Goal: Task Accomplishment & Management: Use online tool/utility

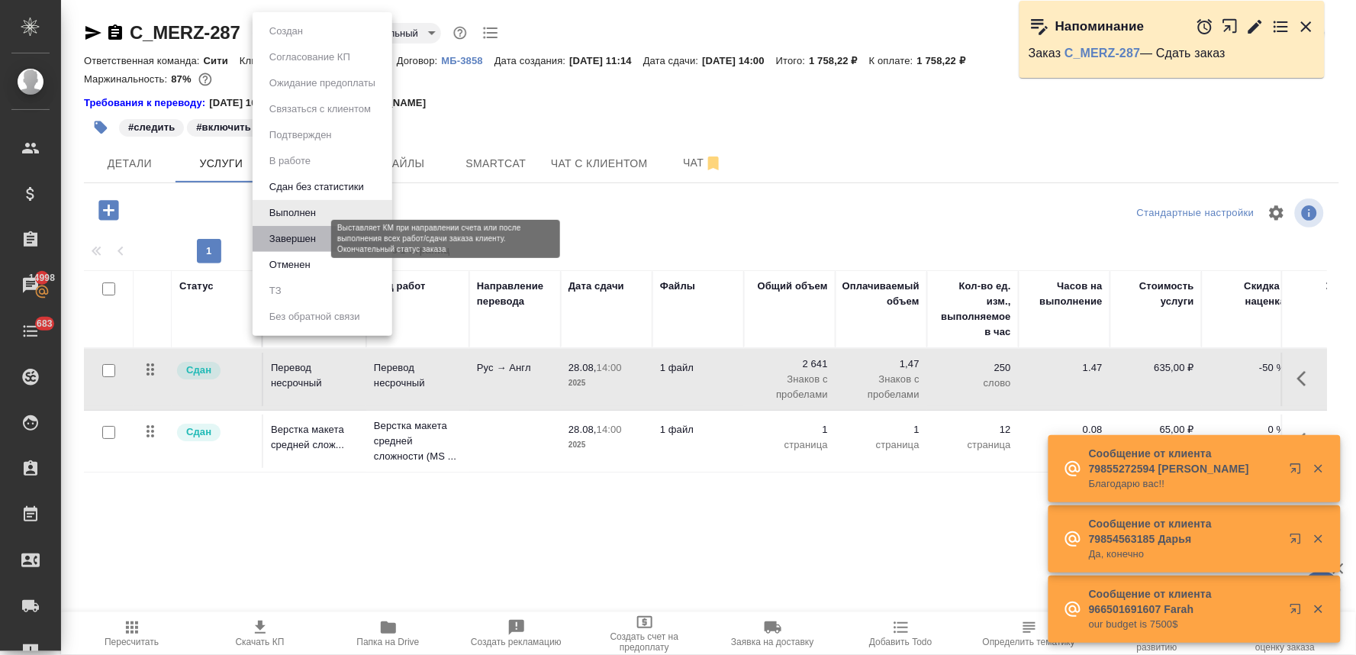
click at [309, 242] on button "Завершен" at bounding box center [293, 239] width 56 height 17
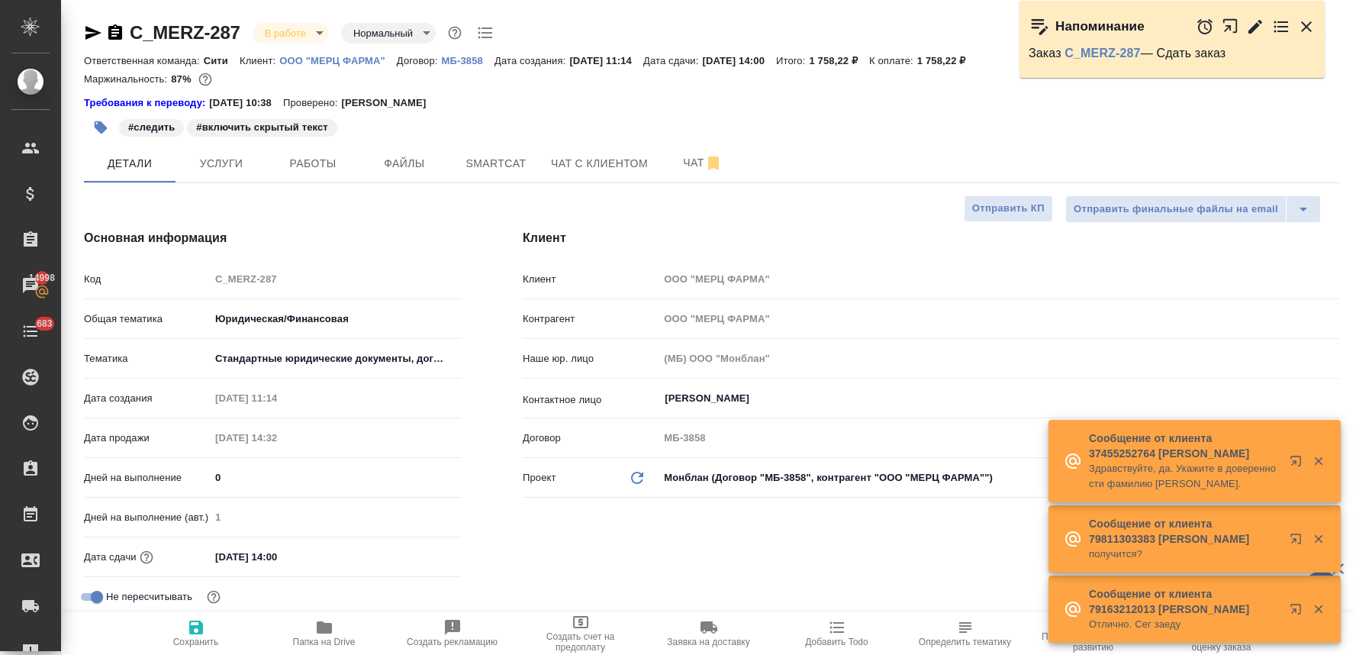
select select "RU"
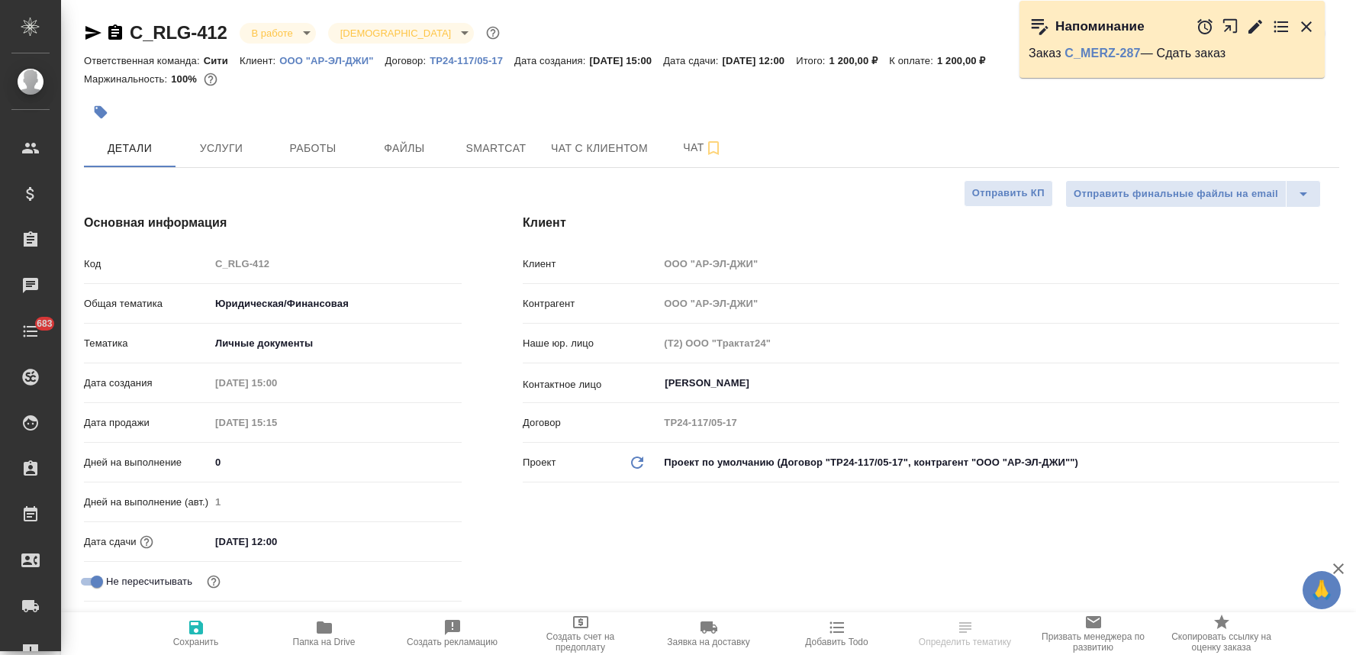
select select "RU"
type textarea "x"
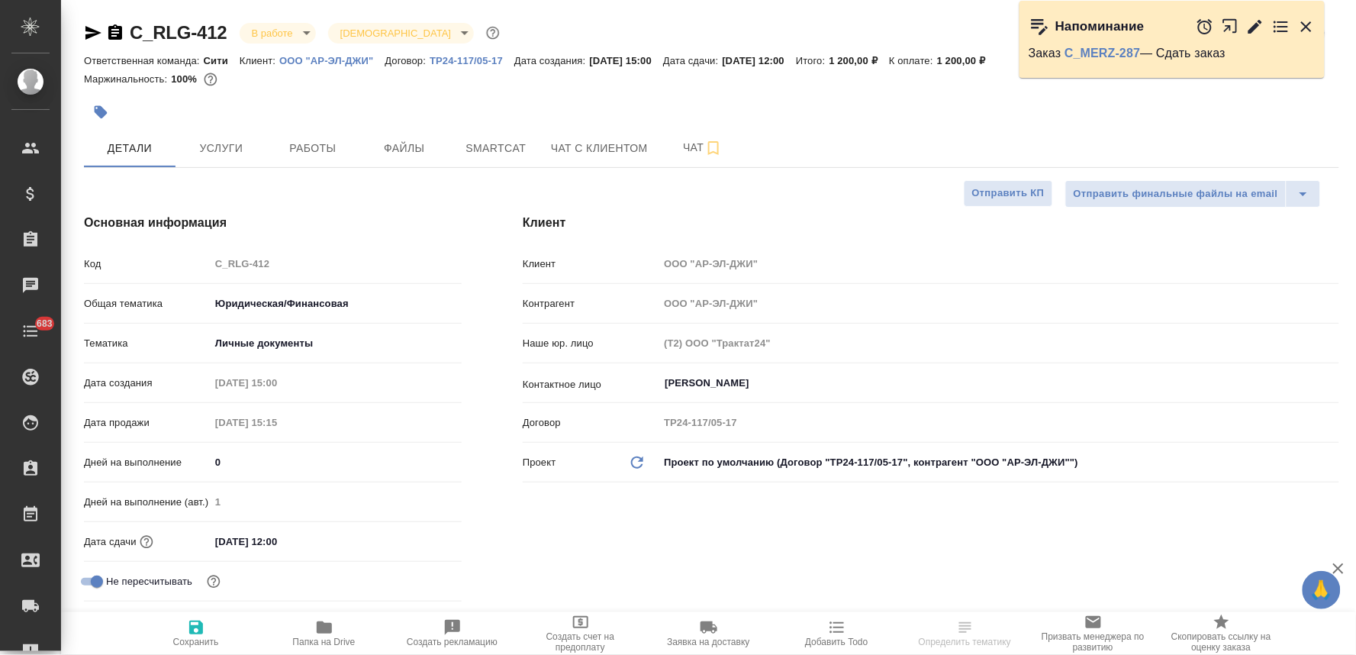
type textarea "x"
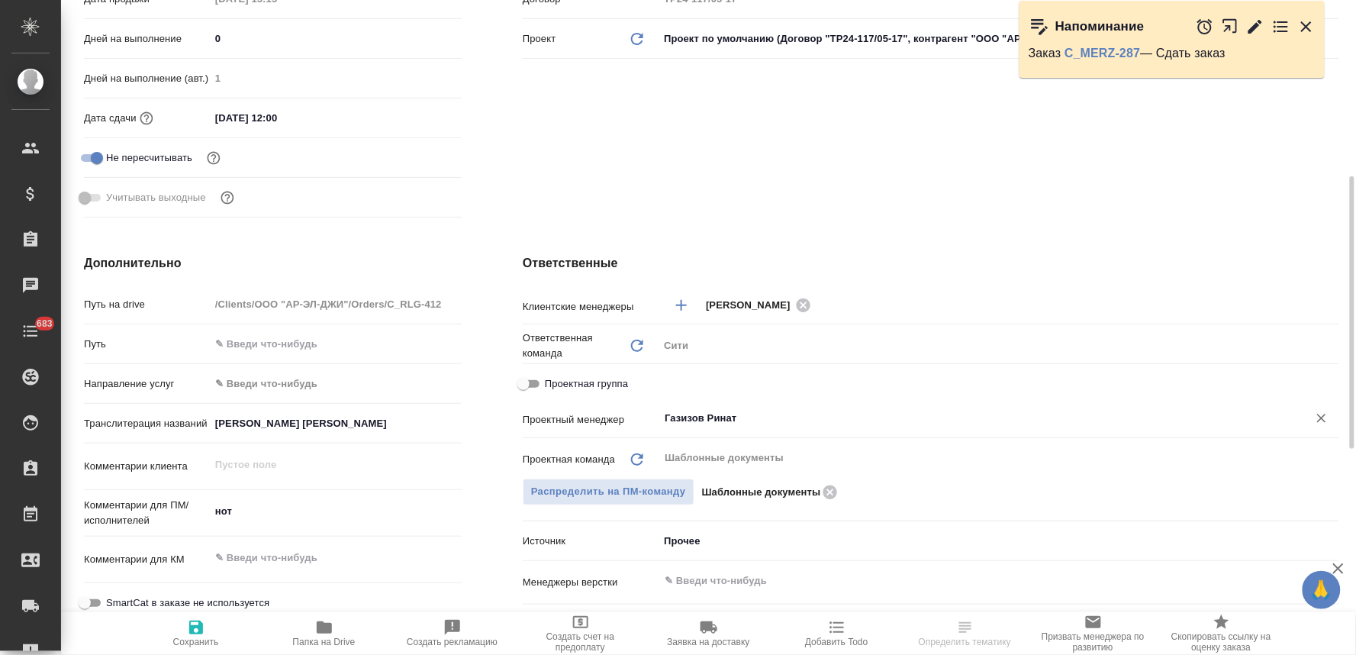
scroll to position [848, 0]
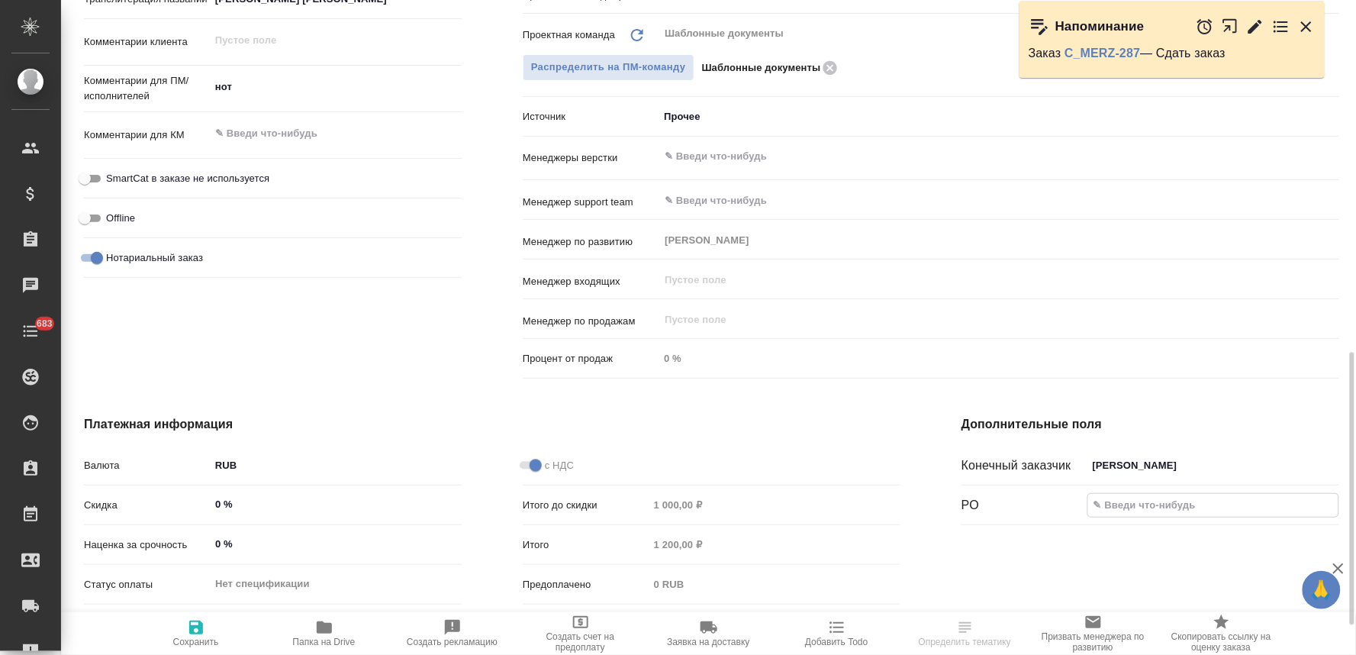
click at [1178, 505] on input "text" at bounding box center [1213, 505] width 250 height 22
paste input "Rıchemont Management"
type input "Rıchemont Management"
type textarea "x"
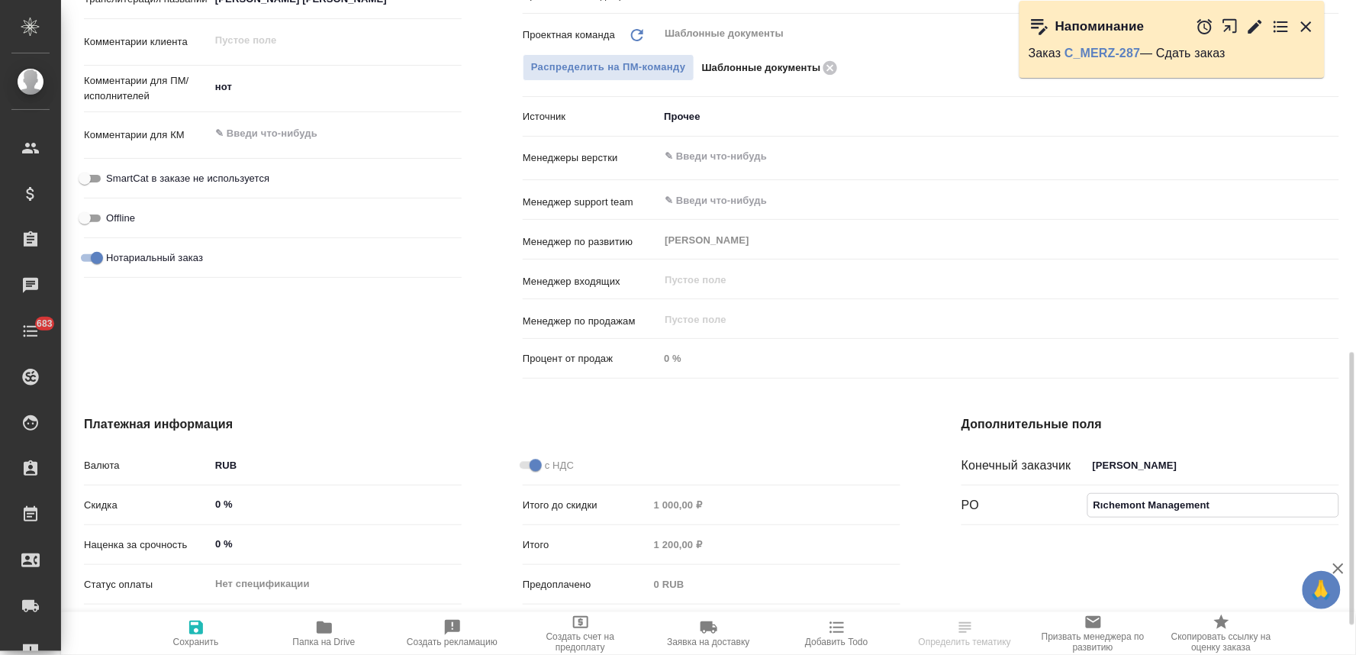
type textarea "x"
type input "Rıchemont Management"
click at [200, 634] on icon "button" at bounding box center [196, 628] width 14 height 14
type textarea "x"
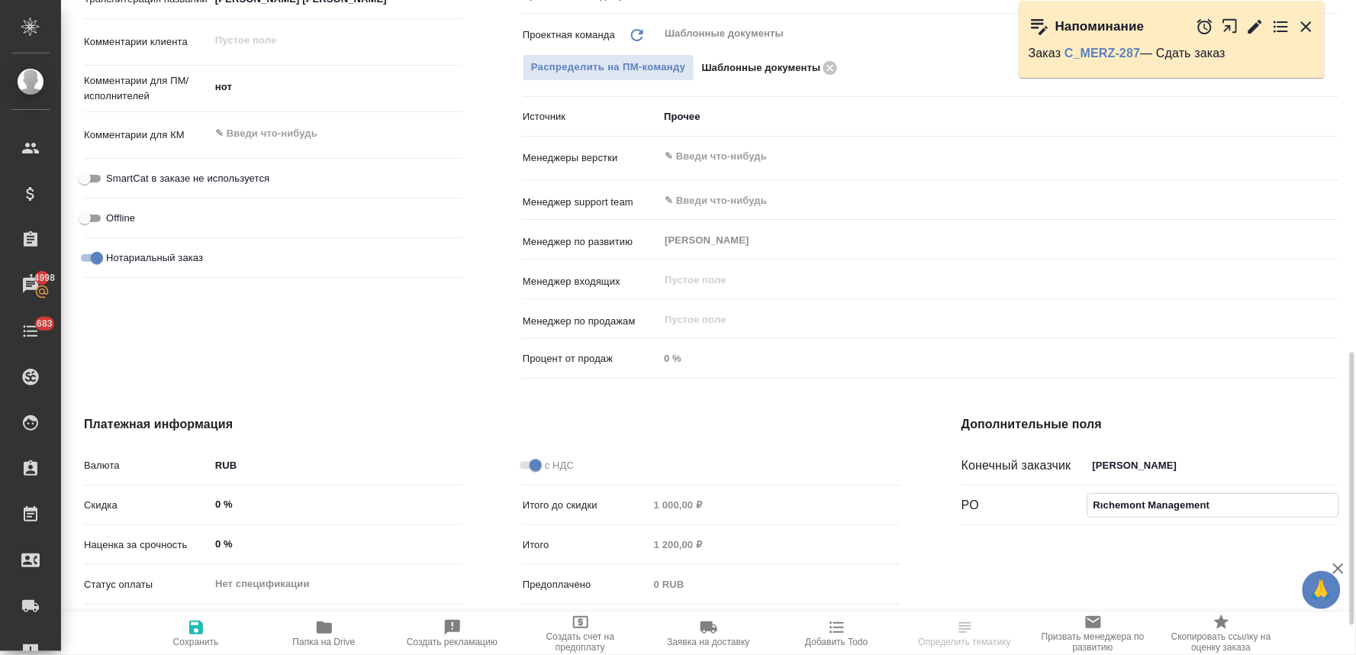
type textarea "x"
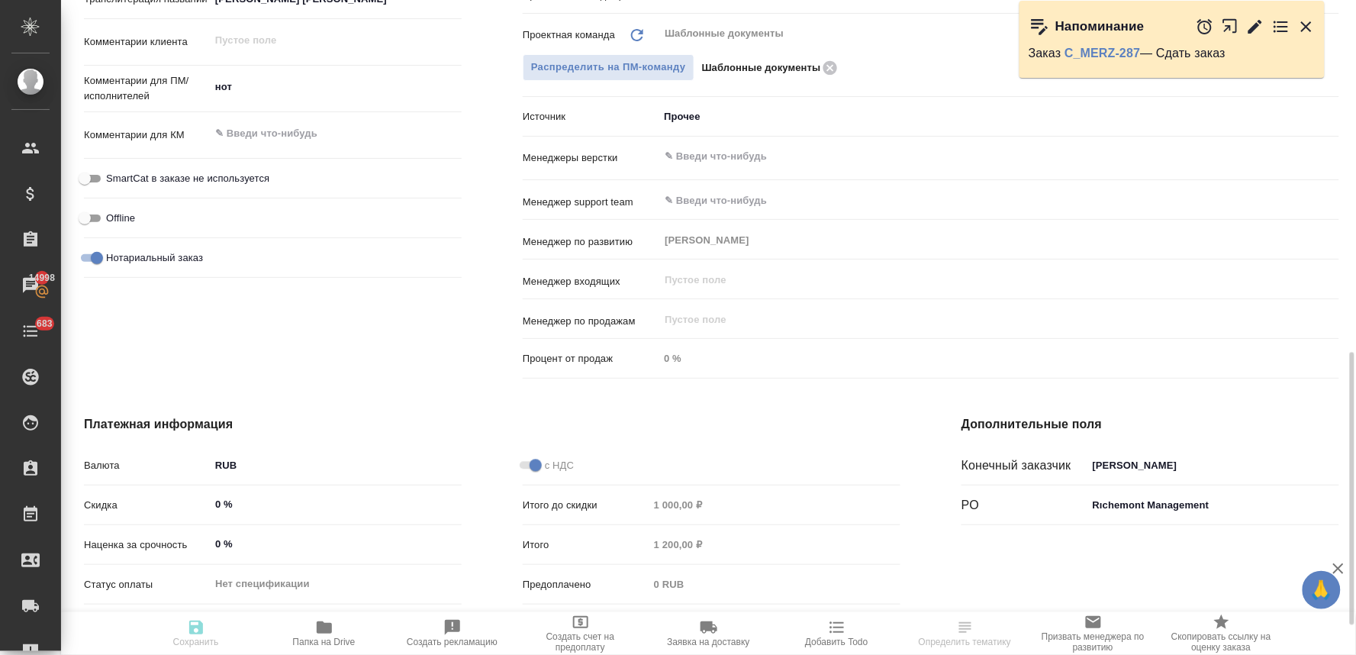
type textarea "x"
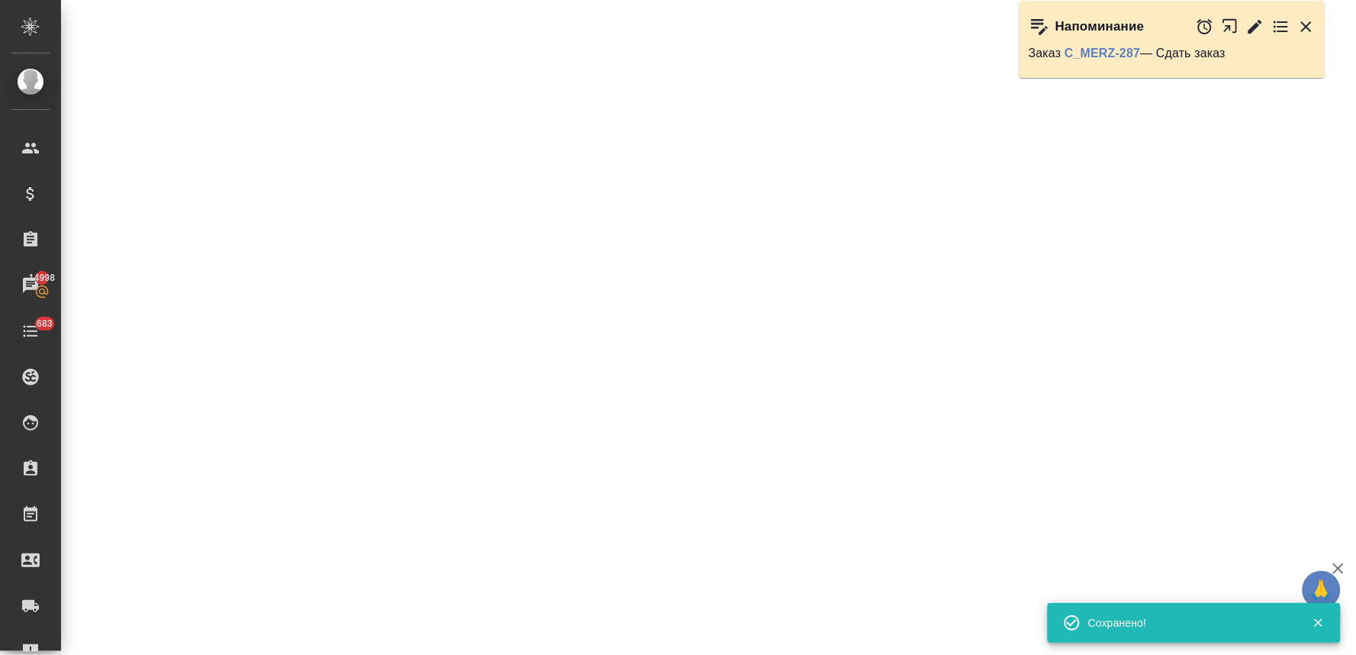
select select "RU"
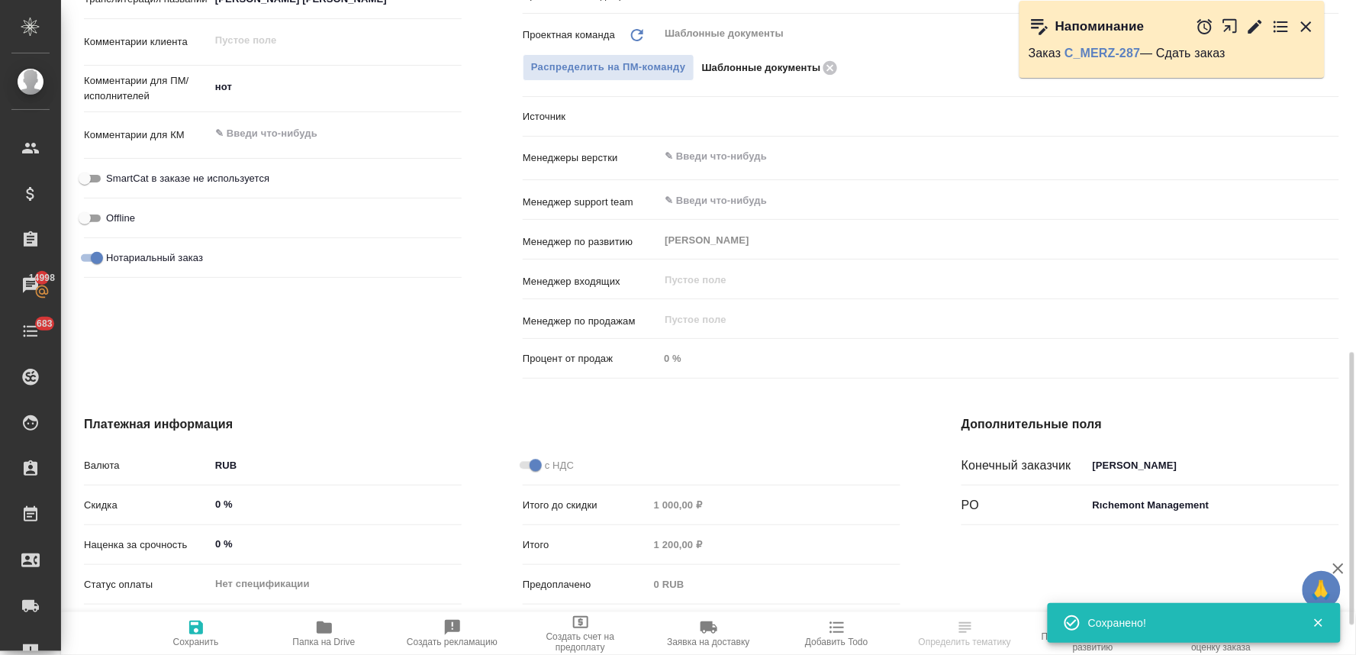
type textarea "x"
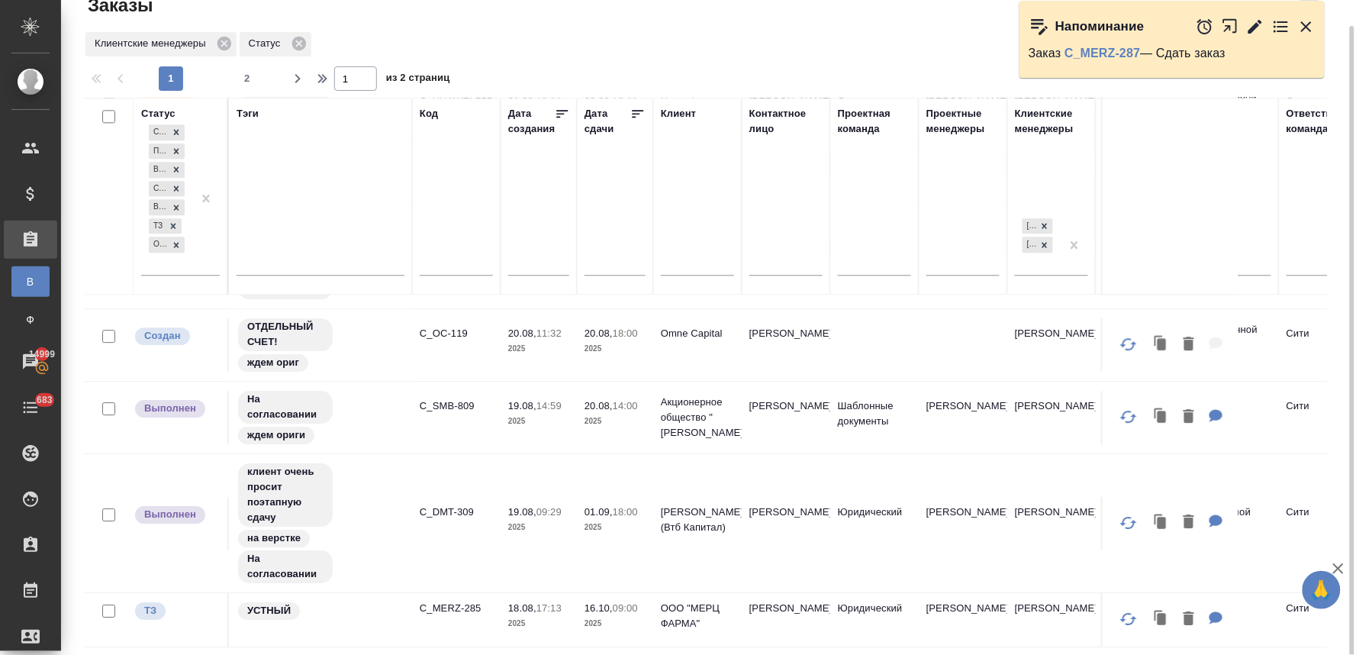
scroll to position [1368, 0]
click at [463, 505] on p "C_DMT-309" at bounding box center [456, 512] width 73 height 15
click at [463, 398] on p "C_SMB-809" at bounding box center [456, 405] width 73 height 15
click at [1304, 24] on icon "button" at bounding box center [1306, 26] width 11 height 11
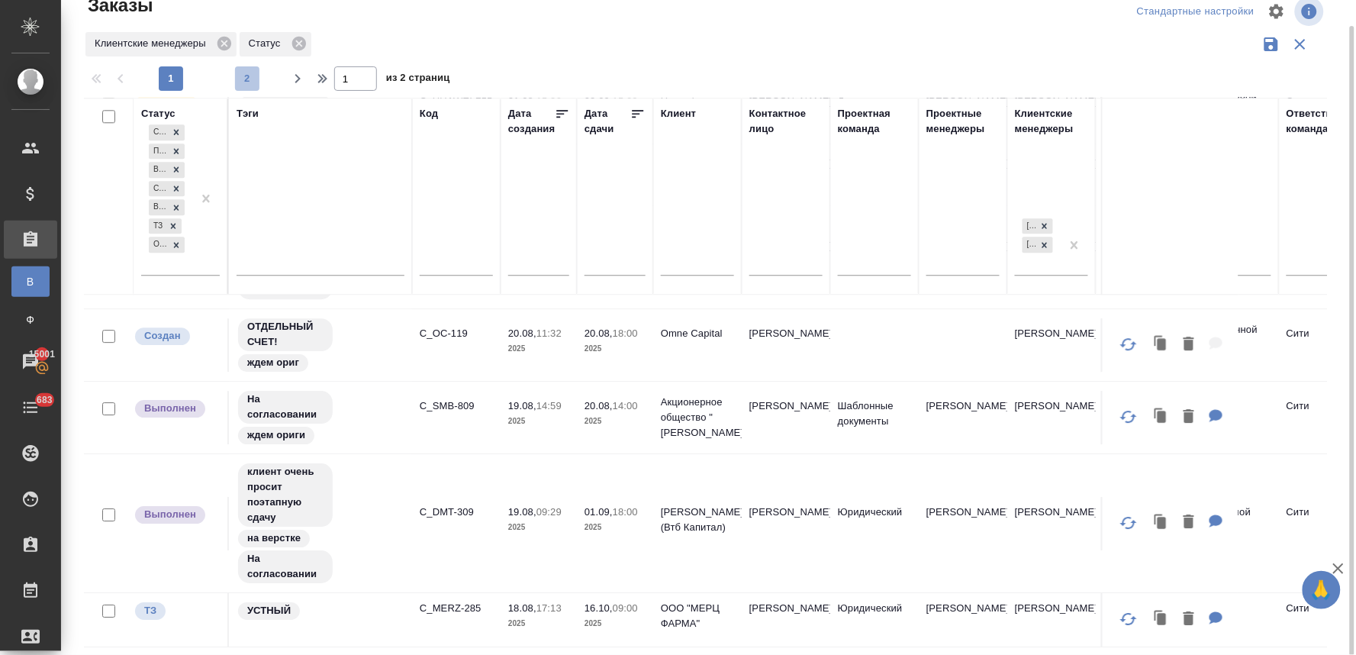
click at [239, 69] on button "2" at bounding box center [247, 78] width 24 height 24
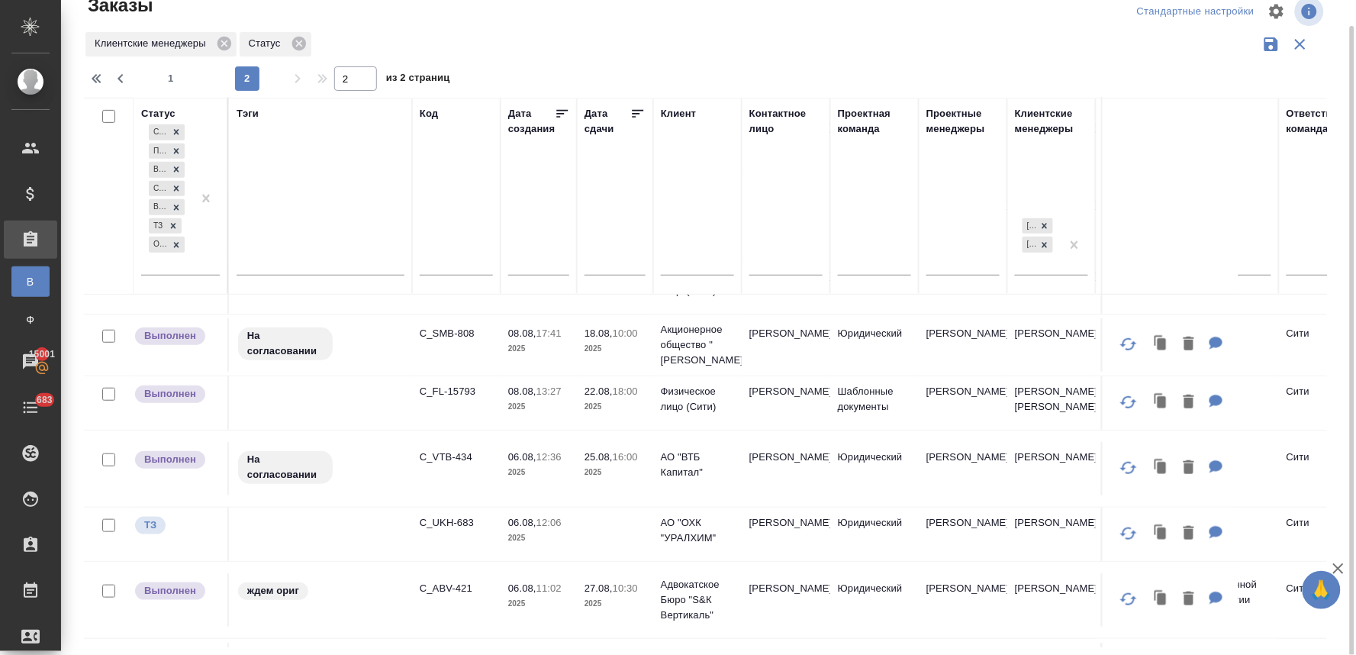
scroll to position [216, 0]
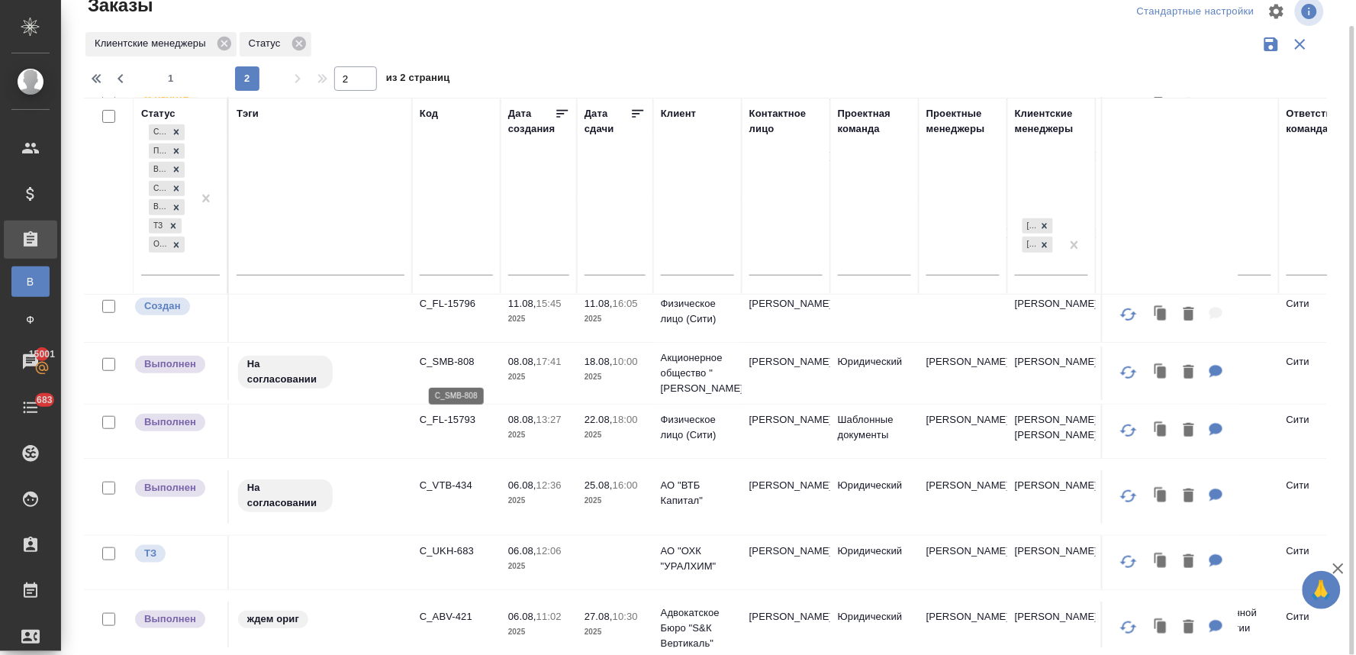
click at [449, 366] on p "C_SMB-808" at bounding box center [456, 361] width 73 height 15
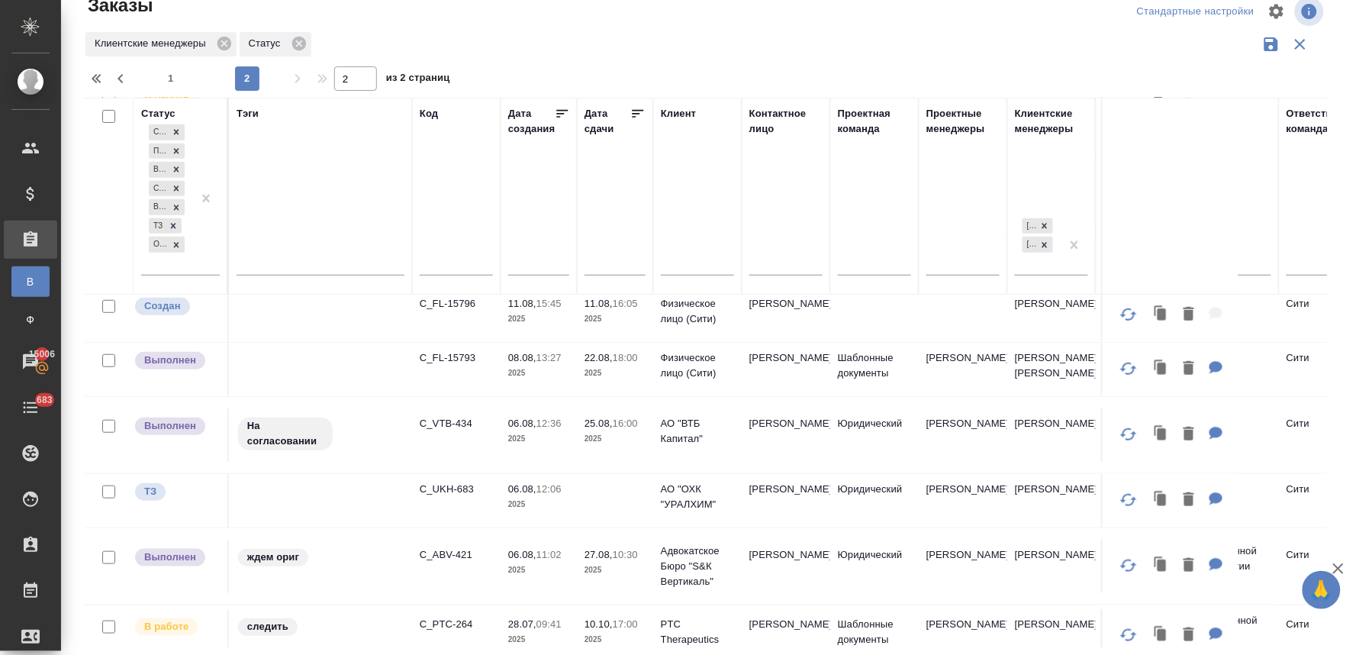
drag, startPoint x: 1341, startPoint y: 250, endPoint x: 1253, endPoint y: 290, distance: 96.6
click at [1341, 250] on div "Заказы Стандартные настройки Клиентские менеджеры Статус 1 2 2 из 2 страниц Ста…" at bounding box center [712, 314] width 1272 height 682
click at [1337, 249] on div "Статус Создан Подтвержден В работе Сдан без статистики Выполнен ТЗ Ожидание пре…" at bounding box center [712, 373] width 1256 height 550
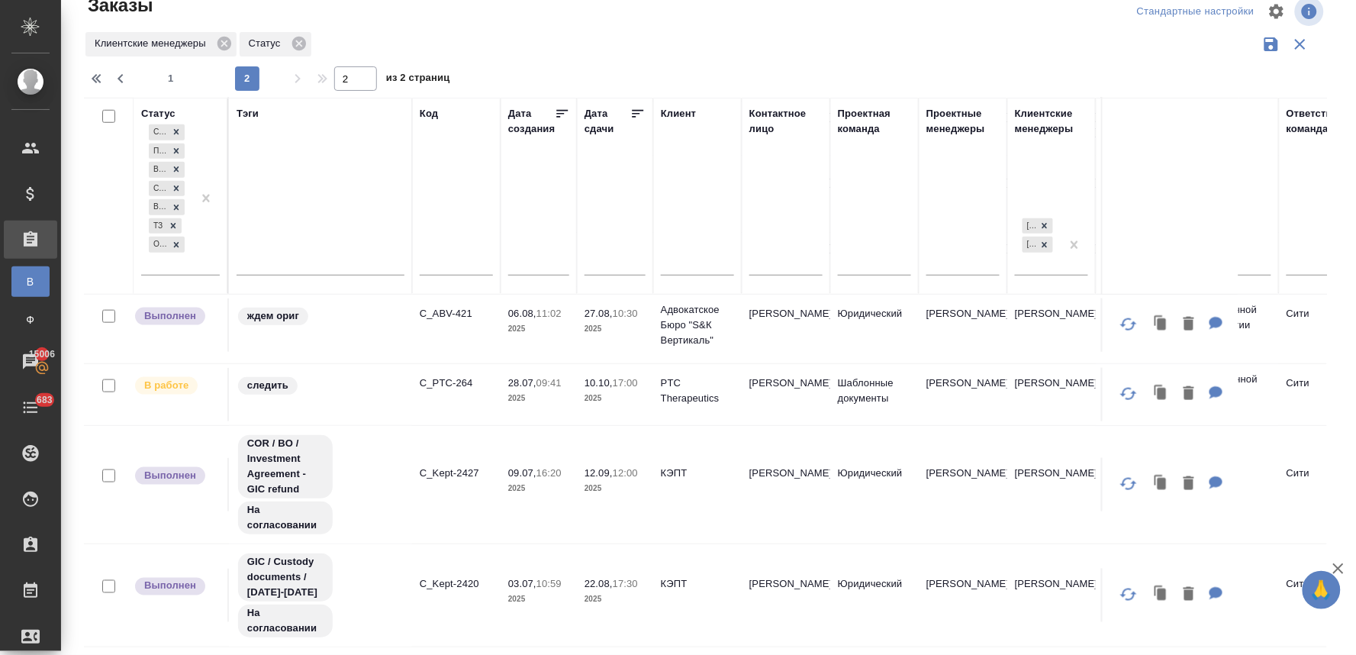
scroll to position [0, 0]
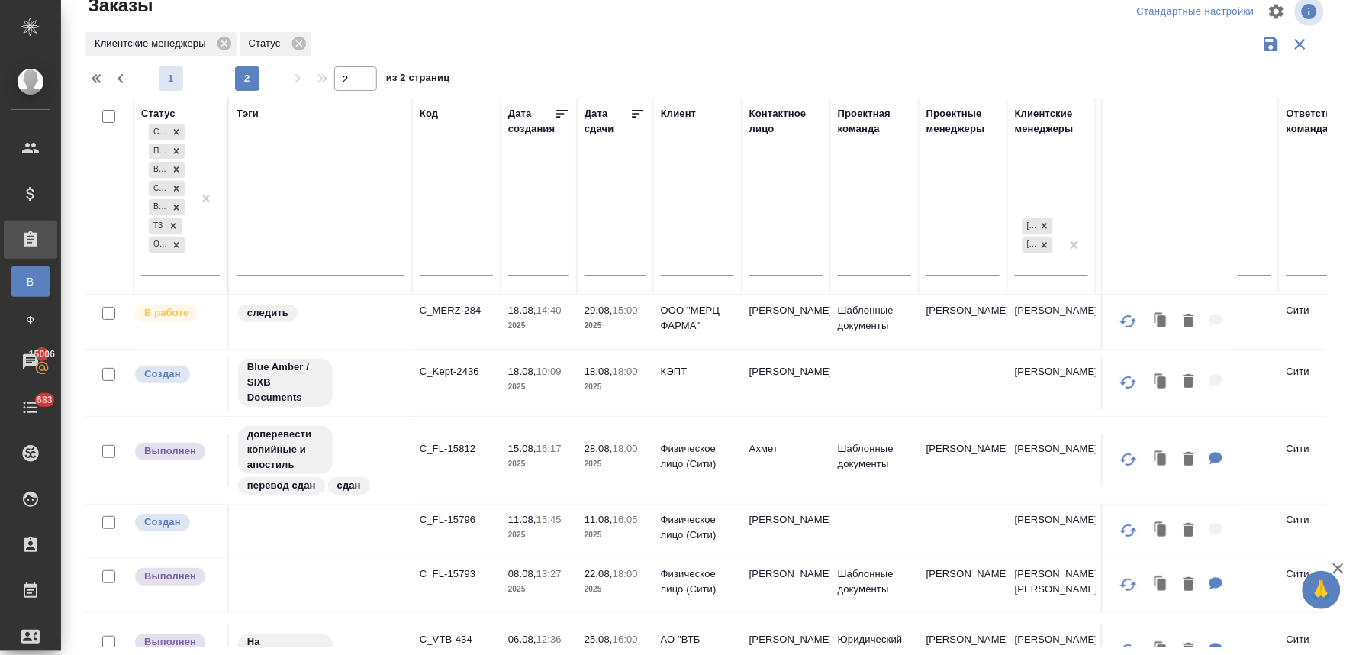
click at [176, 82] on span "1" at bounding box center [171, 78] width 24 height 15
type input "1"
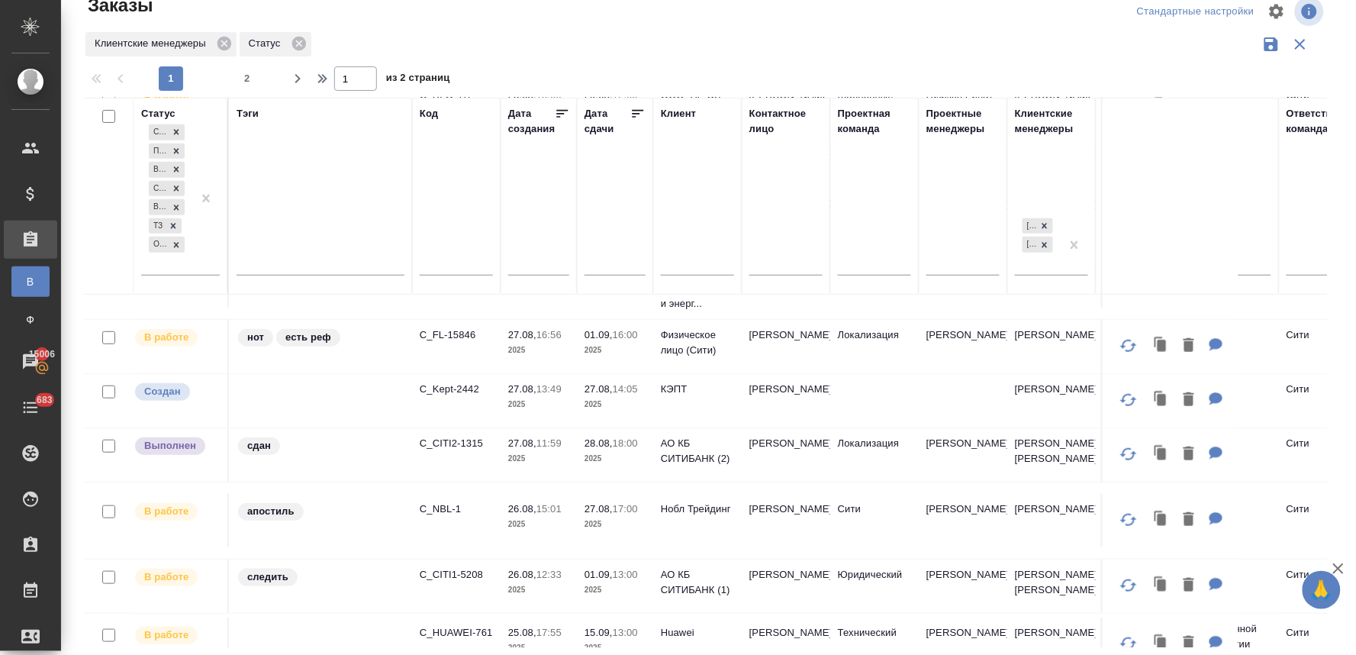
scroll to position [254, 0]
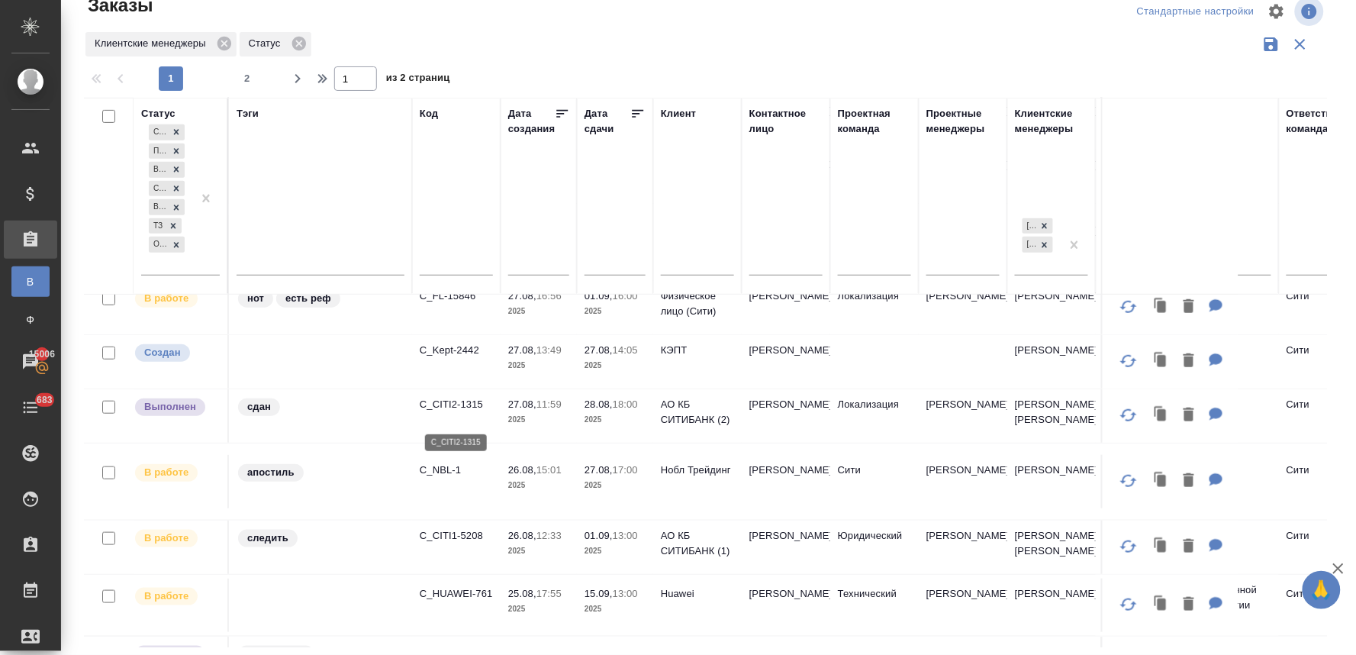
click at [449, 412] on p "C_CITI2-1315" at bounding box center [456, 404] width 73 height 15
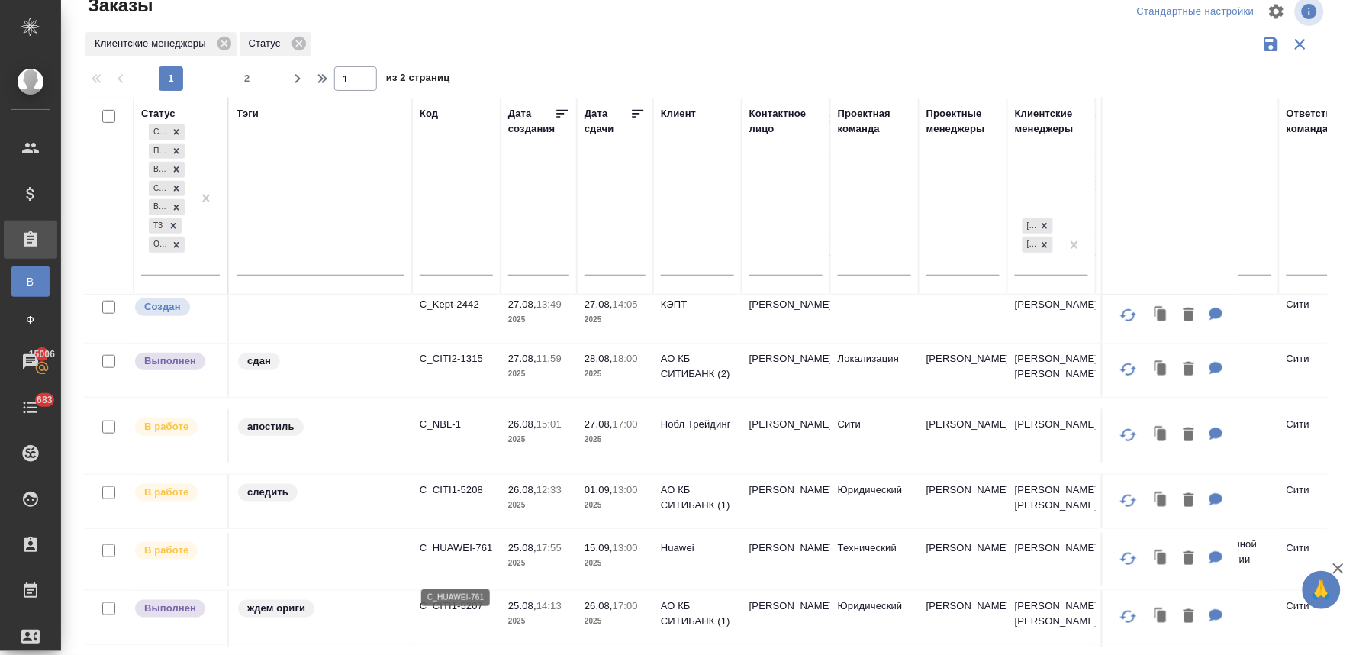
scroll to position [339, 0]
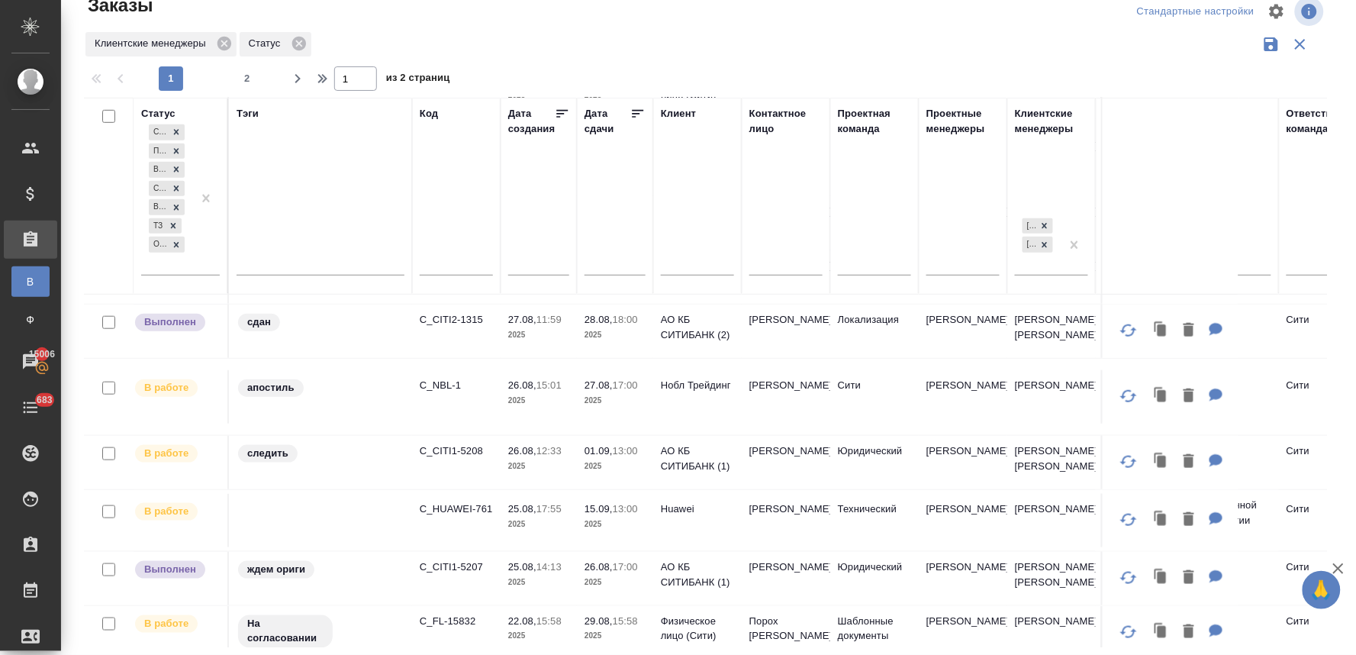
click at [926, 43] on div "Клиентские менеджеры Статус" at bounding box center [705, 44] width 1243 height 29
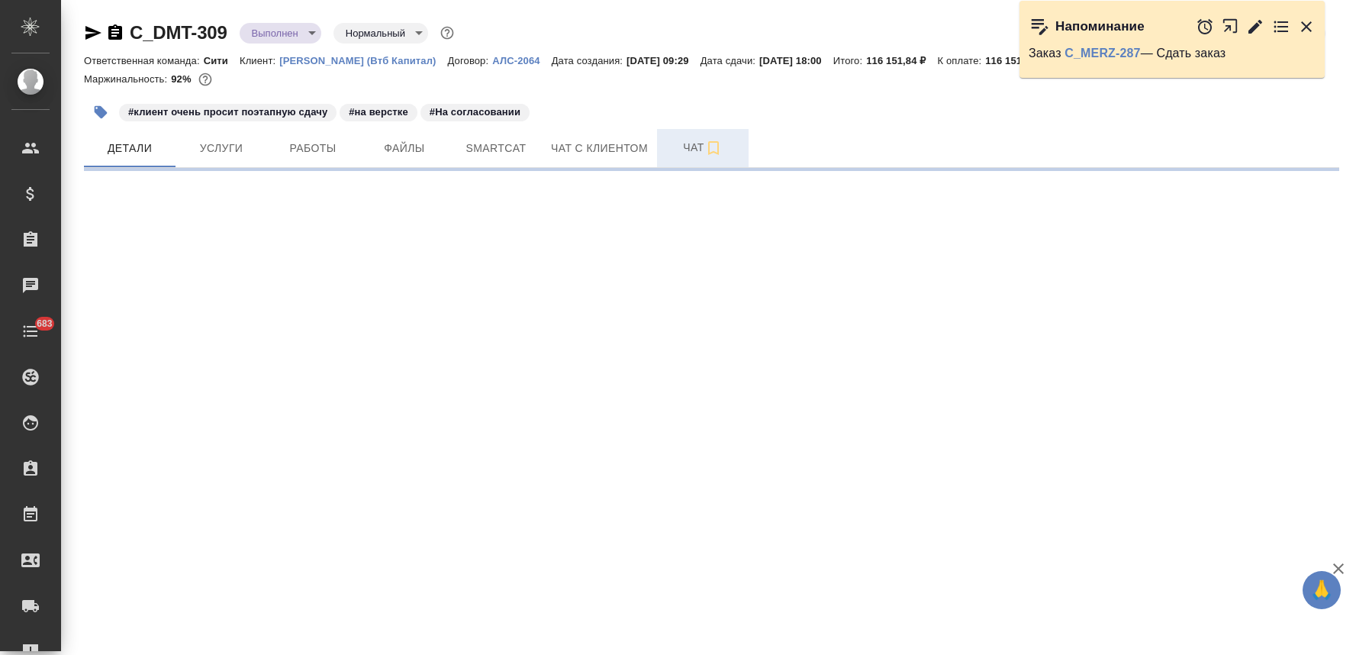
select select "RU"
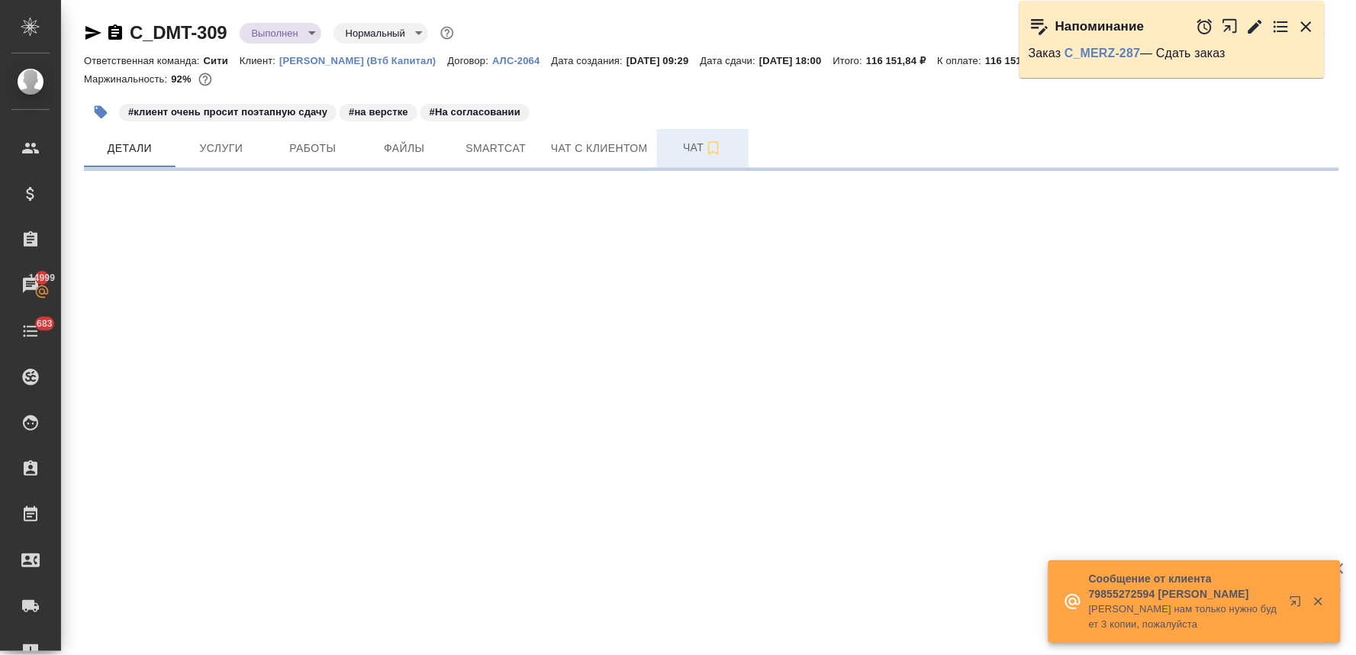
select select "RU"
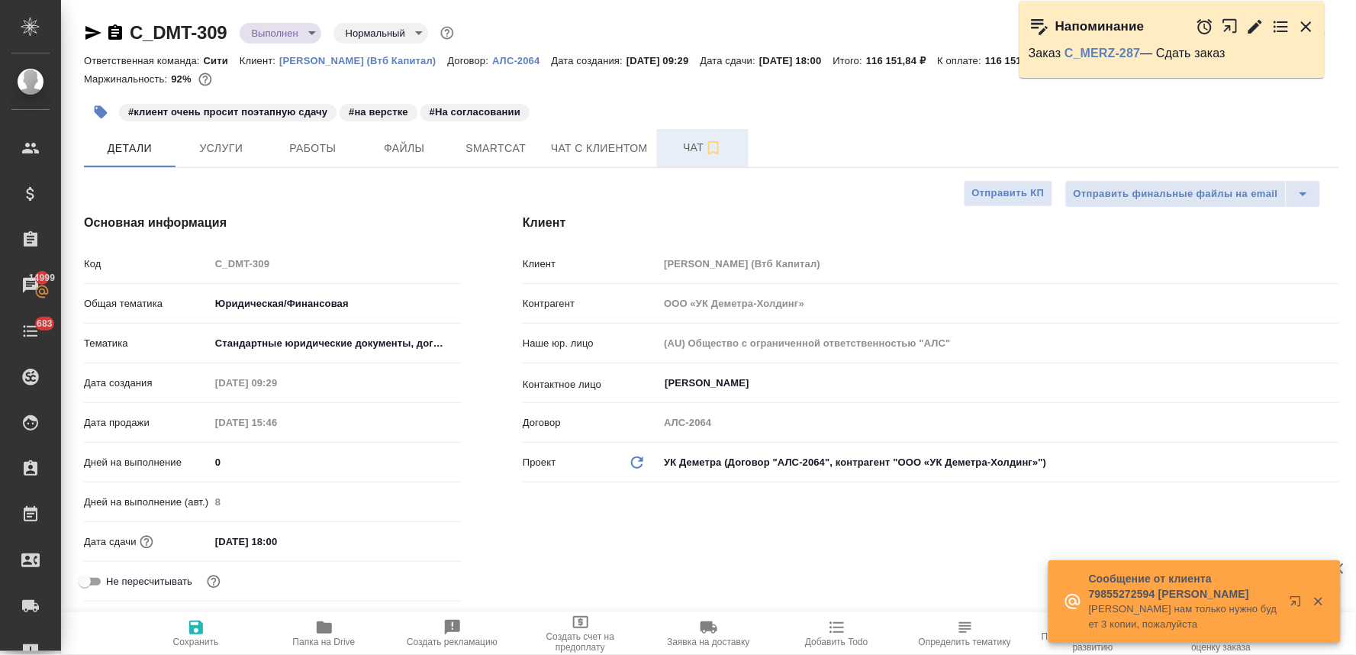
type textarea "x"
click at [742, 110] on div "#клиент очень просит поэтапную сдачу #на верстке #На согласовании" at bounding box center [502, 112] width 837 height 34
click at [332, 632] on icon "button" at bounding box center [324, 627] width 18 height 18
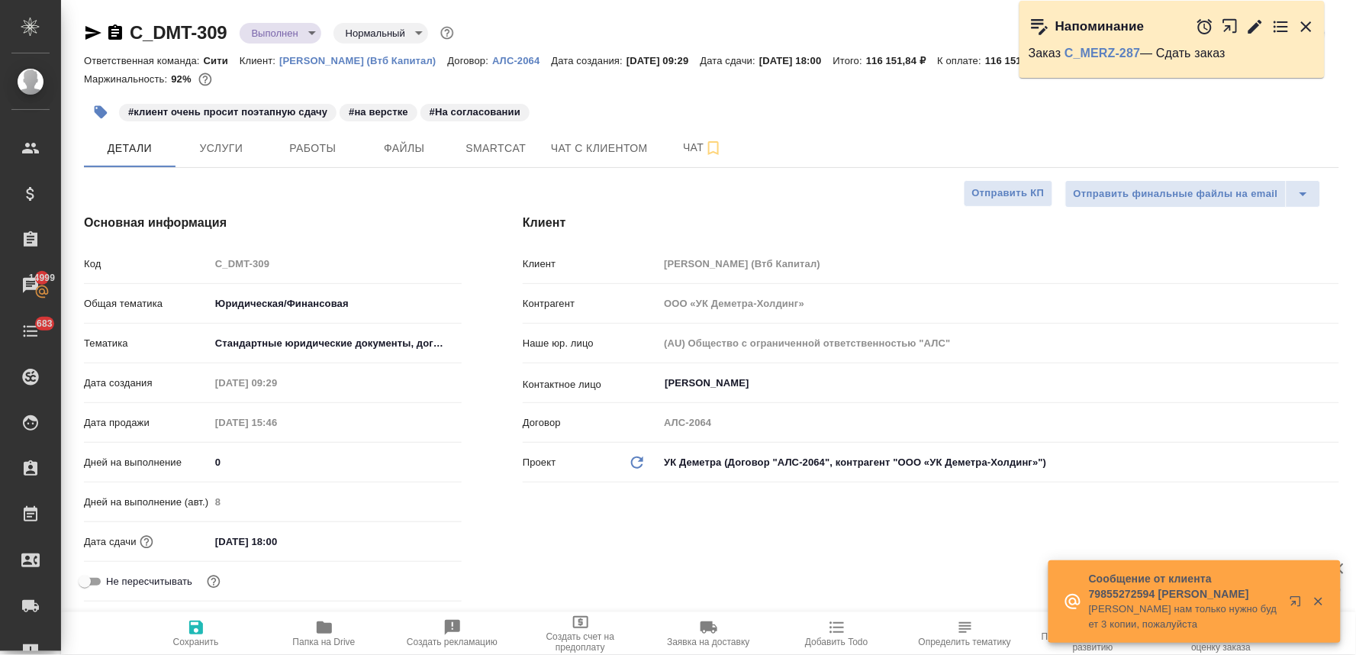
type textarea "x"
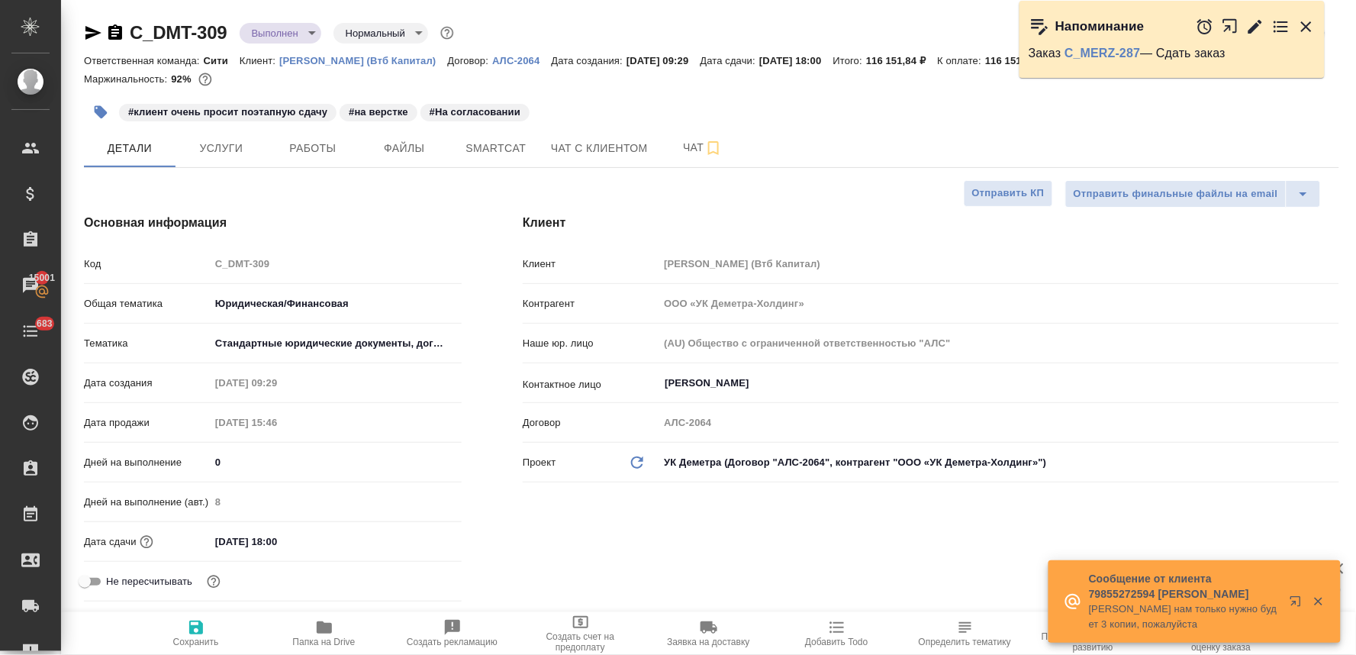
type textarea "x"
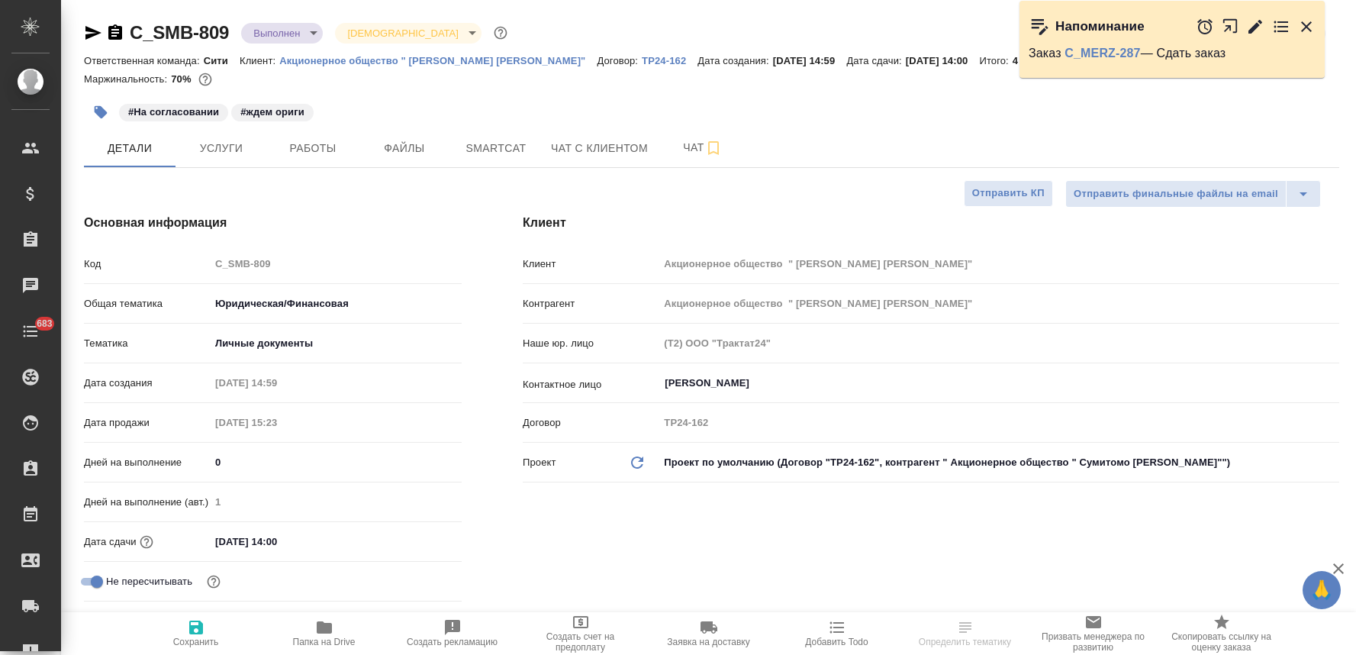
select select "RU"
click at [1300, 20] on icon "button" at bounding box center [1307, 27] width 18 height 18
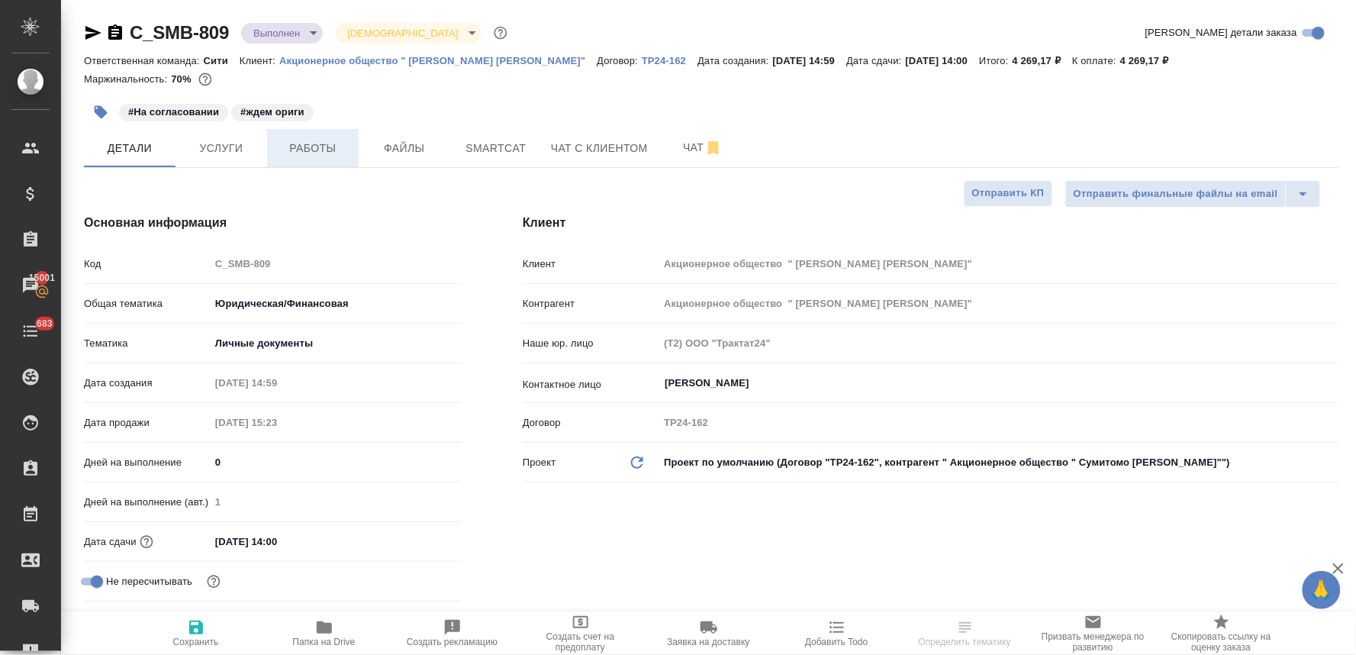
click at [289, 145] on span "Работы" at bounding box center [312, 148] width 73 height 19
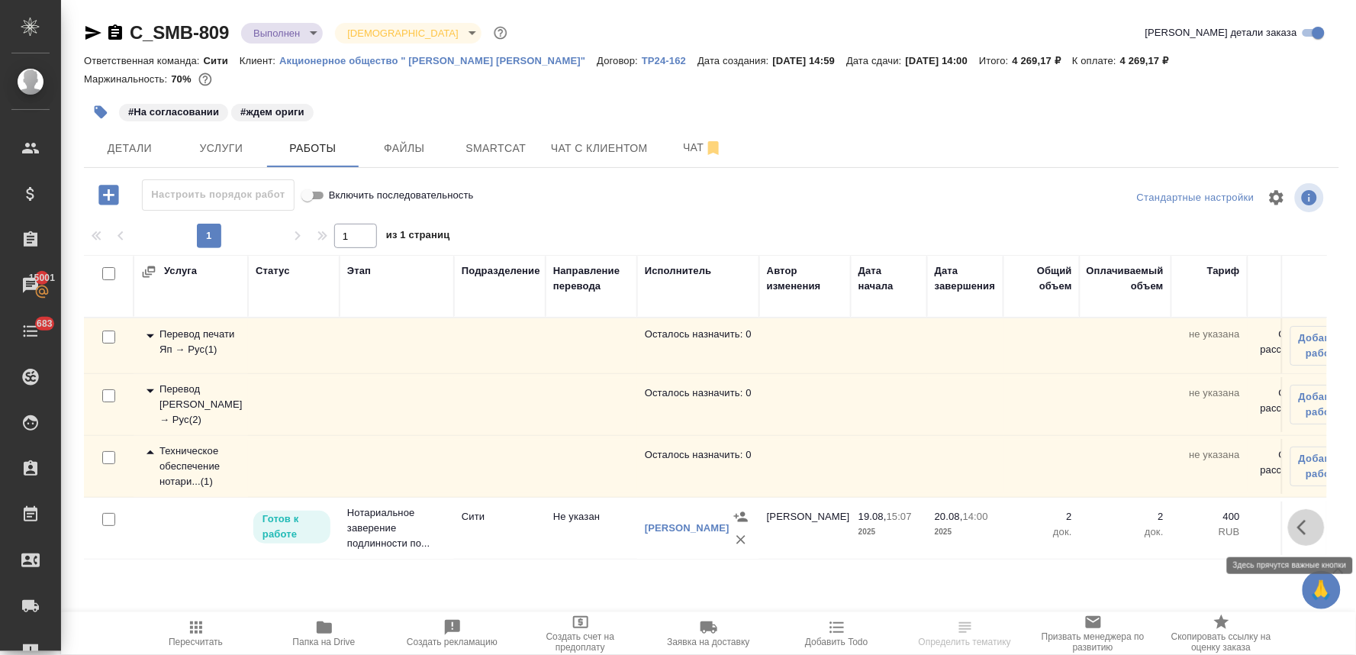
click at [1304, 524] on icon "button" at bounding box center [1307, 527] width 18 height 18
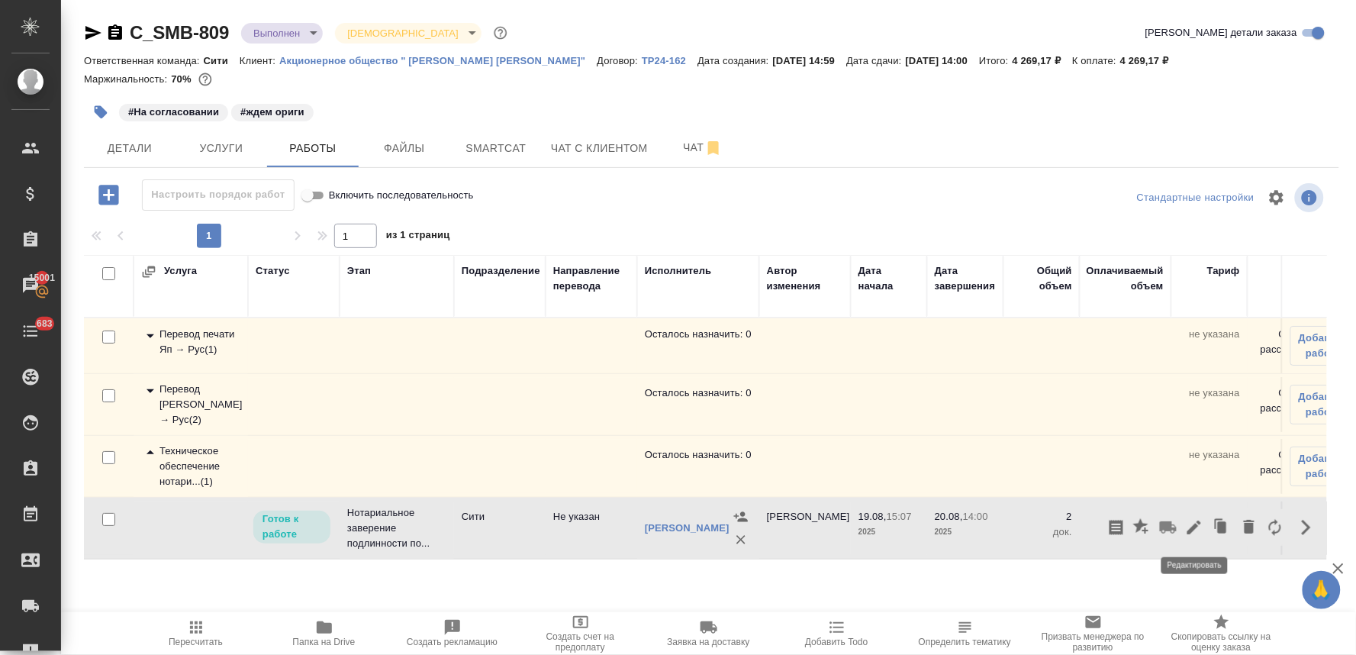
click at [1195, 529] on icon "button" at bounding box center [1195, 528] width 14 height 14
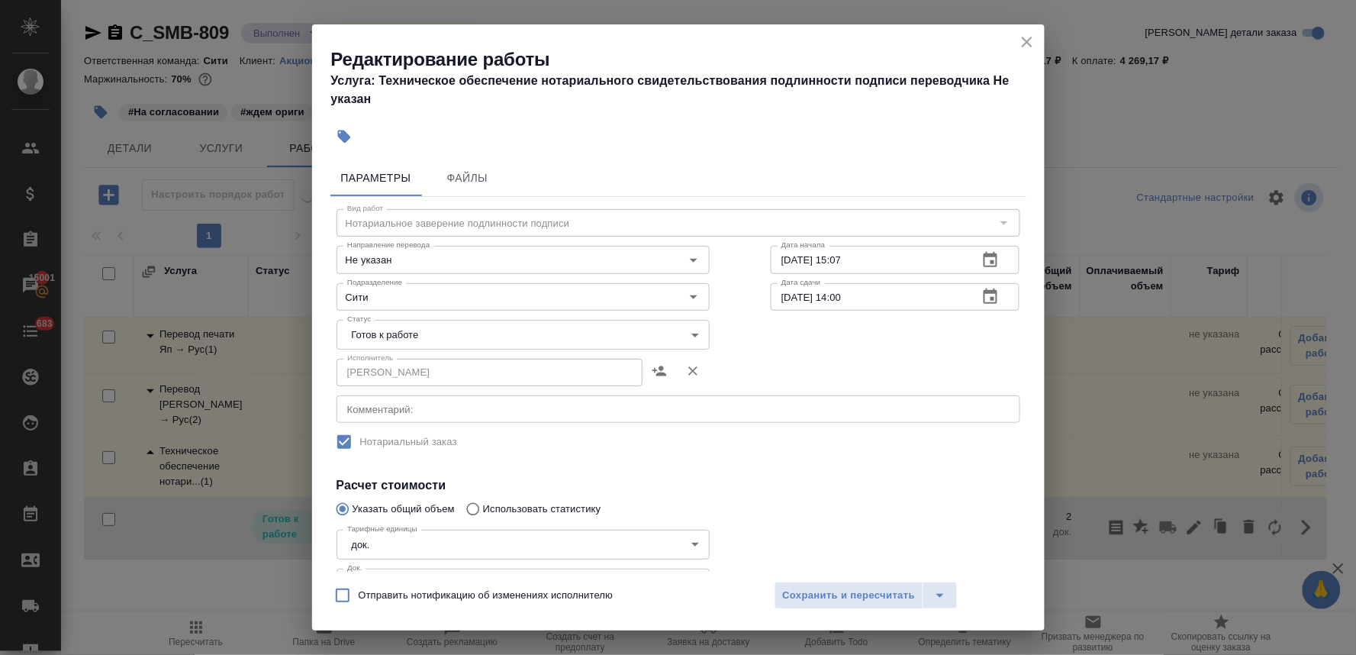
click at [1020, 37] on icon "close" at bounding box center [1027, 42] width 18 height 18
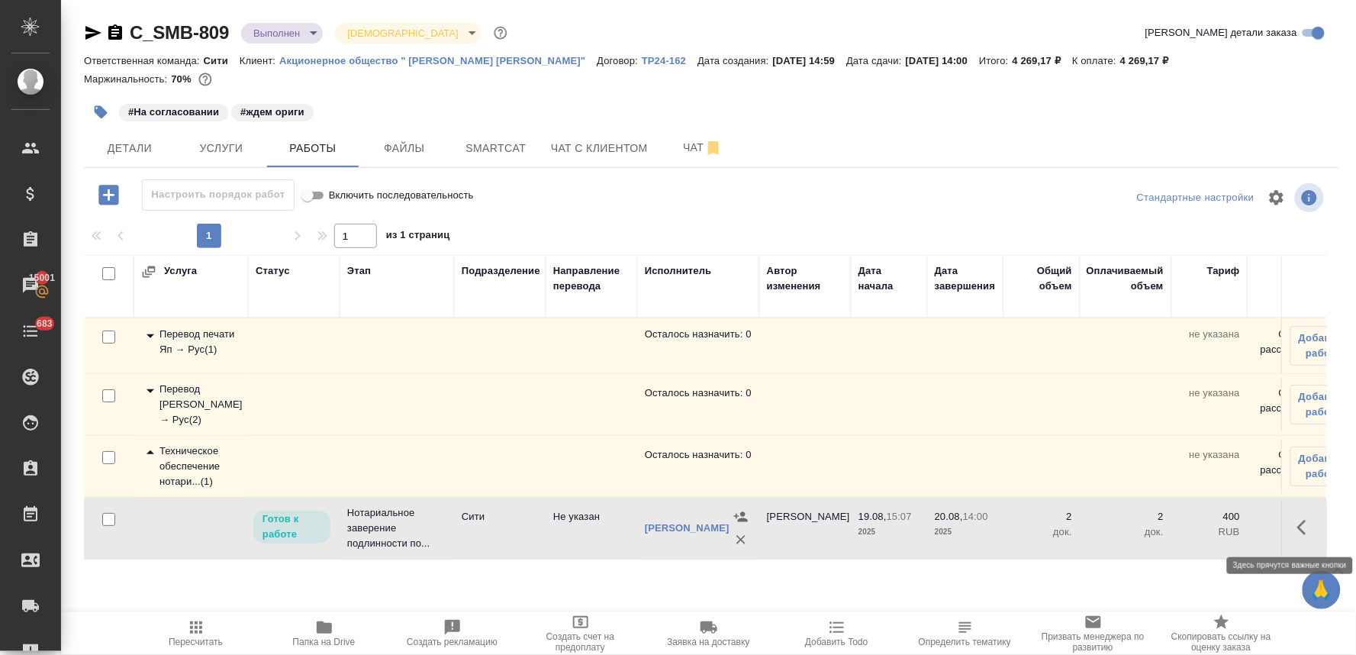
click at [1298, 525] on icon "button" at bounding box center [1307, 527] width 18 height 18
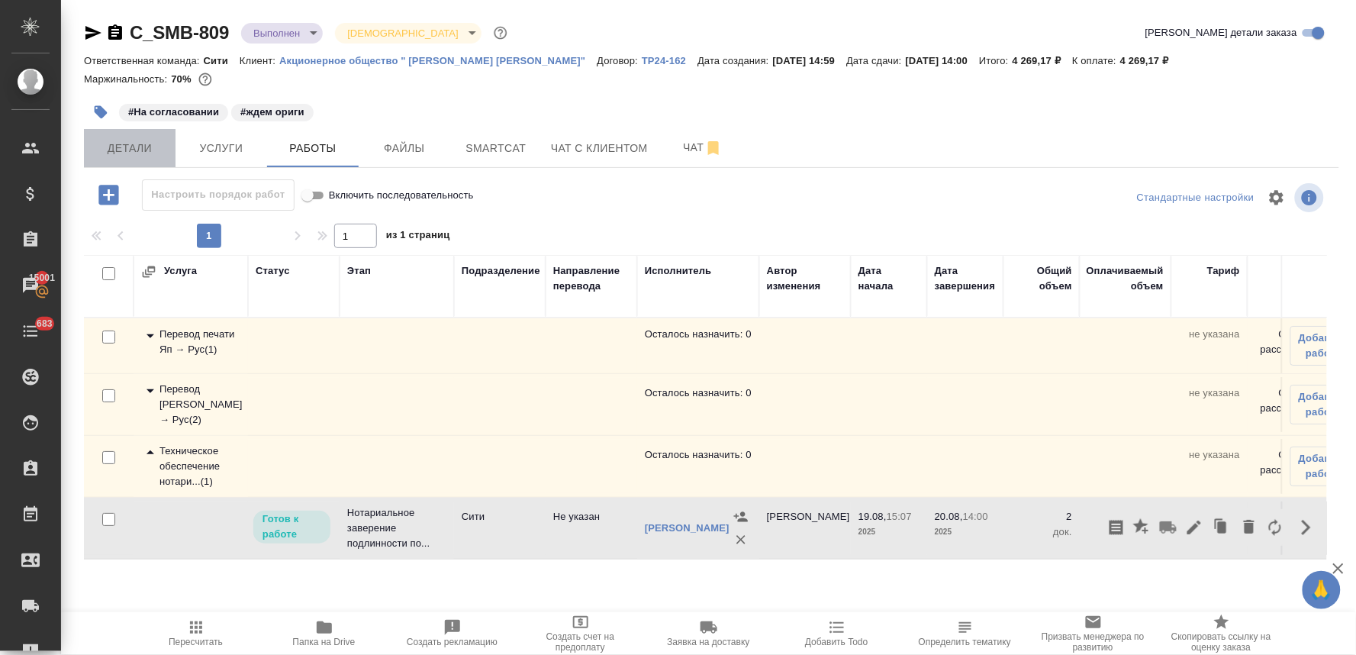
click at [110, 154] on span "Детали" at bounding box center [129, 148] width 73 height 19
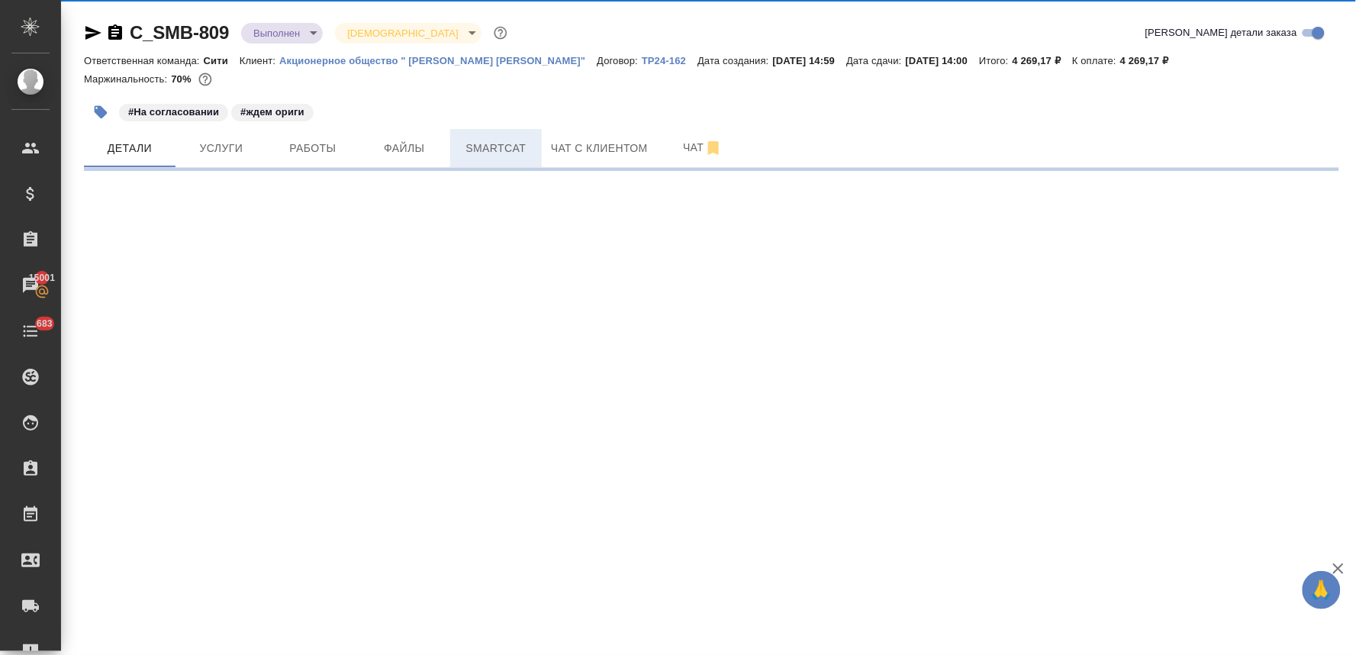
select select "RU"
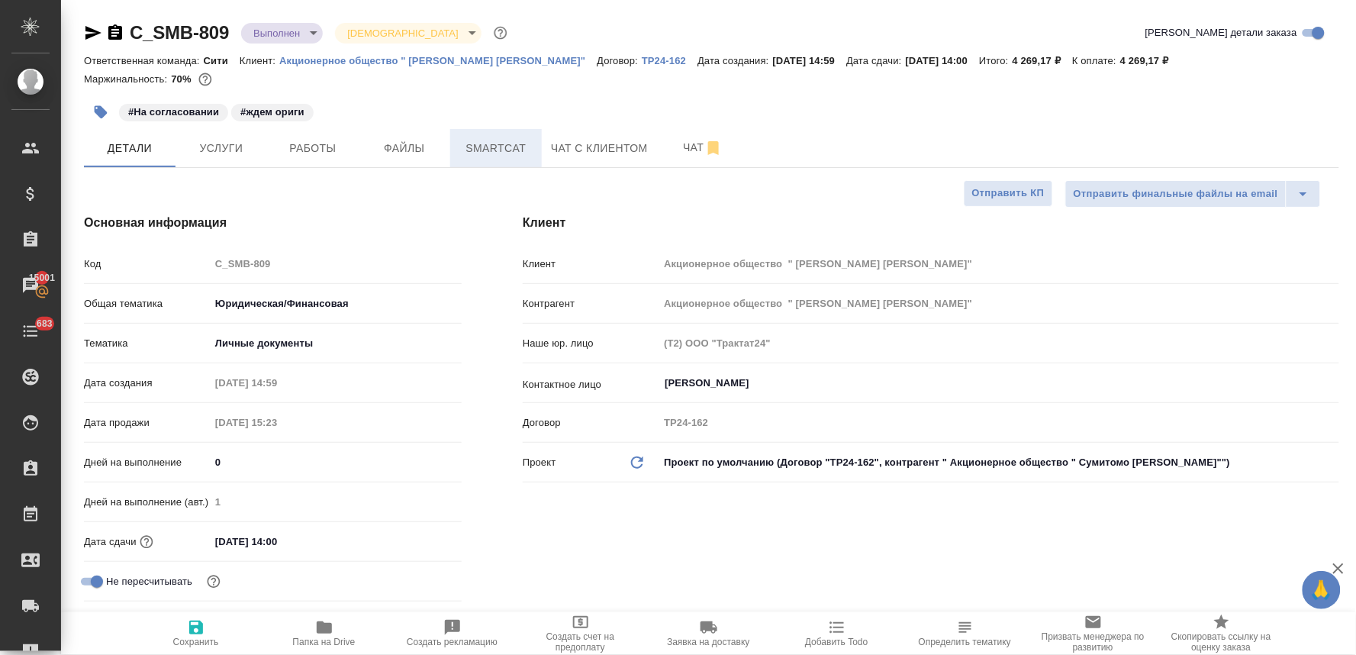
type textarea "x"
click at [321, 135] on button "Работы" at bounding box center [313, 148] width 92 height 38
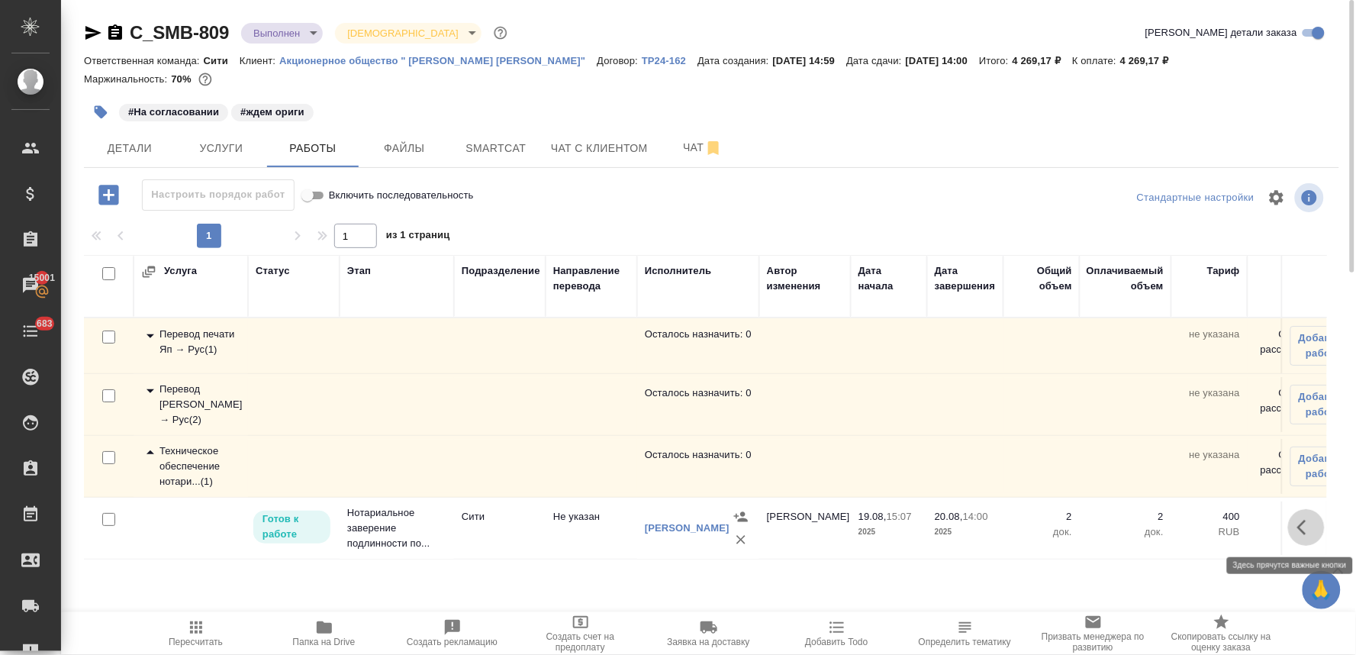
click at [1305, 518] on icon "button" at bounding box center [1307, 527] width 18 height 18
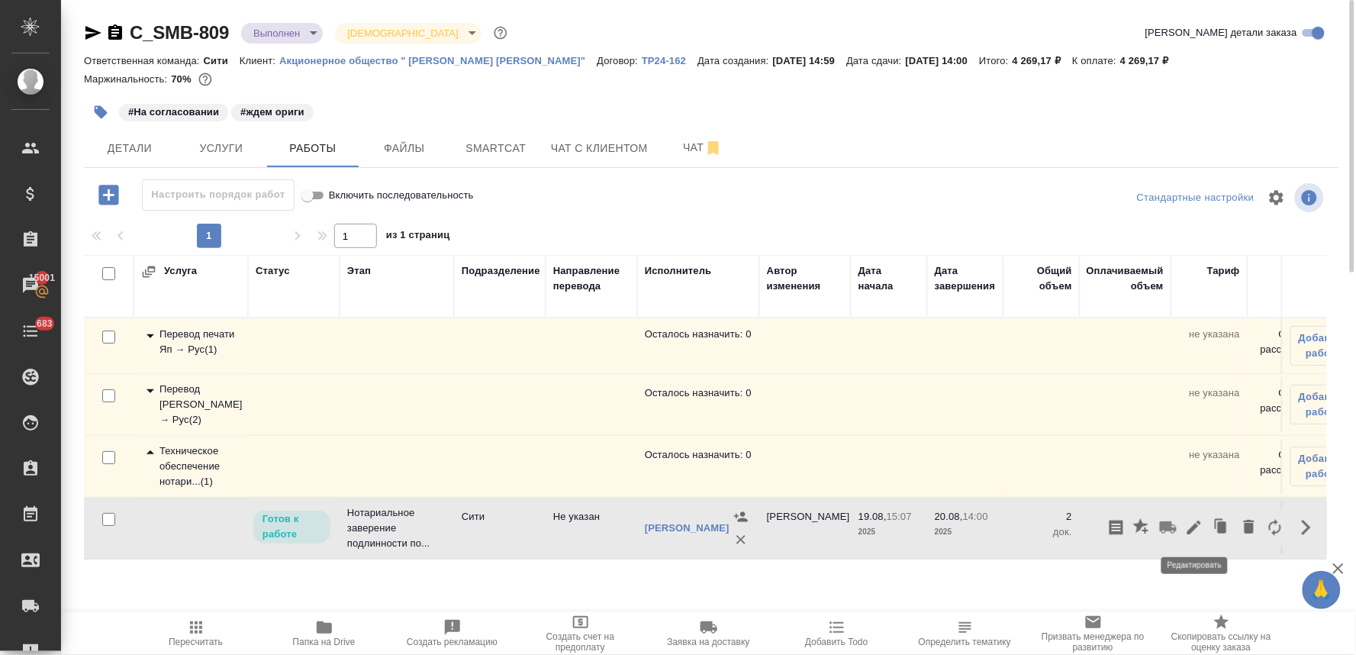
click at [1195, 525] on icon "button" at bounding box center [1195, 528] width 14 height 14
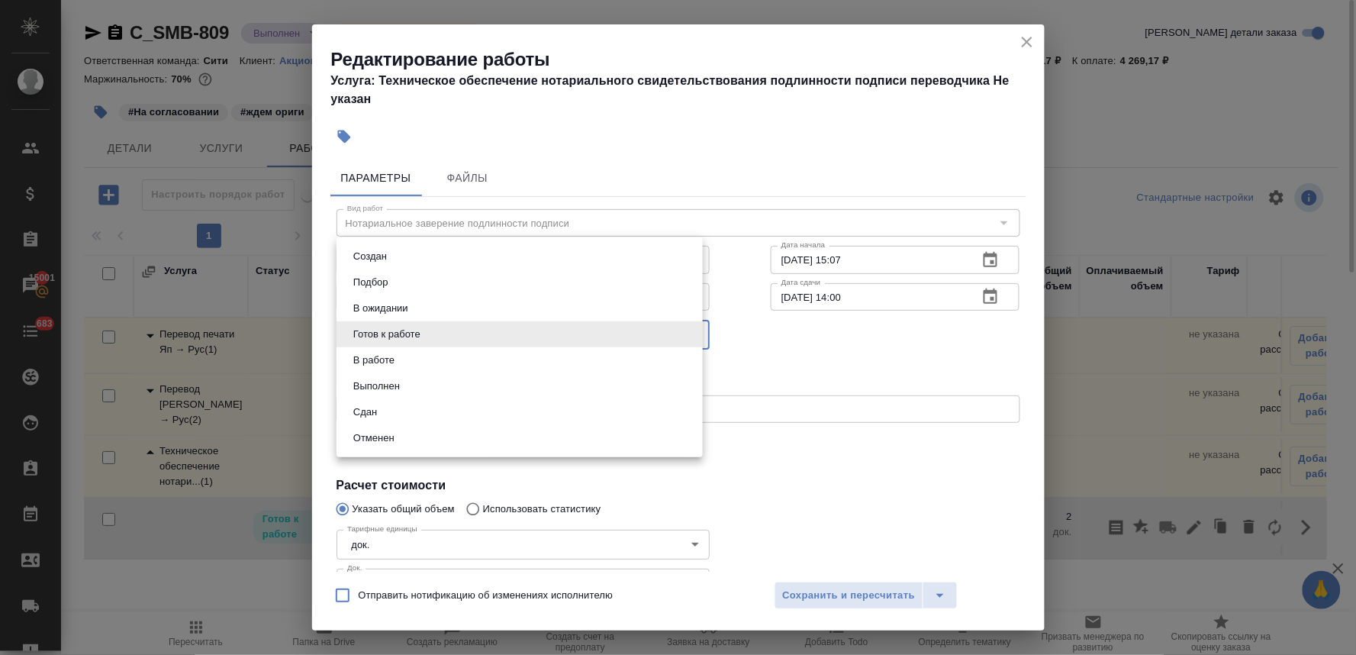
click at [440, 332] on body "🙏 .cls-1 fill:#fff; AWATERA Lyamina Nadezhda Клиенты Спецификации Заказы 15001 …" at bounding box center [678, 327] width 1356 height 655
click at [424, 410] on li "Сдан" at bounding box center [520, 412] width 366 height 26
type input "closed"
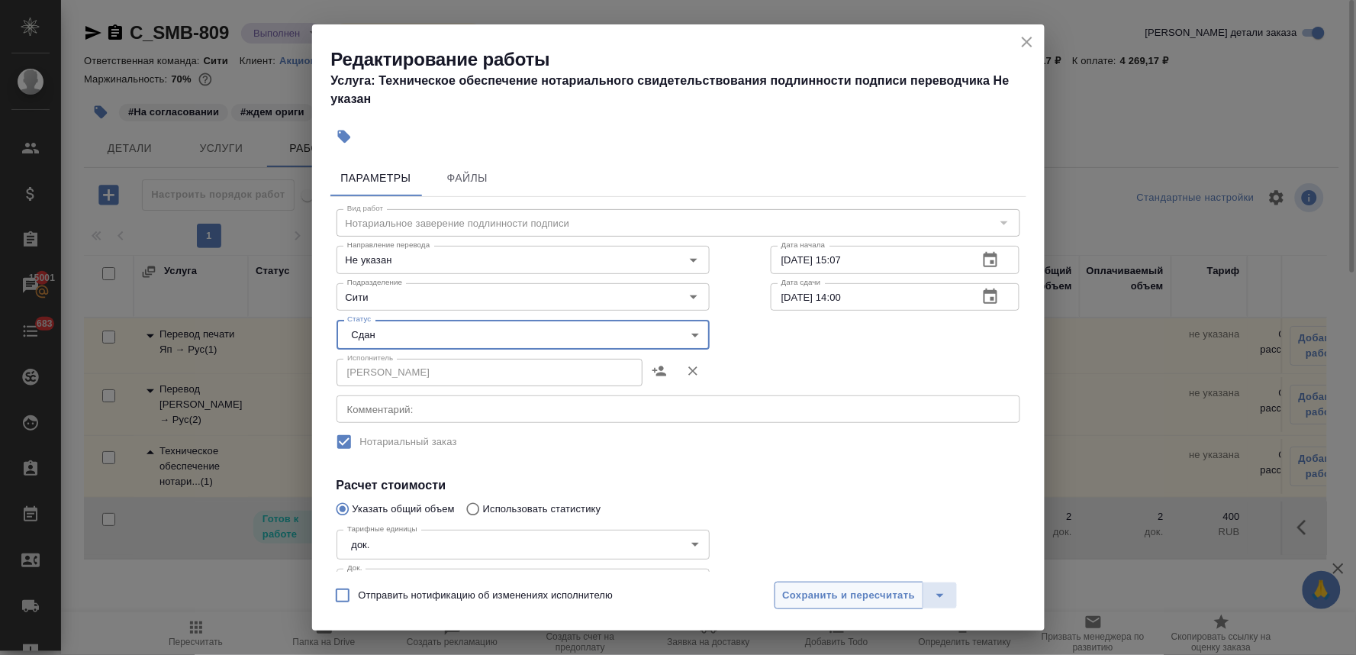
click at [823, 595] on span "Сохранить и пересчитать" at bounding box center [849, 596] width 133 height 18
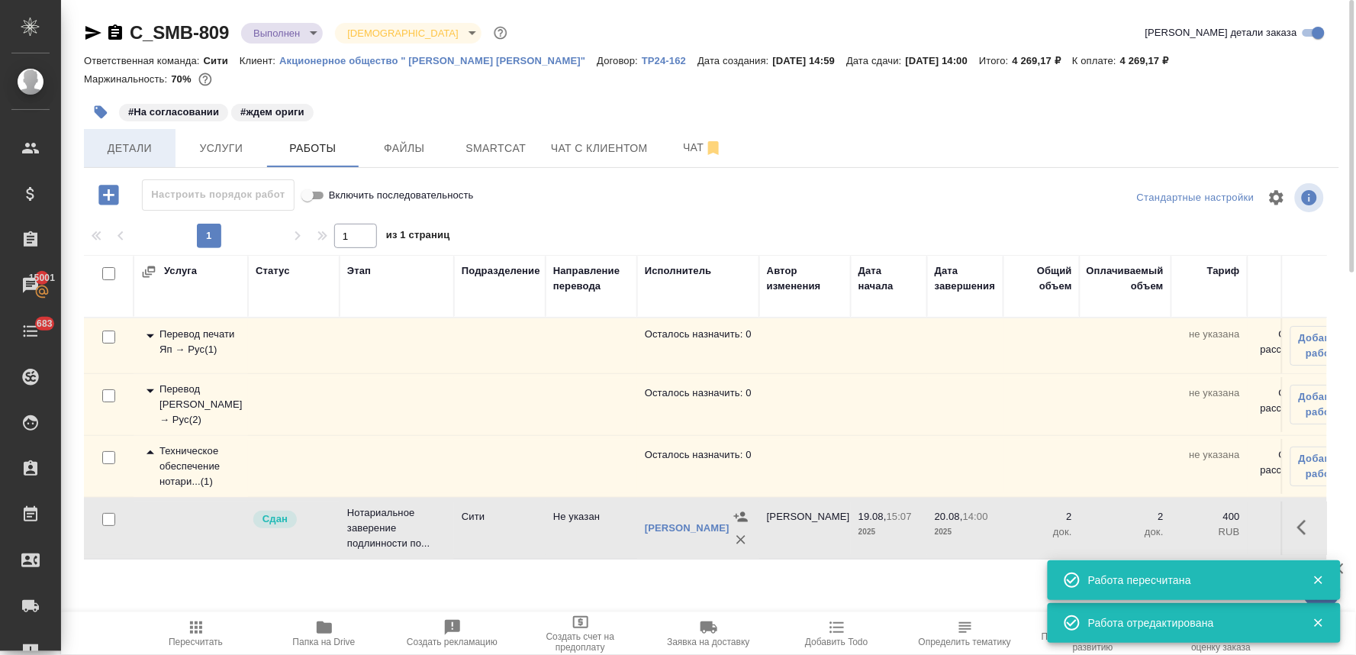
click at [110, 139] on span "Детали" at bounding box center [129, 148] width 73 height 19
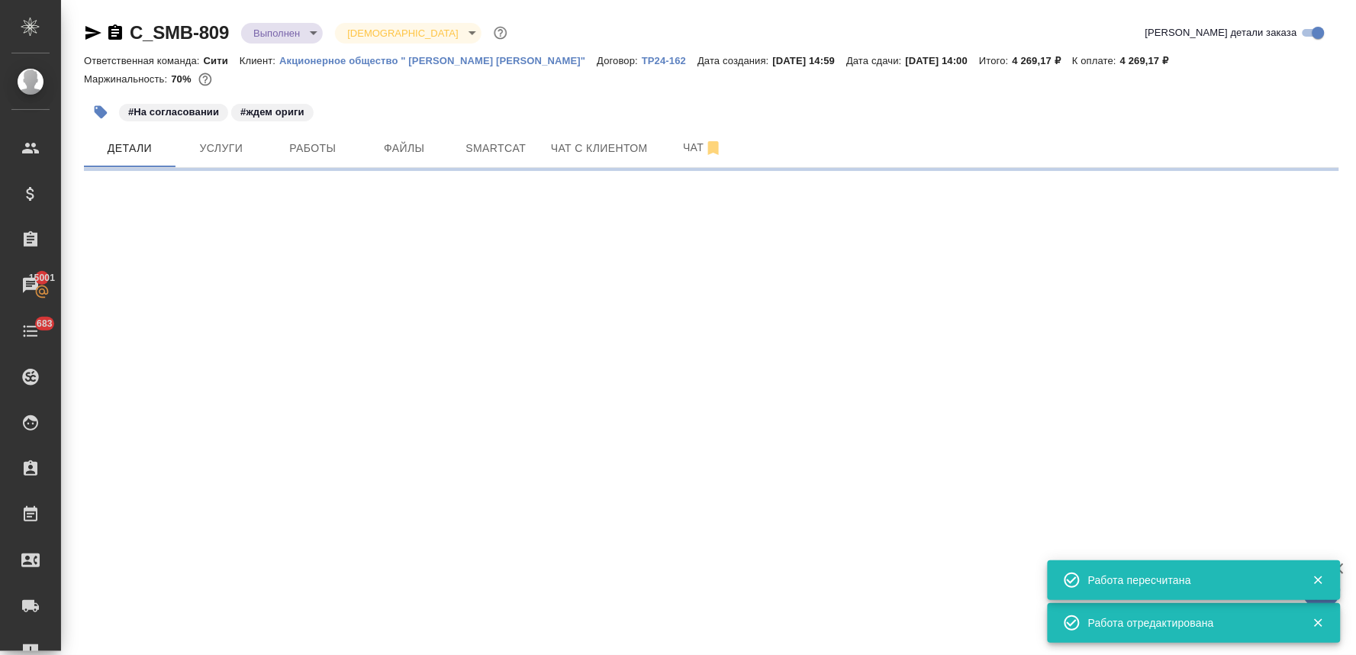
select select "RU"
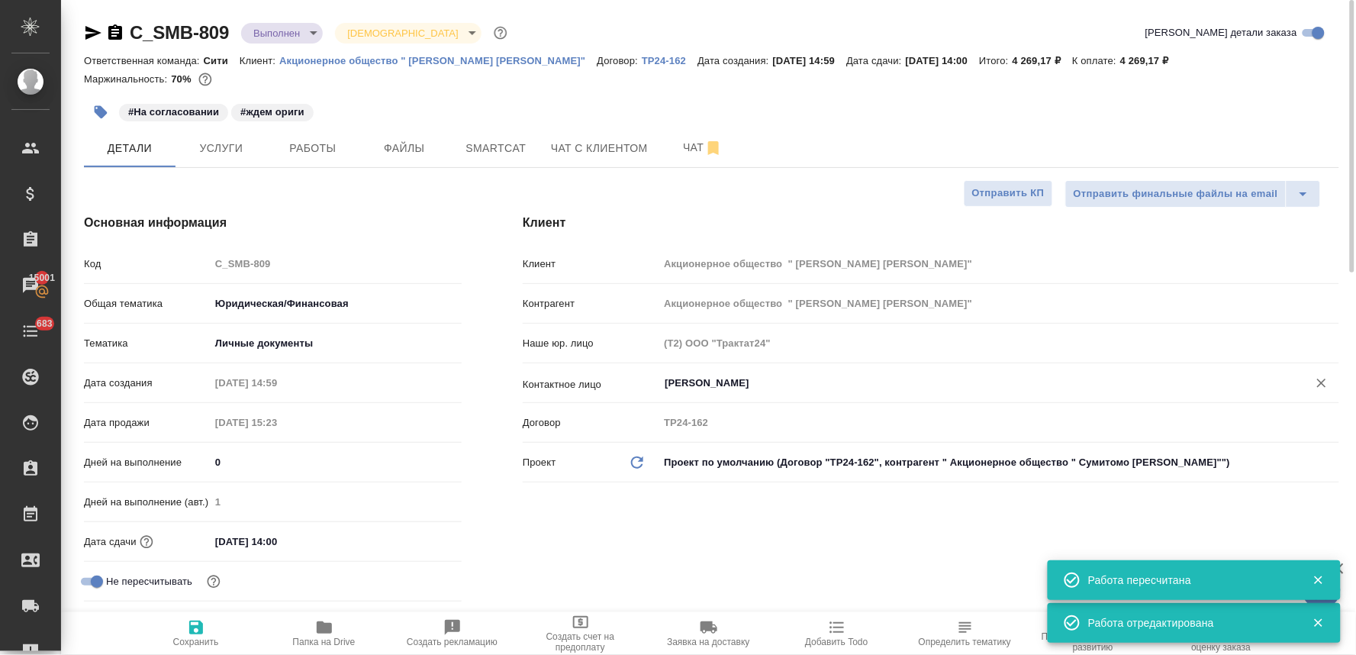
type textarea "x"
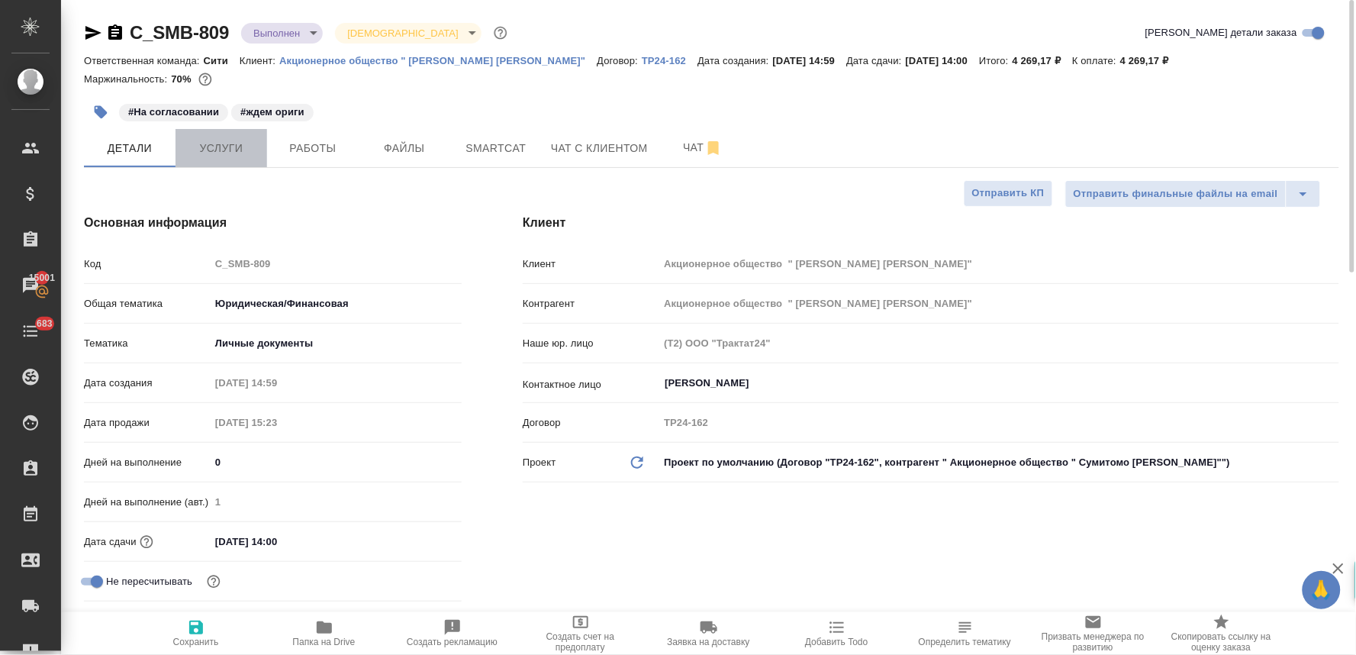
click at [224, 141] on span "Услуги" at bounding box center [221, 148] width 73 height 19
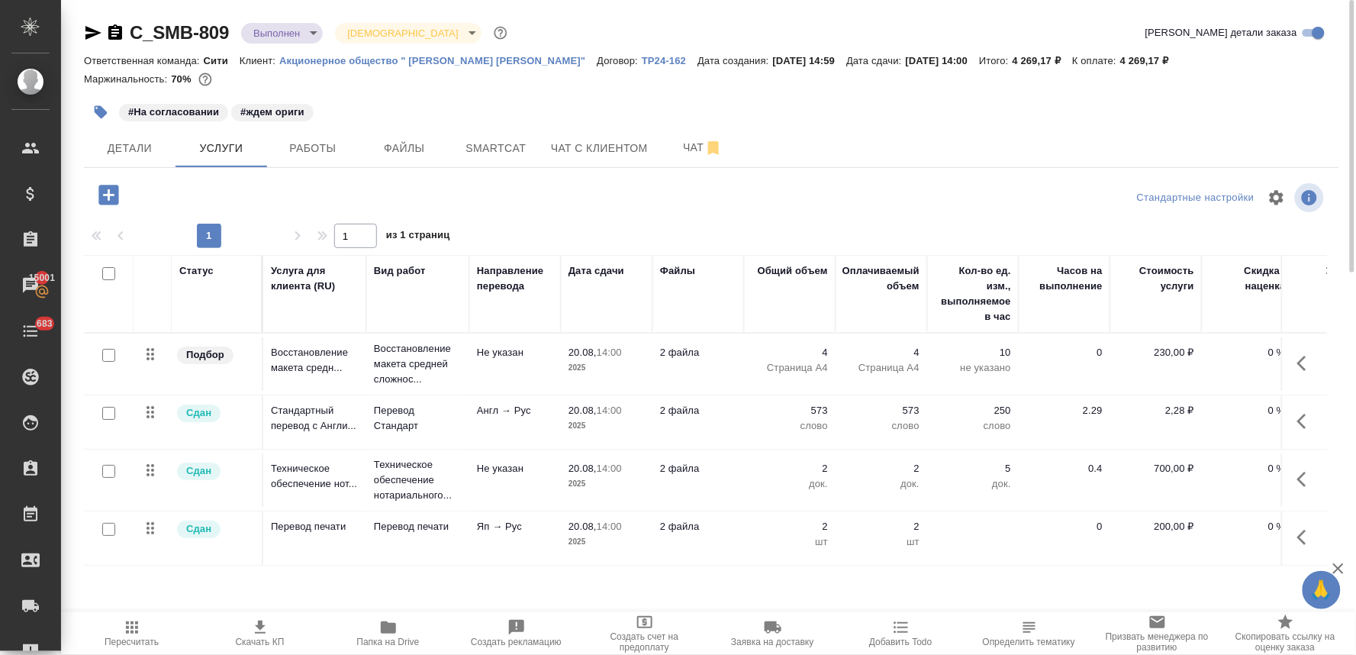
scroll to position [0, 194]
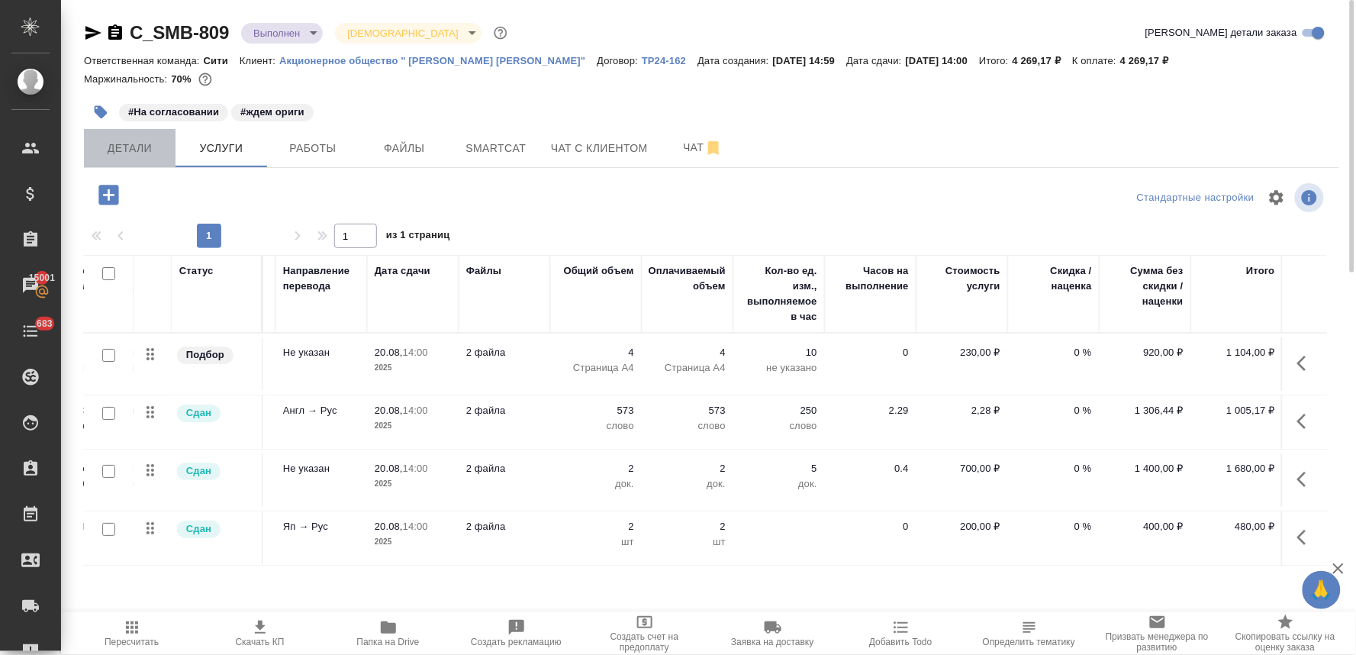
click at [147, 157] on button "Детали" at bounding box center [130, 148] width 92 height 38
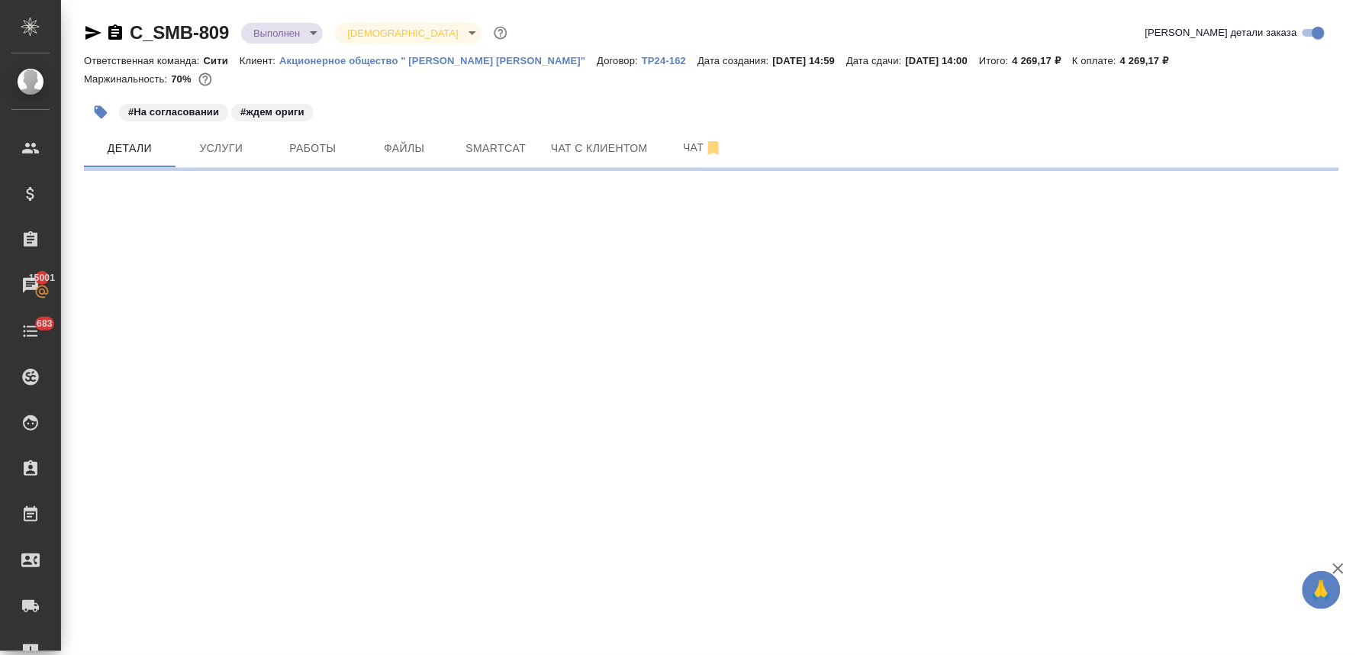
select select "RU"
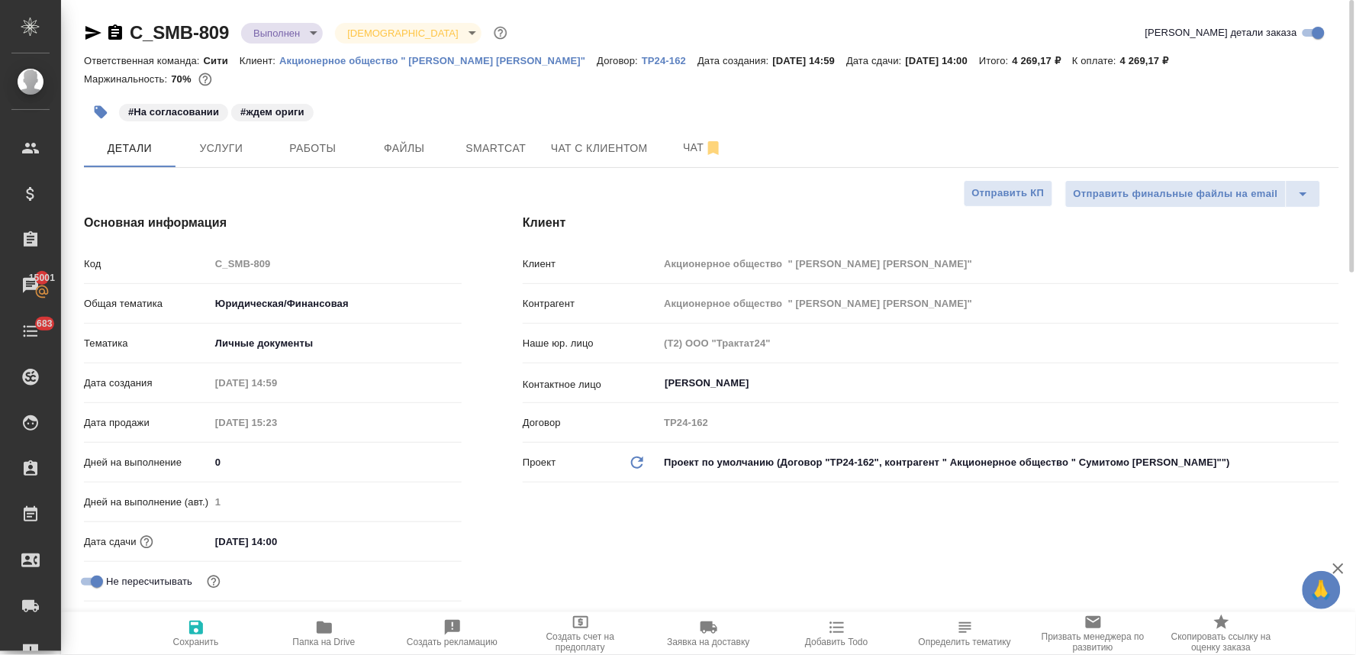
type textarea "x"
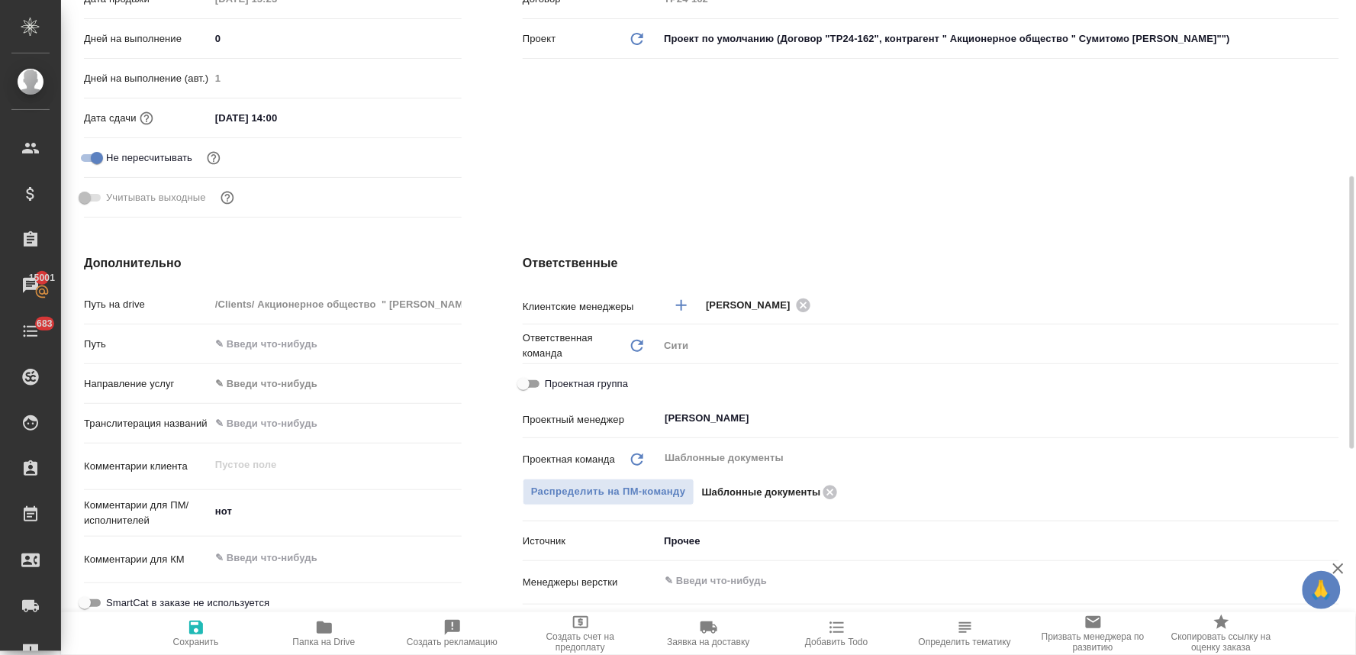
scroll to position [508, 0]
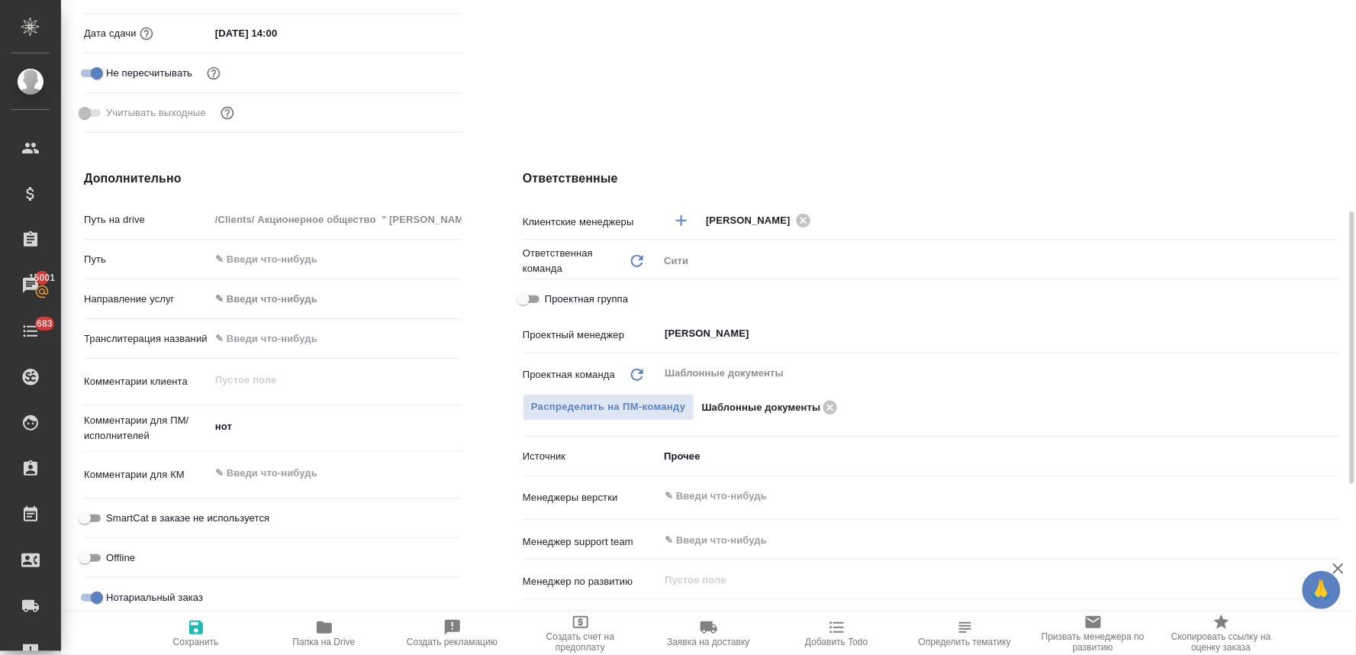
click at [562, 300] on span "Проектная группа" at bounding box center [586, 299] width 83 height 15
click at [551, 300] on input "Проектная группа" at bounding box center [523, 299] width 55 height 18
checkbox input "true"
type textarea "x"
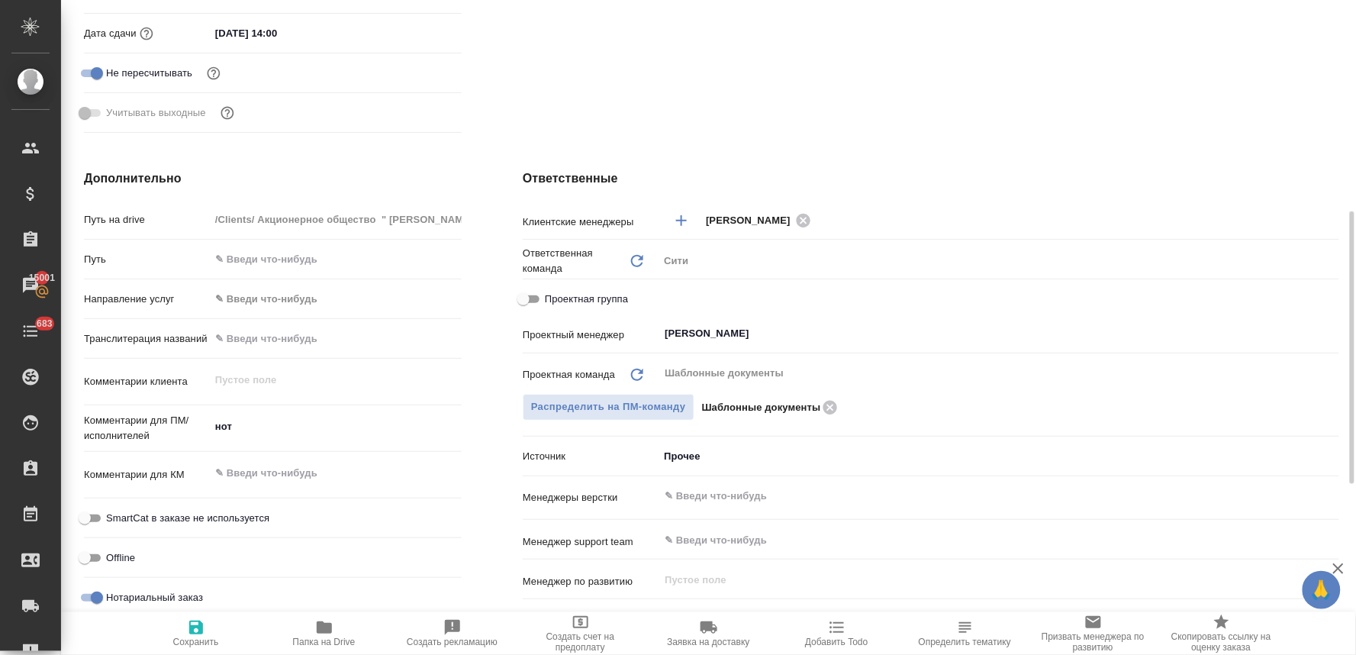
type textarea "x"
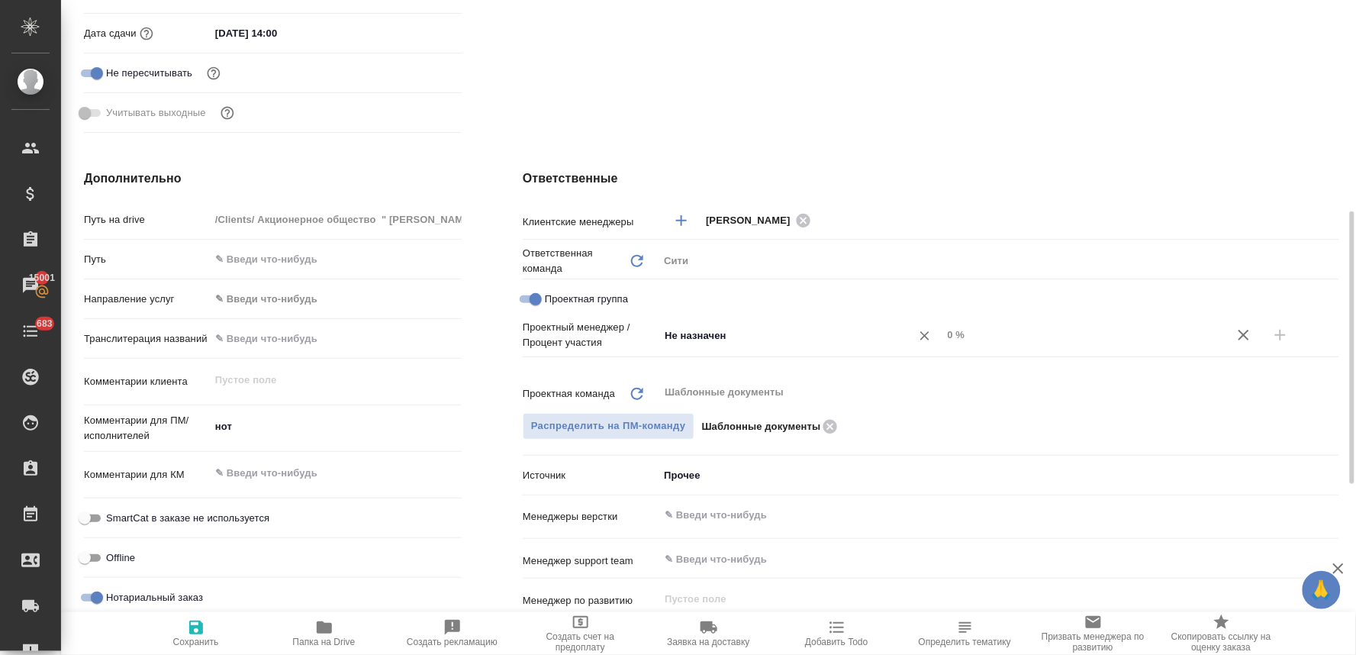
click at [673, 336] on input "Не назначен" at bounding box center [775, 335] width 224 height 18
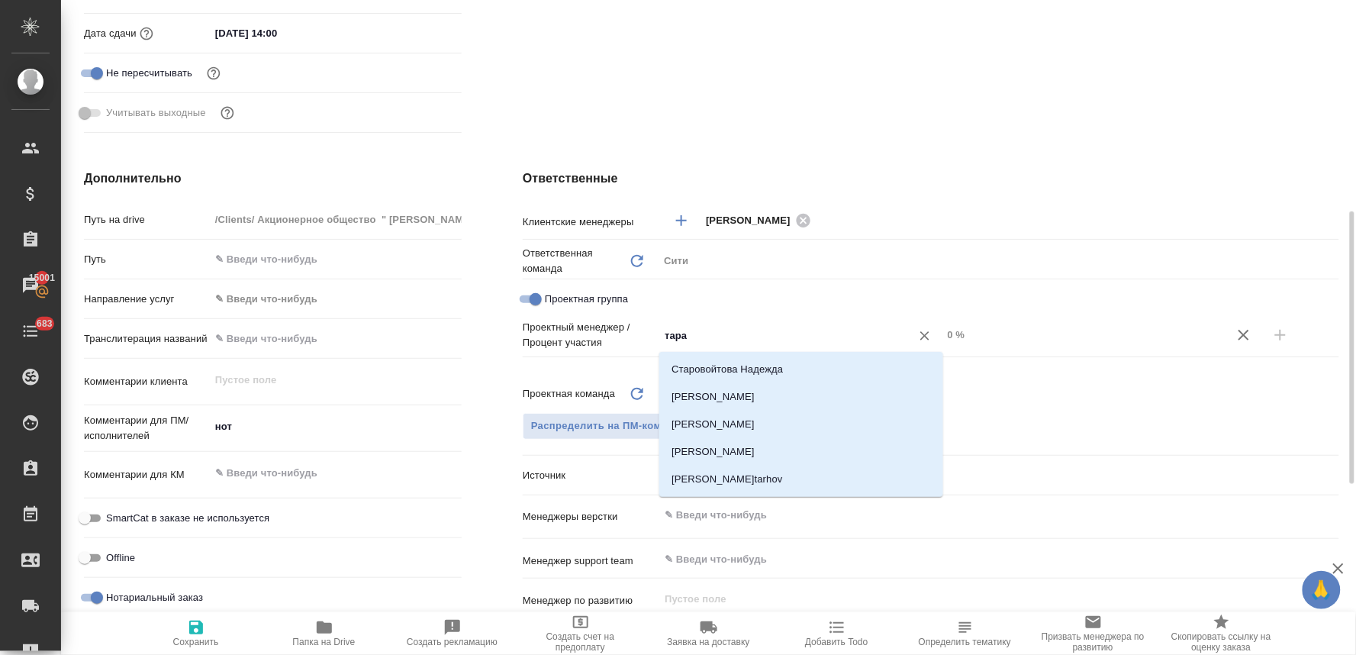
type input "тараб"
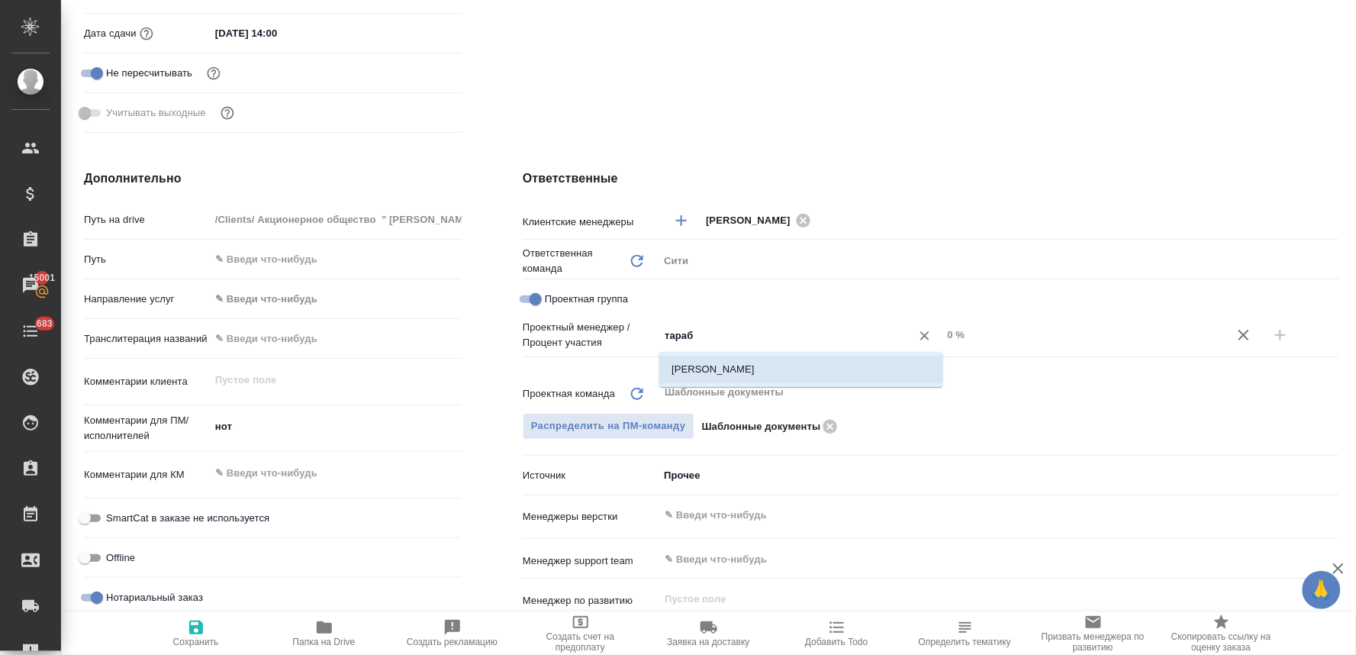
click at [687, 366] on li "Тарабановская Анастасия" at bounding box center [801, 369] width 284 height 27
type textarea "x"
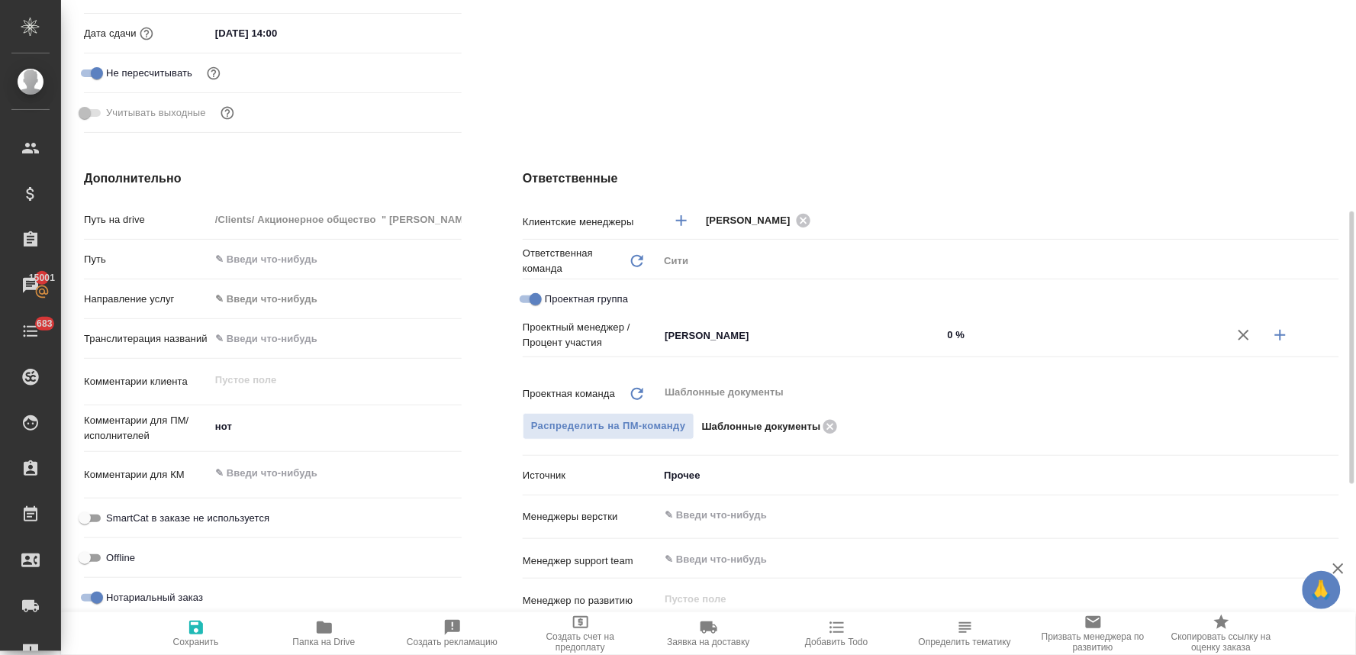
click at [1291, 330] on button "button" at bounding box center [1280, 335] width 37 height 37
type textarea "x"
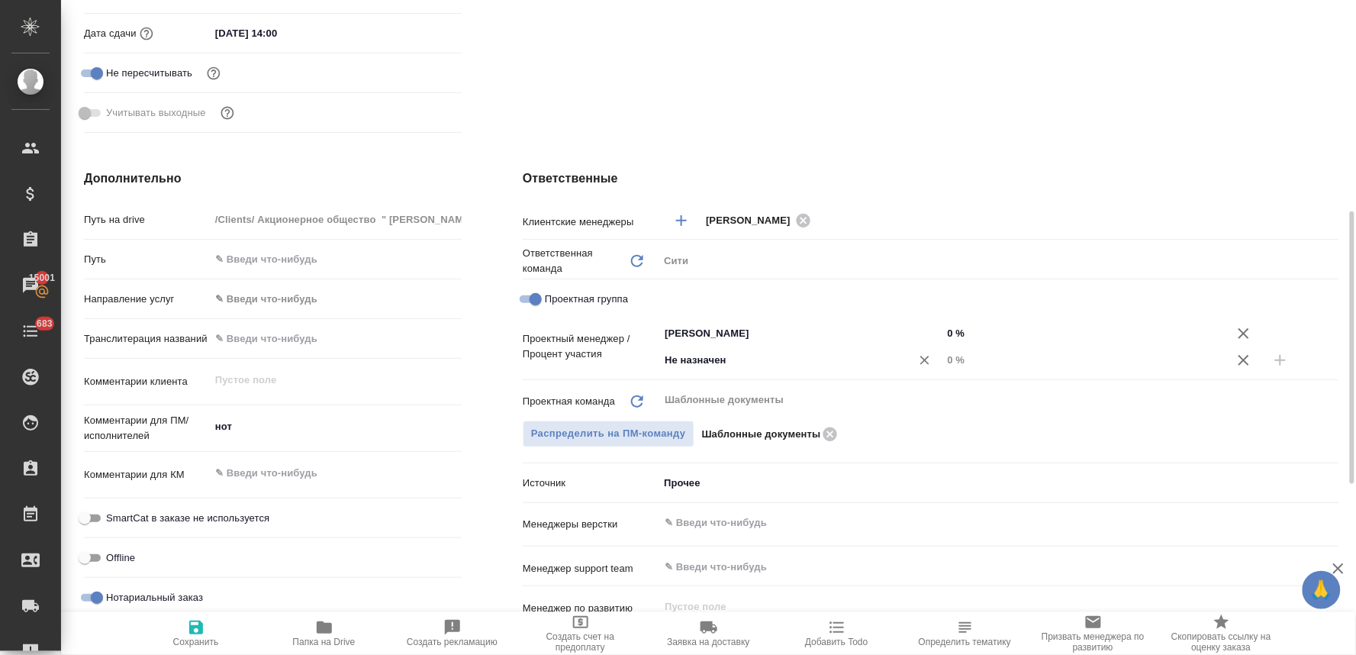
click at [729, 362] on input "Не назначен" at bounding box center [775, 360] width 224 height 18
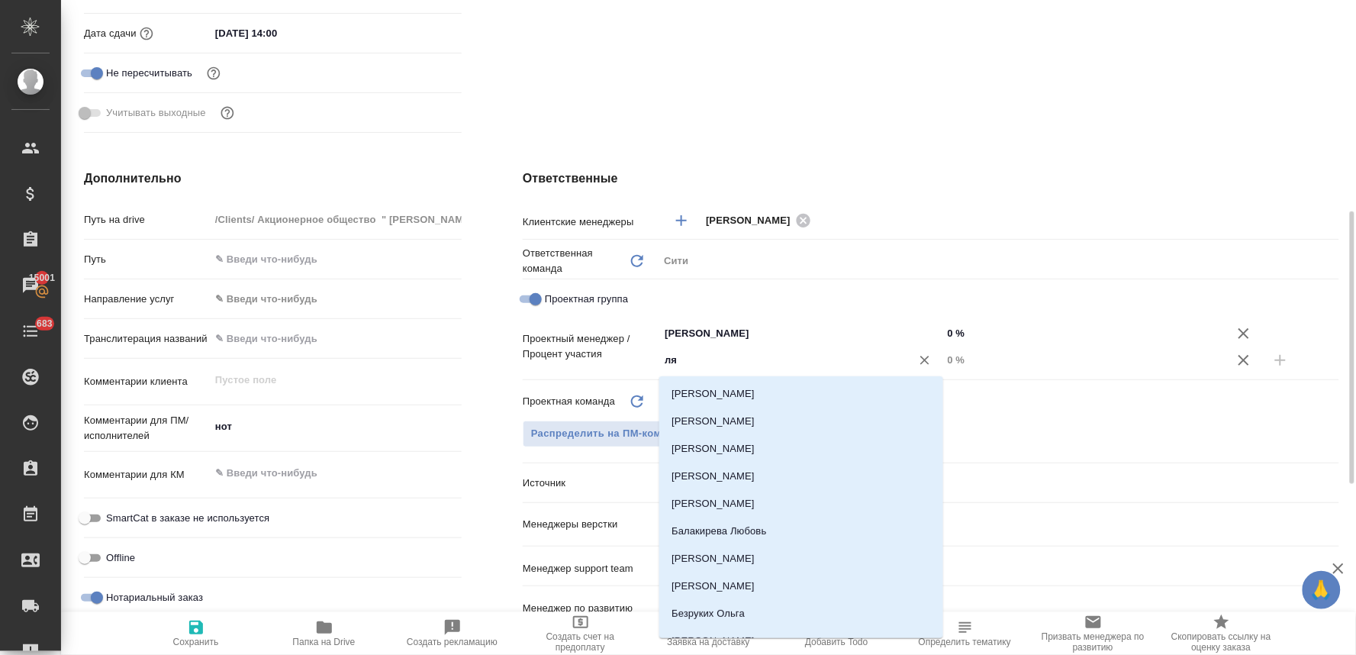
type input "лям"
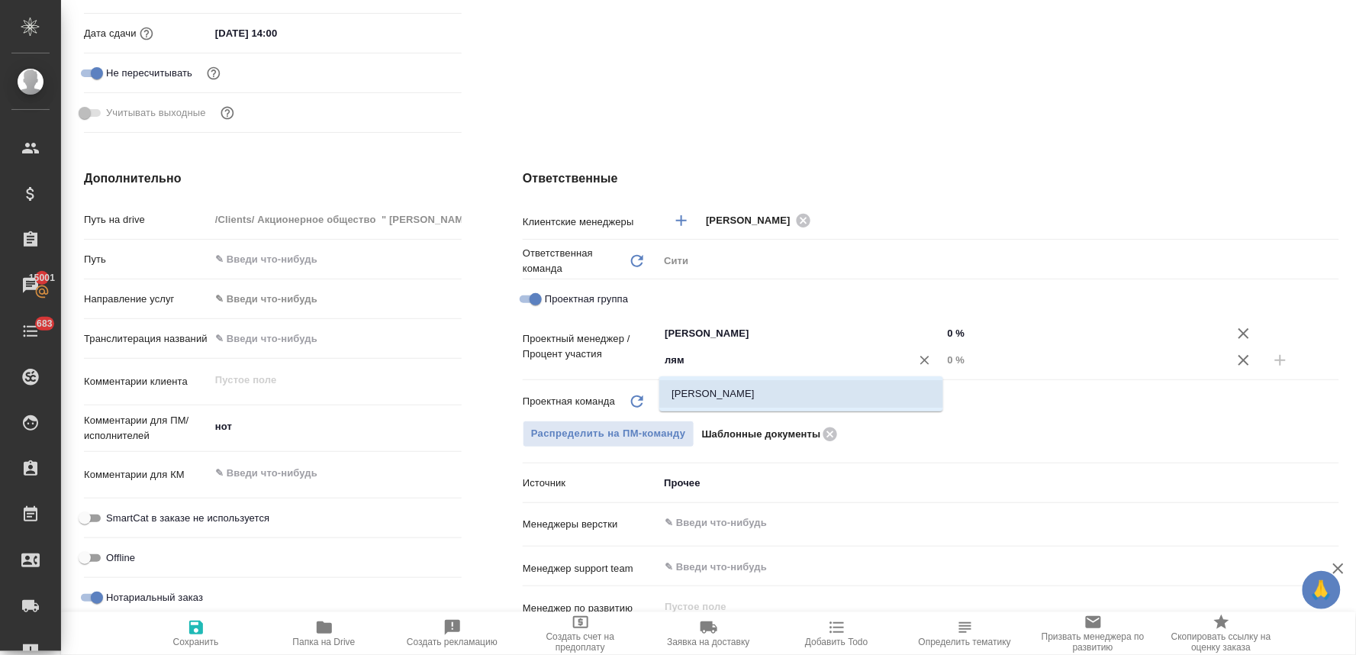
click at [735, 389] on li "[PERSON_NAME]" at bounding box center [801, 393] width 284 height 27
type textarea "x"
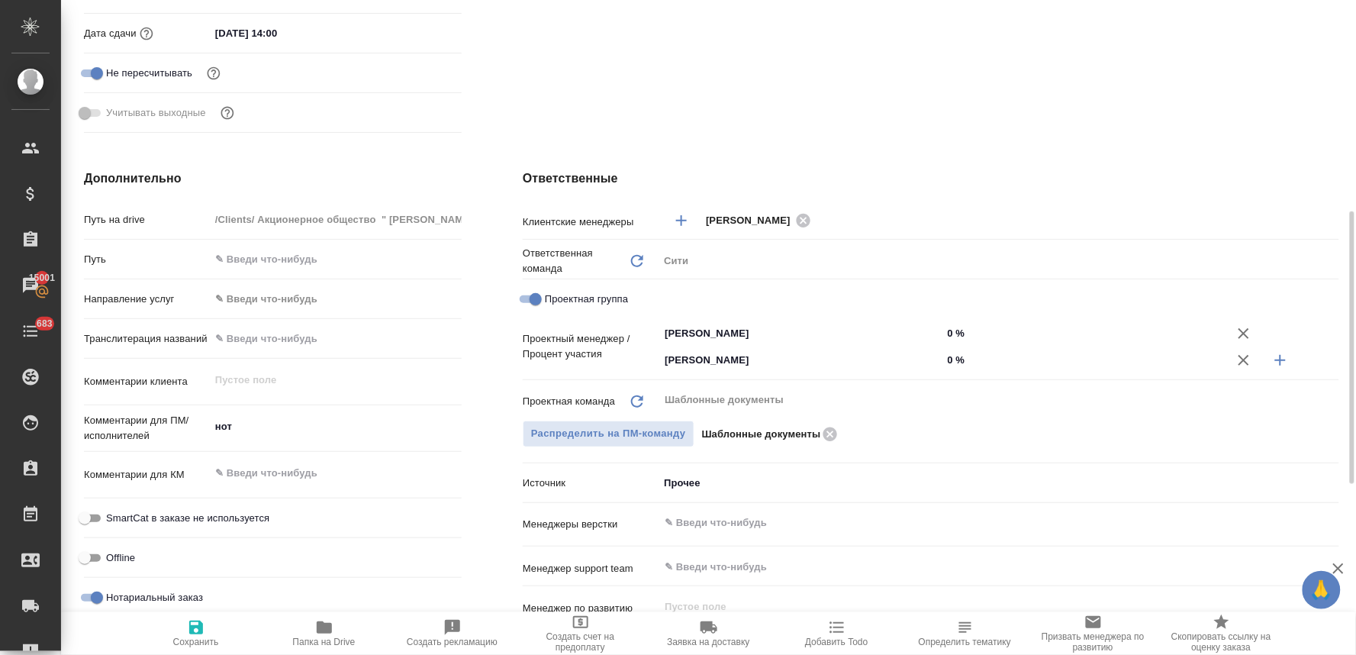
click at [956, 359] on input "0 %" at bounding box center [1085, 360] width 284 height 22
type textarea "x"
type input "3 %"
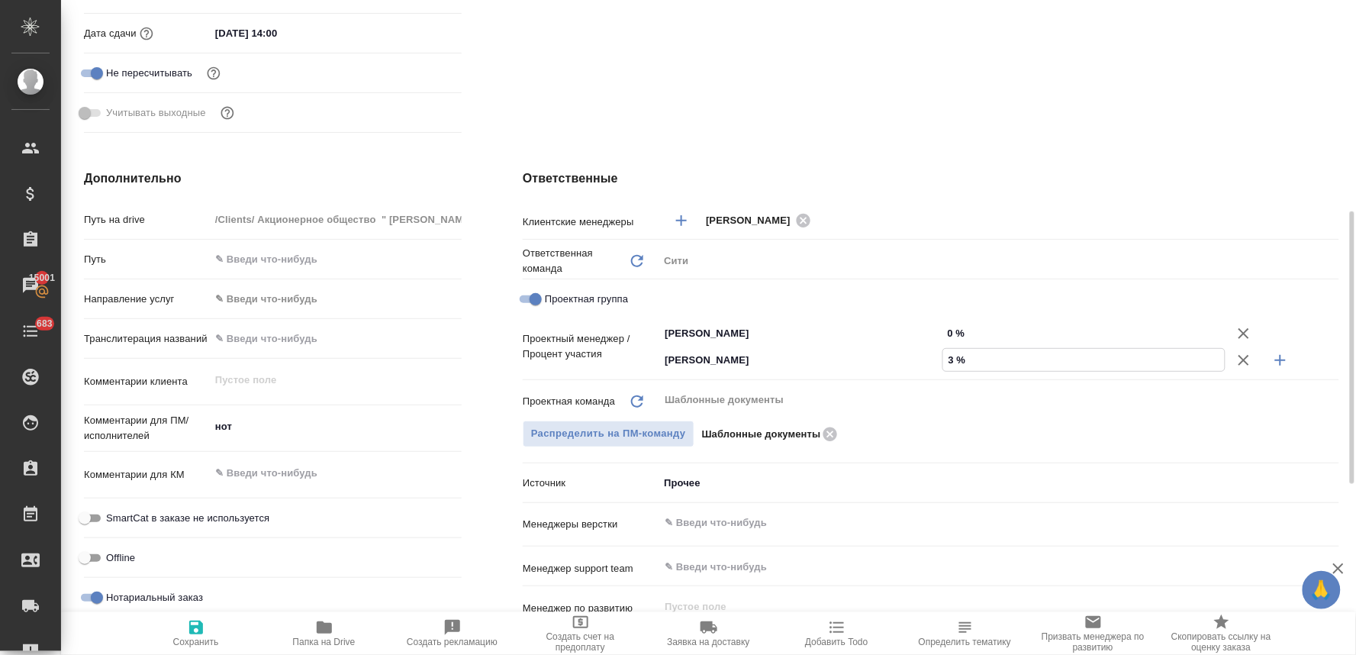
type textarea "x"
type input "39 %"
type textarea "x"
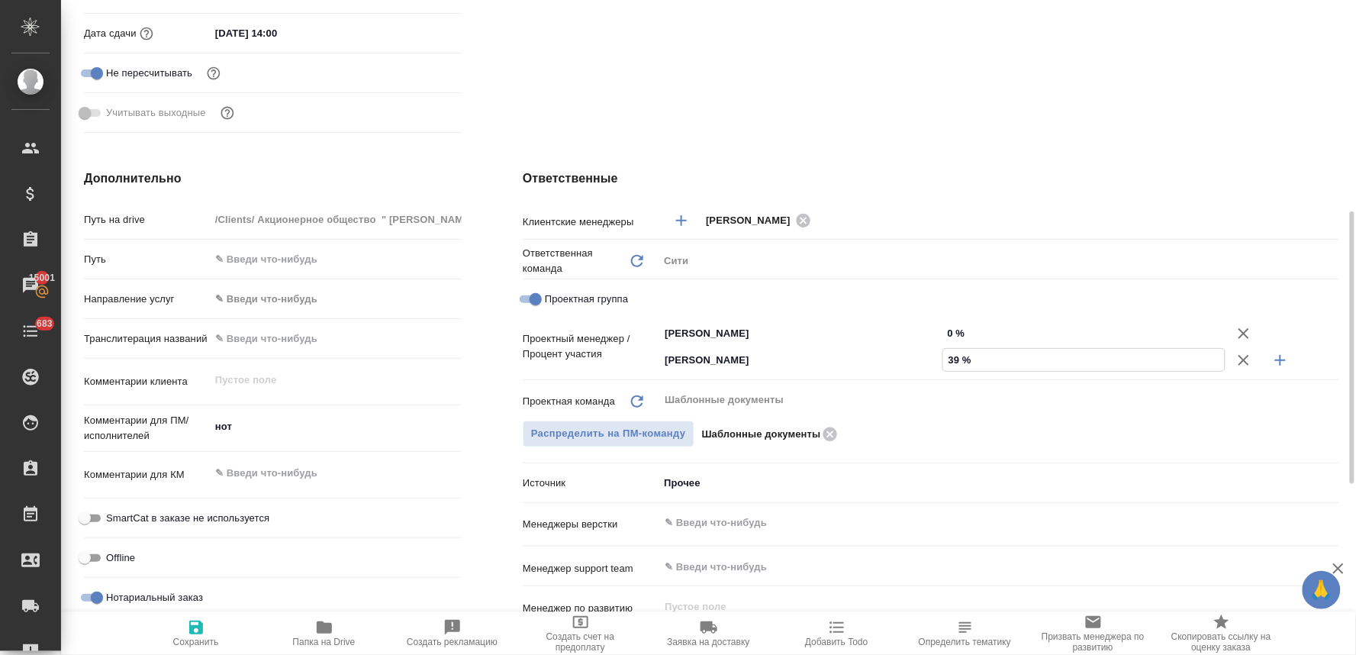
type textarea "x"
type input "39 %"
click at [955, 324] on input "0 %" at bounding box center [1085, 333] width 284 height 22
type textarea "x"
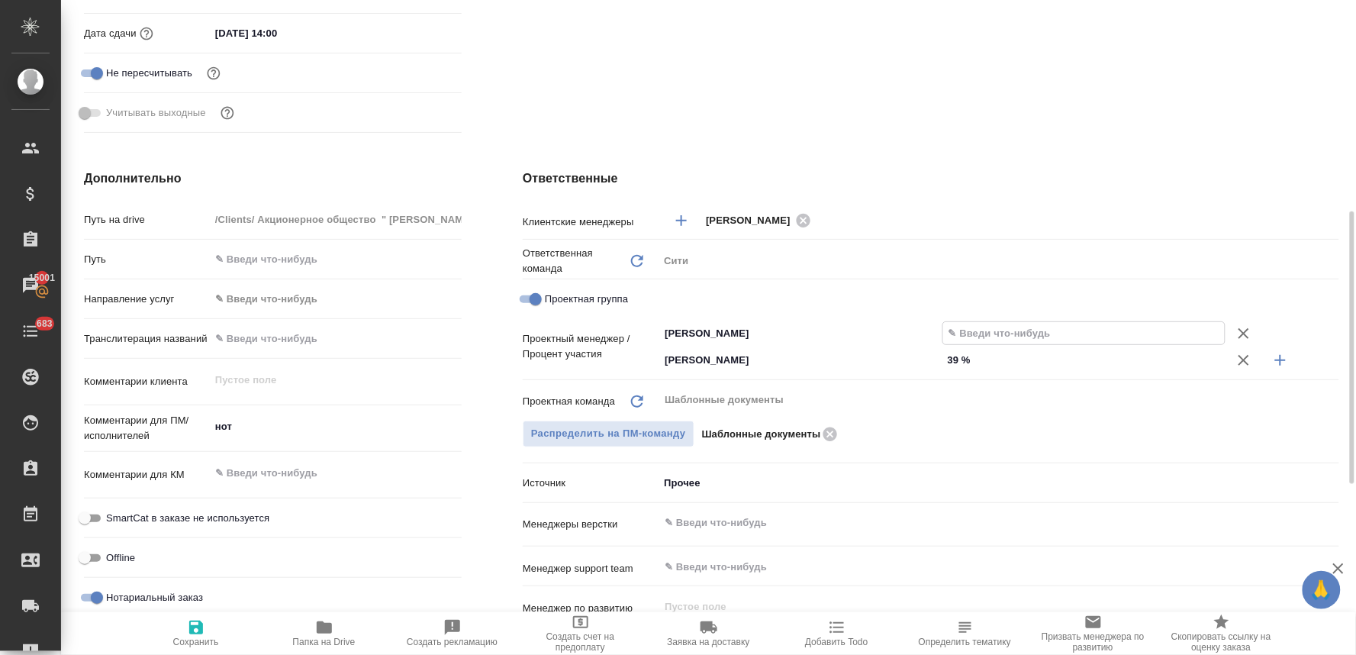
type textarea "x"
type input "6 %"
type textarea "x"
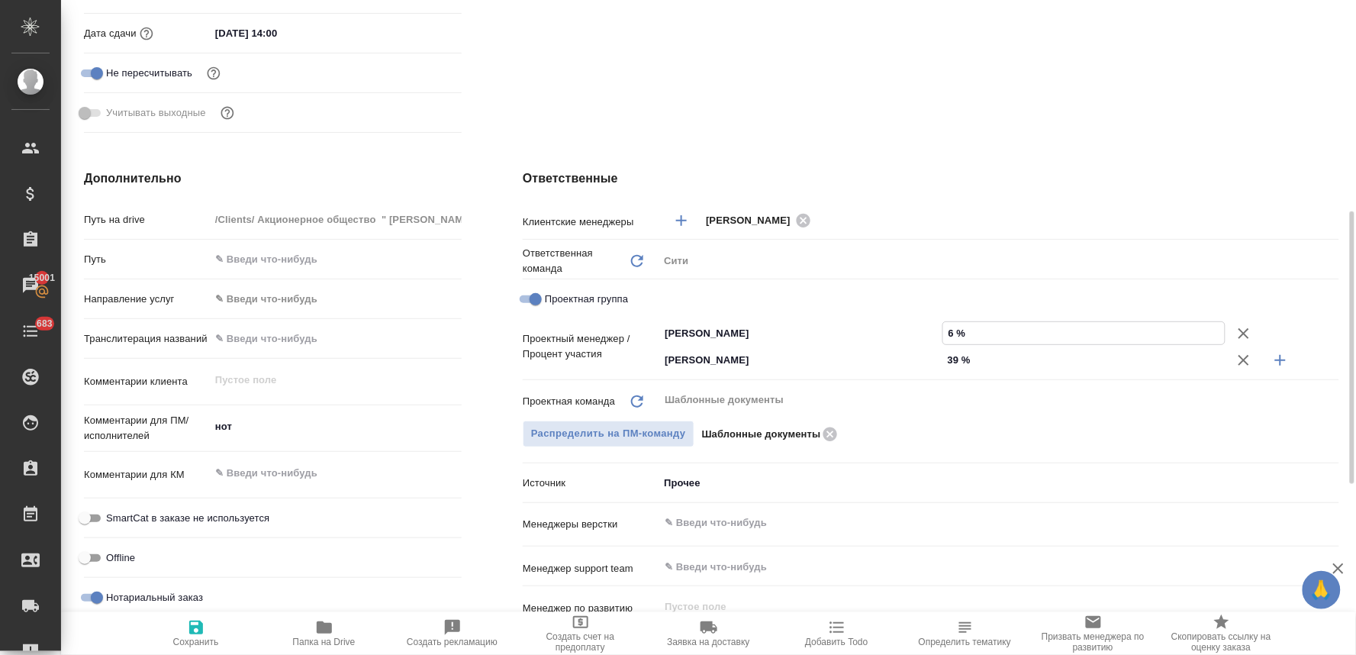
type textarea "x"
type input "61 %"
type textarea "x"
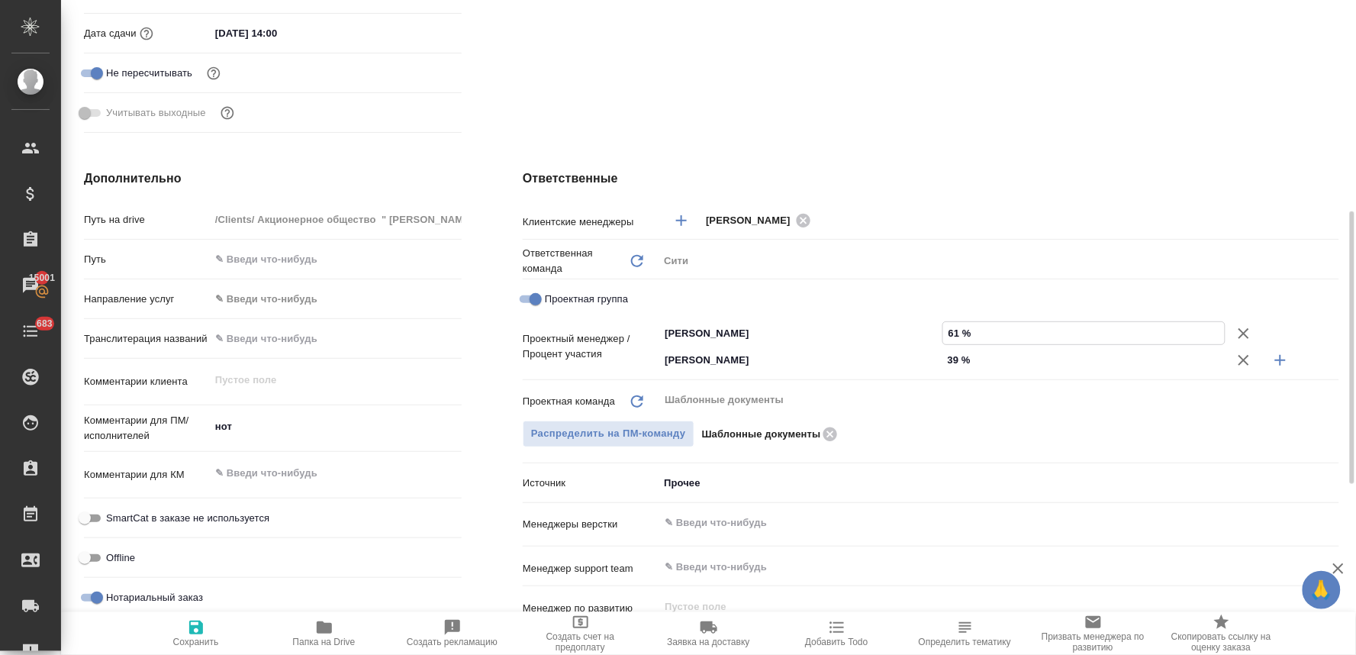
type input "61 %"
click at [178, 635] on span "Сохранить" at bounding box center [196, 632] width 110 height 29
type textarea "x"
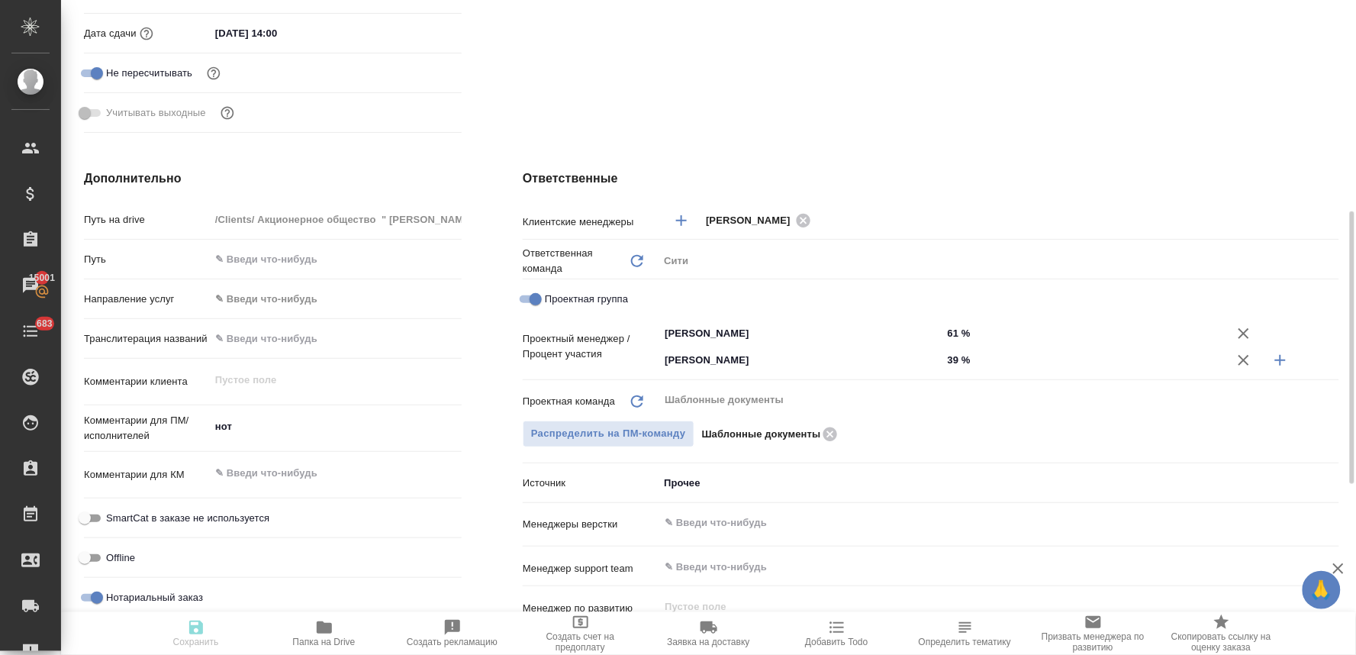
type textarea "x"
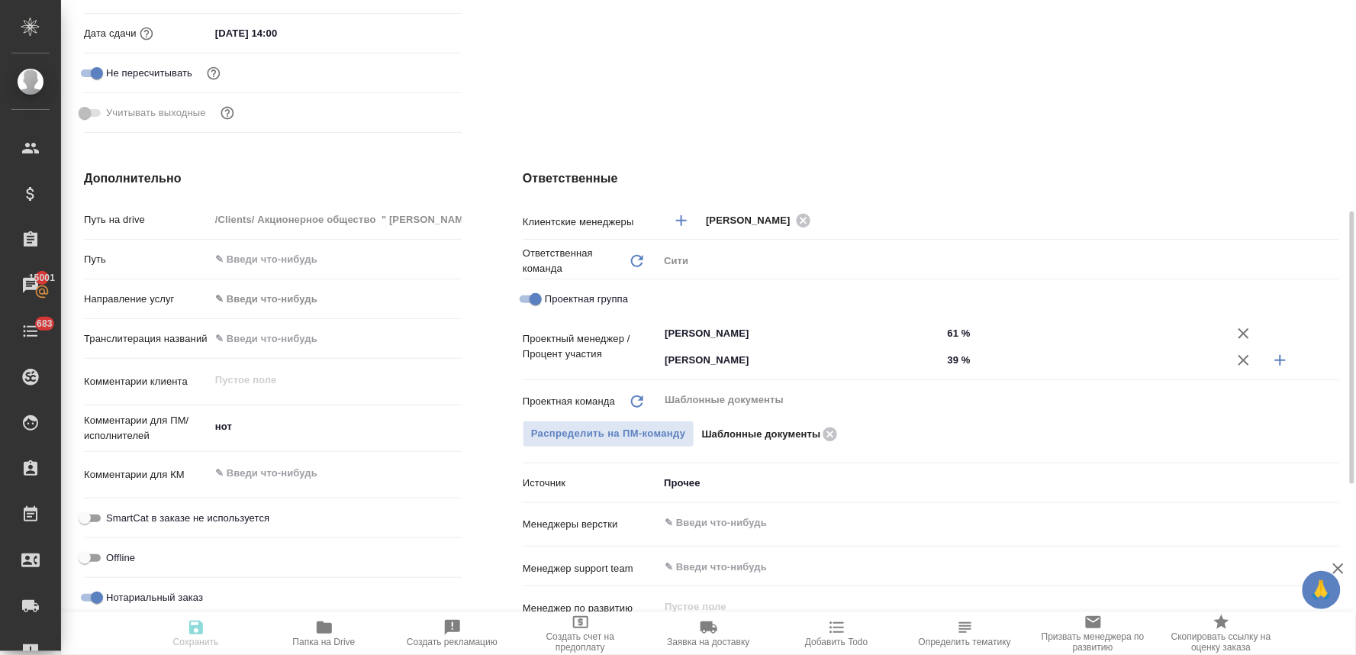
type textarea "x"
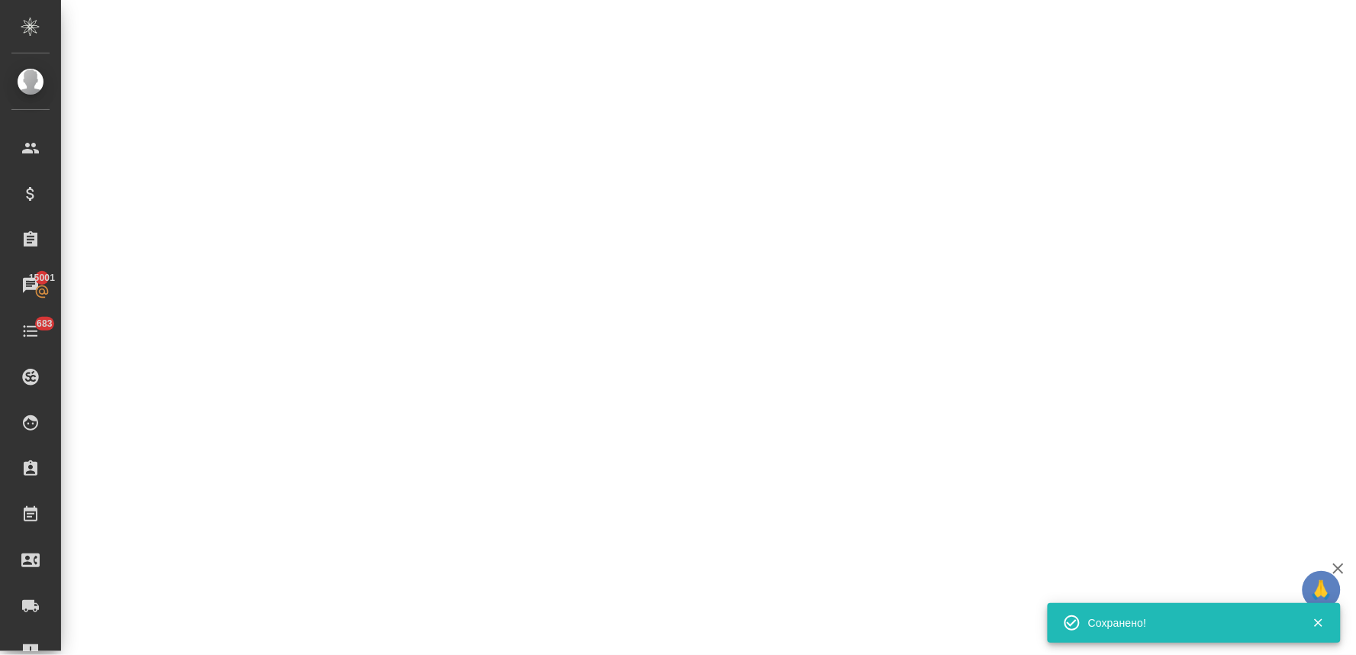
select select "RU"
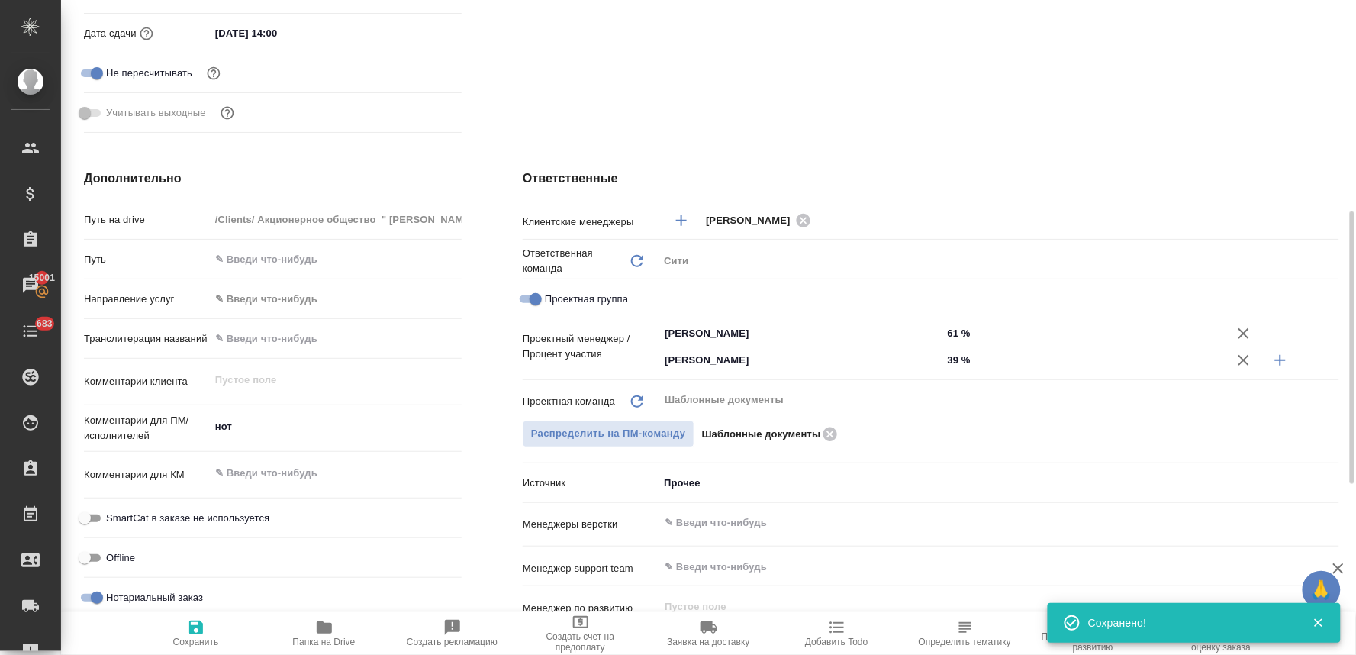
type textarea "x"
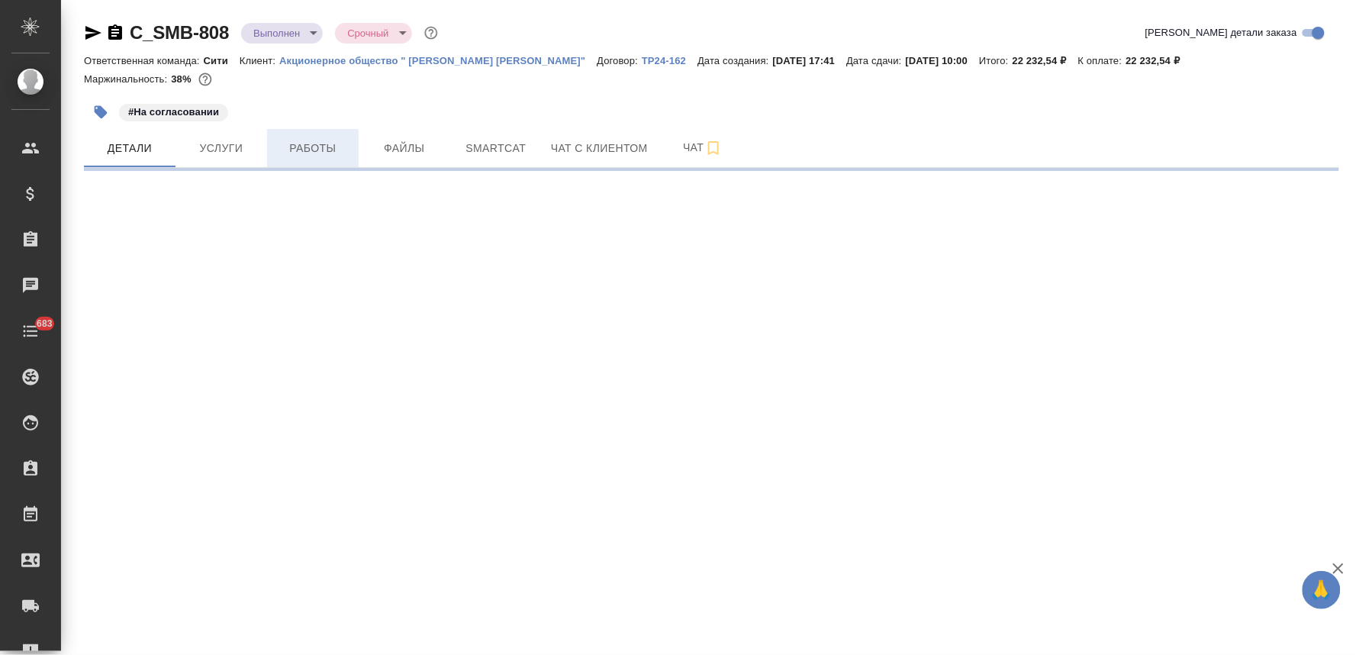
select select "RU"
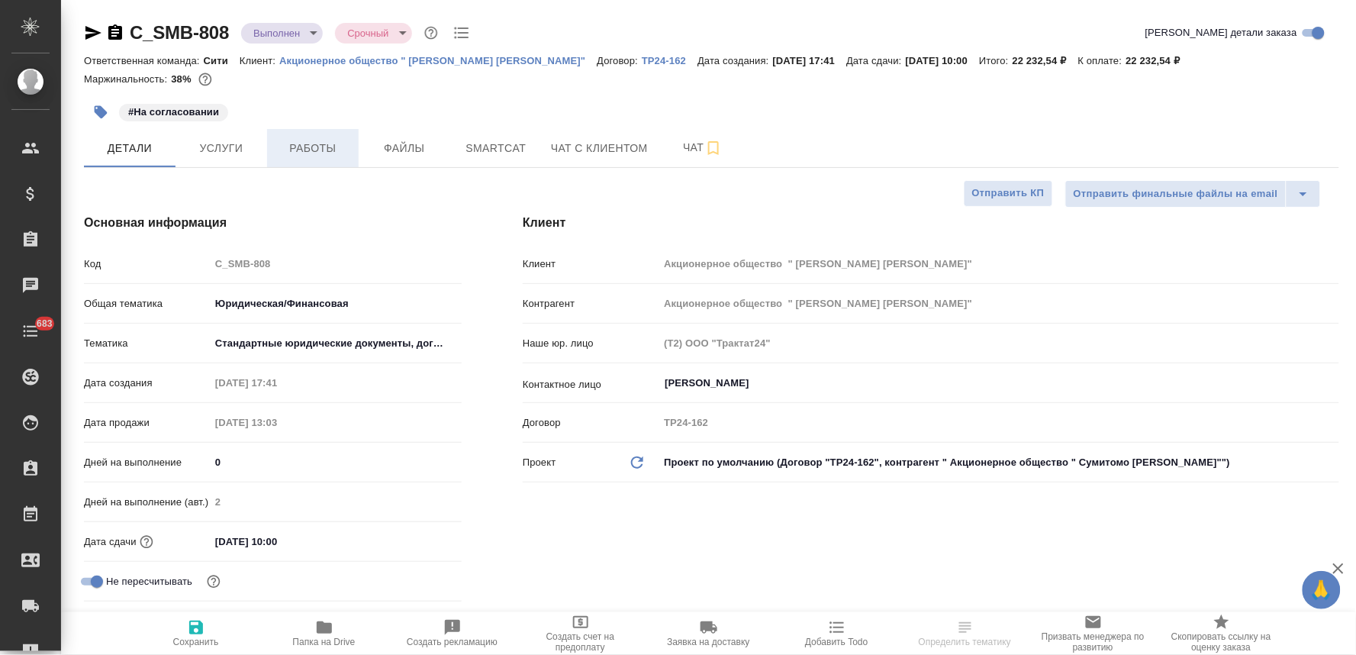
click at [318, 147] on span "Работы" at bounding box center [312, 148] width 73 height 19
type textarea "x"
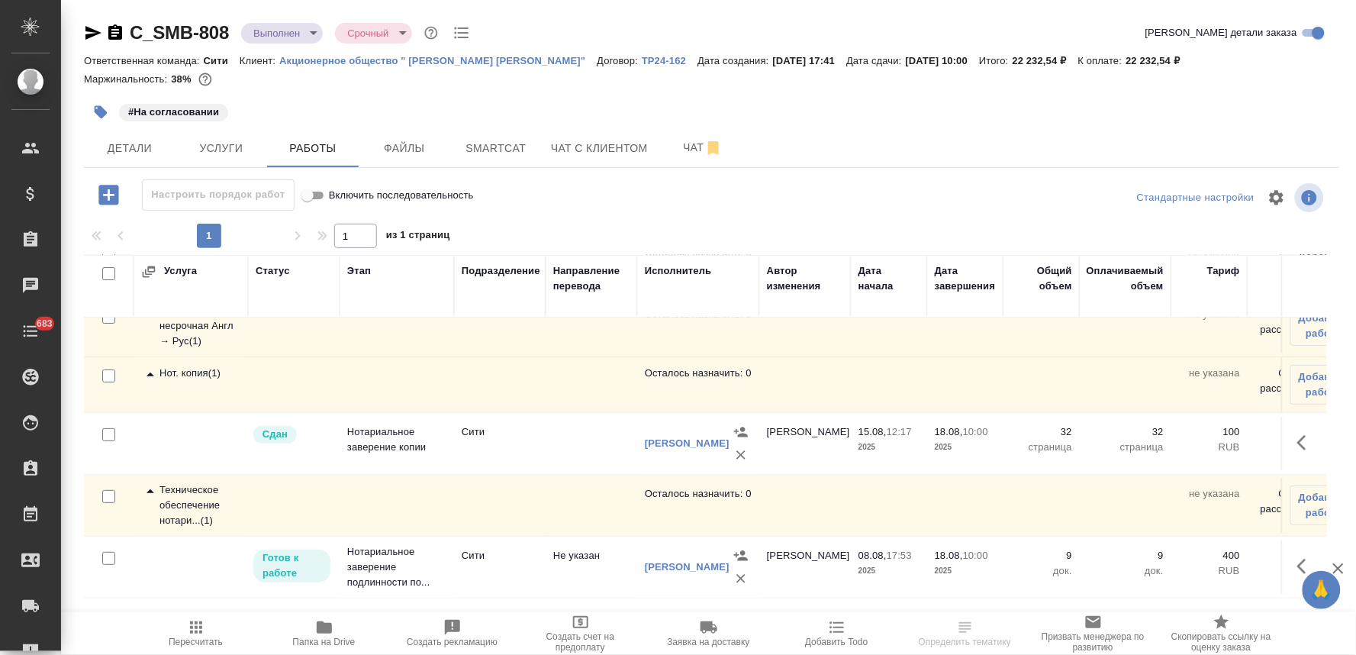
scroll to position [98, 0]
click at [1298, 557] on icon "button" at bounding box center [1307, 566] width 18 height 18
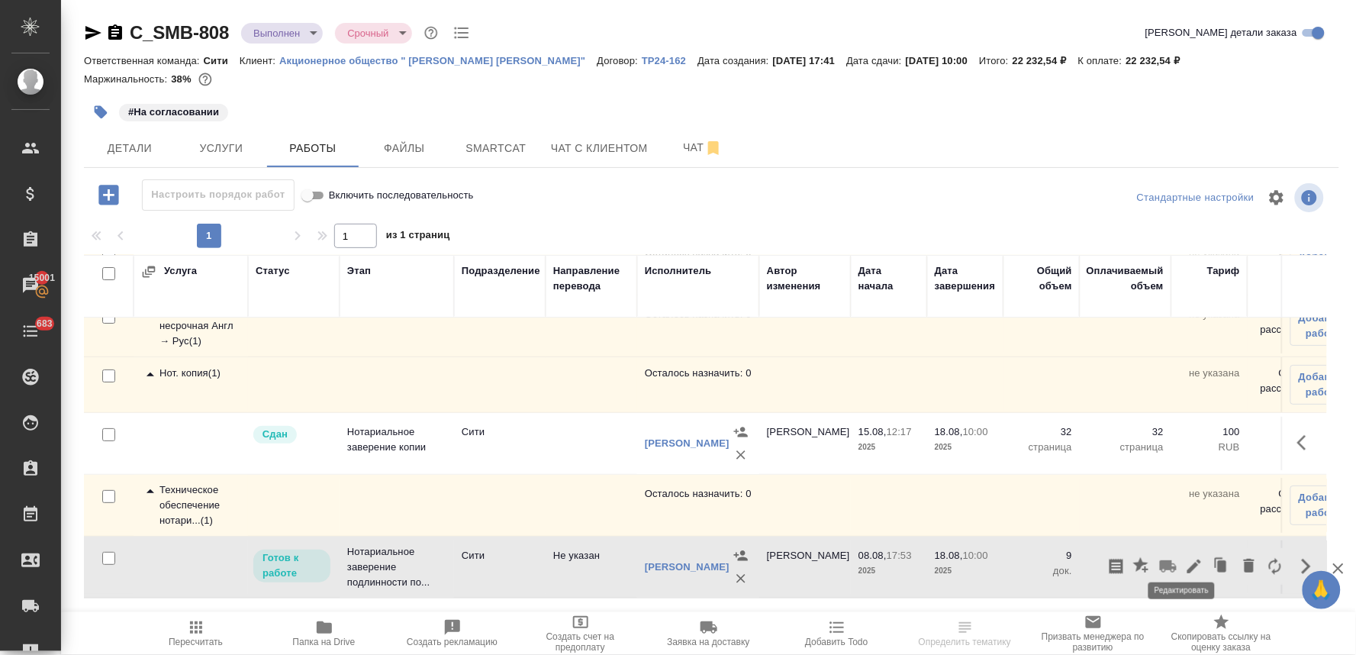
click at [1188, 559] on icon "button" at bounding box center [1195, 566] width 14 height 14
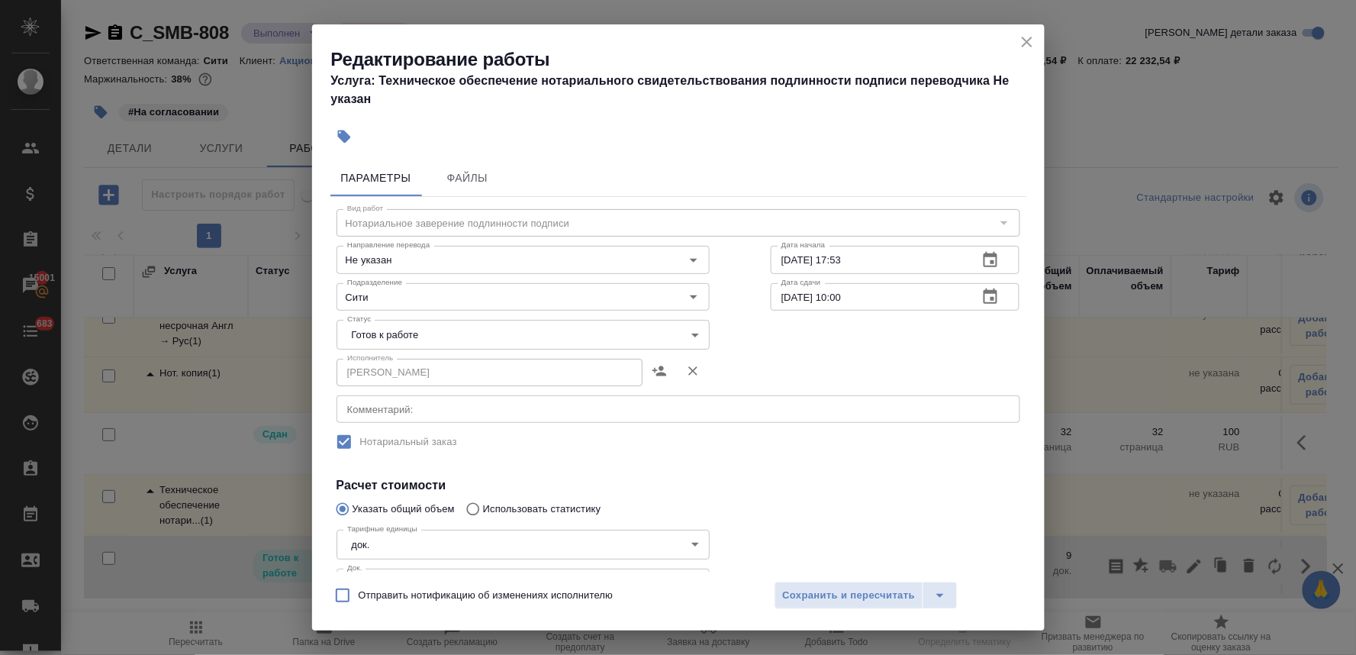
click at [392, 327] on body "🙏 .cls-1 fill:#fff; AWATERA Lyamina Nadezhda Клиенты Спецификации Заказы 15001 …" at bounding box center [678, 327] width 1356 height 655
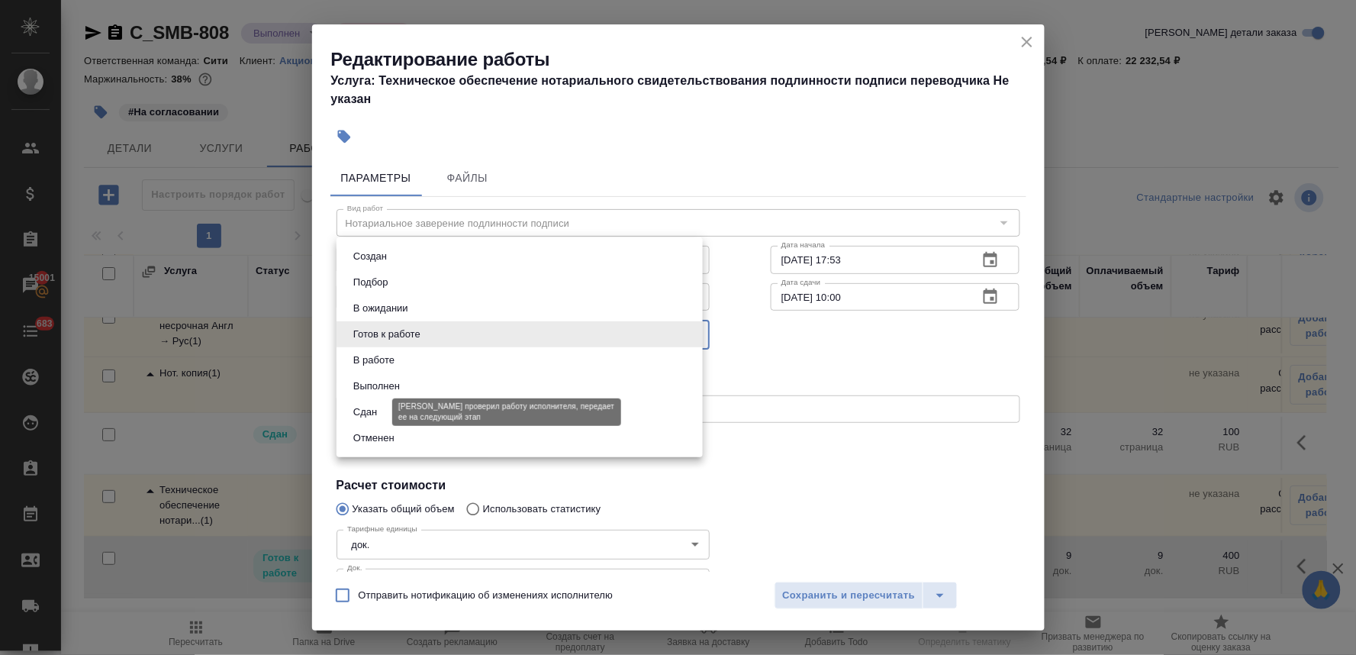
click at [376, 409] on button "Сдан" at bounding box center [365, 412] width 33 height 17
type input "closed"
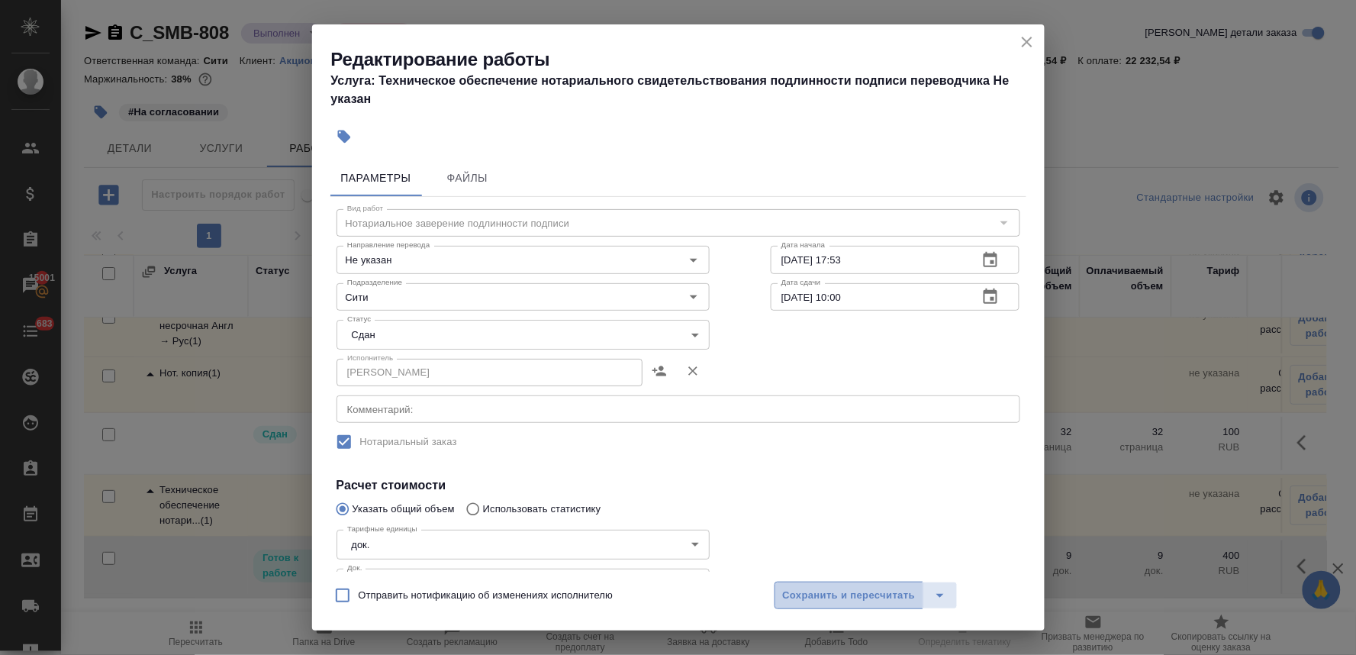
click at [805, 591] on span "Сохранить и пересчитать" at bounding box center [849, 596] width 133 height 18
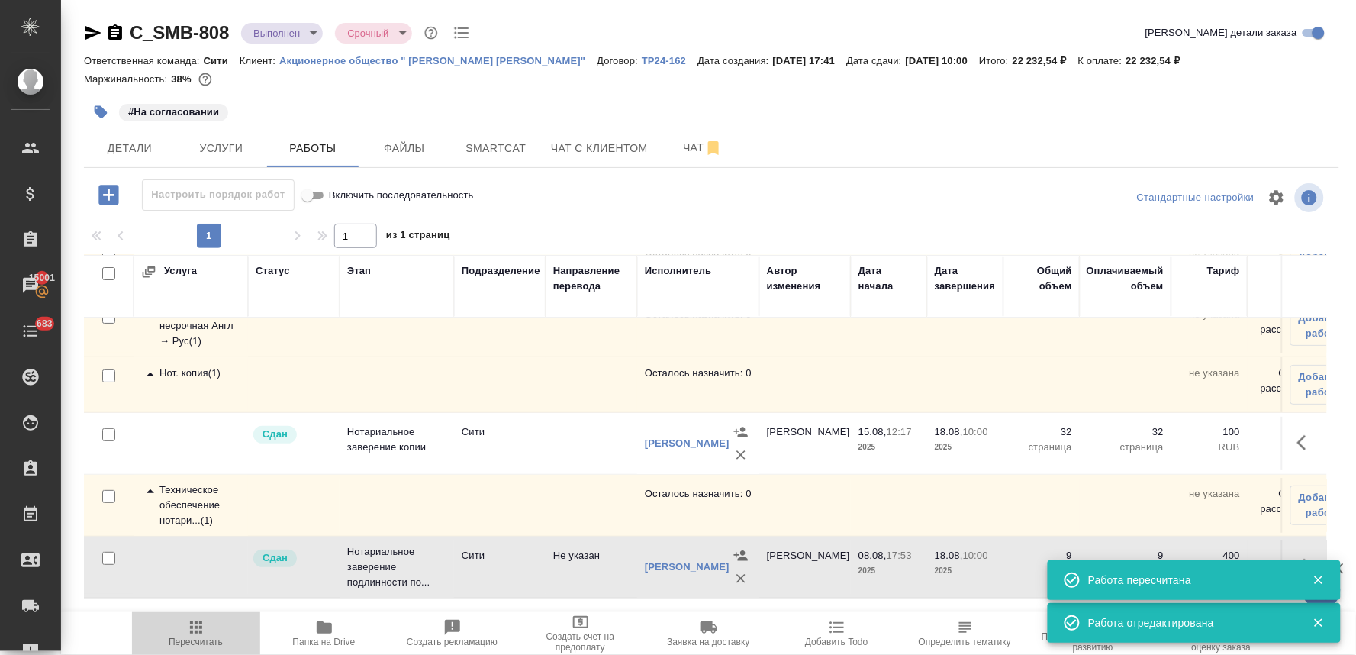
click at [202, 641] on span "Пересчитать" at bounding box center [196, 642] width 54 height 11
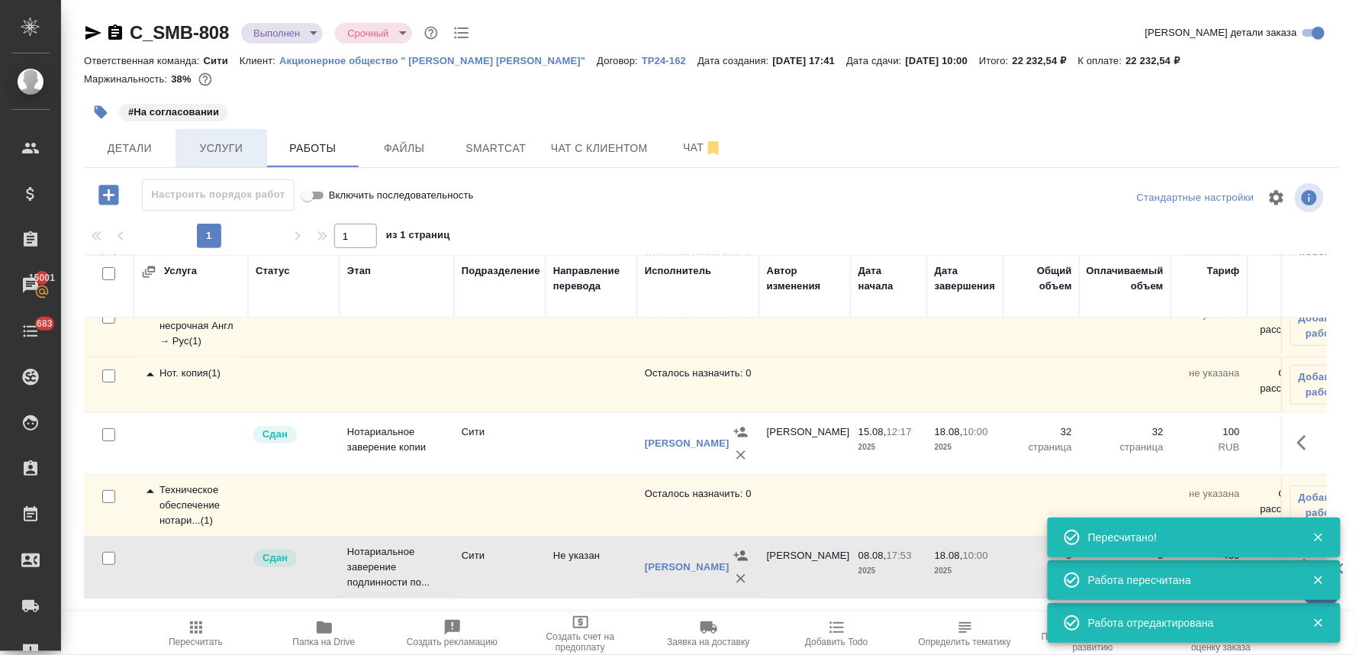
click at [226, 143] on span "Услуги" at bounding box center [221, 148] width 73 height 19
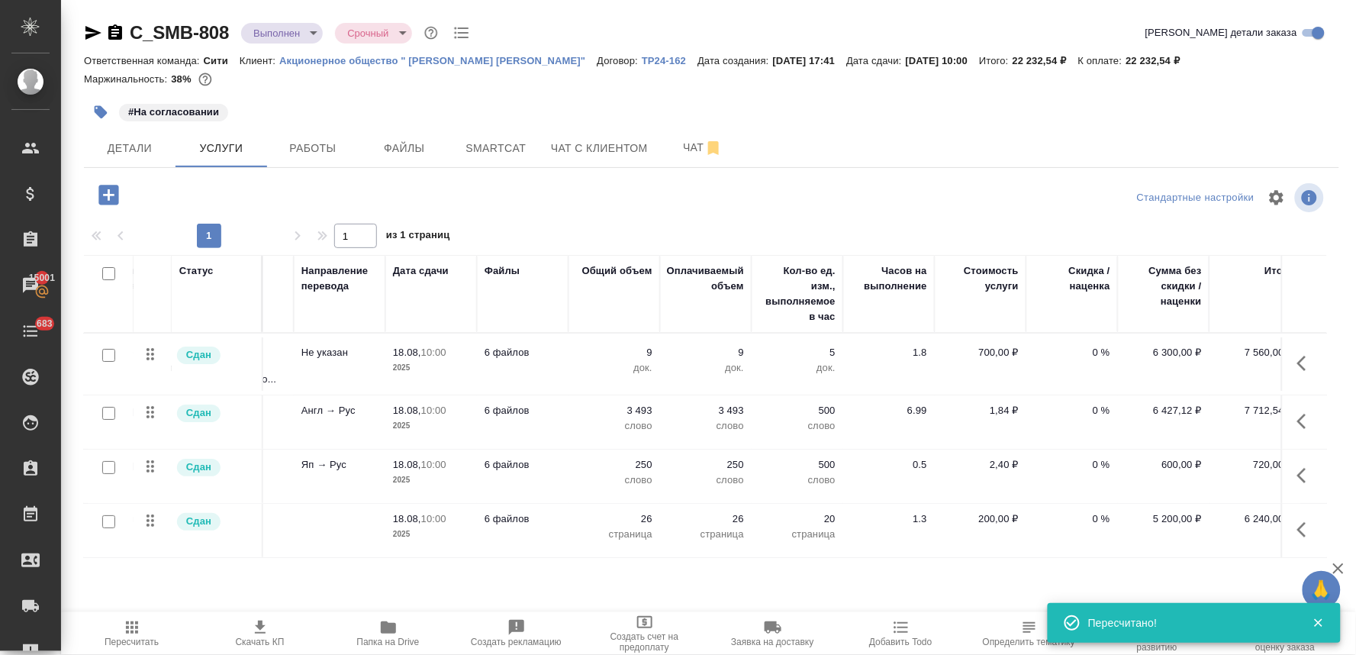
scroll to position [0, 194]
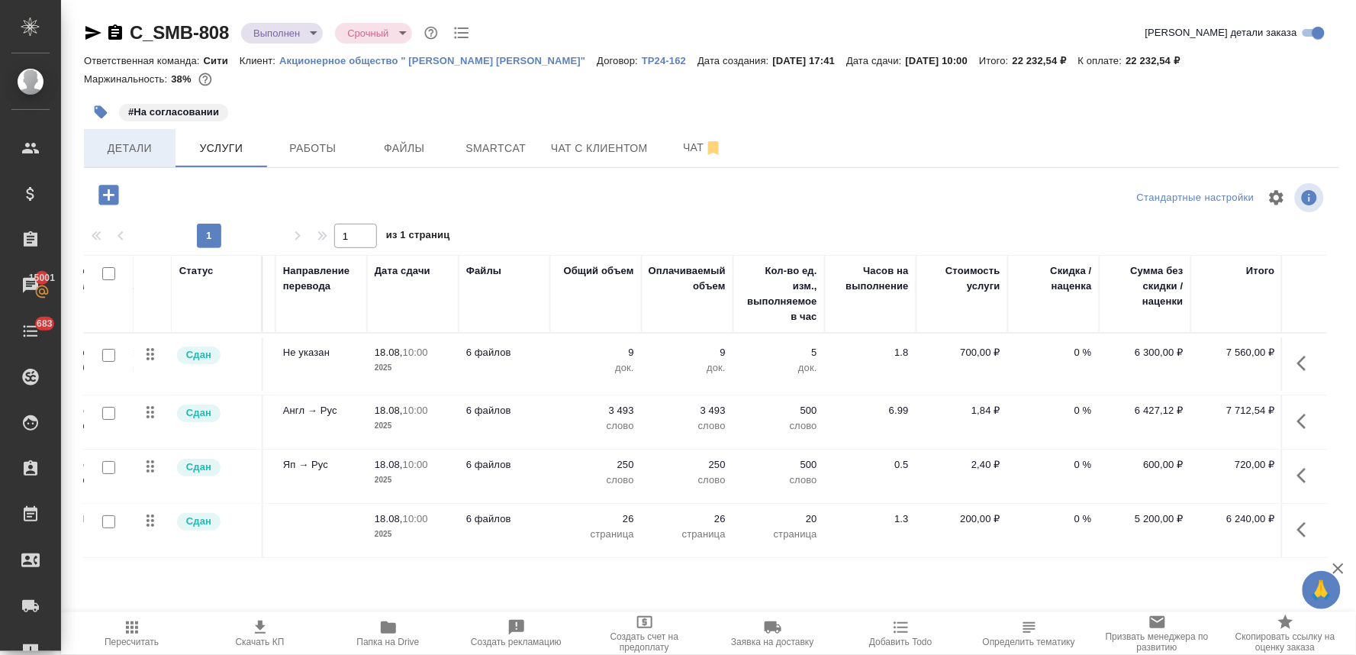
click at [115, 150] on span "Детали" at bounding box center [129, 148] width 73 height 19
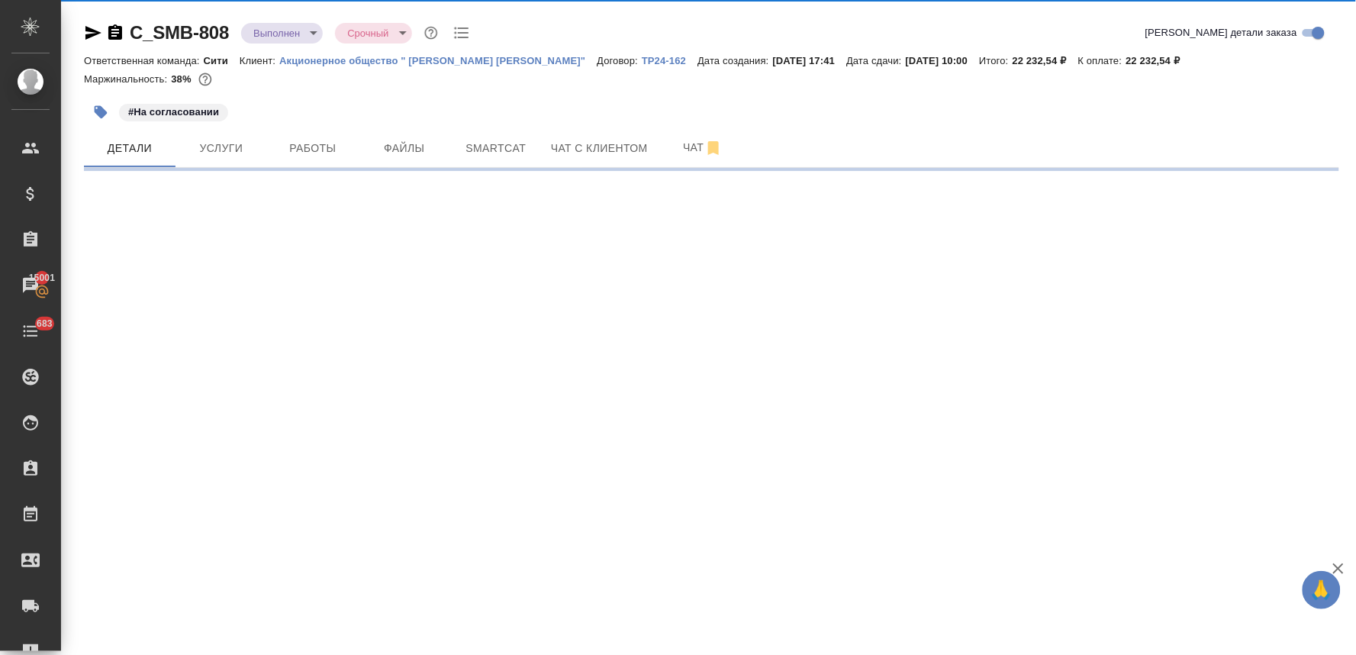
select select "RU"
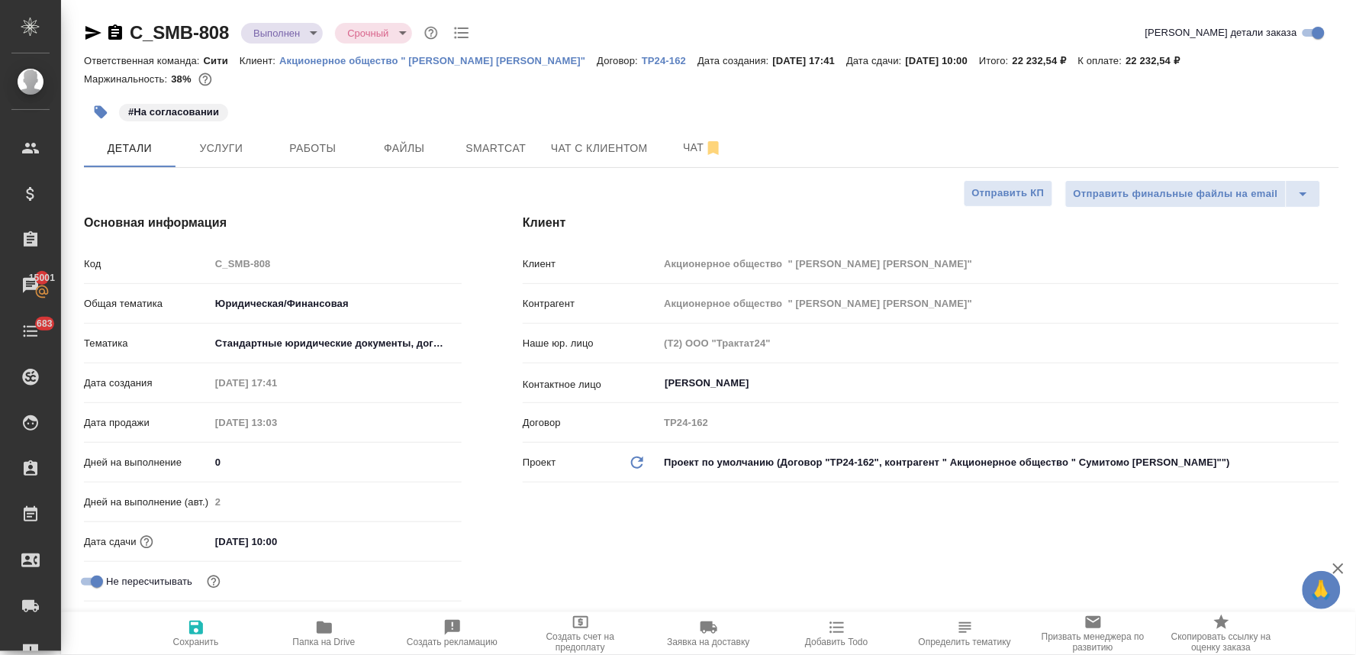
type textarea "x"
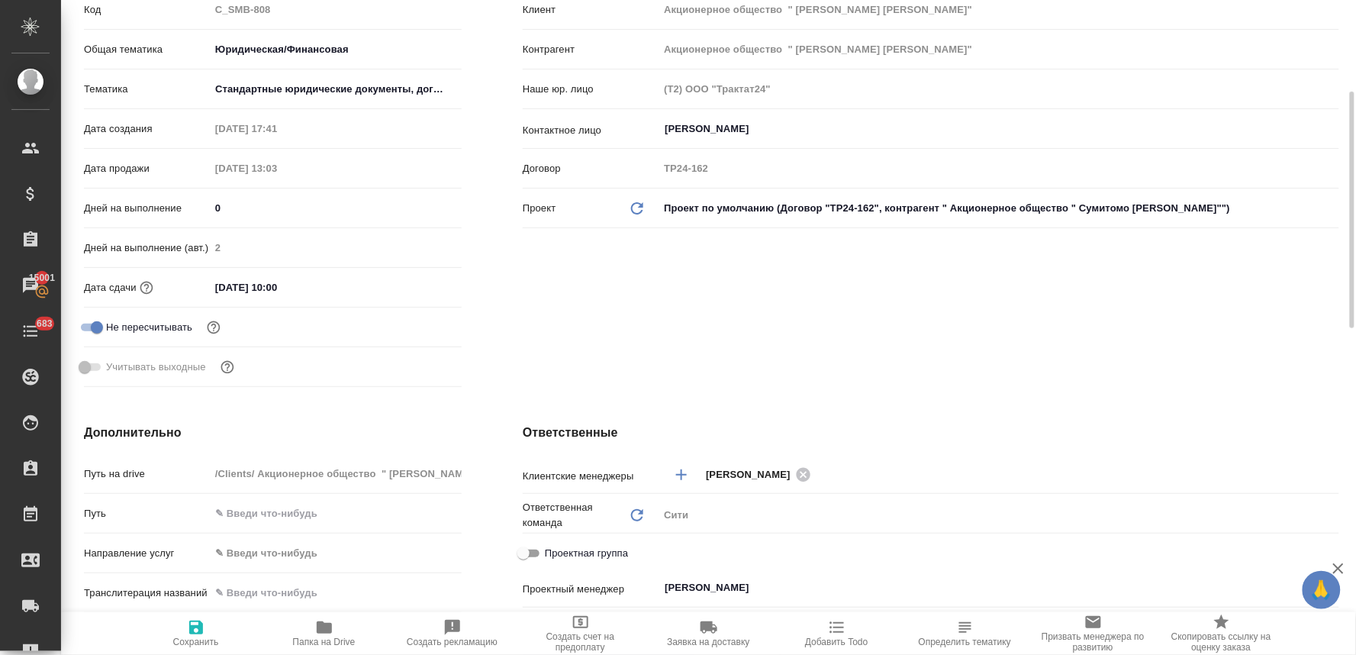
scroll to position [424, 0]
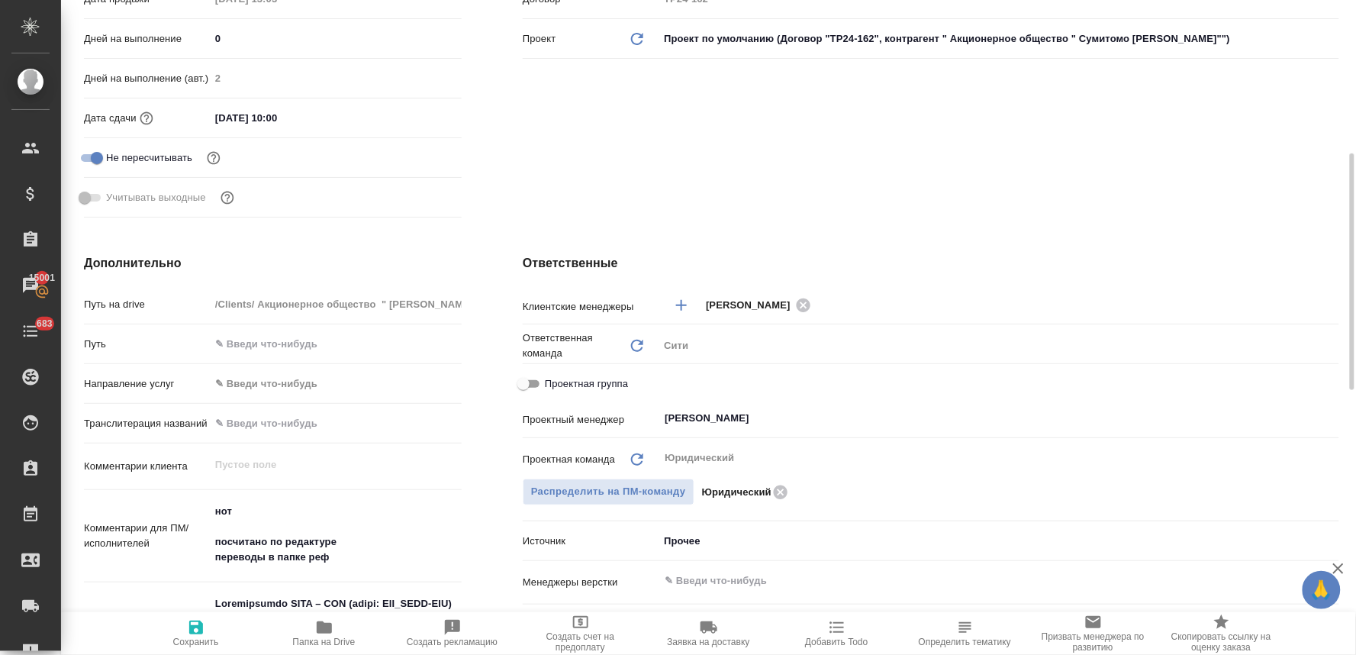
click at [567, 376] on span "Проектная группа" at bounding box center [586, 383] width 83 height 15
click at [551, 376] on input "Проектная группа" at bounding box center [523, 384] width 55 height 18
checkbox input "true"
type textarea "x"
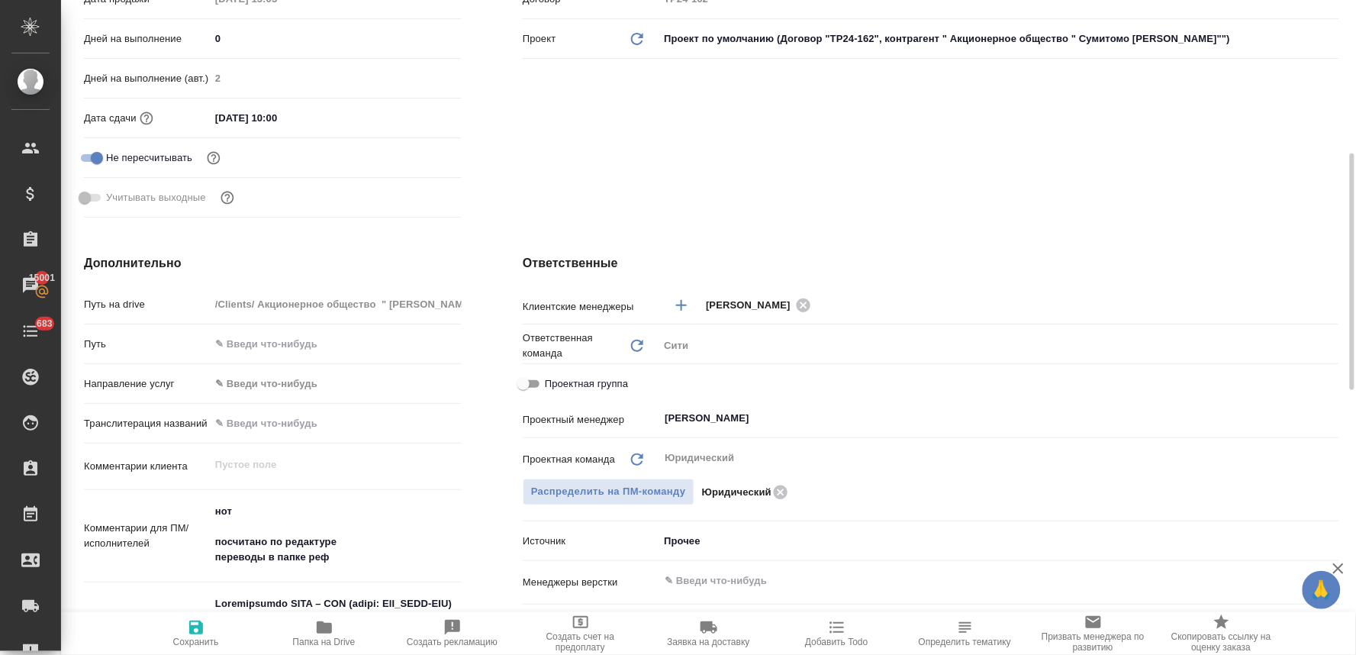
type textarea "x"
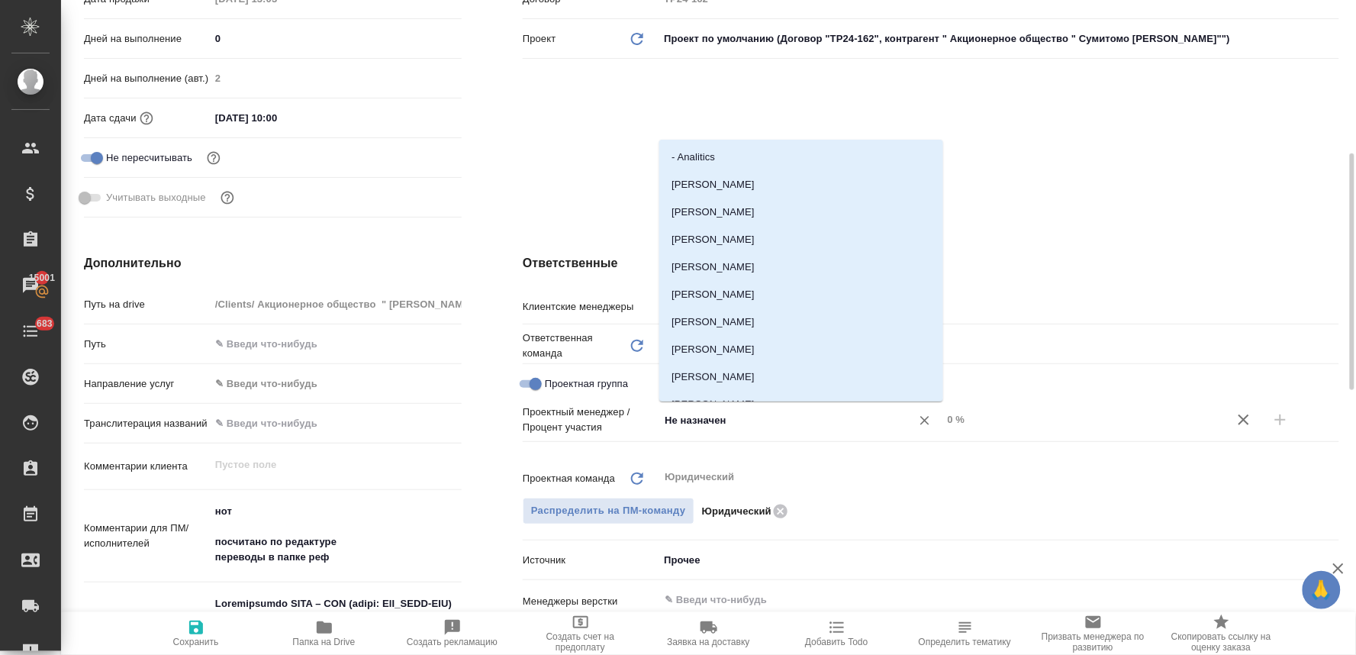
click at [674, 414] on input "Не назначен" at bounding box center [775, 420] width 224 height 18
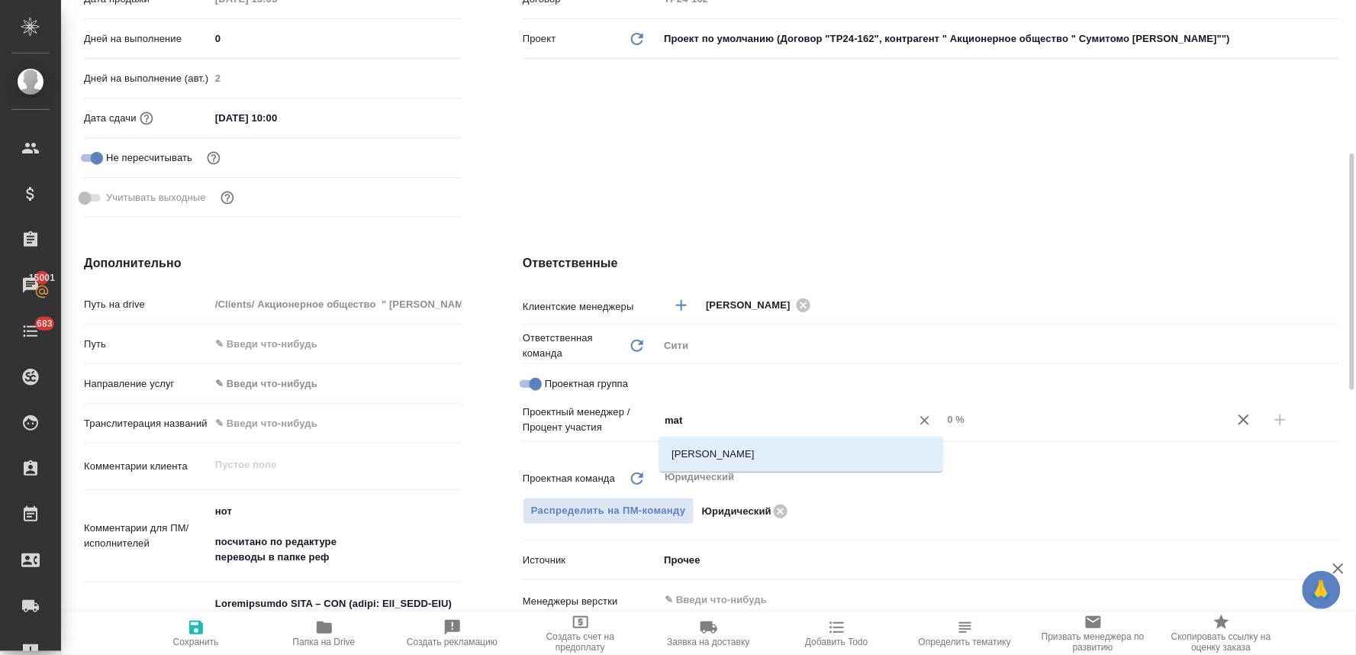
type input "matv"
click at [692, 454] on li "Matveeva Anastasia" at bounding box center [801, 453] width 284 height 27
type textarea "x"
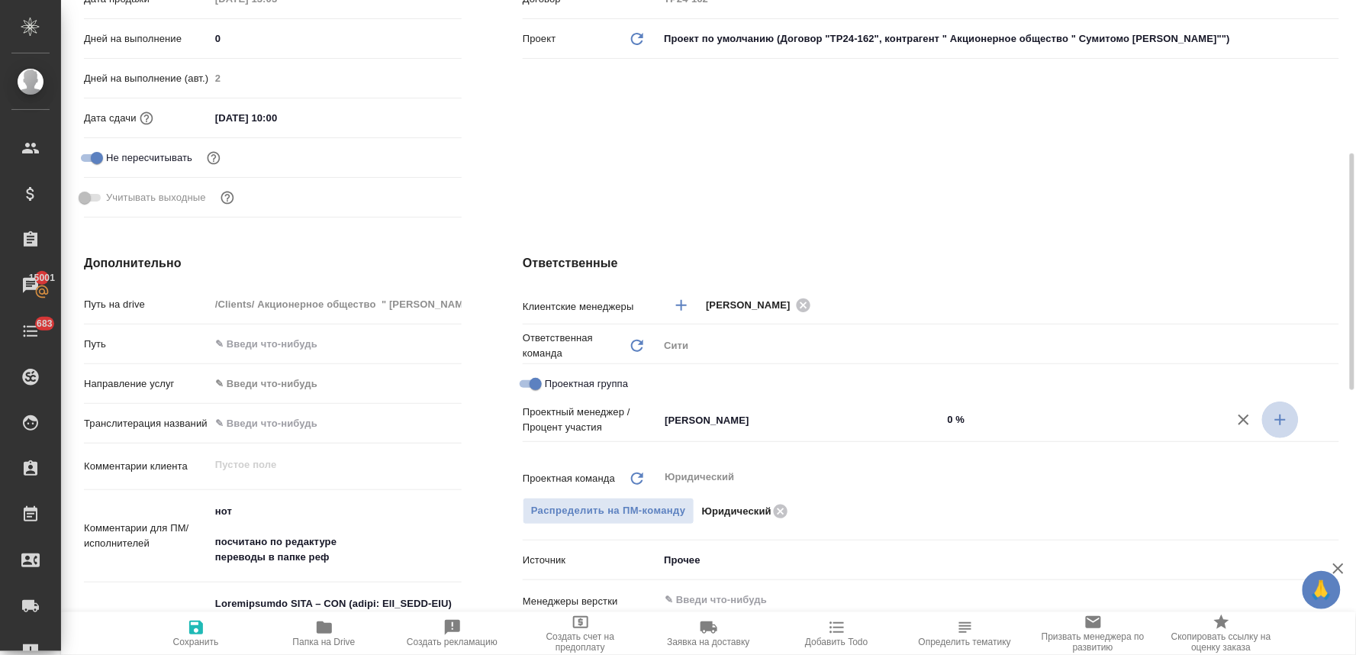
click at [1283, 418] on icon "button" at bounding box center [1280, 419] width 11 height 11
type textarea "x"
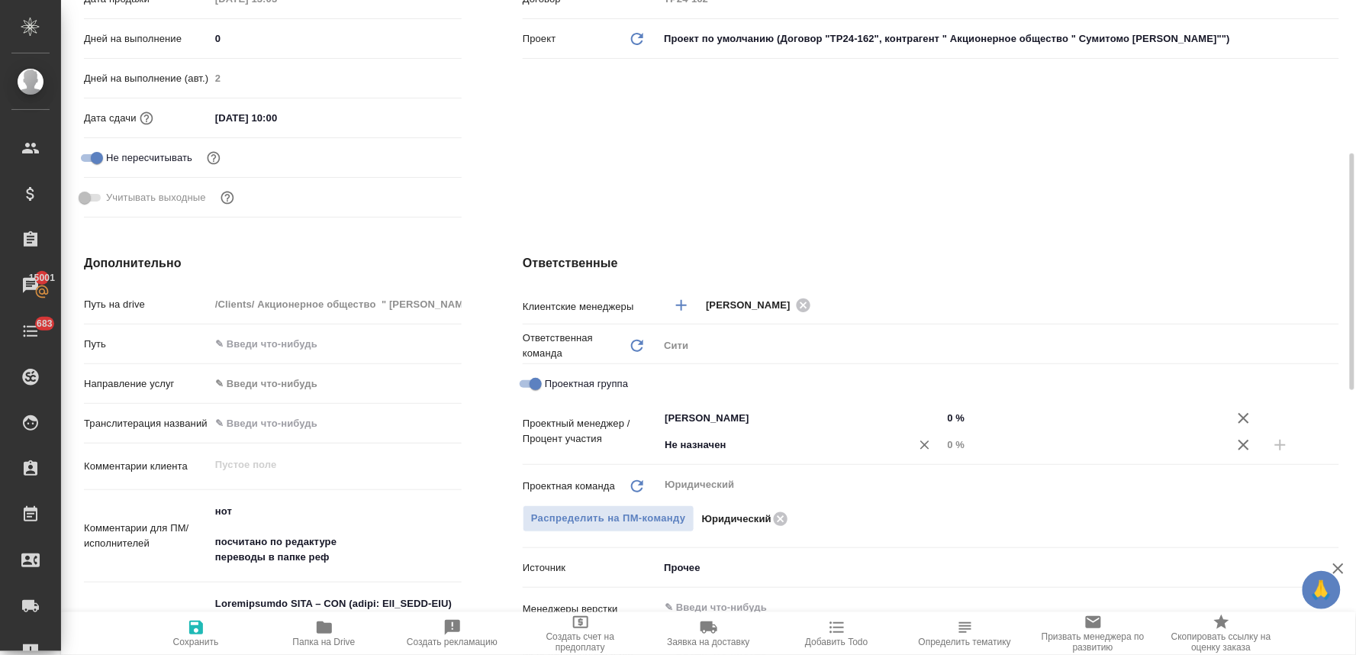
click at [688, 440] on input "Не назначен" at bounding box center [775, 445] width 224 height 18
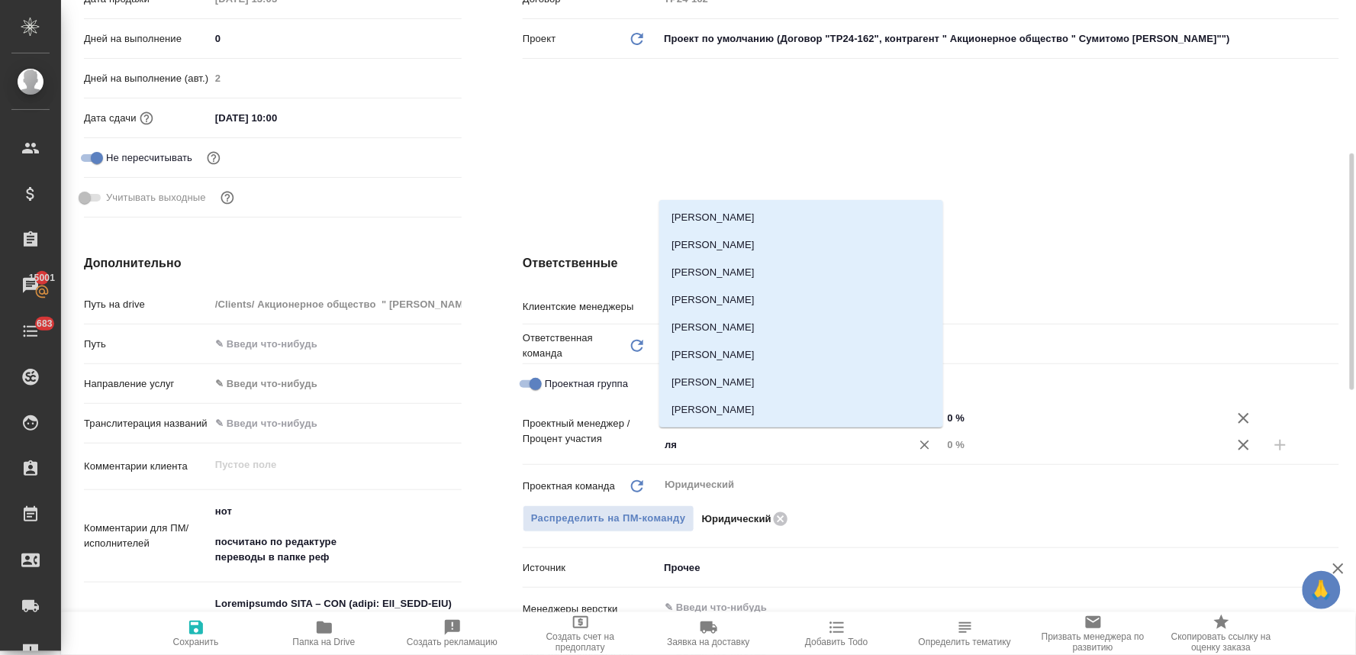
type input "лям"
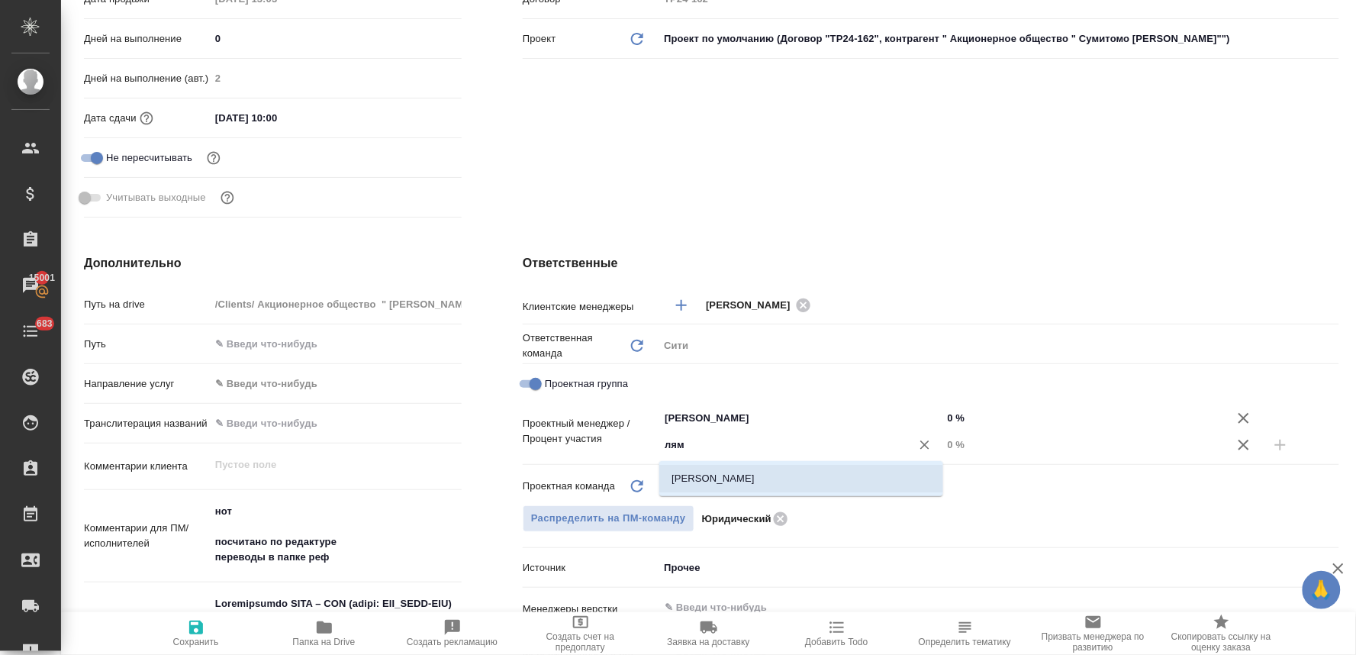
click at [698, 477] on li "Лямина Надежда" at bounding box center [801, 478] width 284 height 27
type textarea "x"
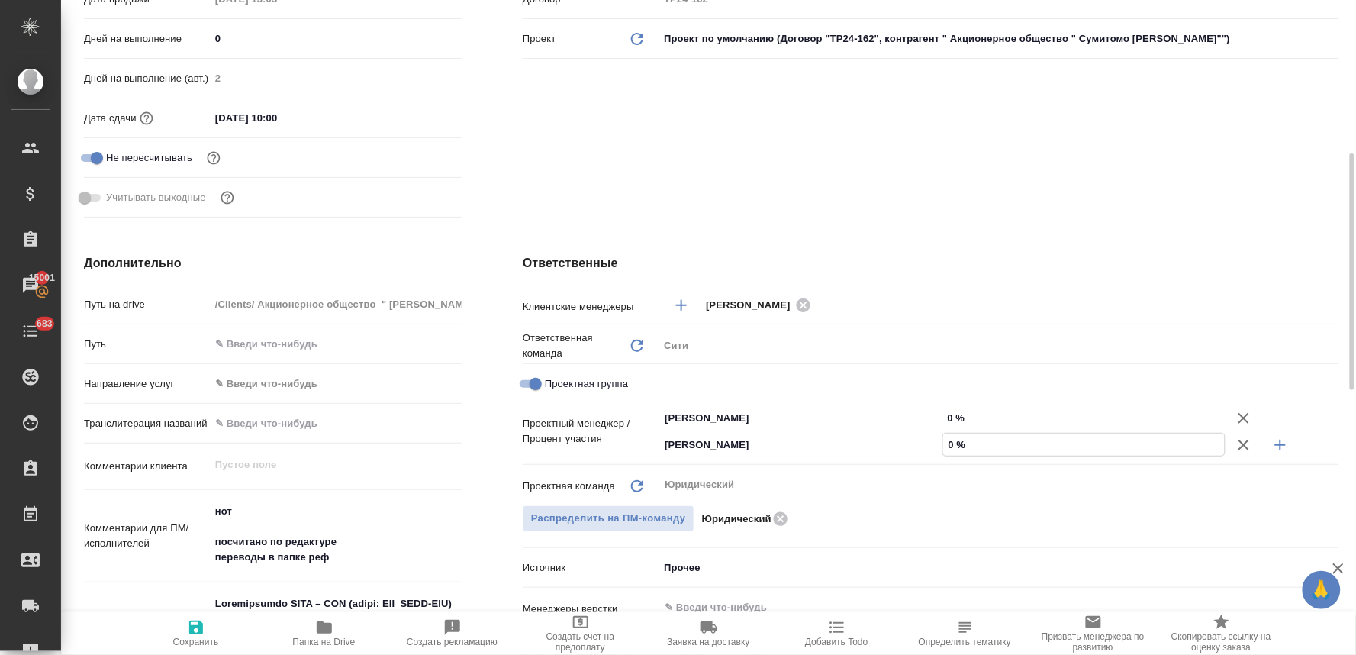
click at [956, 449] on input "0 %" at bounding box center [1084, 445] width 282 height 22
type textarea "x"
type input "6 %"
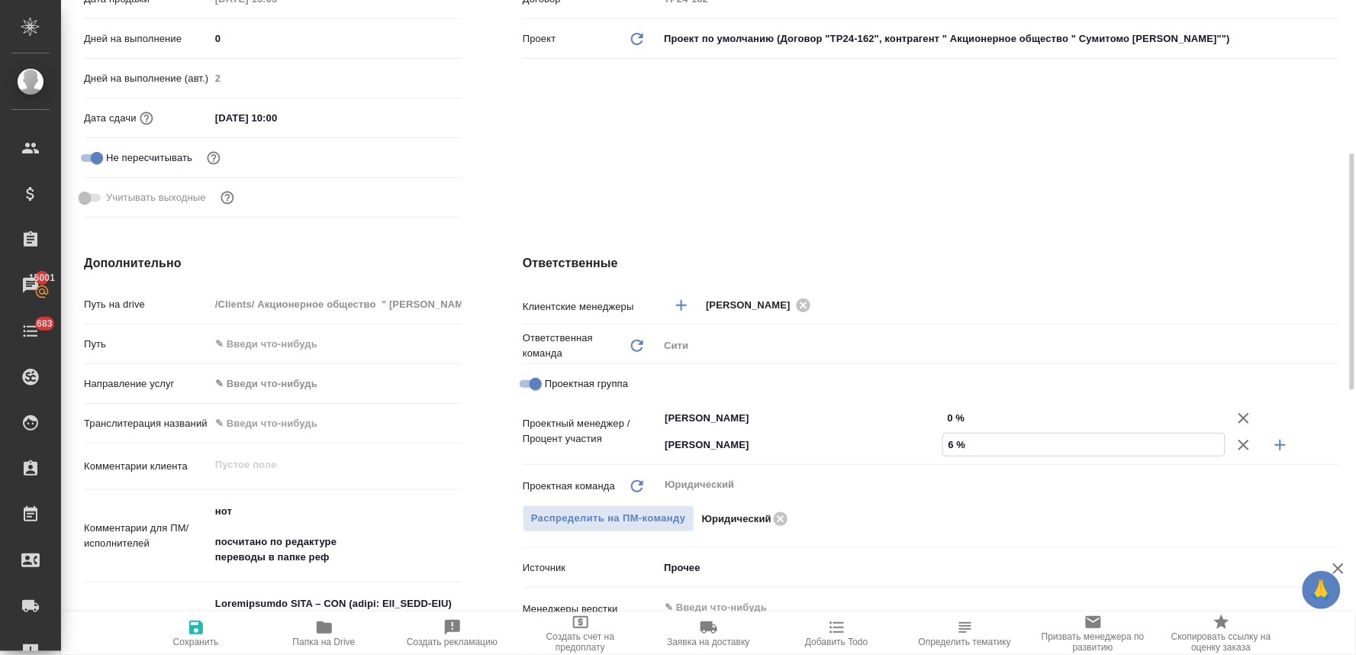
type textarea "x"
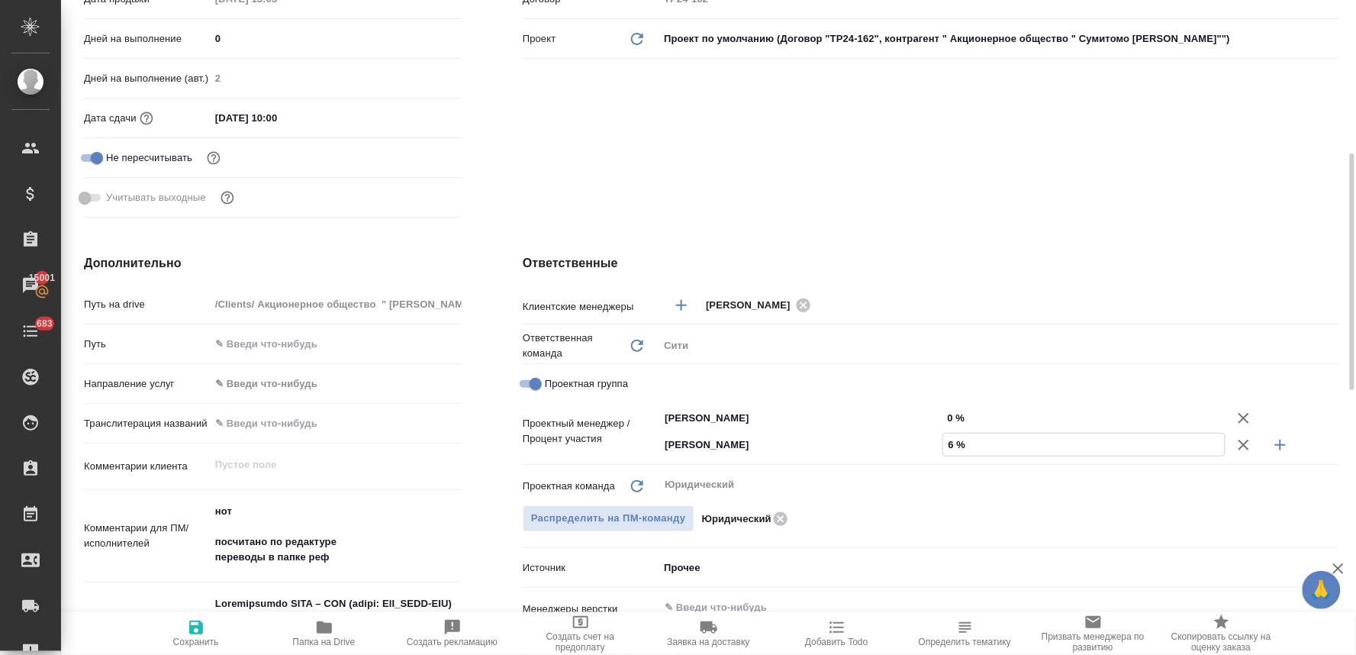
type textarea "x"
type input "62 %"
click at [957, 416] on input "0 %" at bounding box center [1085, 418] width 284 height 22
type textarea "x"
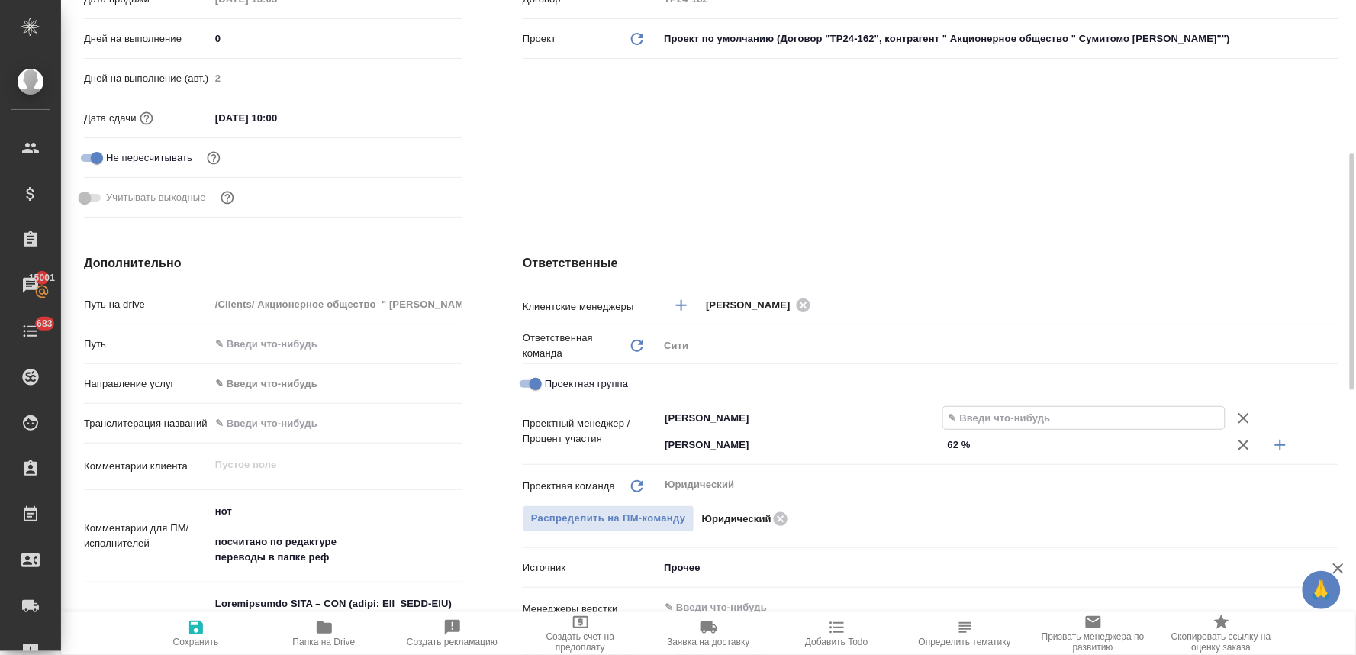
type textarea "x"
type input "3 %"
type textarea "x"
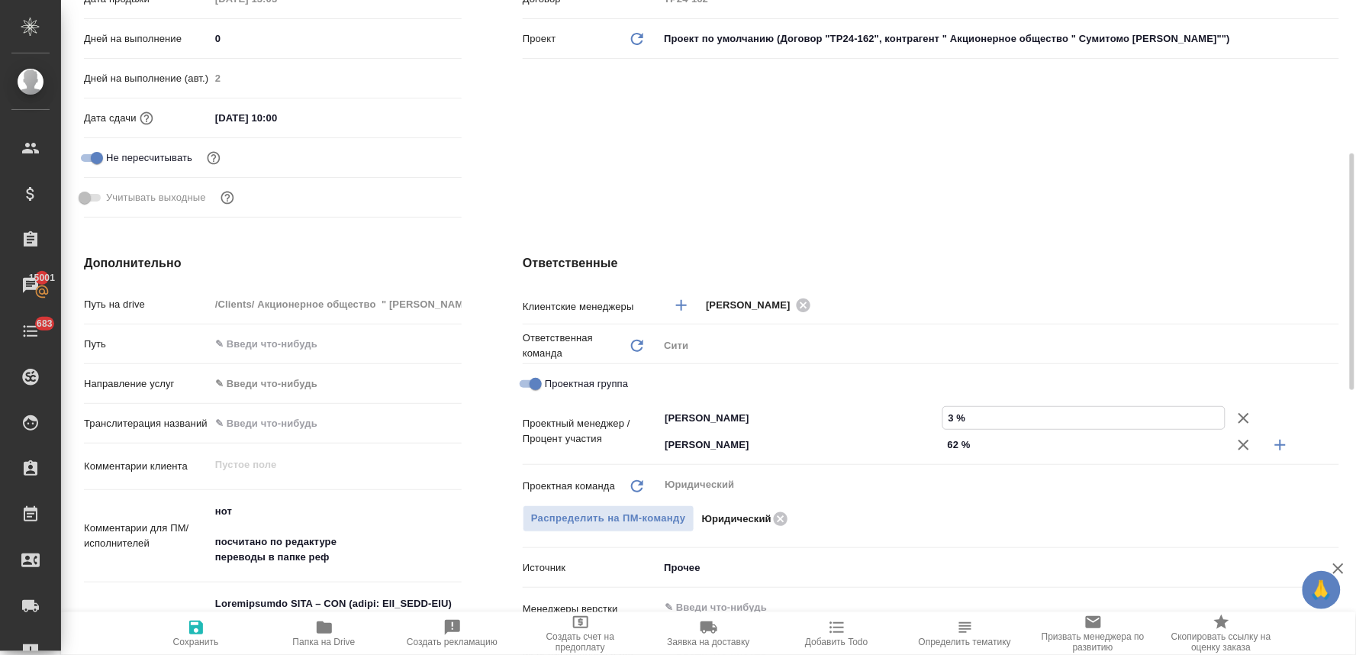
type input "38 %"
type textarea "x"
type input "38 %"
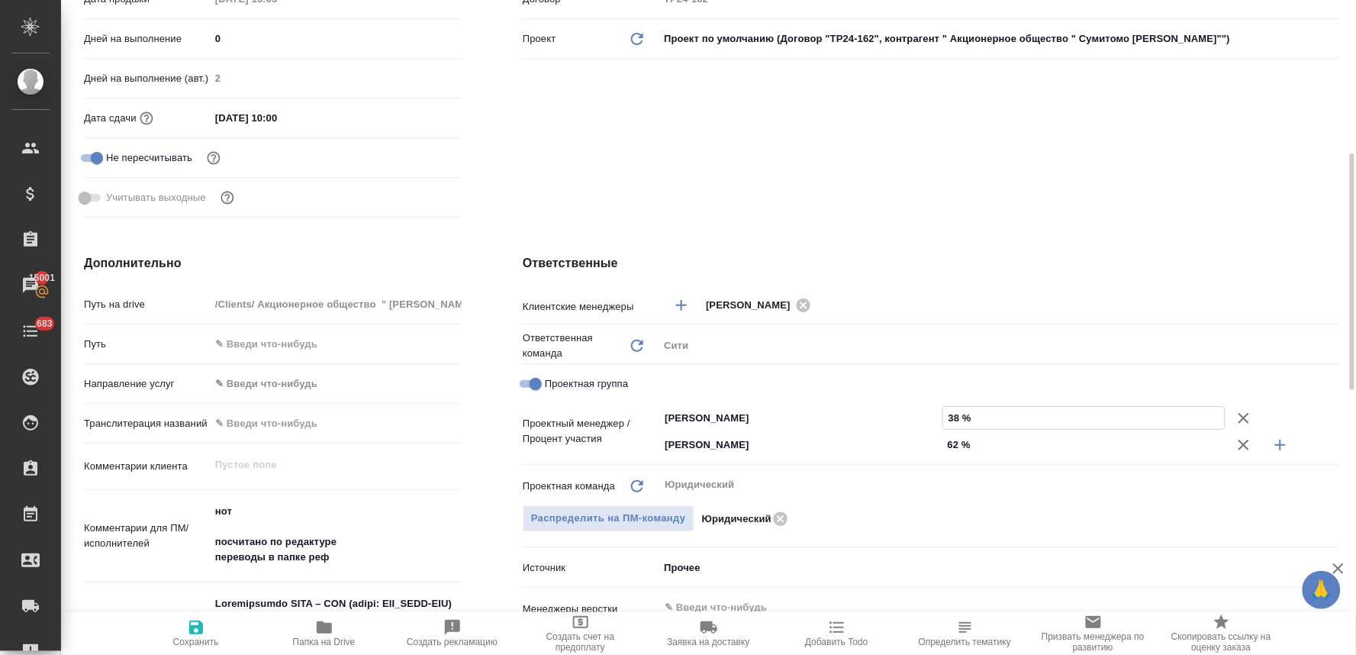
click at [203, 620] on icon "button" at bounding box center [196, 627] width 18 height 18
type textarea "x"
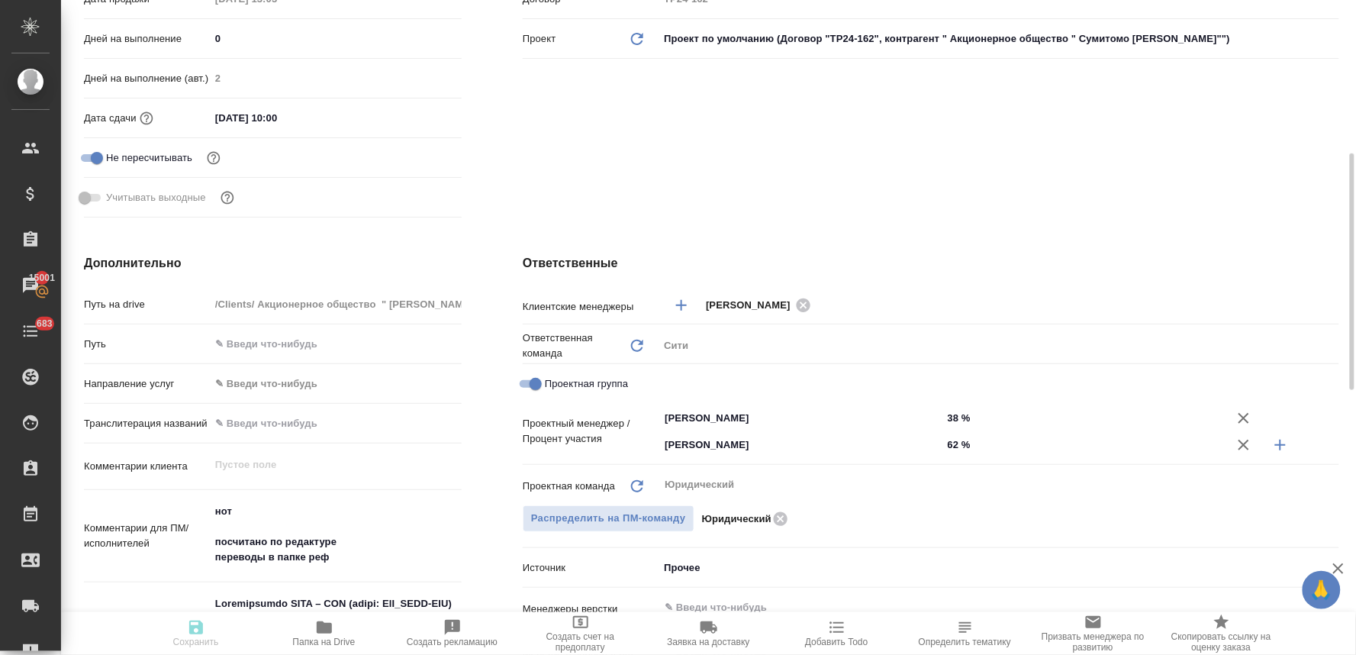
type textarea "x"
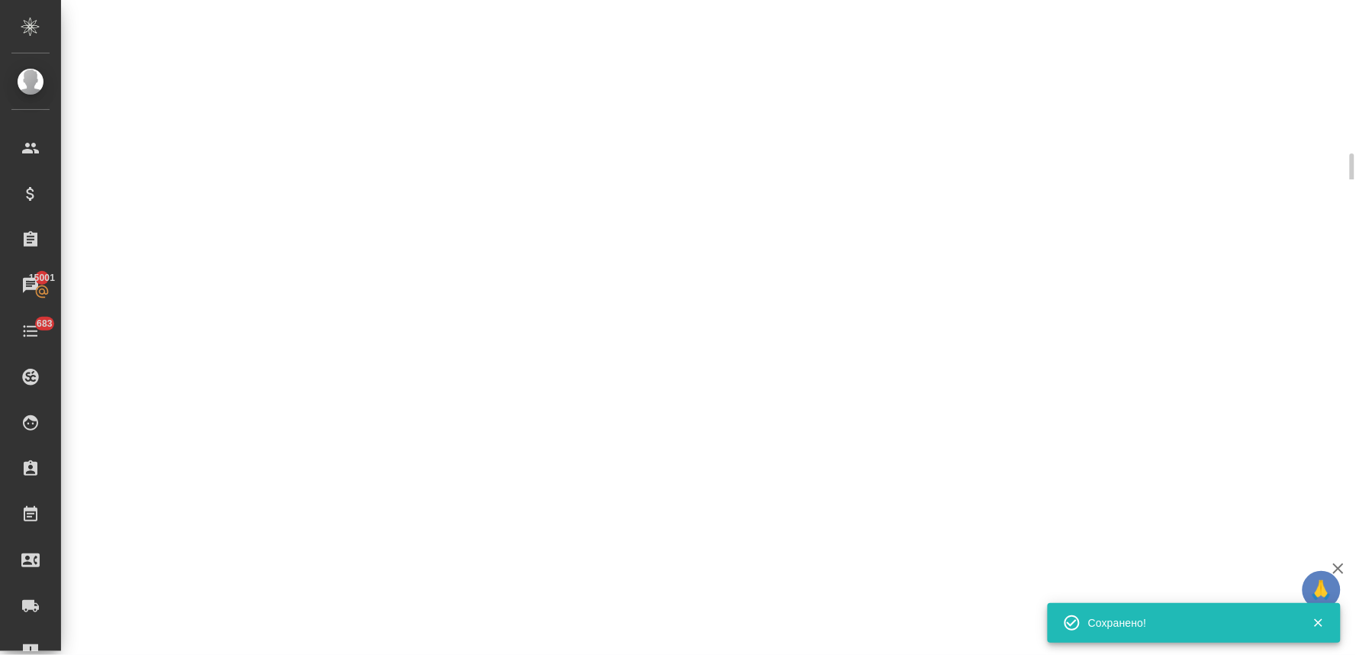
select select "RU"
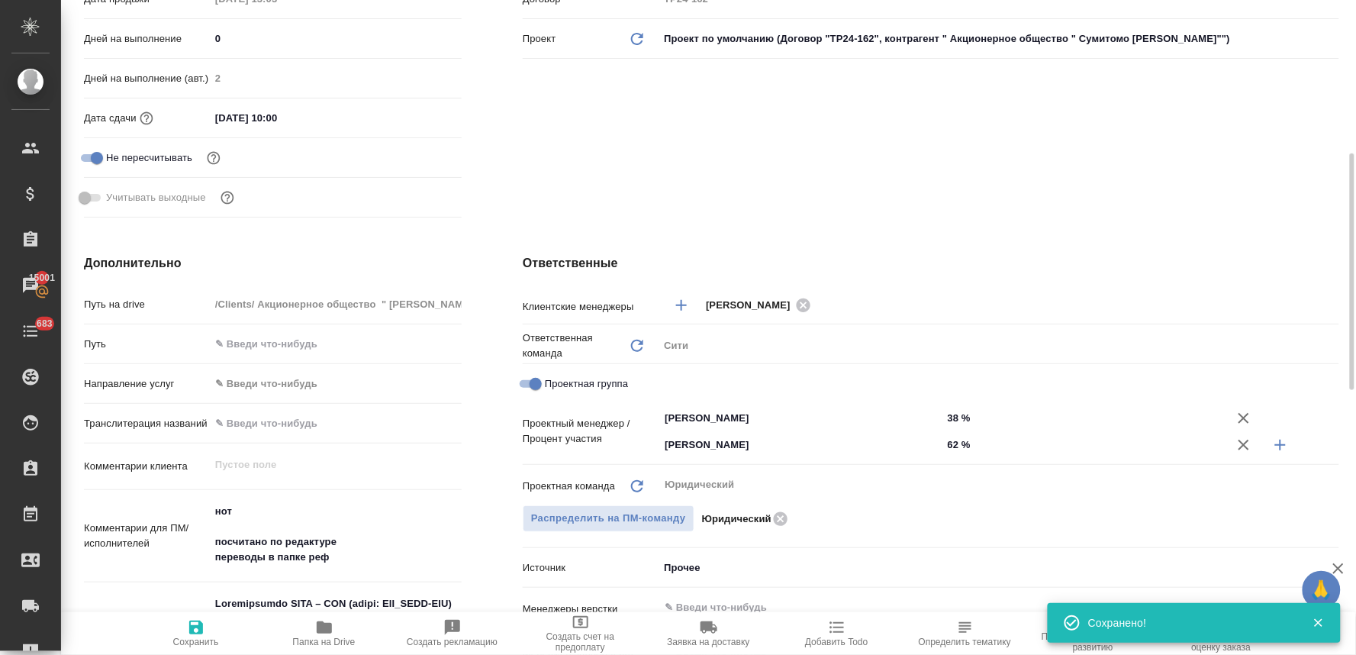
type textarea "x"
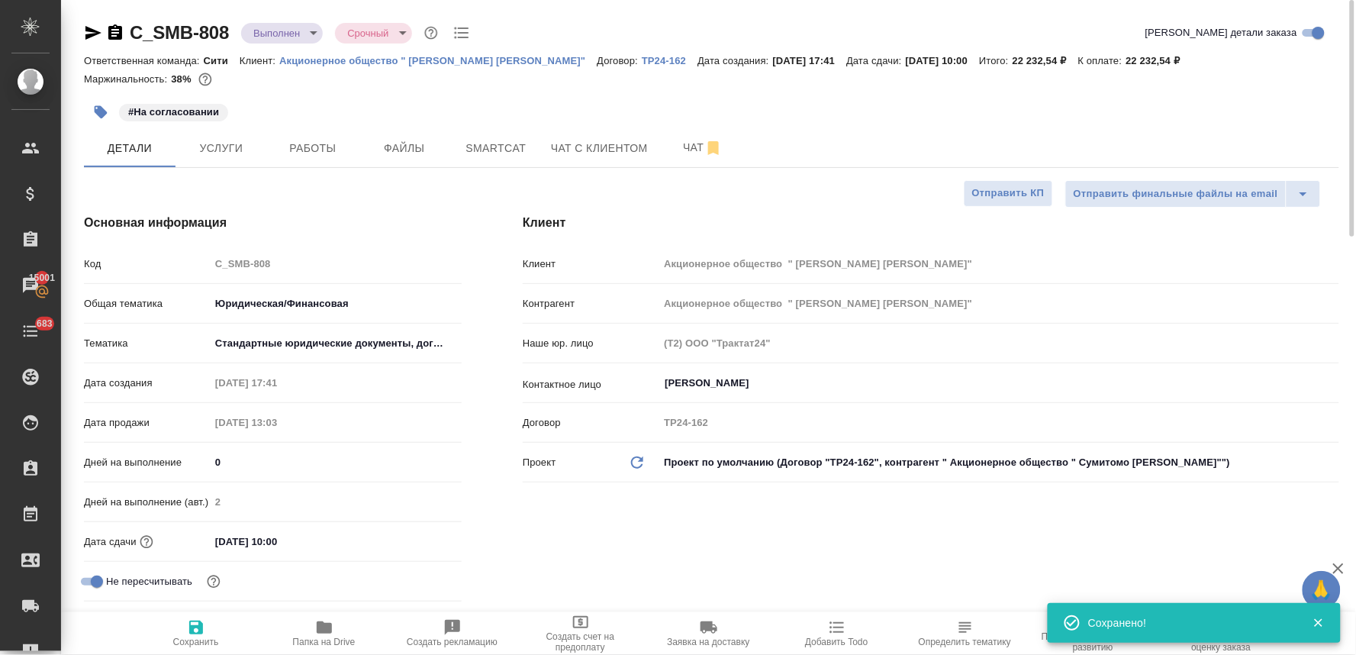
click at [304, 31] on body "🙏 .cls-1 fill:#fff; AWATERA Lyamina Nadezhda Клиенты Спецификации Заказы 15001 …" at bounding box center [678, 327] width 1356 height 655
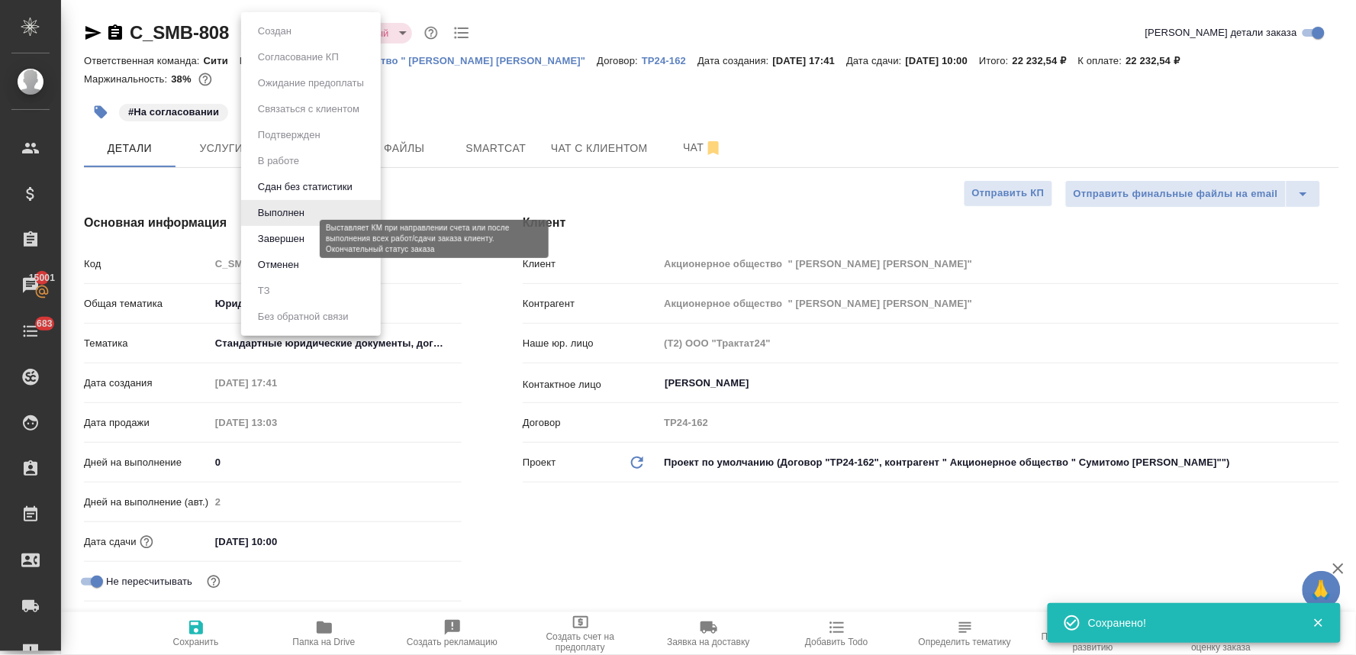
click at [295, 237] on button "Завершен" at bounding box center [281, 239] width 56 height 17
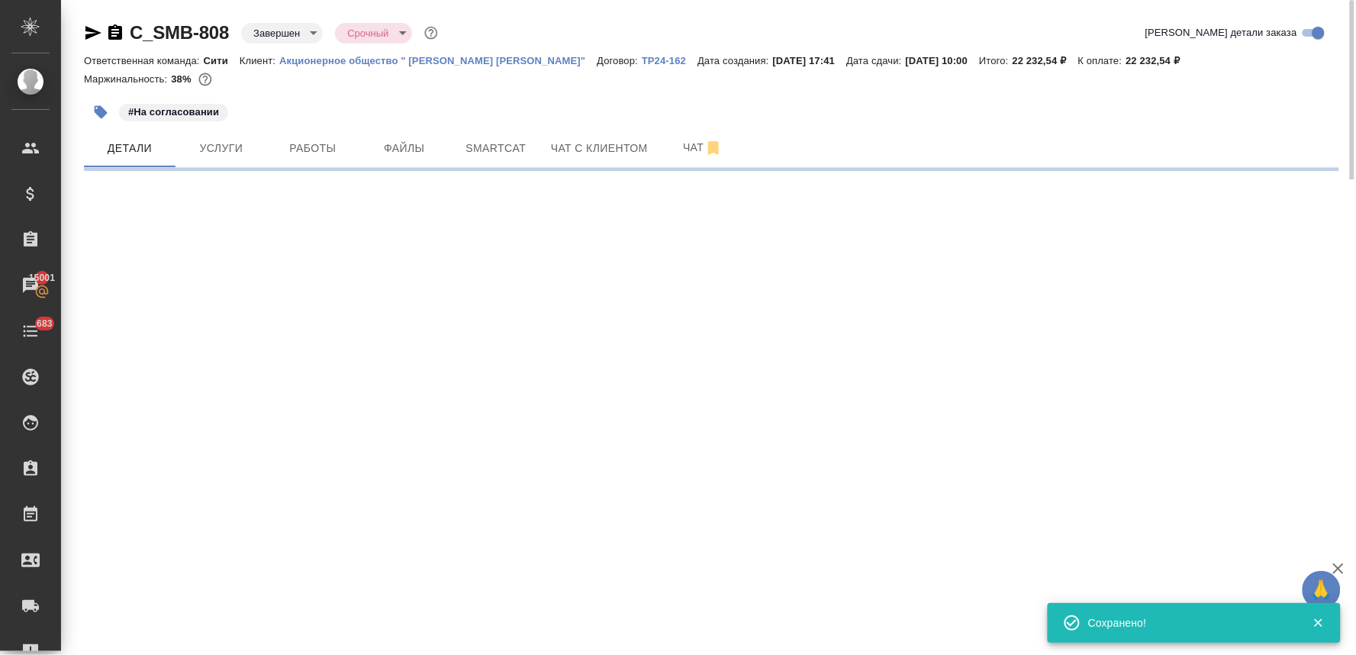
select select "RU"
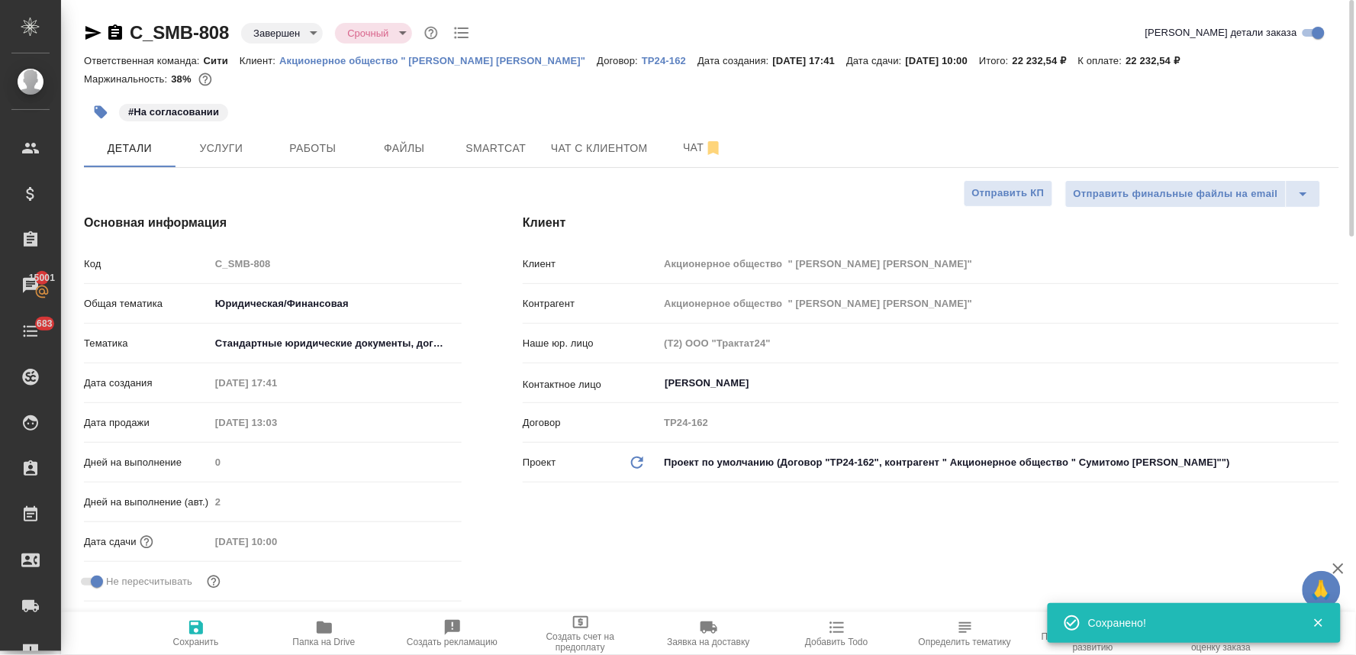
type textarea "x"
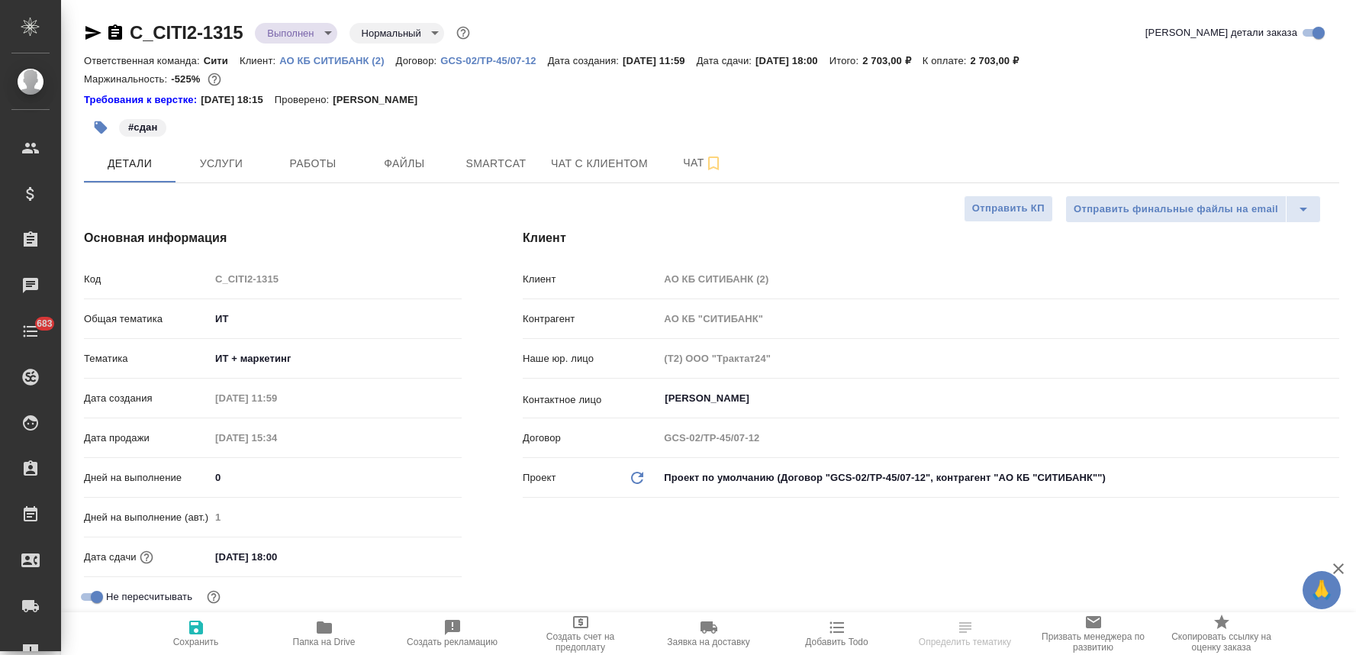
select select "RU"
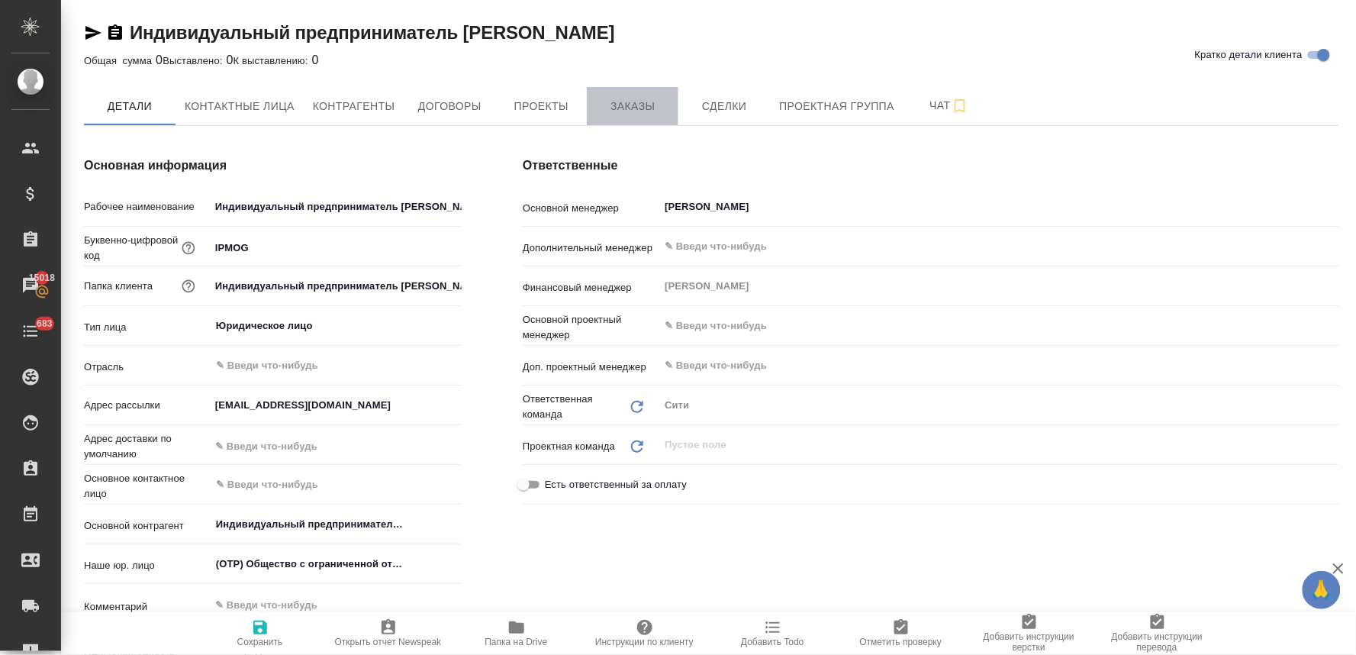
click at [630, 99] on span "Заказы" at bounding box center [632, 106] width 73 height 19
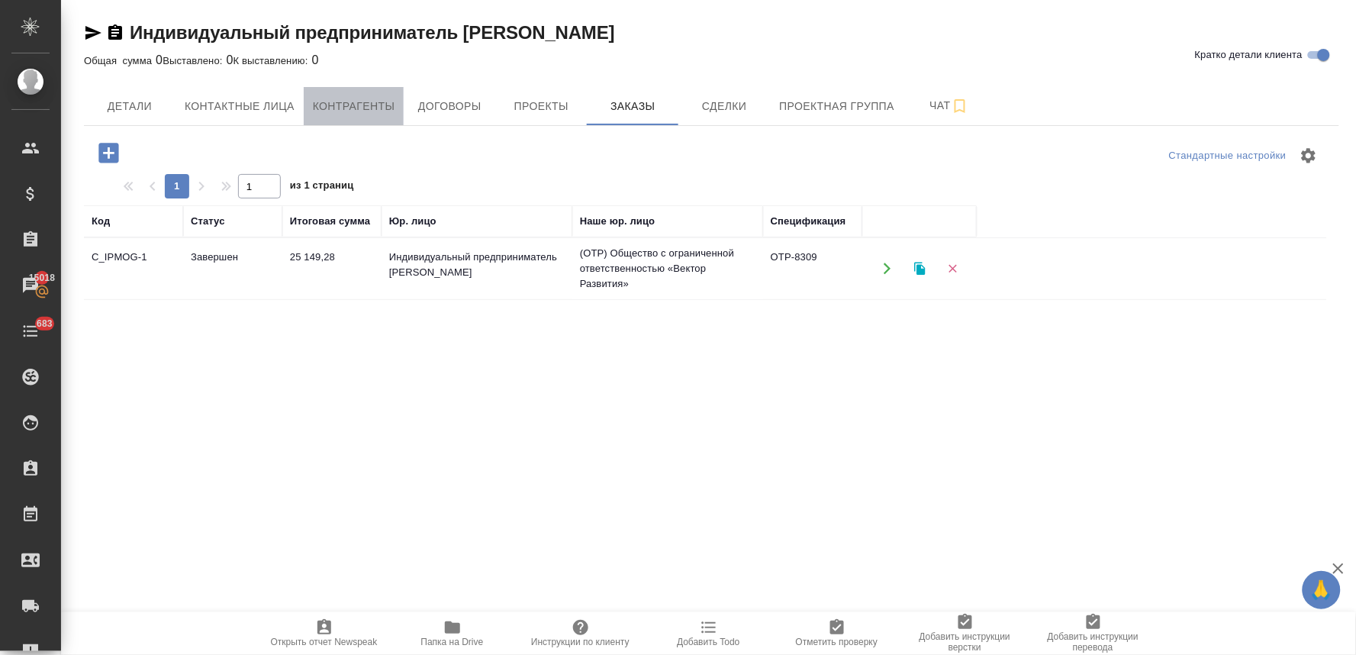
click at [363, 111] on span "Контрагенты" at bounding box center [354, 106] width 82 height 19
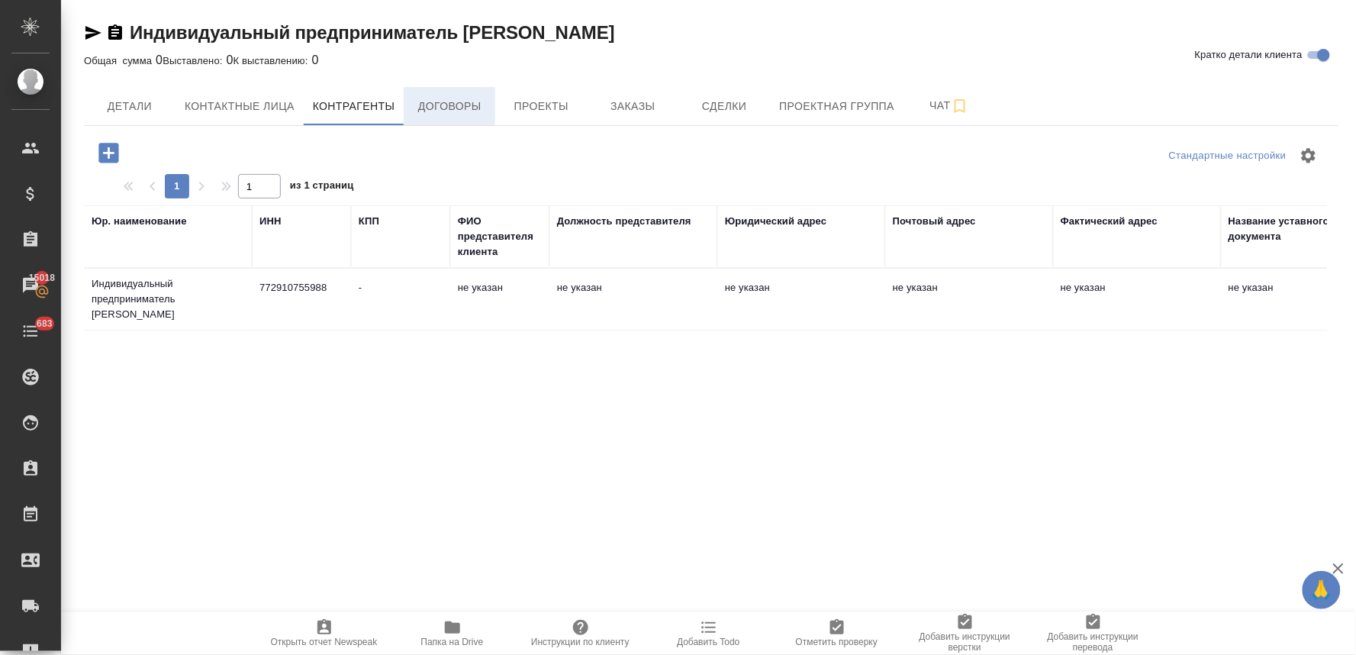
click at [452, 101] on span "Договоры" at bounding box center [449, 106] width 73 height 19
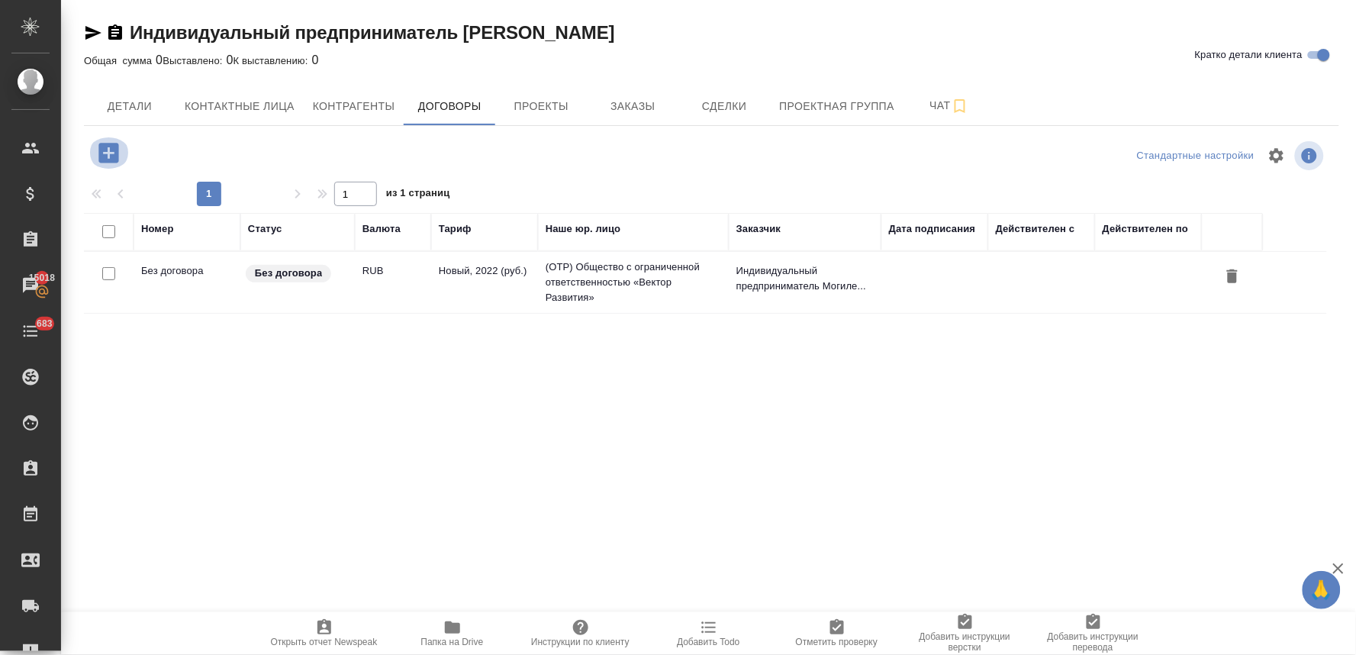
click at [110, 156] on icon "button" at bounding box center [108, 153] width 20 height 20
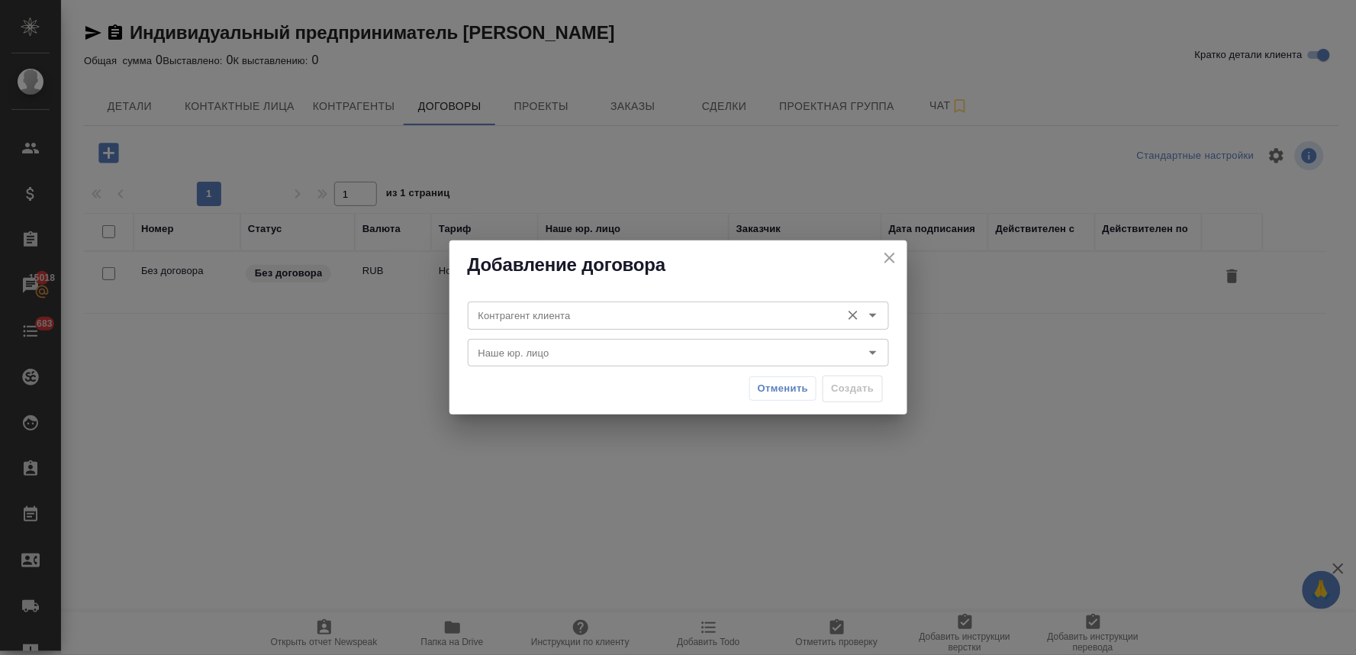
click at [530, 311] on input "Контрагент клиента" at bounding box center [652, 315] width 361 height 18
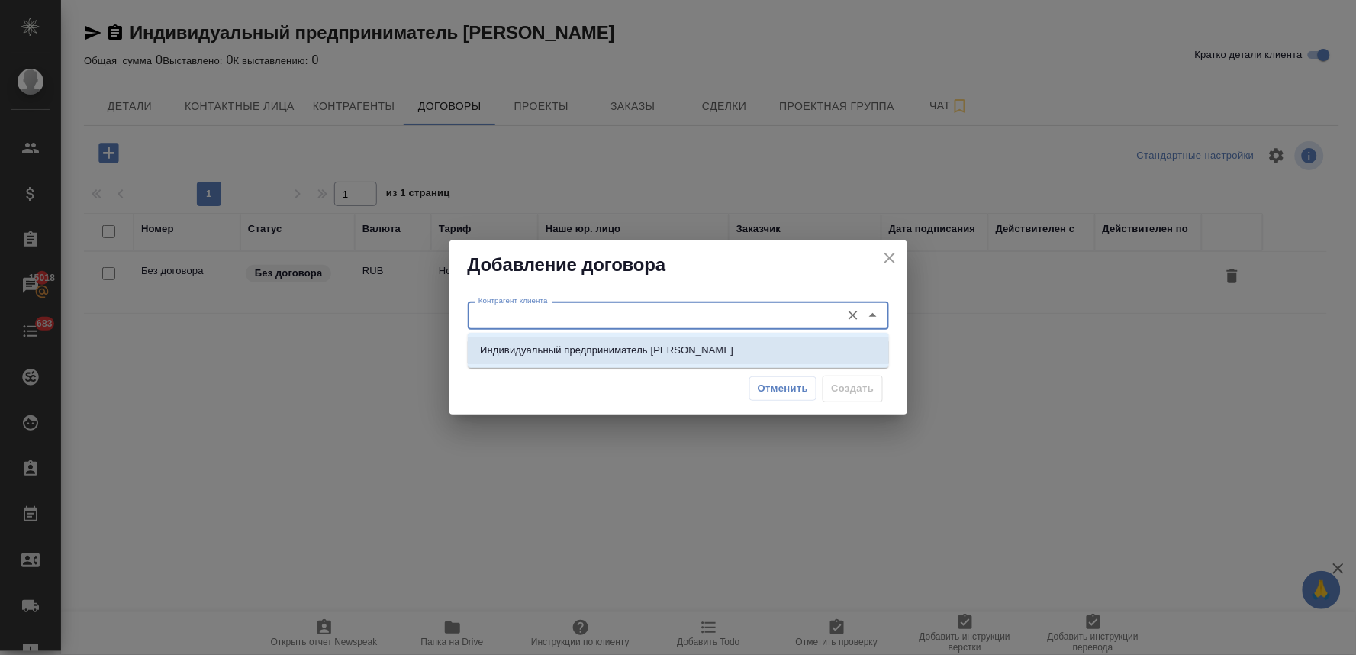
click at [535, 359] on li "Индивидуальный предприниматель Могилевский Антон Станиславович" at bounding box center [678, 350] width 421 height 27
type input "Индивидуальный предприниматель Могилевский Антон Станиславович"
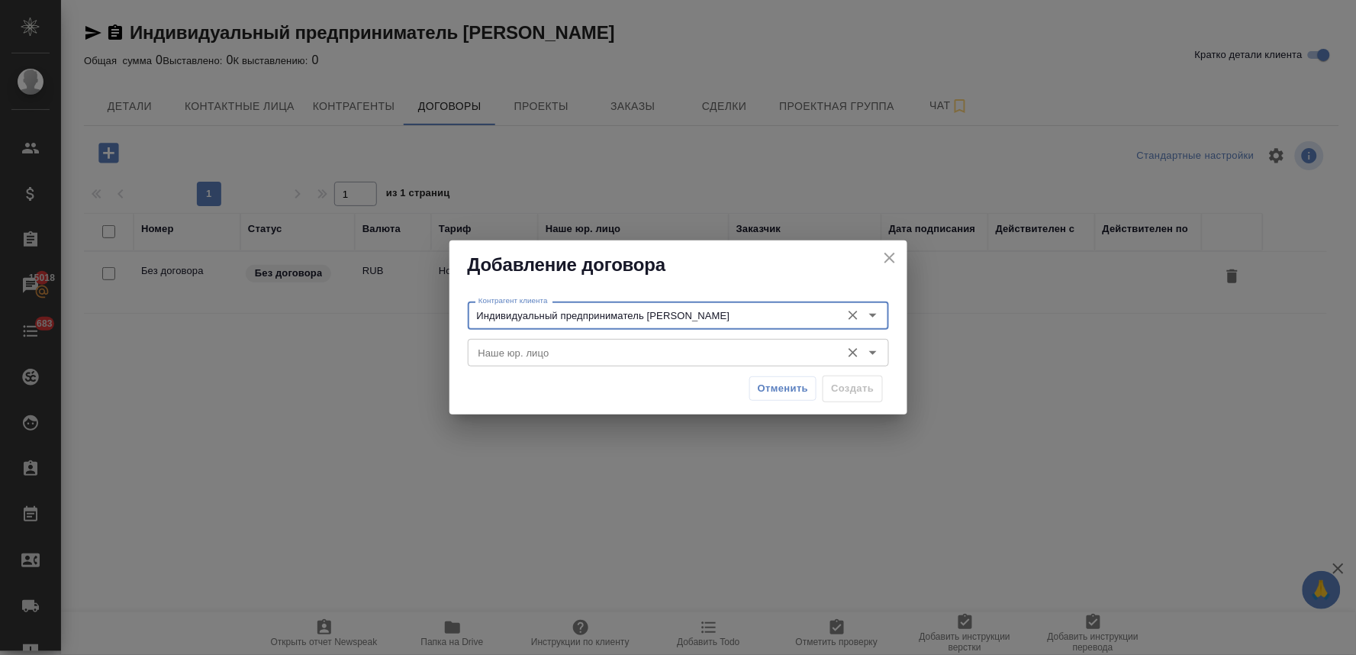
click at [543, 350] on input "Наше юр. лицо" at bounding box center [652, 352] width 361 height 18
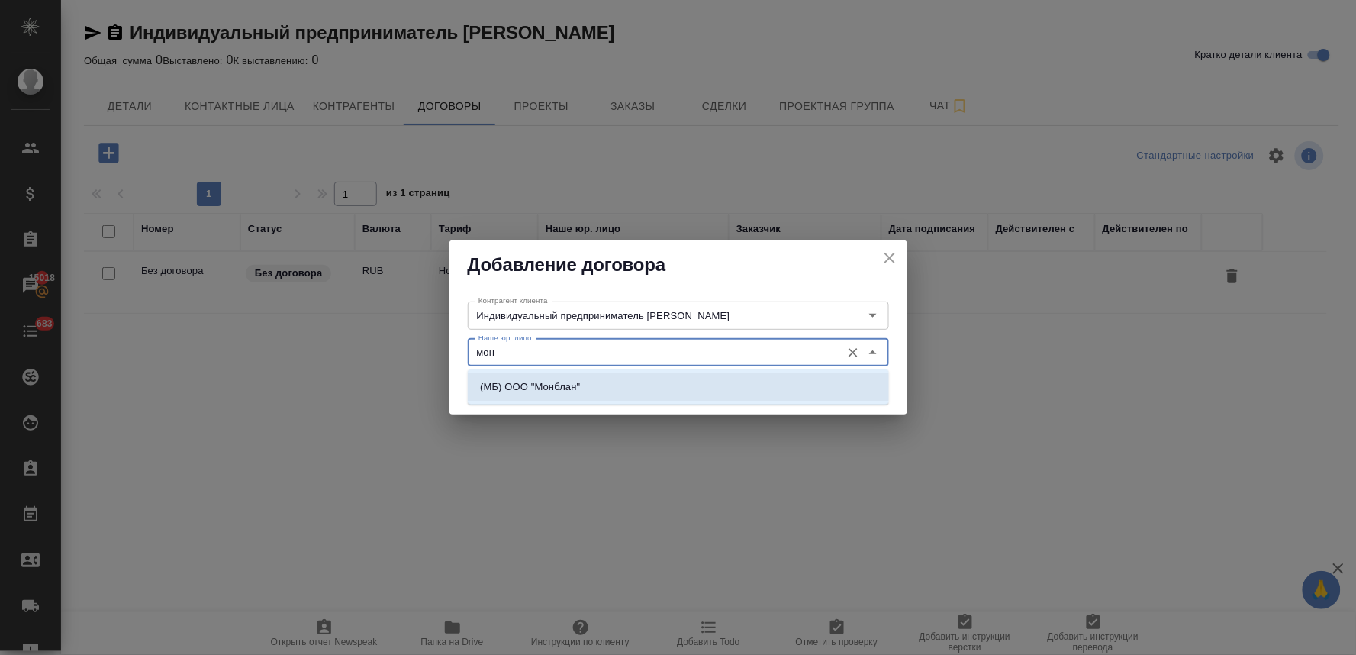
click at [585, 385] on li "(МБ) ООО "Монблан"" at bounding box center [678, 386] width 421 height 27
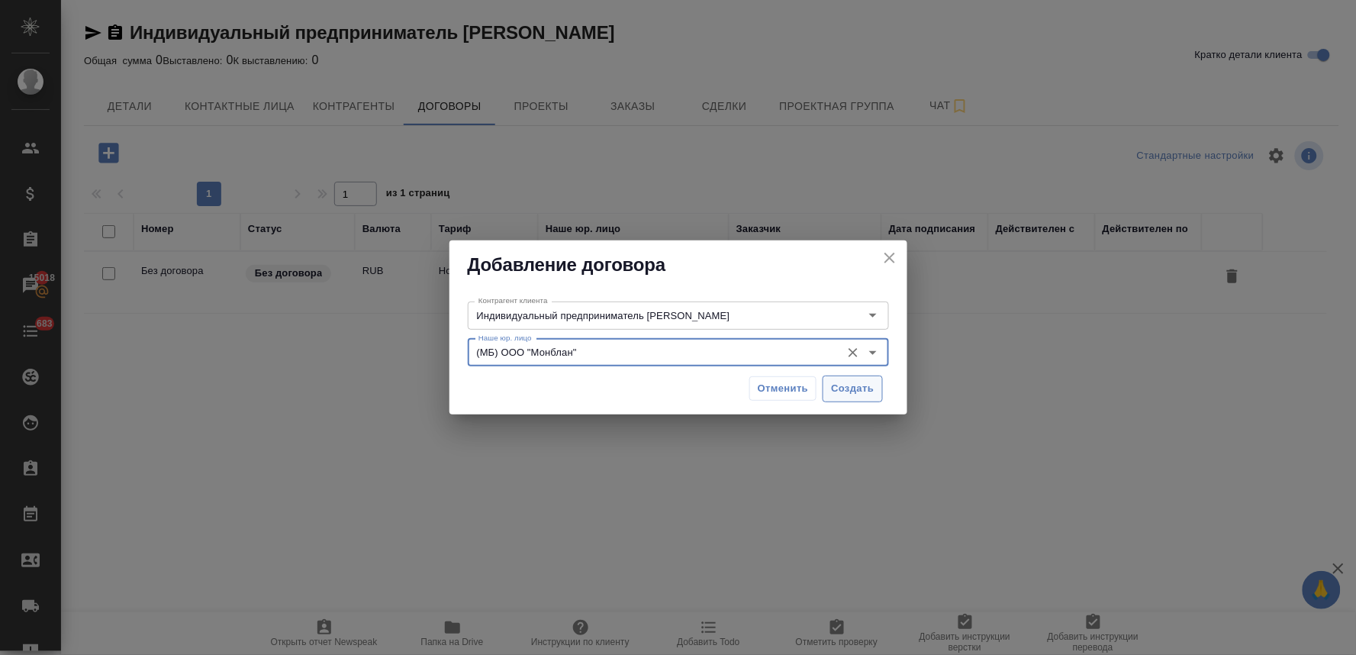
type input "(МБ) ООО "Монблан""
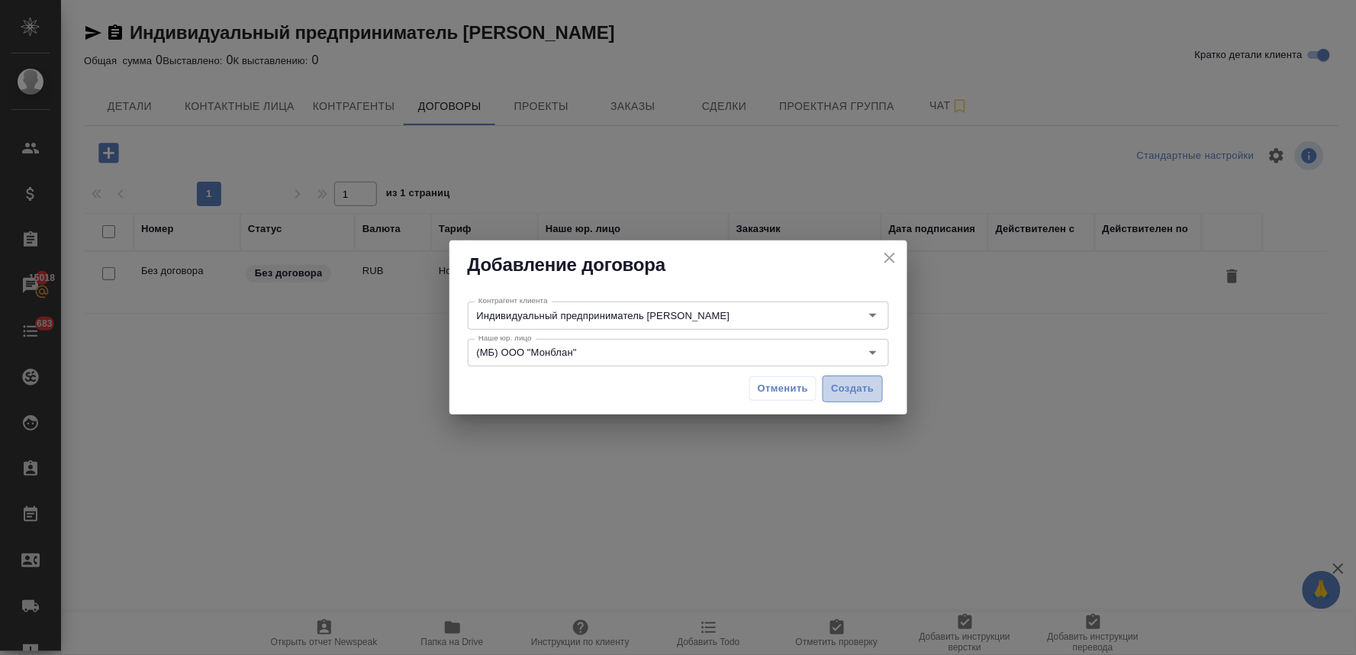
click at [866, 389] on span "Создать" at bounding box center [852, 389] width 43 height 18
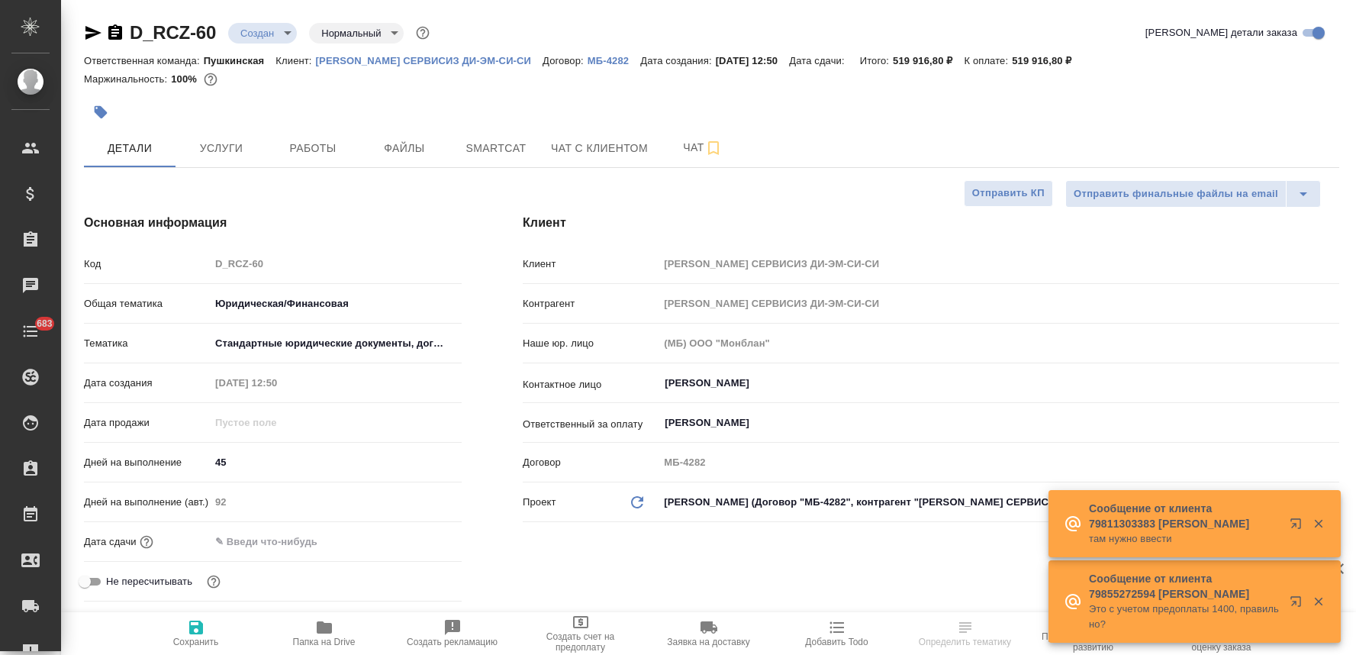
select select "RU"
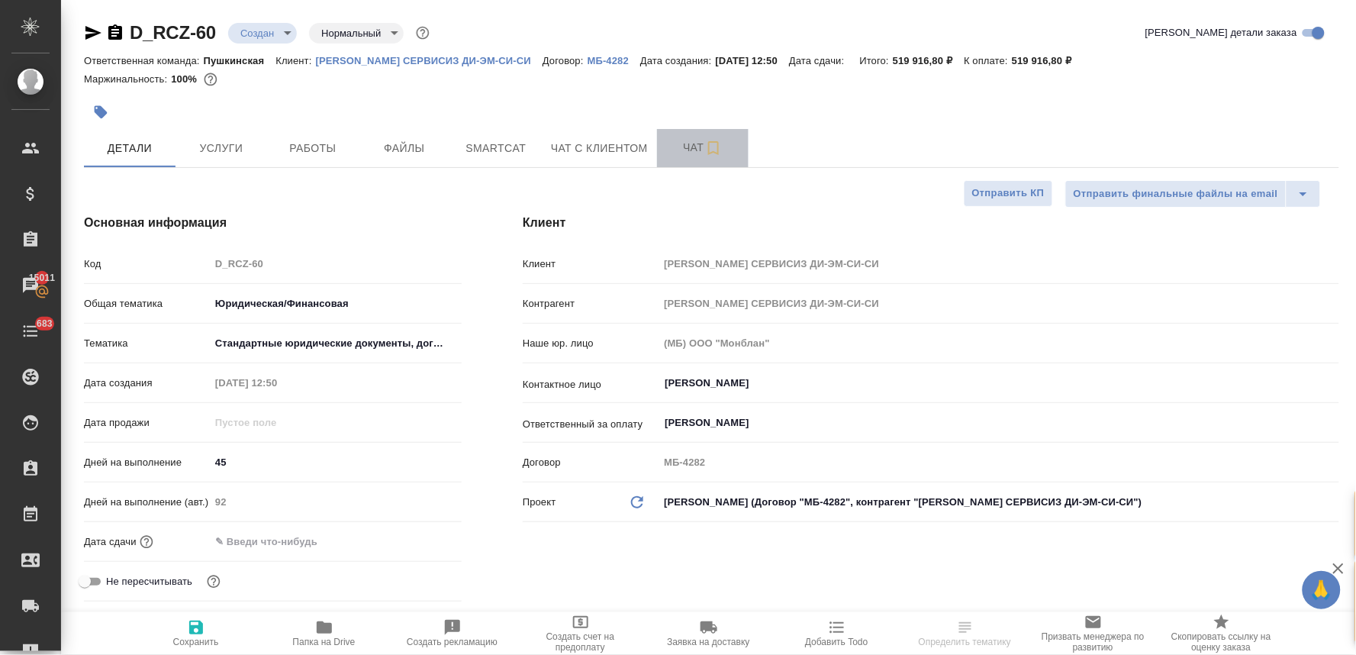
click at [685, 149] on span "Чат" at bounding box center [702, 147] width 73 height 19
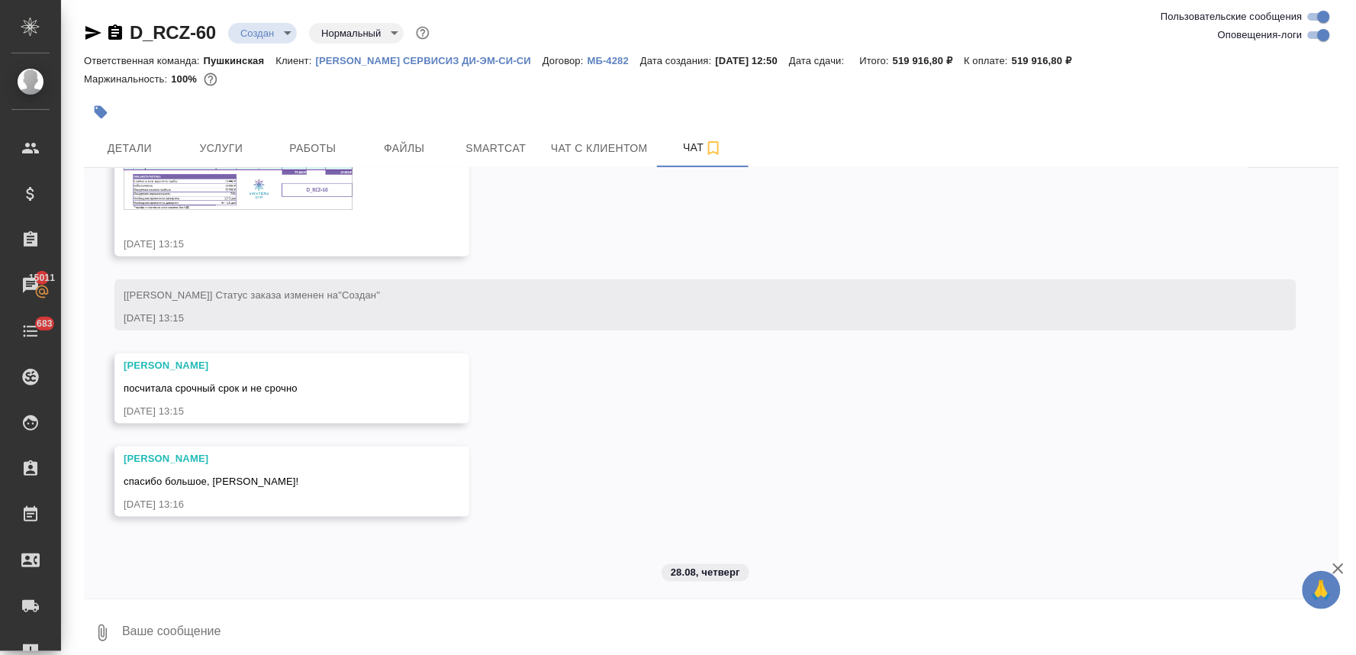
scroll to position [537, 0]
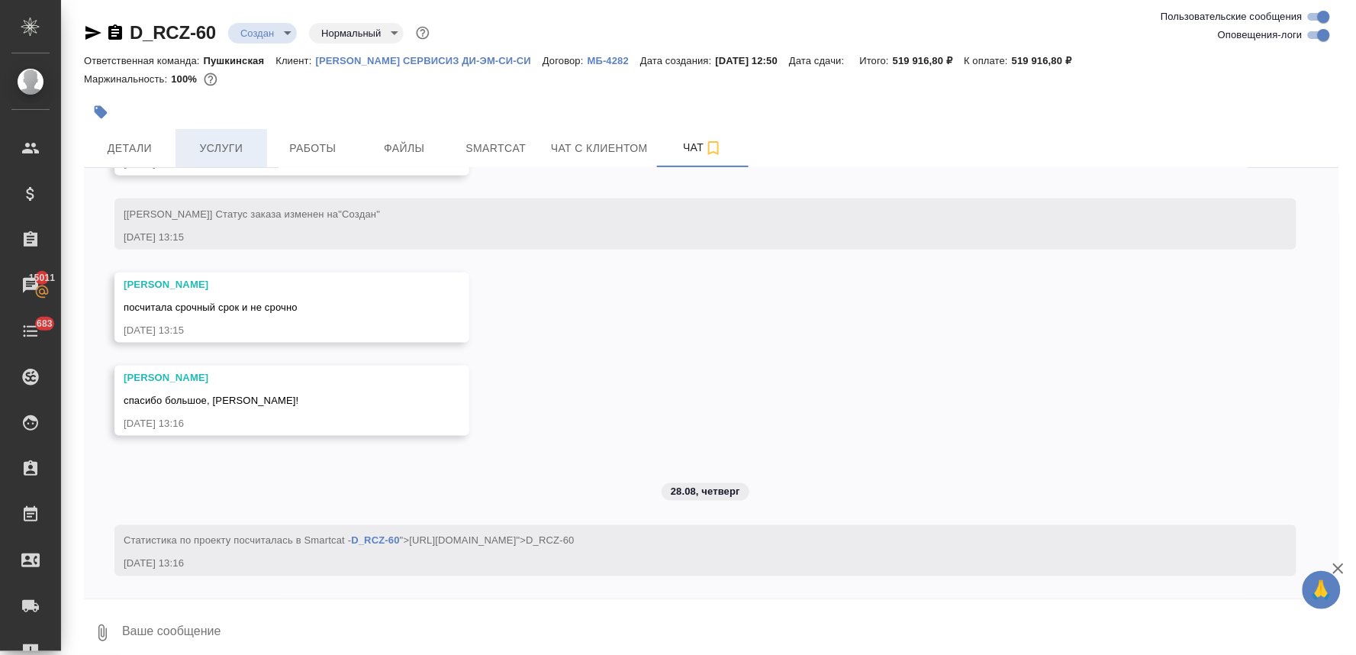
click at [221, 142] on span "Услуги" at bounding box center [221, 148] width 73 height 19
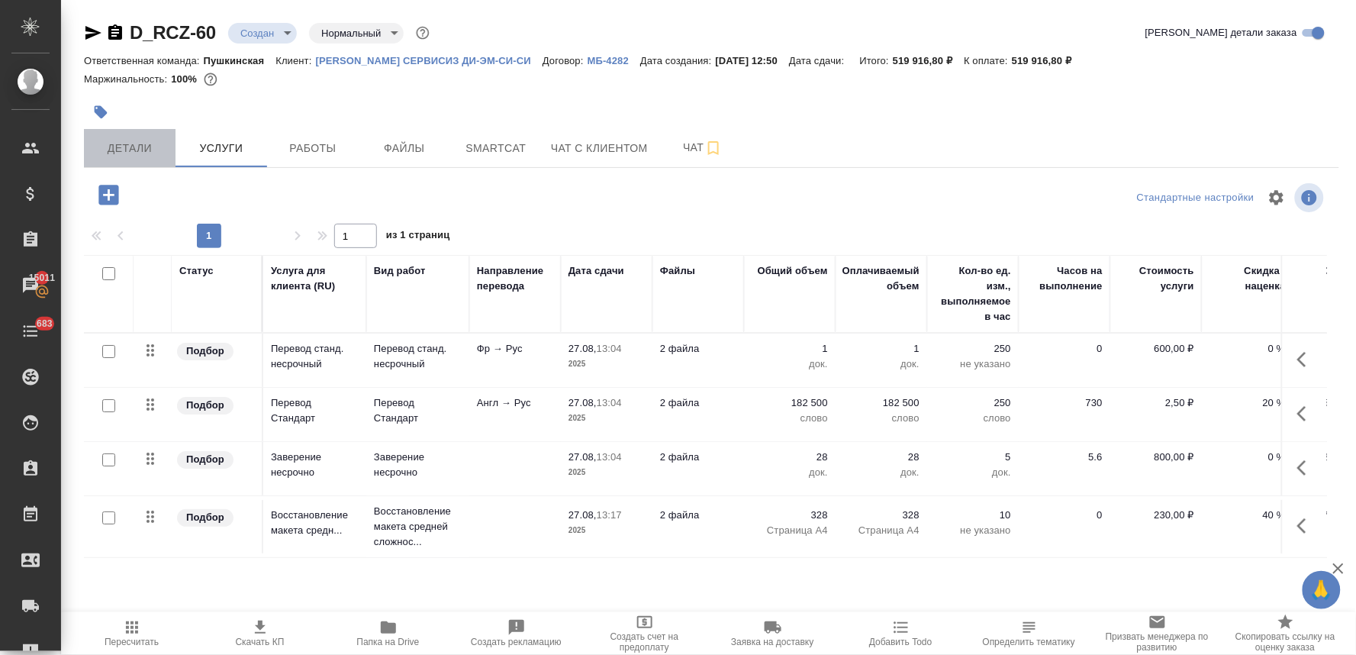
click at [147, 140] on span "Детали" at bounding box center [129, 148] width 73 height 19
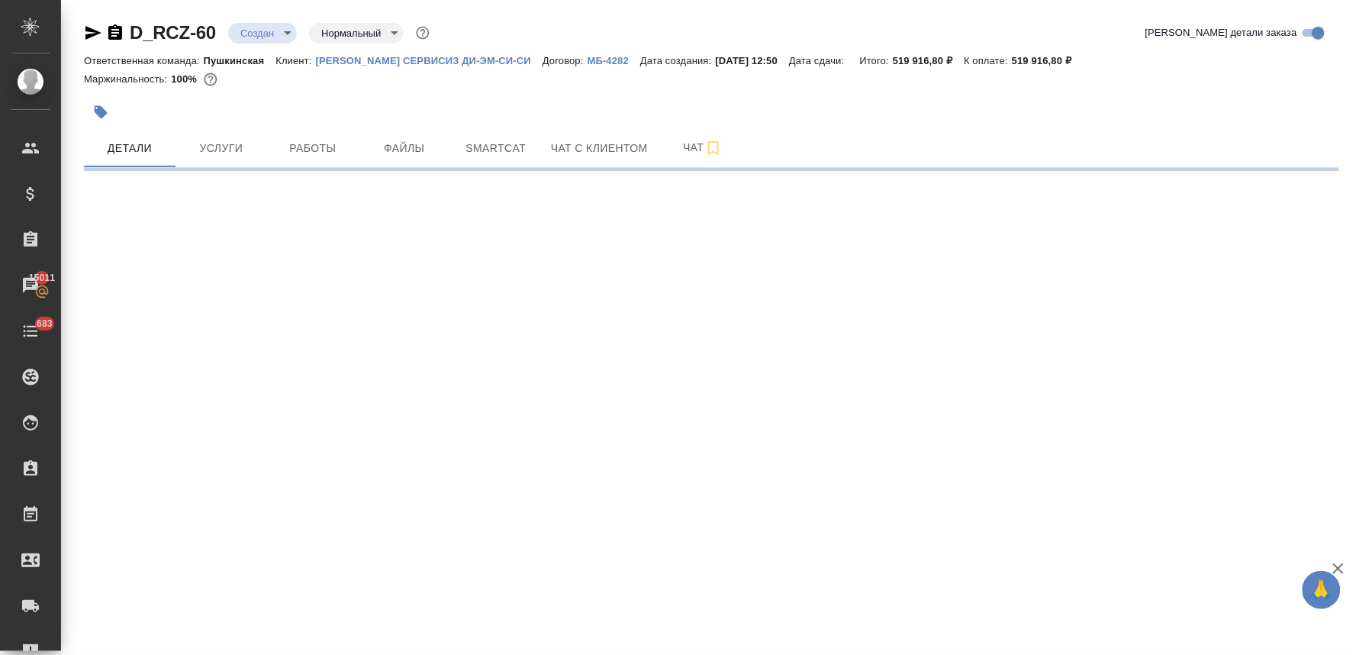
select select "RU"
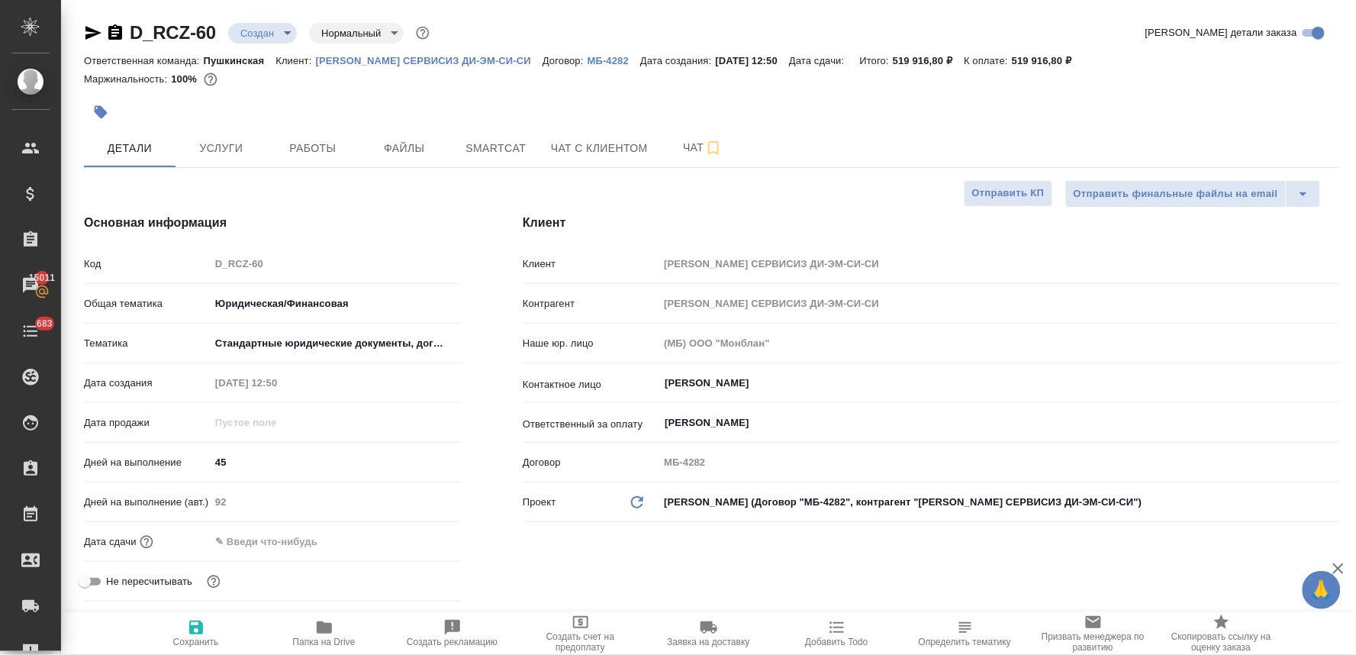
type textarea "x"
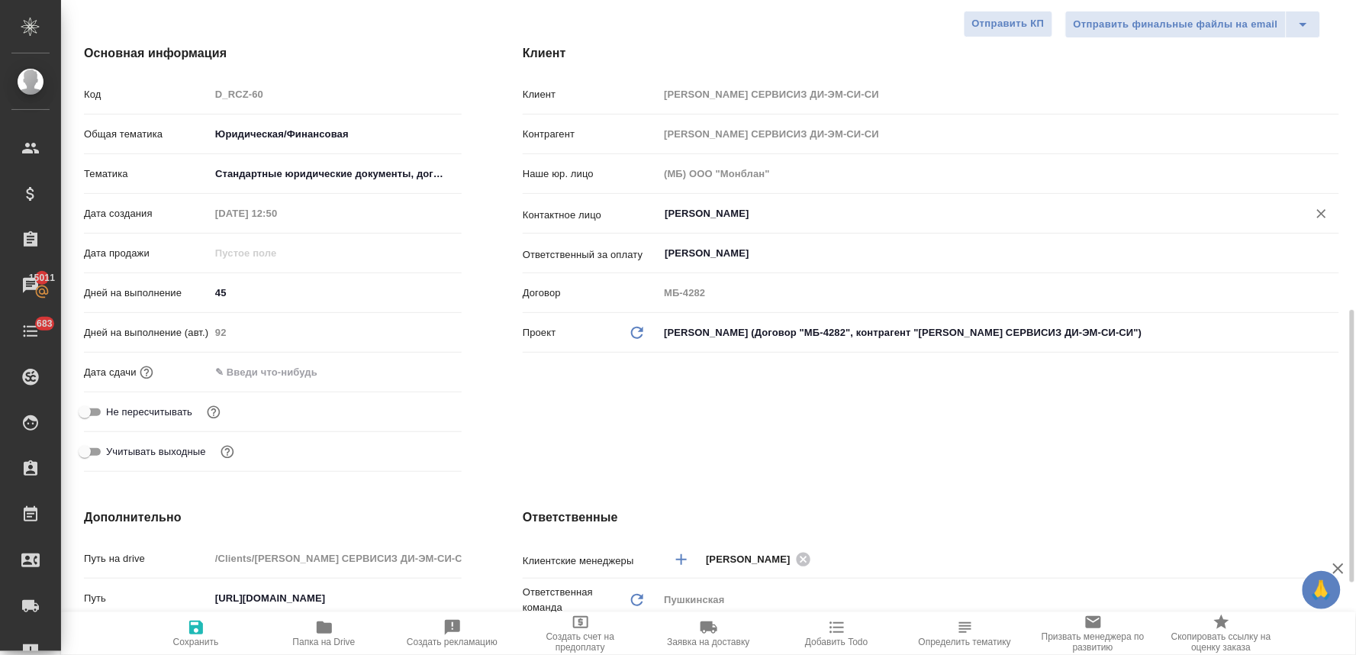
scroll to position [508, 0]
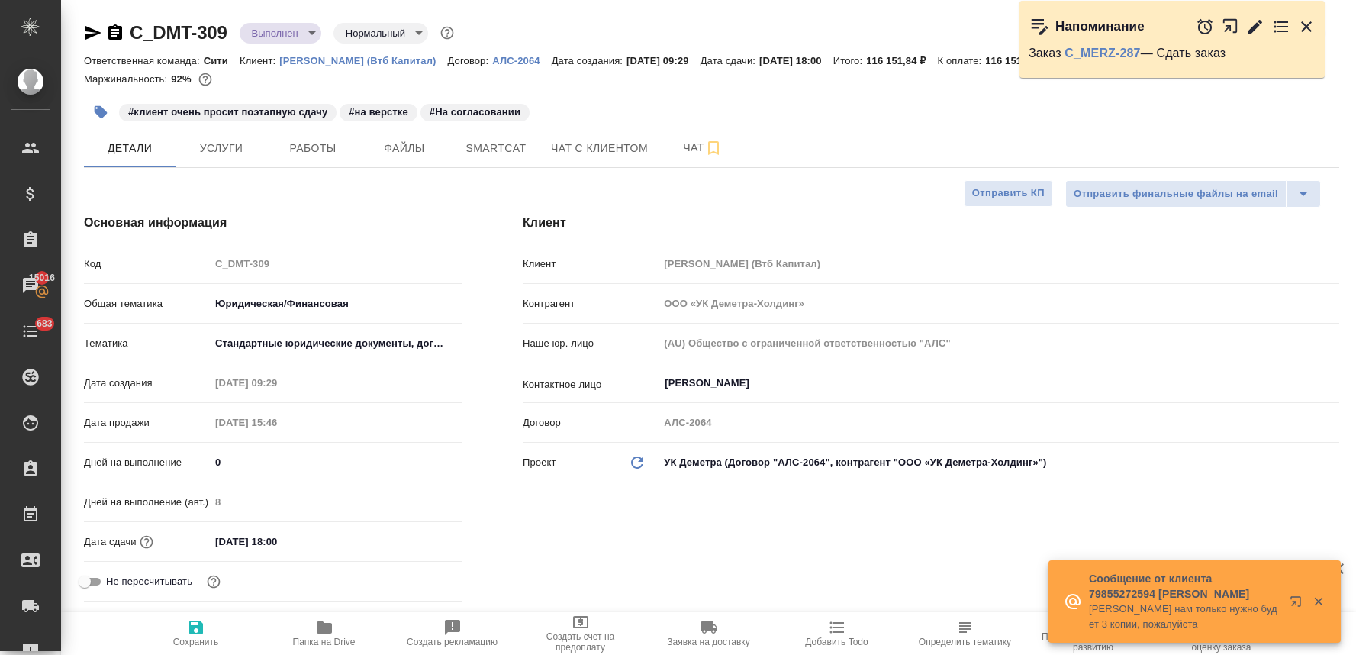
select select "RU"
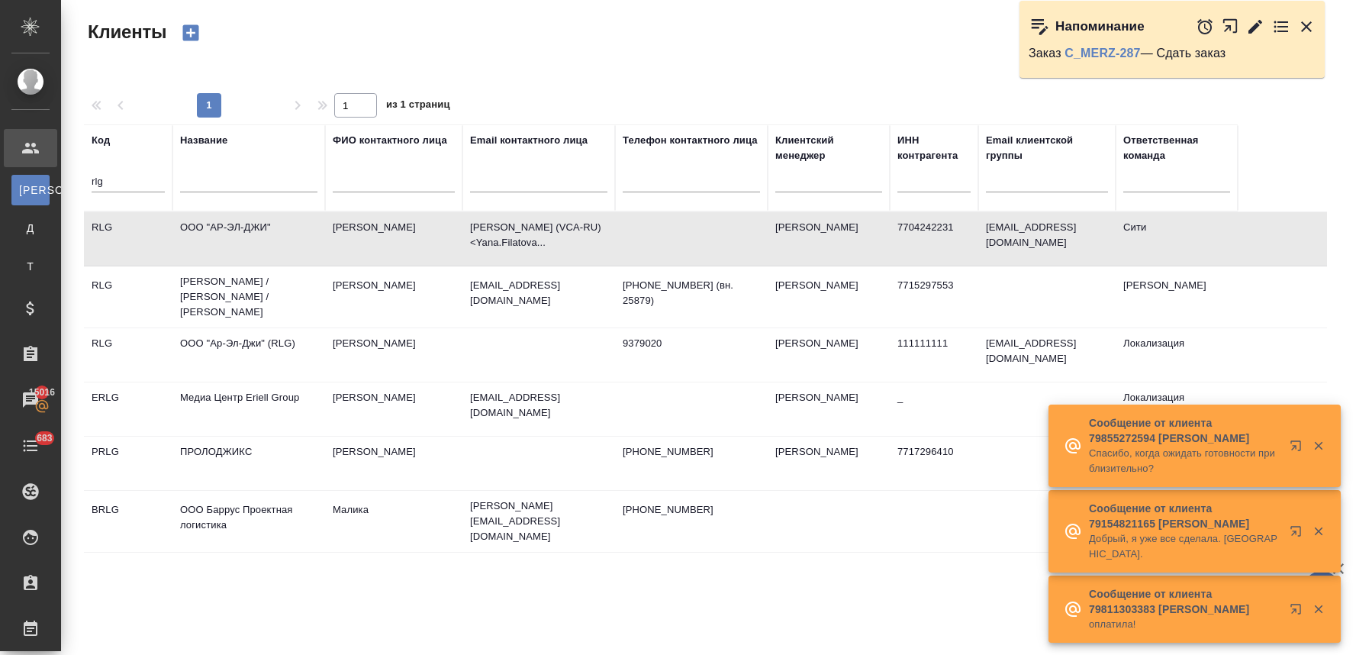
select select "RU"
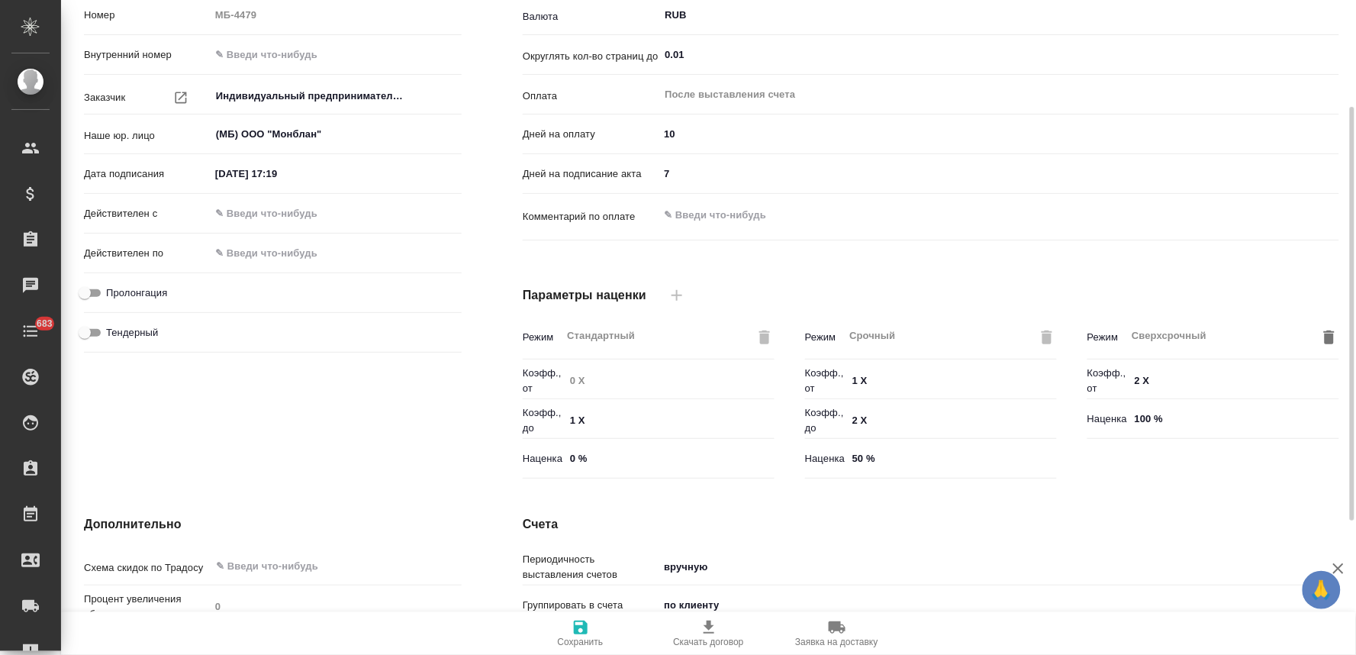
scroll to position [382, 0]
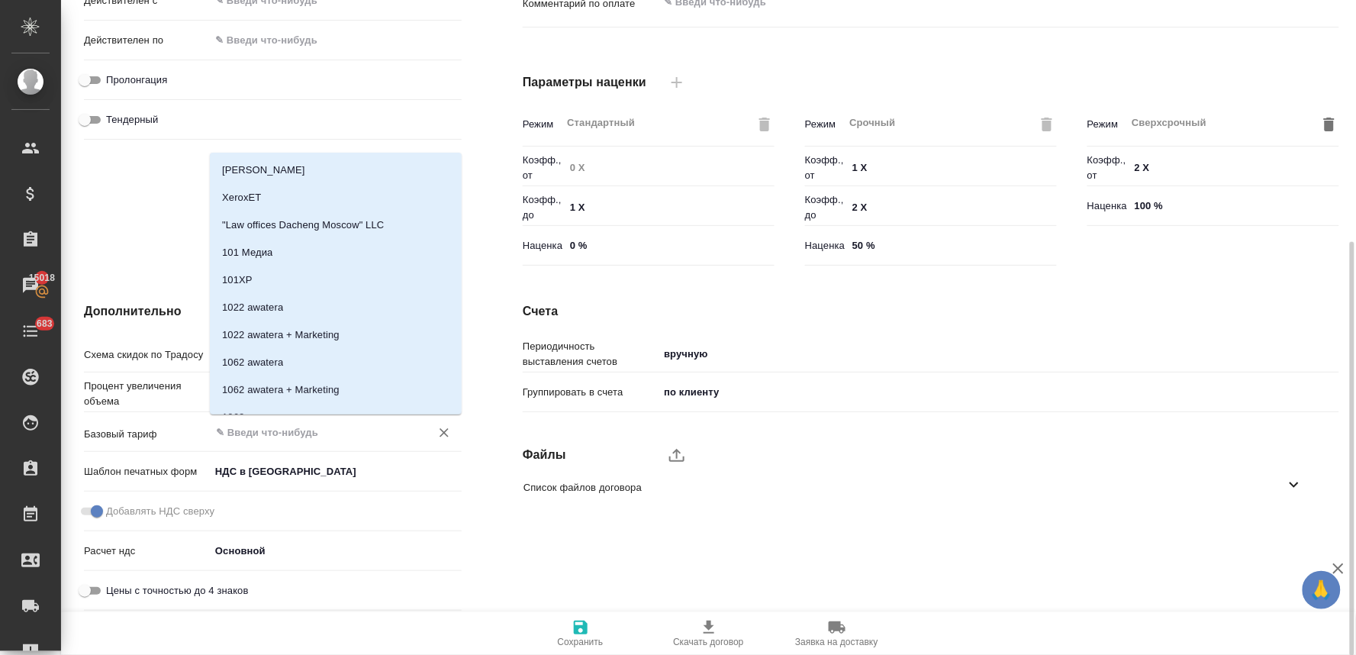
click at [291, 433] on input "text" at bounding box center [310, 432] width 192 height 18
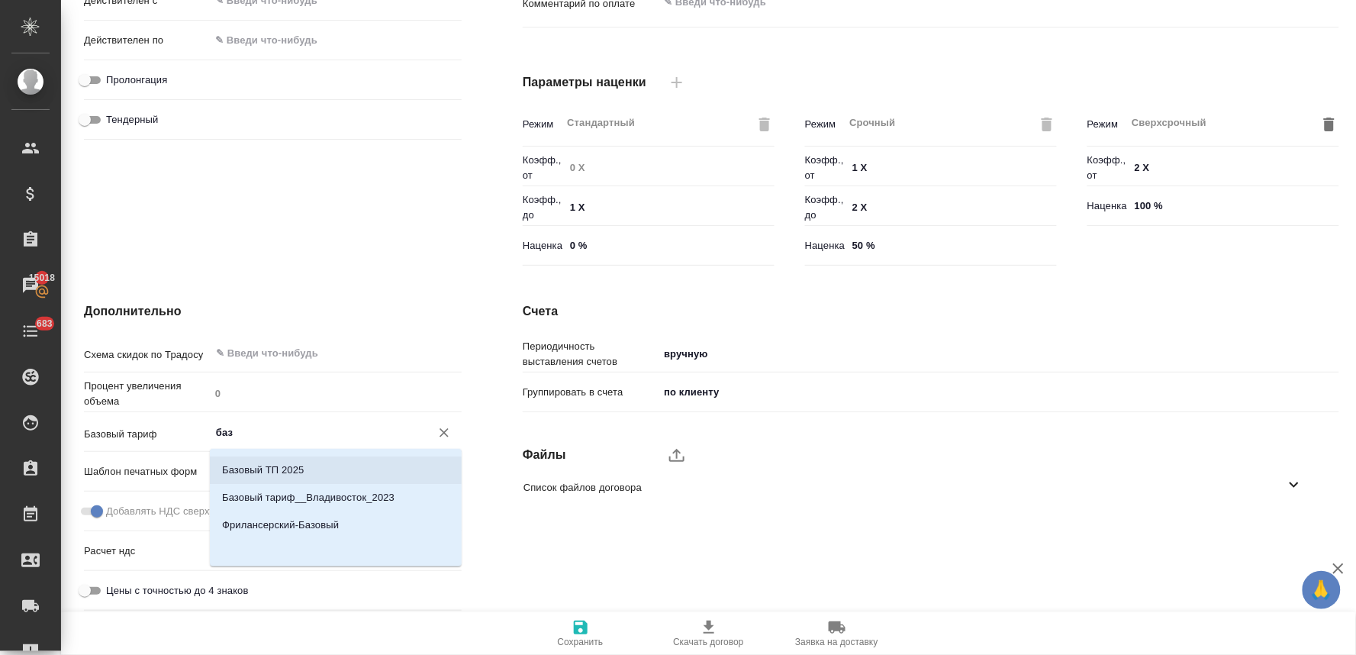
scroll to position [0, 0]
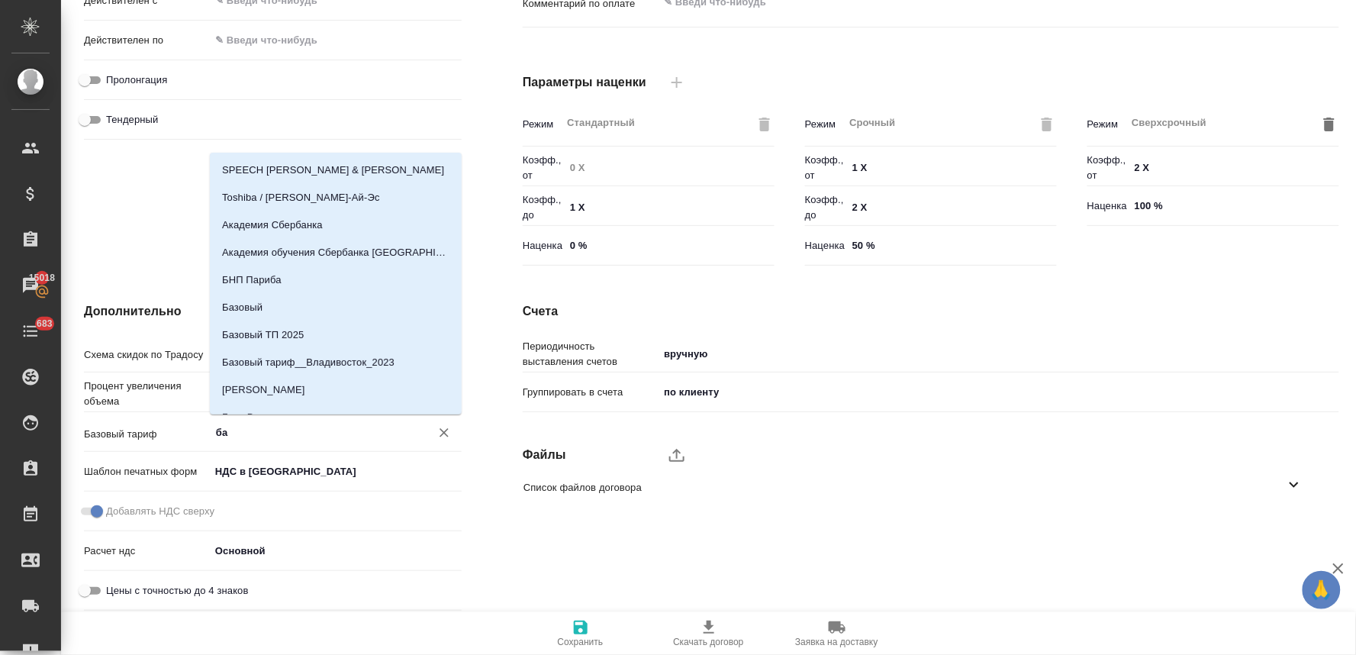
type input "б"
type input "[PERSON_NAME]"
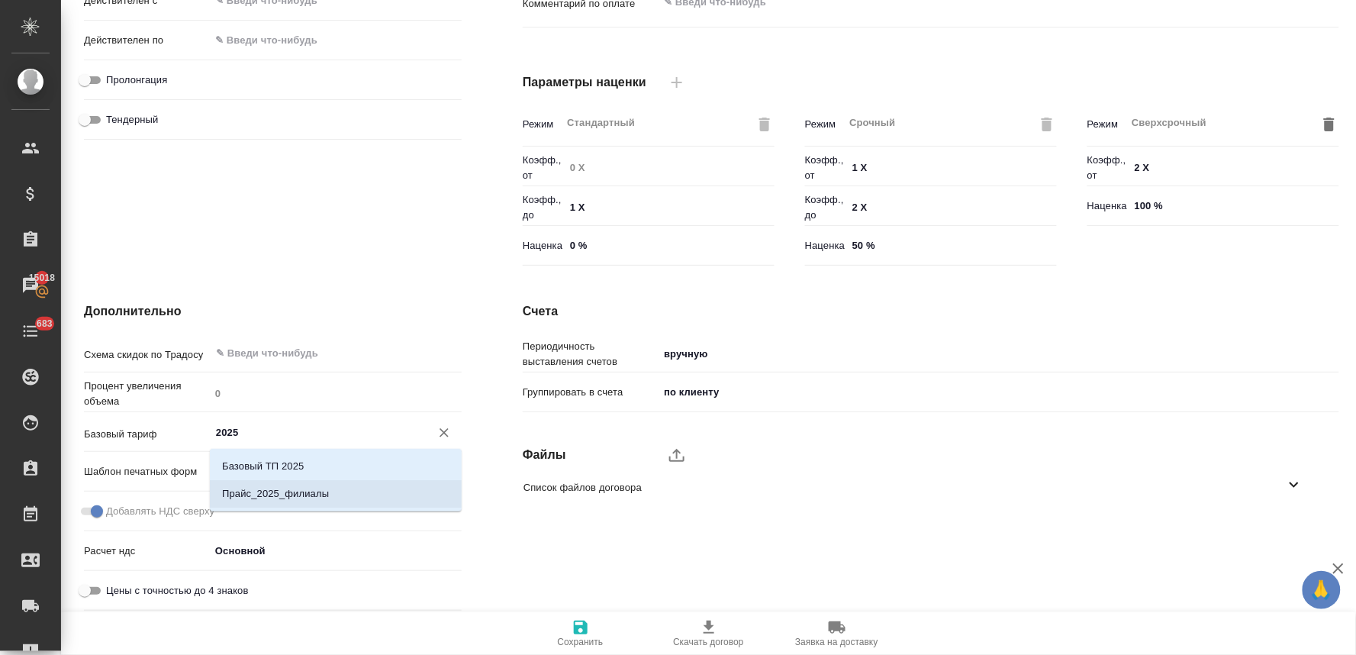
click at [324, 492] on p "Прайс_2025_филиалы" at bounding box center [275, 493] width 107 height 15
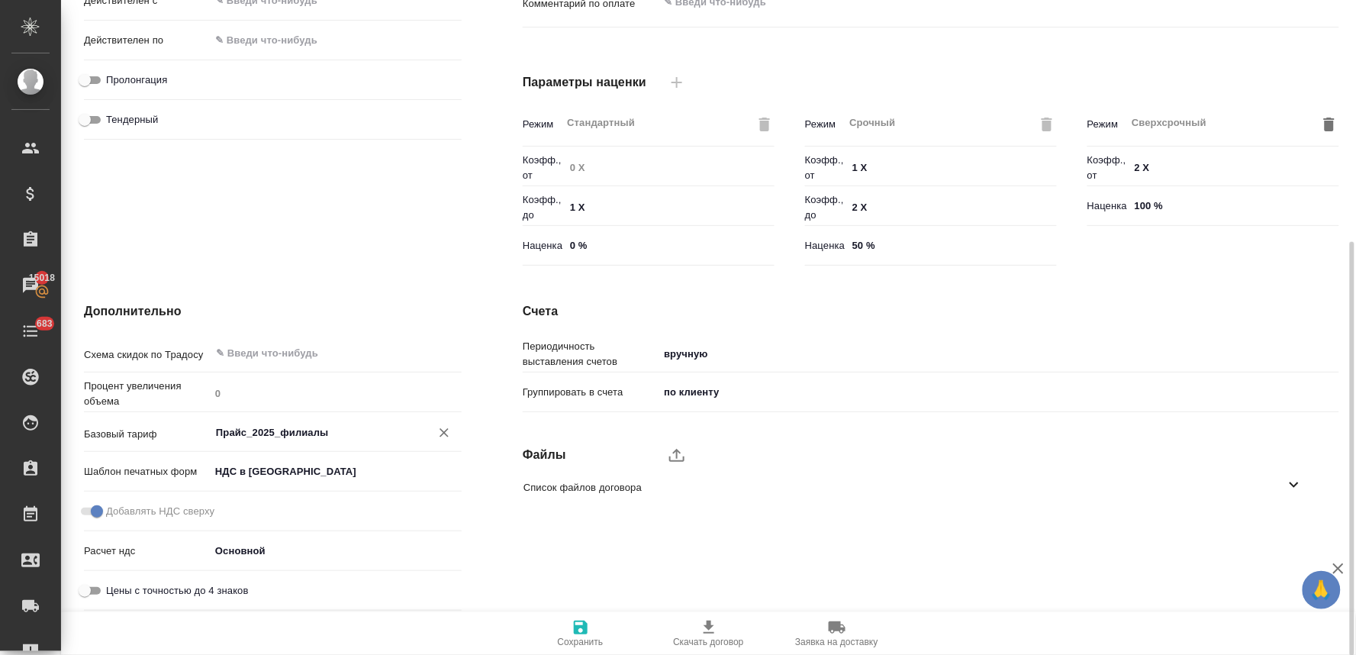
type input "Прайс_2025_филиалы"
click at [582, 634] on icon "button" at bounding box center [581, 628] width 14 height 14
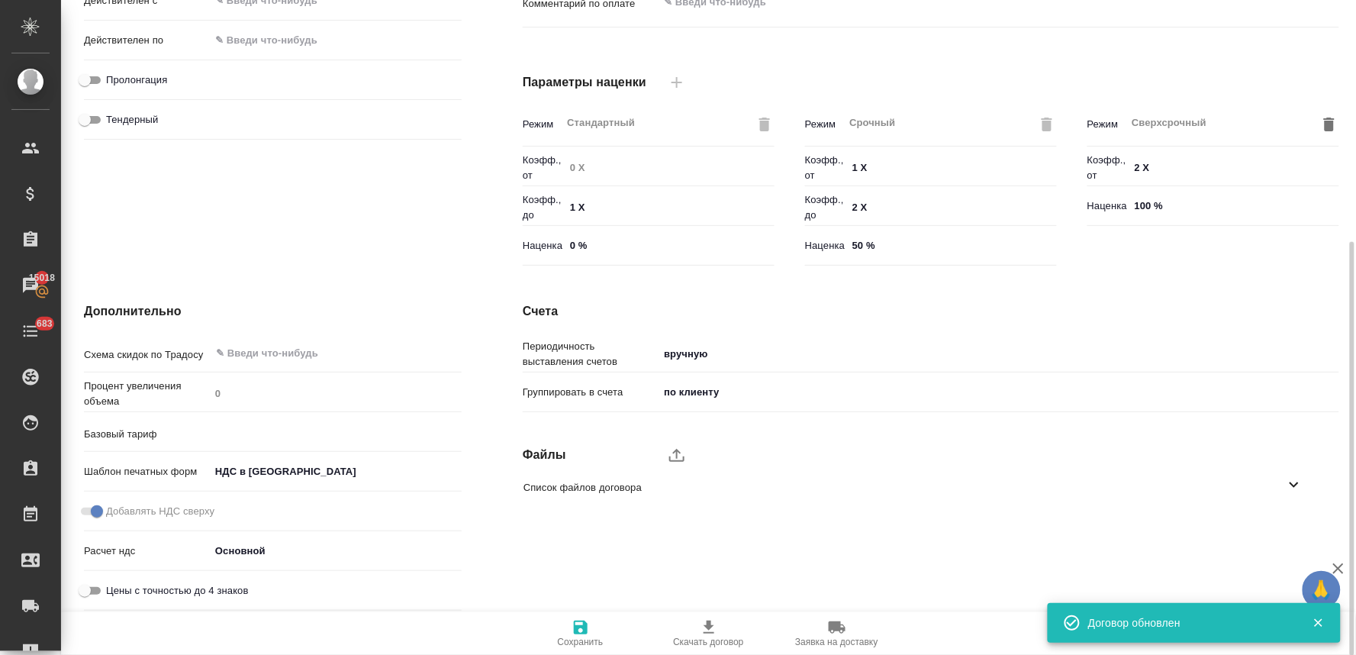
type input "Прайс_2025_филиалы"
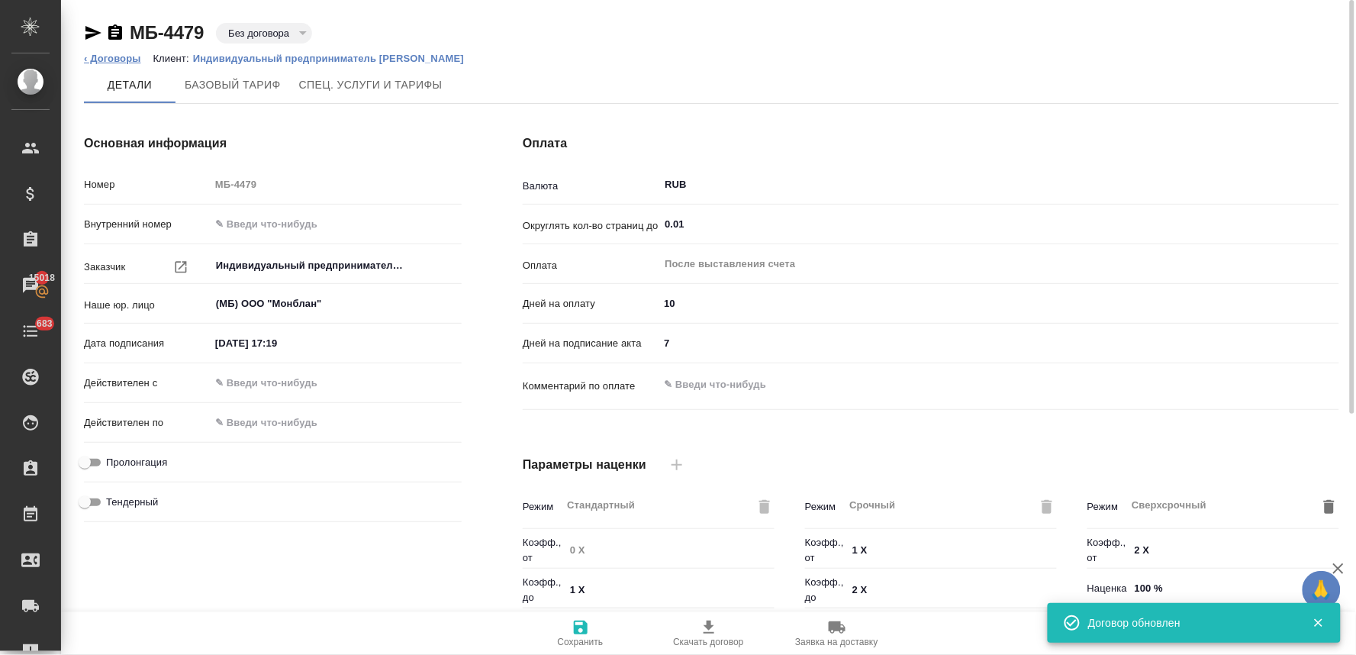
click at [105, 61] on link "‹ Договоры" at bounding box center [112, 58] width 57 height 11
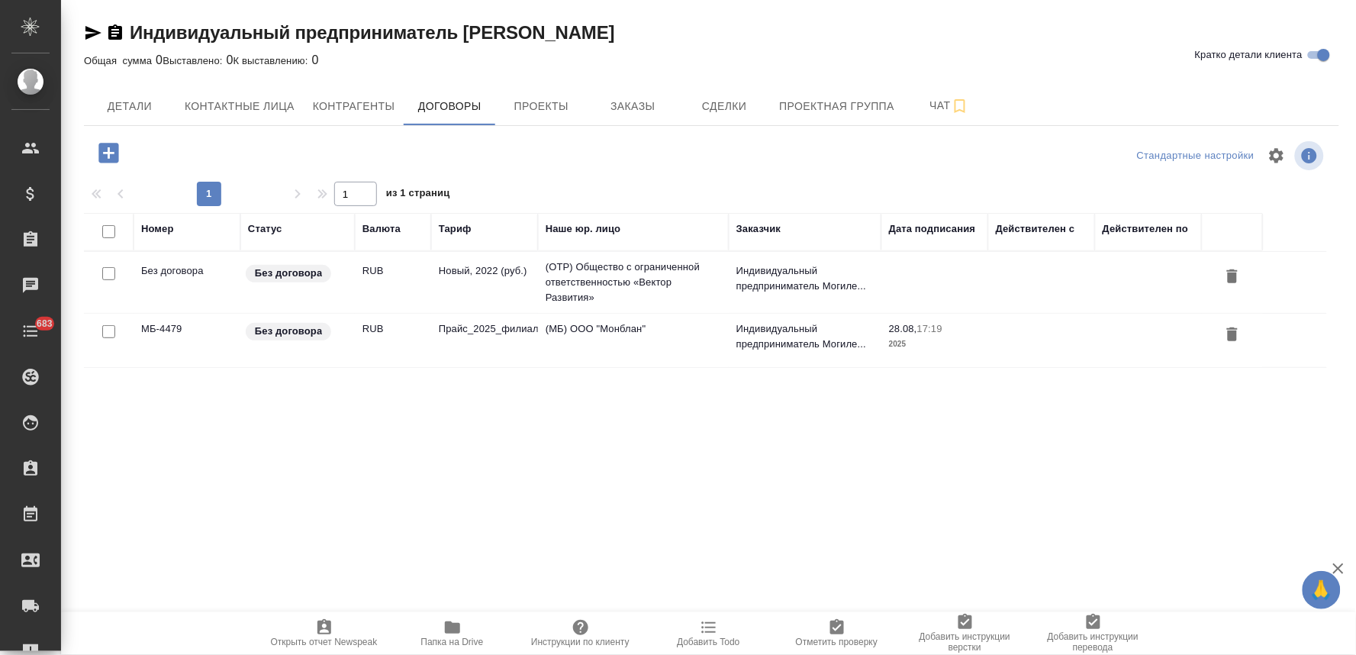
click at [554, 107] on span "Проекты" at bounding box center [541, 106] width 73 height 19
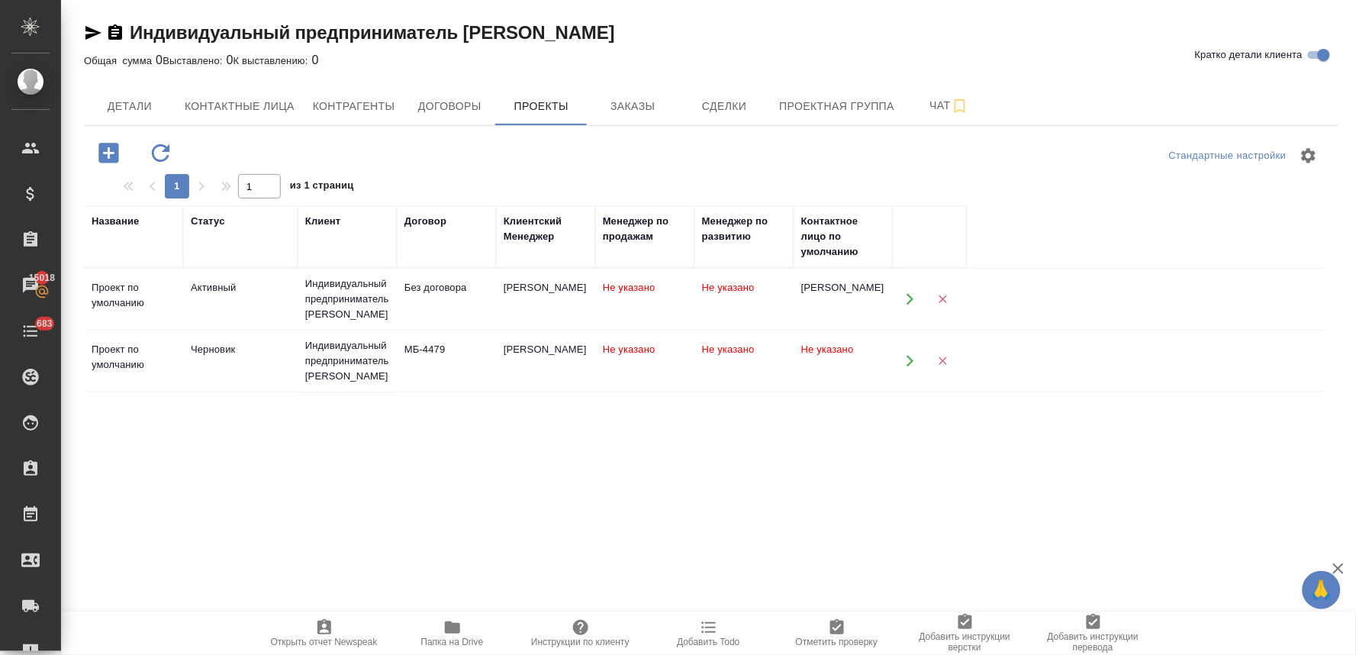
click at [324, 384] on div "Индивидуальный предприниматель [PERSON_NAME]" at bounding box center [347, 361] width 84 height 46
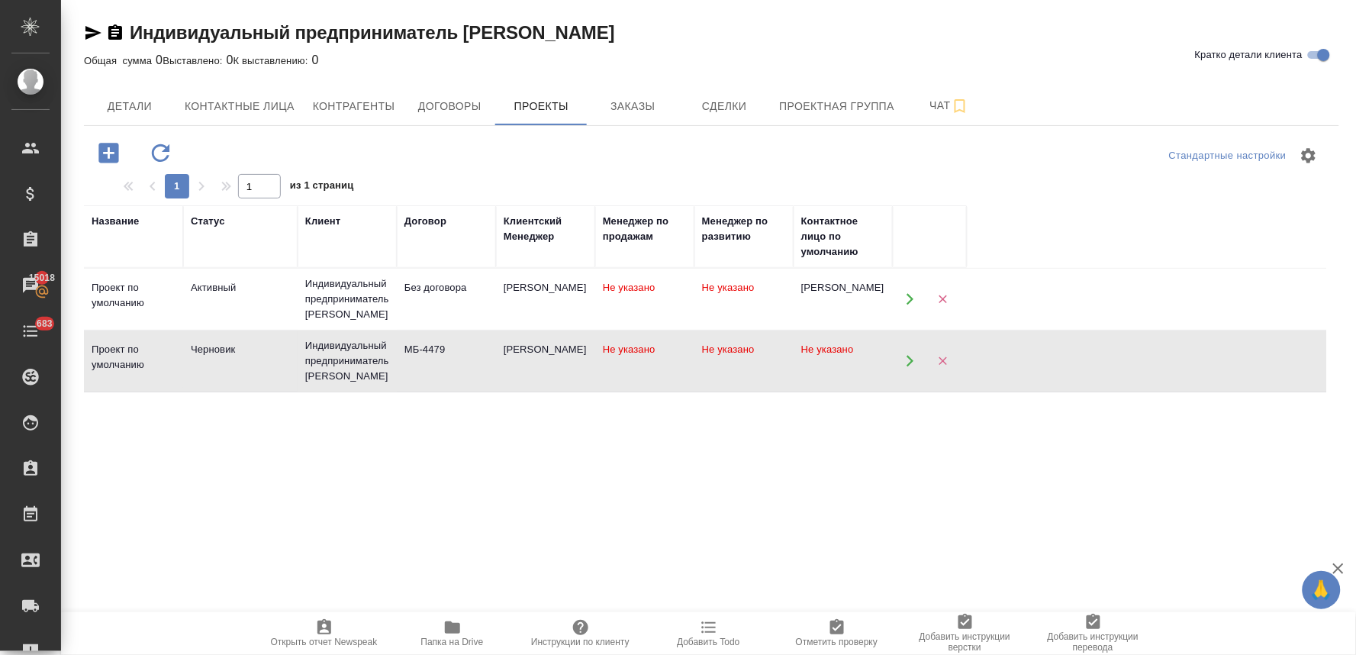
click at [324, 384] on div "Индивидуальный предприниматель [PERSON_NAME]" at bounding box center [347, 361] width 84 height 46
click at [906, 306] on icon "button" at bounding box center [911, 299] width 14 height 14
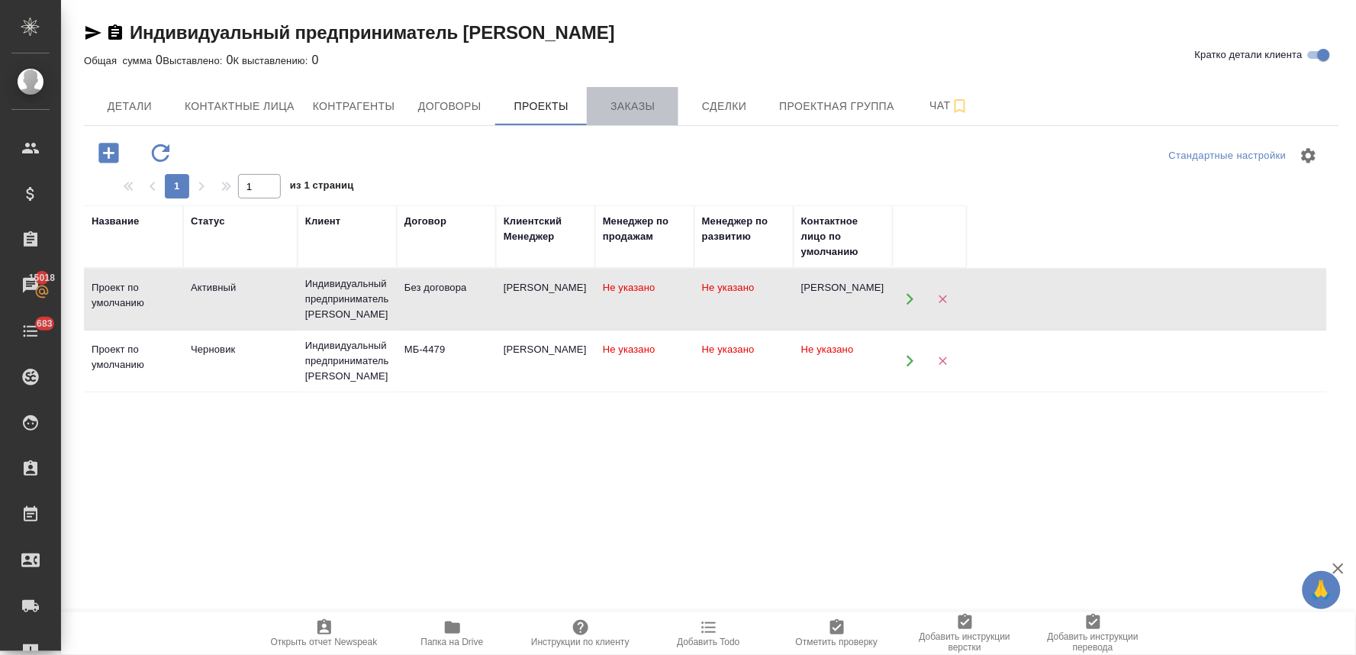
click at [643, 98] on span "Заказы" at bounding box center [632, 106] width 73 height 19
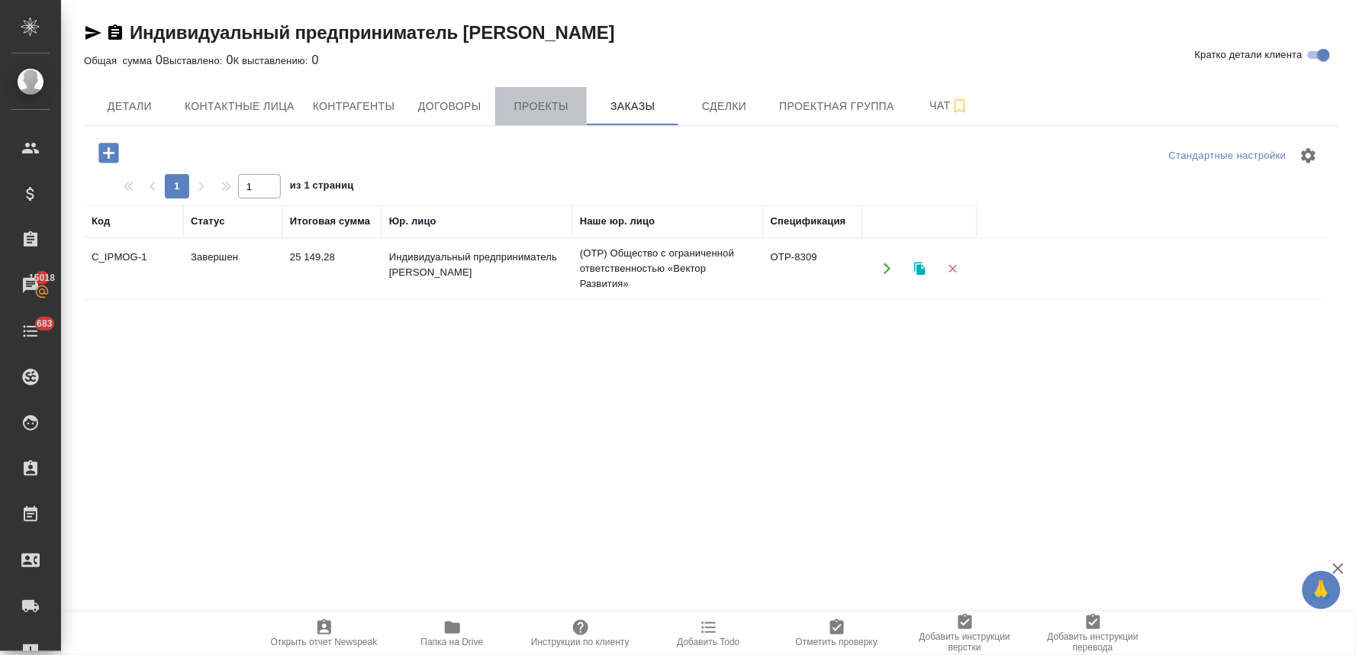
click at [530, 93] on button "Проекты" at bounding box center [541, 106] width 92 height 38
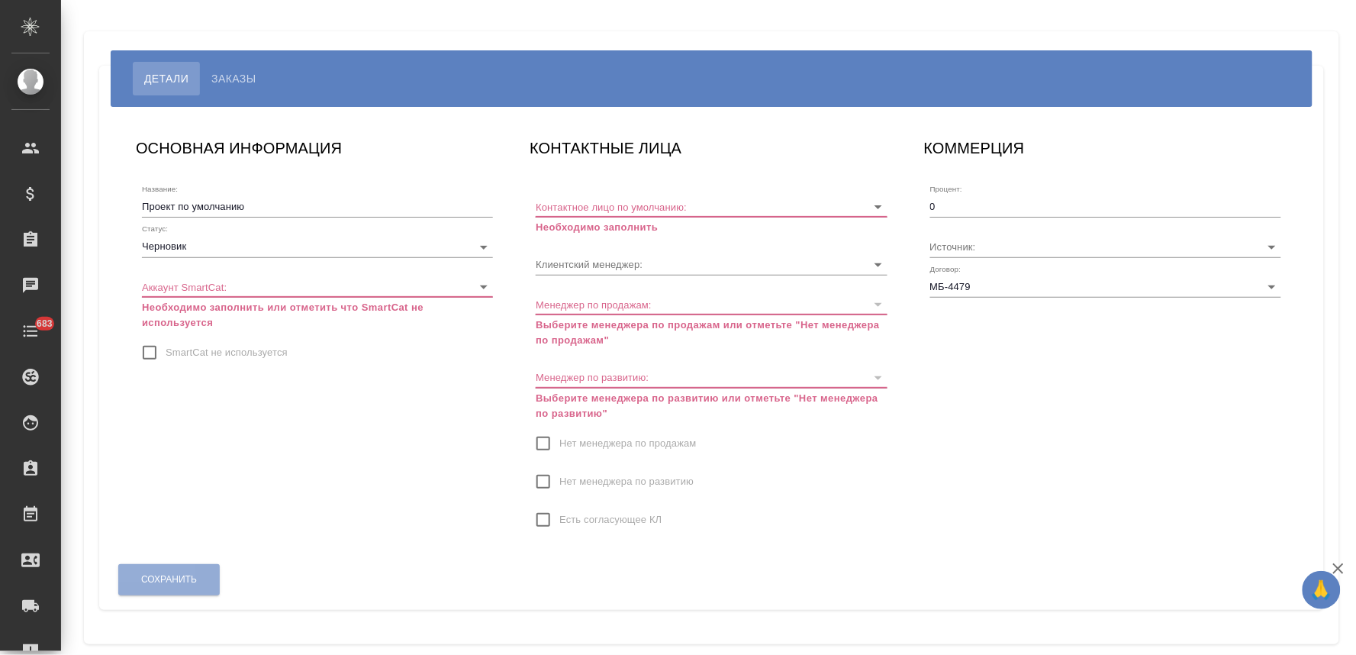
type input "Ламонова Евгения"
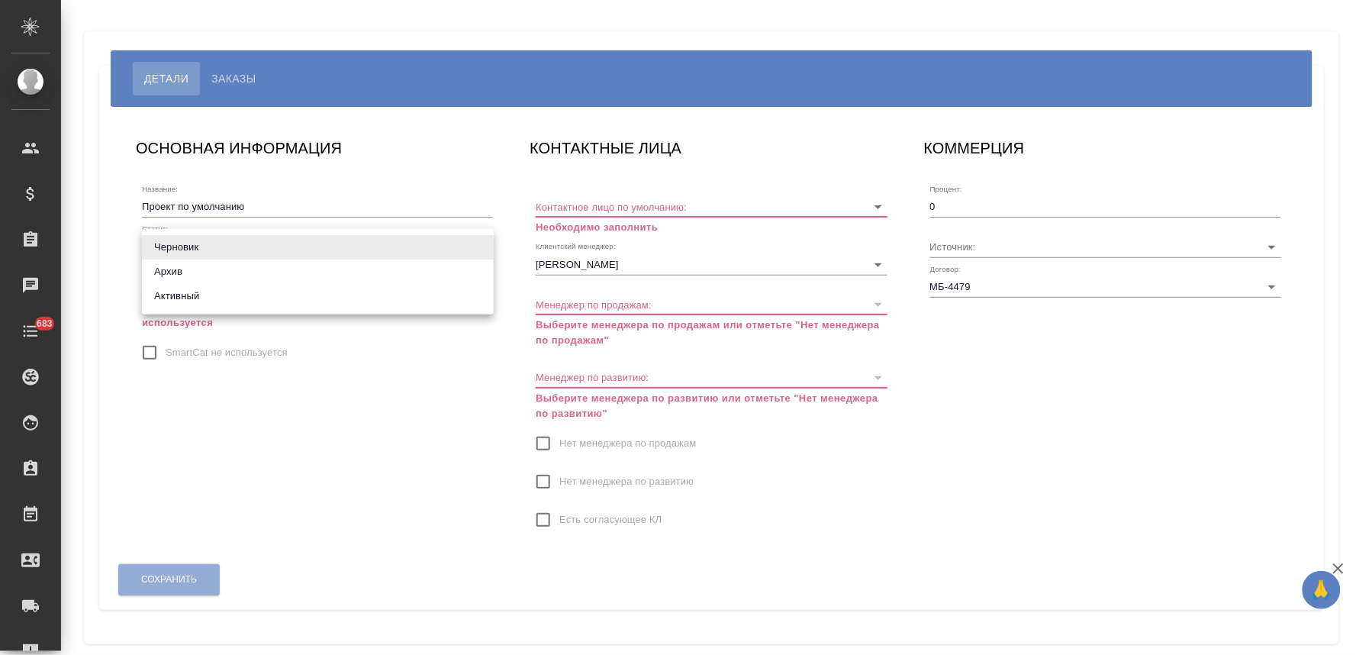
click at [200, 245] on body "🙏 .cls-1 fill:#fff; AWATERA Lyamina Nadezhda Клиенты Спецификации Заказы Чаты 6…" at bounding box center [678, 327] width 1356 height 655
click at [212, 295] on li "Активный" at bounding box center [318, 296] width 352 height 24
type input "active"
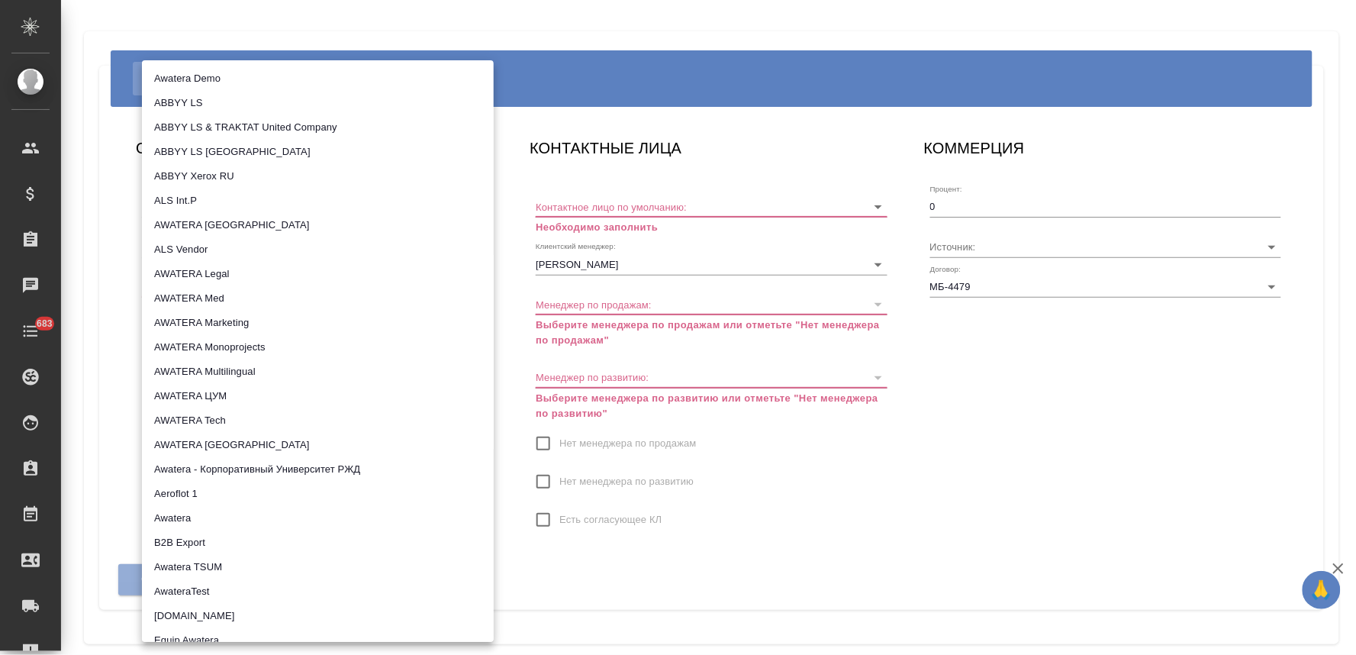
click at [214, 291] on body "🙏 .cls-1 fill:#fff; AWATERA Lyamina Nadezhda Клиенты Спецификации Заказы Чаты 6…" at bounding box center [678, 327] width 1356 height 655
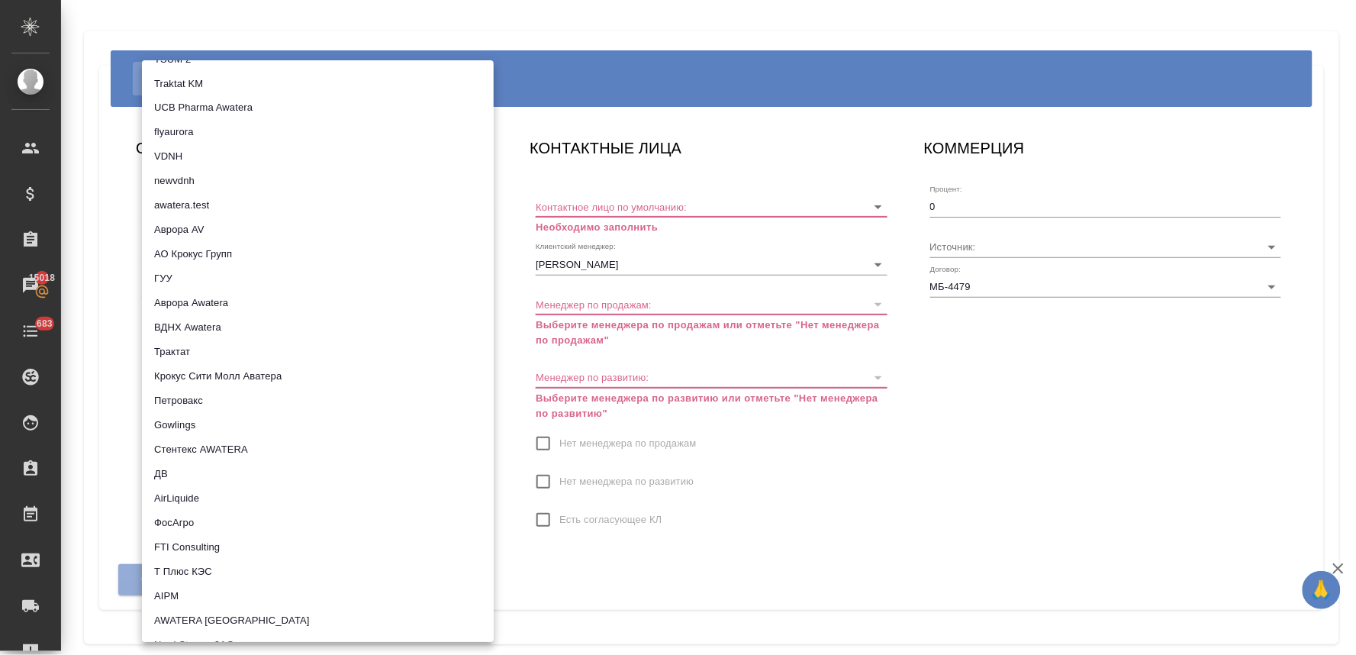
click at [275, 352] on li "Трактат" at bounding box center [318, 352] width 352 height 24
type input "5ee7379ee86966421fbf459a"
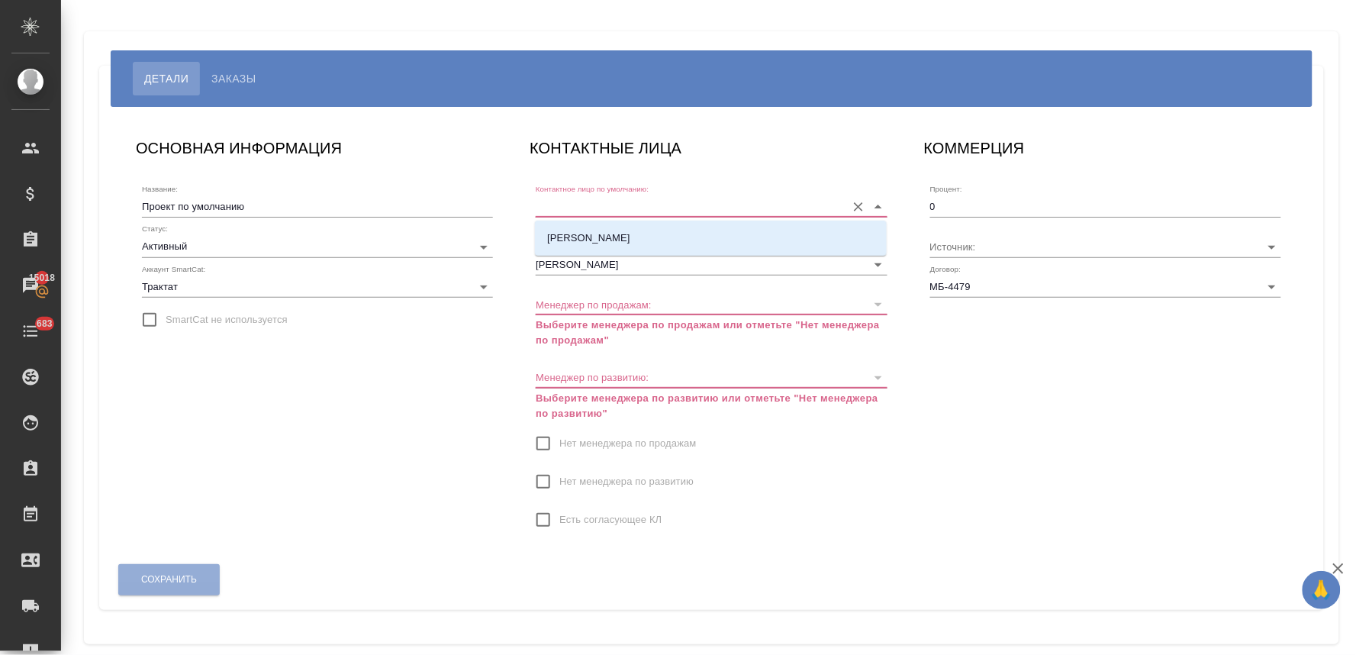
click at [629, 206] on input "Контактное лицо по умолчанию:" at bounding box center [687, 206] width 302 height 21
click at [630, 234] on p "Курзанова Евгения" at bounding box center [588, 238] width 83 height 15
type input "Курзанова Евгения"
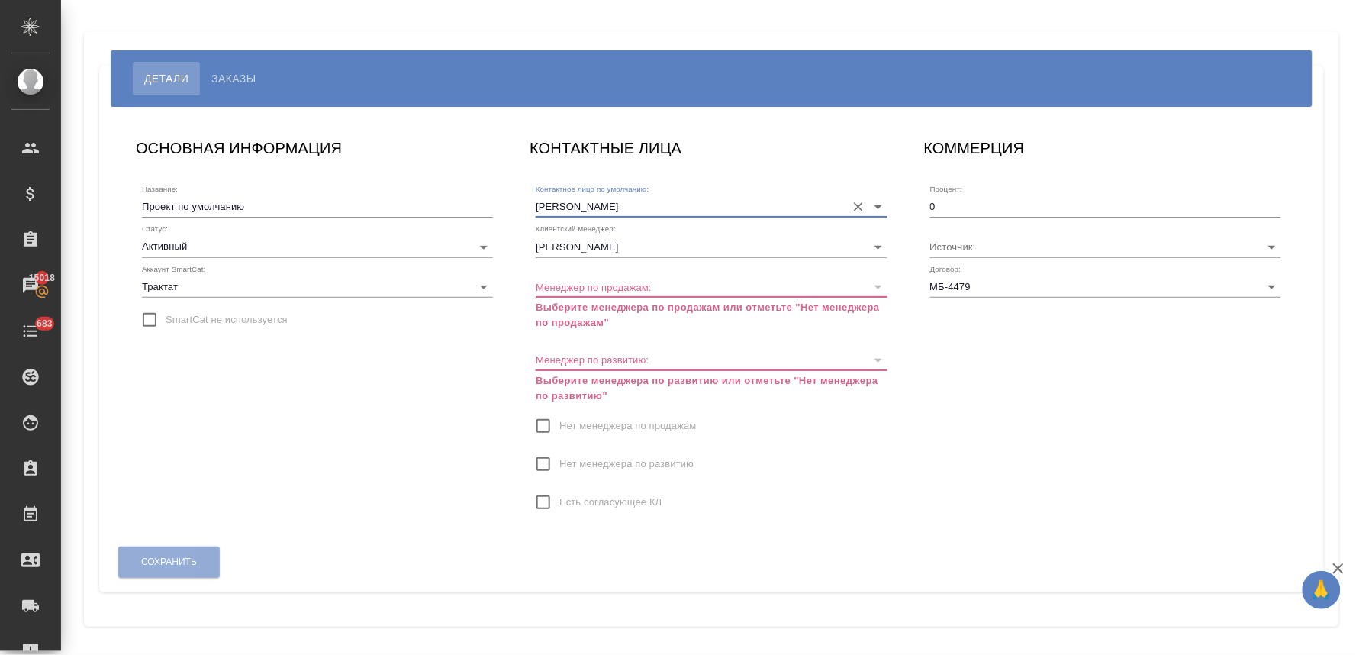
click at [548, 426] on input "Нет менеджера по продажам" at bounding box center [543, 426] width 32 height 32
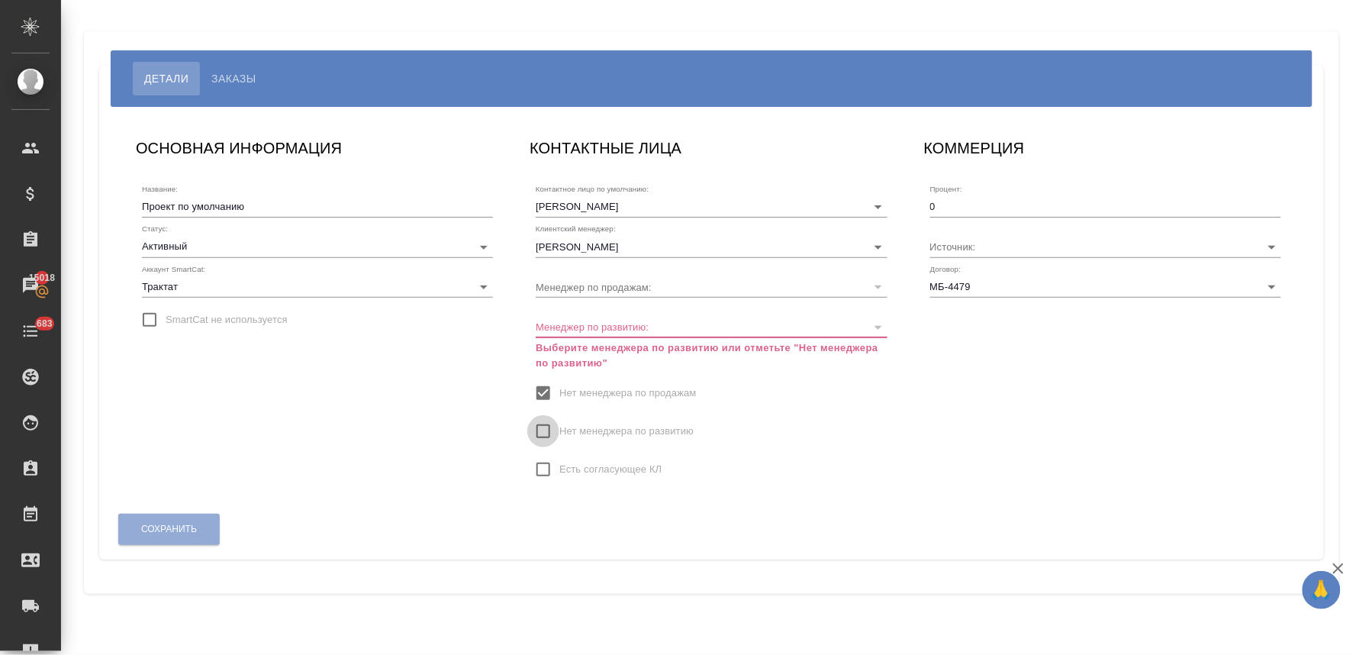
click at [547, 435] on input "Нет менеджера по развитию" at bounding box center [543, 431] width 32 height 32
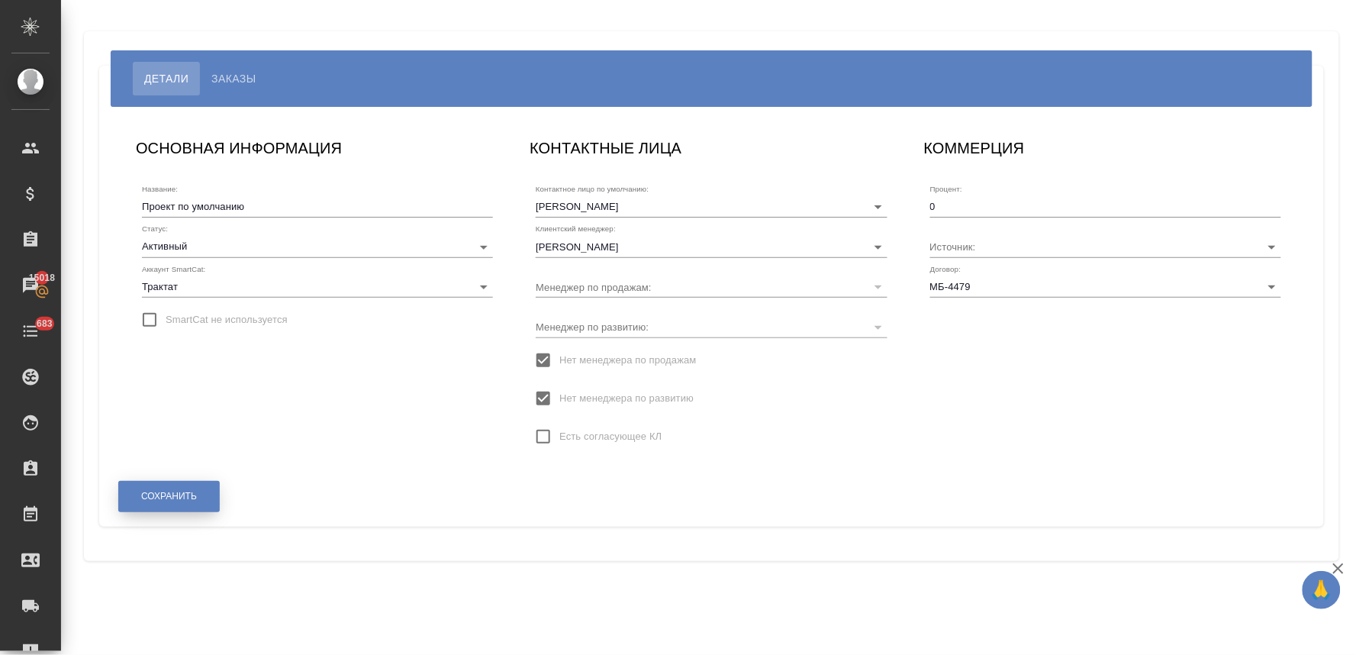
click at [157, 492] on span "Сохранить" at bounding box center [169, 496] width 56 height 13
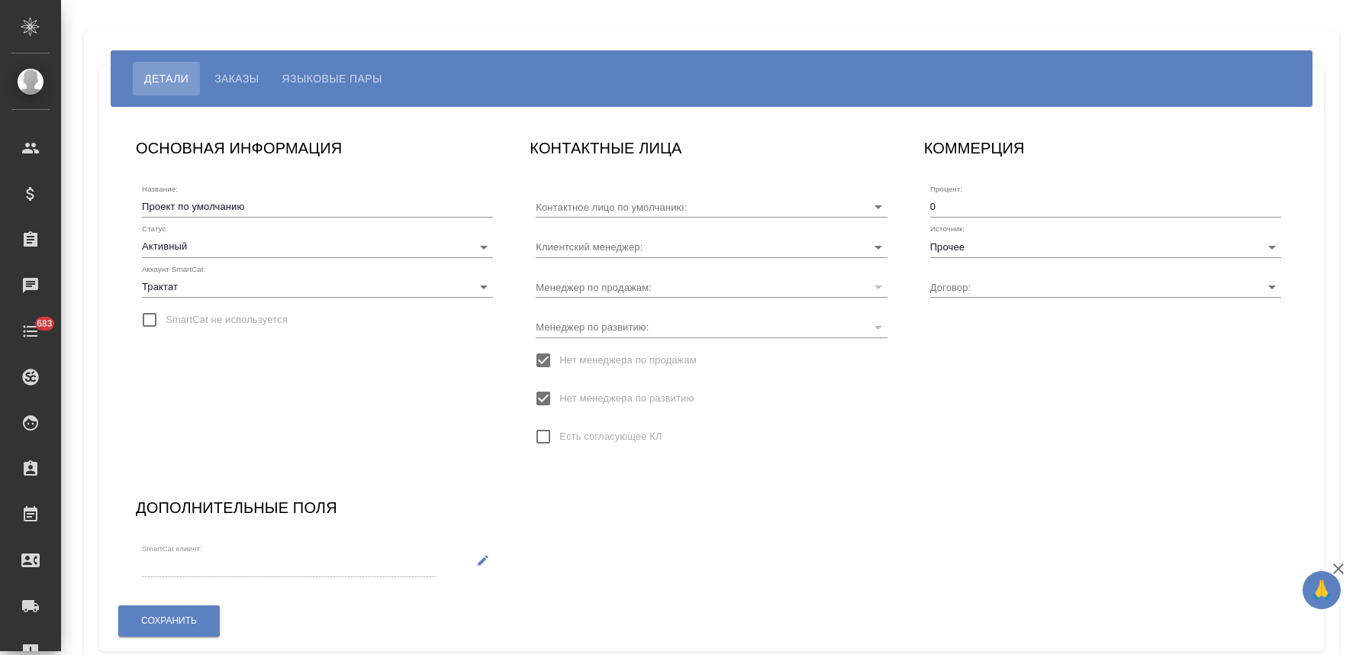
type input "Курзанова Евгения"
type input "Без договора"
type input "Ламонова Евгения"
click at [199, 245] on body "🙏 .cls-1 fill:#fff; AWATERA Lyamina Nadezhda Клиенты Спецификации Заказы Чаты 6…" at bounding box center [678, 327] width 1356 height 655
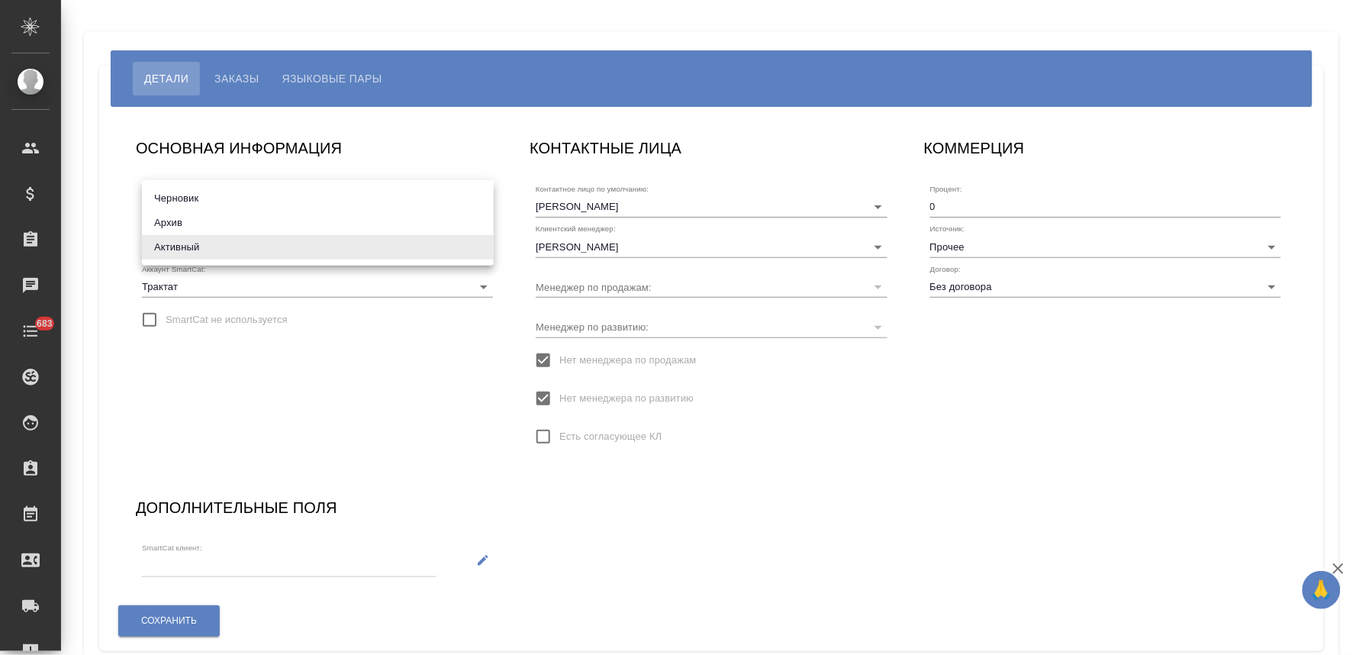
click at [199, 227] on li "Архив" at bounding box center [318, 223] width 352 height 24
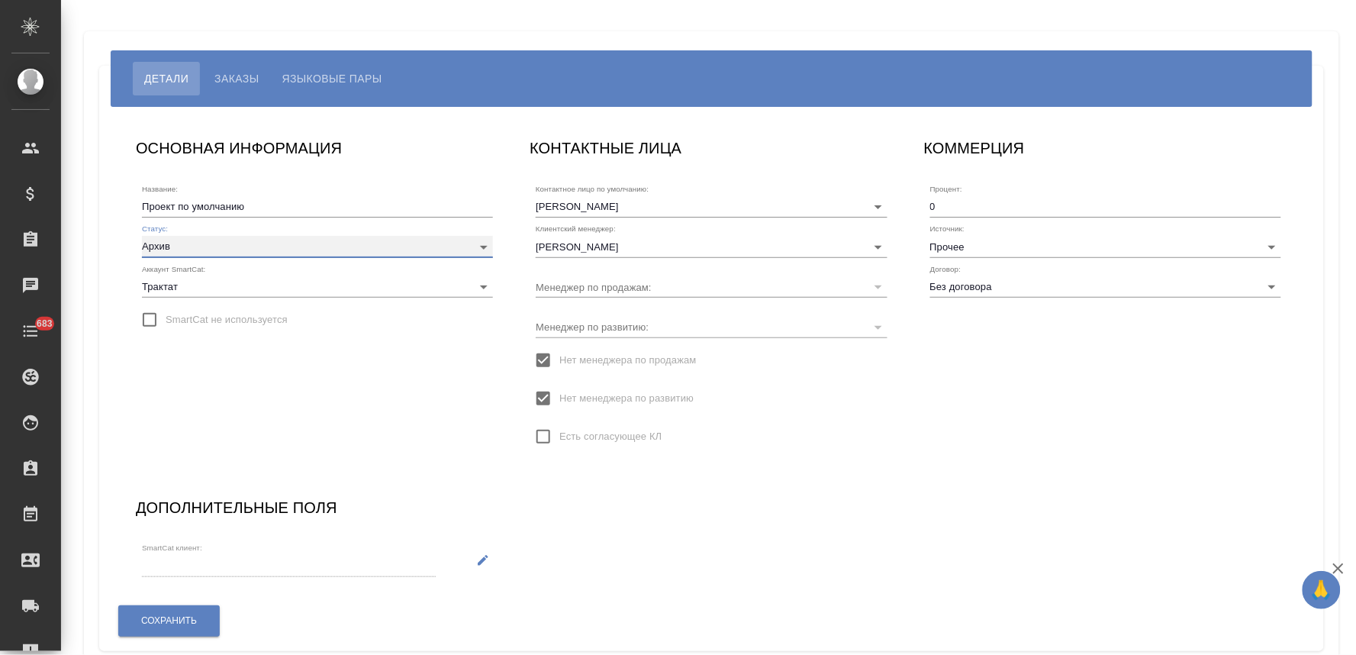
type input "archive"
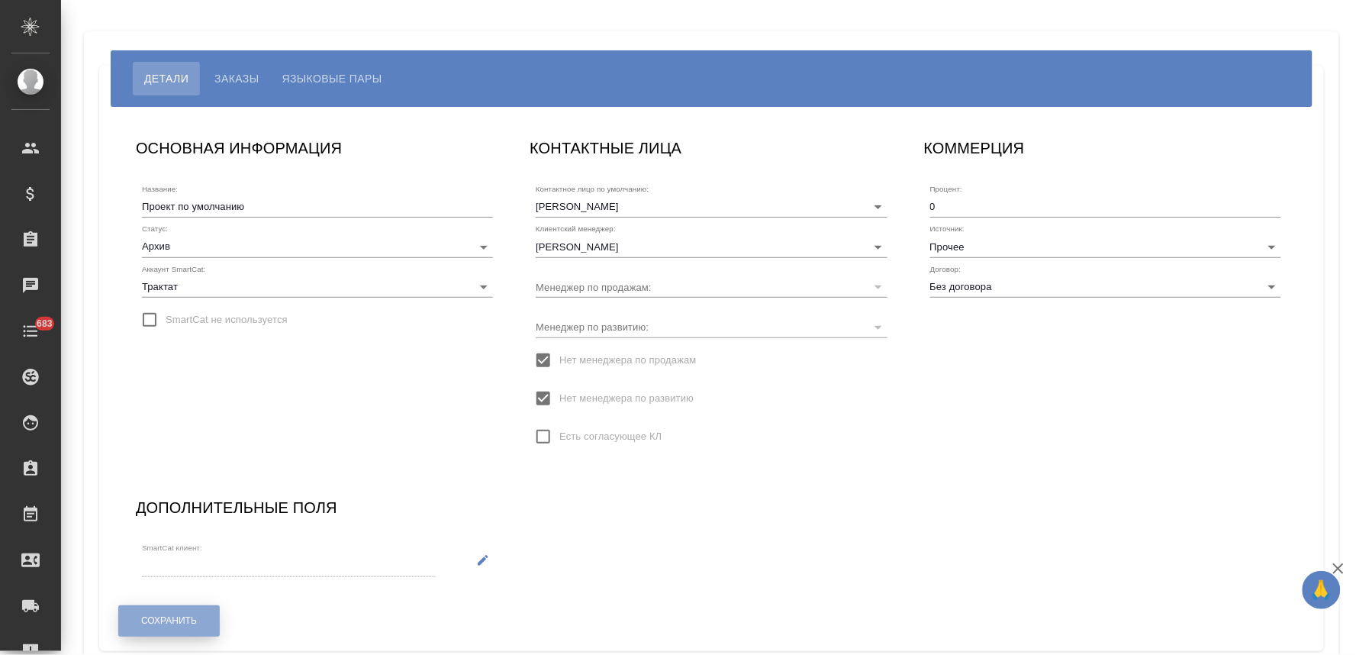
click at [153, 619] on span "Сохранить" at bounding box center [169, 620] width 56 height 13
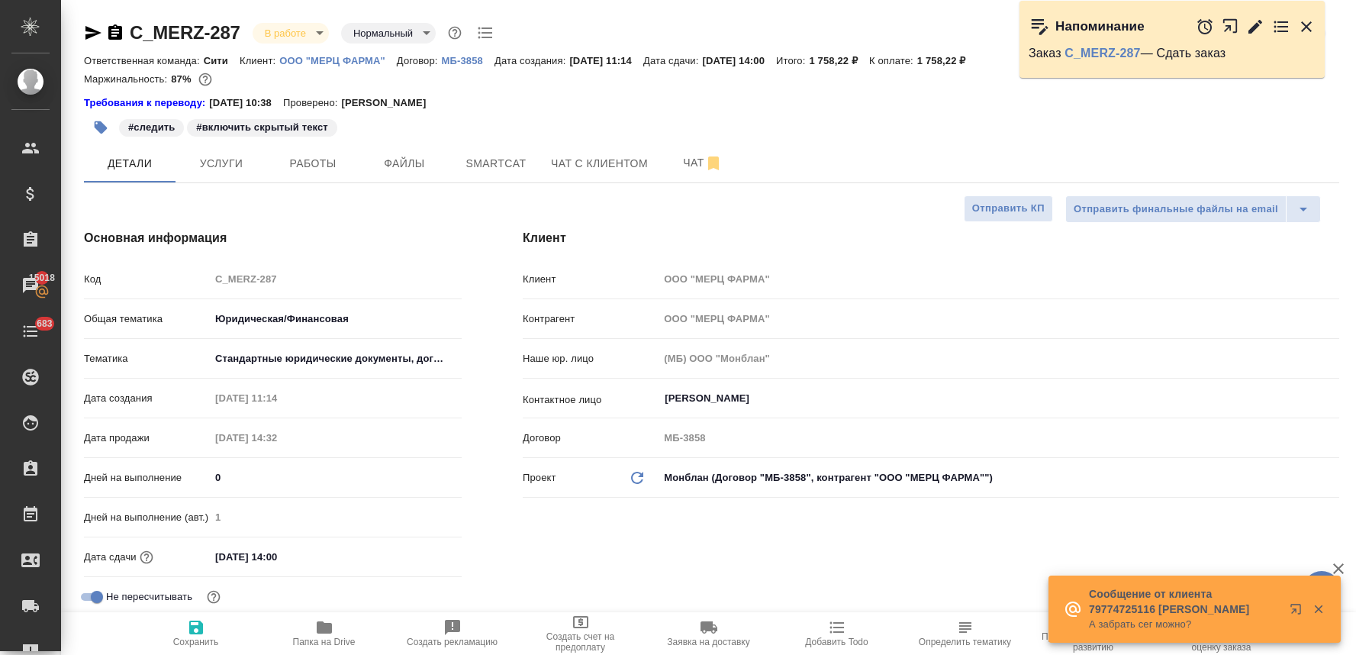
select select "RU"
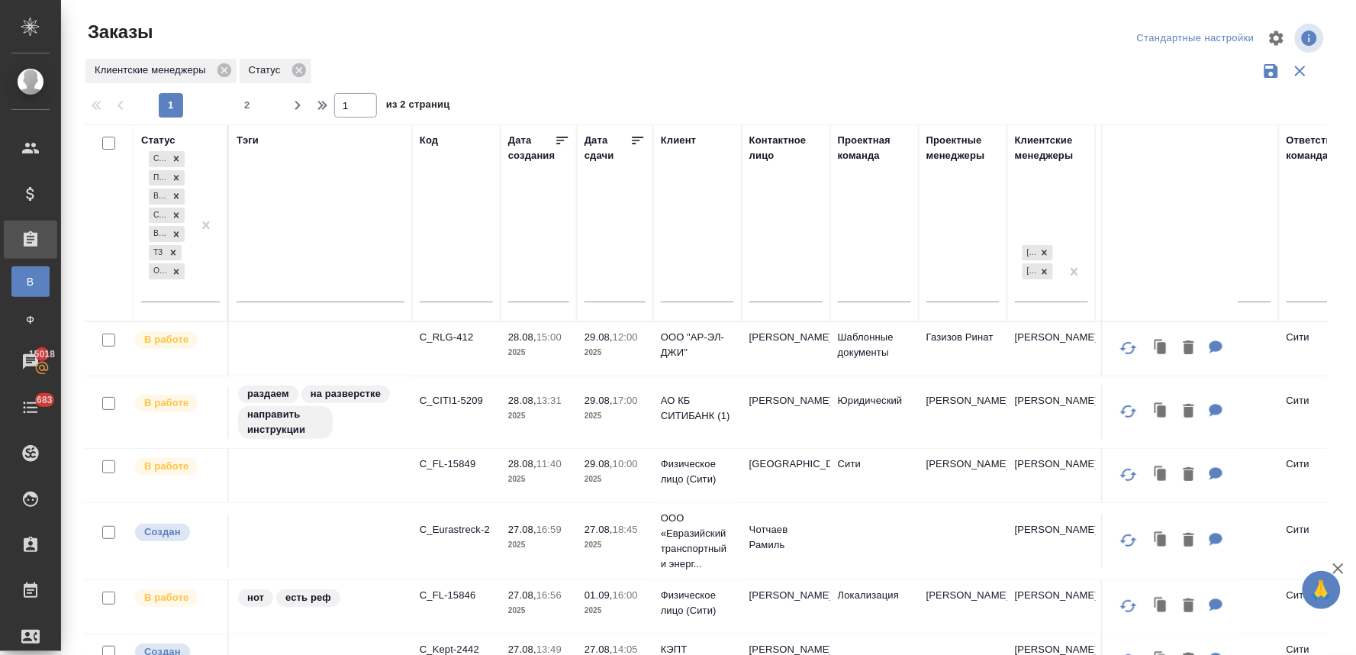
scroll to position [339, 0]
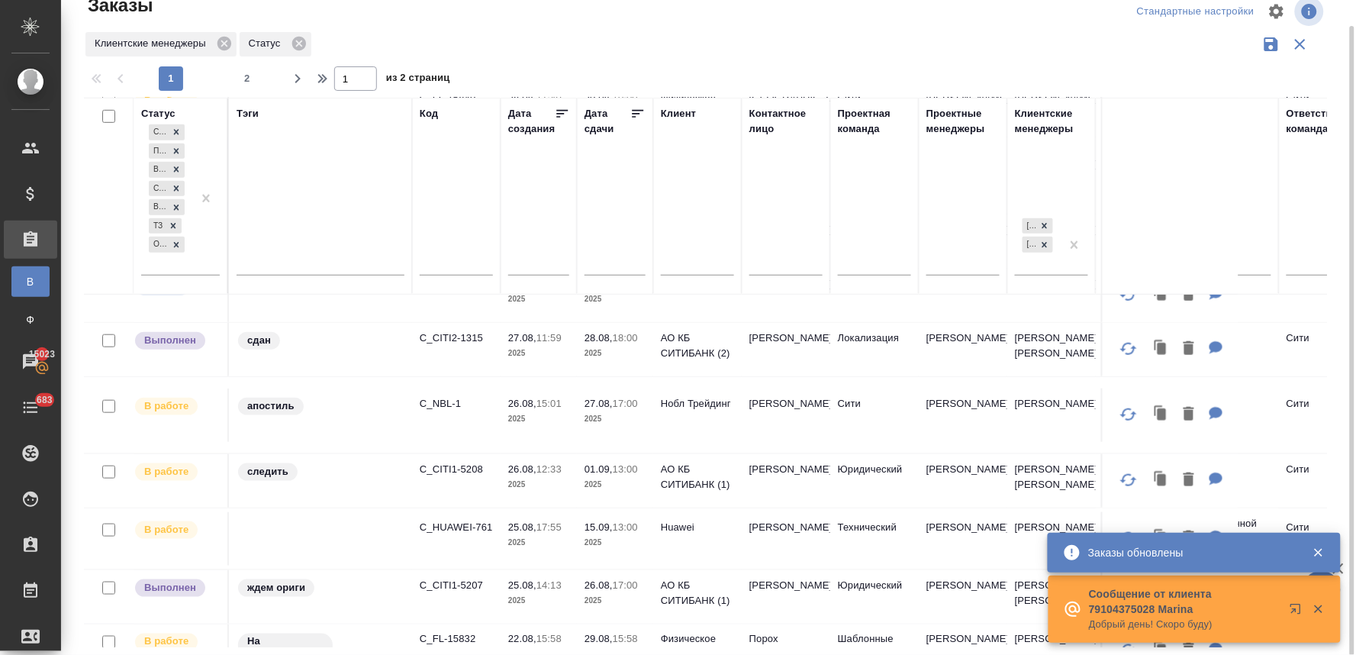
click at [447, 411] on p "C_NBL-1" at bounding box center [456, 403] width 73 height 15
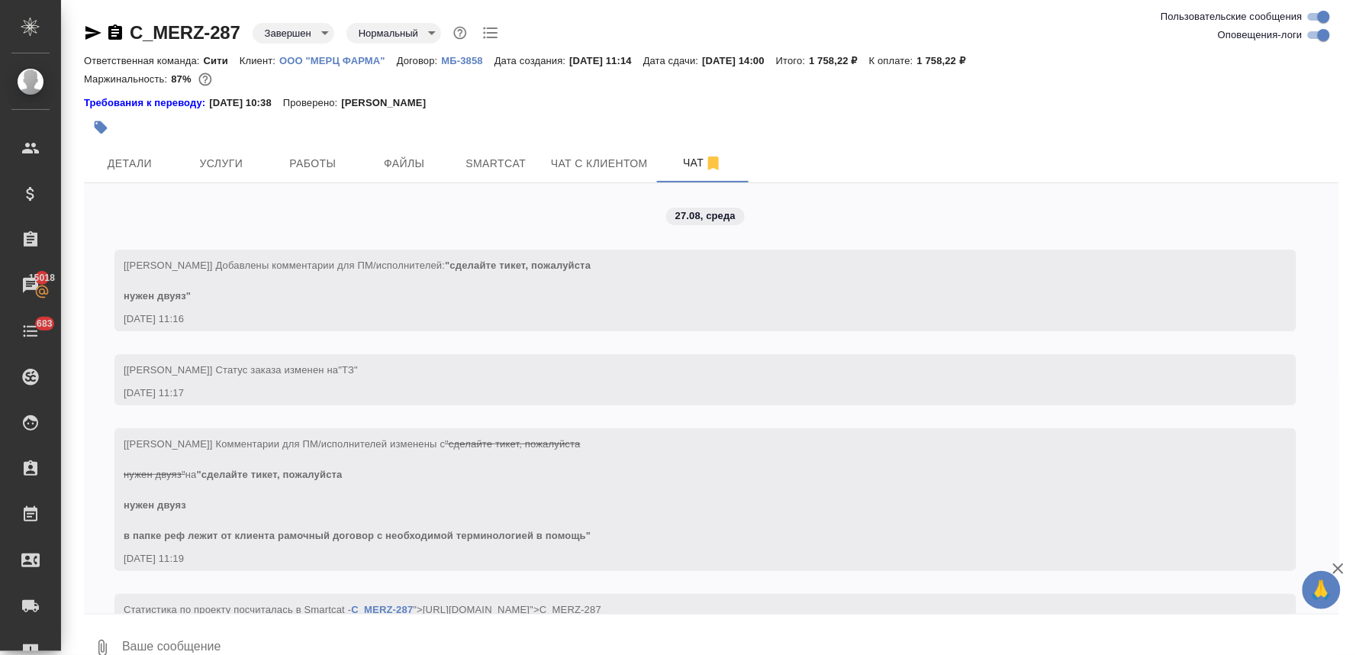
scroll to position [5416, 0]
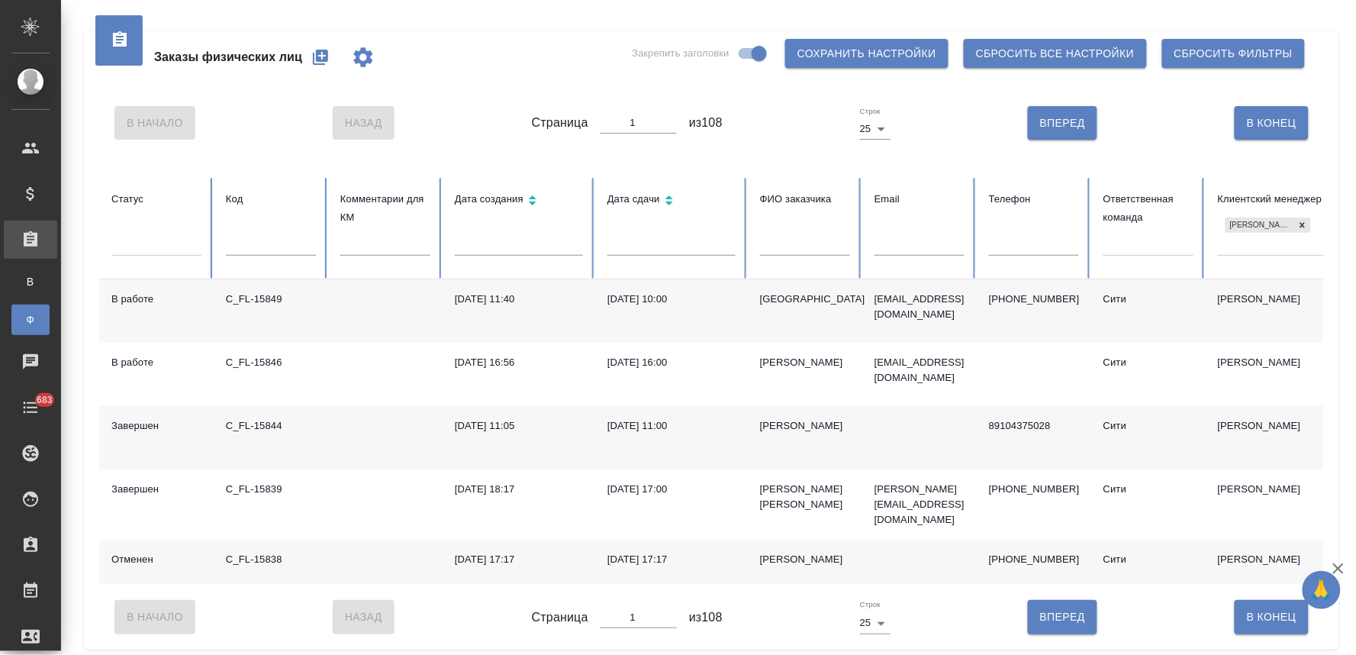
click at [1004, 437] on td "89104375028" at bounding box center [1034, 437] width 114 height 63
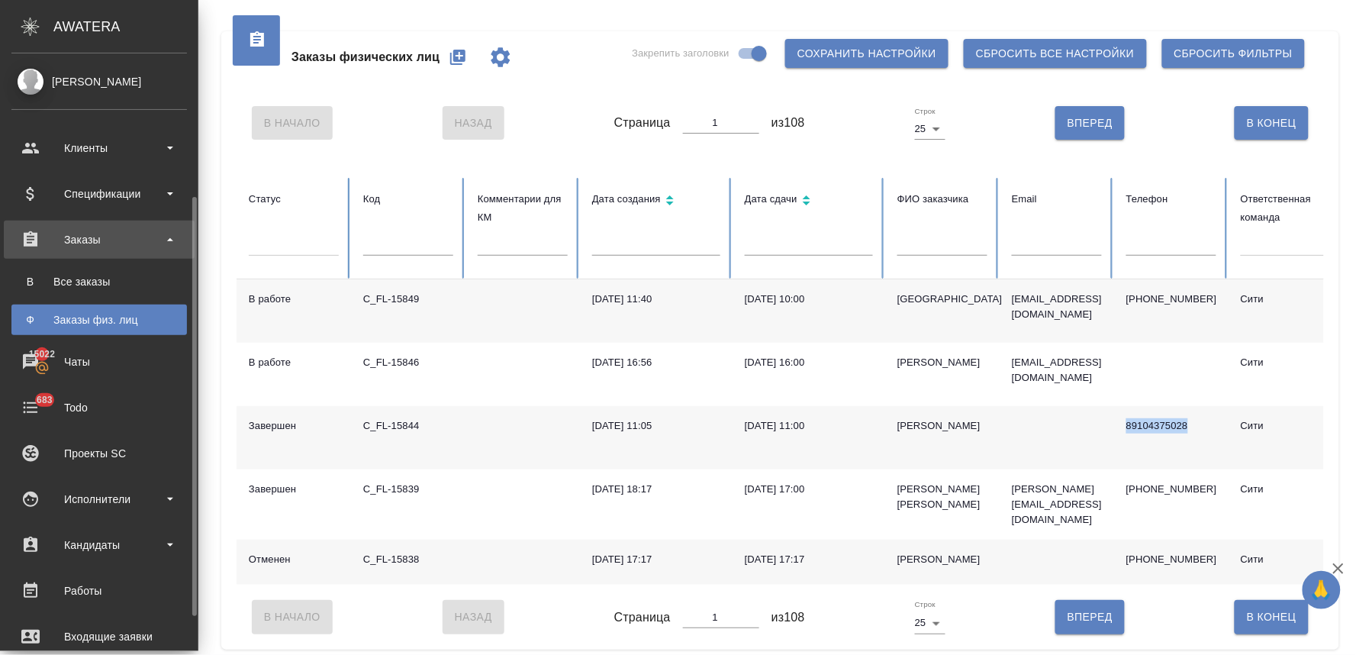
scroll to position [85, 0]
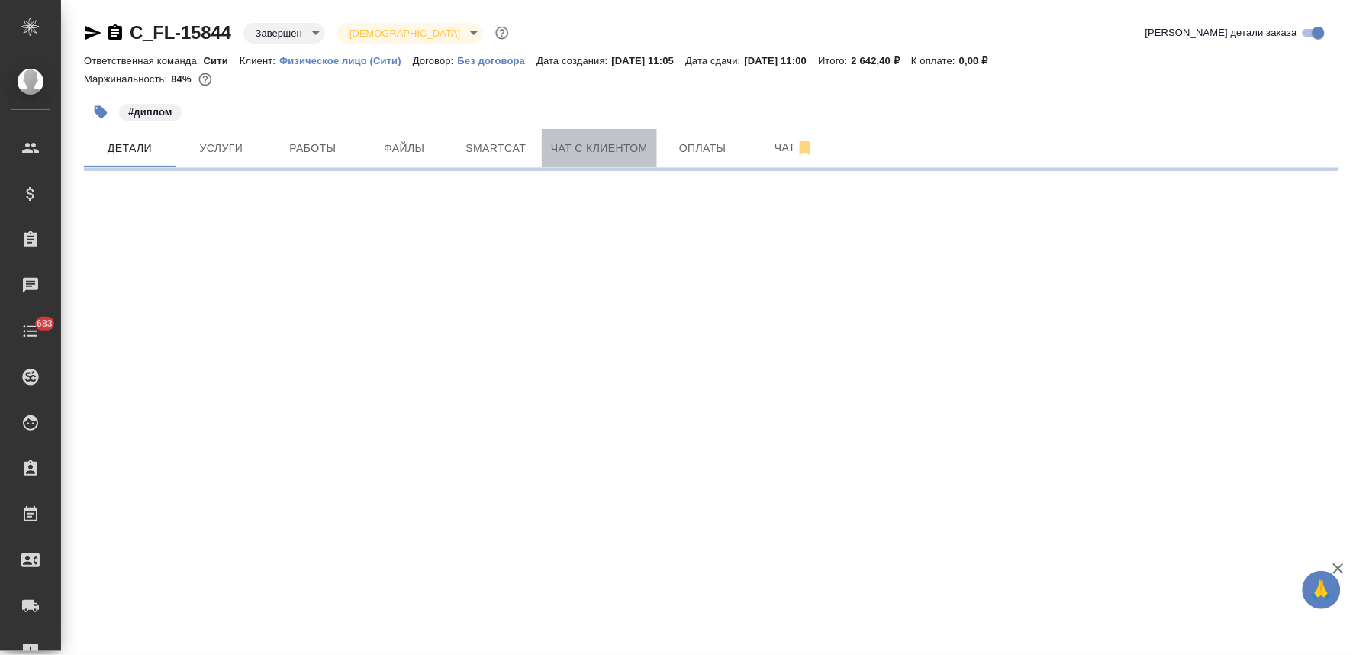
click at [603, 148] on span "Чат с клиентом" at bounding box center [599, 148] width 97 height 19
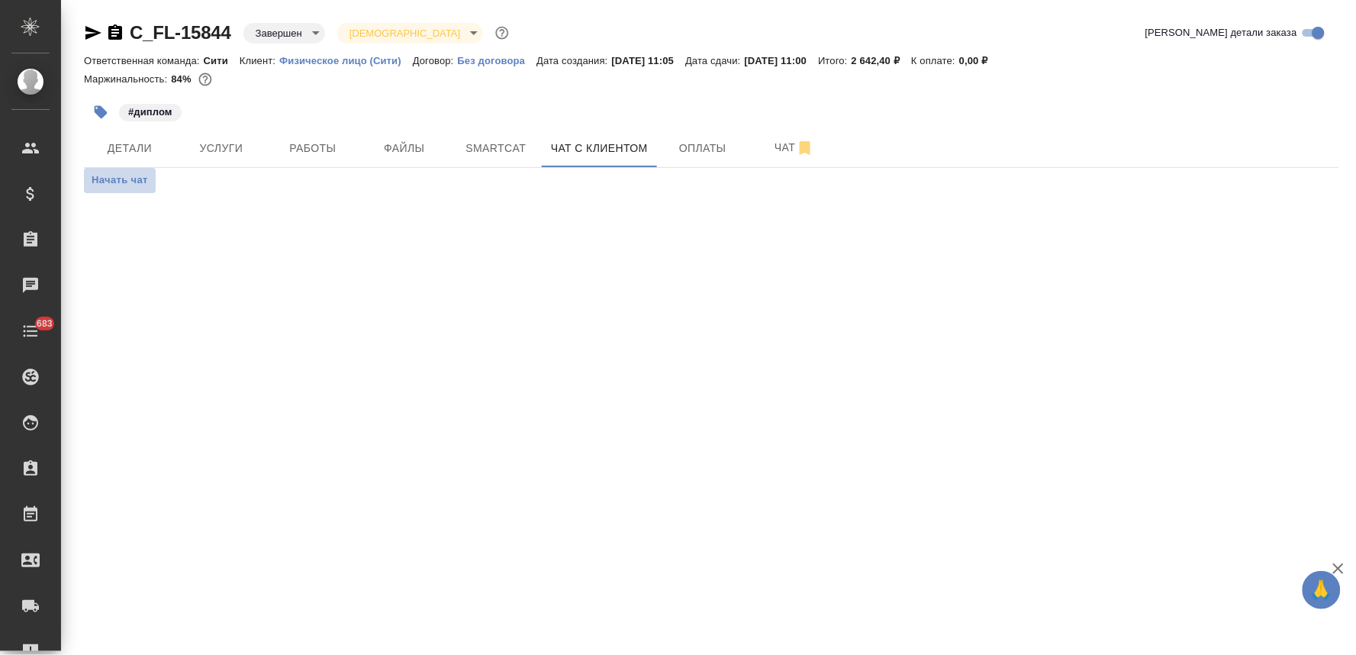
click at [127, 185] on span "Начать чат" at bounding box center [120, 181] width 56 height 18
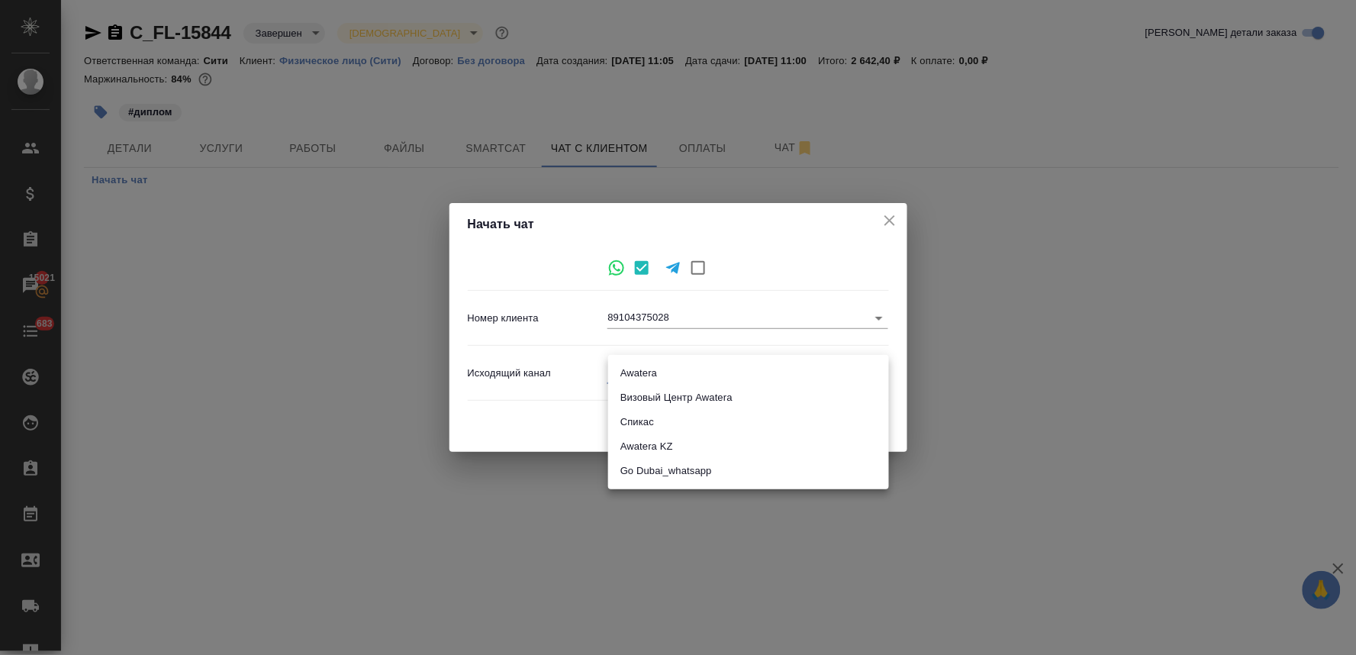
click at [614, 376] on body "🙏 .cls-1 fill:#fff; AWATERA Lyamina Nadezhda Клиенты Спецификации Заказы 15021 …" at bounding box center [678, 327] width 1356 height 655
click at [639, 376] on li "Awatera" at bounding box center [748, 373] width 281 height 24
type input "2"
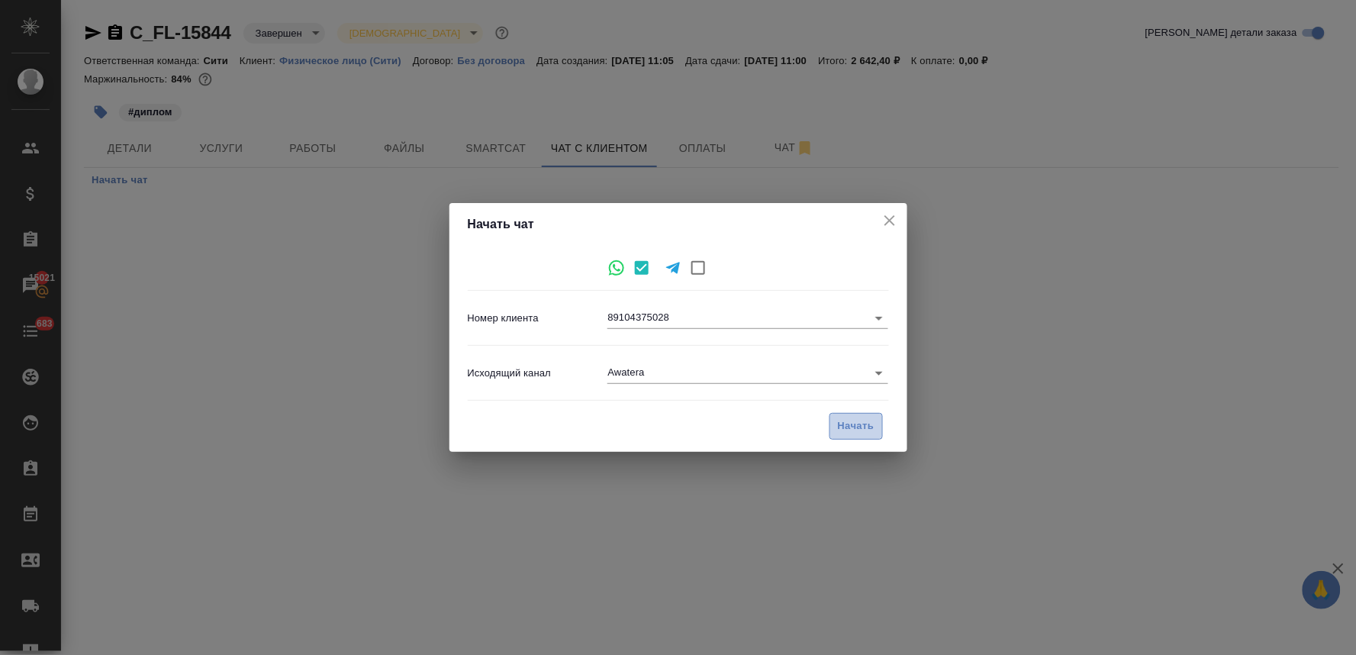
click at [855, 424] on span "Начать" at bounding box center [856, 427] width 37 height 18
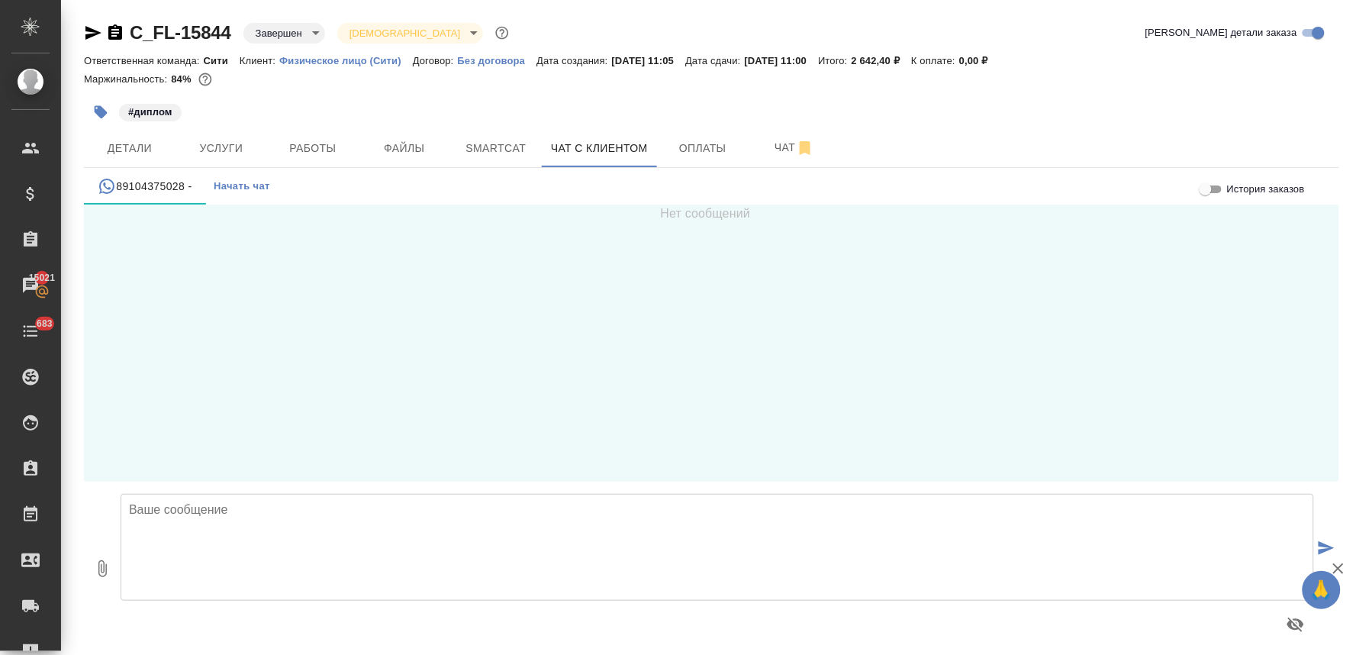
click at [224, 514] on textarea at bounding box center [718, 547] width 1194 height 107
type textarea "Марина, добрый день, документ готов, его можно забирать"
click at [128, 143] on span "Детали" at bounding box center [129, 148] width 73 height 19
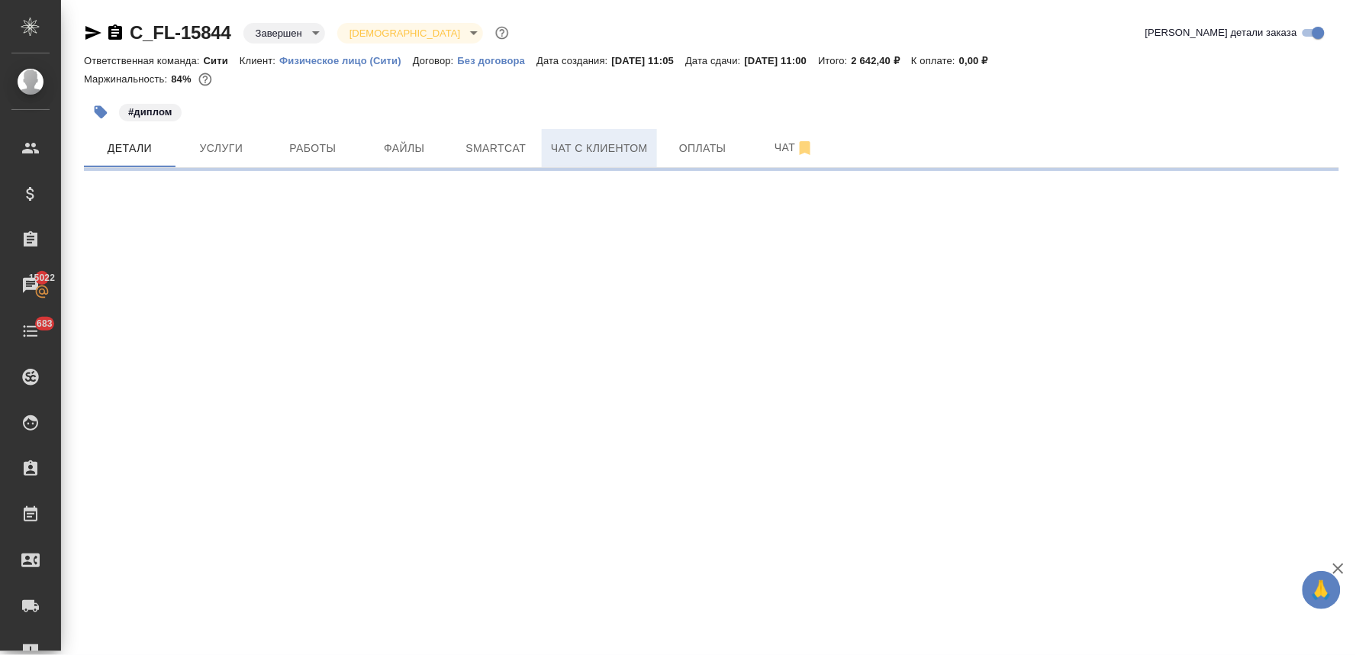
select select "RU"
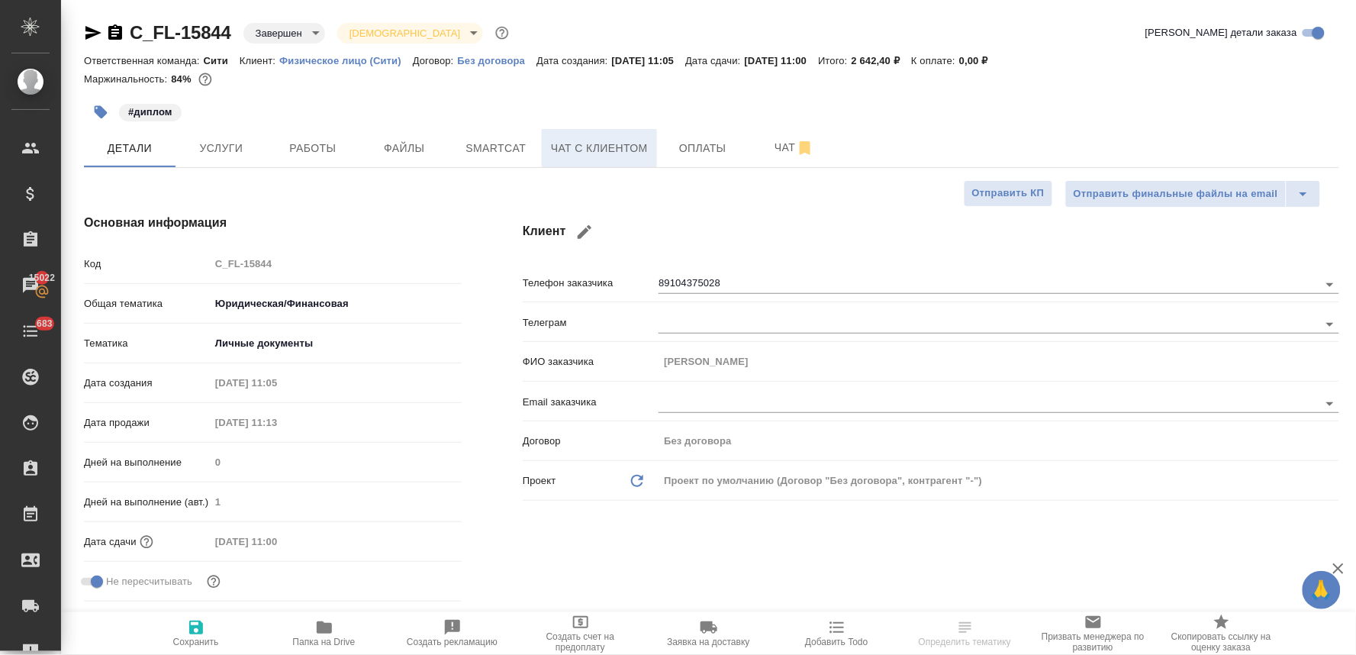
type textarea "x"
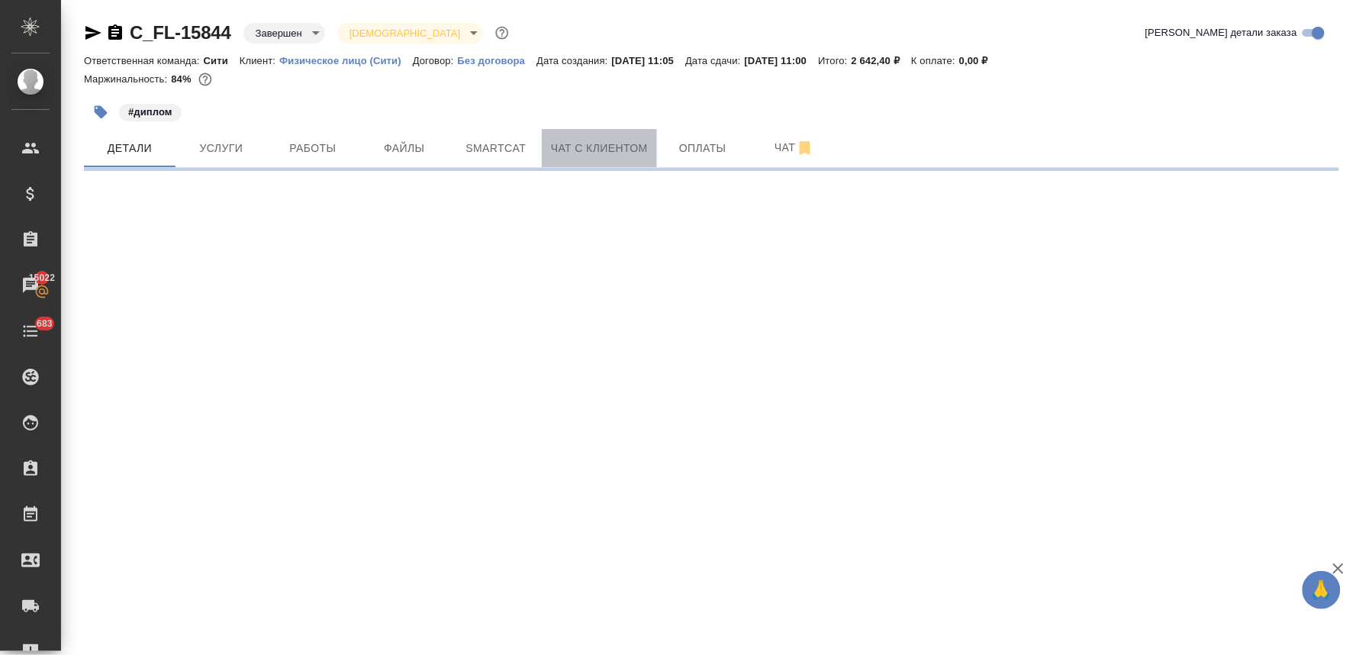
click at [603, 130] on button "Чат с клиентом" at bounding box center [599, 148] width 115 height 38
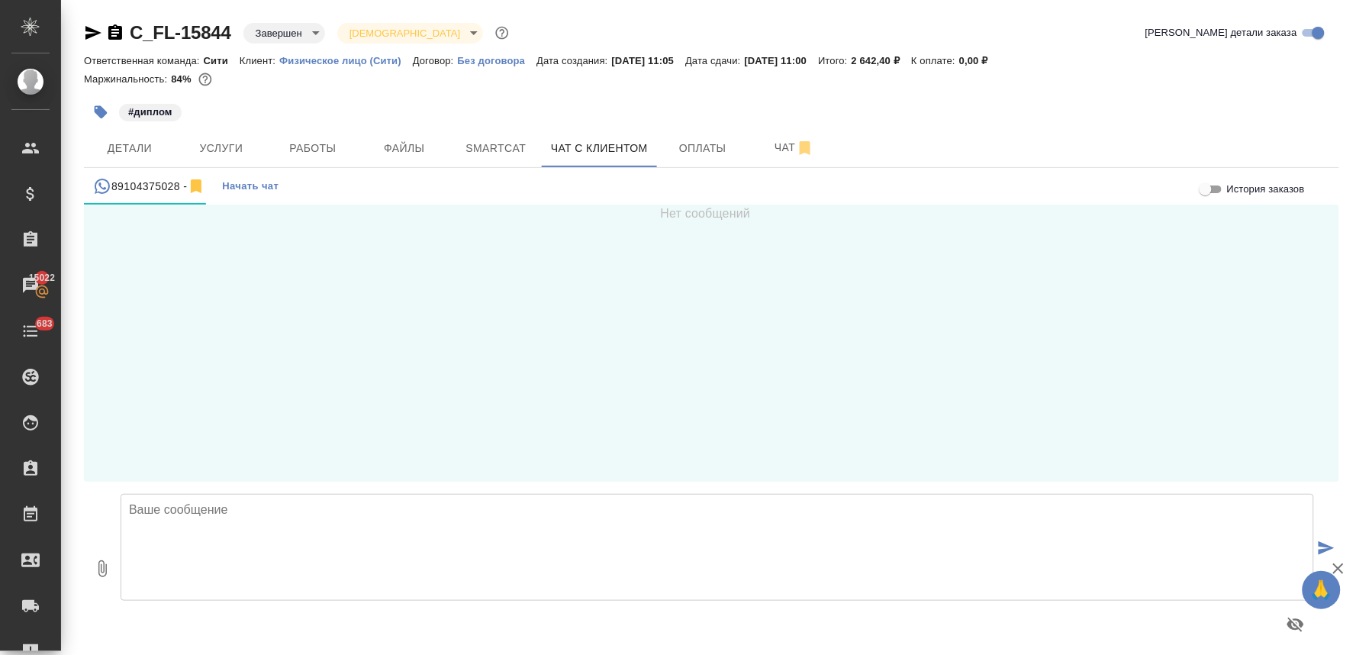
click at [214, 520] on textarea at bounding box center [718, 547] width 1194 height 107
type textarea "Марина, добрый день,"
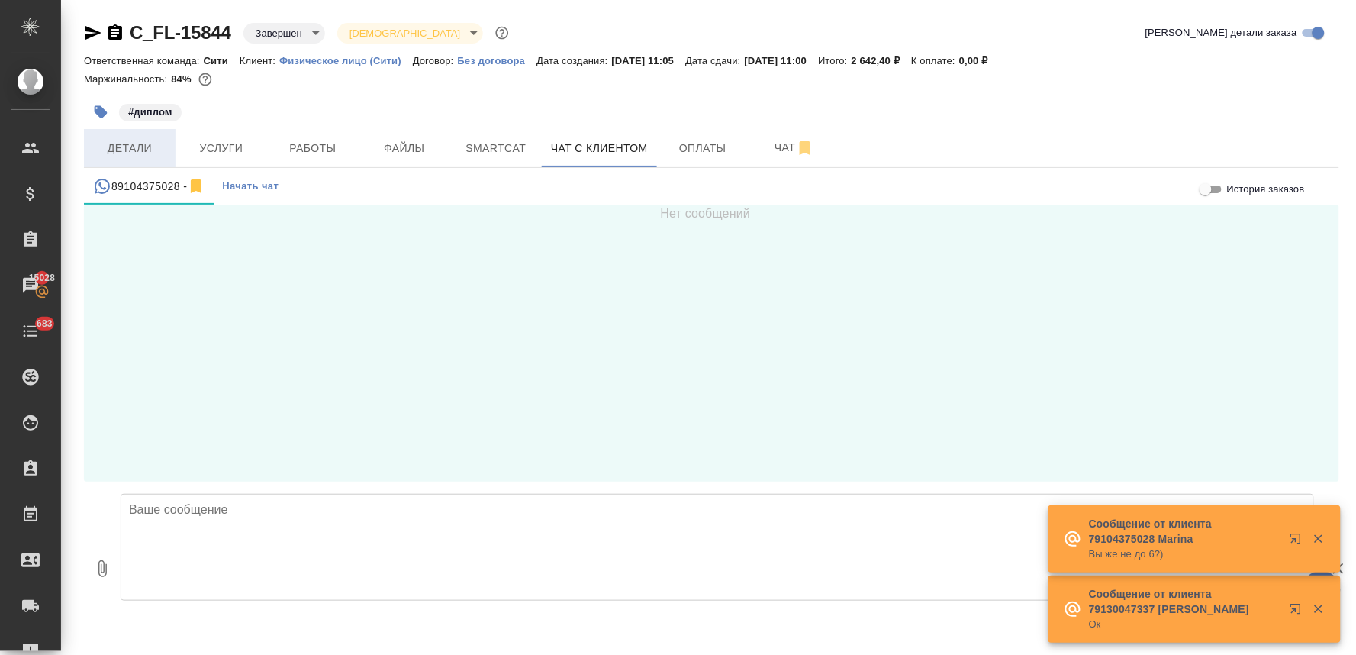
click at [150, 150] on span "Детали" at bounding box center [129, 148] width 73 height 19
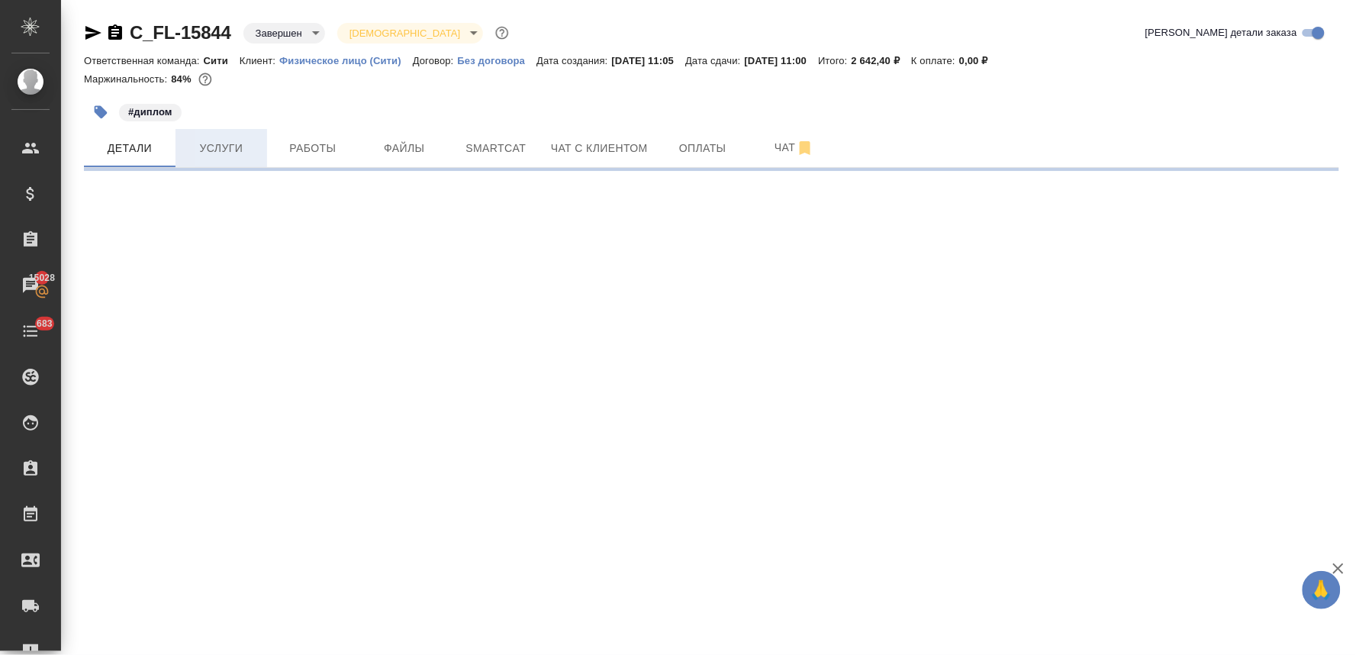
select select "RU"
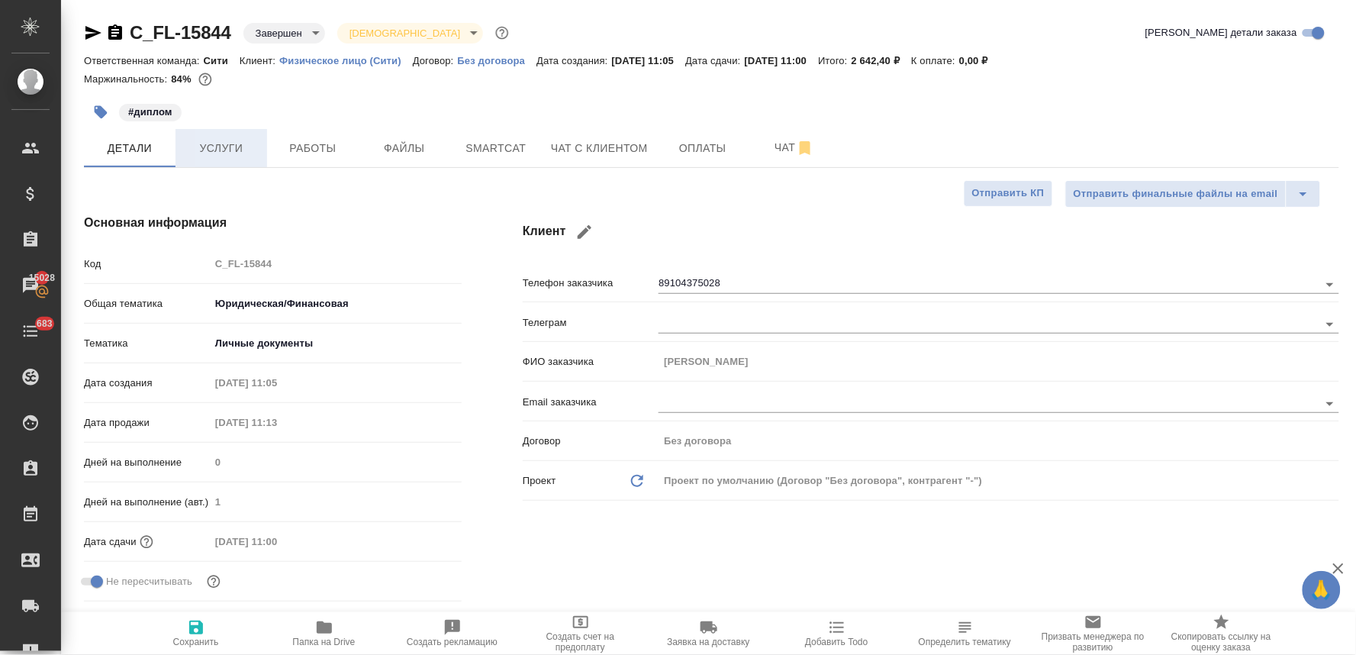
type textarea "x"
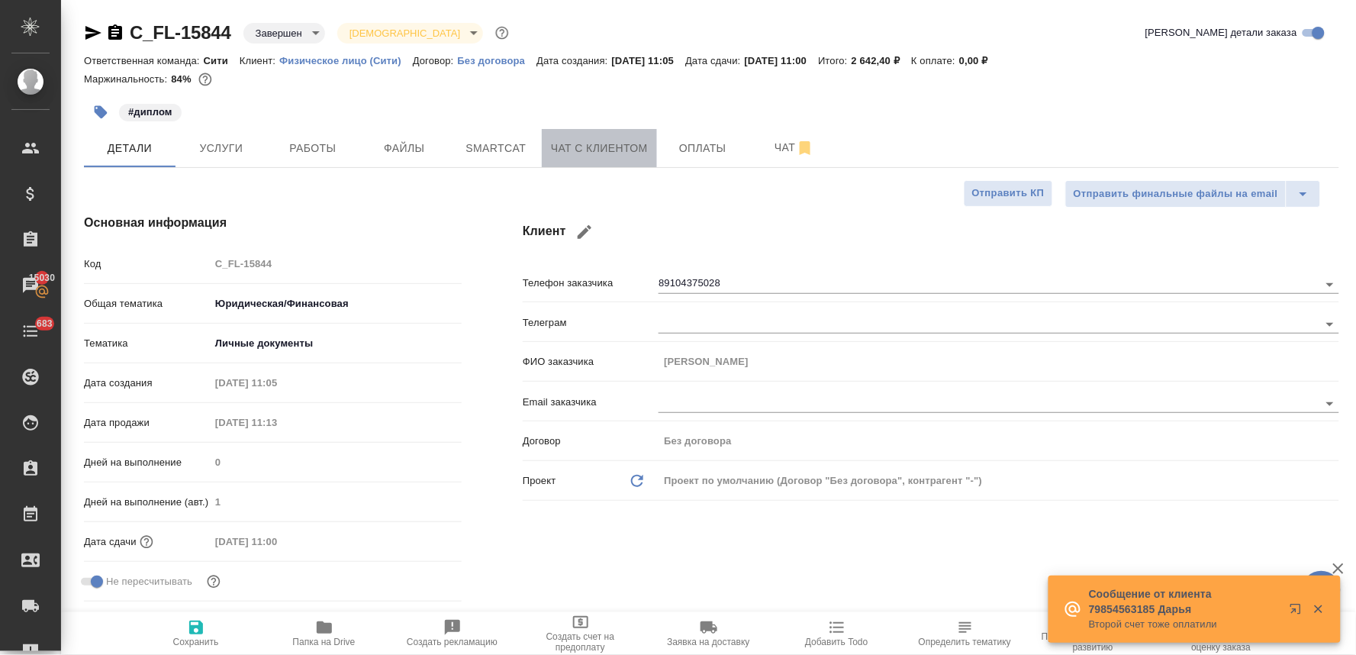
click at [588, 153] on span "Чат с клиентом" at bounding box center [599, 148] width 97 height 19
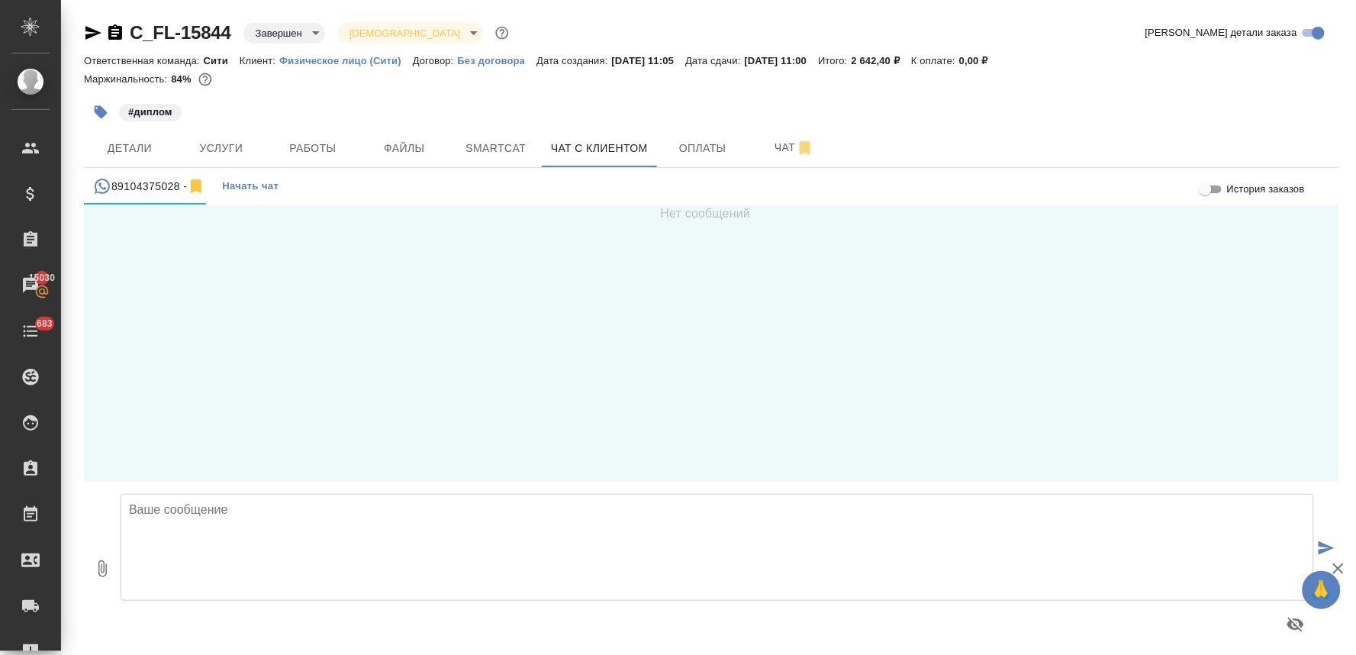
click at [479, 96] on div "#диплом" at bounding box center [502, 112] width 837 height 34
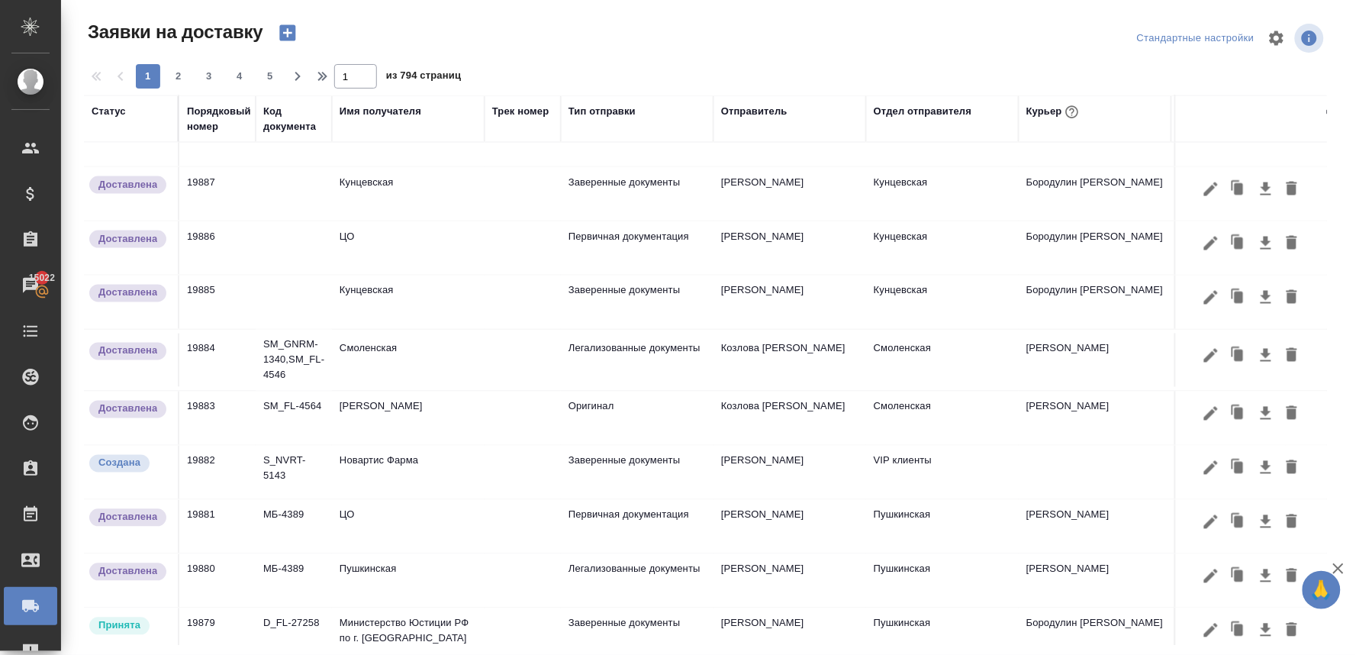
scroll to position [590, 0]
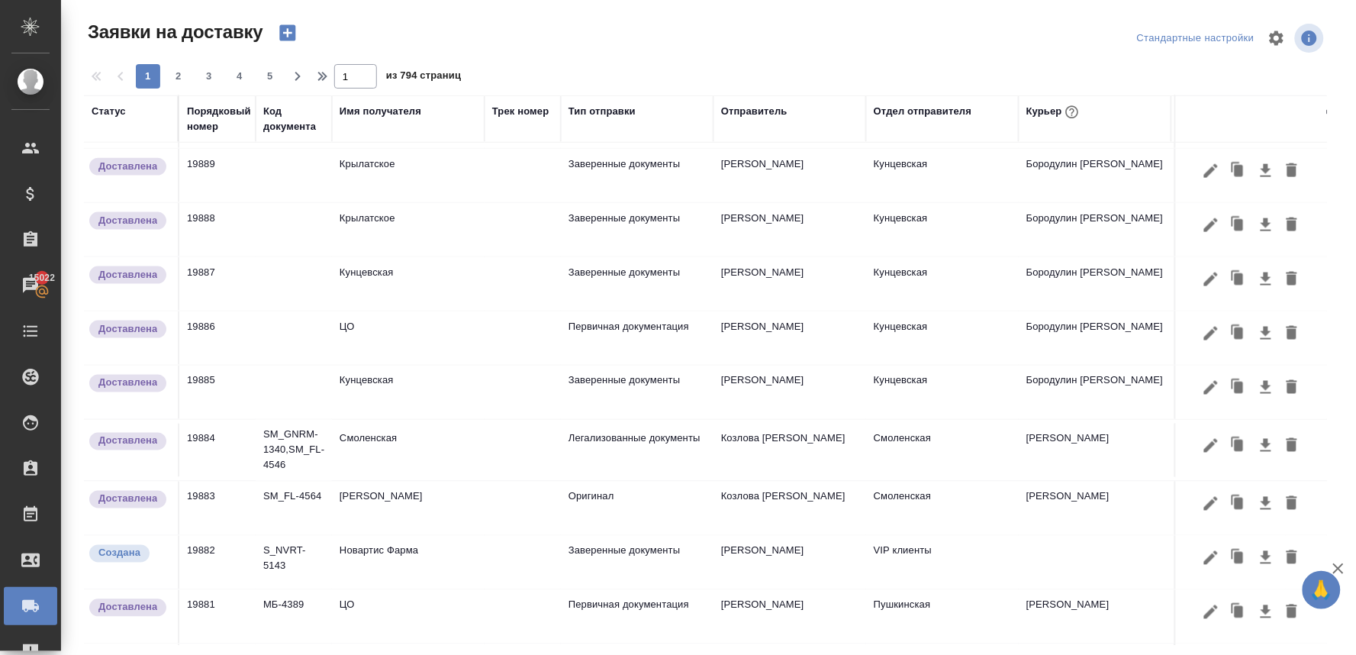
click at [283, 36] on icon "button" at bounding box center [287, 33] width 16 height 16
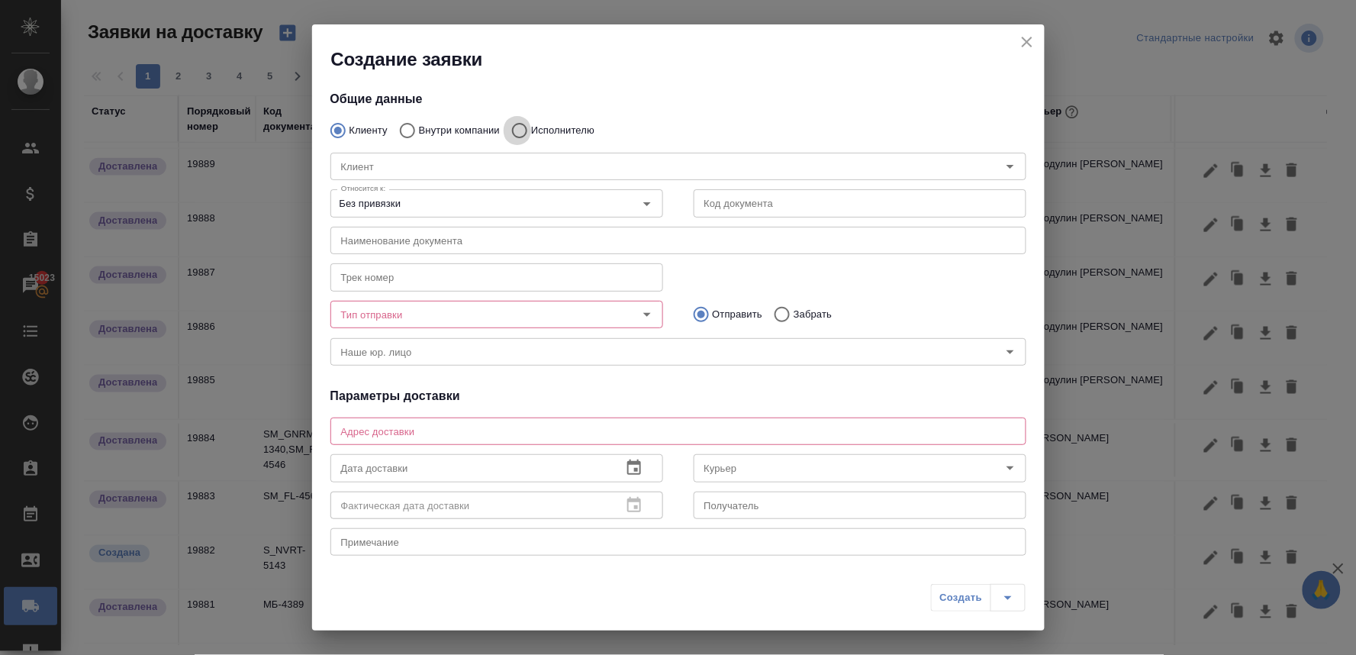
click at [517, 128] on input "Исполнителю" at bounding box center [517, 130] width 27 height 32
radio input "true"
click at [508, 171] on input "Исполнитель" at bounding box center [641, 166] width 613 height 18
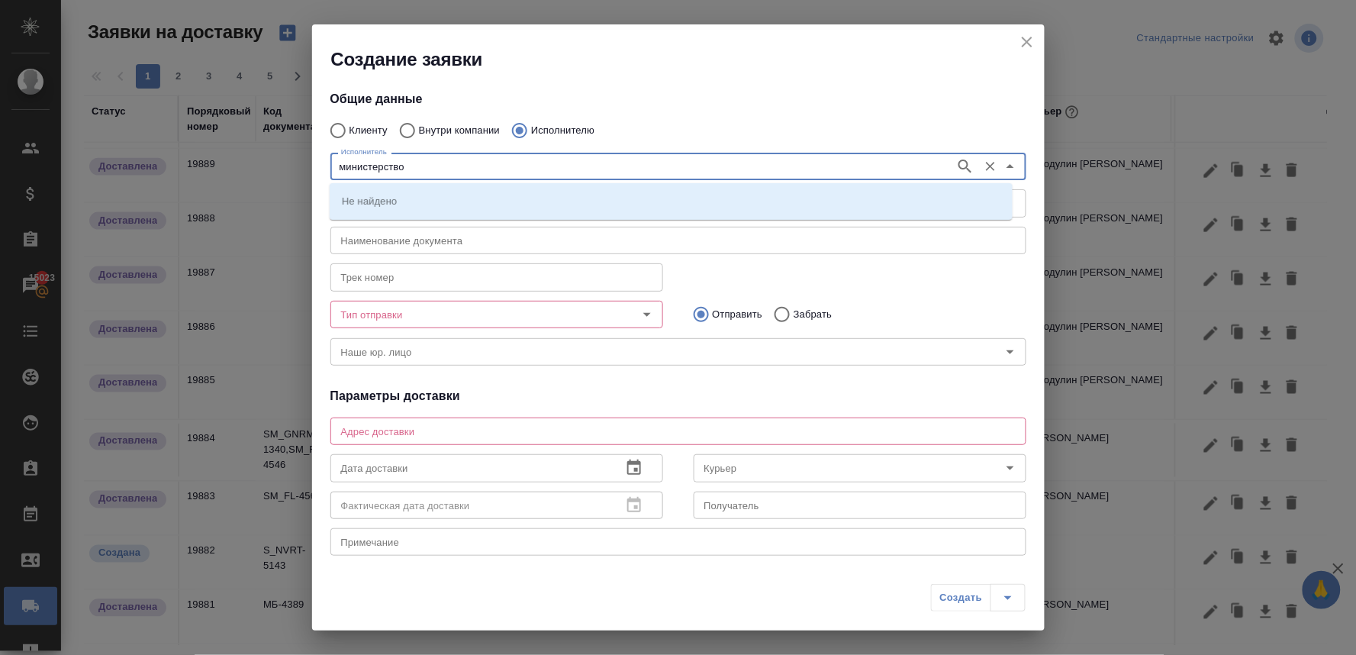
type input "министерство"
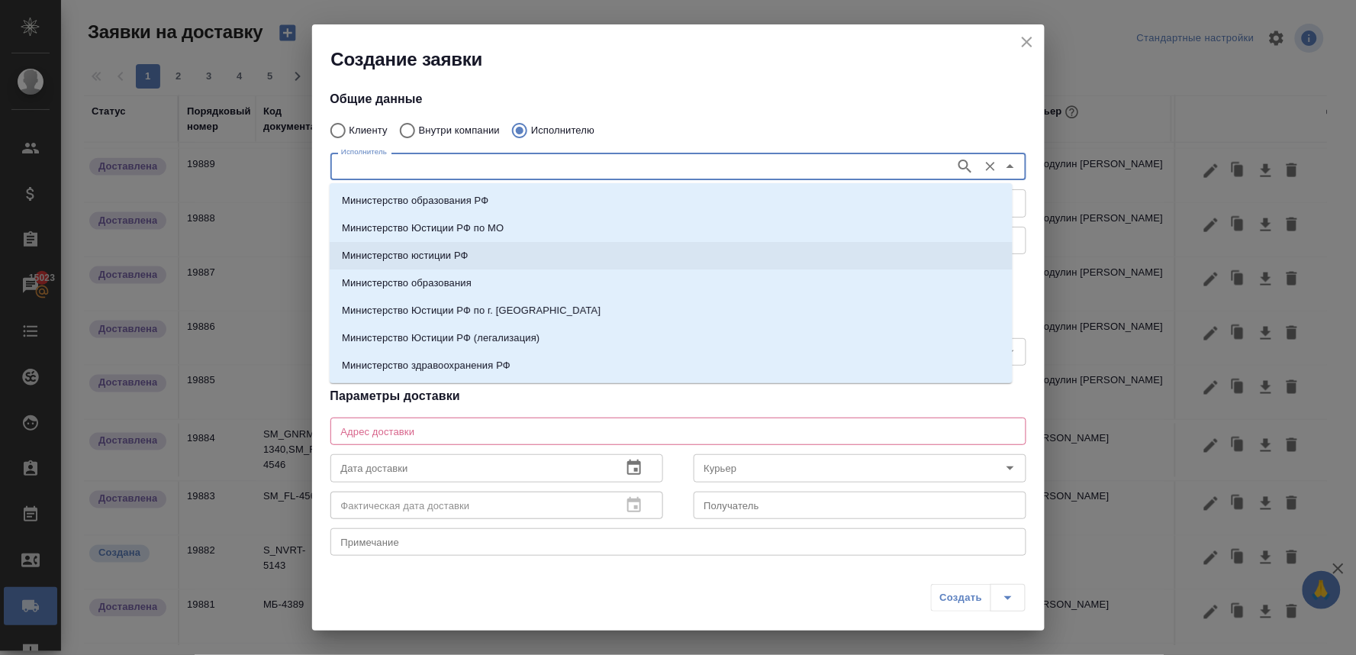
click at [497, 253] on li "Министерство юстиции РФ" at bounding box center [671, 255] width 683 height 27
type input "Министерство юстиции РФ"
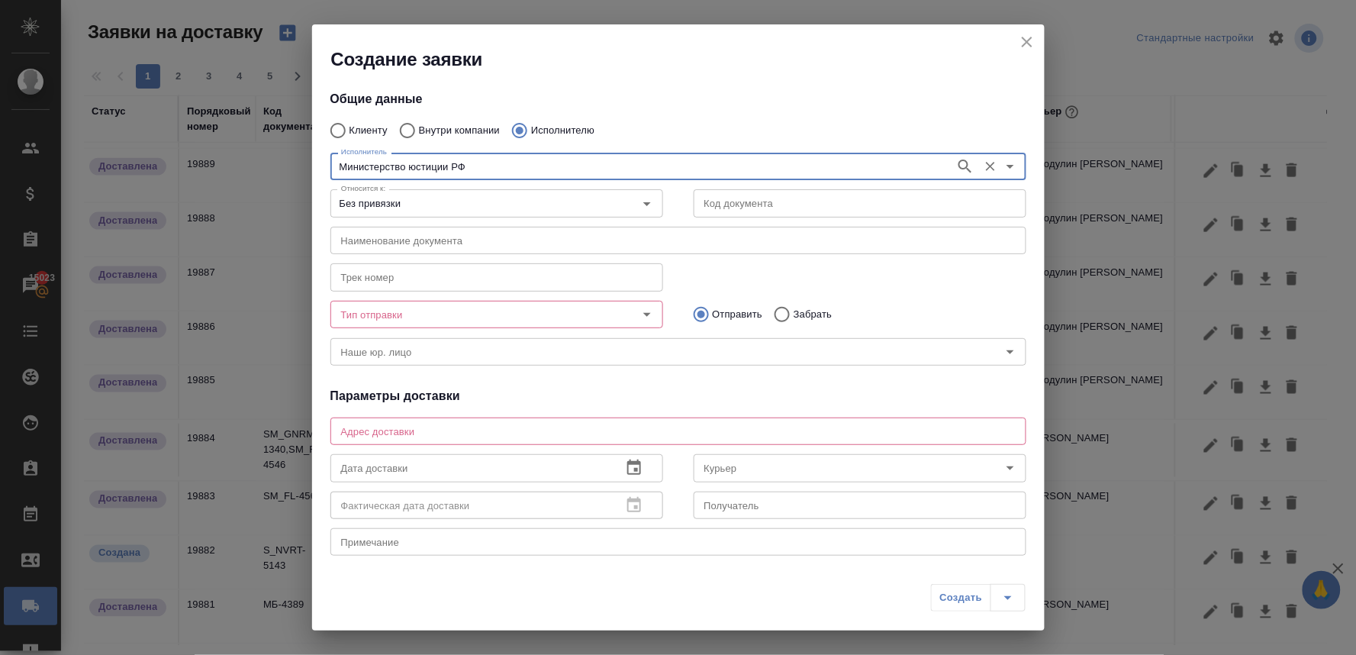
type input "Министерство юстиции РФ"
click at [588, 208] on input "Без привязки" at bounding box center [471, 203] width 272 height 18
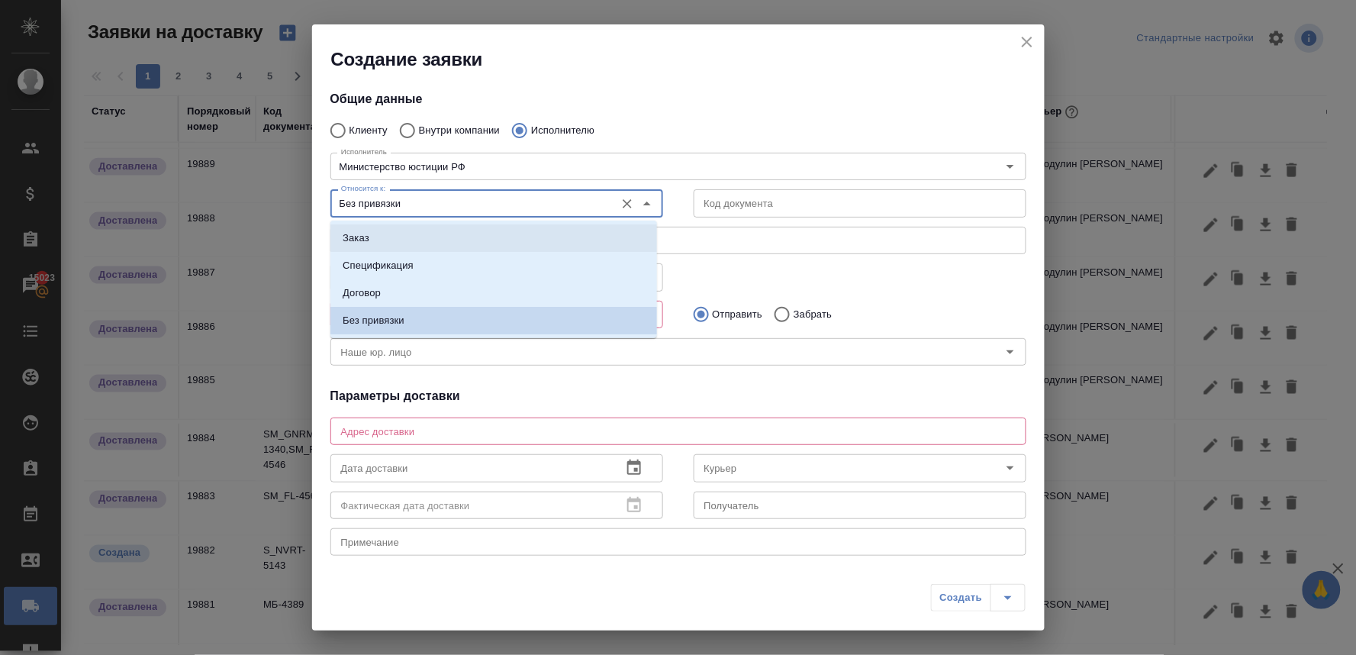
click at [494, 232] on li "Заказ" at bounding box center [493, 237] width 327 height 27
type input "Заказ"
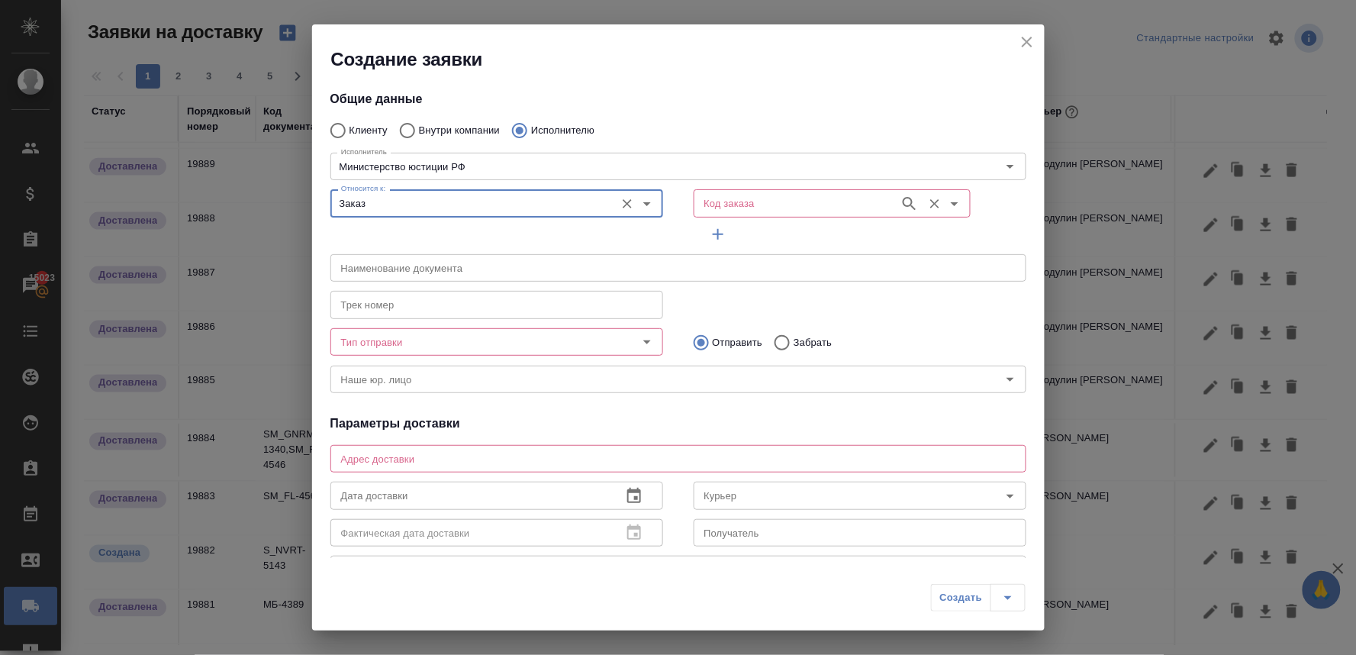
click at [746, 200] on input "Код заказа" at bounding box center [795, 203] width 194 height 18
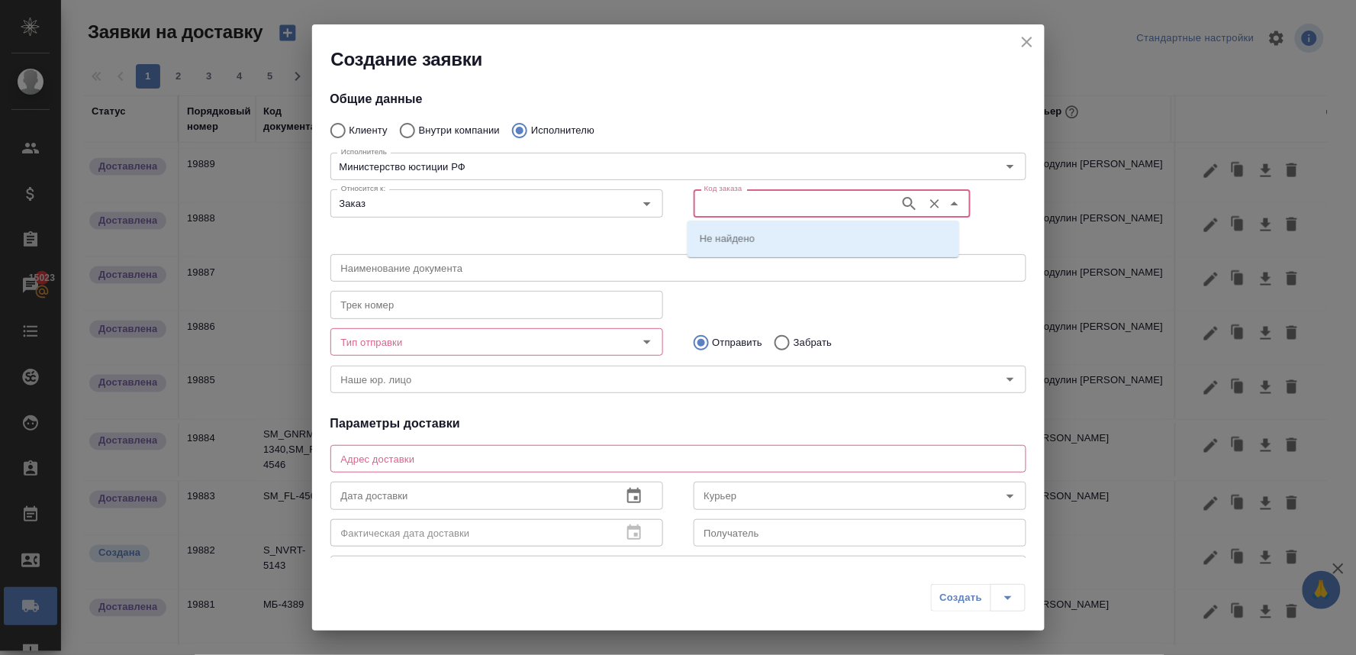
paste input "C_NBL-1"
type input "C_NBL-1"
click at [745, 235] on li "C_NBL-1" at bounding box center [824, 237] width 272 height 27
type input "(МБ) ООО "Монблан""
type input "Министерство юстиции РФ"
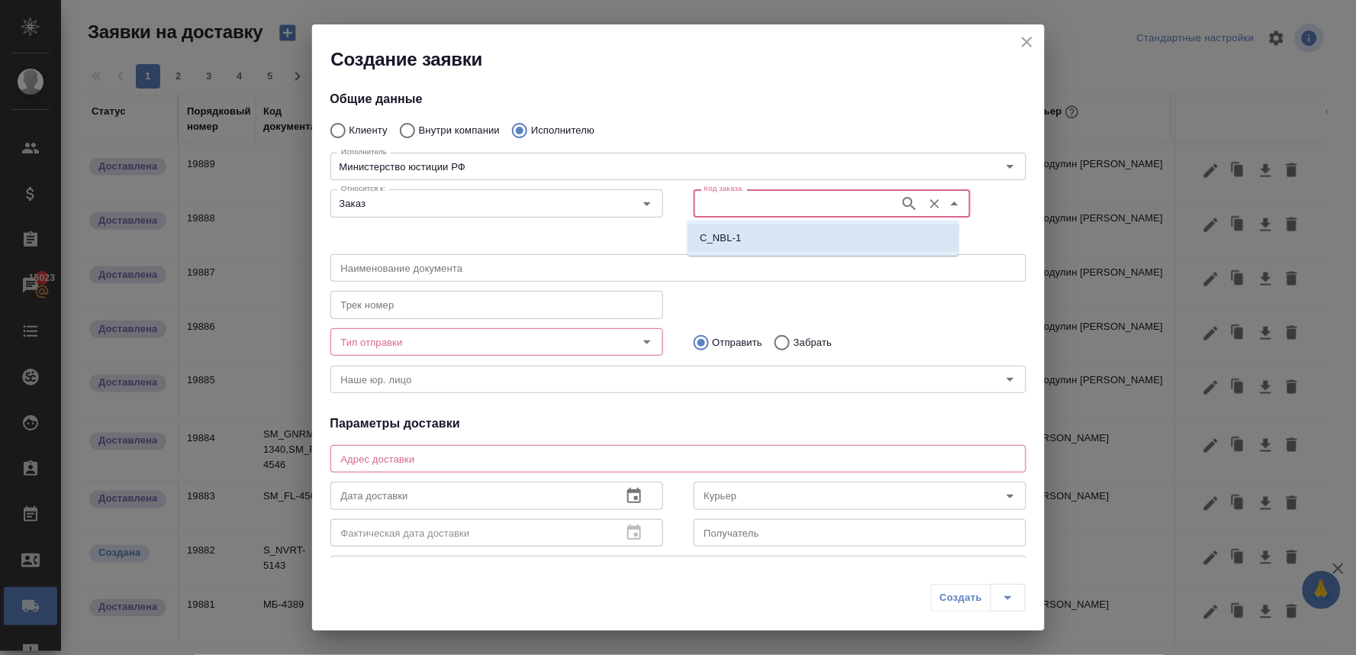
type input "C_NBL-1"
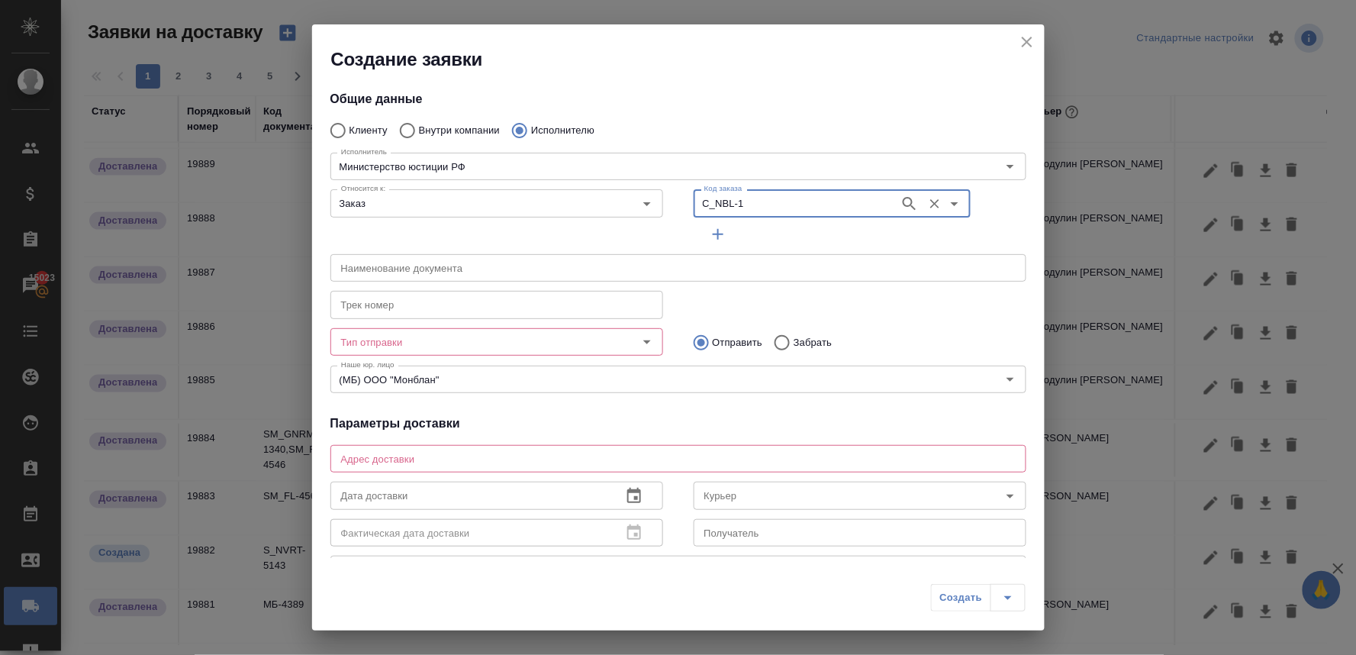
click at [420, 345] on input "Тип отправки" at bounding box center [471, 342] width 272 height 18
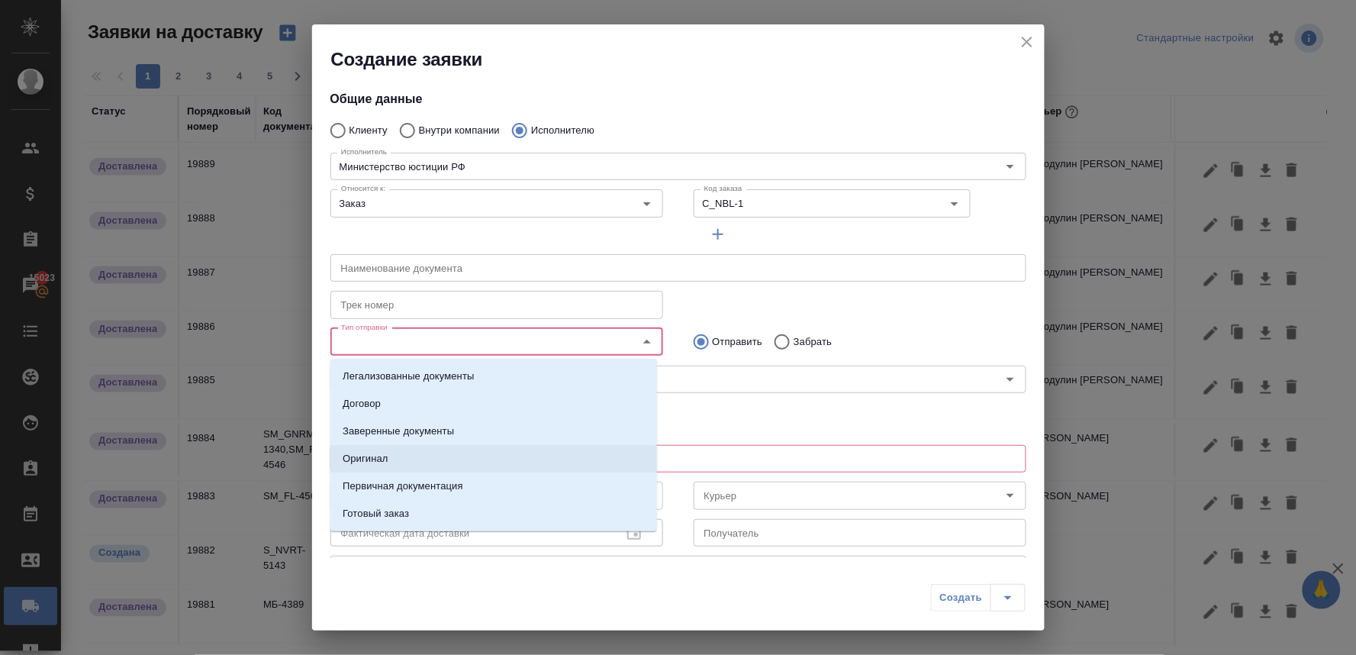
click at [403, 454] on li "Оригинал" at bounding box center [493, 458] width 327 height 27
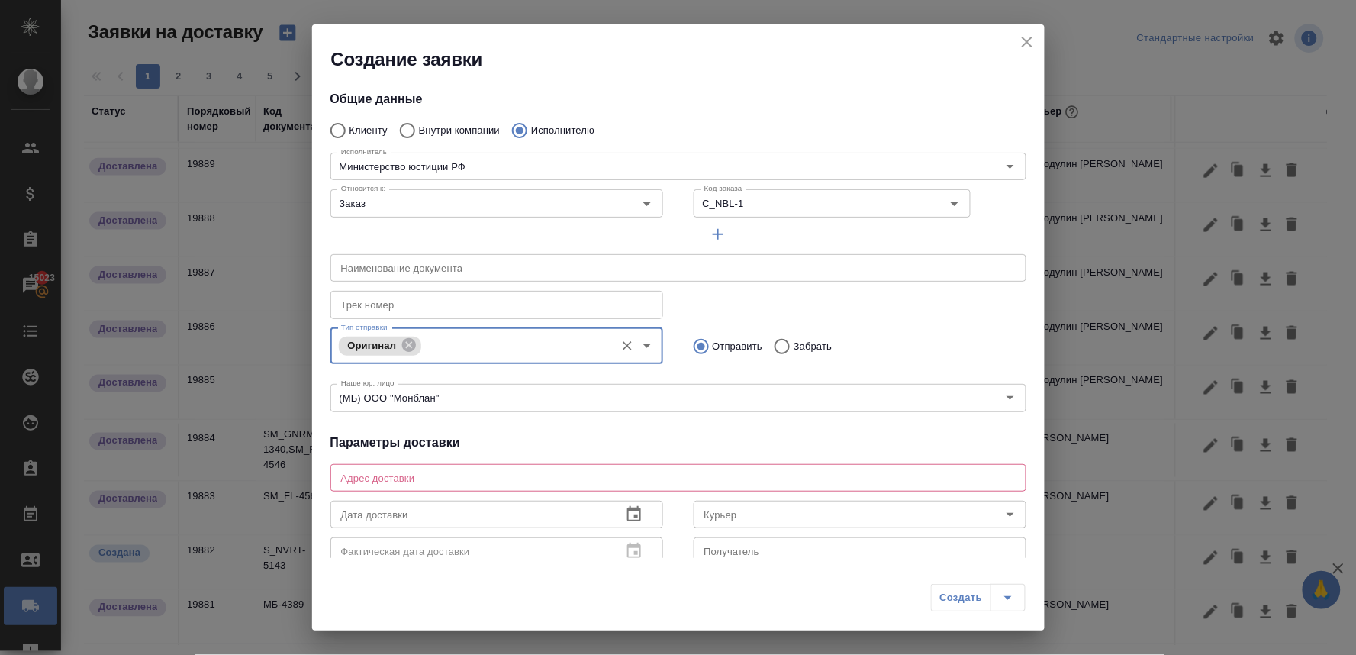
click at [415, 473] on textarea at bounding box center [678, 477] width 675 height 11
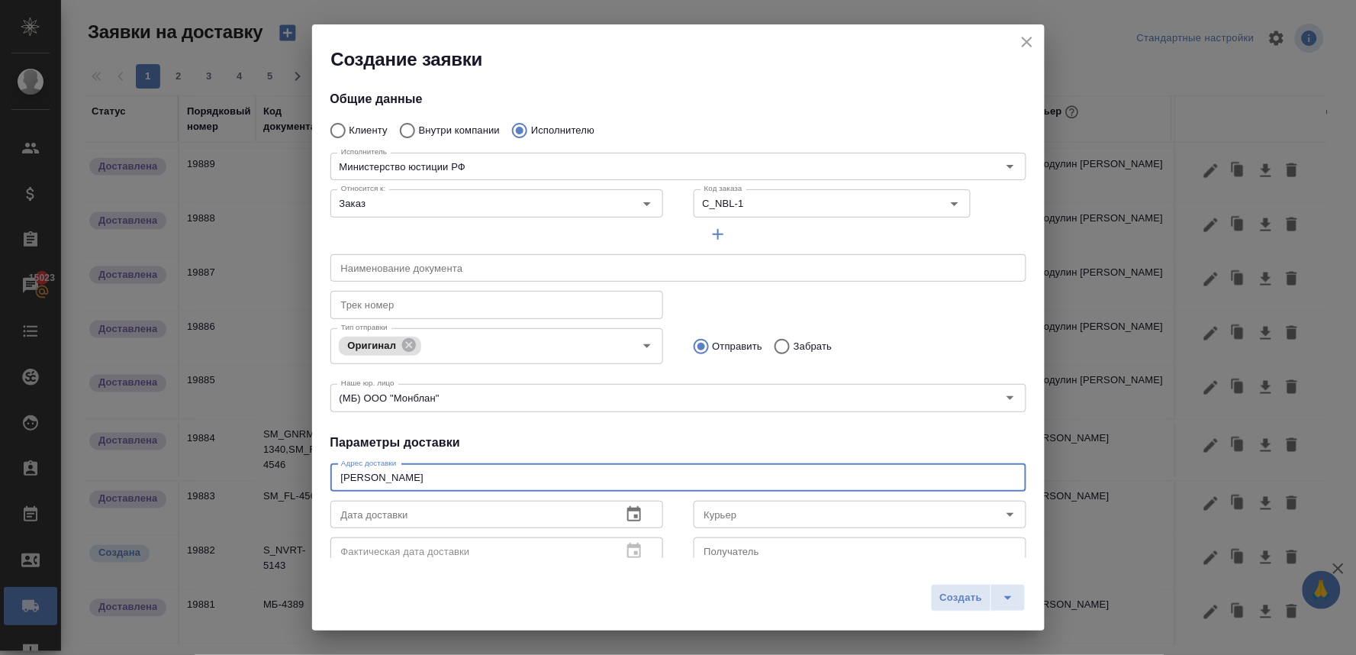
type textarea "кржижановского"
click at [630, 521] on icon "button" at bounding box center [634, 513] width 14 height 15
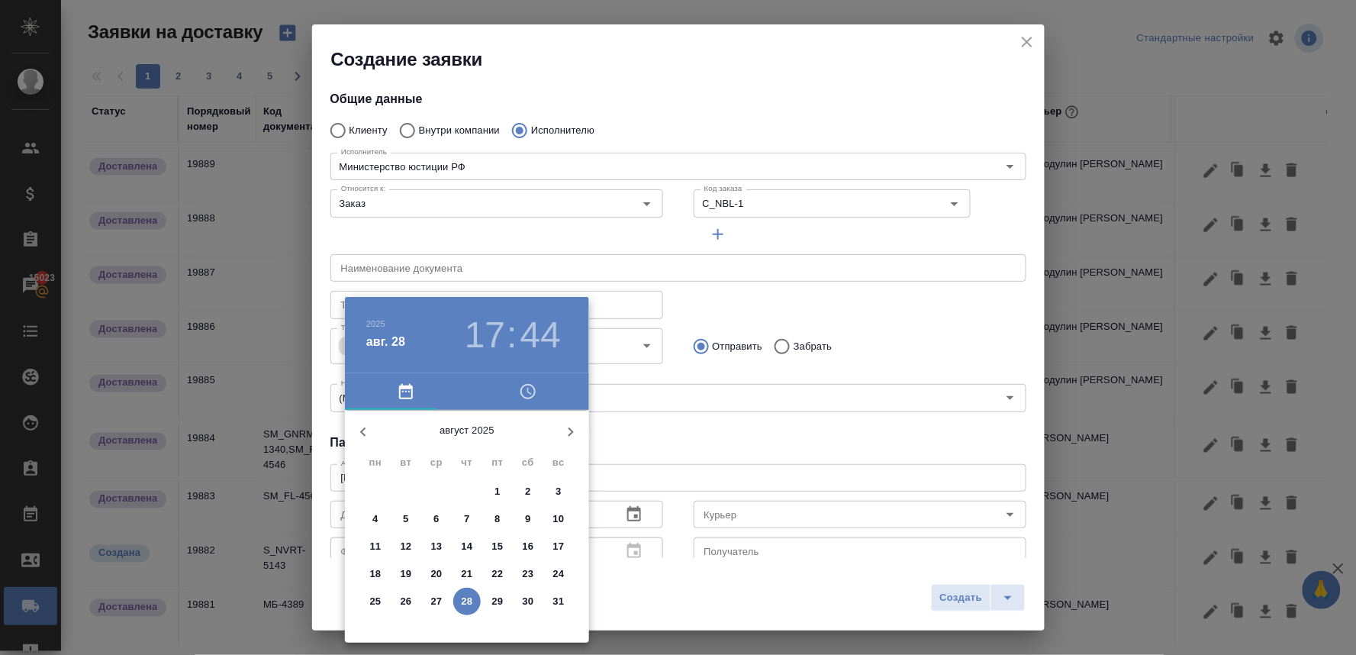
click at [524, 388] on icon "button" at bounding box center [528, 391] width 18 height 18
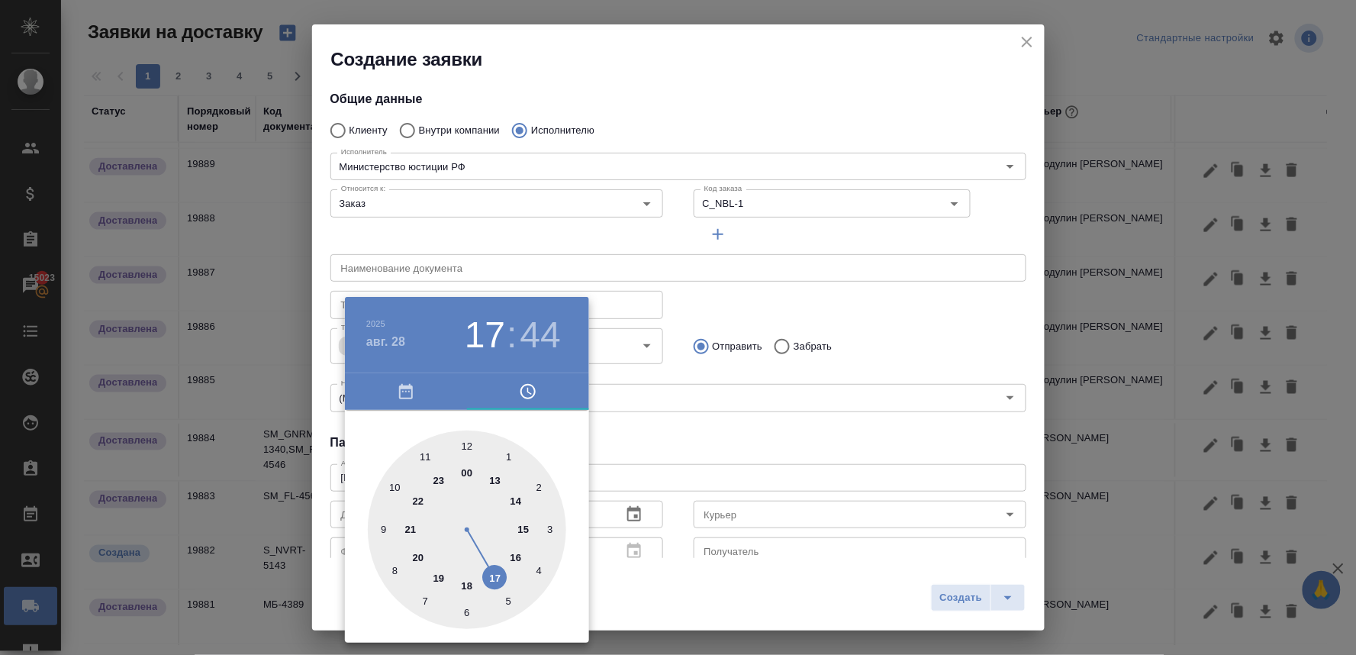
click at [394, 485] on div at bounding box center [467, 529] width 198 height 198
drag, startPoint x: 466, startPoint y: 443, endPoint x: 582, endPoint y: 445, distance: 116.8
click at [469, 443] on div at bounding box center [467, 529] width 198 height 198
type input "28.08.2025 10:00"
click at [707, 443] on div at bounding box center [678, 327] width 1356 height 655
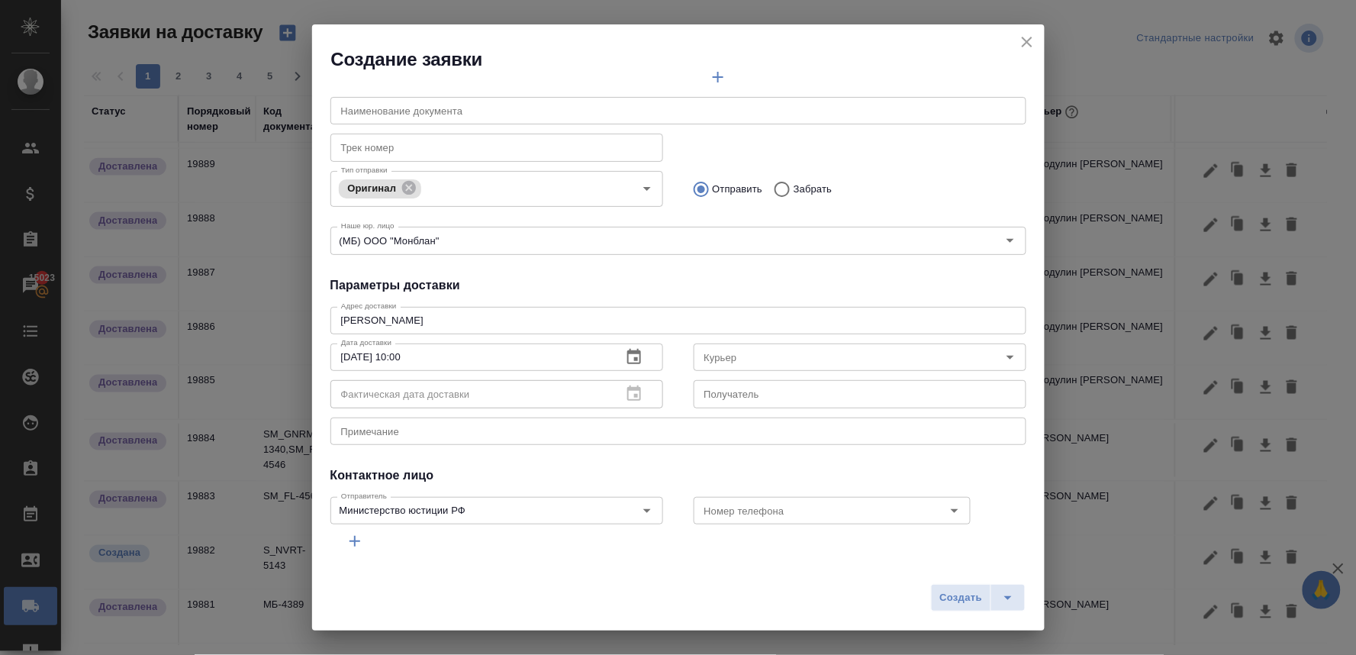
scroll to position [205, 0]
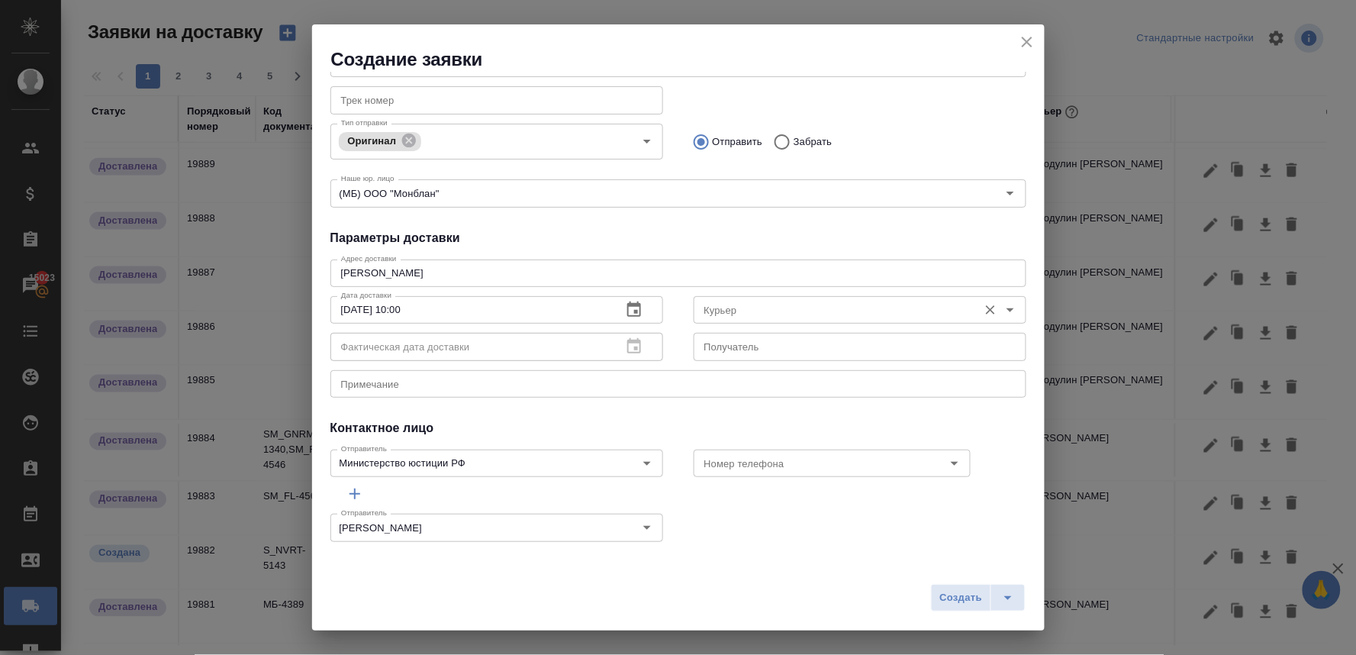
click at [787, 305] on input "Курьер" at bounding box center [834, 310] width 272 height 18
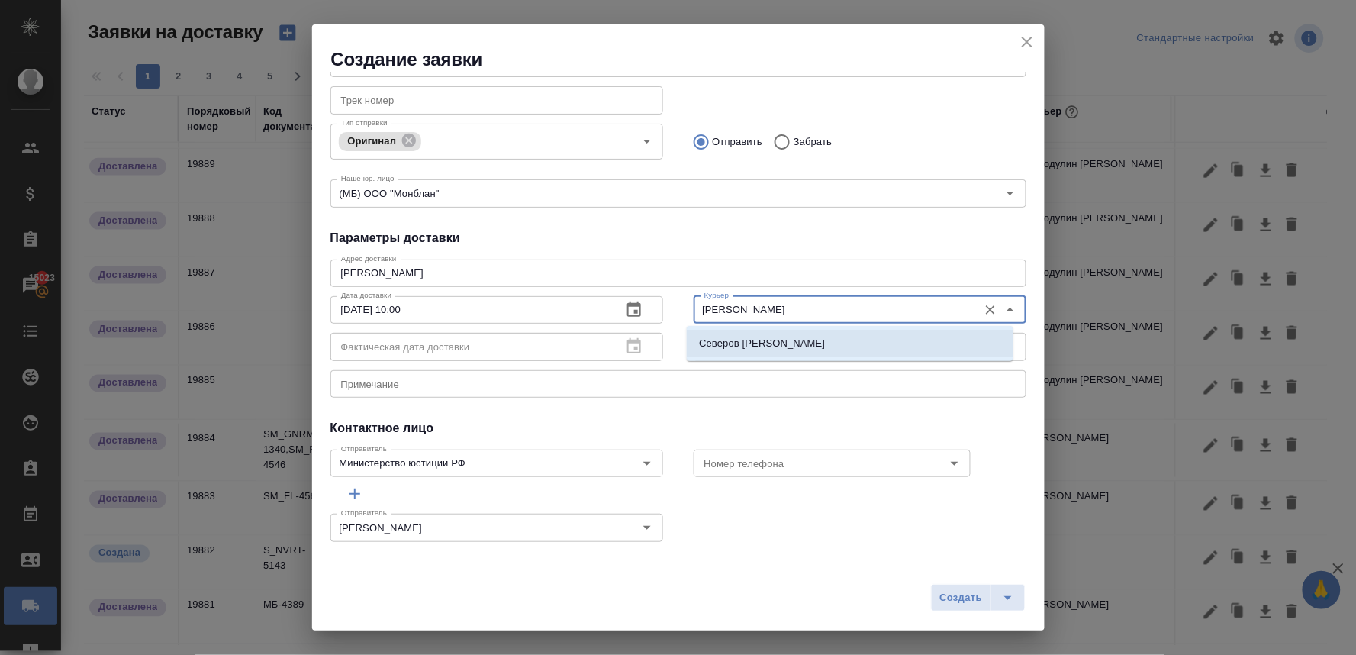
click at [773, 347] on li "Северов Олег" at bounding box center [850, 343] width 327 height 27
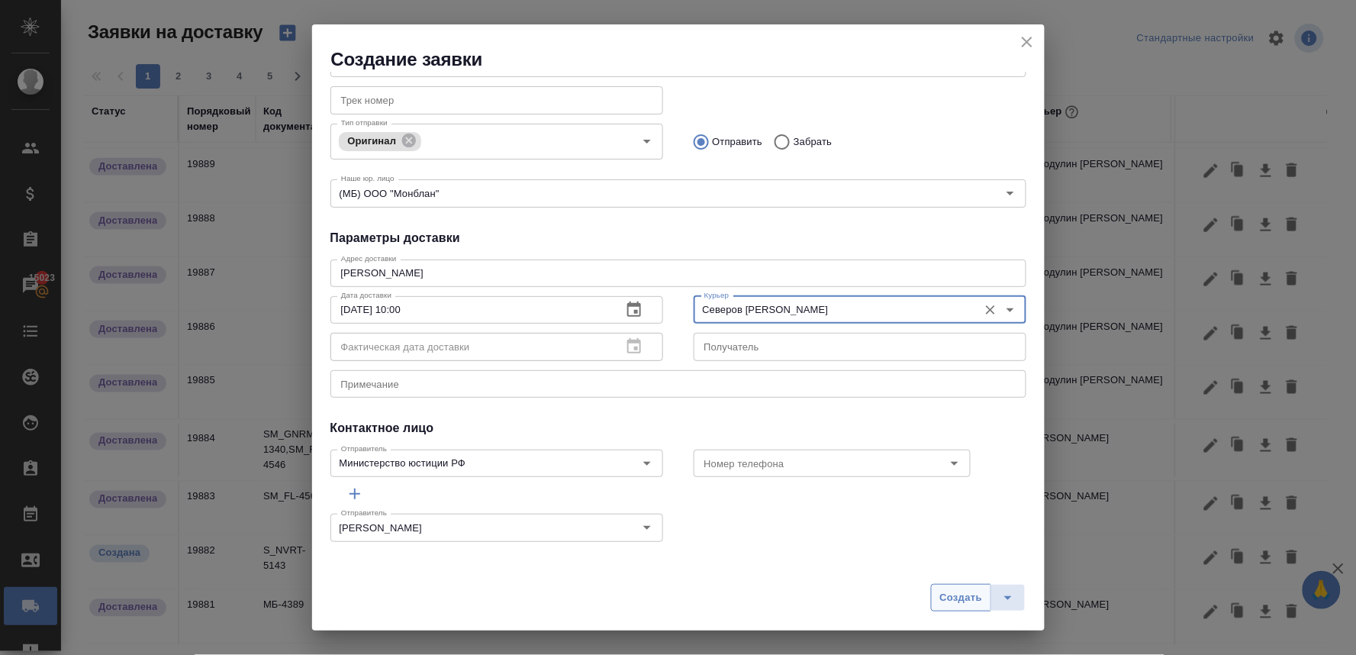
type input "Северов Олег"
click at [952, 600] on span "Создать" at bounding box center [961, 598] width 43 height 18
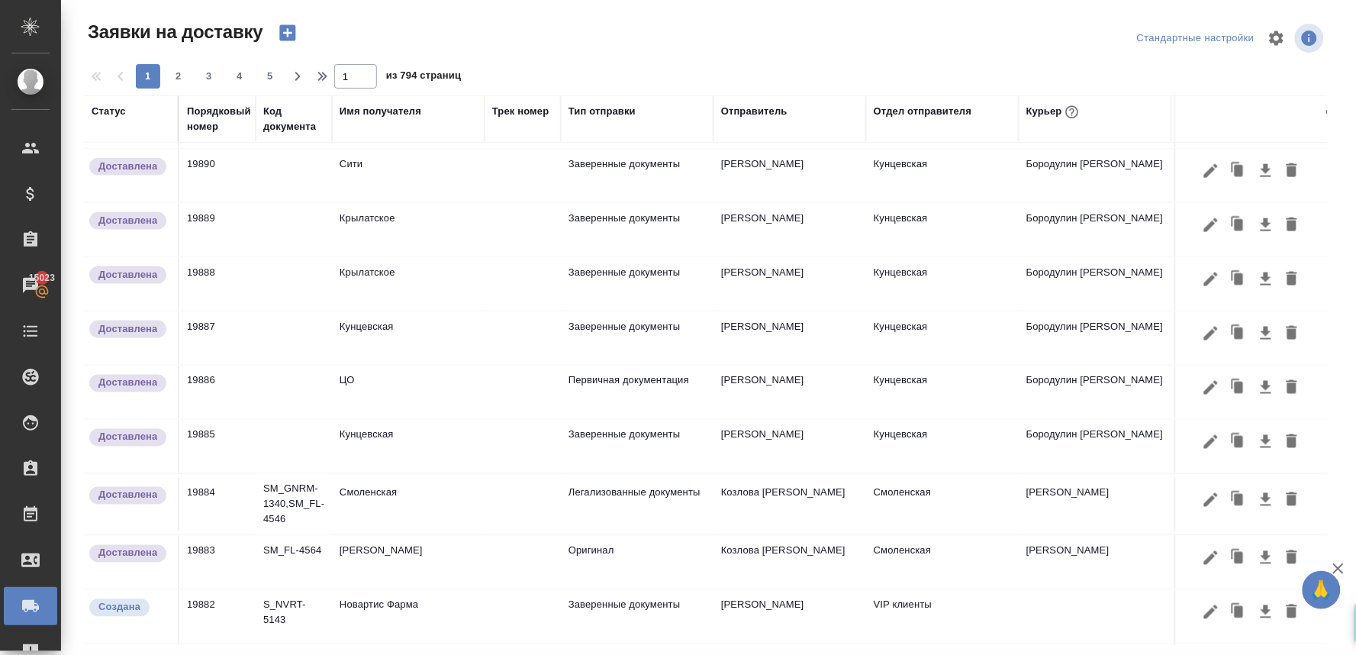
click at [286, 32] on icon "button" at bounding box center [287, 32] width 21 height 21
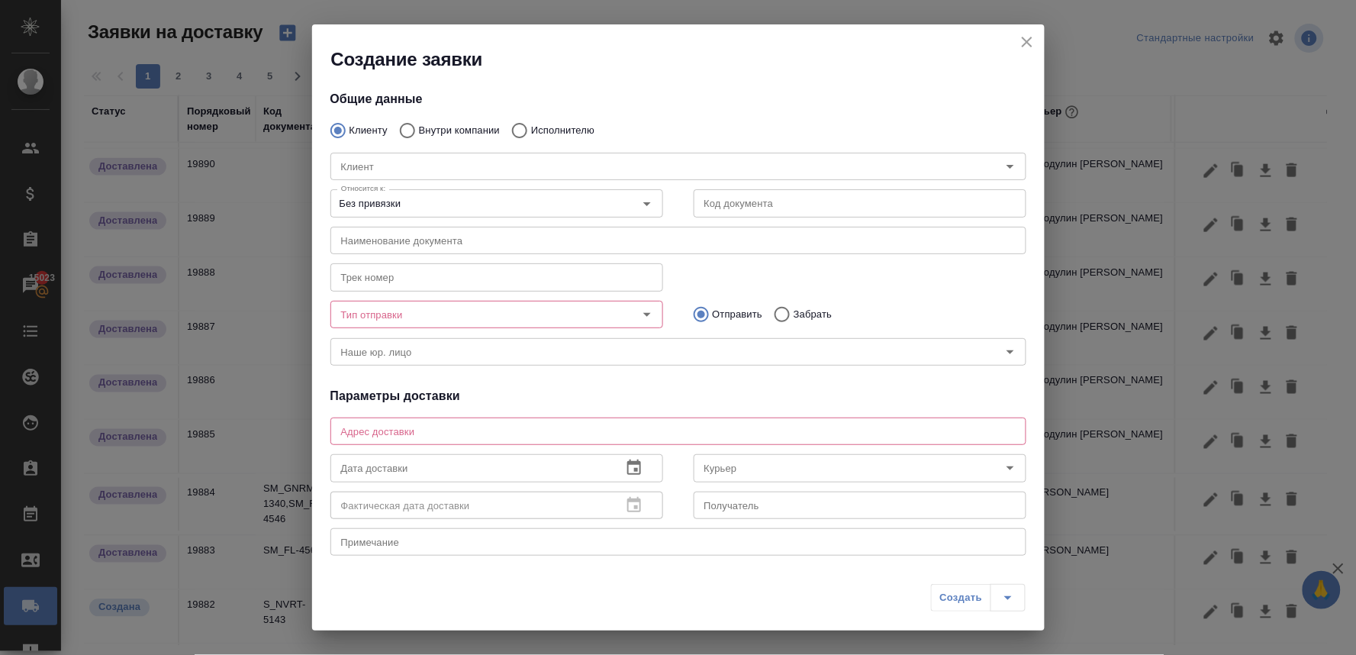
click at [407, 130] on input "Внутри компании" at bounding box center [405, 130] width 27 height 32
radio input "true"
click at [524, 127] on input "Исполнителю" at bounding box center [517, 130] width 27 height 32
radio input "true"
click at [513, 171] on input "Исполнитель" at bounding box center [641, 166] width 613 height 18
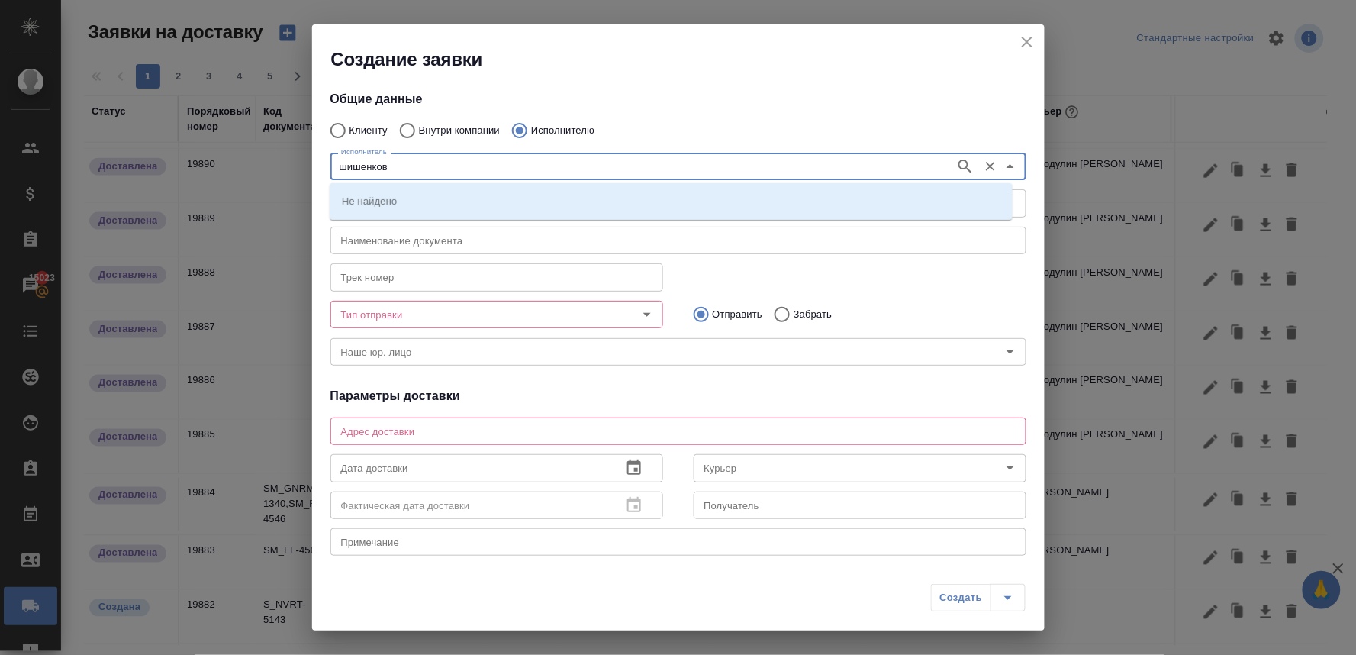
type input "шишенков"
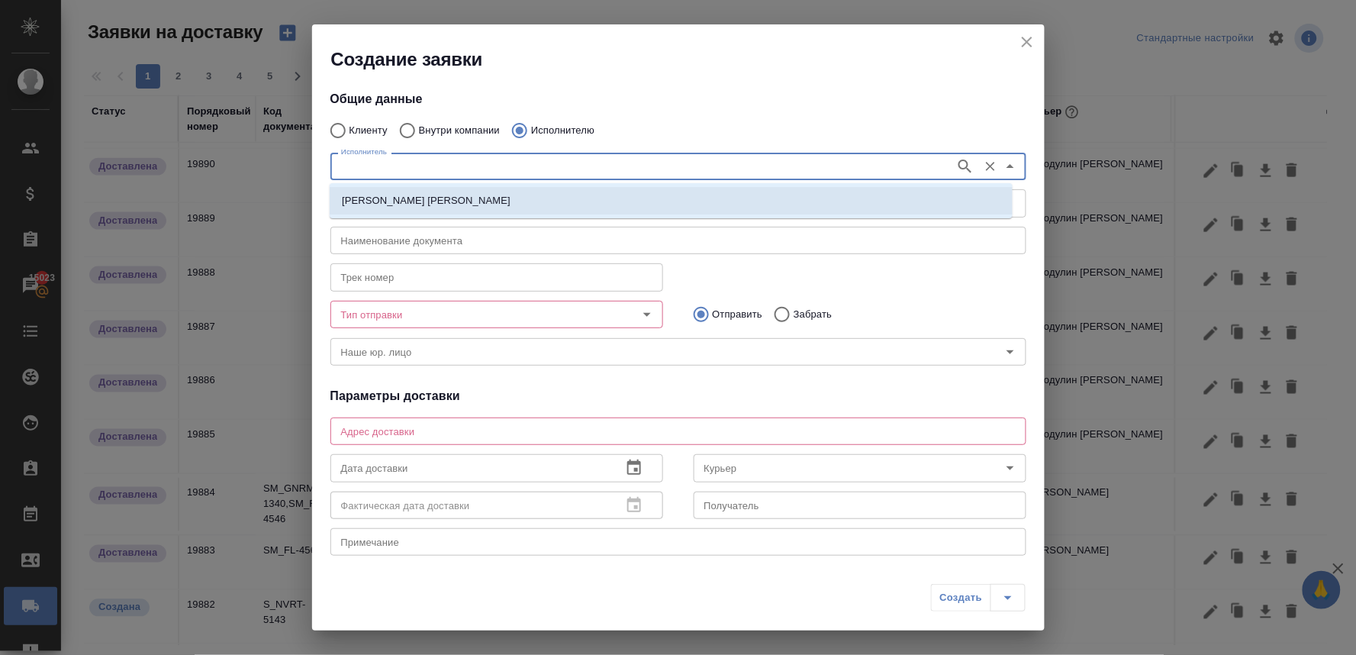
click at [511, 200] on p "НОТАРИУС Шишенков Леонид Васильевич" at bounding box center [426, 200] width 169 height 15
type input "НОТАРИУС Шишенков Леонид Васильевич"
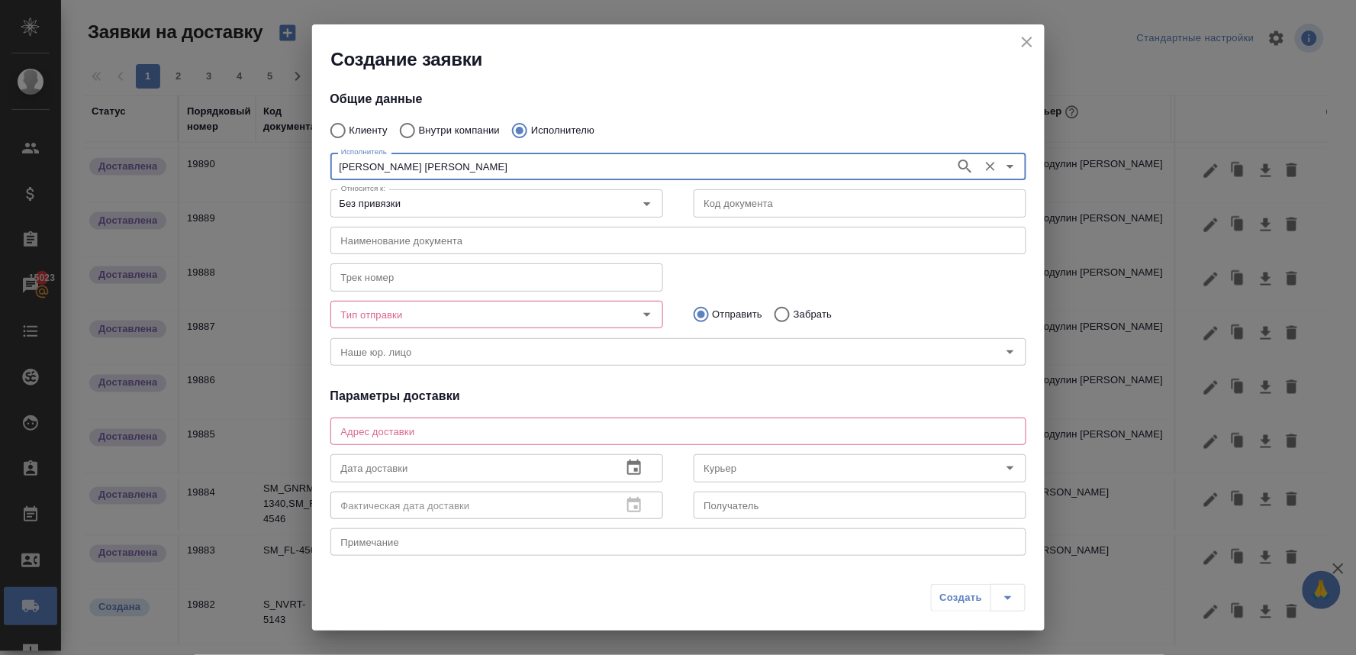
type input "НОТАРИУС Шишенков Леонид Васильевич"
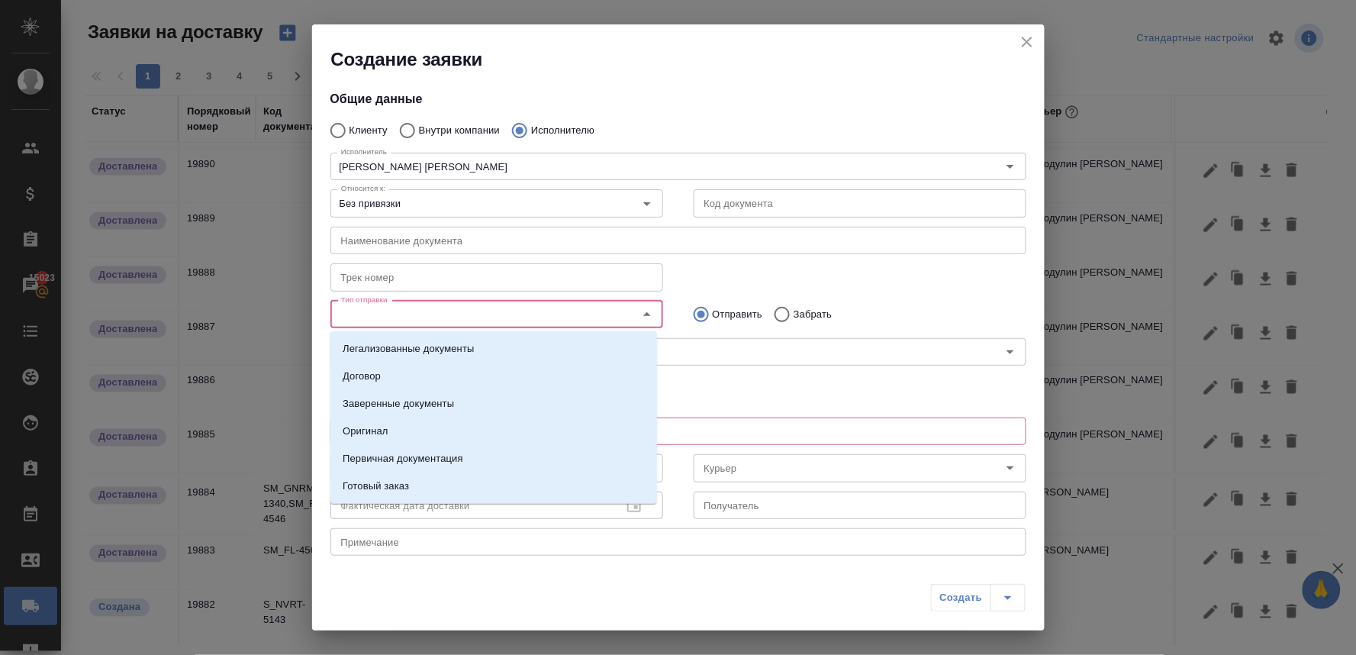
click at [452, 318] on input "Тип отправки" at bounding box center [471, 314] width 272 height 18
click at [420, 434] on li "Оригинал" at bounding box center [493, 431] width 327 height 27
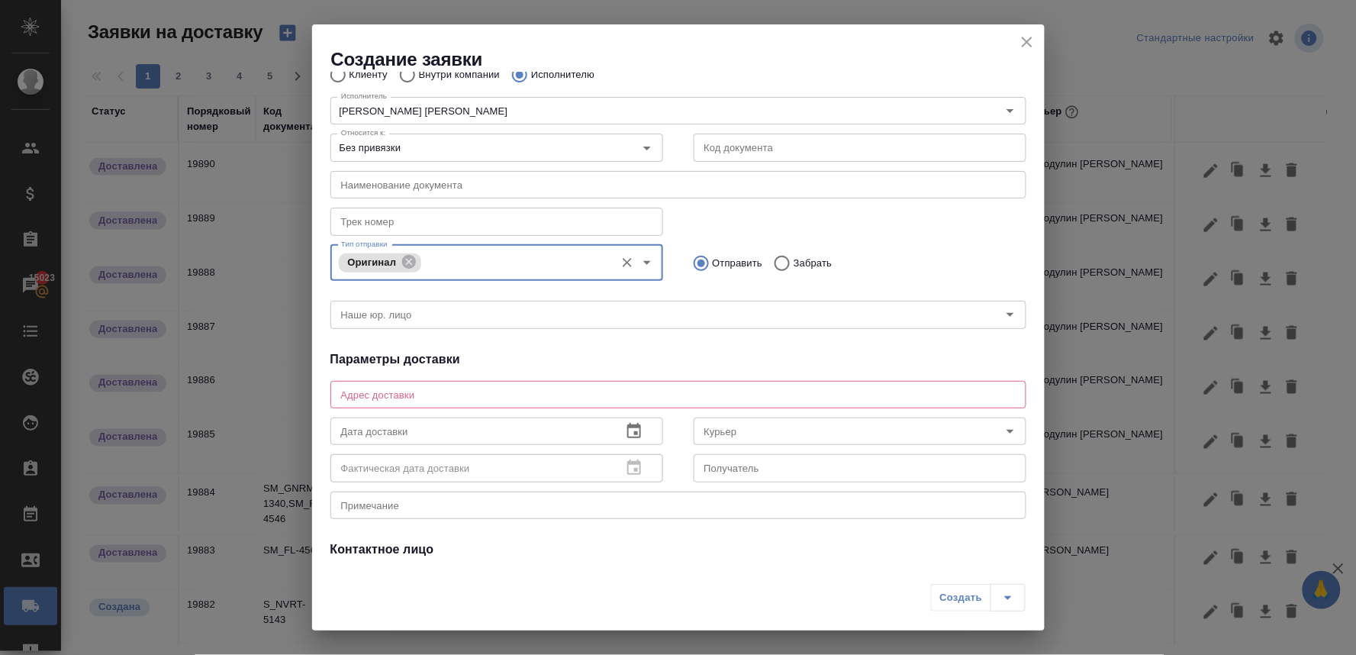
scroll to position [85, 0]
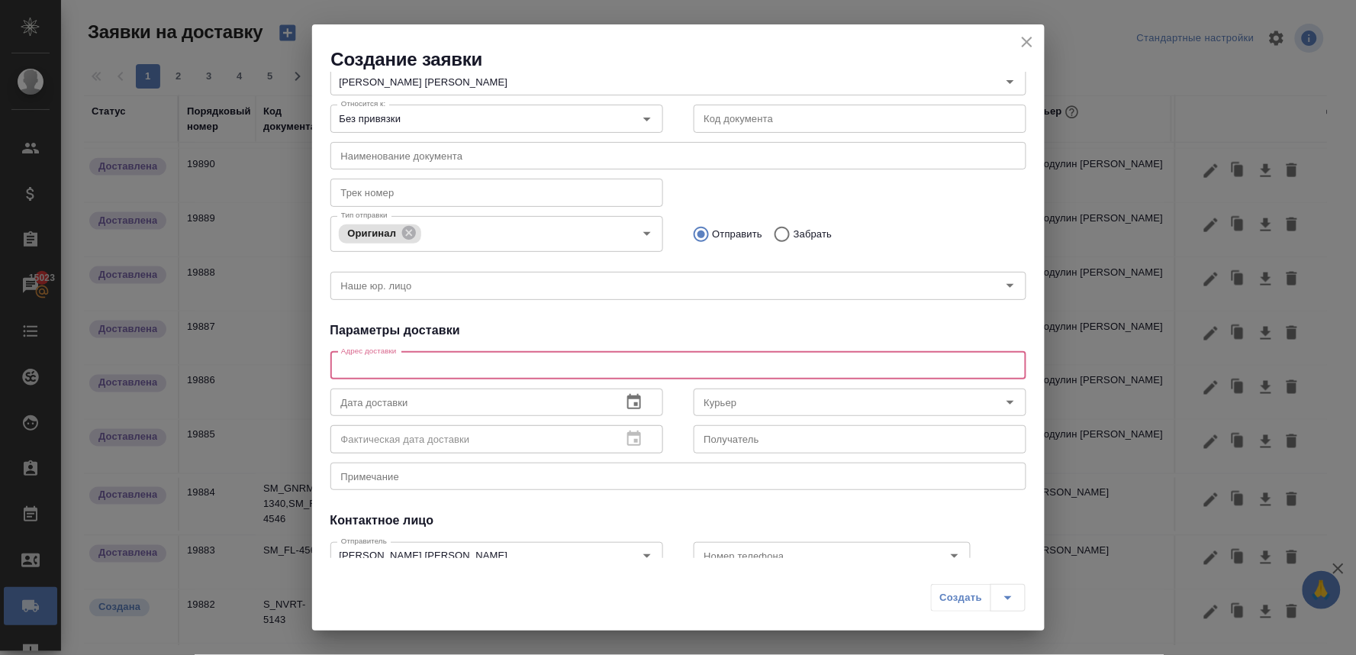
click at [435, 361] on textarea at bounding box center [678, 364] width 675 height 11
drag, startPoint x: 659, startPoint y: 513, endPoint x: 606, endPoint y: 475, distance: 65.0
click at [659, 513] on div "Контактное лицо" at bounding box center [678, 520] width 696 height 18
click at [418, 361] on textarea at bounding box center [678, 364] width 675 height 11
paste textarea "Новокузнецкая, 44/2"
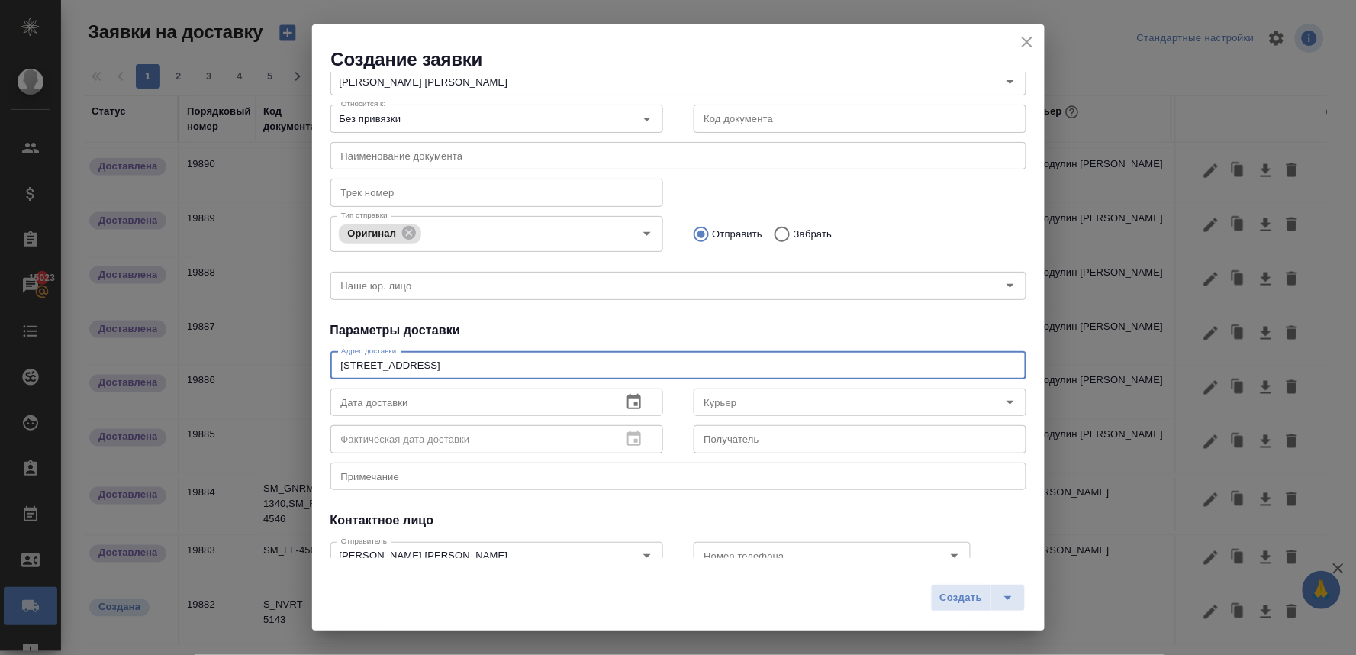
type textarea "Новокузнецкая, 44/2"
click at [627, 401] on icon "button" at bounding box center [634, 402] width 18 height 18
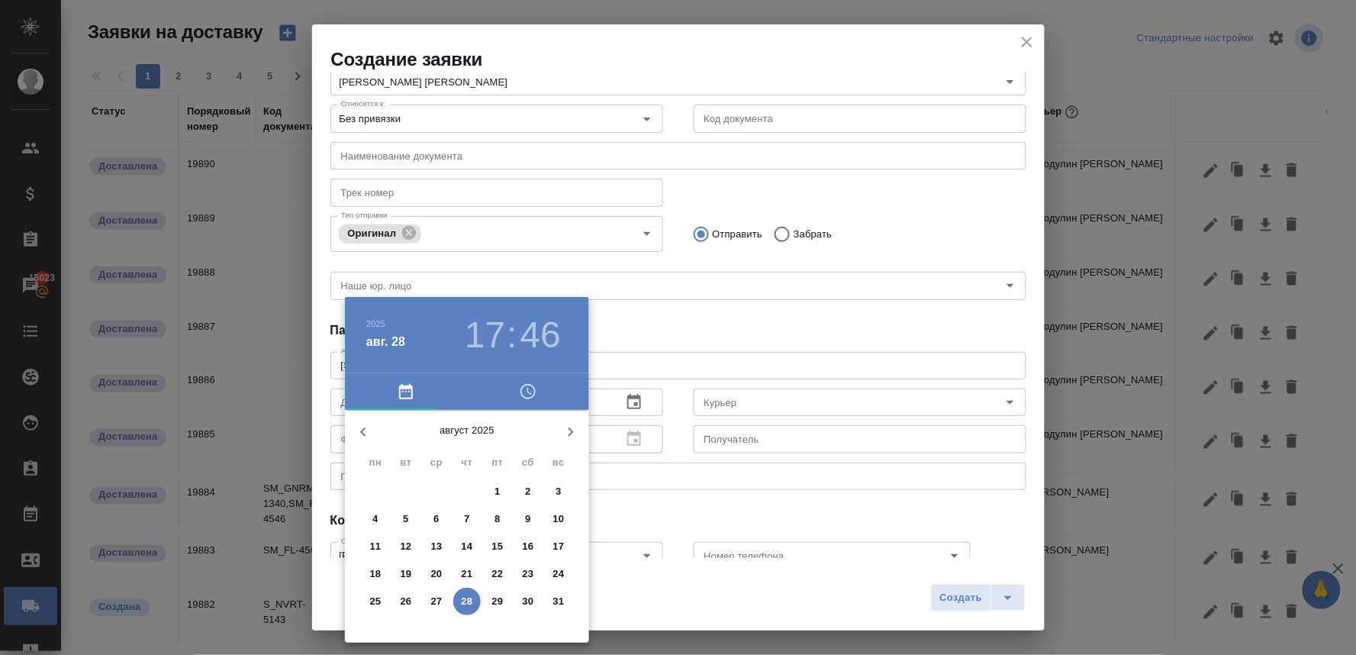
click at [525, 385] on icon "button" at bounding box center [528, 391] width 15 height 15
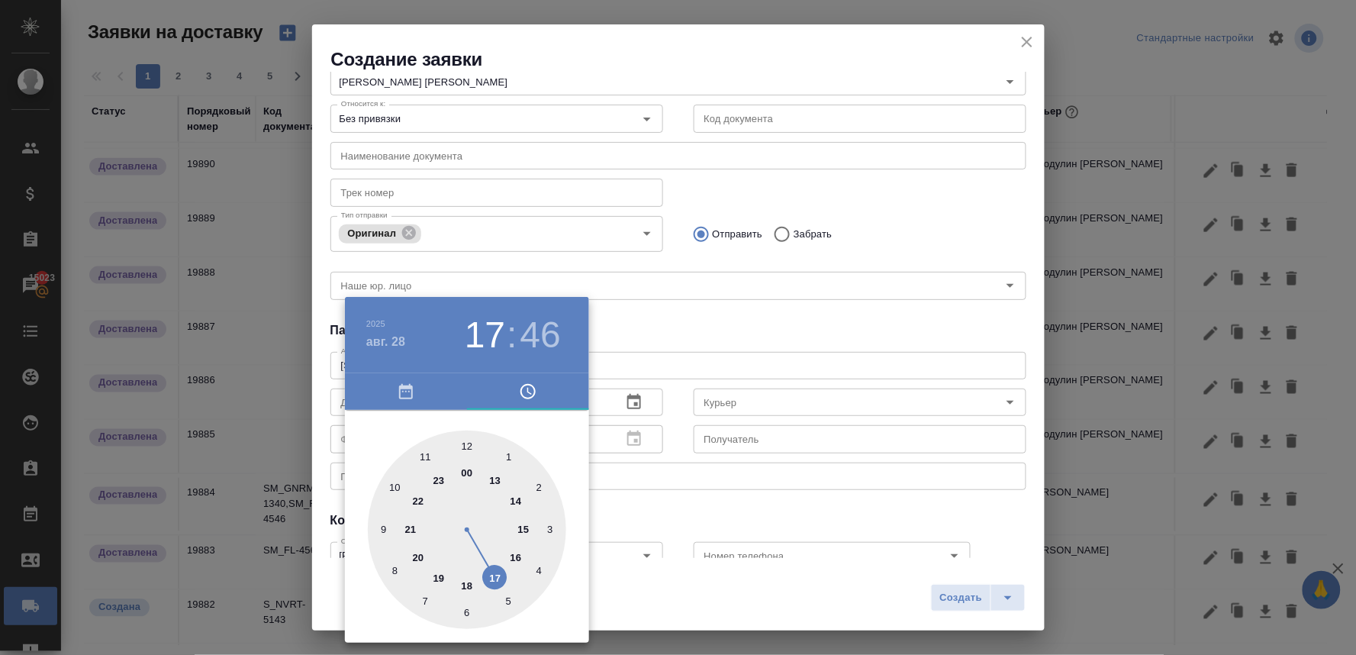
click at [468, 450] on div at bounding box center [467, 529] width 198 height 198
drag, startPoint x: 466, startPoint y: 616, endPoint x: 616, endPoint y: 425, distance: 242.5
click at [467, 616] on div at bounding box center [467, 529] width 198 height 198
type input "28.08.2025 12:30"
drag, startPoint x: 664, startPoint y: 323, endPoint x: 685, endPoint y: 392, distance: 72.7
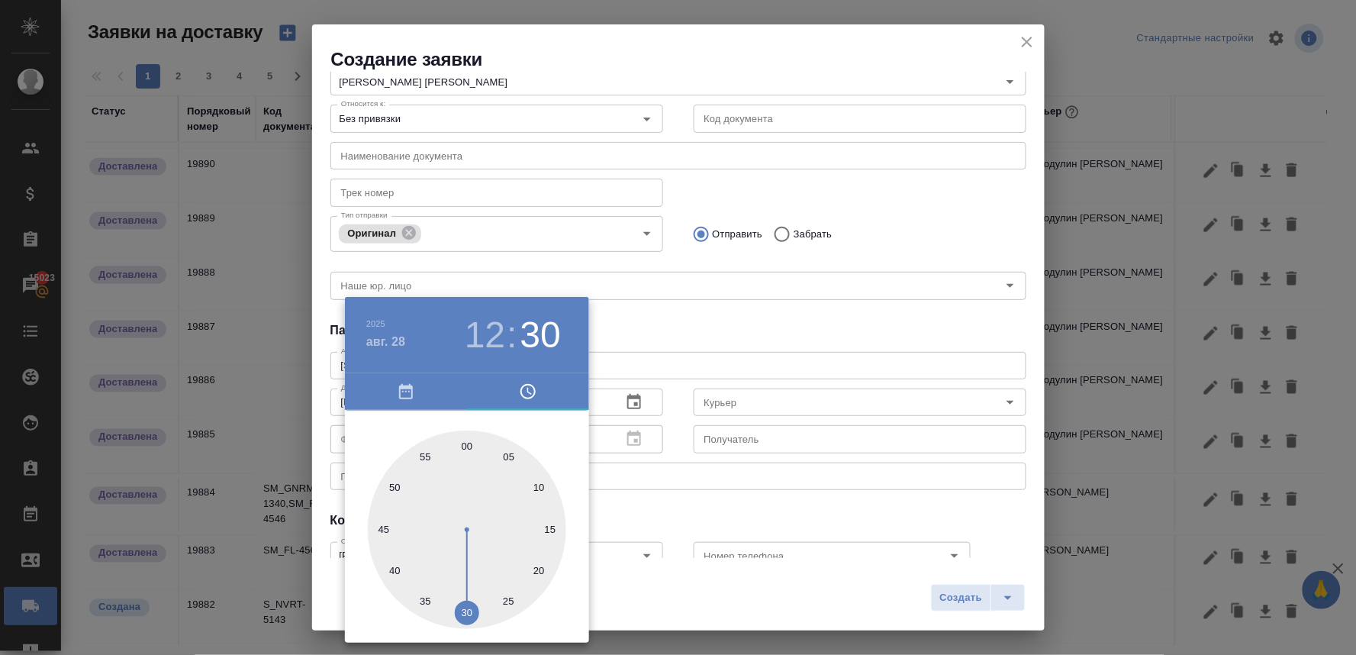
click at [664, 322] on div at bounding box center [678, 327] width 1356 height 655
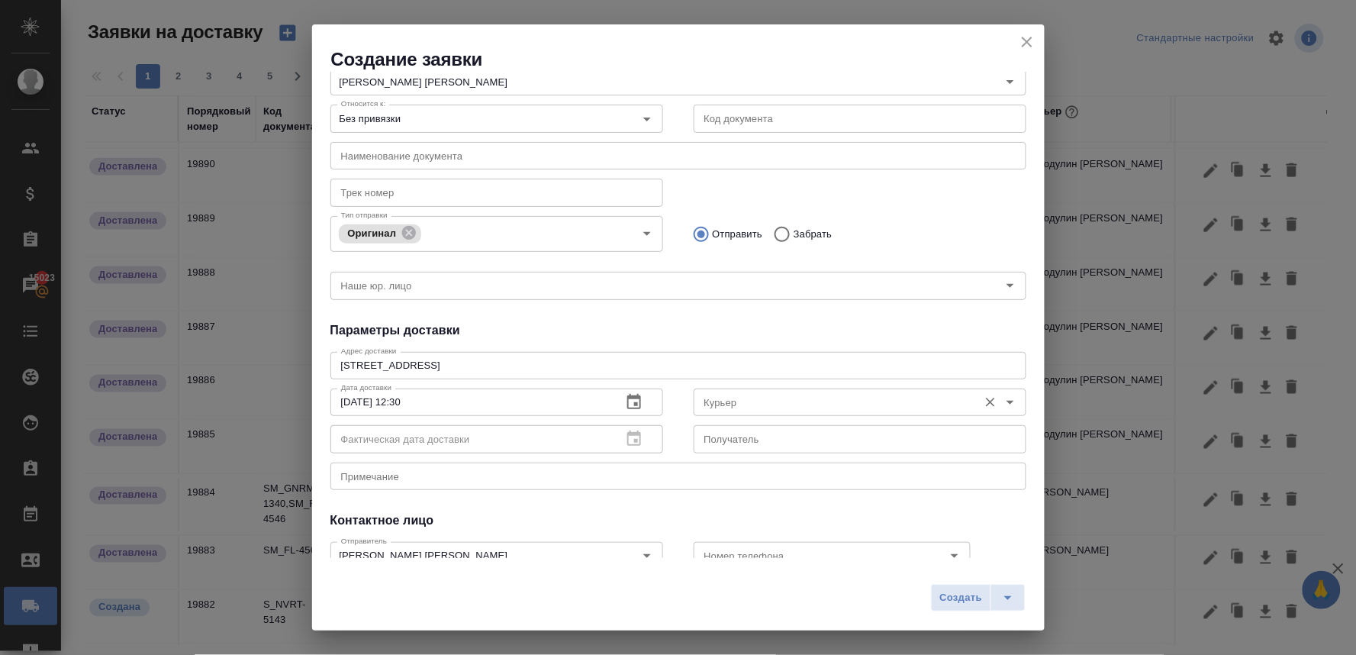
click at [714, 402] on input "Курьер" at bounding box center [834, 402] width 272 height 18
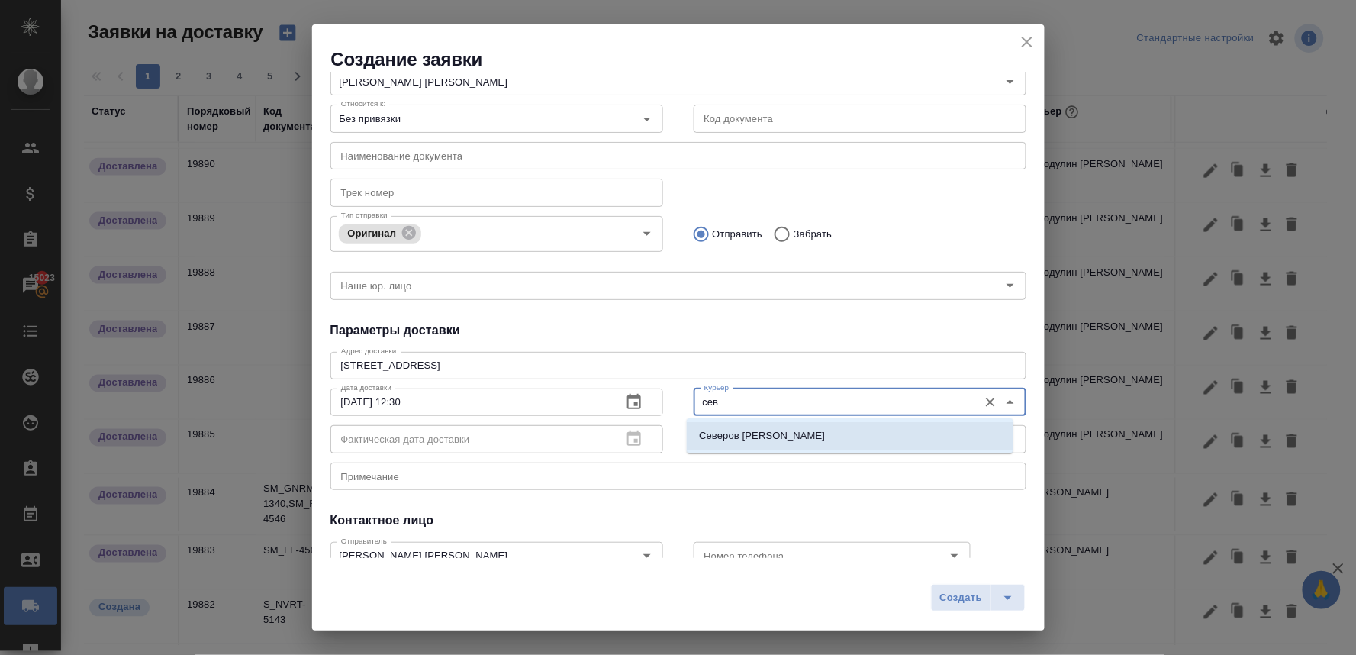
click at [710, 440] on p "Северов Олег" at bounding box center [762, 435] width 126 height 15
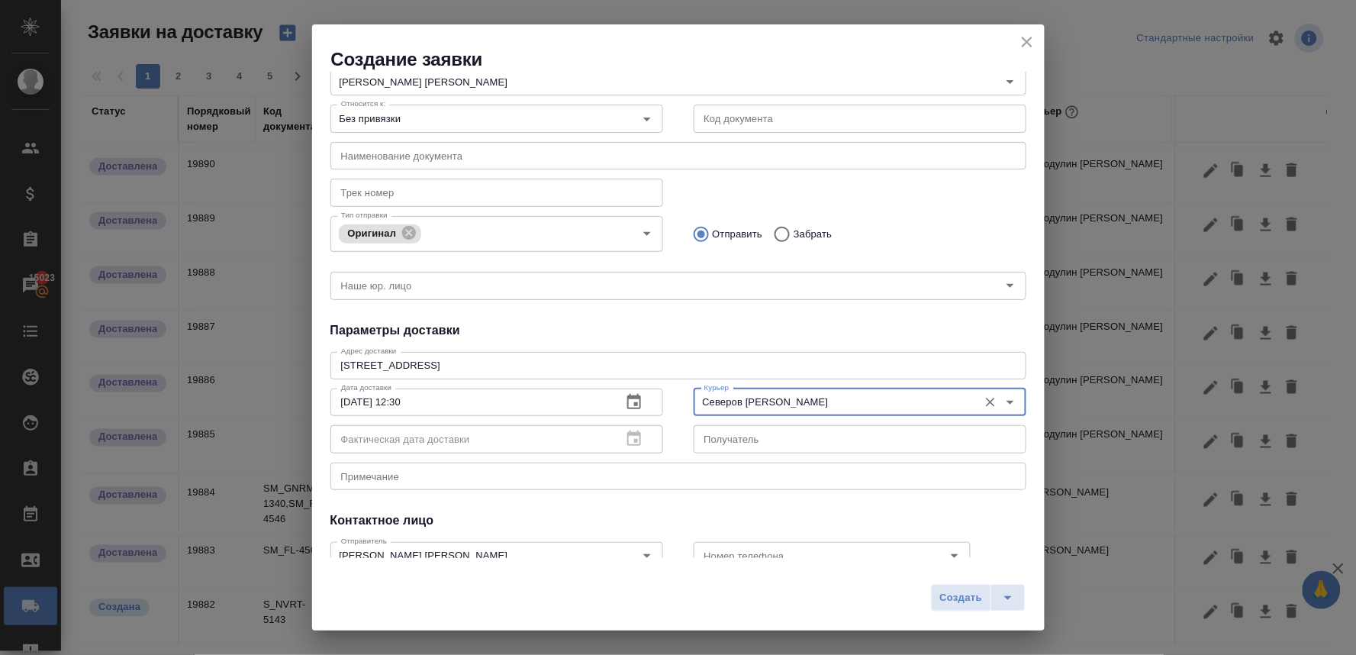
type input "Северов Олег"
click at [738, 516] on div "Контактное лицо" at bounding box center [678, 520] width 696 height 18
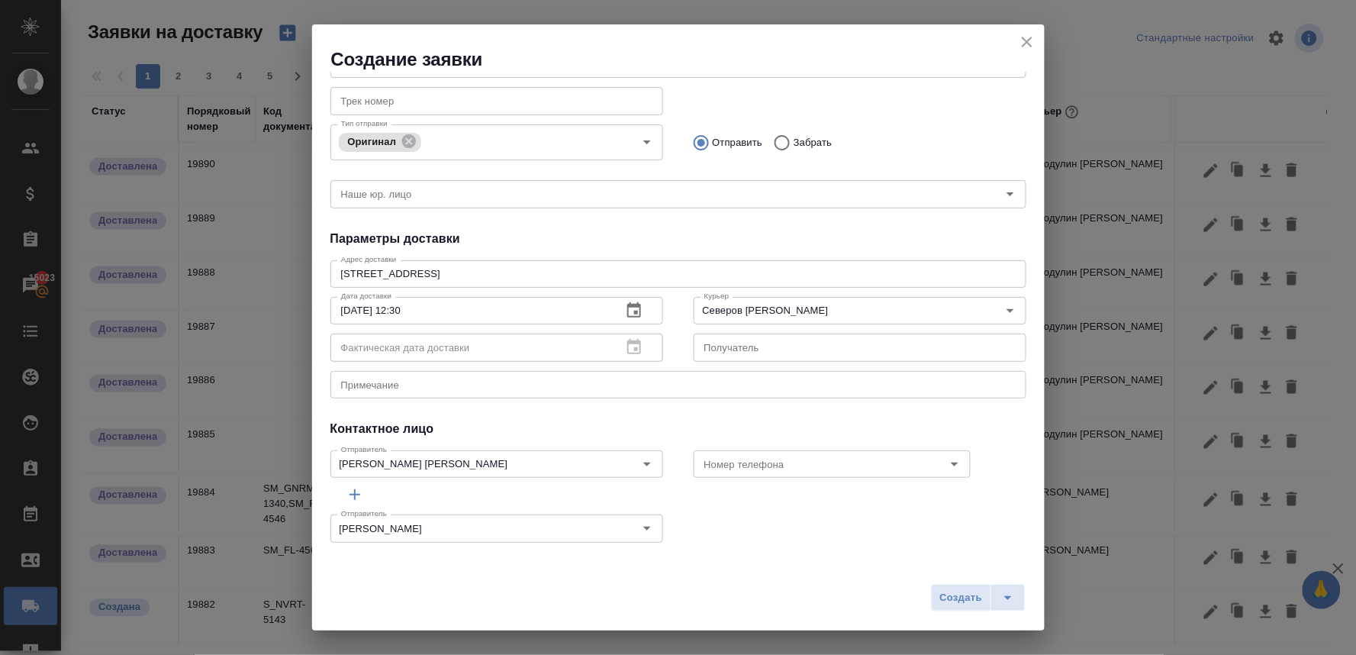
scroll to position [177, 0]
click at [475, 385] on textarea at bounding box center [678, 383] width 675 height 11
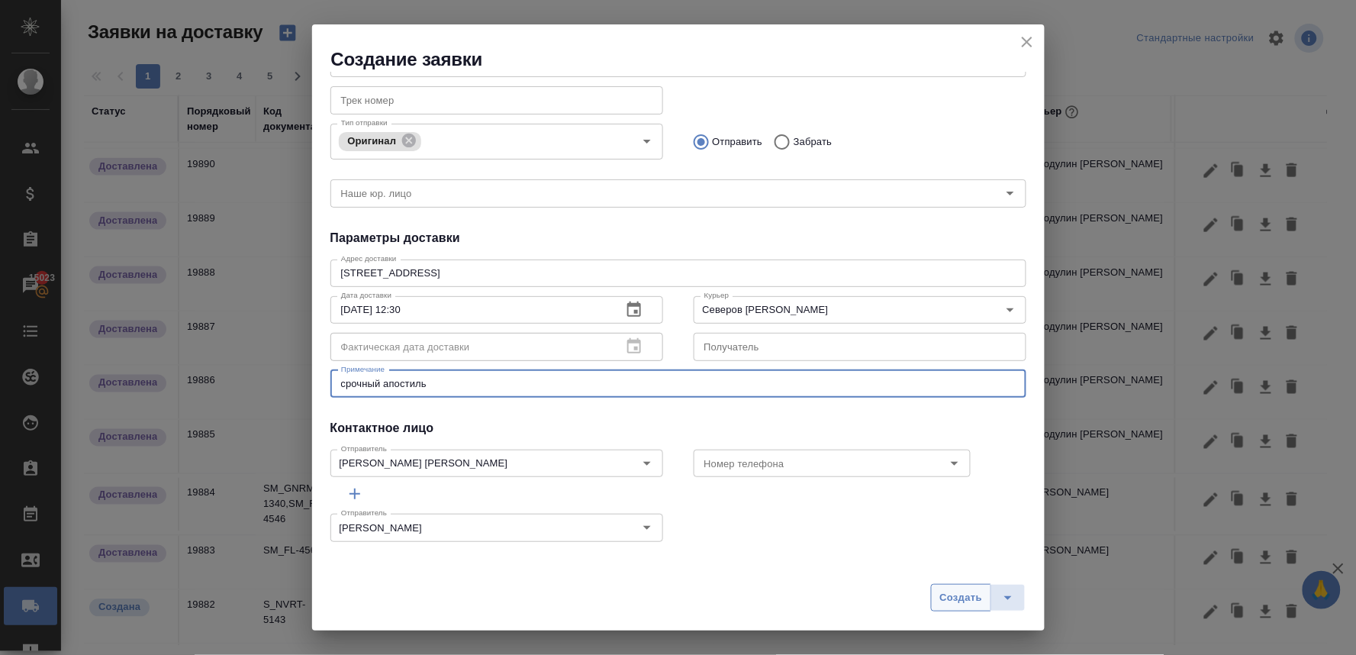
type textarea "срочный апостиль"
click at [966, 598] on span "Создать" at bounding box center [961, 598] width 43 height 18
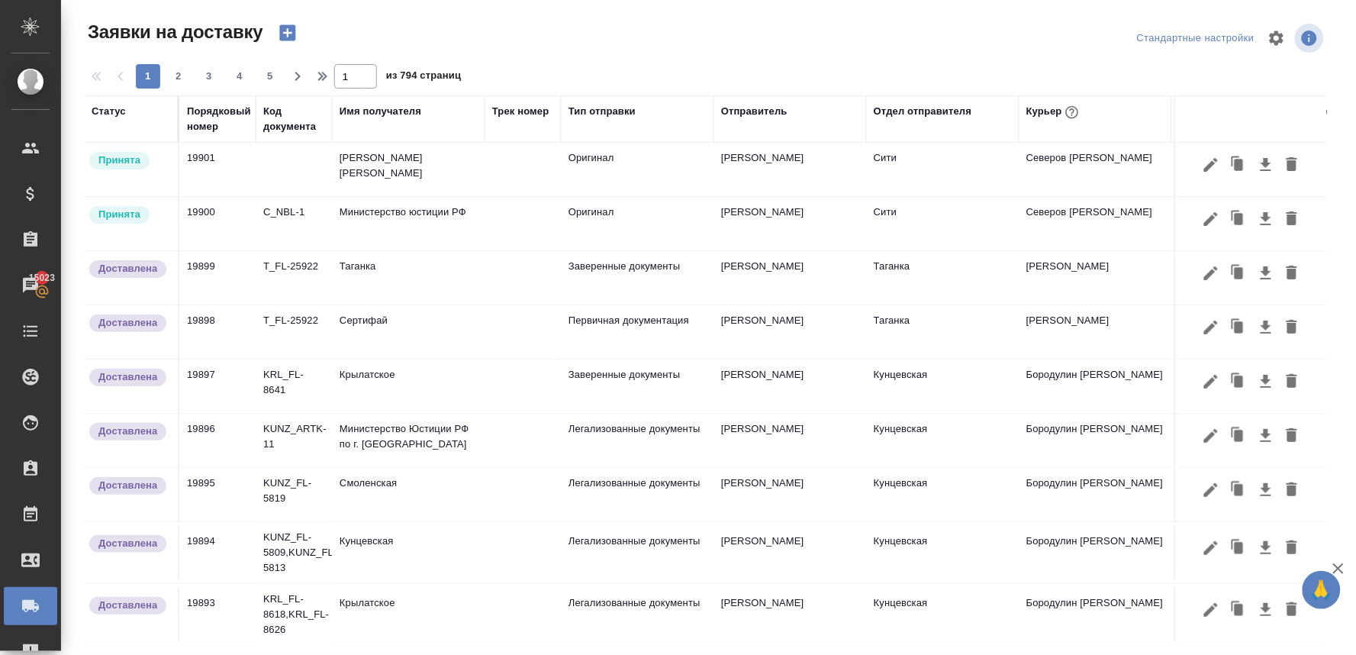
scroll to position [0, 0]
click at [390, 214] on td "Министерство юстиции РФ" at bounding box center [408, 224] width 153 height 53
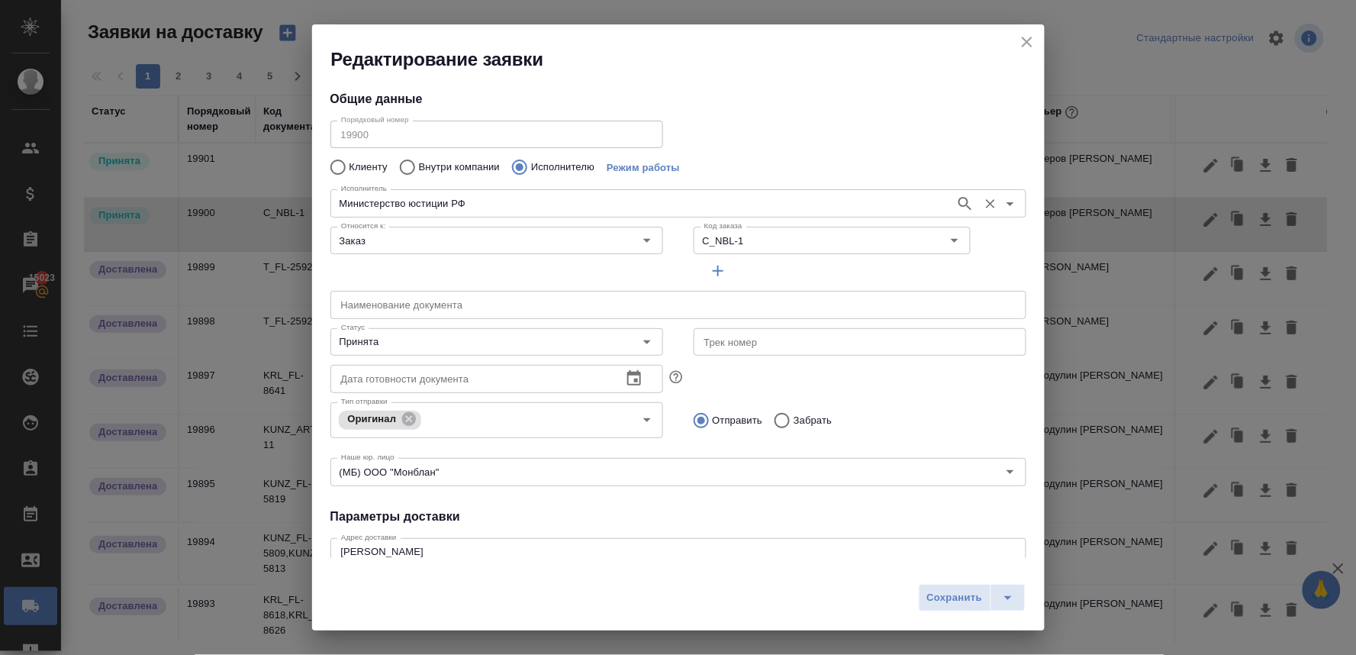
type input "Министерство юстиции РФ"
click at [479, 343] on input "Принята" at bounding box center [471, 342] width 272 height 18
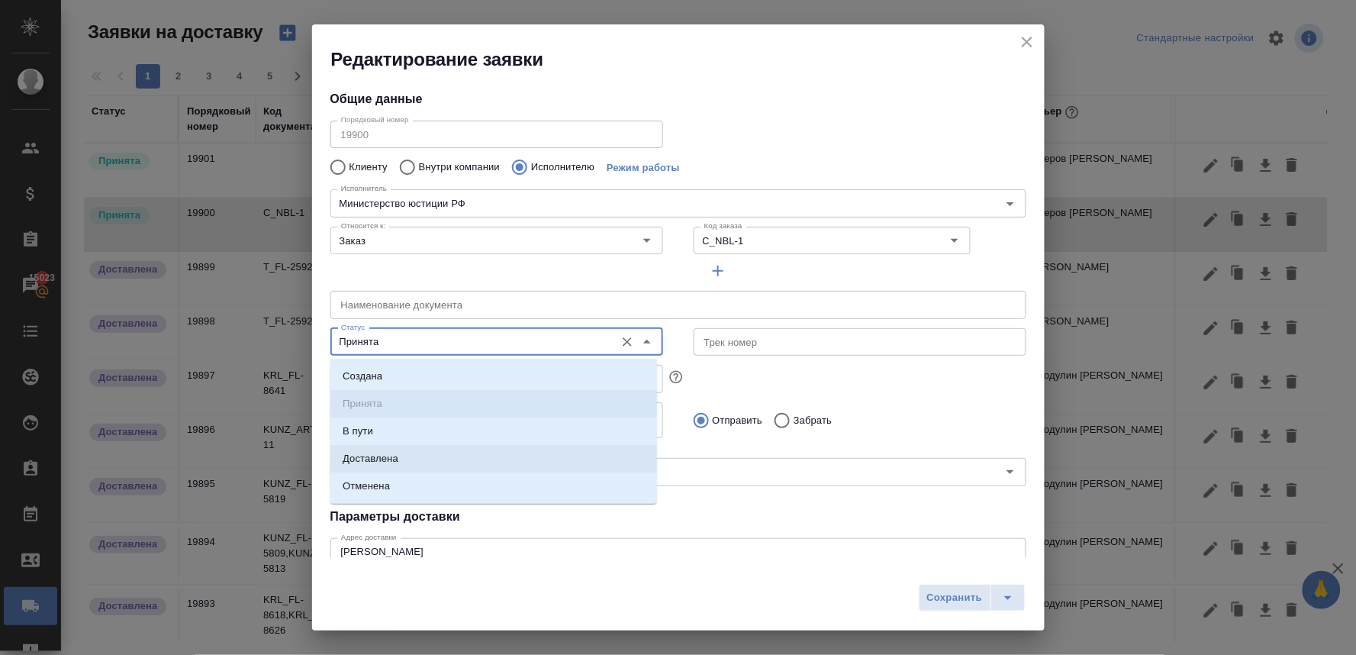
click at [414, 463] on li "Доставлена" at bounding box center [493, 458] width 327 height 27
type input "Доставлена"
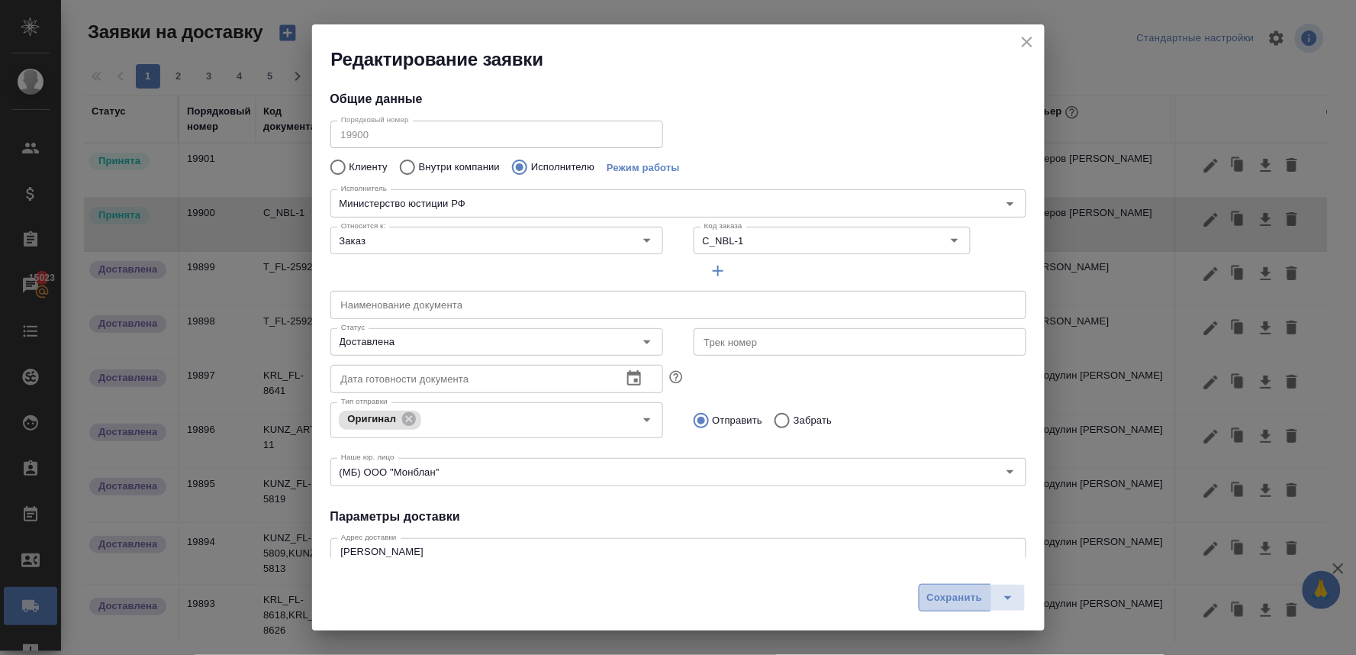
click at [945, 598] on span "Сохранить" at bounding box center [955, 598] width 56 height 18
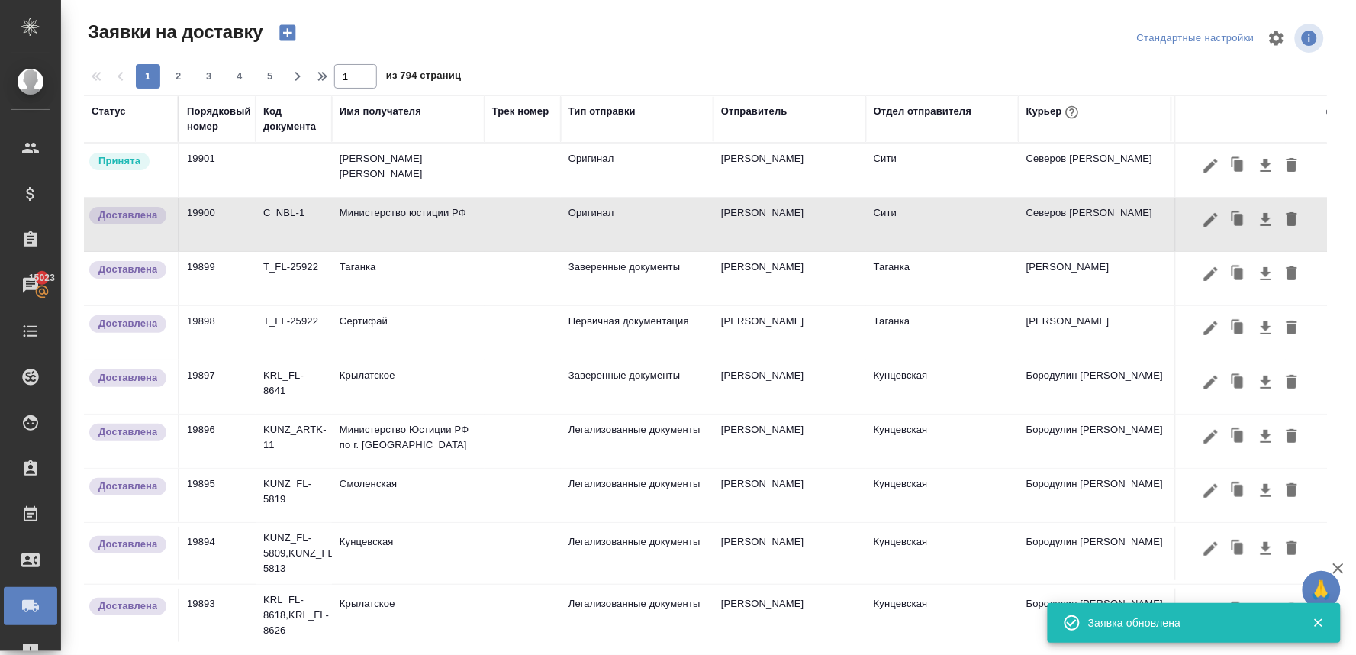
click at [405, 163] on td "НОТАРИУС Шишенков Леонид Васильевич" at bounding box center [408, 169] width 153 height 53
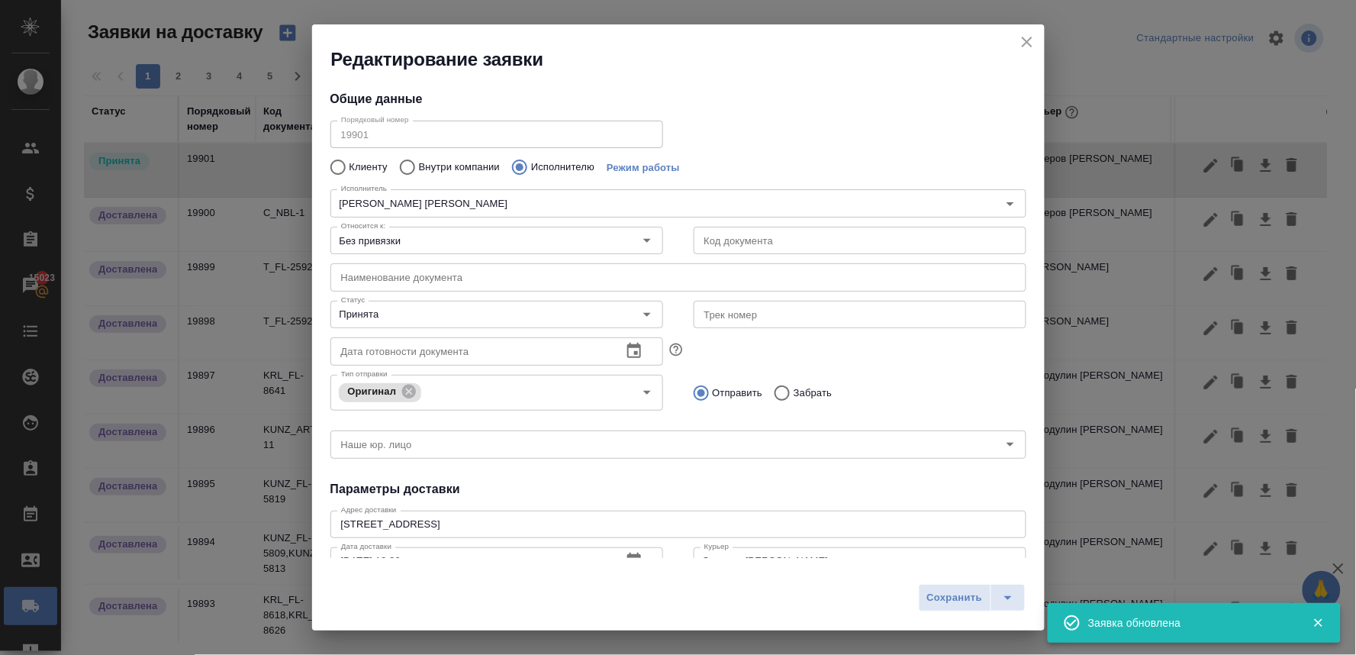
type input "НОТАРИУС Шишенков Леонид Васильевич"
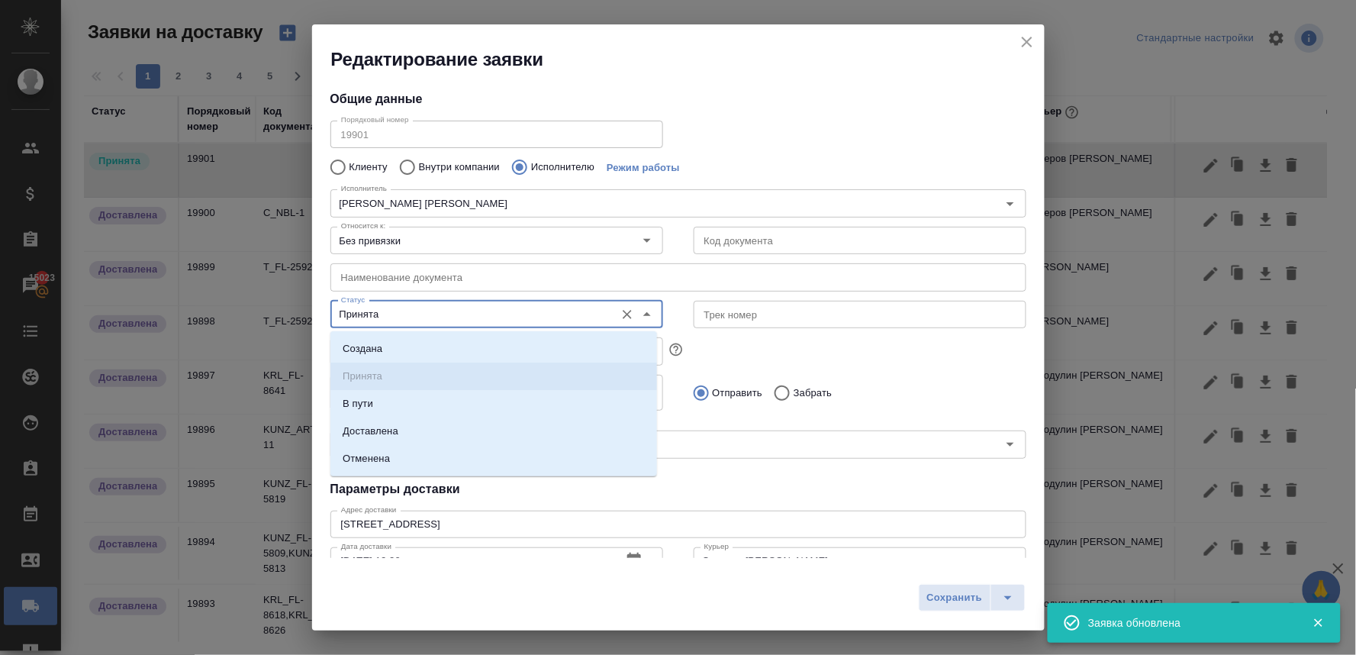
click at [414, 314] on input "Принята" at bounding box center [471, 314] width 272 height 18
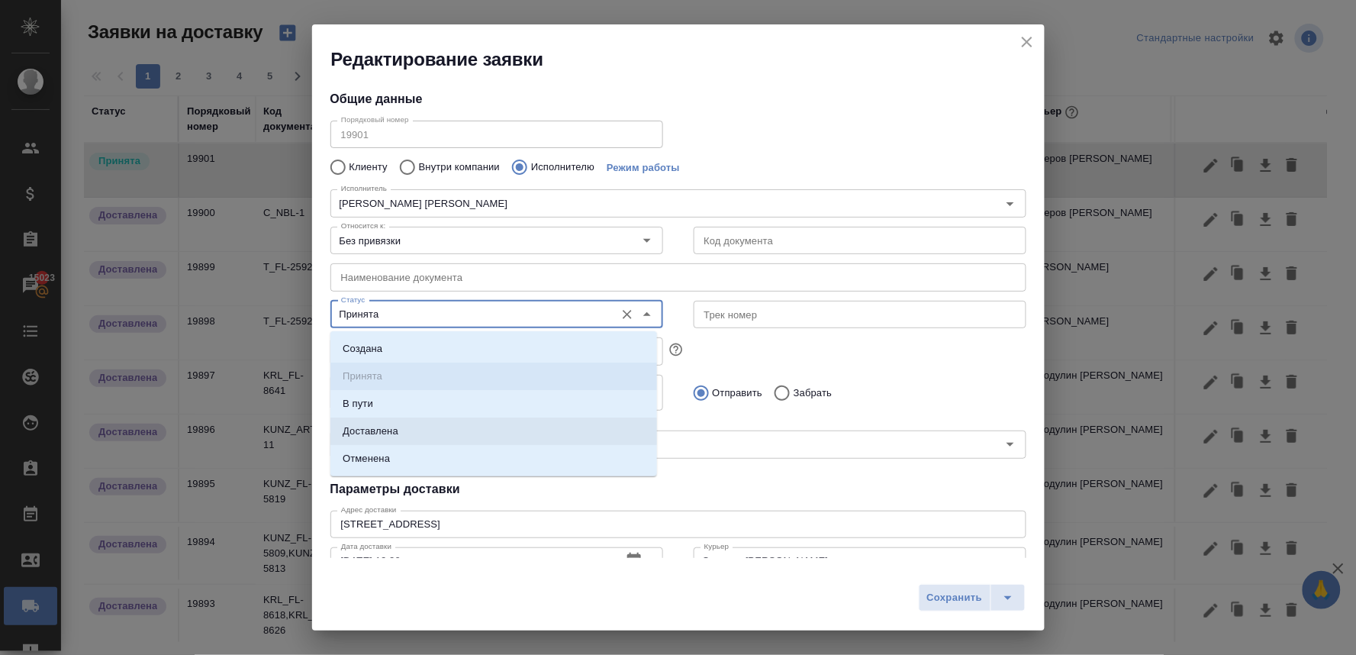
click at [415, 435] on li "Доставлена" at bounding box center [493, 431] width 327 height 27
type input "Доставлена"
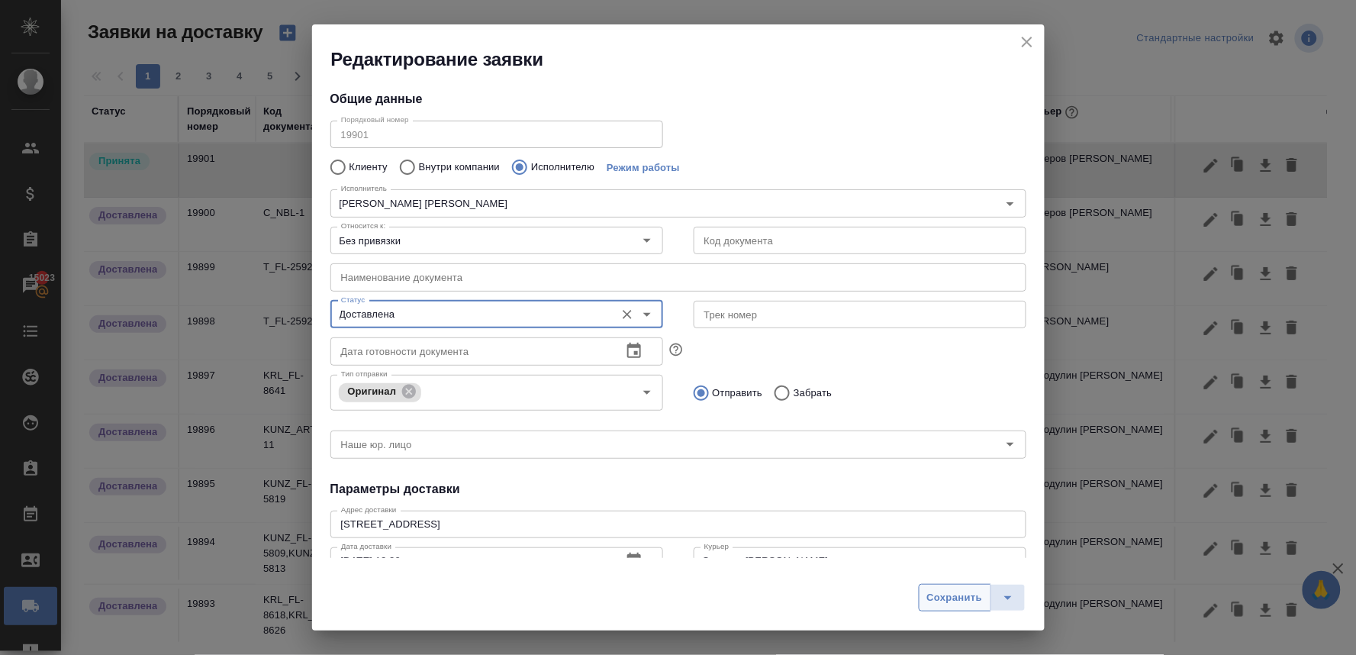
click at [959, 598] on span "Сохранить" at bounding box center [955, 598] width 56 height 18
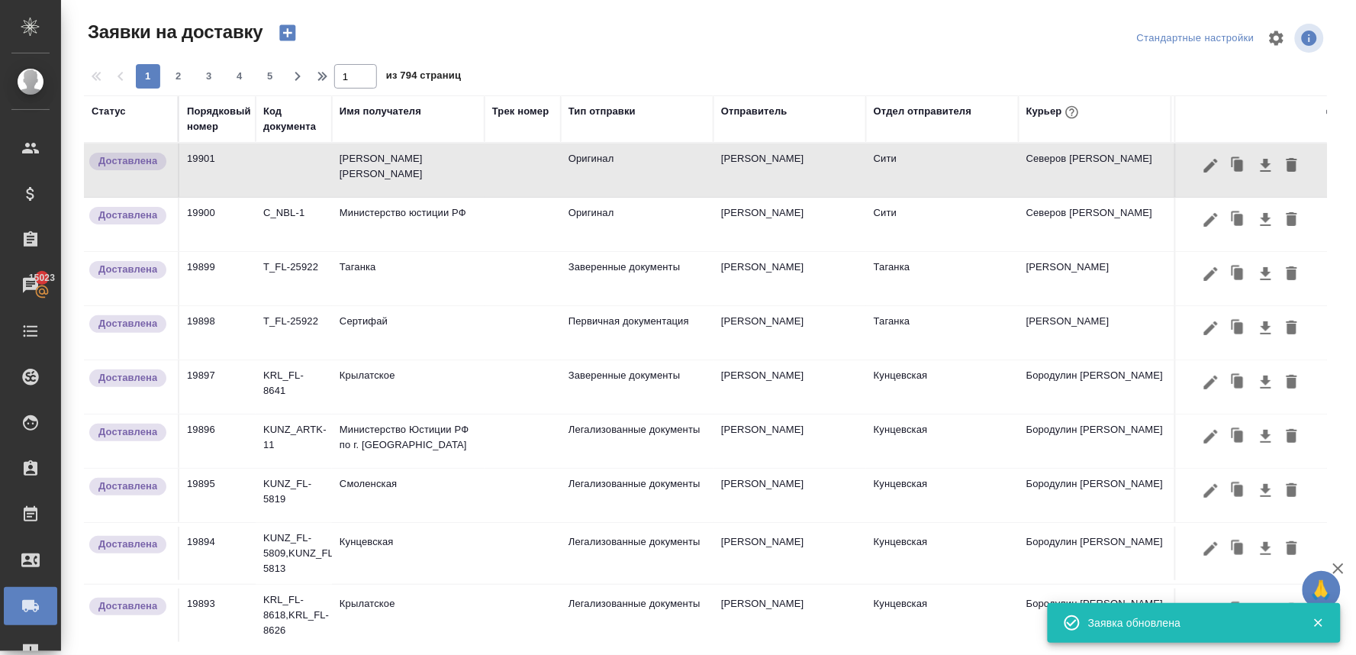
click at [279, 29] on icon "button" at bounding box center [287, 33] width 16 height 16
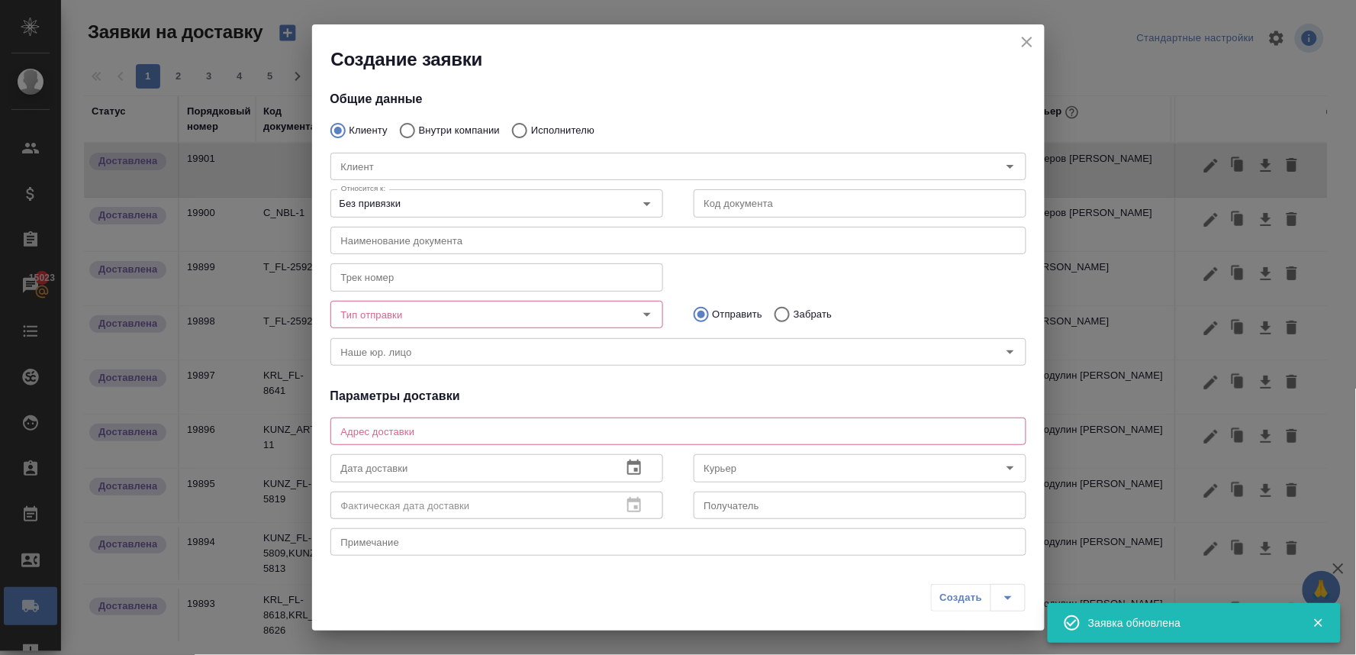
click at [456, 126] on p "Внутри компании" at bounding box center [459, 130] width 81 height 15
click at [419, 126] on input "Внутри компании" at bounding box center [405, 130] width 27 height 32
radio input "true"
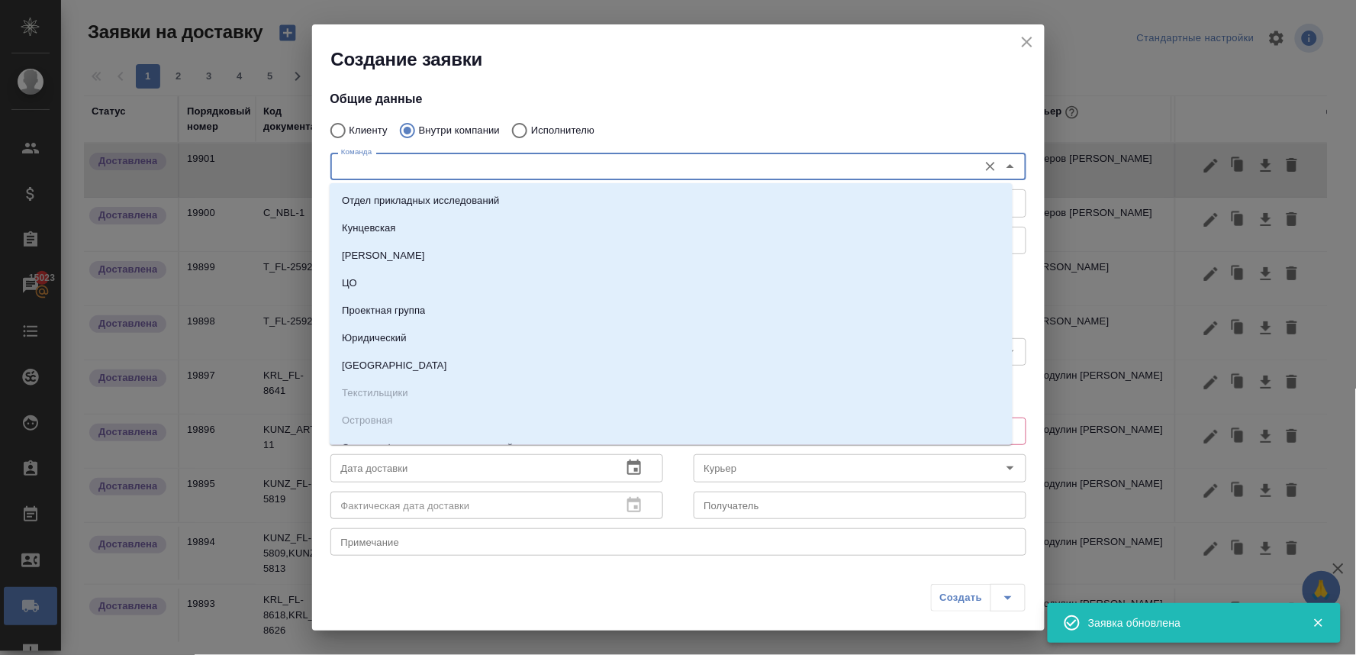
click at [460, 164] on input "Команда" at bounding box center [653, 166] width 636 height 18
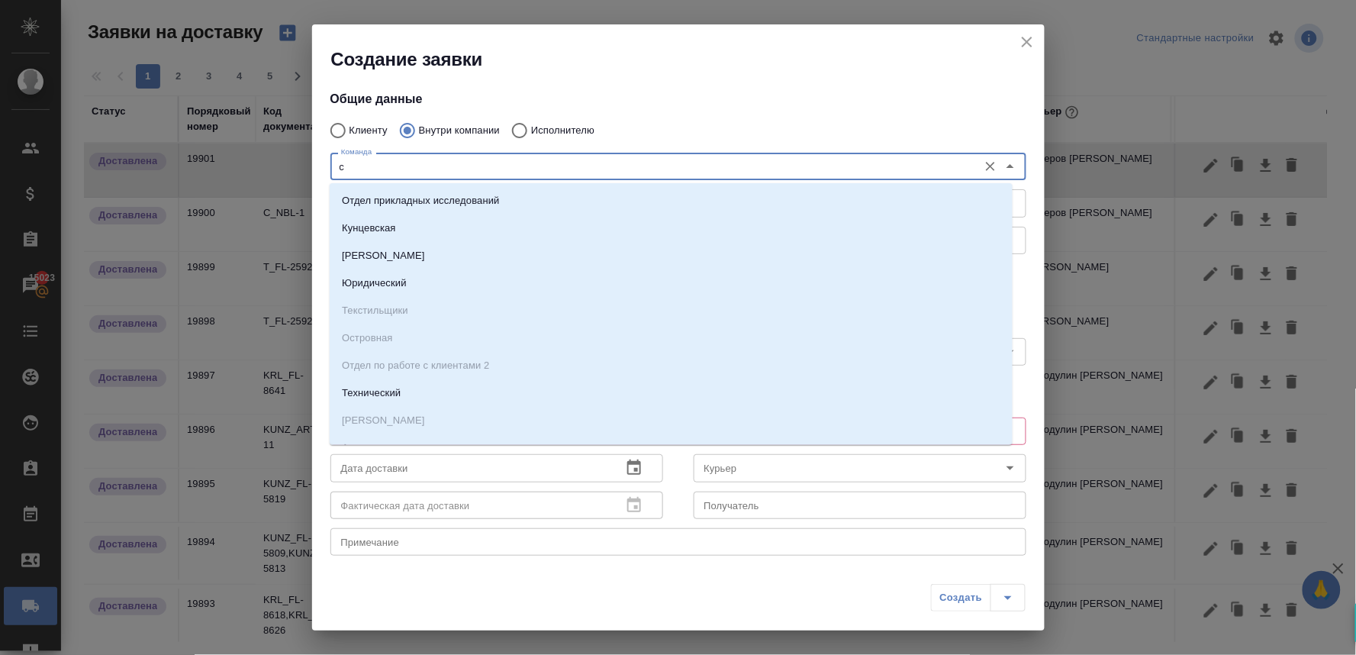
type input "си"
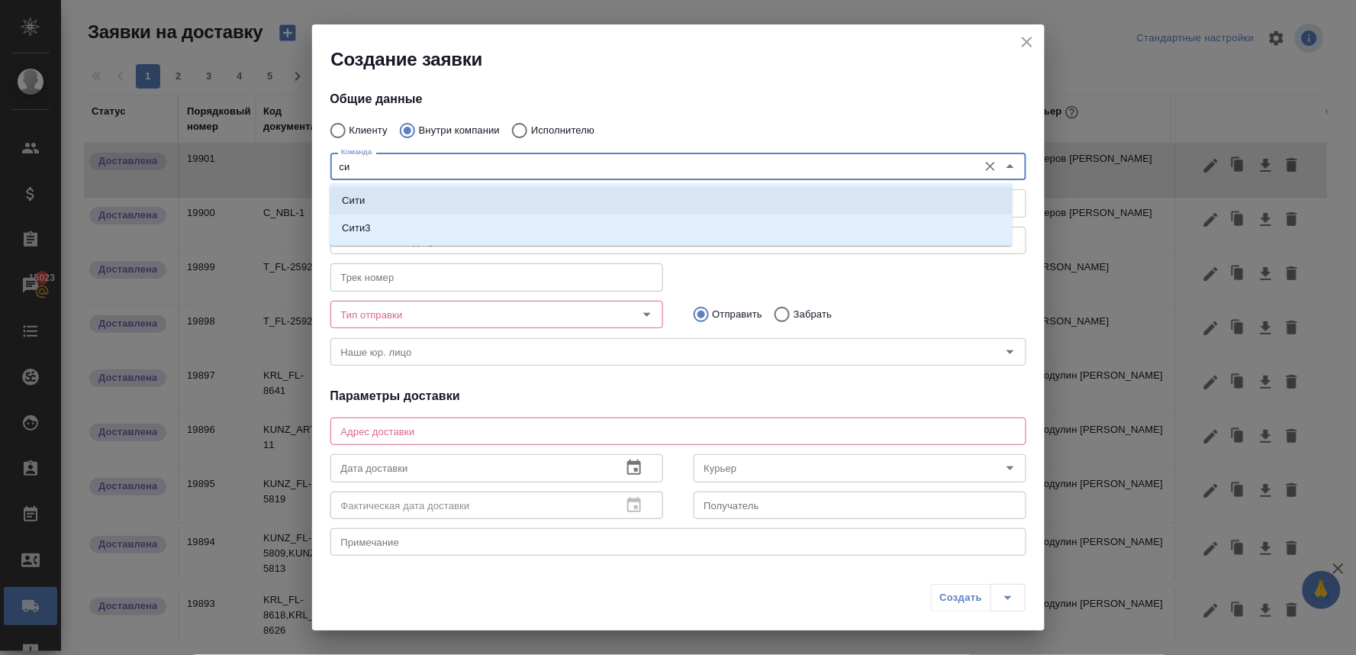
click at [446, 197] on li "Сити" at bounding box center [671, 200] width 683 height 27
type textarea "Пресненская набережная, д. 10, Башня на Набережной, блок С, -1 этаж, зона ритей…"
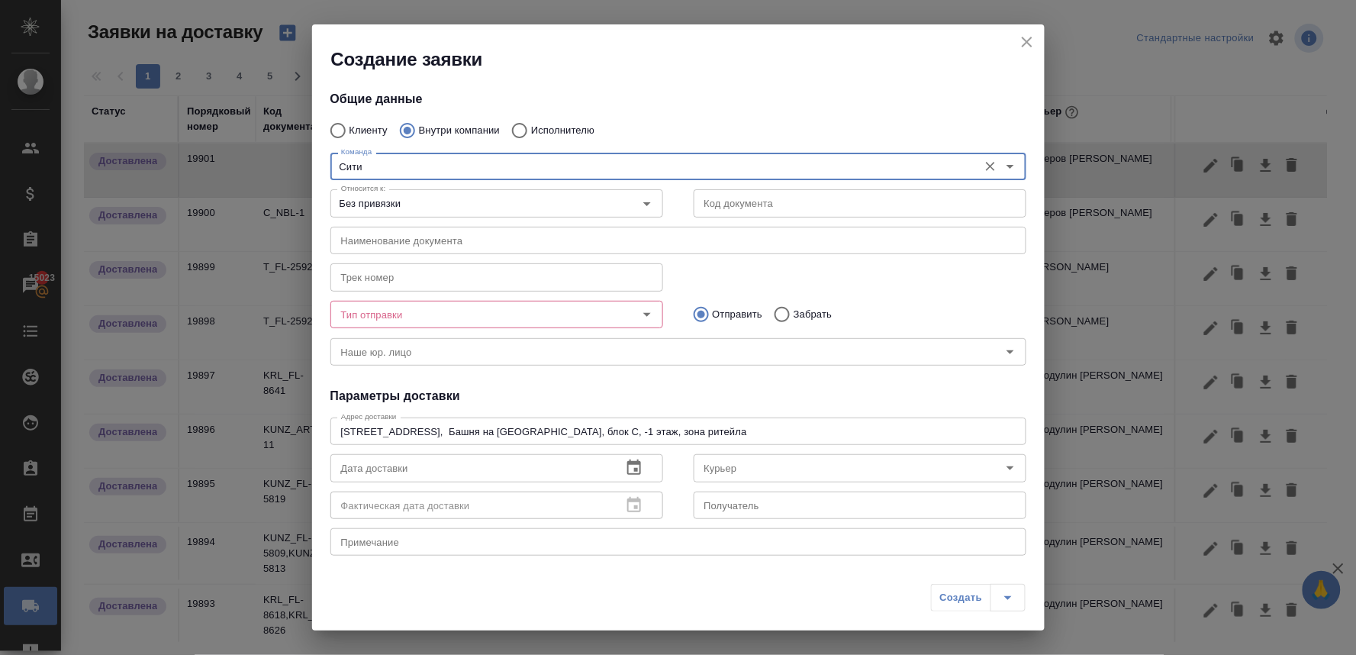
type input "Сити"
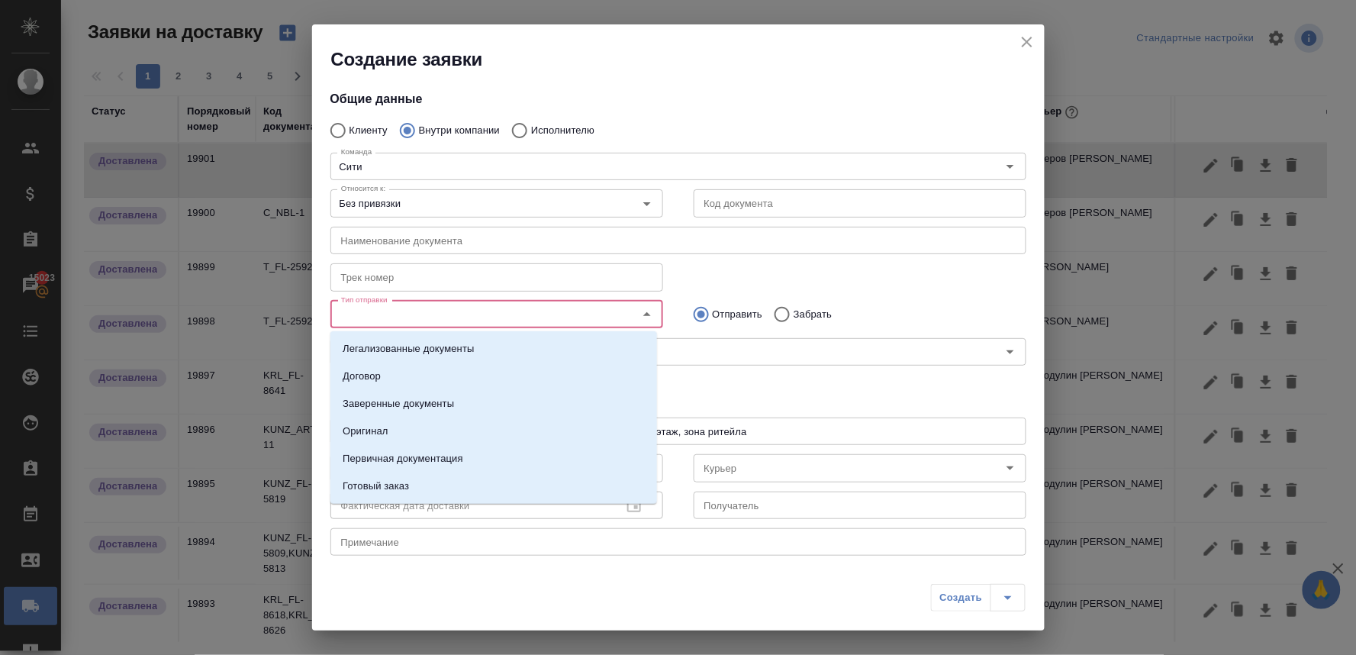
click at [440, 311] on input "Тип отправки" at bounding box center [471, 314] width 272 height 18
click at [432, 429] on li "Оригинал" at bounding box center [493, 431] width 327 height 27
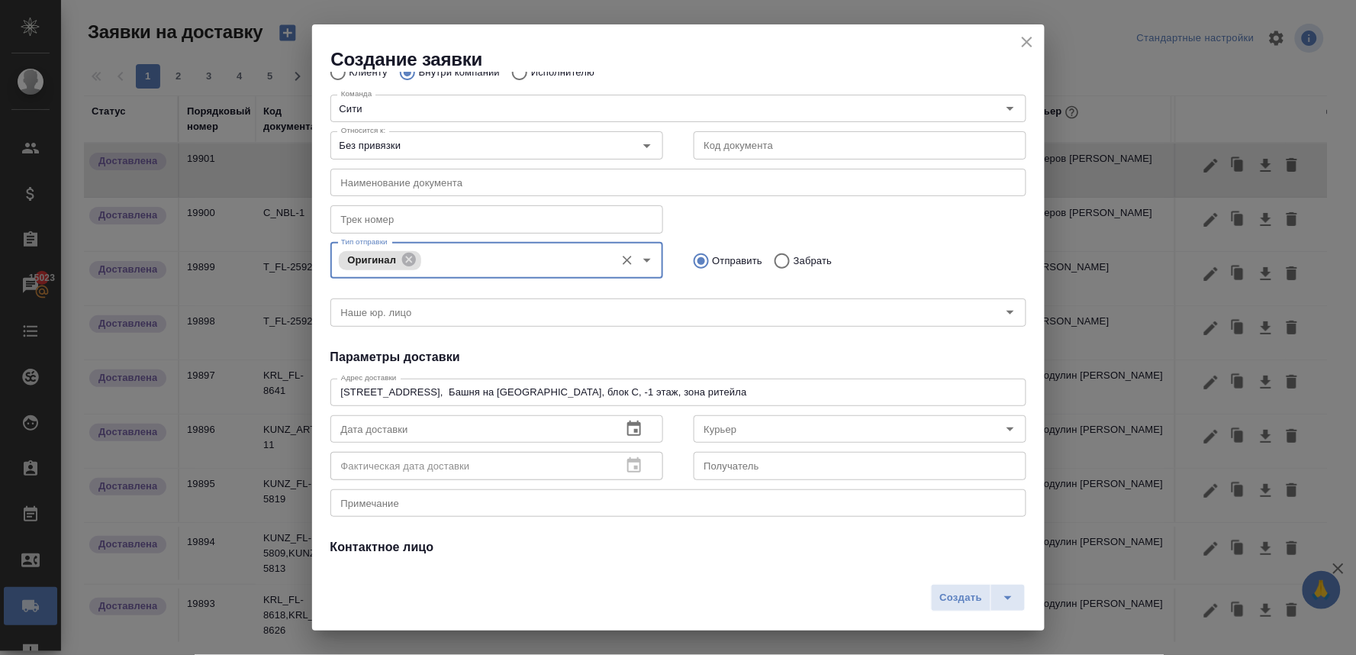
scroll to position [169, 0]
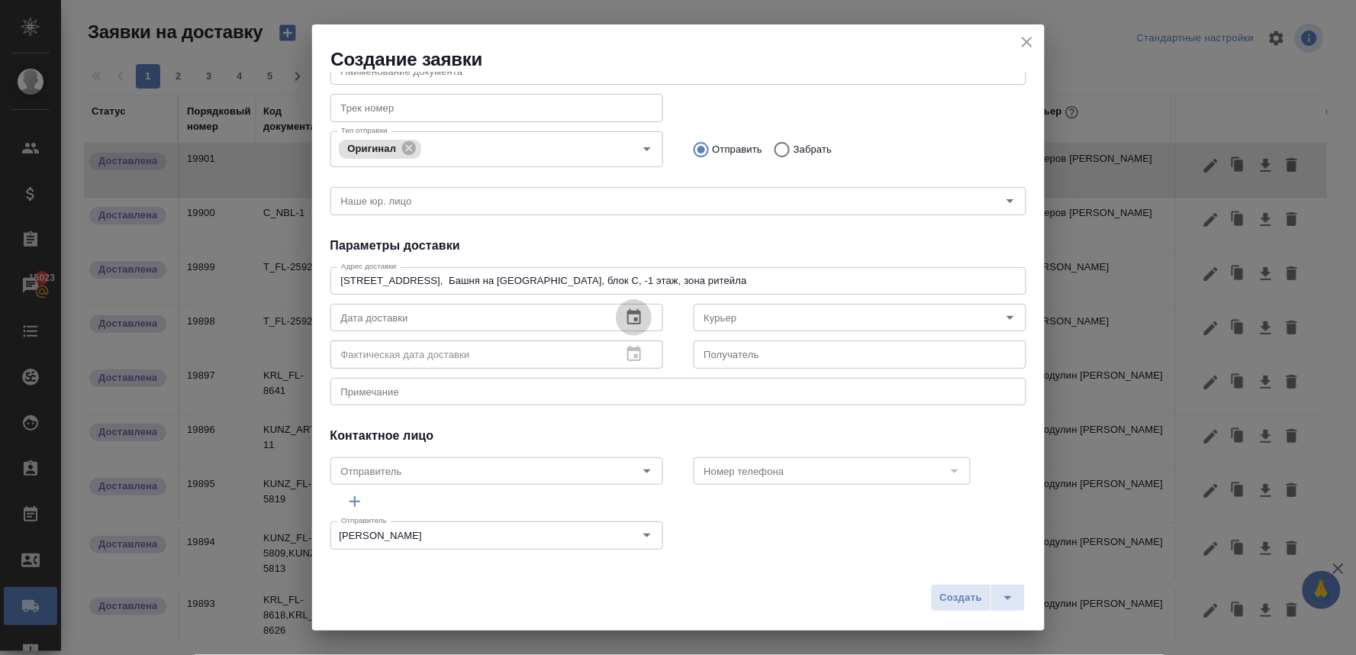
click at [634, 315] on icon "button" at bounding box center [634, 316] width 14 height 15
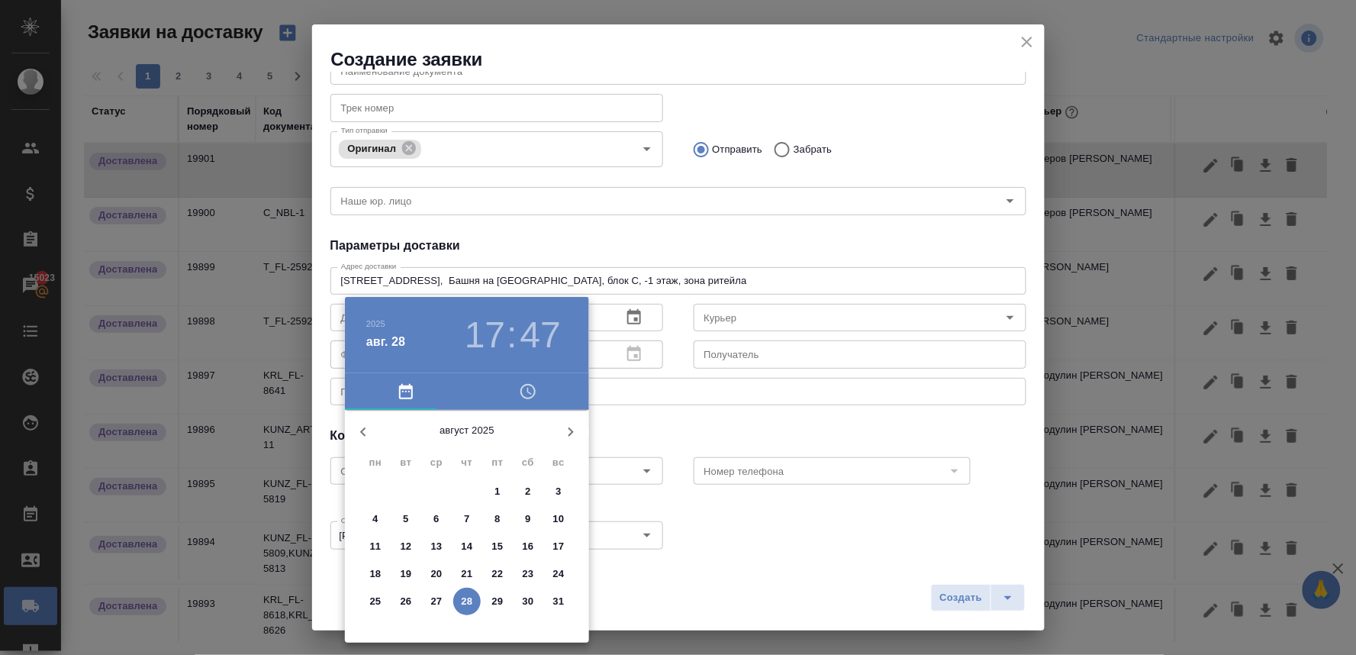
click at [527, 397] on icon "button" at bounding box center [528, 391] width 18 height 18
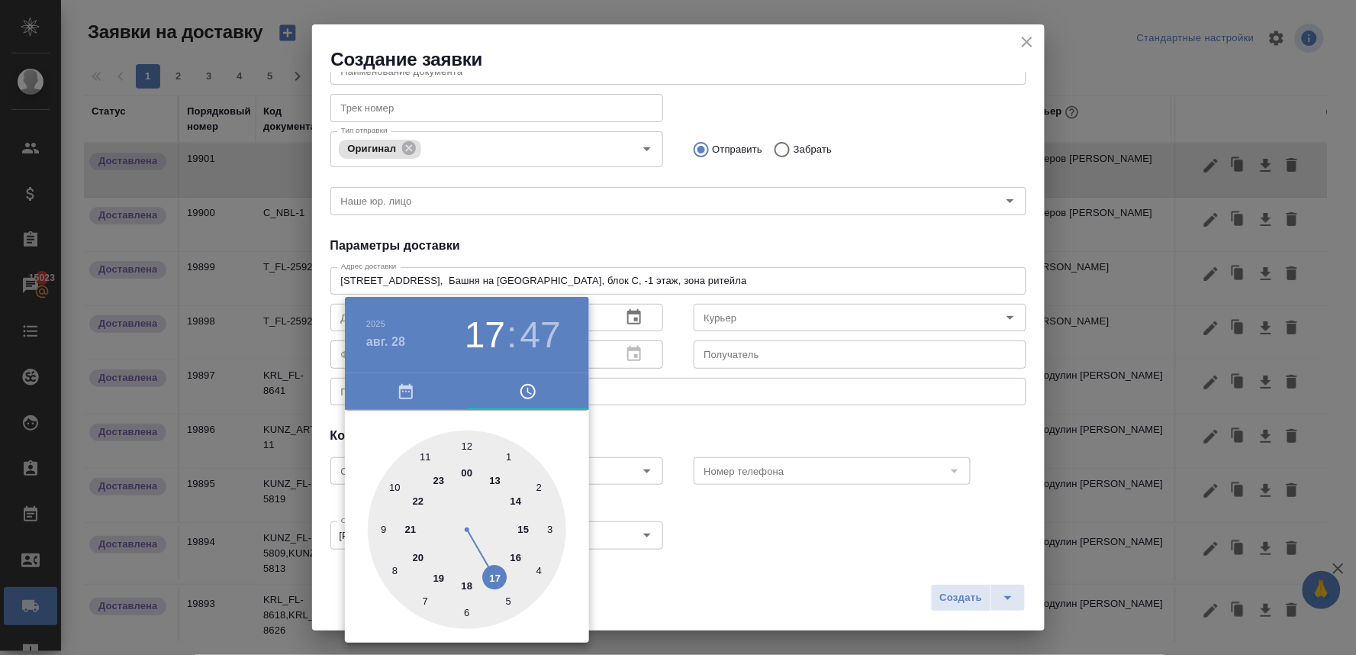
click at [498, 481] on div at bounding box center [467, 529] width 198 height 198
click at [469, 615] on div at bounding box center [467, 529] width 198 height 198
type input "28.08.2025 13:30"
click at [721, 423] on div at bounding box center [678, 327] width 1356 height 655
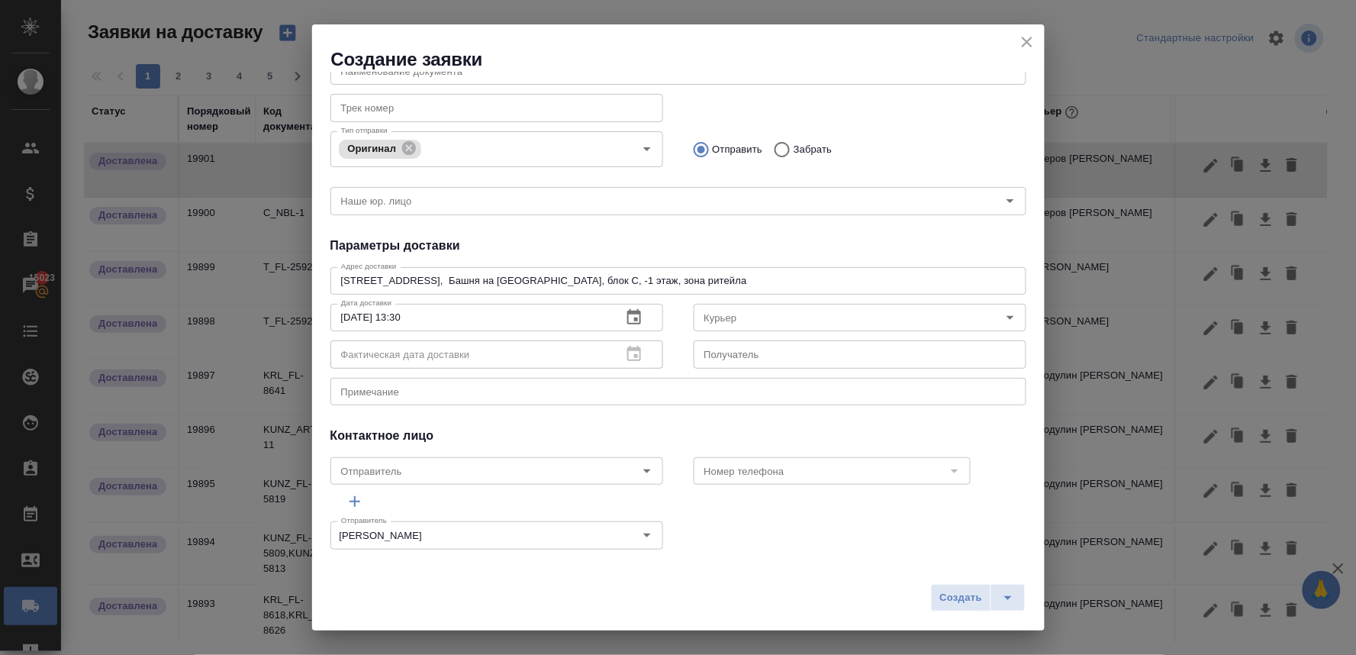
click at [728, 323] on input "Курьер" at bounding box center [834, 317] width 272 height 18
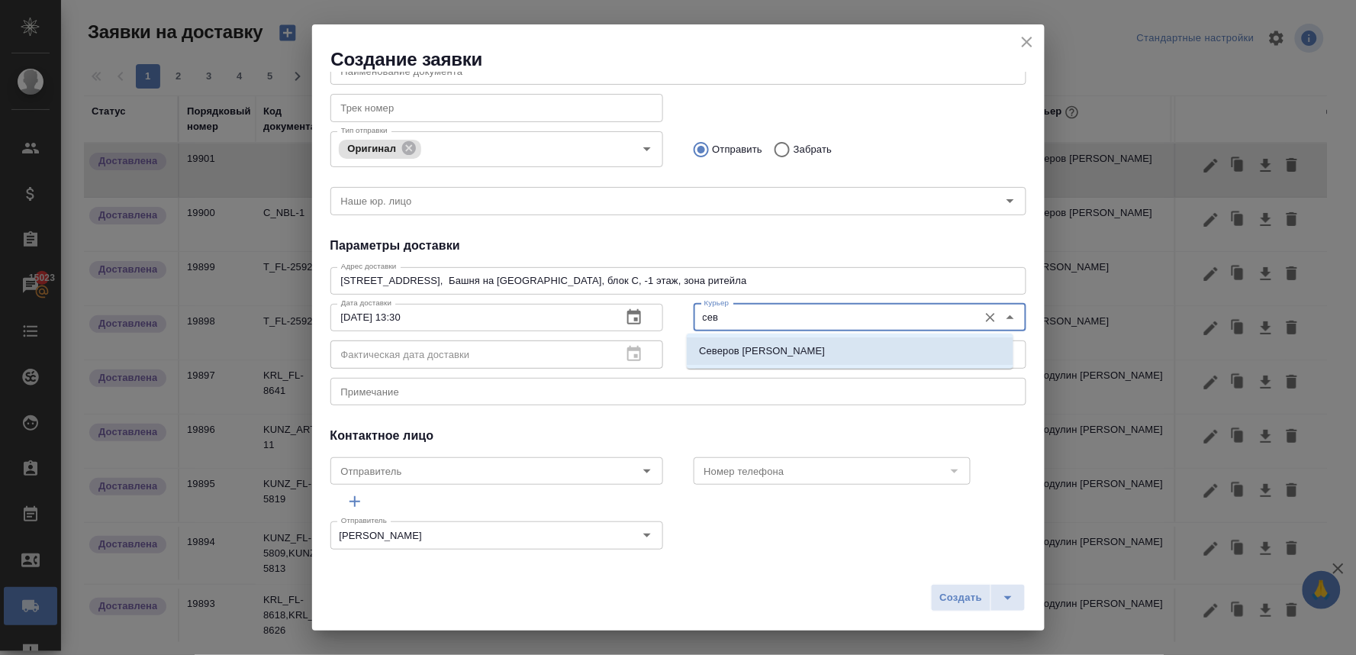
click at [733, 351] on p "Северов Олег" at bounding box center [762, 350] width 126 height 15
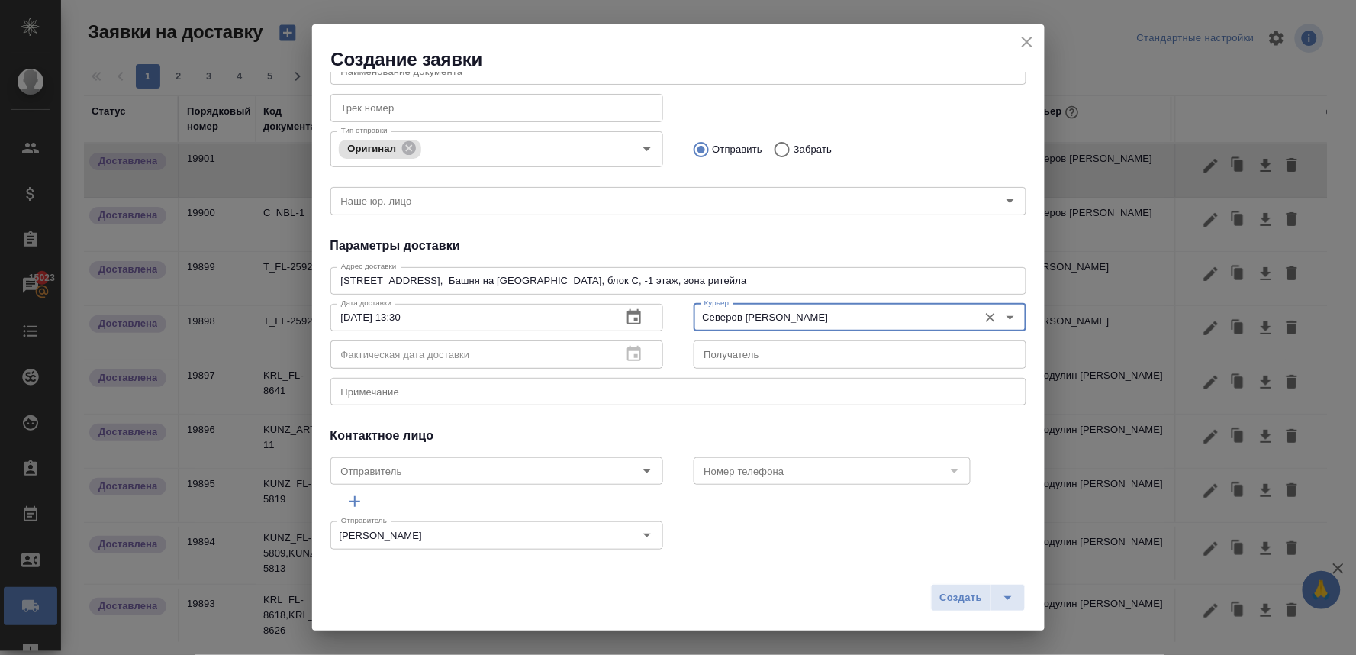
type input "Северов Олег"
click at [630, 422] on div "Общие данные Клиенту Внутри компании Исполнителю Команда Сити Команда Относится…" at bounding box center [678, 315] width 733 height 486
click at [585, 394] on textarea at bounding box center [678, 390] width 675 height 11
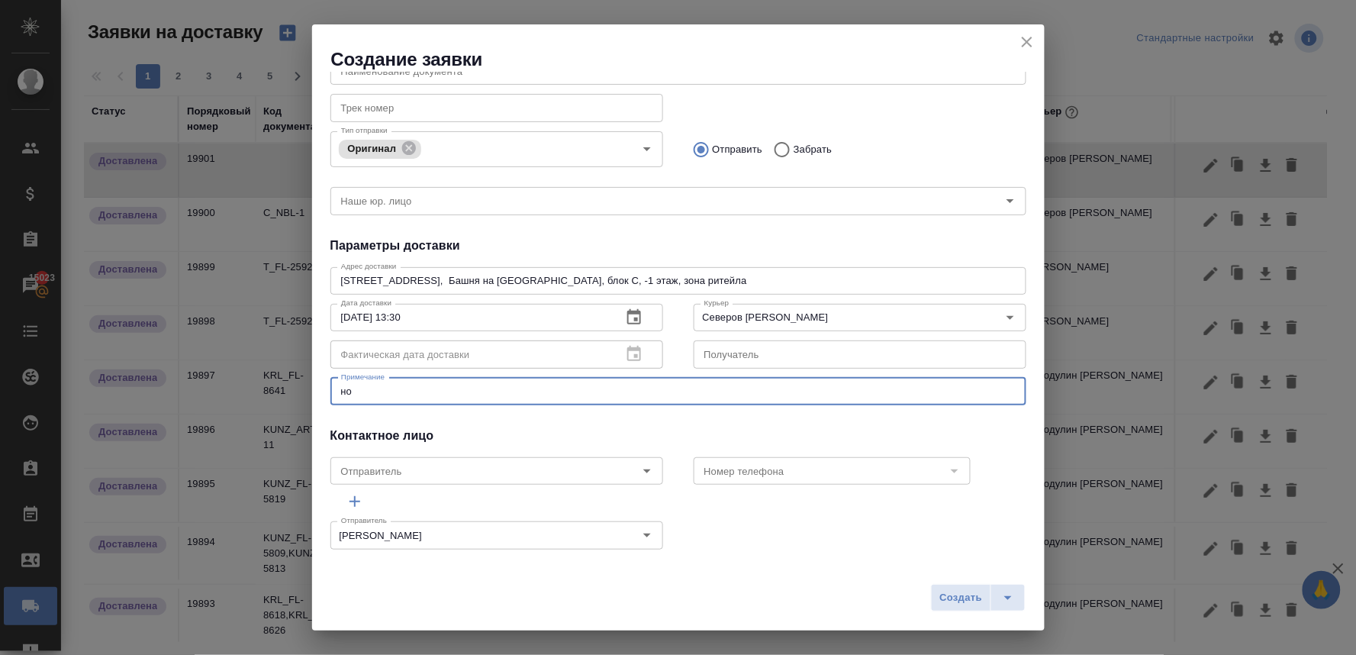
type textarea "н"
paste textarea "Новокузнецкая, 44/2"
type textarea "Новокузнецкая, 44/2-сити1"
click at [943, 588] on button "Создать" at bounding box center [961, 597] width 60 height 27
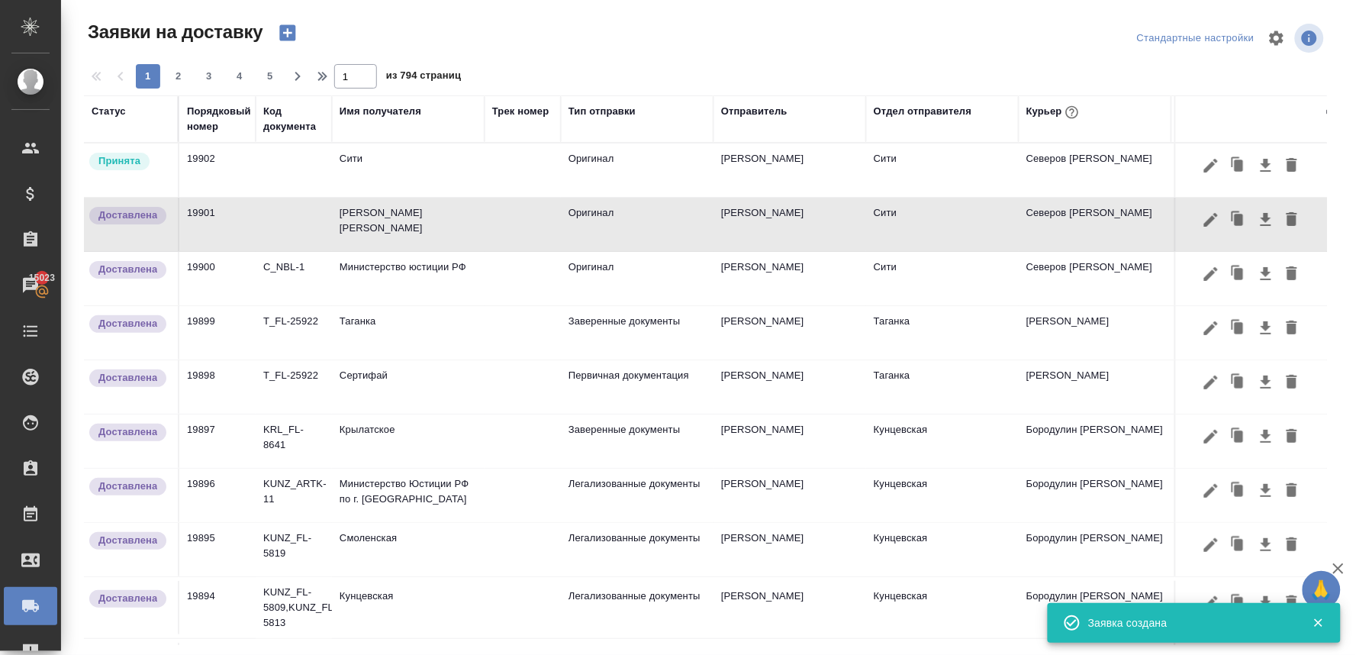
click at [392, 161] on td "Сити" at bounding box center [408, 169] width 153 height 53
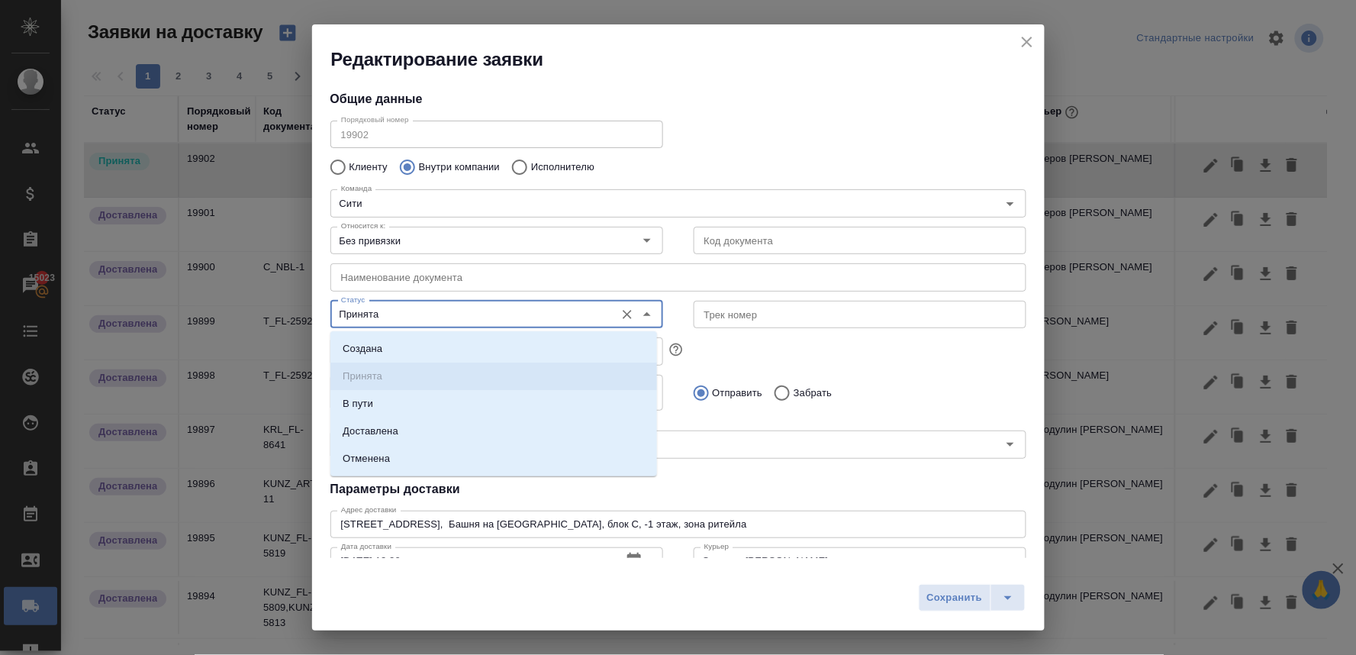
click at [416, 314] on input "Принята" at bounding box center [471, 314] width 272 height 18
click at [435, 445] on li "Отменена" at bounding box center [493, 458] width 327 height 27
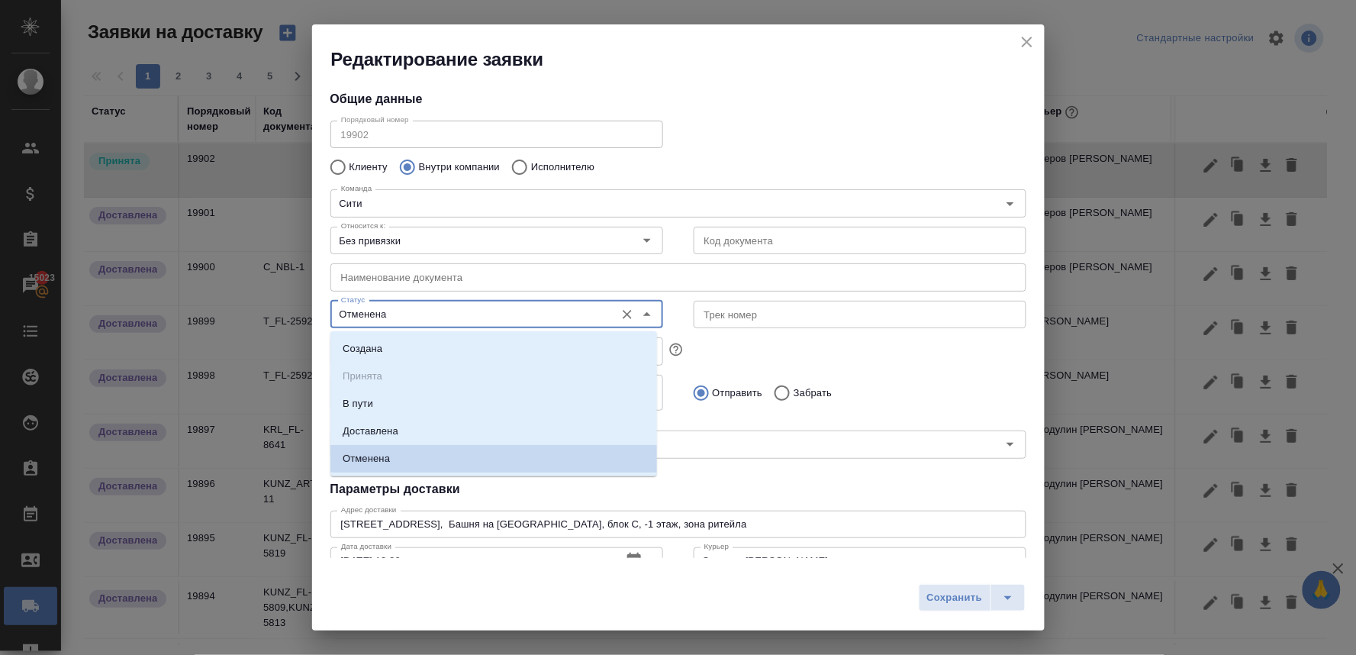
click at [433, 308] on input "Отменена" at bounding box center [471, 314] width 272 height 18
click at [414, 430] on li "Доставлена" at bounding box center [493, 431] width 327 height 27
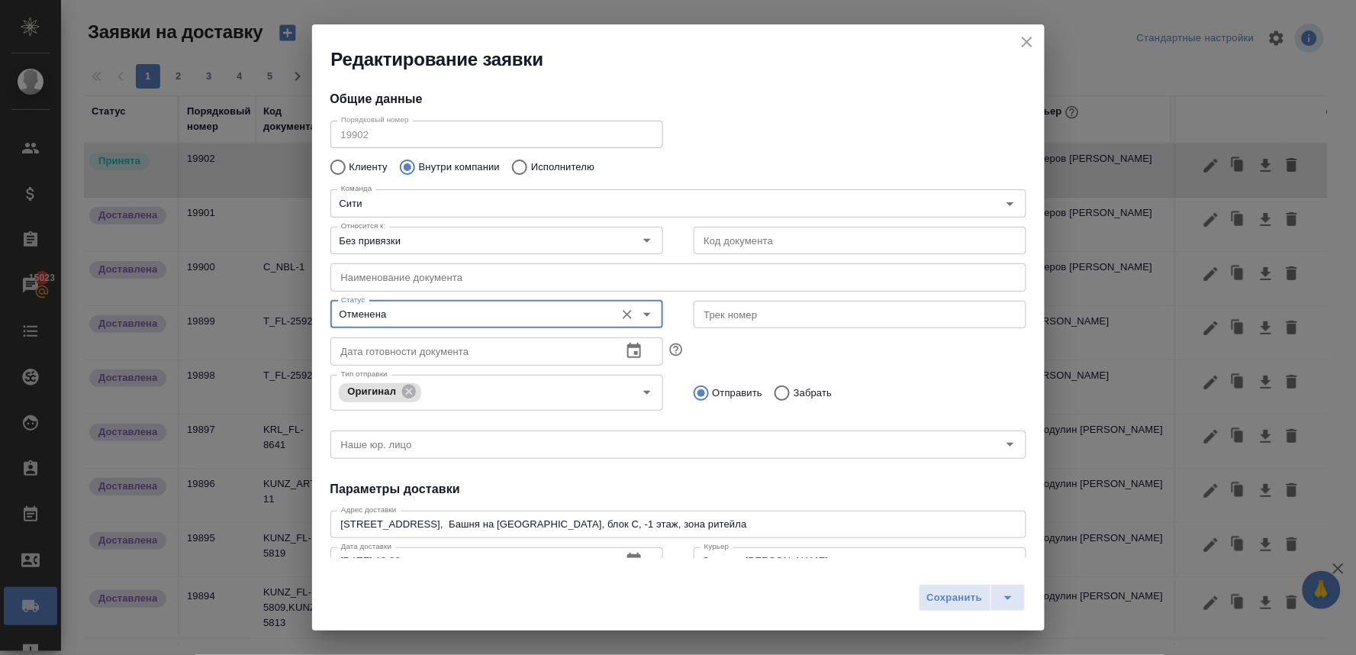
type input "Доставлена"
click at [928, 585] on button "Сохранить" at bounding box center [955, 597] width 73 height 27
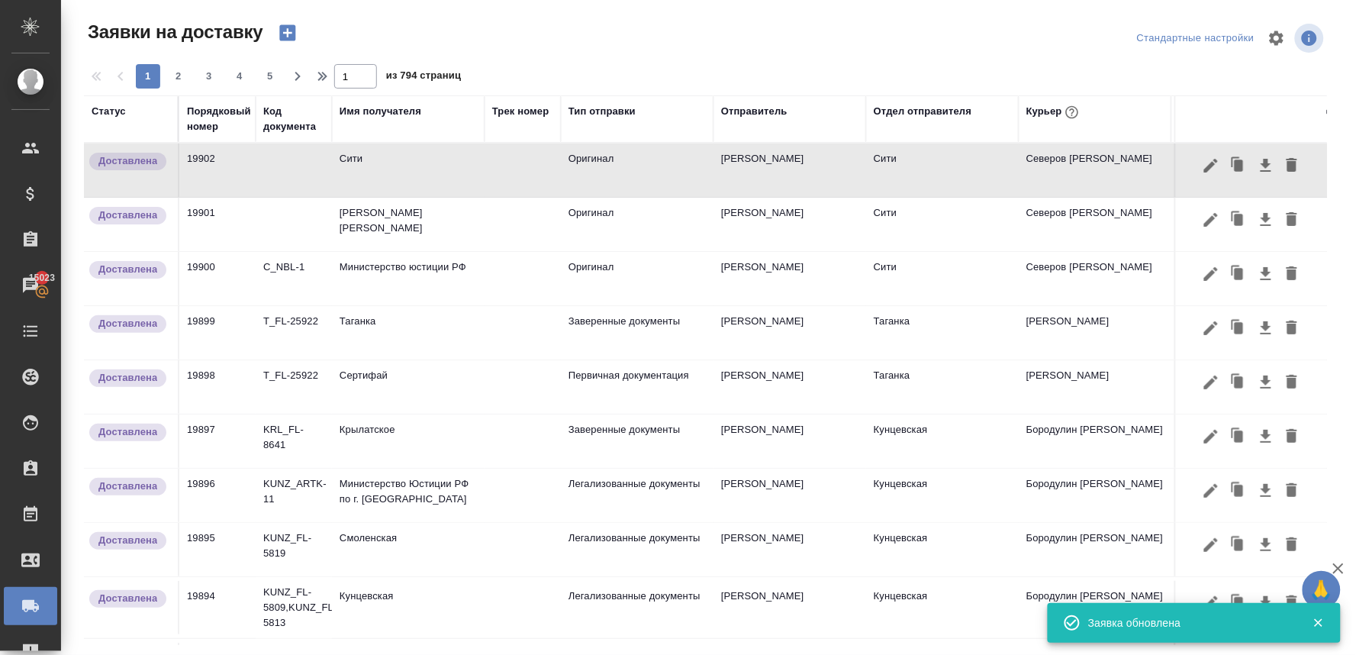
click at [285, 36] on icon "button" at bounding box center [287, 33] width 16 height 16
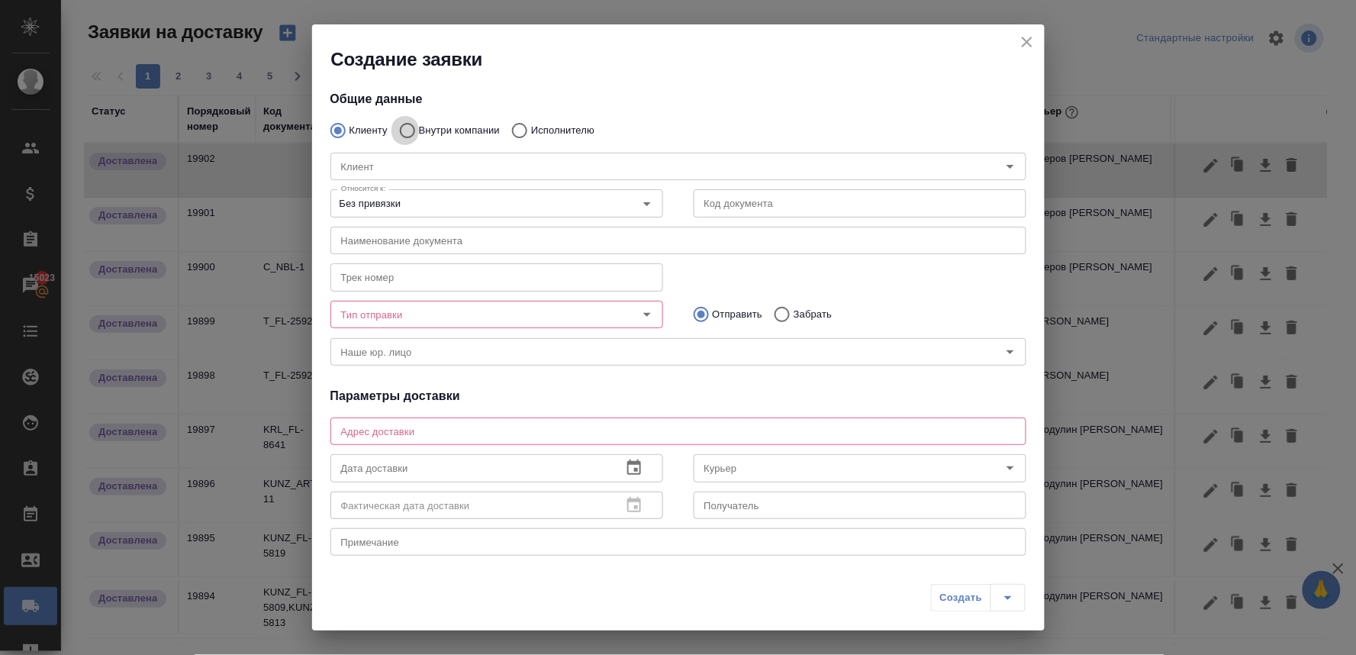
click at [405, 134] on input "Внутри компании" at bounding box center [405, 130] width 27 height 32
radio input "true"
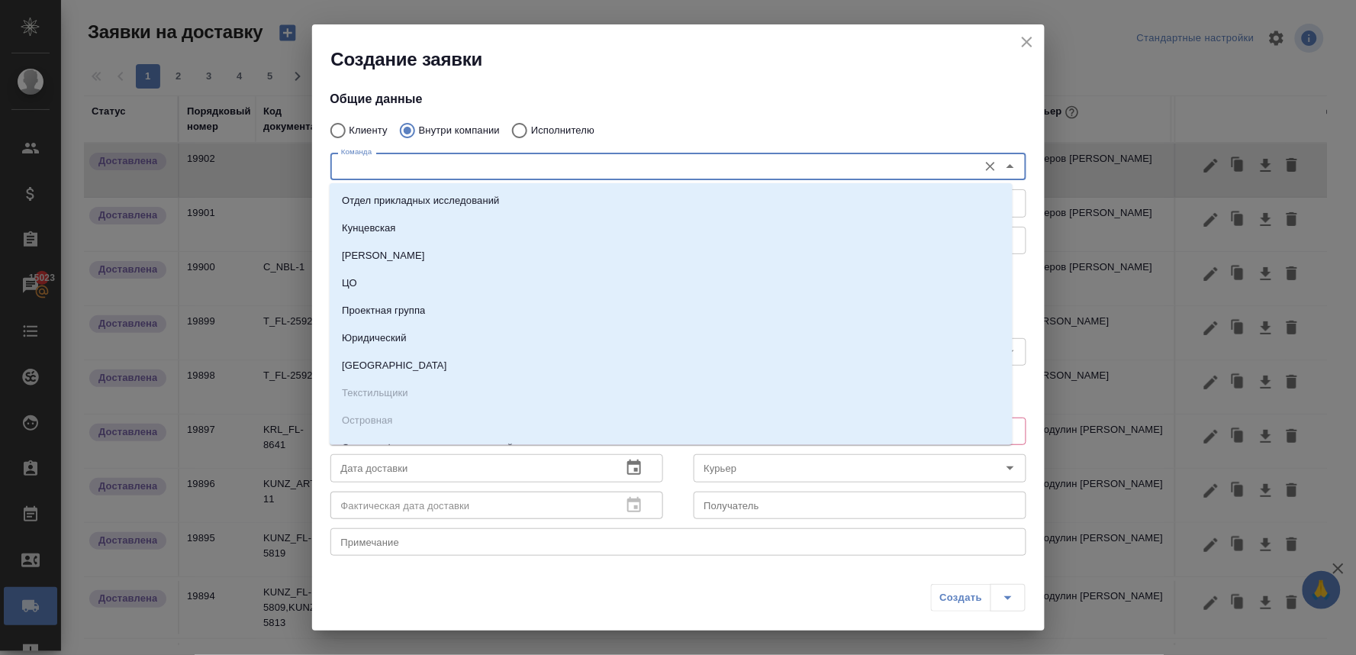
click at [528, 169] on input "Команда" at bounding box center [653, 166] width 636 height 18
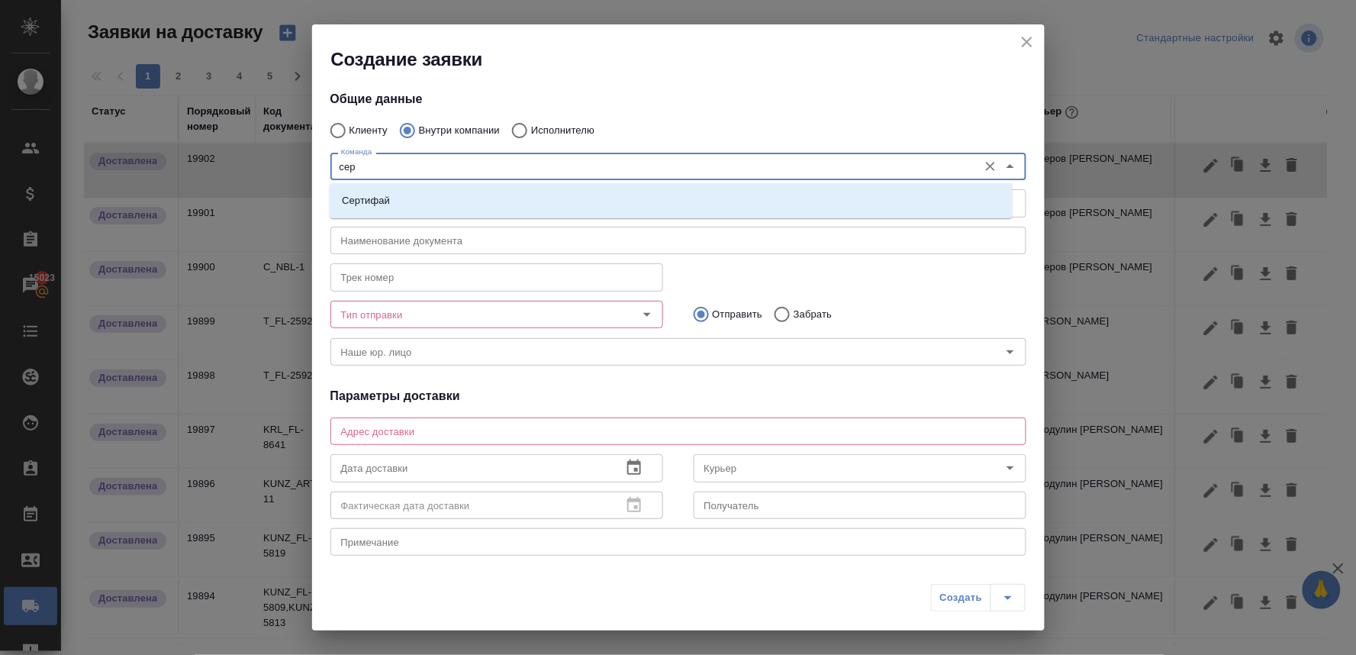
type input "серт"
click at [524, 204] on li "Сертифай" at bounding box center [671, 200] width 683 height 27
type textarea "Кузнецкий мост, д.7"
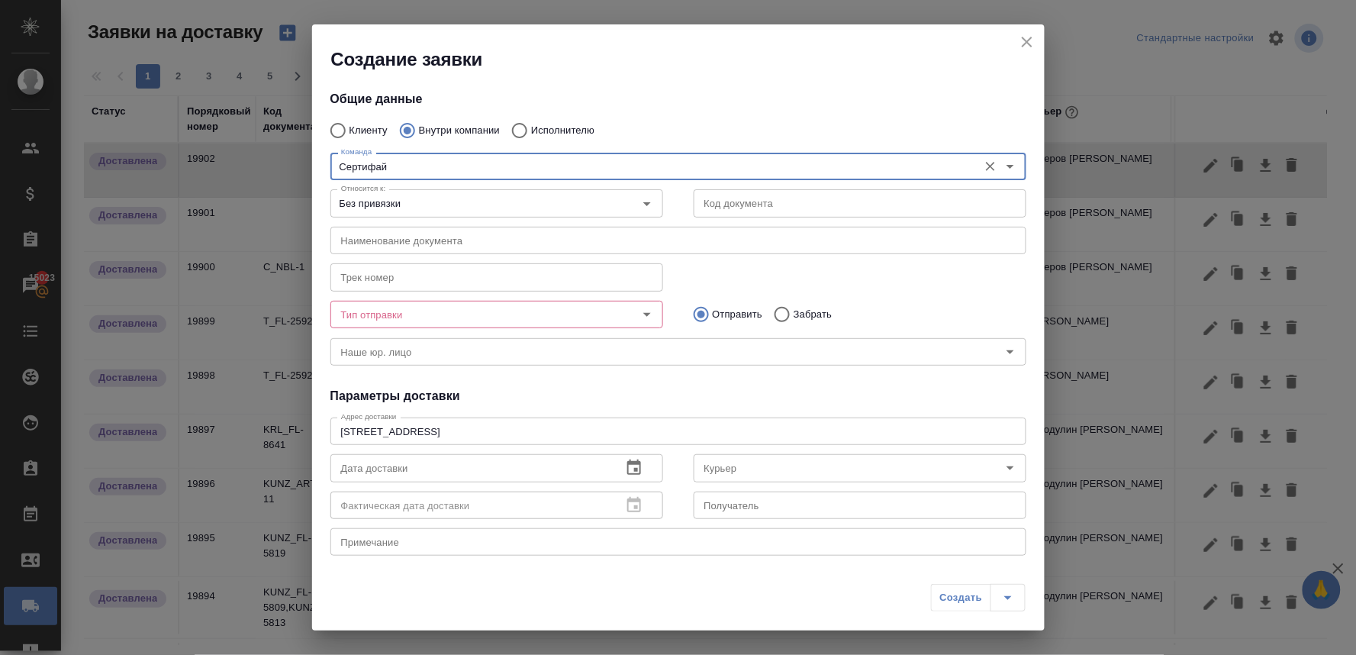
type input "Сертифай"
click at [445, 314] on input "Тип отправки" at bounding box center [471, 314] width 272 height 18
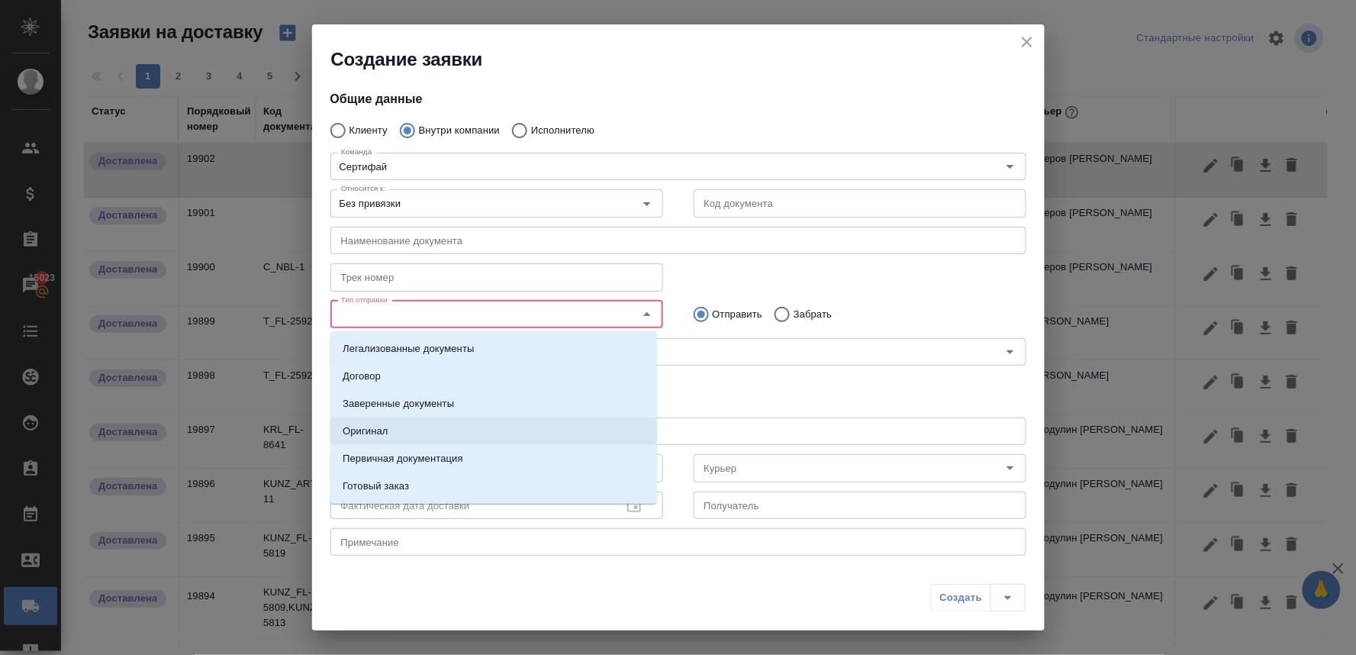
click at [431, 432] on li "Оригинал" at bounding box center [493, 431] width 327 height 27
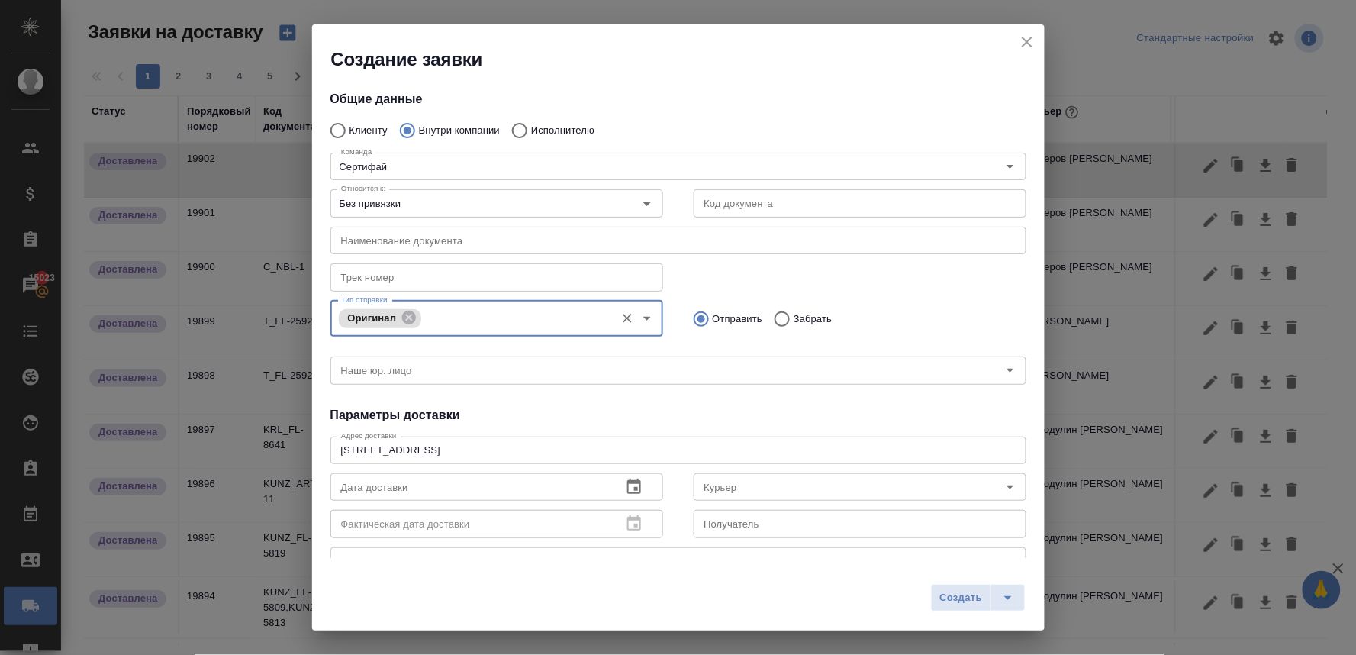
scroll to position [85, 0]
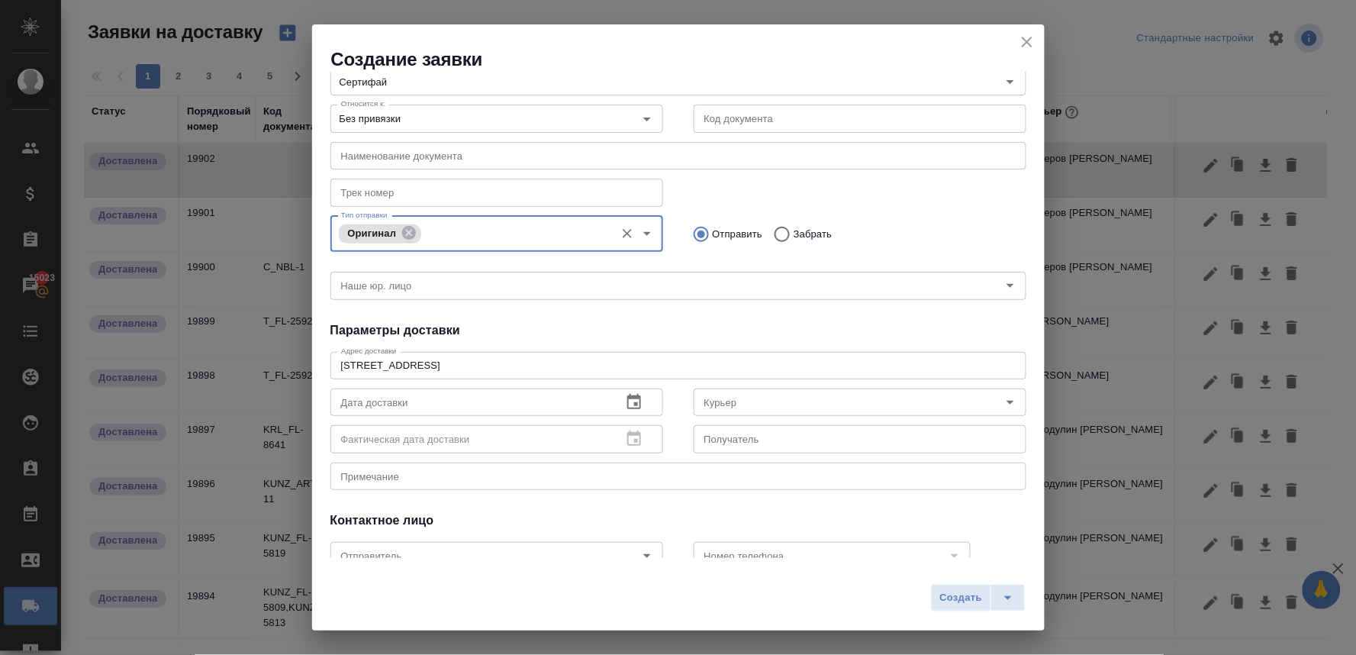
click at [626, 403] on icon "button" at bounding box center [634, 402] width 18 height 18
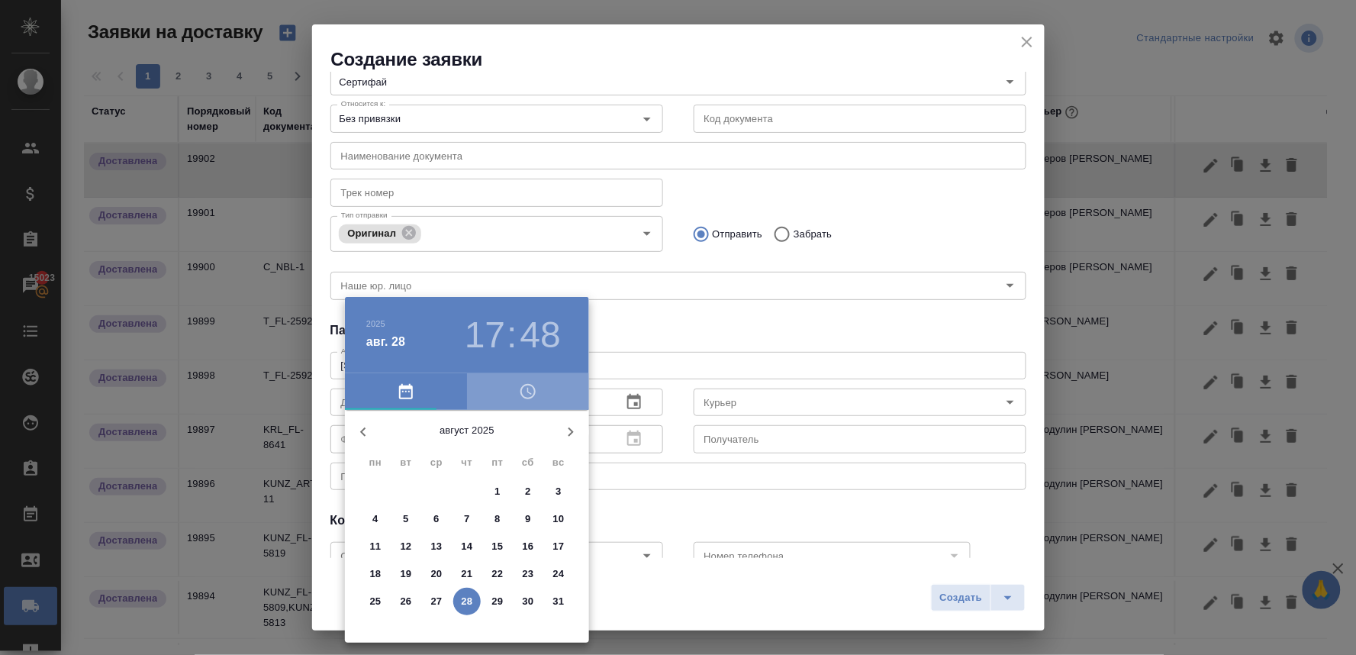
click at [527, 392] on icon "button" at bounding box center [528, 391] width 18 height 18
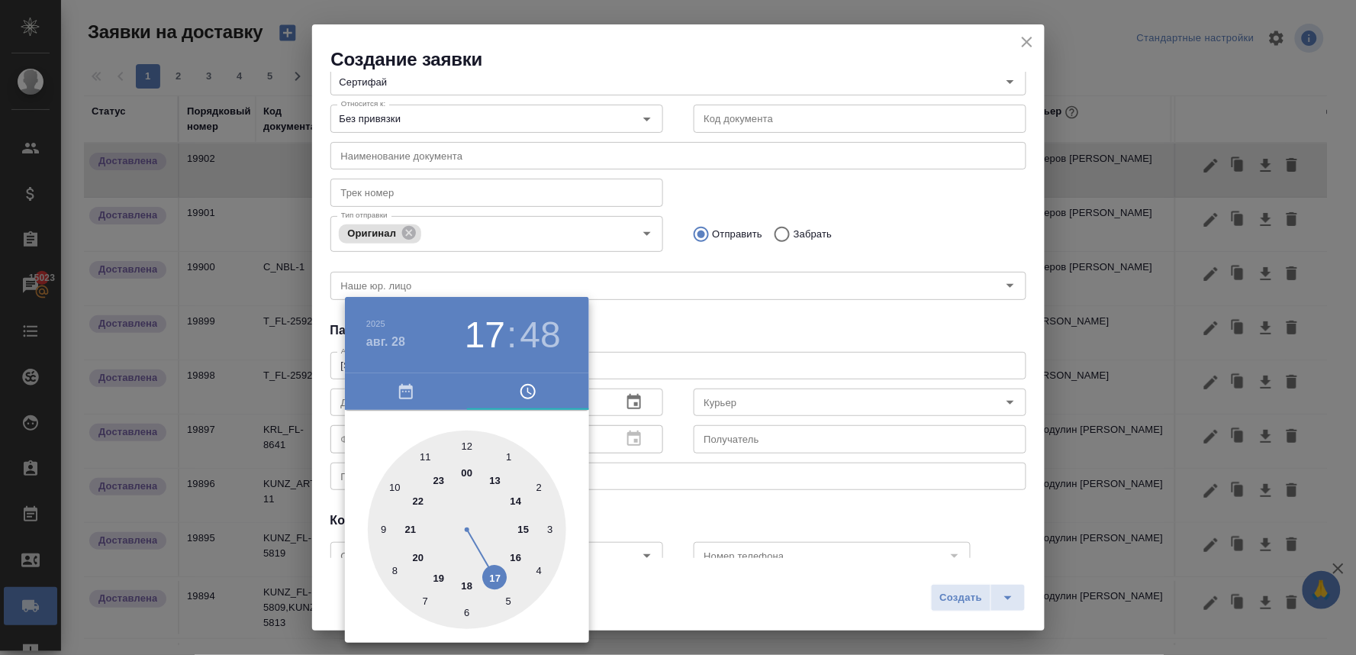
click at [517, 501] on div at bounding box center [467, 529] width 198 height 198
type input "28.08.2025 14:48"
click at [693, 347] on div at bounding box center [678, 327] width 1356 height 655
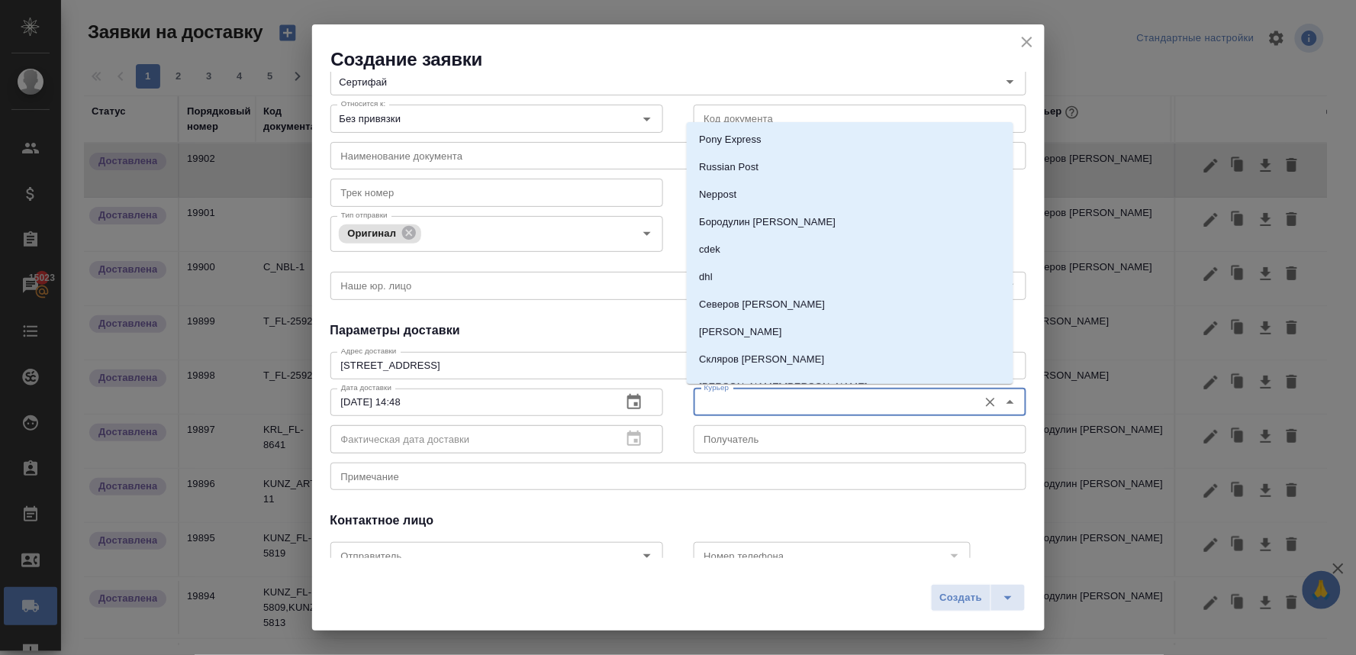
click at [714, 398] on input "Курьер" at bounding box center [834, 402] width 272 height 18
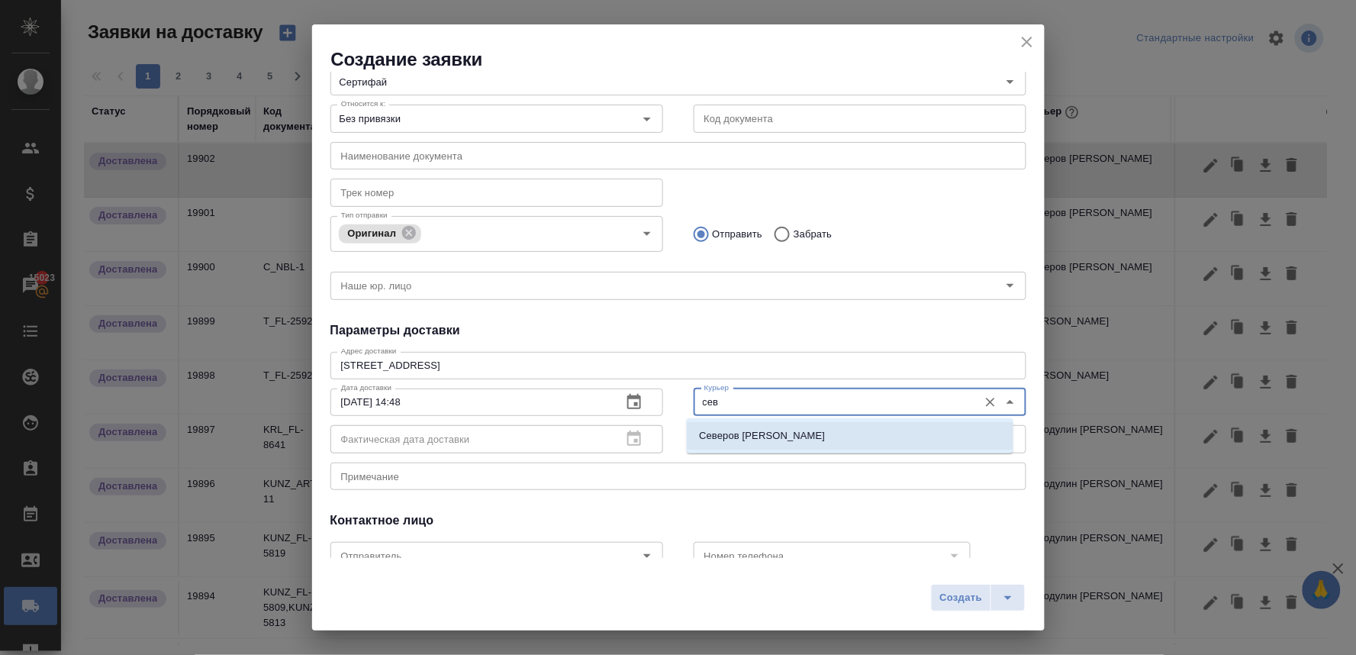
click at [722, 440] on p "Северов Олег" at bounding box center [762, 435] width 126 height 15
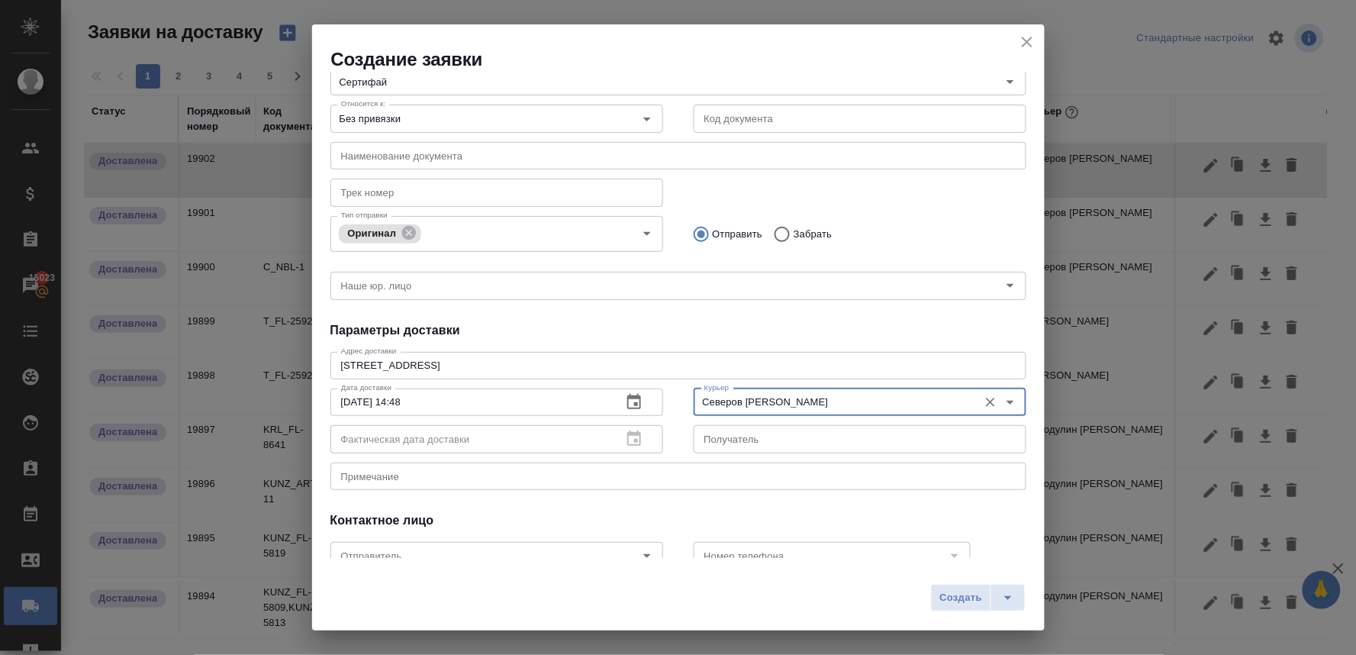
type input "Северов Олег"
click at [656, 504] on div "Общие данные Клиенту Внутри компании Исполнителю Команда Сертифай Команда Относ…" at bounding box center [678, 315] width 733 height 486
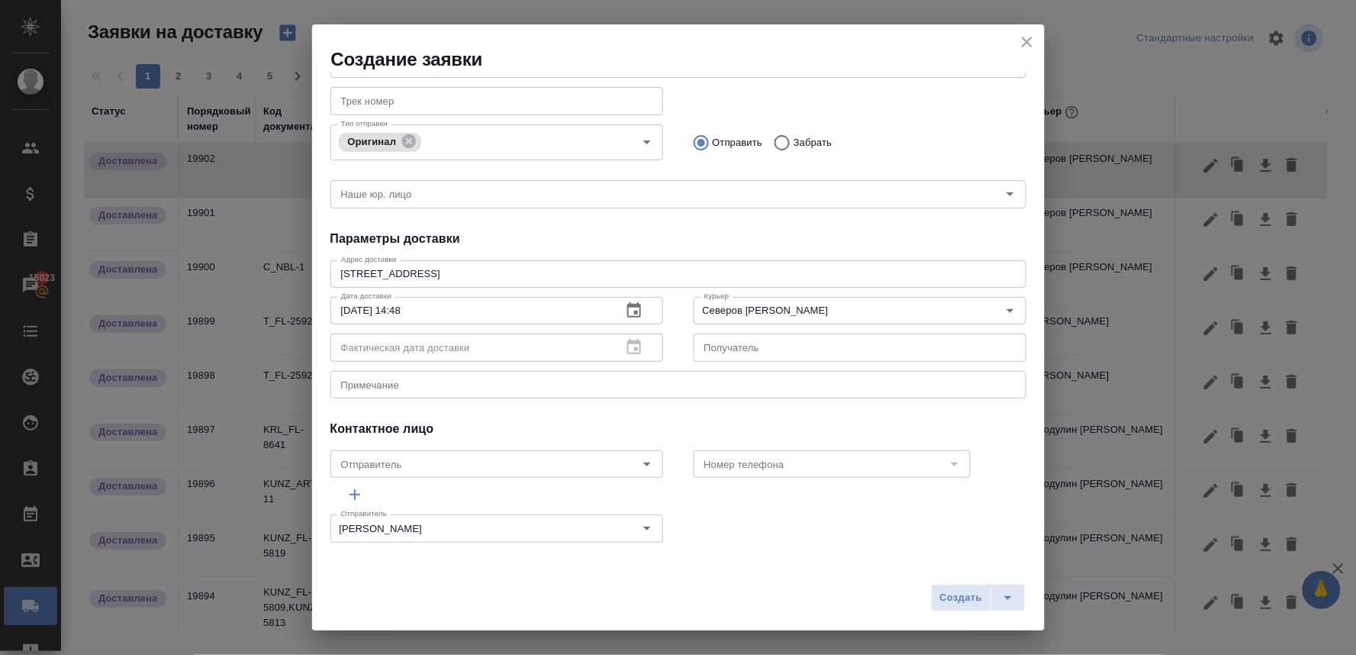
scroll to position [177, 0]
click at [632, 383] on textarea at bounding box center [678, 383] width 675 height 11
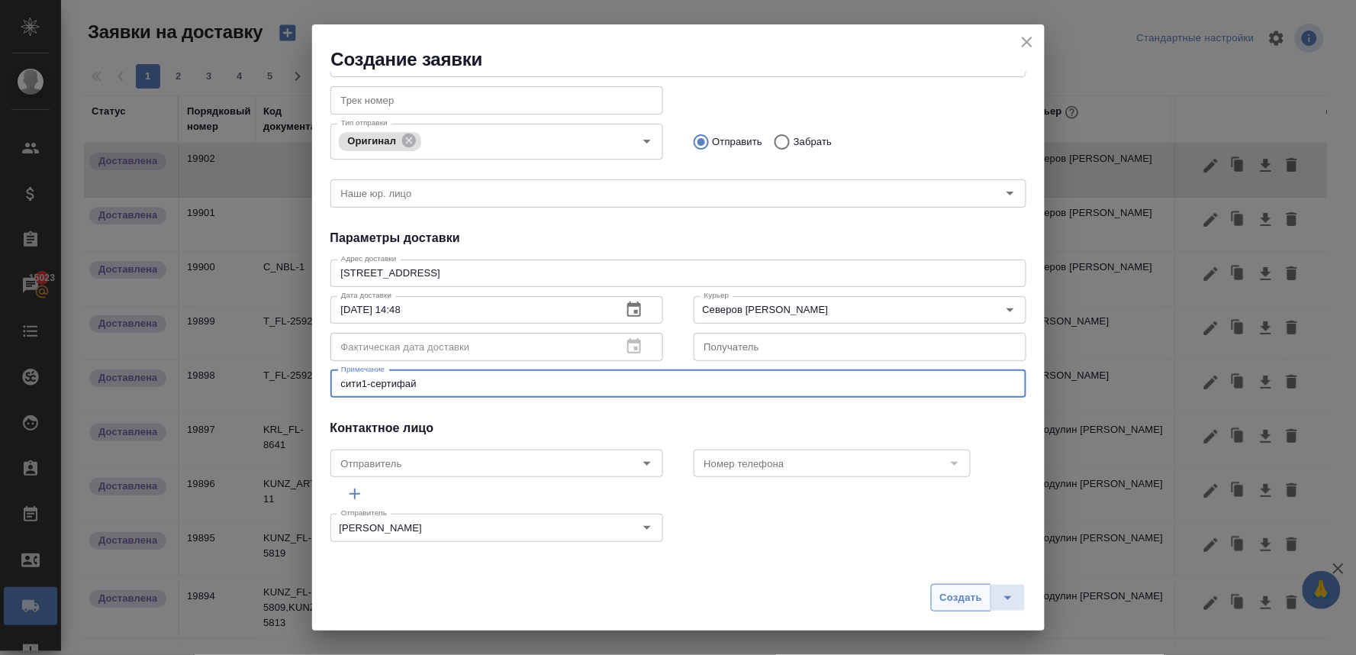
type textarea "сити1-сертифай"
click at [965, 598] on span "Создать" at bounding box center [961, 598] width 43 height 18
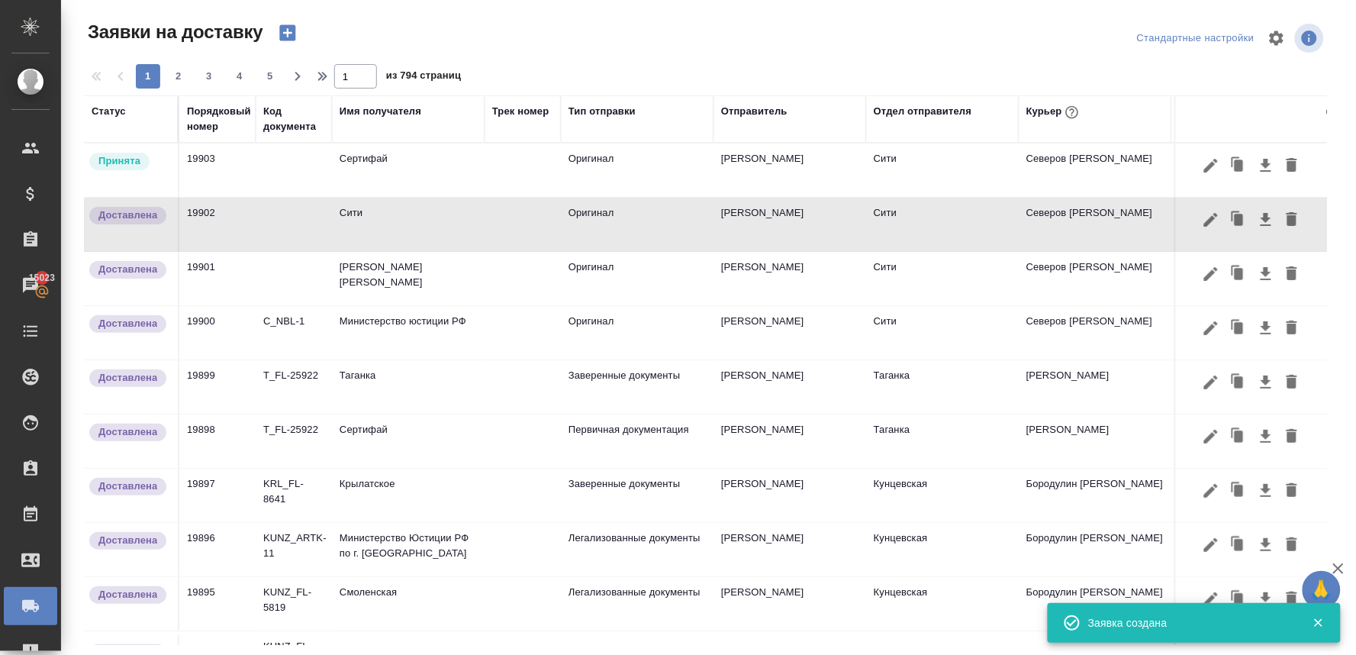
click at [353, 156] on td "Сертифай" at bounding box center [408, 169] width 153 height 53
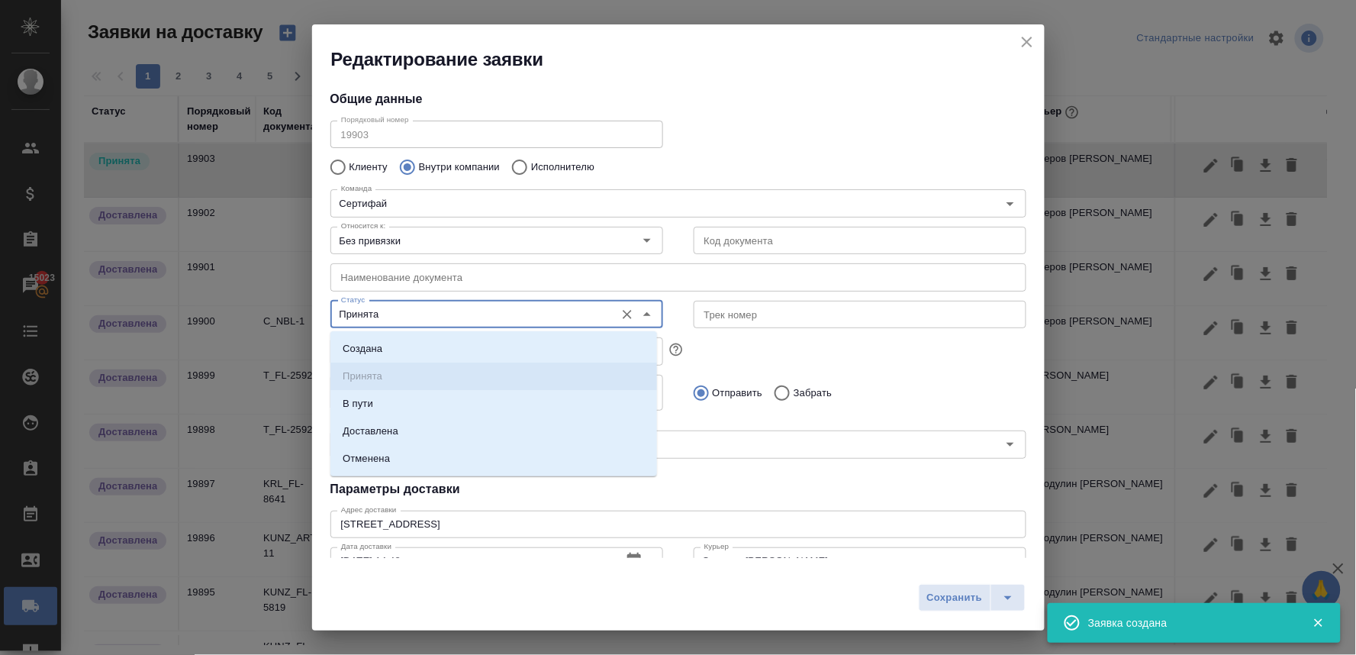
click at [377, 311] on input "Принята" at bounding box center [471, 314] width 272 height 18
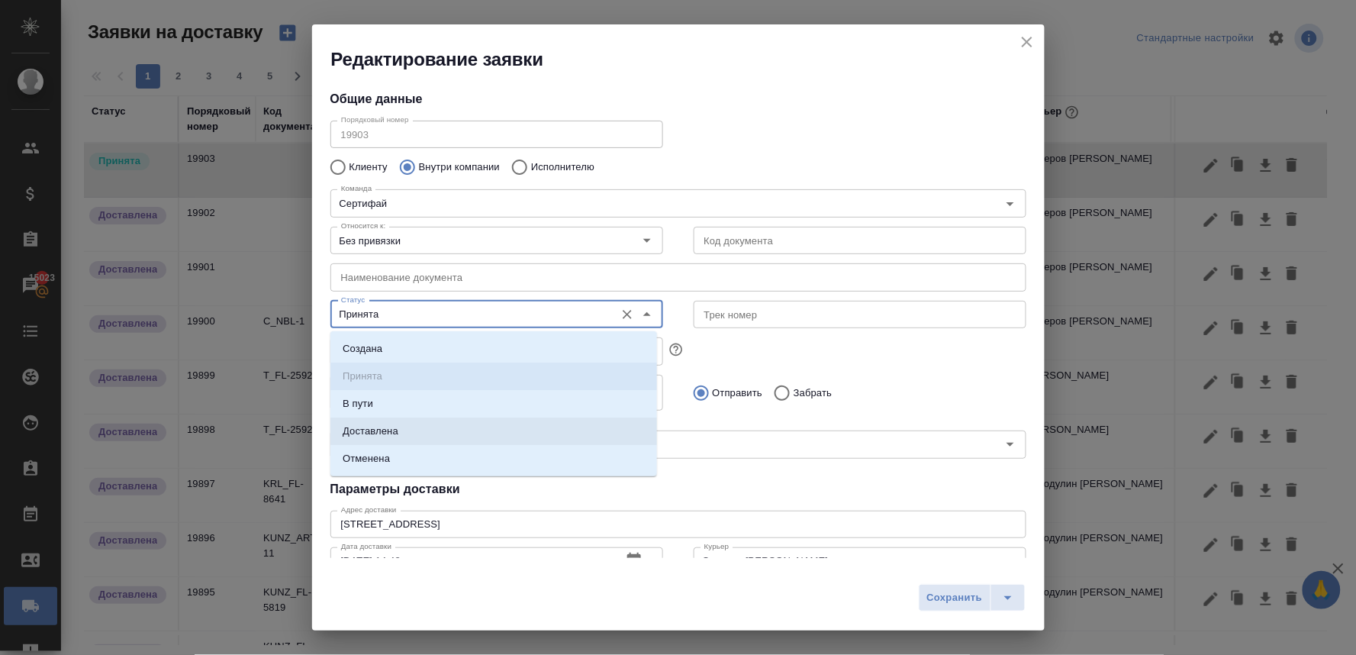
click at [387, 427] on p "Доставлена" at bounding box center [371, 431] width 56 height 15
type input "Доставлена"
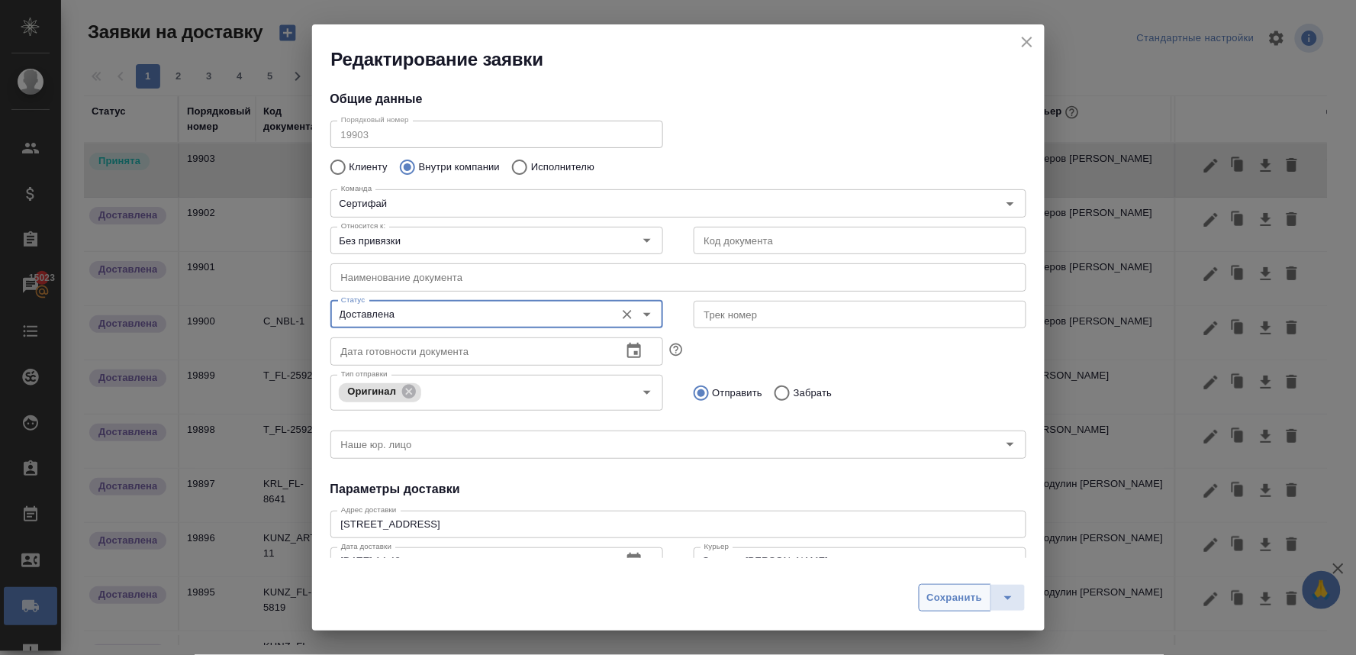
click at [943, 603] on span "Сохранить" at bounding box center [955, 598] width 56 height 18
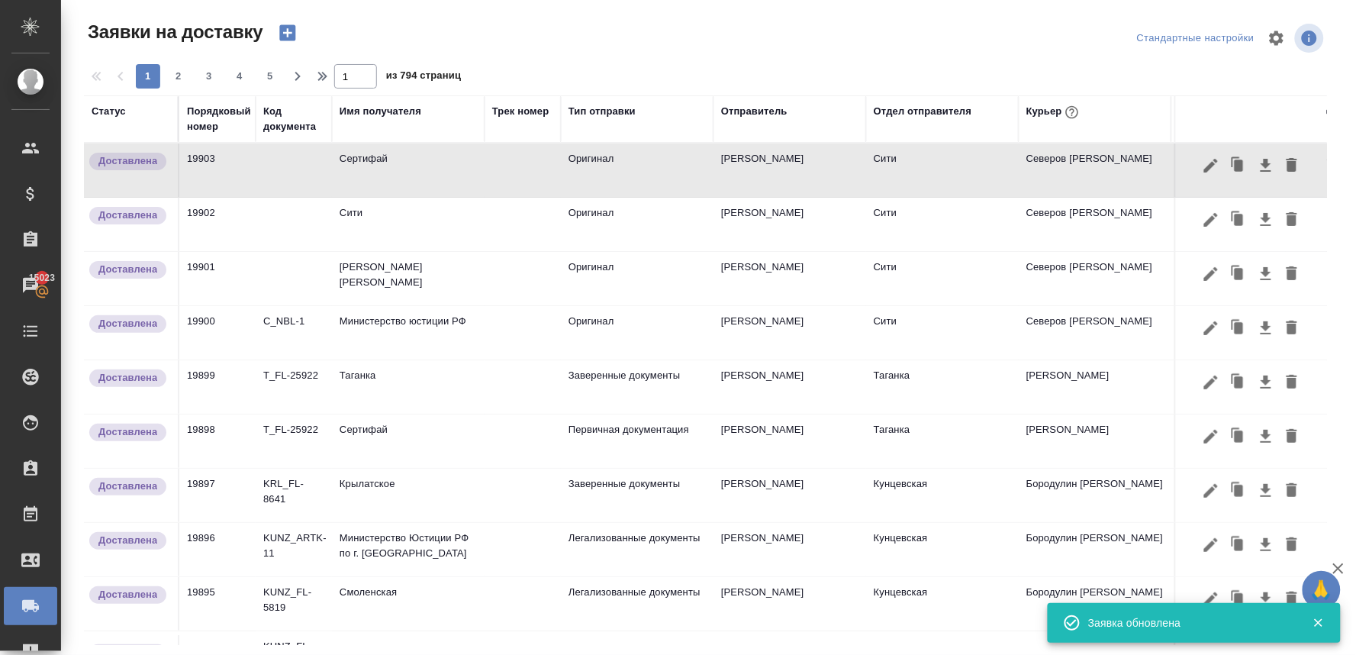
click at [285, 31] on icon "button" at bounding box center [287, 33] width 16 height 16
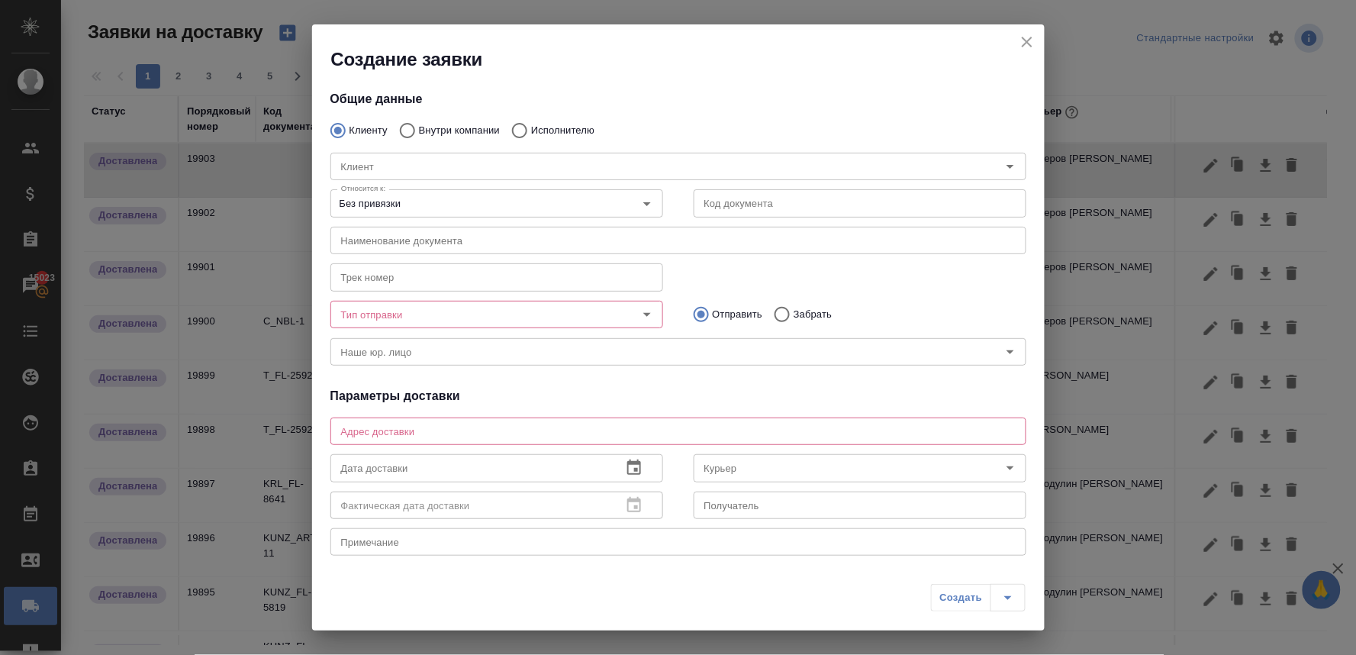
click at [521, 128] on input "Исполнителю" at bounding box center [517, 130] width 27 height 32
radio input "true"
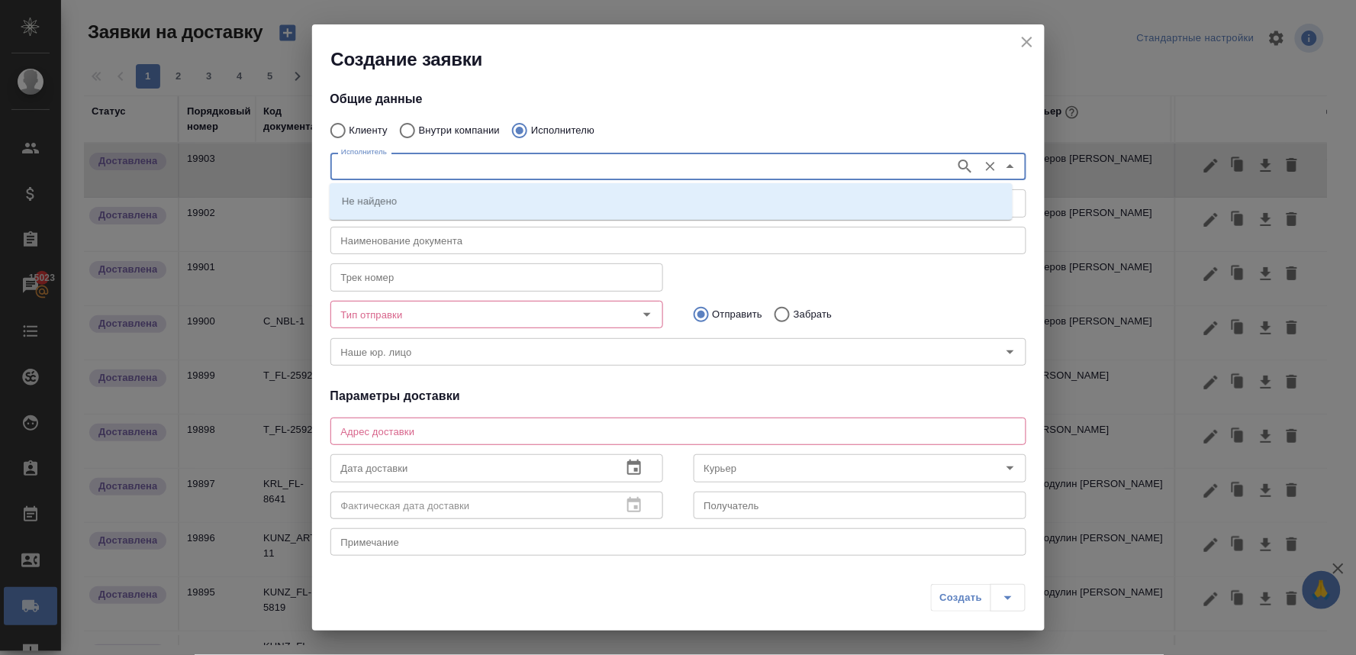
click at [512, 161] on input "Исполнитель" at bounding box center [641, 166] width 613 height 18
type input "министерство"
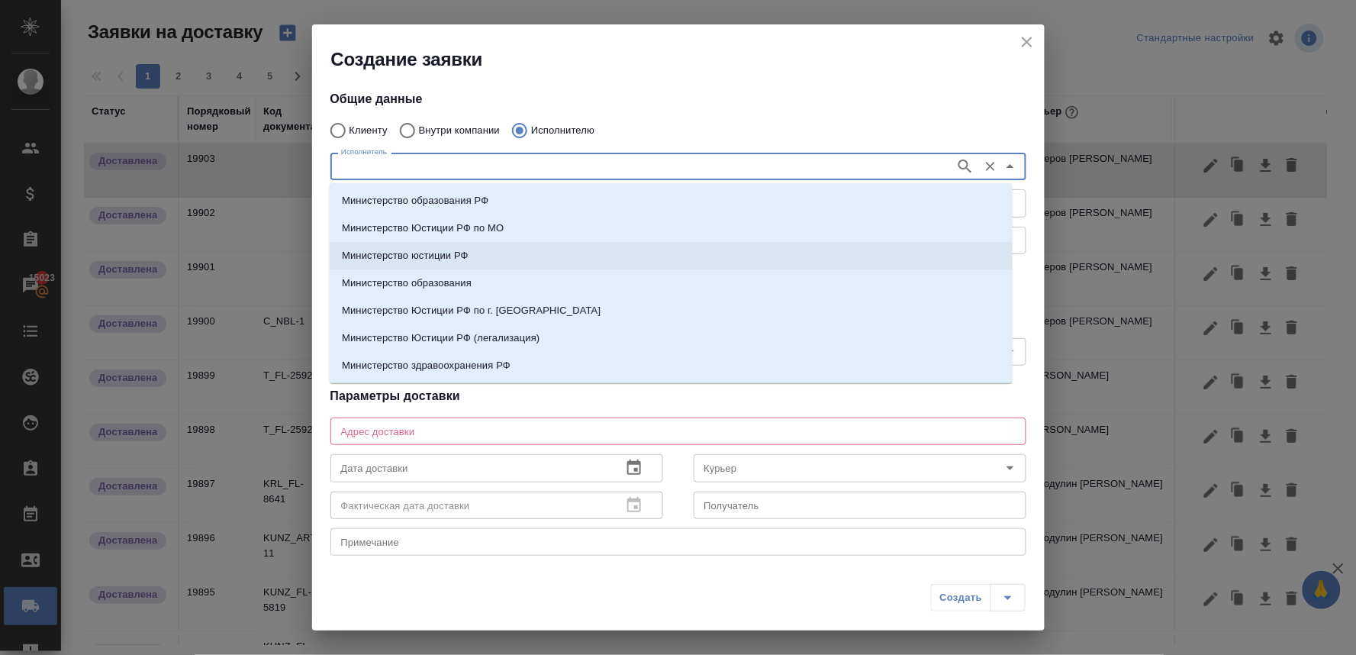
click at [490, 249] on li "Министерство юстиции РФ" at bounding box center [671, 255] width 683 height 27
type input "Министерство юстиции РФ"
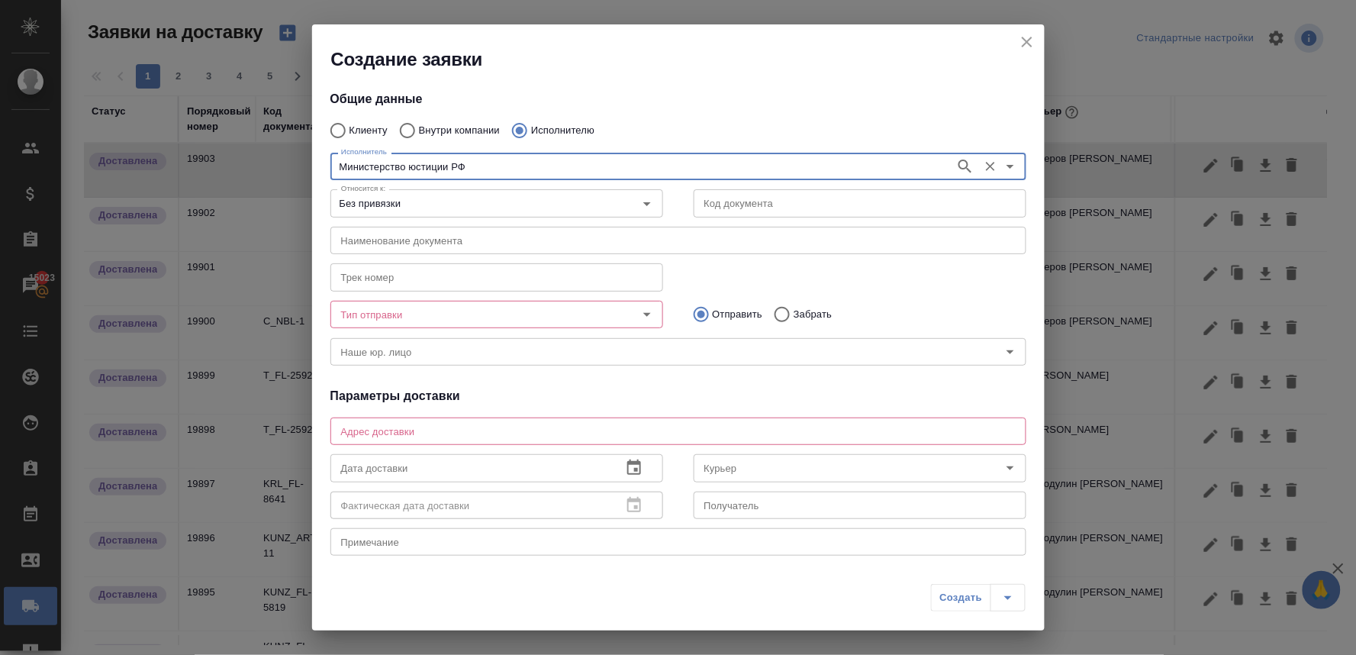
type input "Министерство юстиции РФ"
click at [486, 310] on input "Тип отправки" at bounding box center [471, 314] width 272 height 18
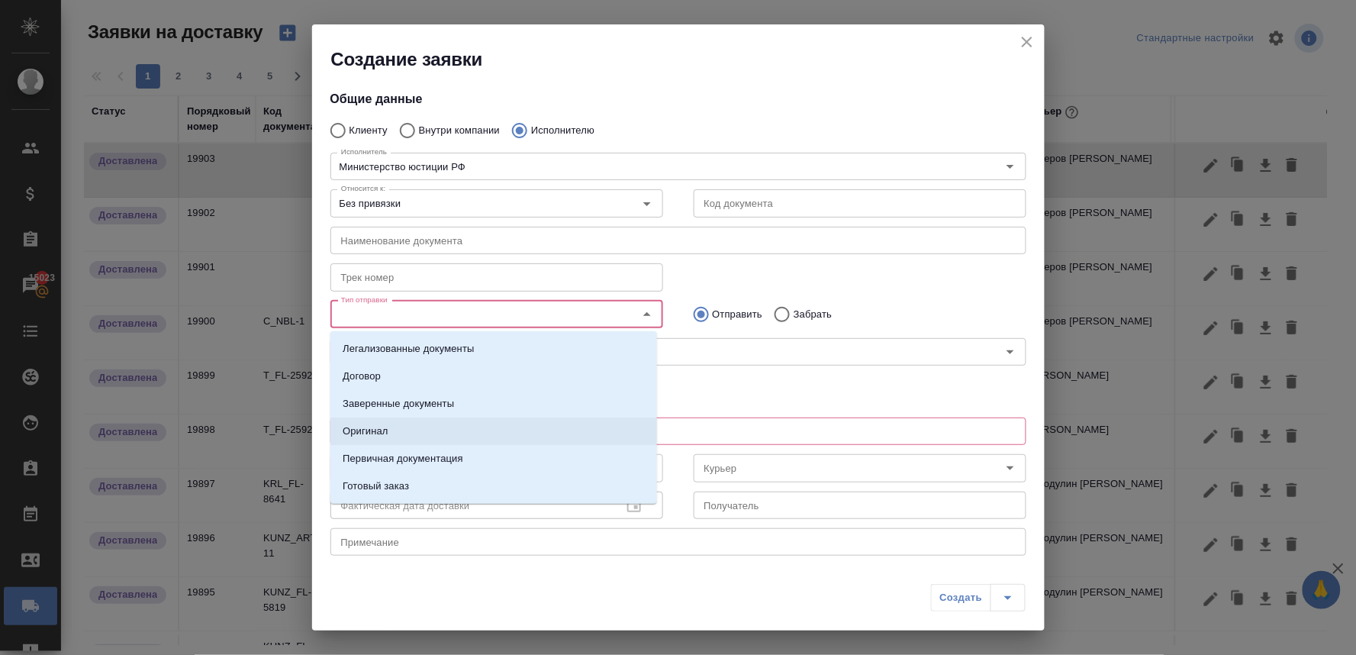
click at [438, 424] on li "Оригинал" at bounding box center [493, 431] width 327 height 27
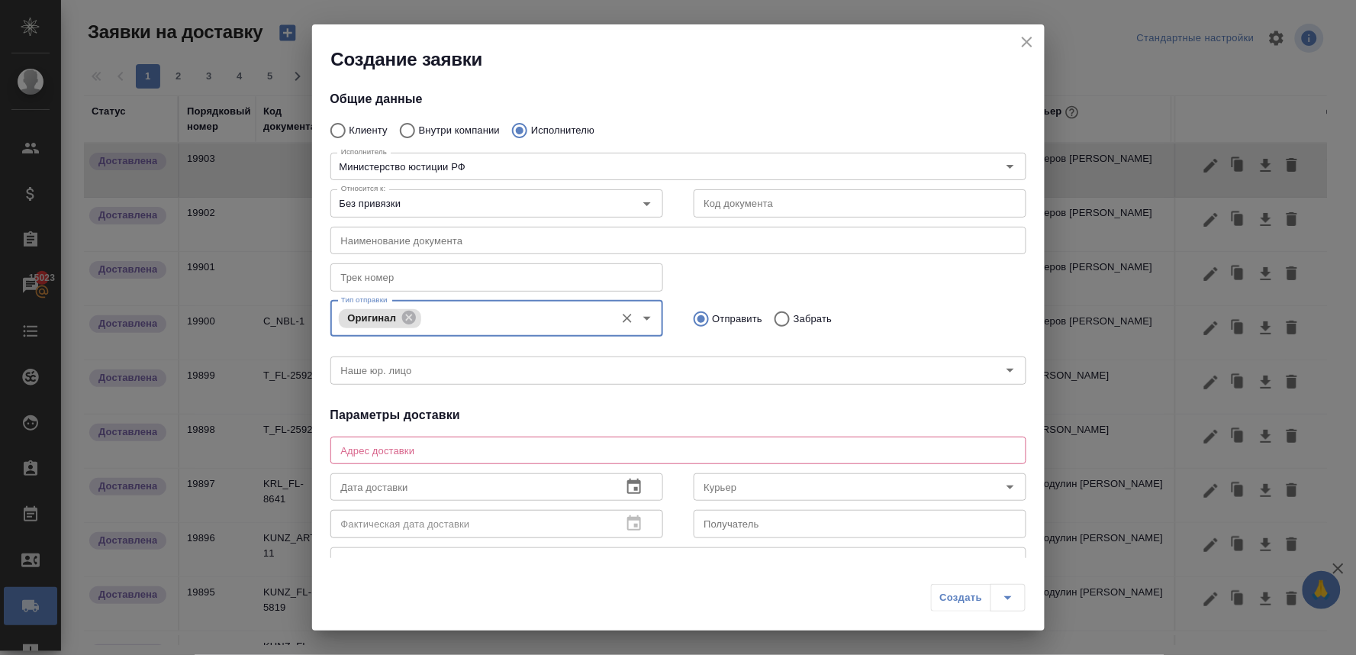
click at [775, 323] on input "Забрать" at bounding box center [779, 319] width 27 height 32
radio input "true"
click at [471, 452] on textarea at bounding box center [678, 449] width 675 height 11
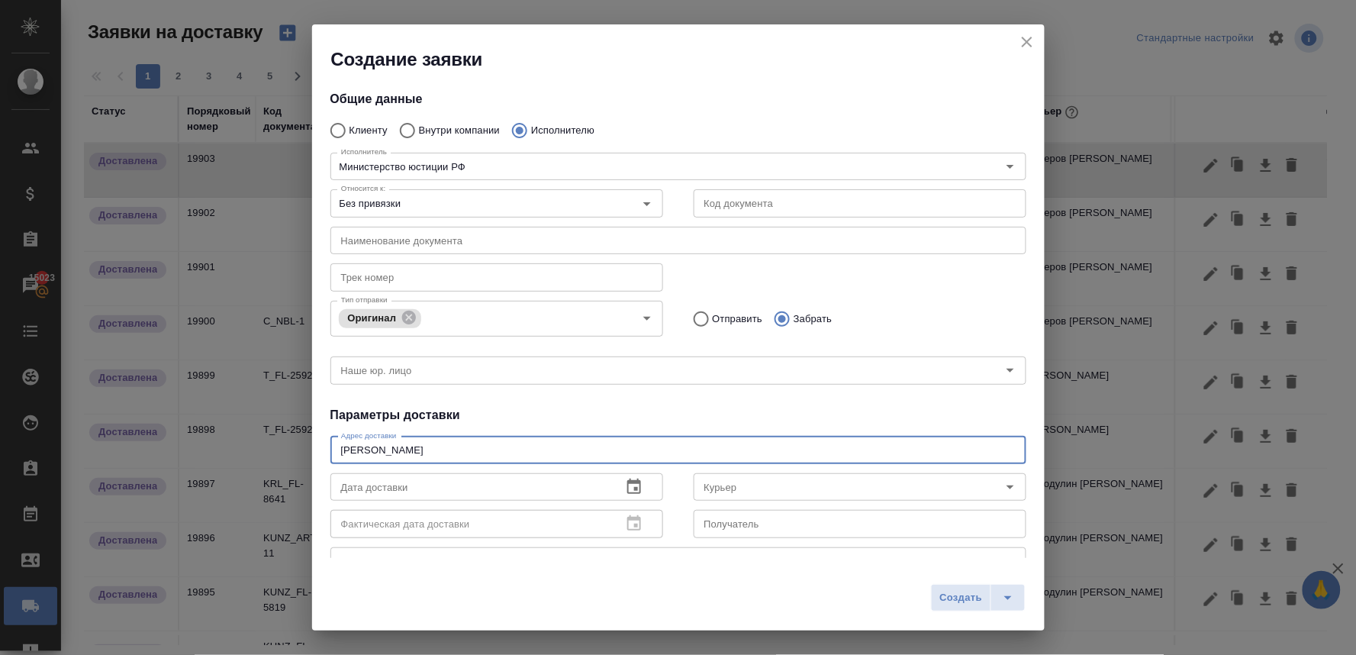
type textarea "кржижановского"
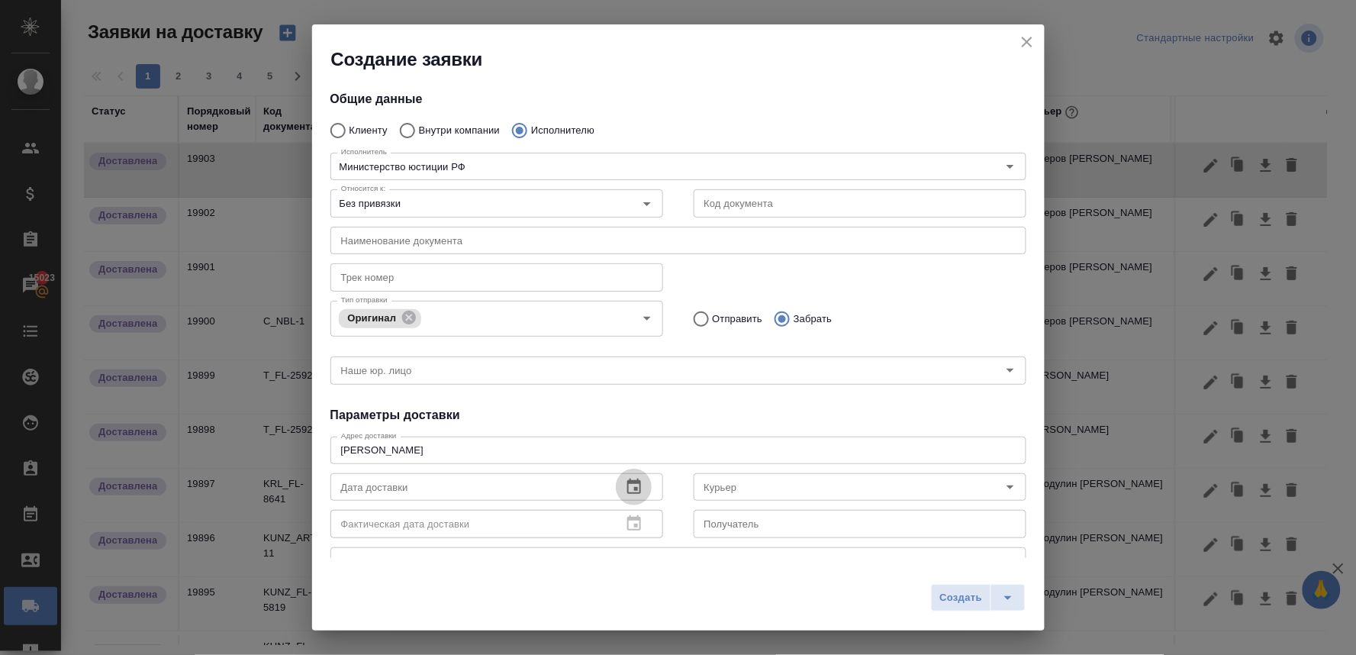
click at [625, 490] on icon "button" at bounding box center [634, 487] width 18 height 18
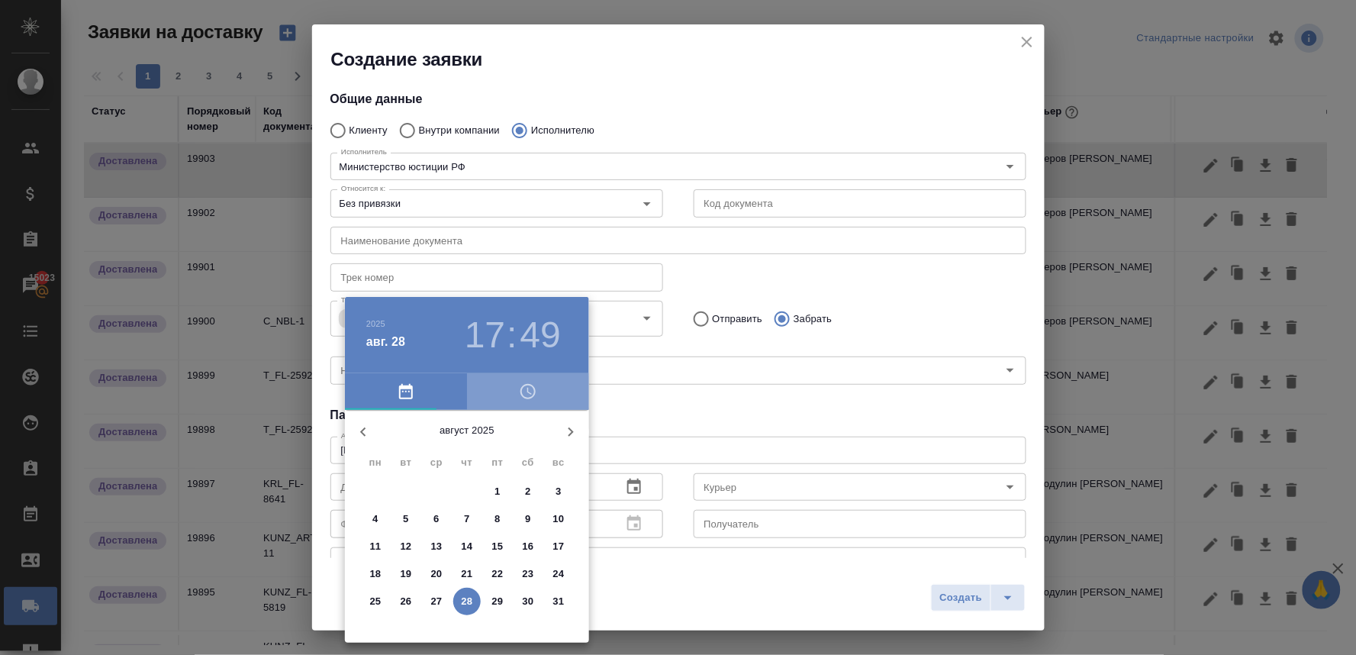
click at [529, 391] on icon "button" at bounding box center [528, 391] width 18 height 18
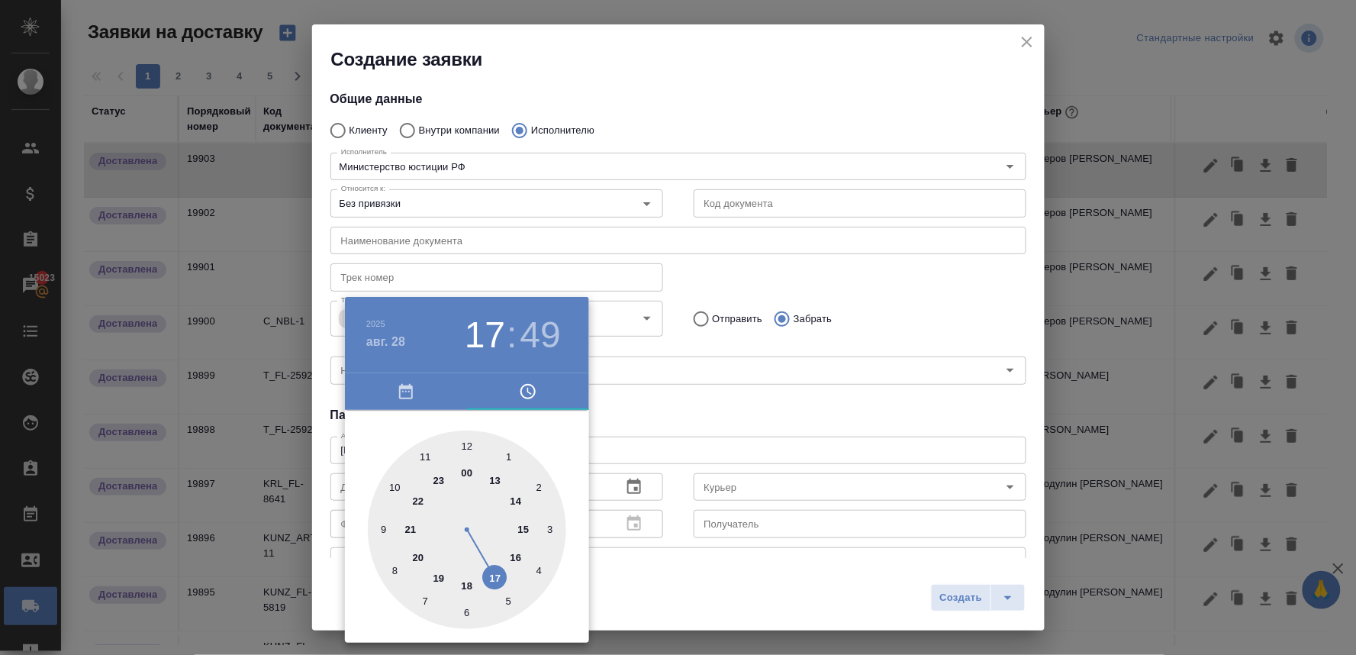
click at [517, 552] on div at bounding box center [467, 529] width 198 height 198
type input "28.08.2025 16:49"
click at [673, 421] on div at bounding box center [678, 327] width 1356 height 655
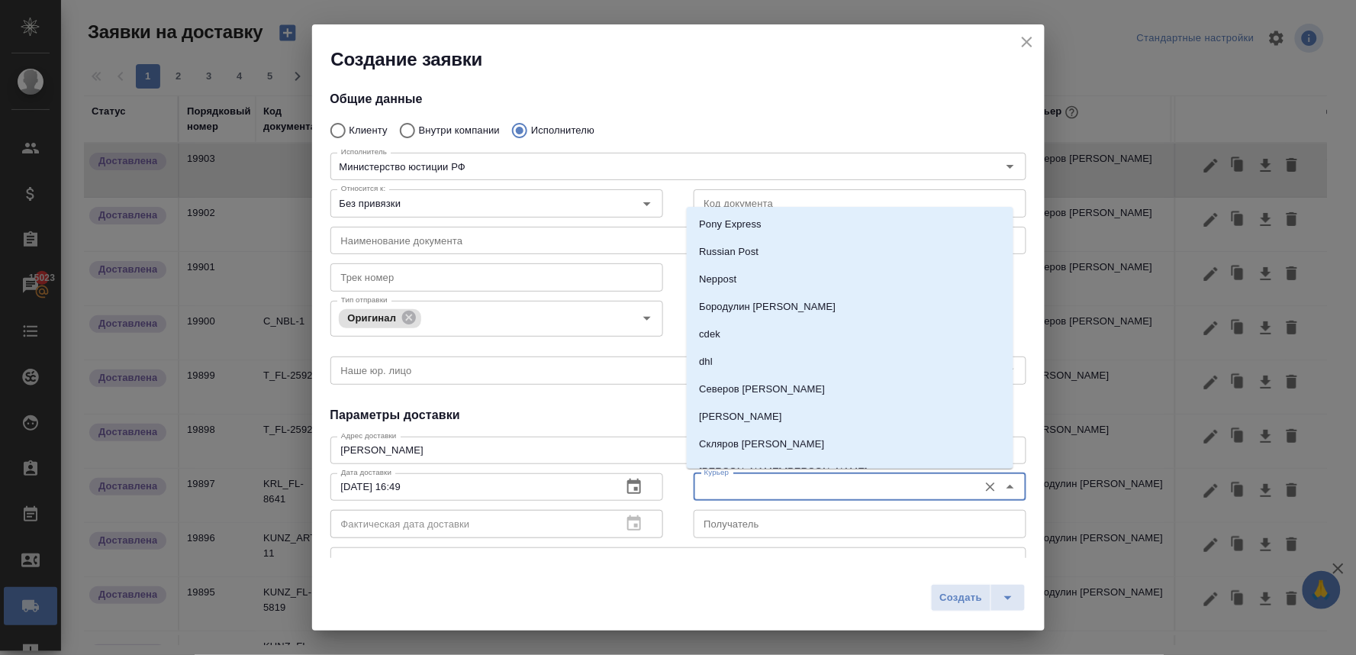
click at [715, 485] on input "Курьер" at bounding box center [834, 487] width 272 height 18
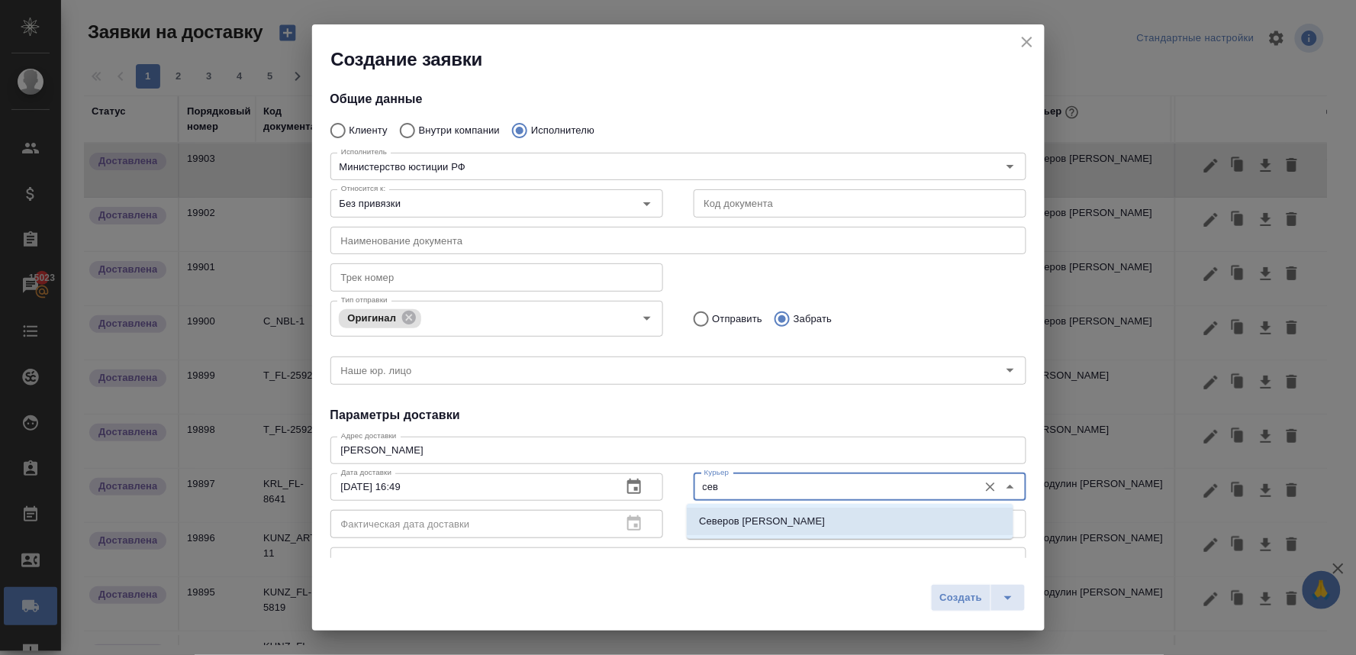
click at [721, 521] on p "Северов Олег" at bounding box center [762, 521] width 126 height 15
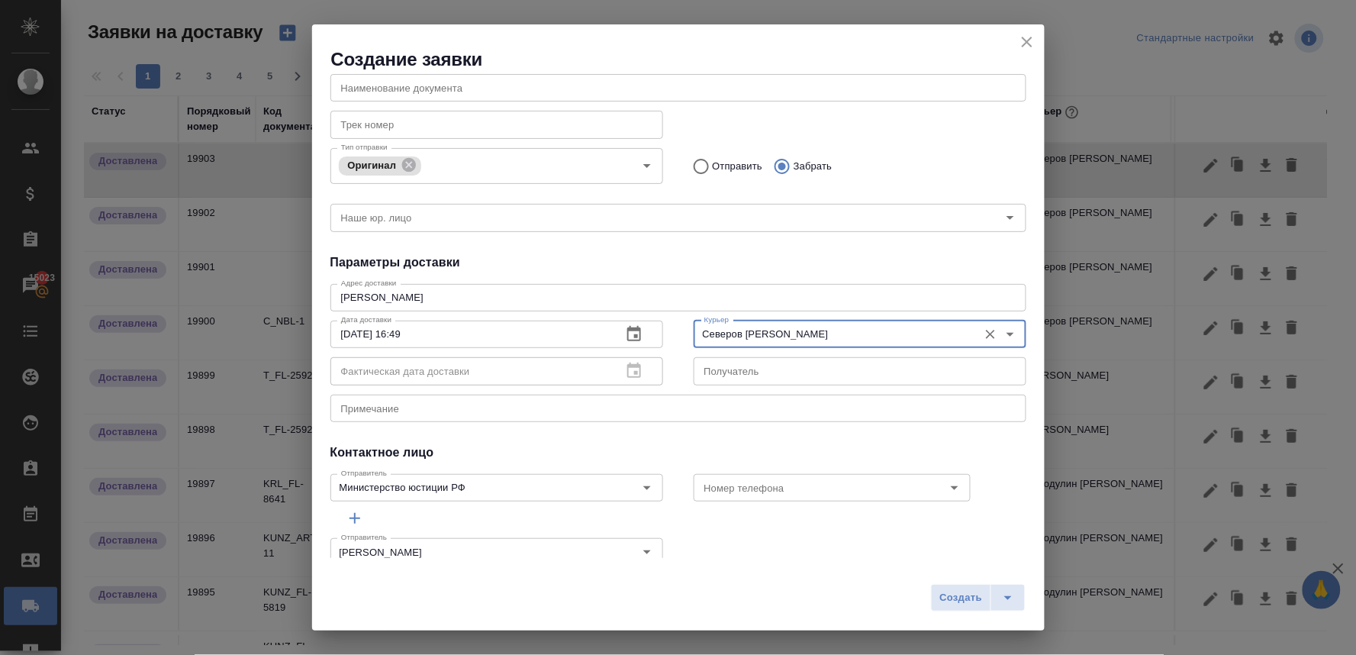
scroll to position [169, 0]
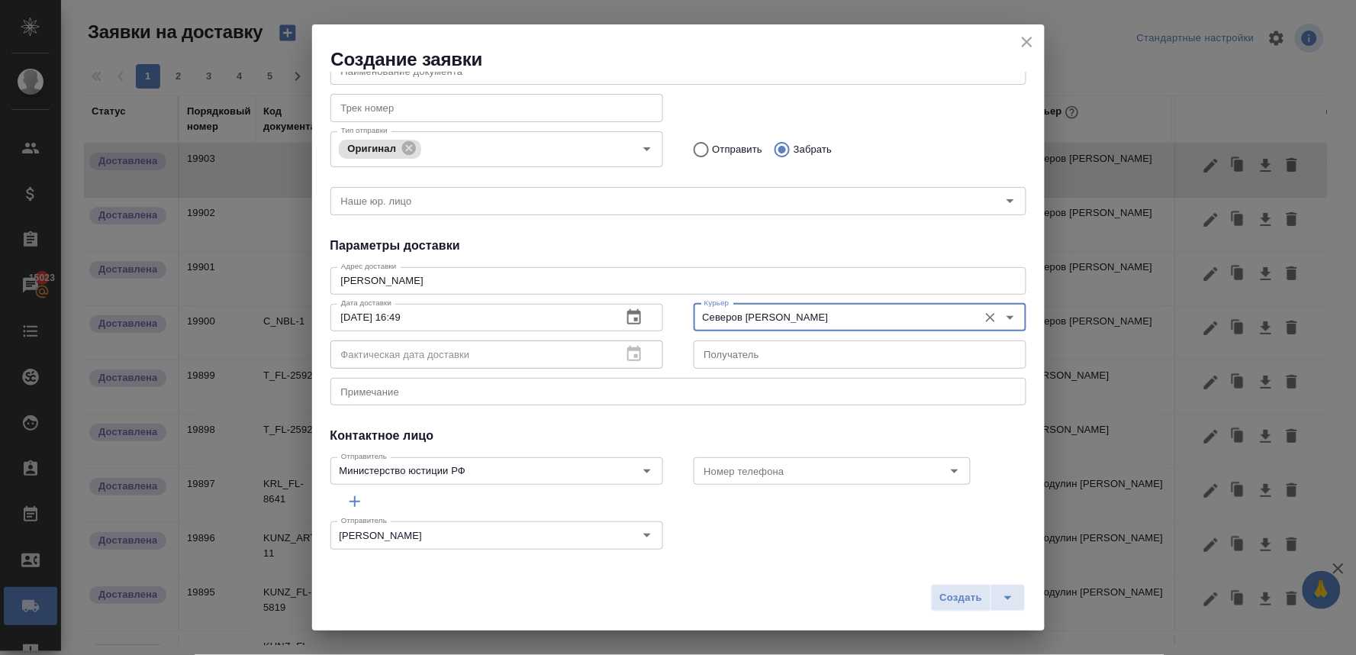
type input "Северов Олег"
click at [590, 398] on div "x Примечание" at bounding box center [678, 391] width 696 height 27
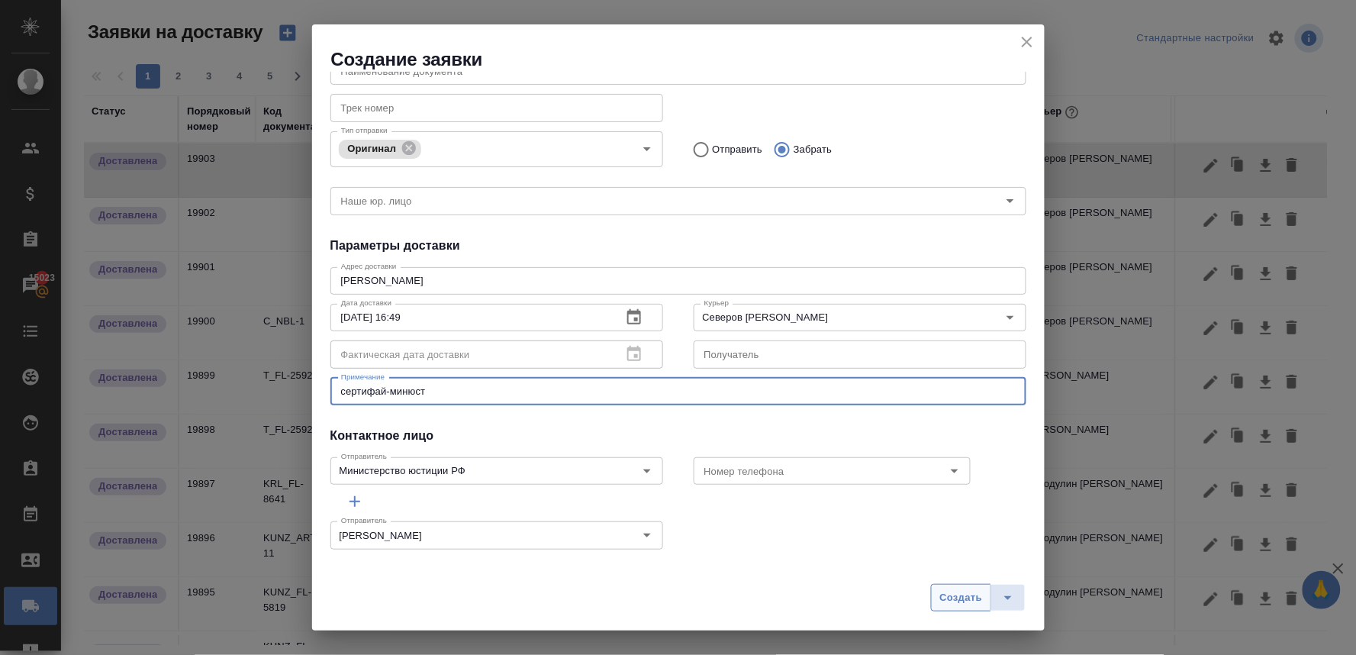
type textarea "сертифай-минюст"
click at [944, 593] on span "Создать" at bounding box center [961, 598] width 43 height 18
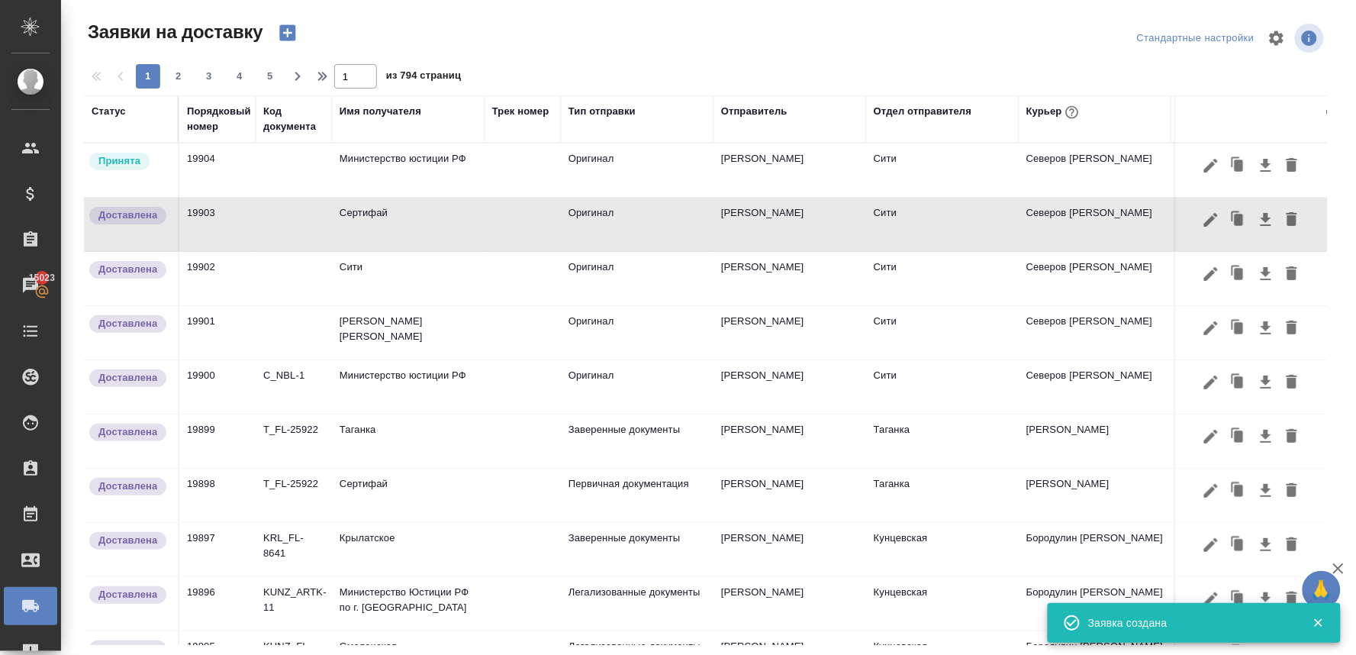
click at [370, 163] on td "Министерство юстиции РФ" at bounding box center [408, 169] width 153 height 53
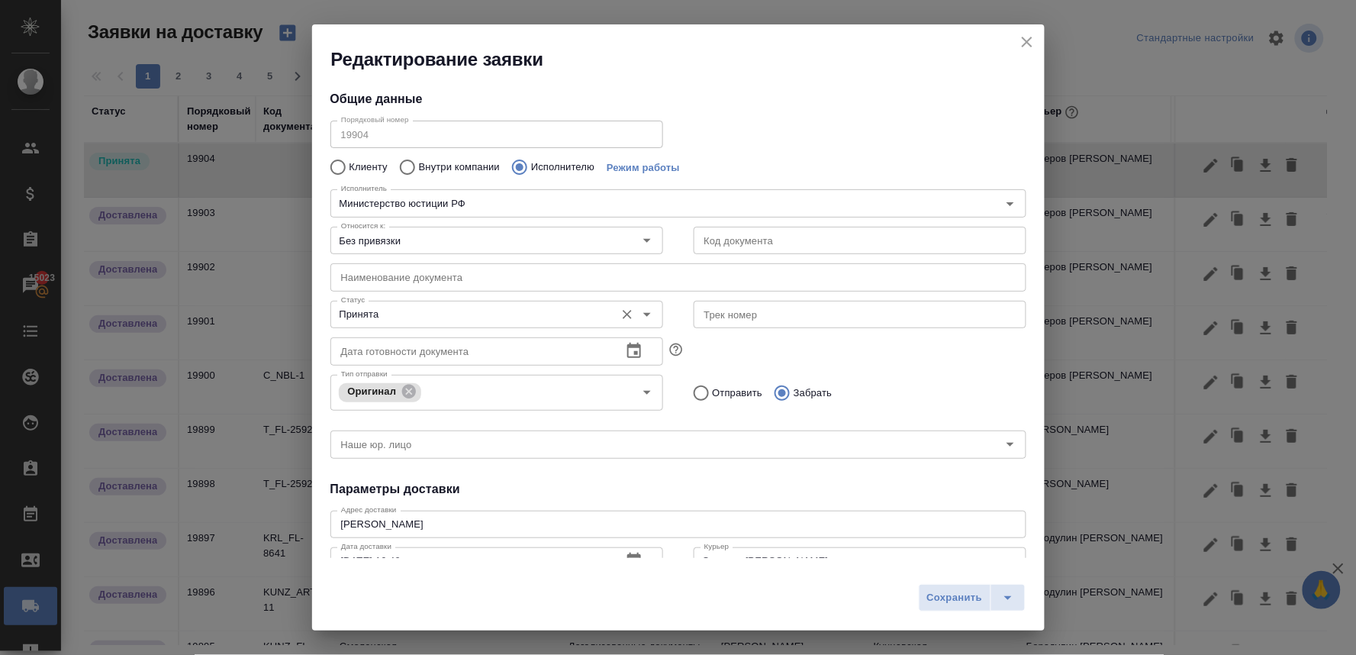
click at [405, 308] on input "Принята" at bounding box center [471, 314] width 272 height 18
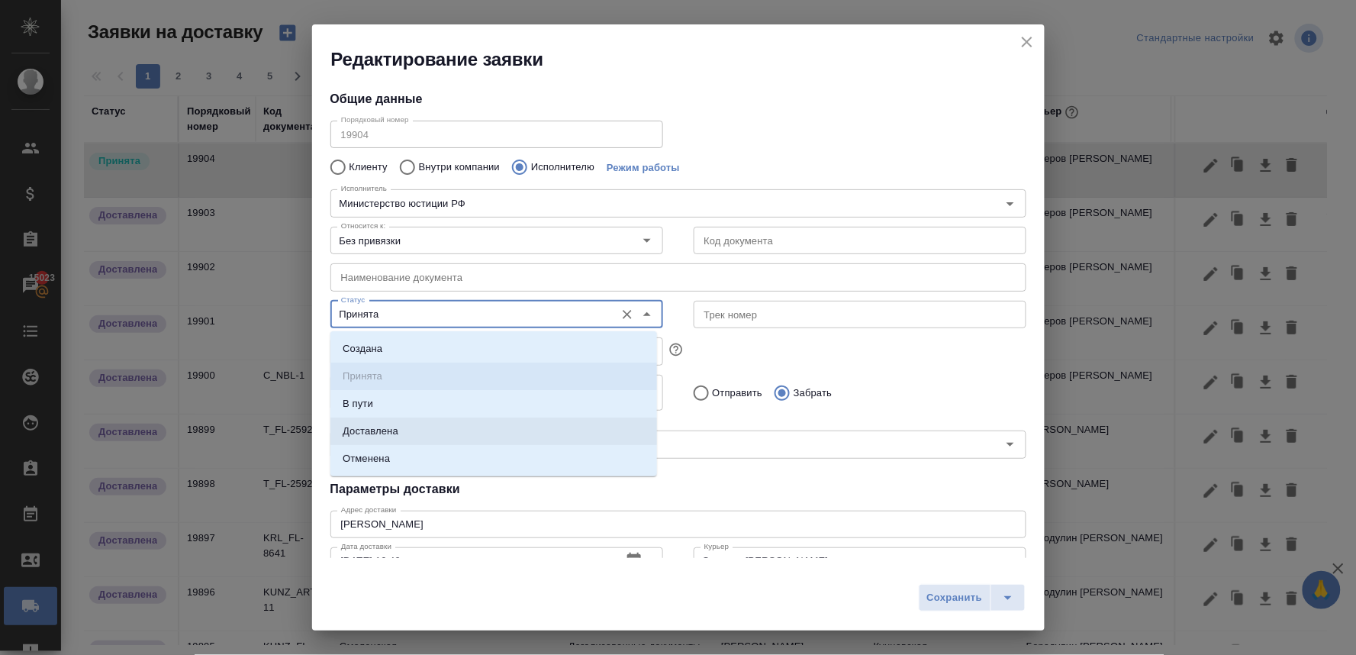
click at [408, 424] on li "Доставлена" at bounding box center [493, 431] width 327 height 27
type input "Доставлена"
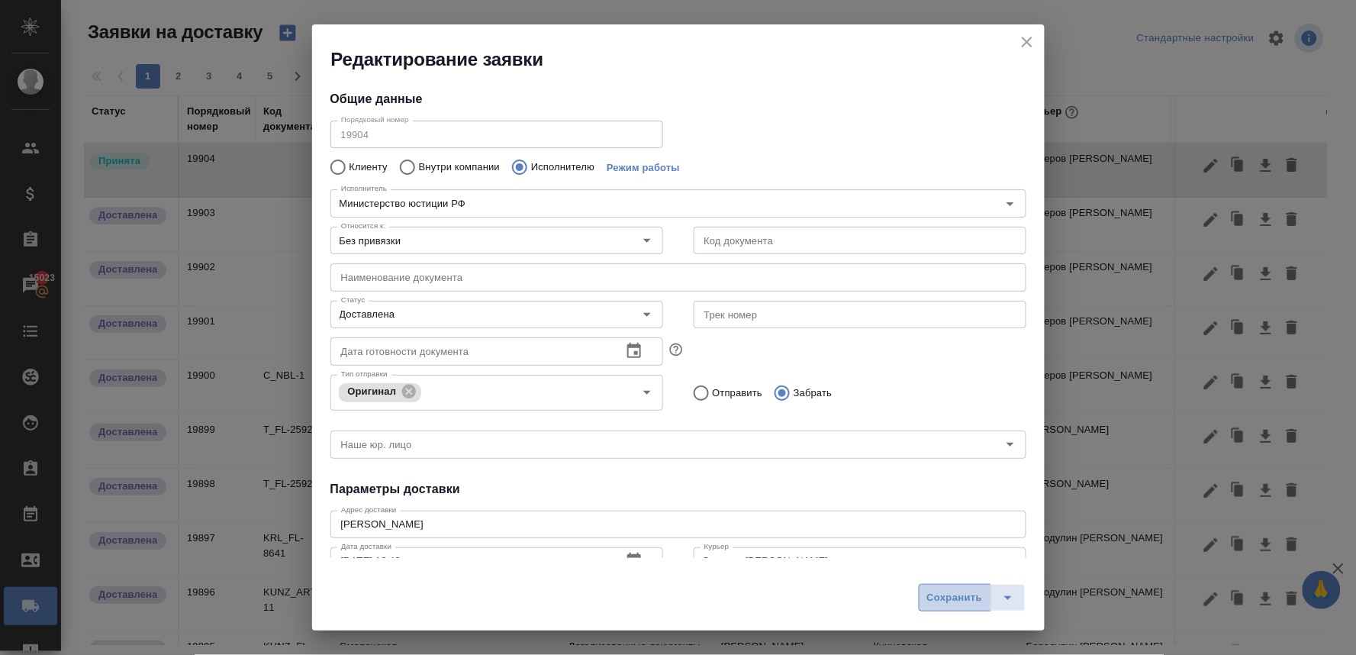
click at [949, 601] on span "Сохранить" at bounding box center [955, 598] width 56 height 18
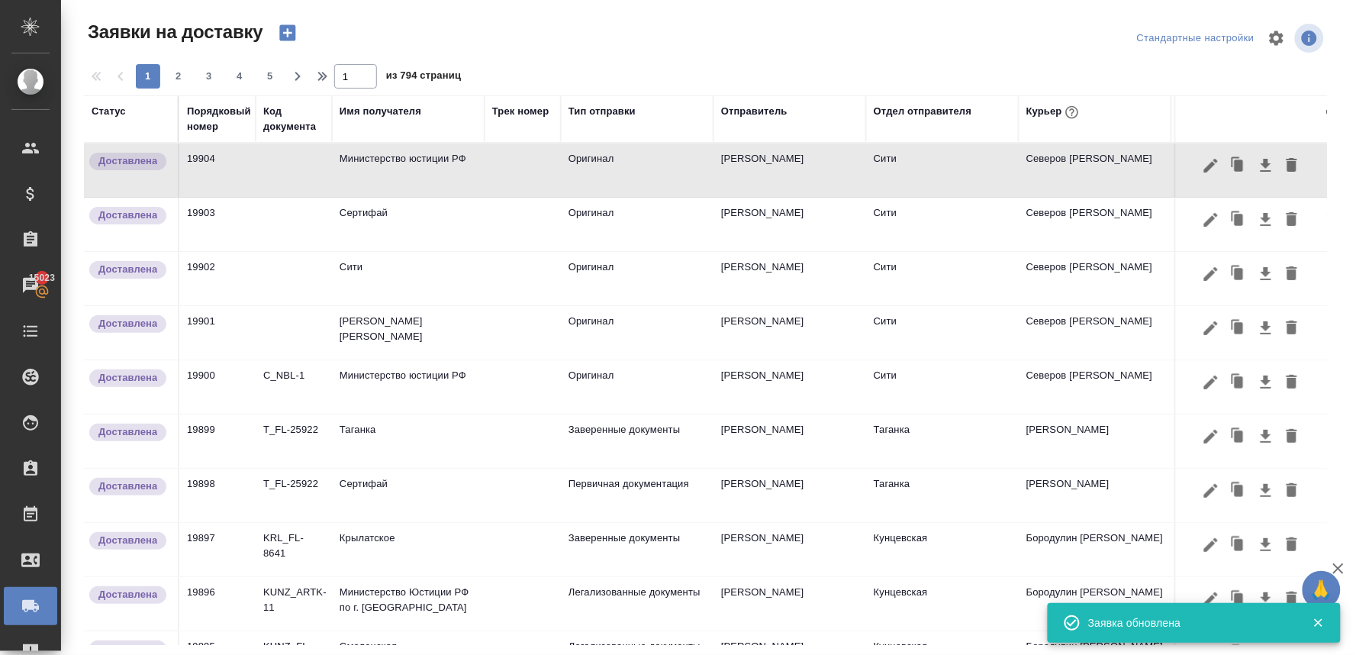
click at [279, 33] on icon "button" at bounding box center [287, 33] width 16 height 16
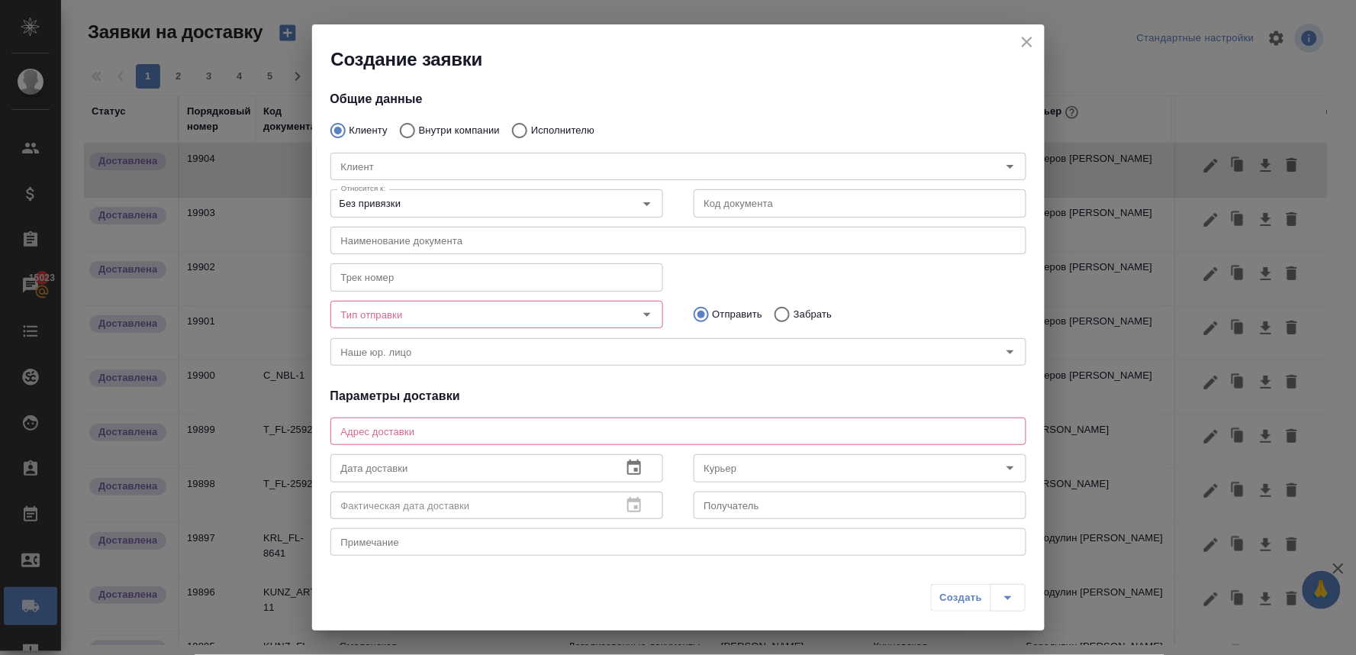
click at [459, 128] on p "Внутри компании" at bounding box center [459, 130] width 81 height 15
click at [419, 128] on input "Внутри компании" at bounding box center [405, 130] width 27 height 32
radio input "true"
click at [437, 163] on input "Команда" at bounding box center [653, 166] width 636 height 18
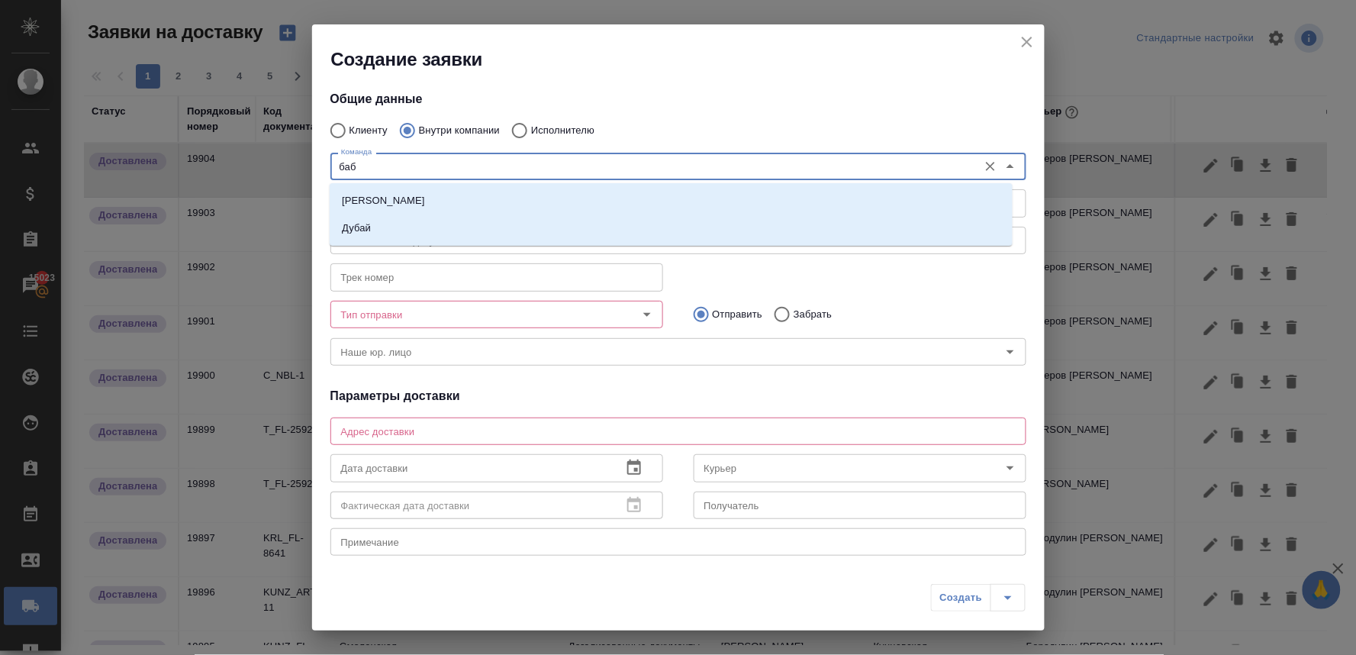
type input "бабу"
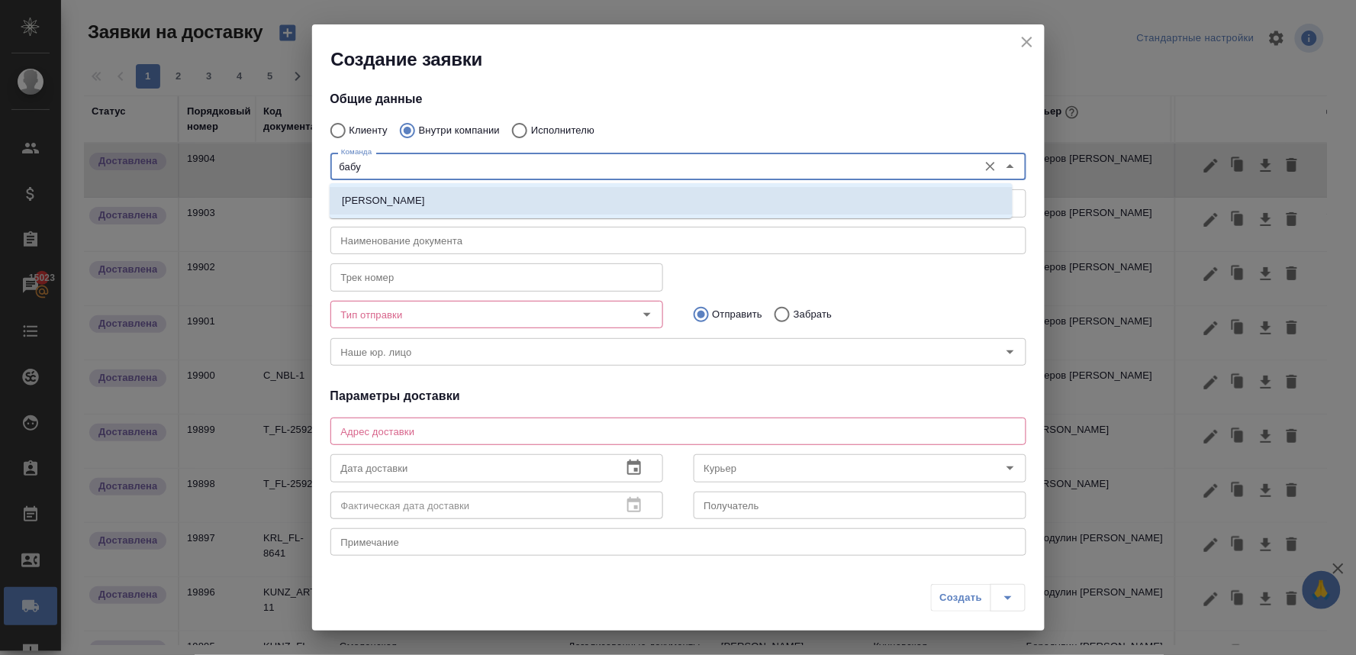
click at [418, 198] on li "Бабушкинская" at bounding box center [671, 200] width 683 height 27
type textarea "ул. Менжинского, д. 23, корп. 1"
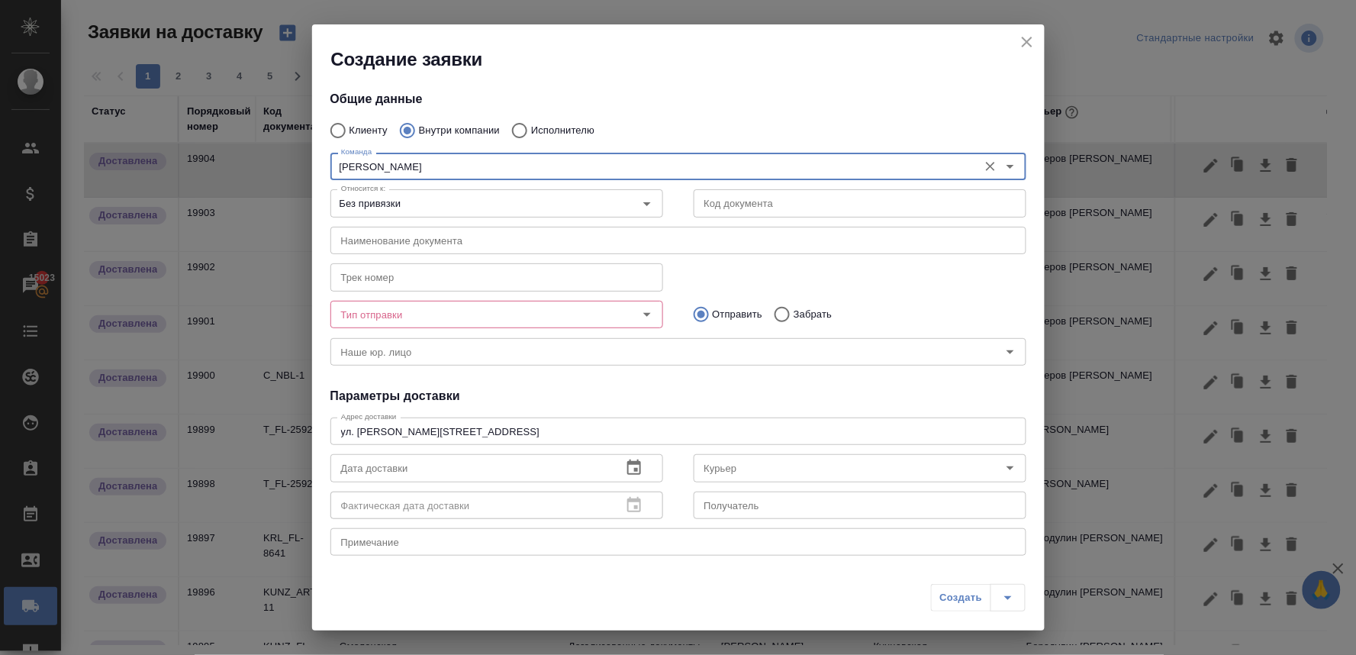
type input "Бабушкинская"
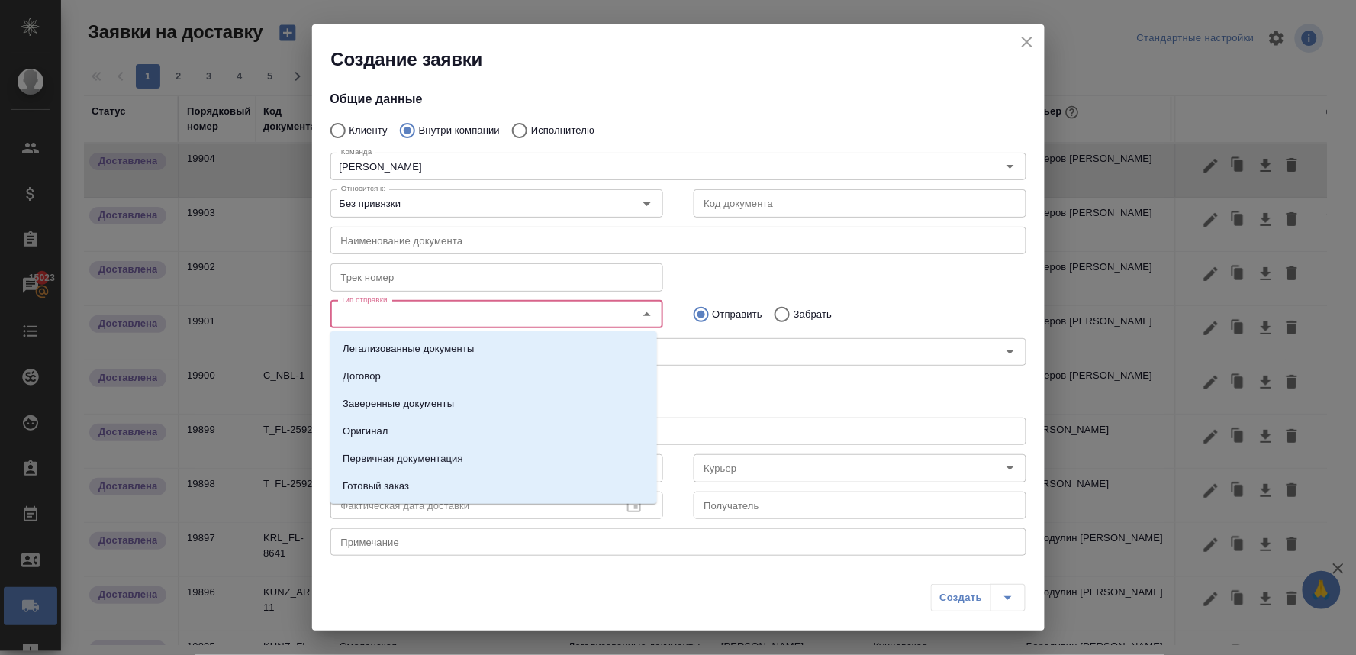
click at [453, 321] on input "Тип отправки" at bounding box center [471, 314] width 272 height 18
click at [445, 427] on li "Оригинал" at bounding box center [493, 431] width 327 height 27
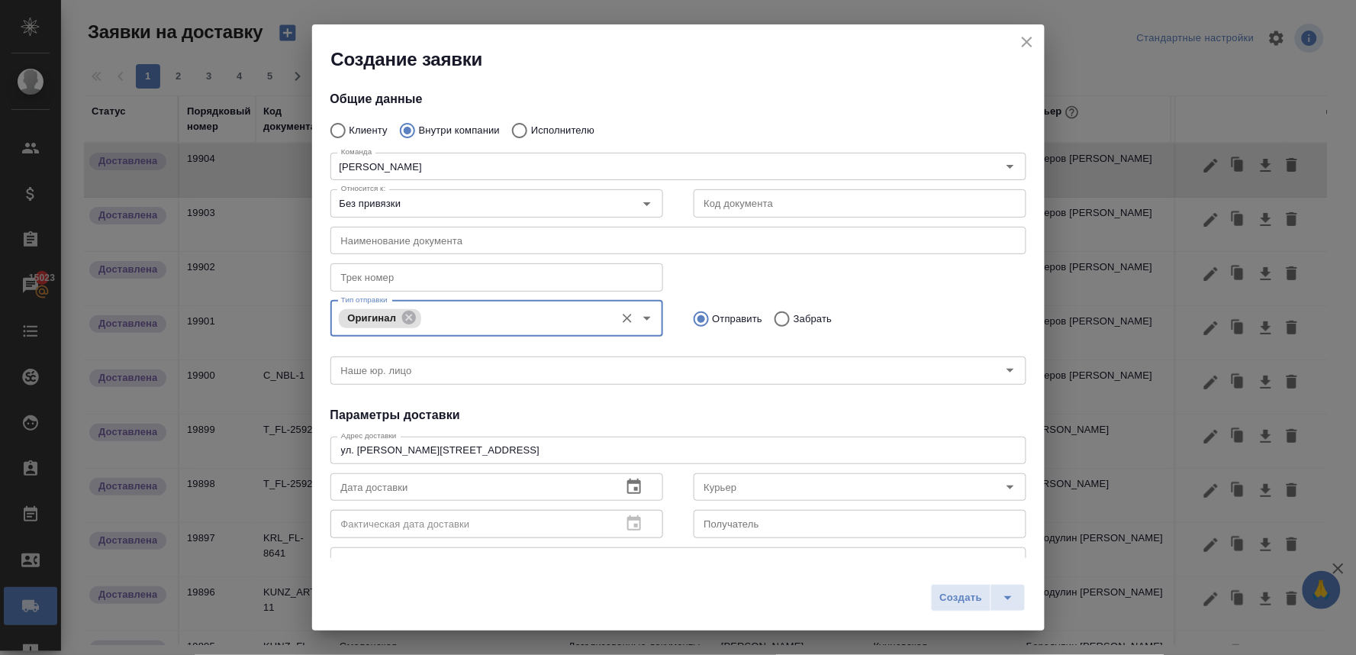
scroll to position [85, 0]
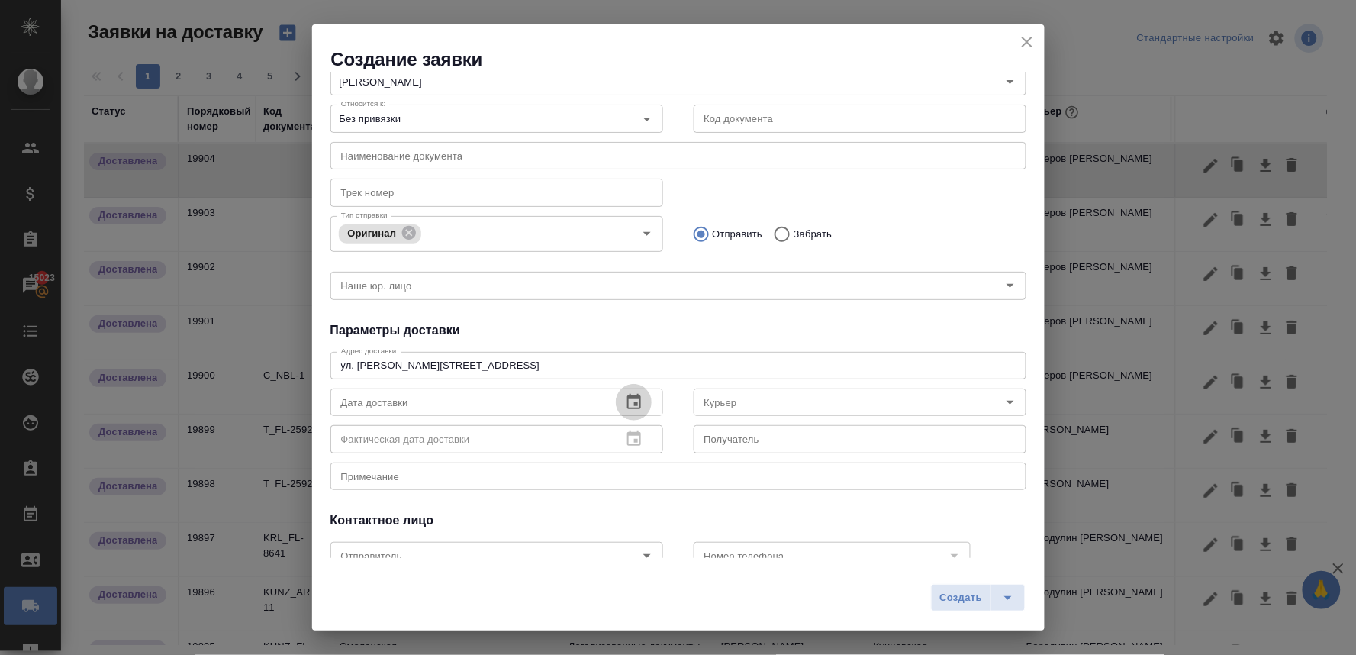
click at [632, 399] on icon "button" at bounding box center [634, 402] width 18 height 18
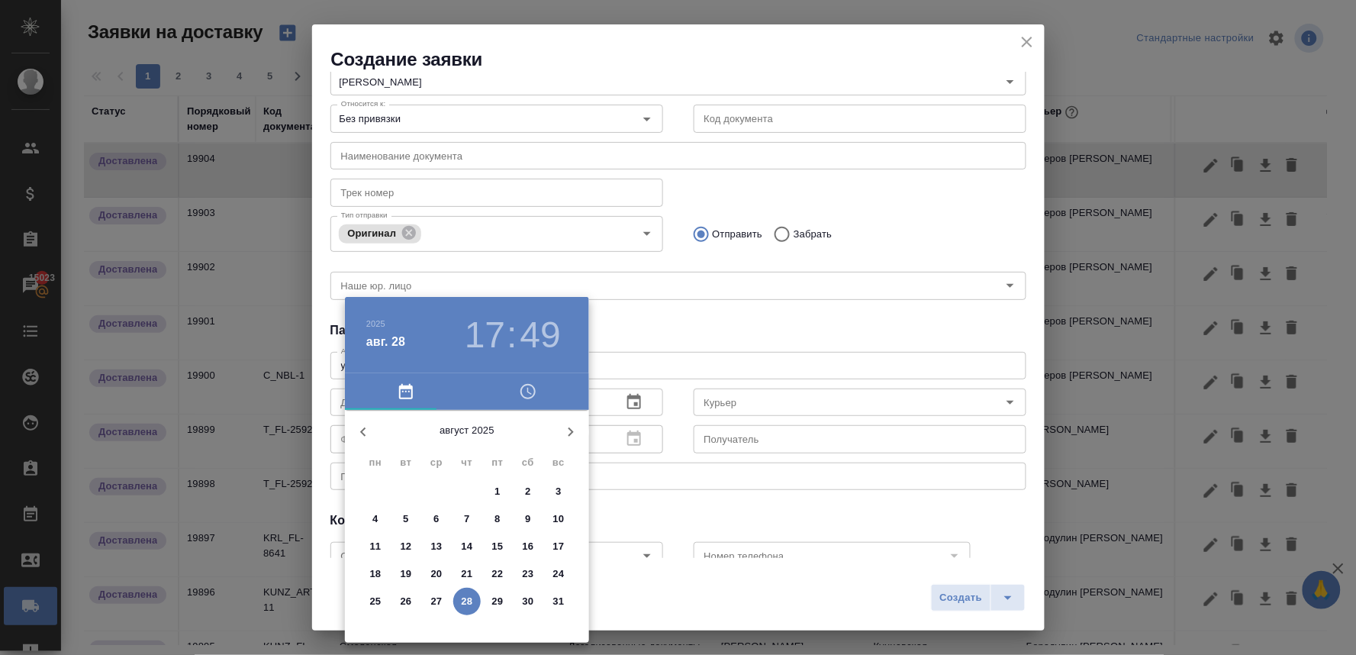
click at [640, 339] on div at bounding box center [678, 327] width 1356 height 655
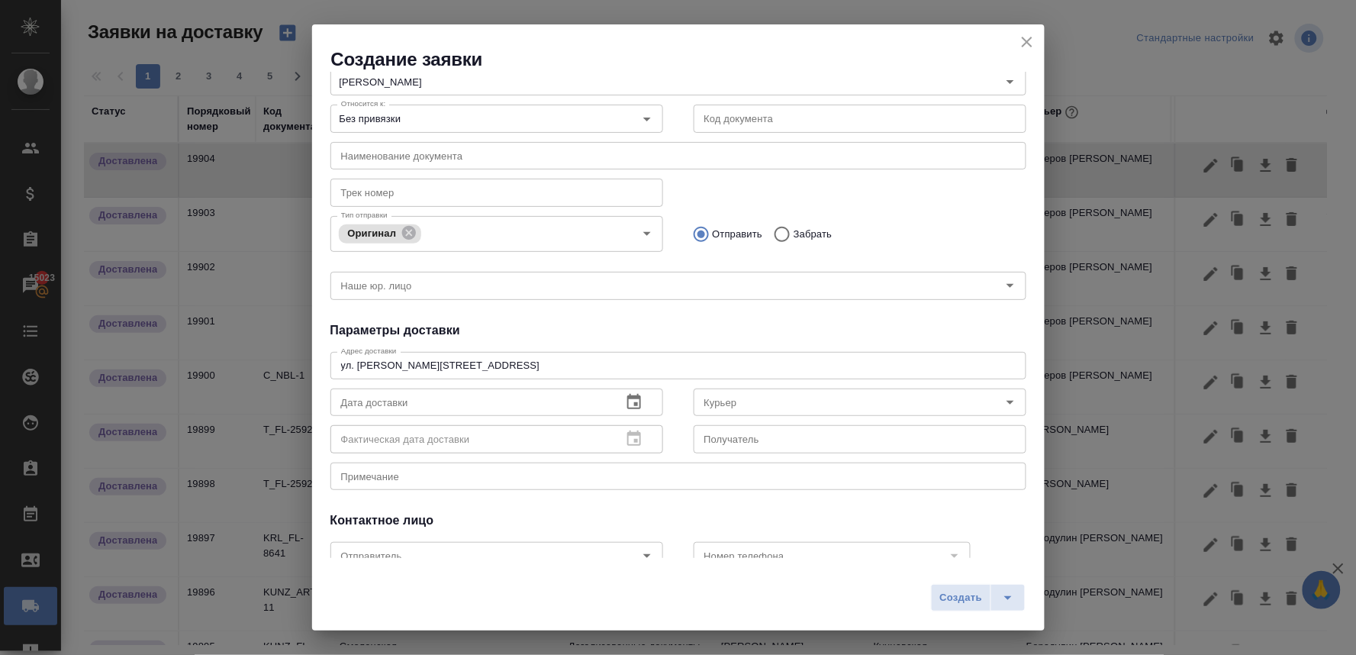
click at [708, 409] on input "Курьер" at bounding box center [834, 402] width 272 height 18
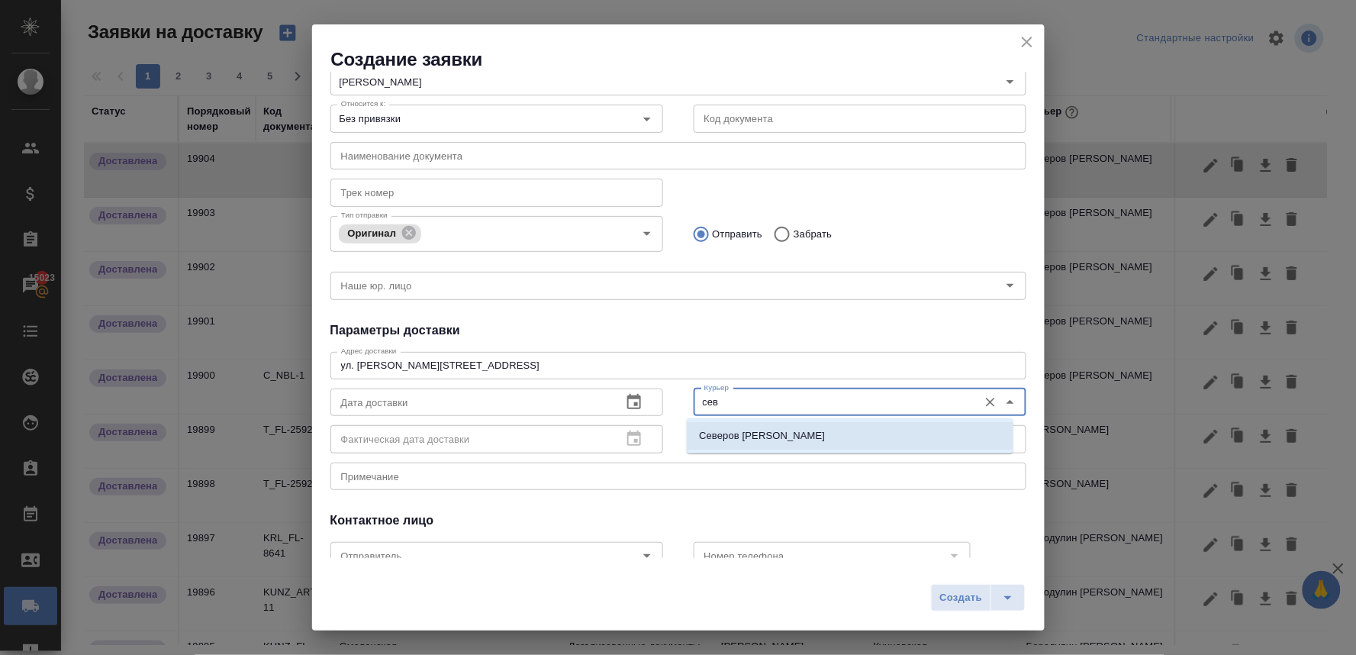
click at [715, 440] on p "Северов Олег" at bounding box center [762, 435] width 126 height 15
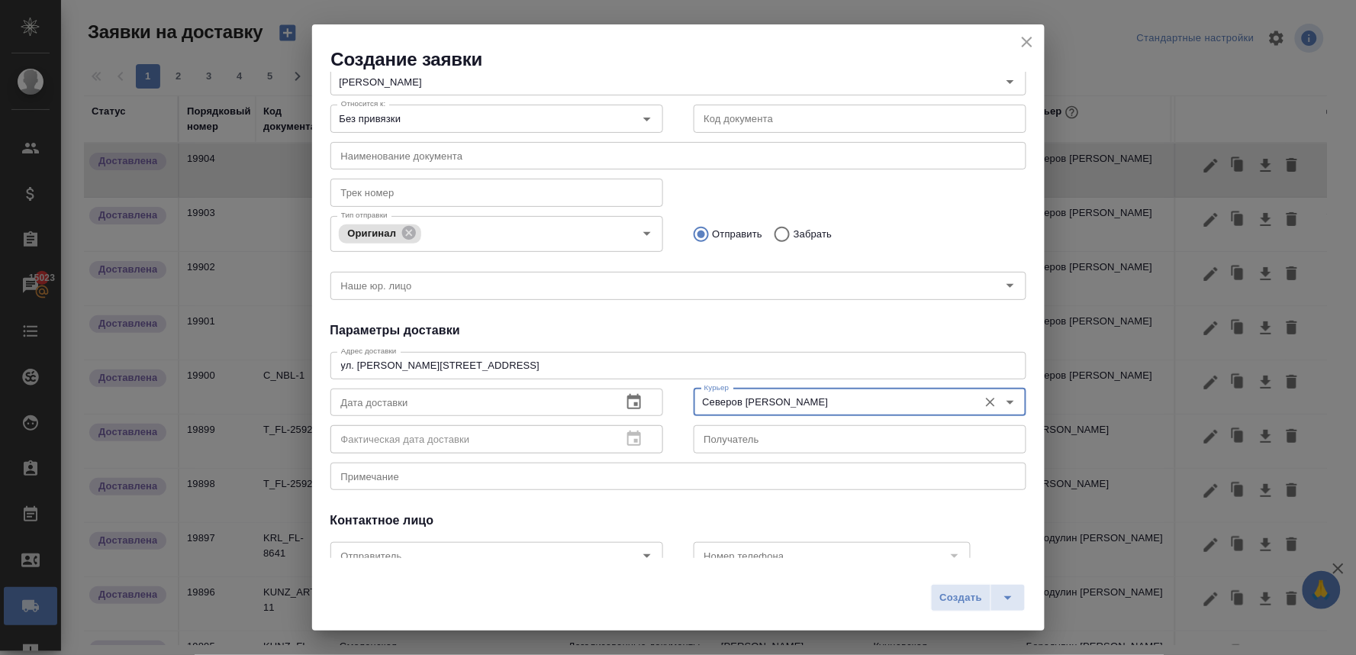
type input "Северов Олег"
click at [666, 507] on div "Общие данные Клиенту Внутри компании Исполнителю Команда Бабушкинская Команда О…" at bounding box center [678, 315] width 733 height 486
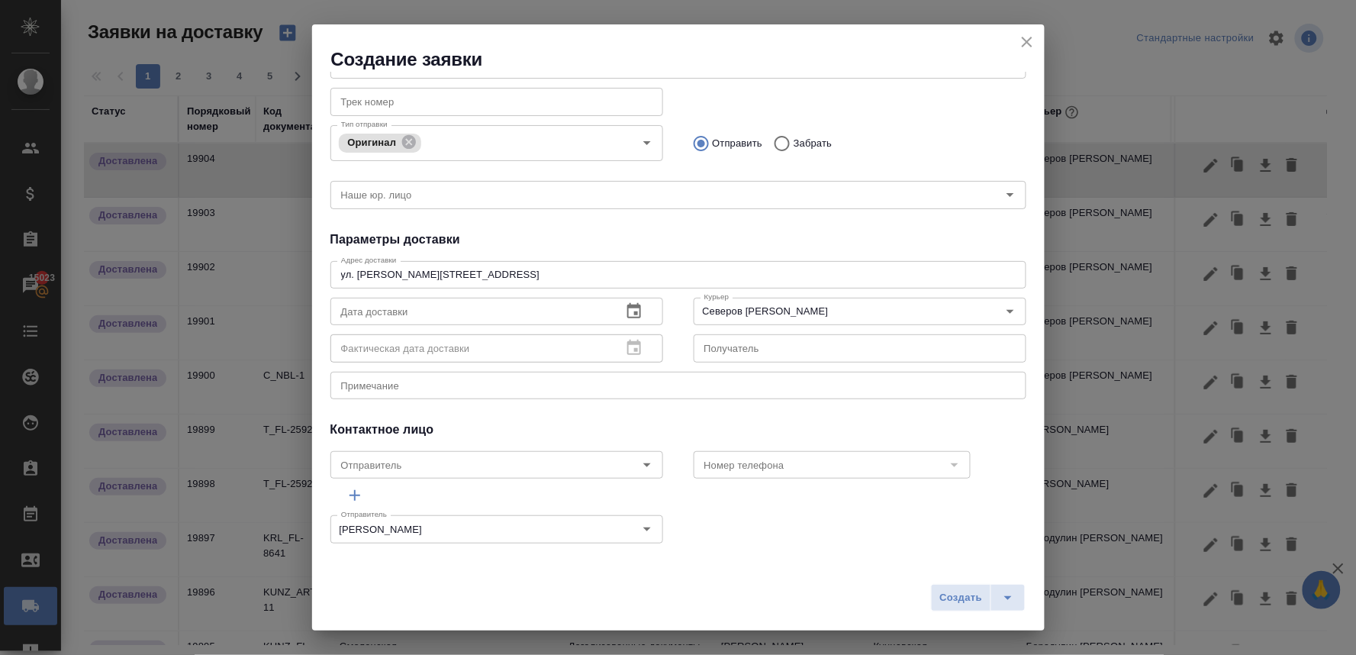
scroll to position [177, 0]
click at [627, 388] on textarea at bounding box center [678, 383] width 675 height 11
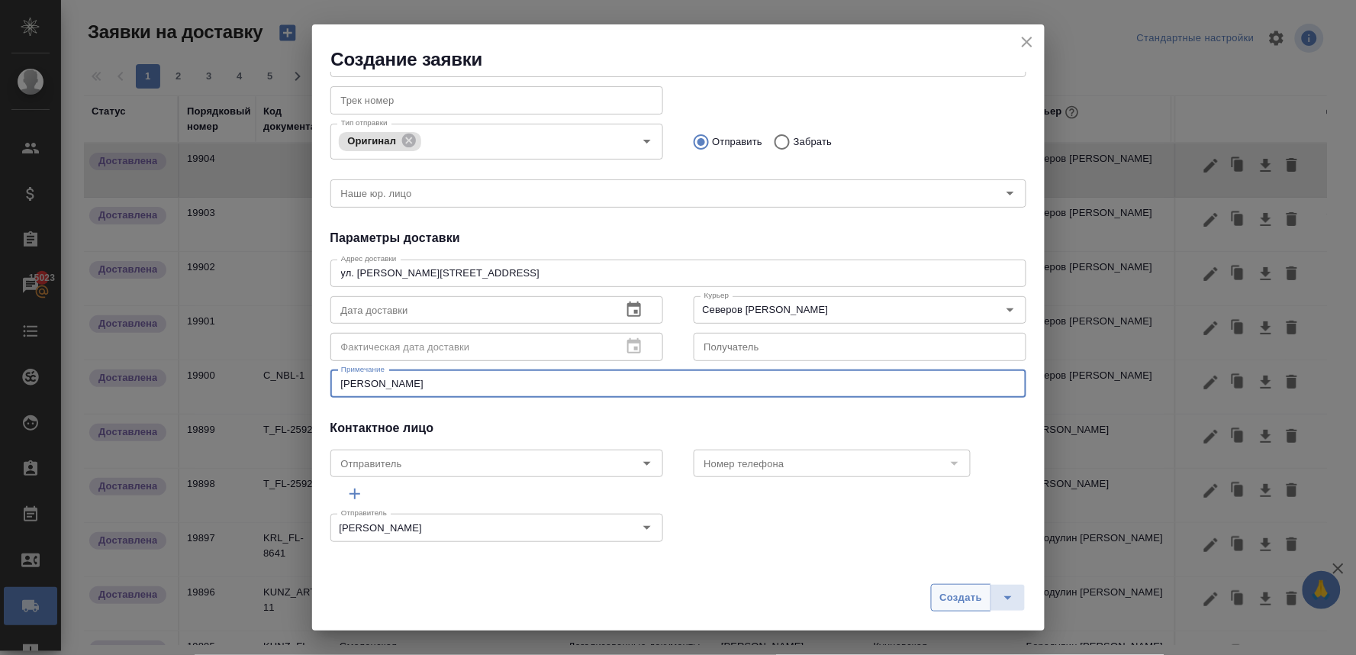
type textarea "минюст-бабушкинская"
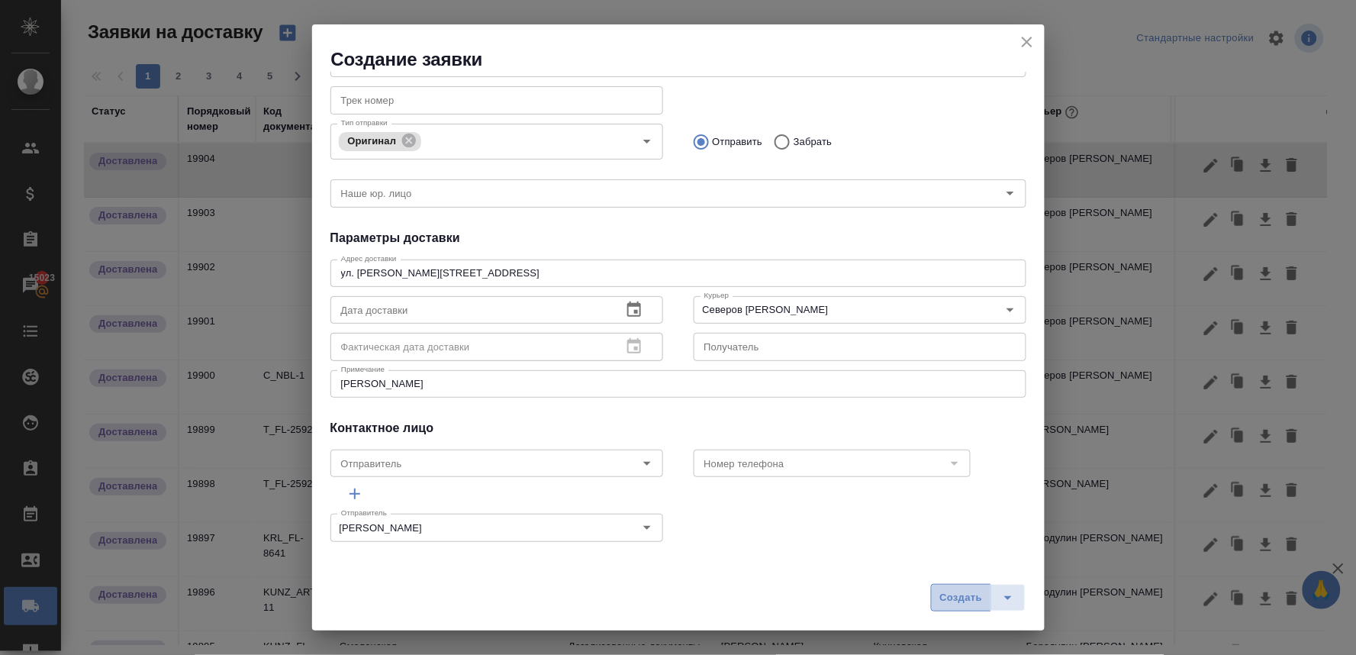
click at [949, 596] on span "Создать" at bounding box center [961, 598] width 43 height 18
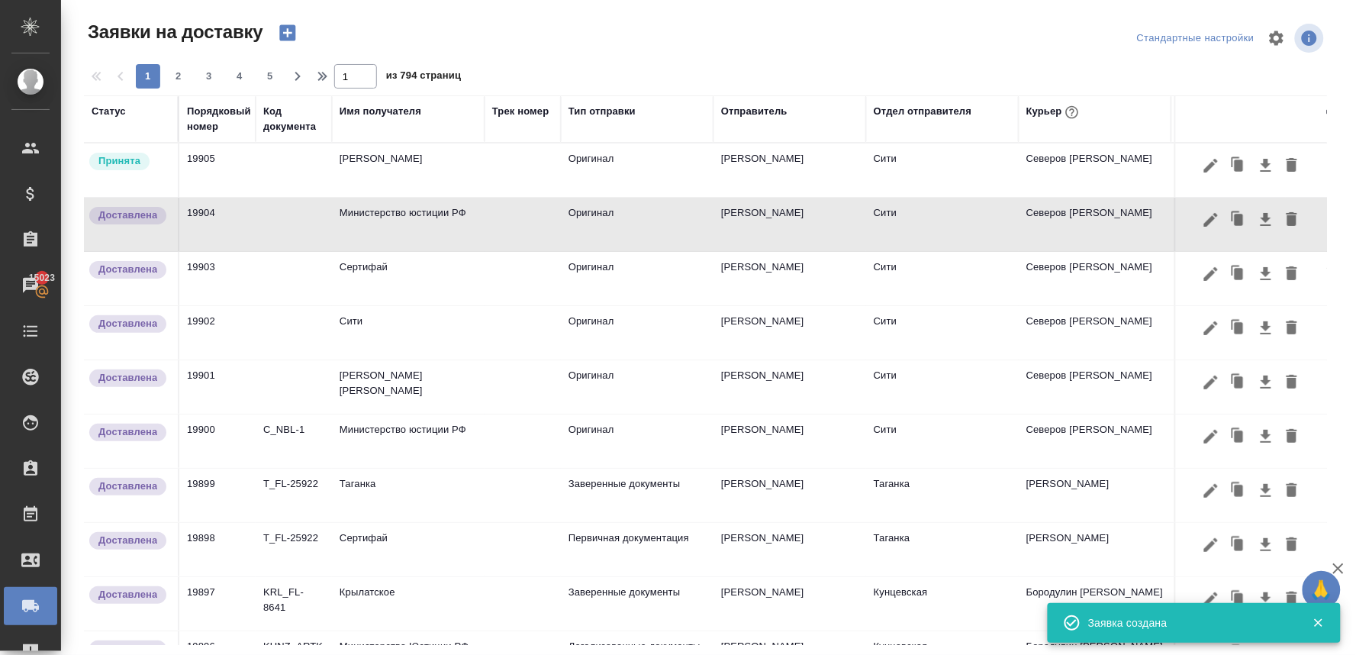
click at [392, 163] on td "Бабушкинская" at bounding box center [408, 169] width 153 height 53
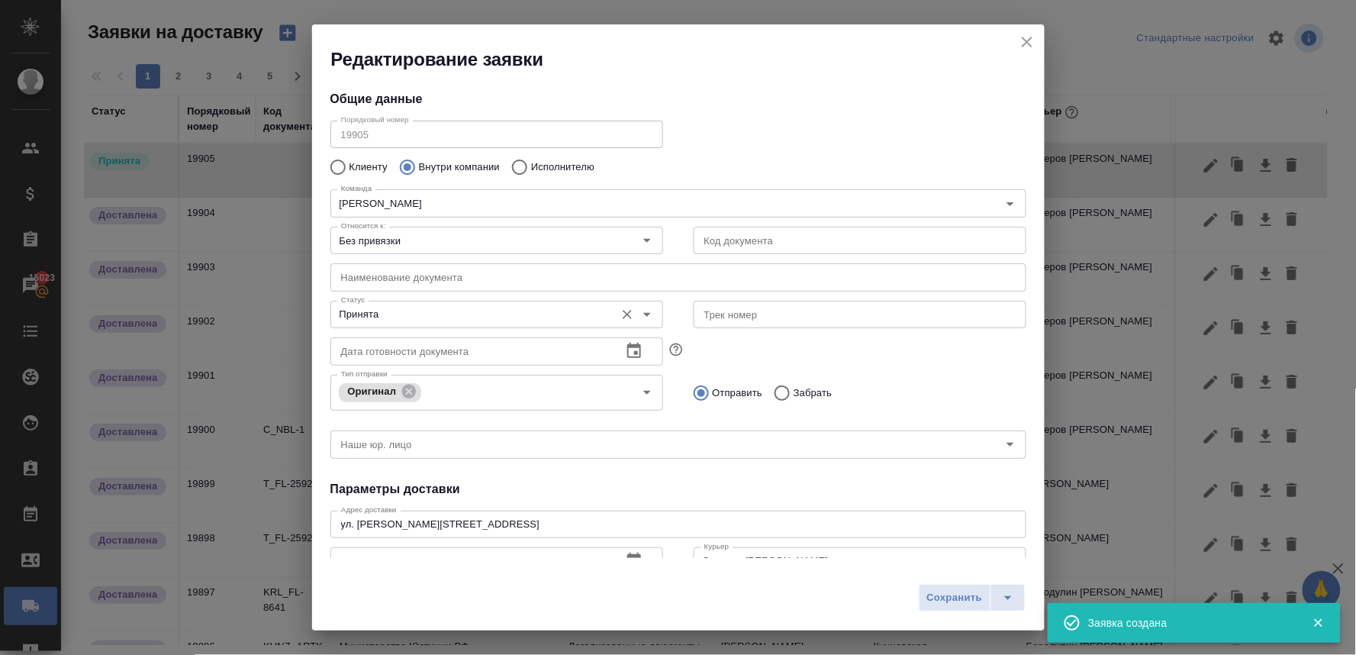
click at [387, 314] on input "Принята" at bounding box center [471, 314] width 272 height 18
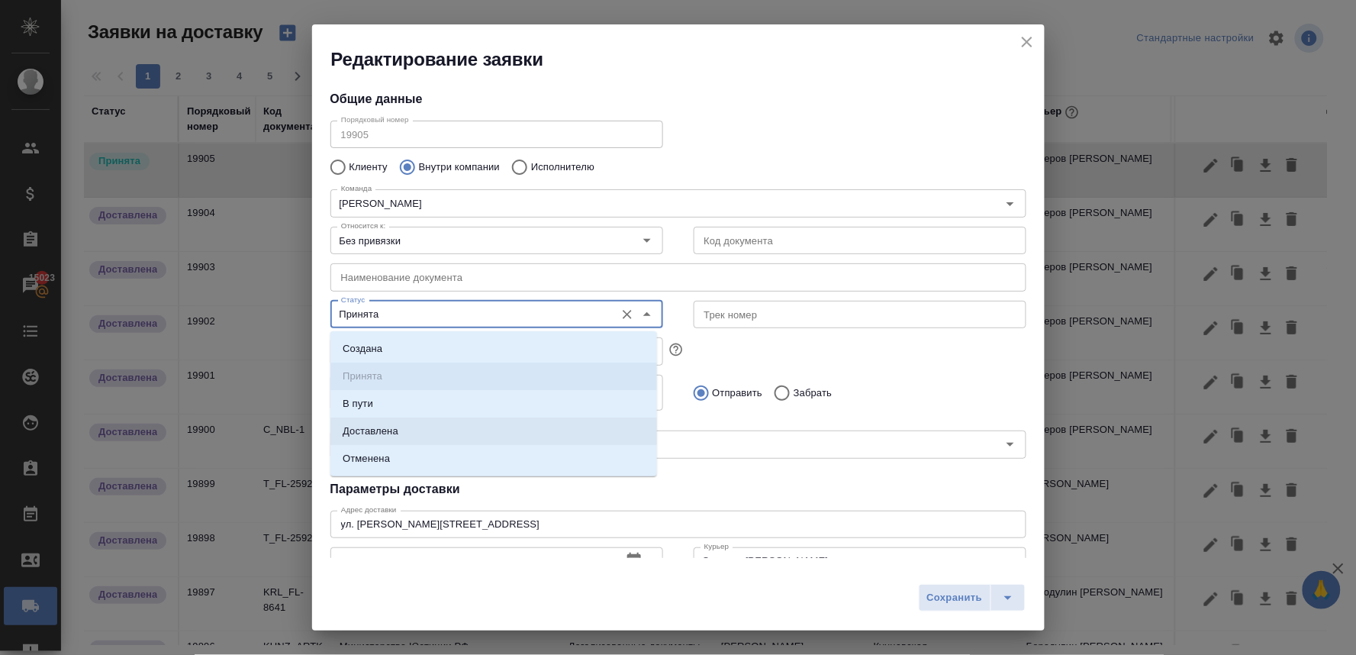
click at [382, 428] on p "Доставлена" at bounding box center [371, 431] width 56 height 15
type input "Доставлена"
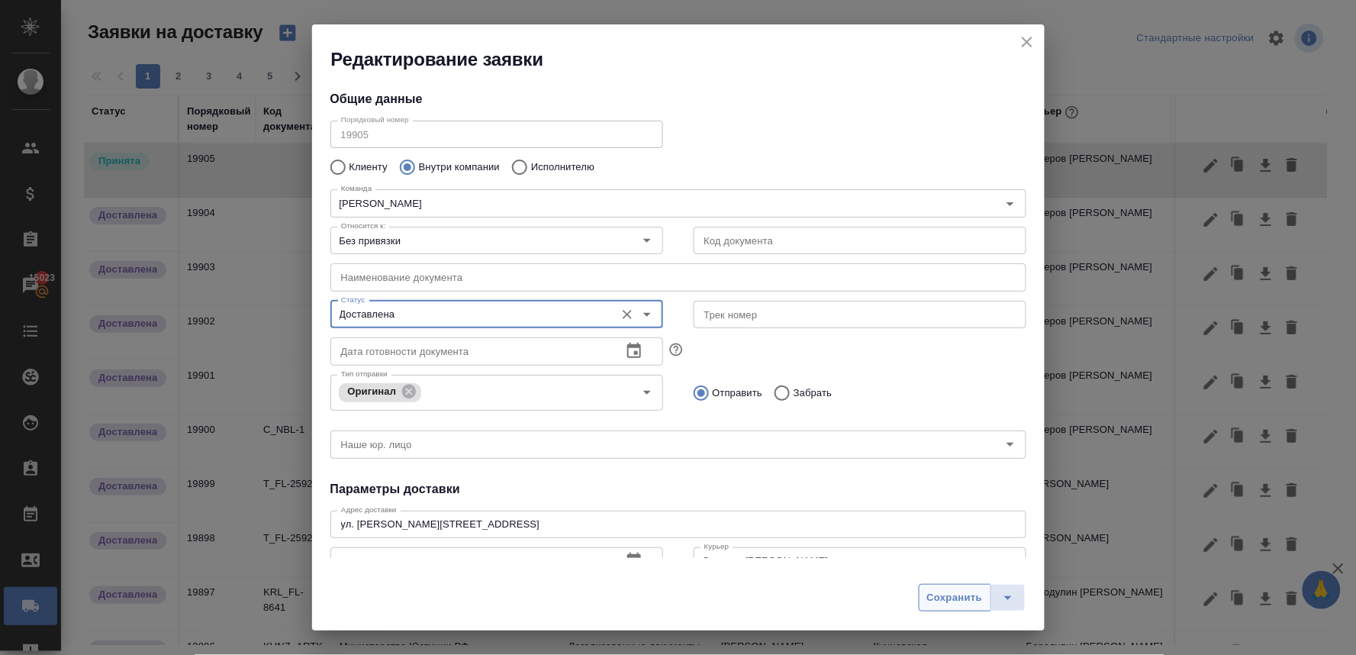
click at [949, 601] on span "Сохранить" at bounding box center [955, 598] width 56 height 18
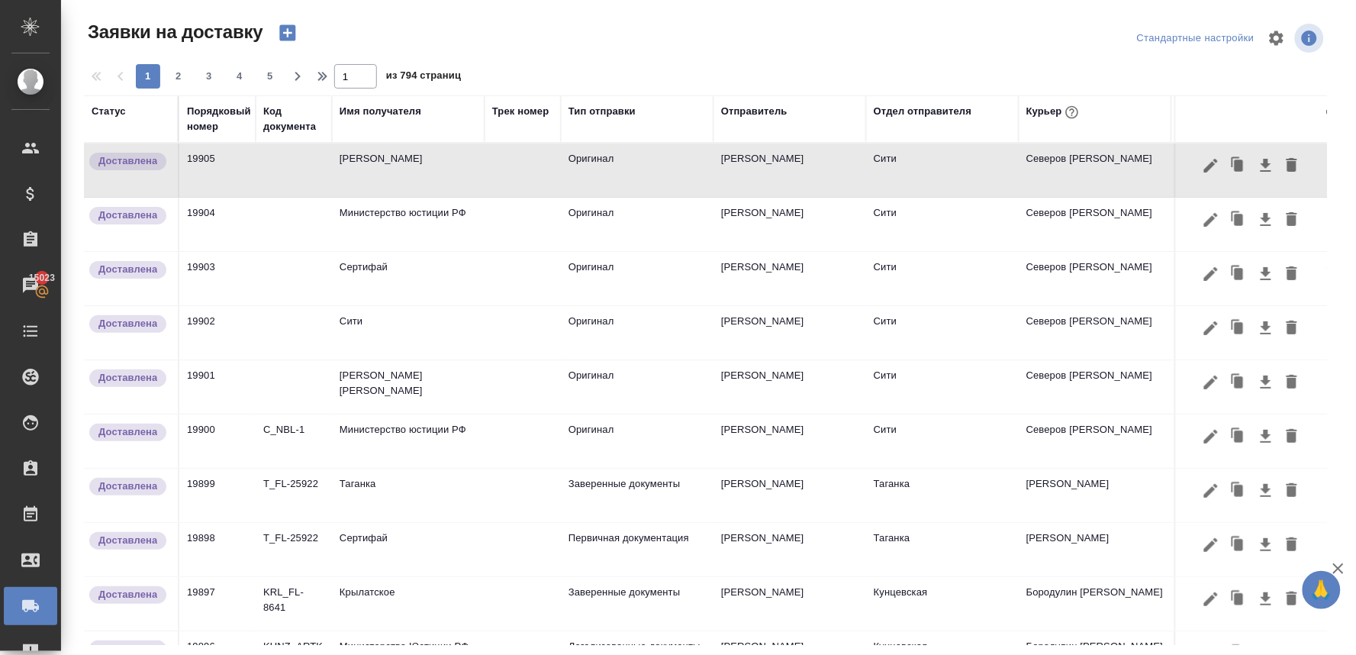
click at [288, 37] on icon "button" at bounding box center [287, 33] width 16 height 16
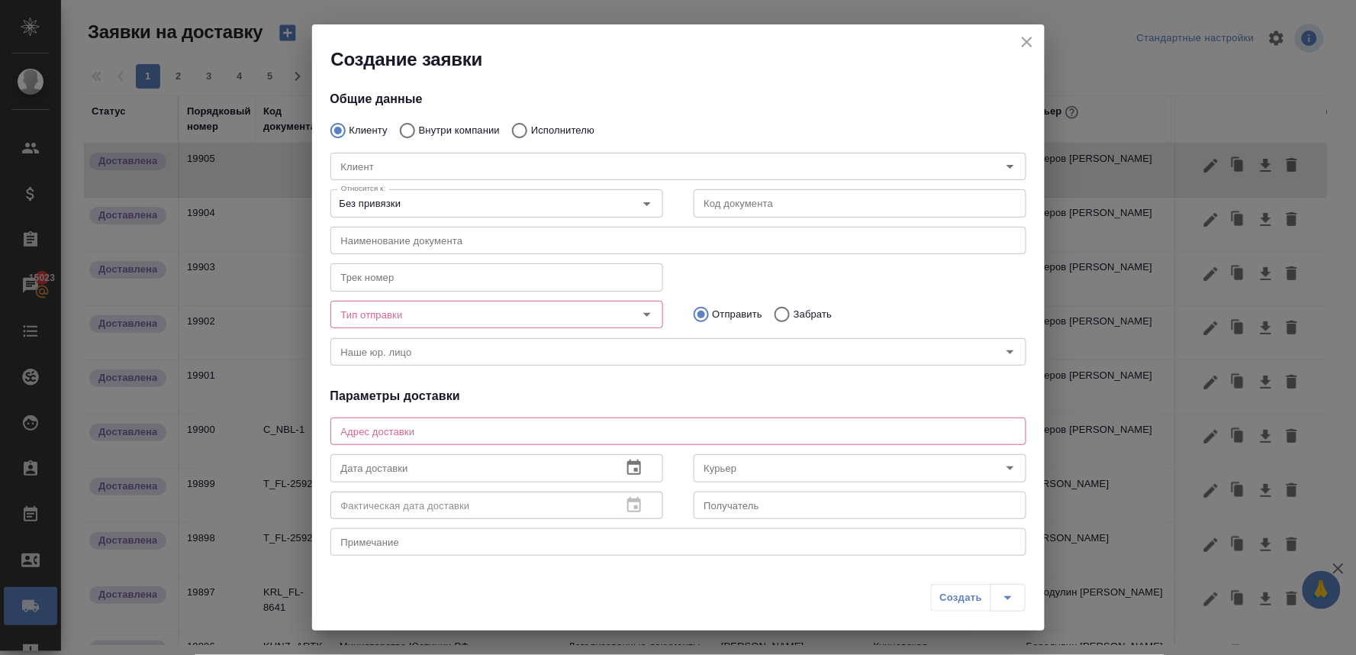
click at [401, 132] on input "Внутри компании" at bounding box center [405, 130] width 27 height 32
radio input "true"
click at [410, 163] on input "Команда" at bounding box center [653, 166] width 636 height 18
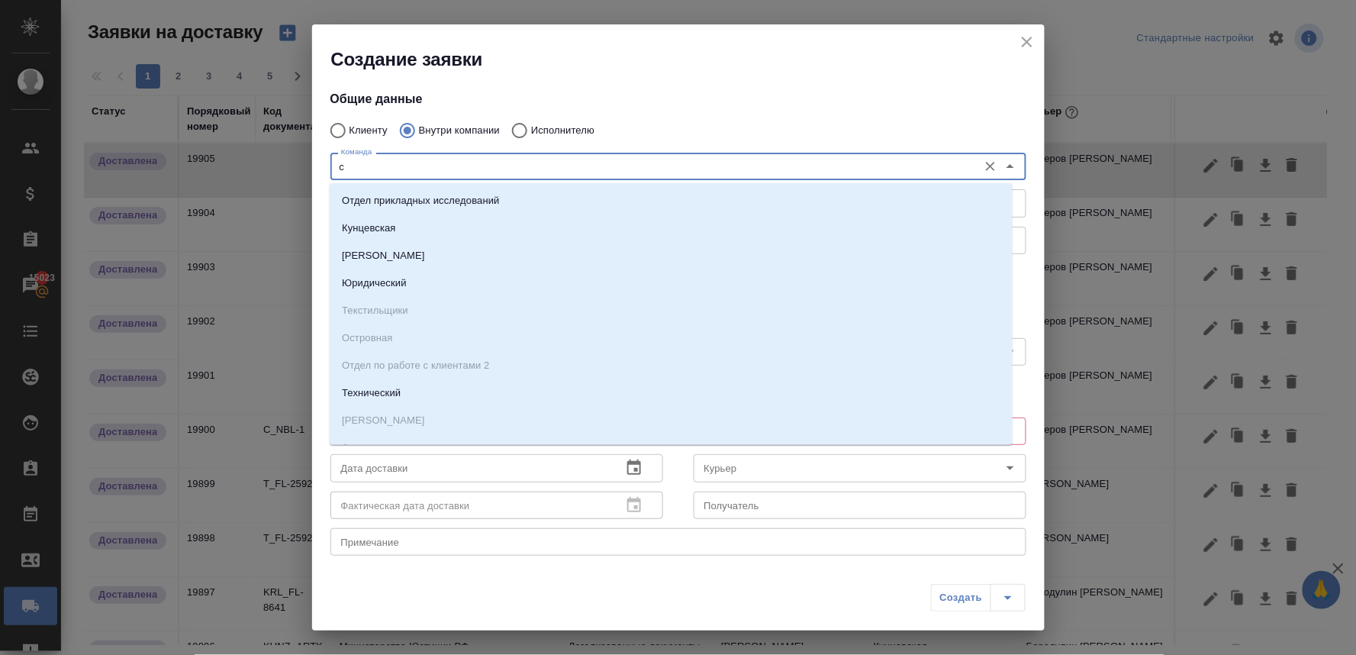
type input "си"
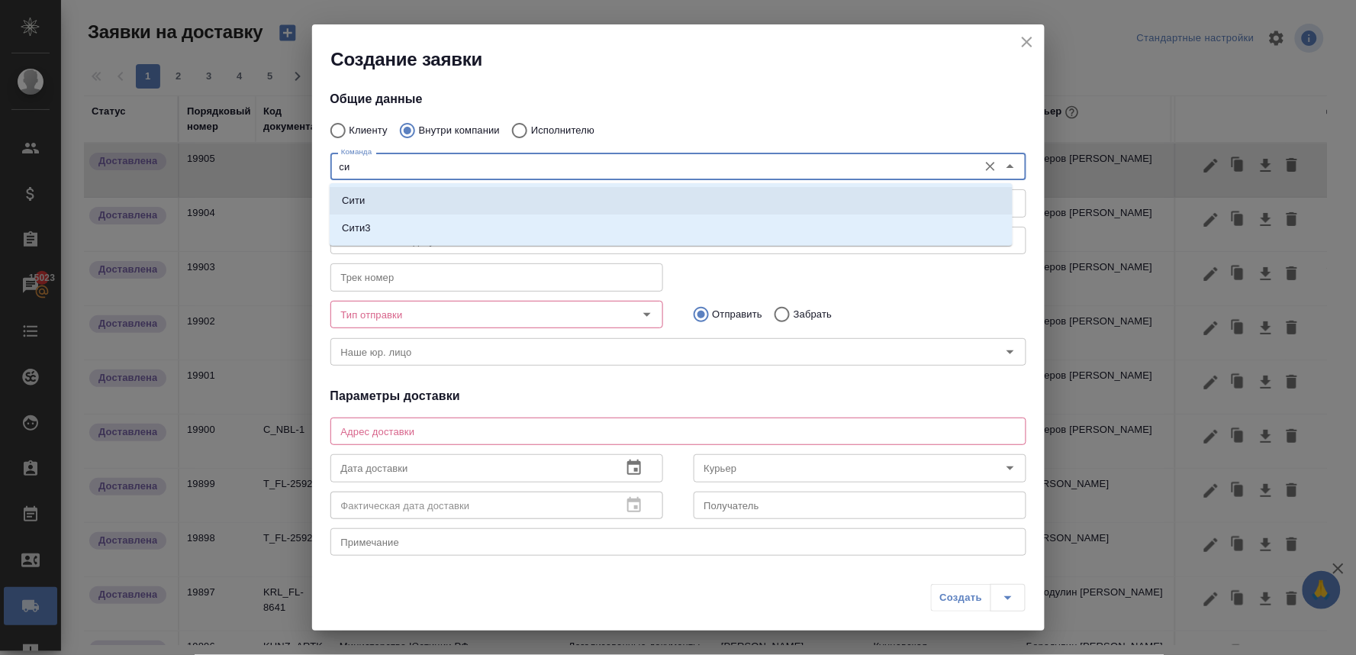
click at [410, 199] on li "Сити" at bounding box center [671, 200] width 683 height 27
type textarea "Пресненская набережная, д. 10, Башня на Набережной, блок С, -1 этаж, зона ритей…"
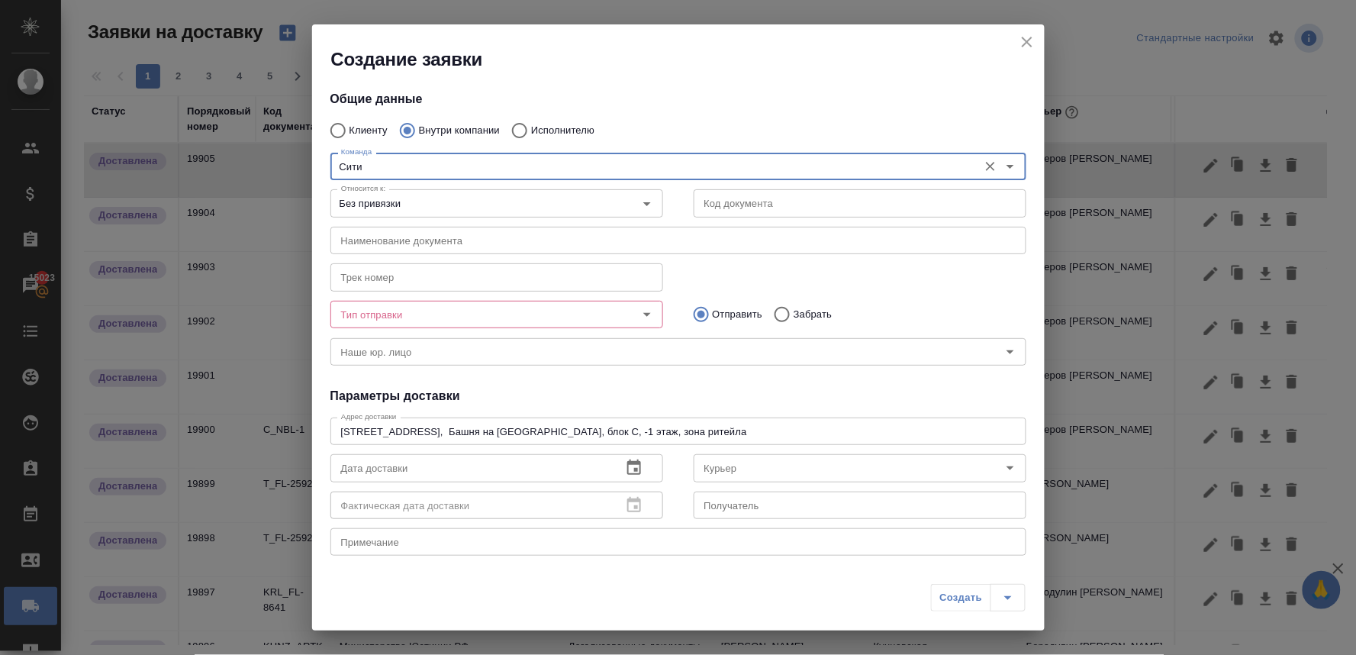
type input "Сити"
click at [448, 308] on input "Тип отправки" at bounding box center [471, 314] width 272 height 18
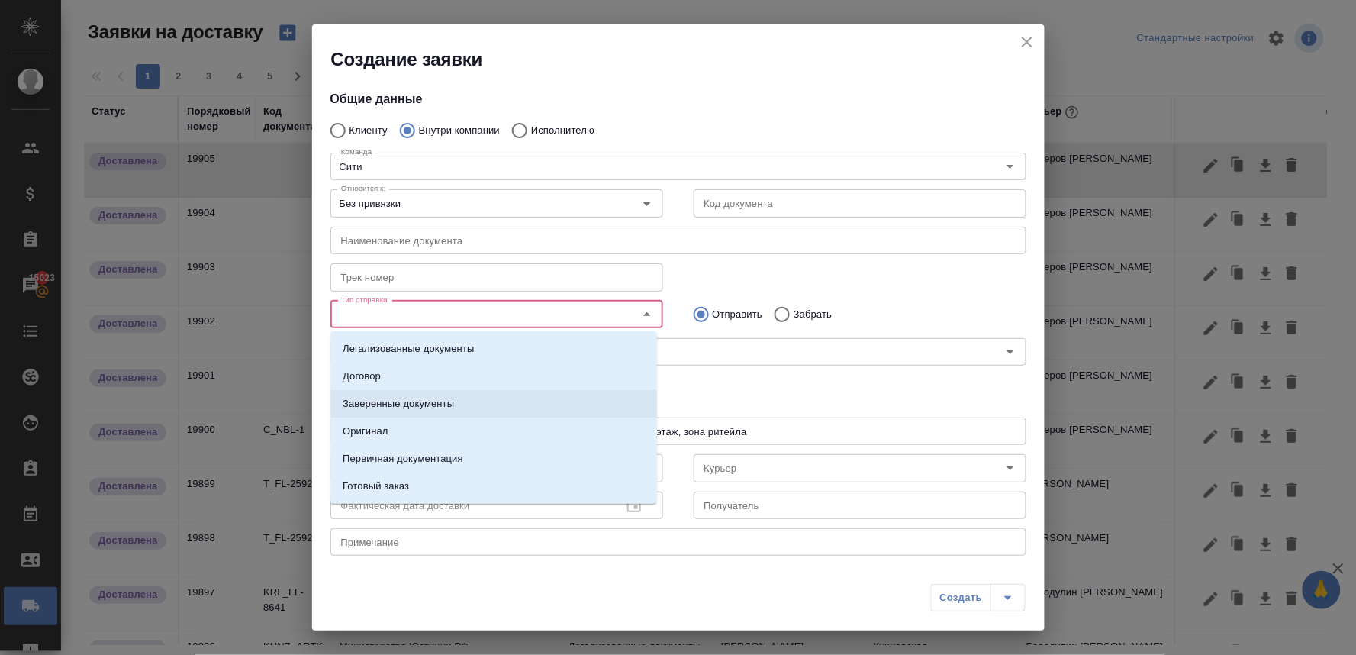
click at [437, 399] on p "Заверенные документы" at bounding box center [398, 403] width 111 height 15
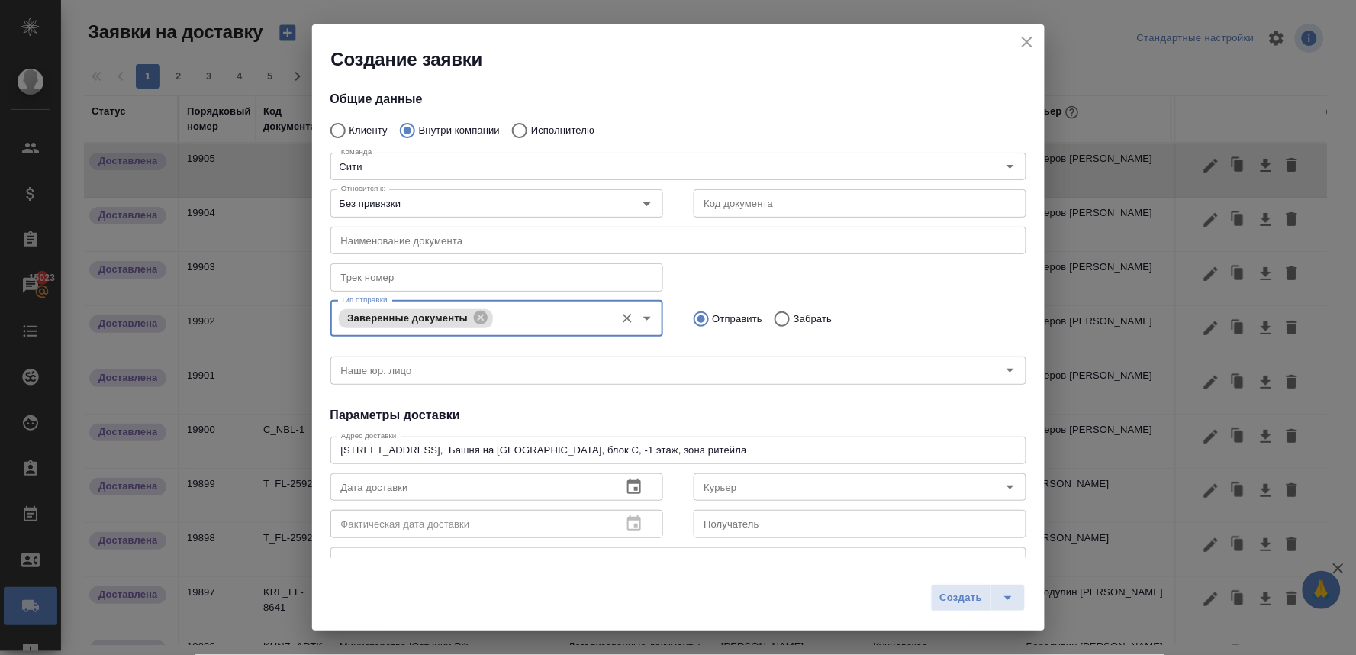
click at [581, 321] on input "Тип отправки" at bounding box center [552, 318] width 110 height 18
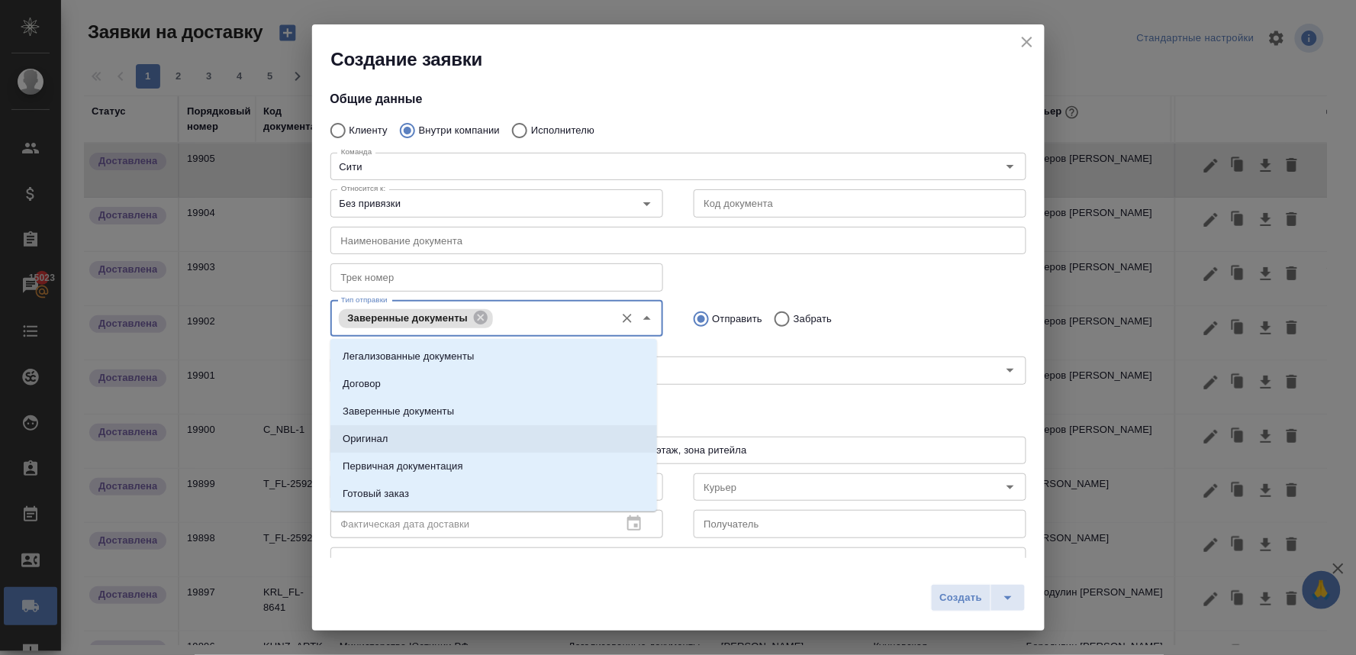
click at [482, 437] on li "Оригинал" at bounding box center [493, 438] width 327 height 27
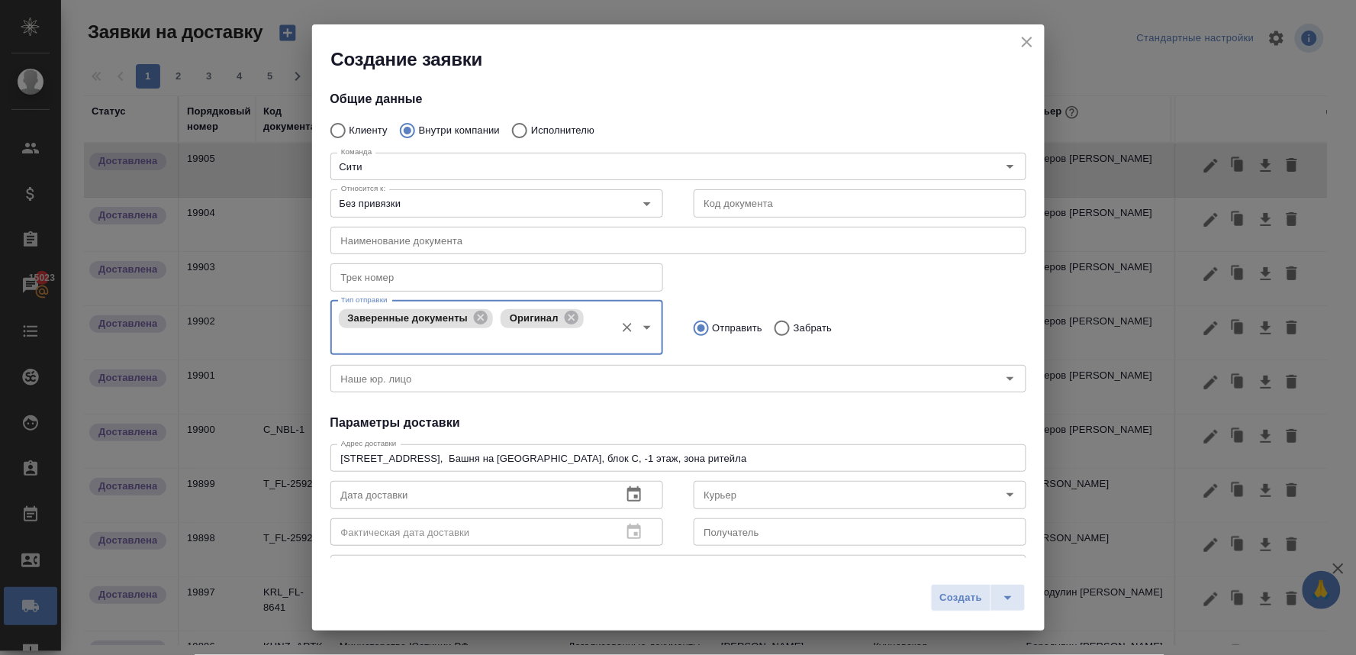
scroll to position [85, 0]
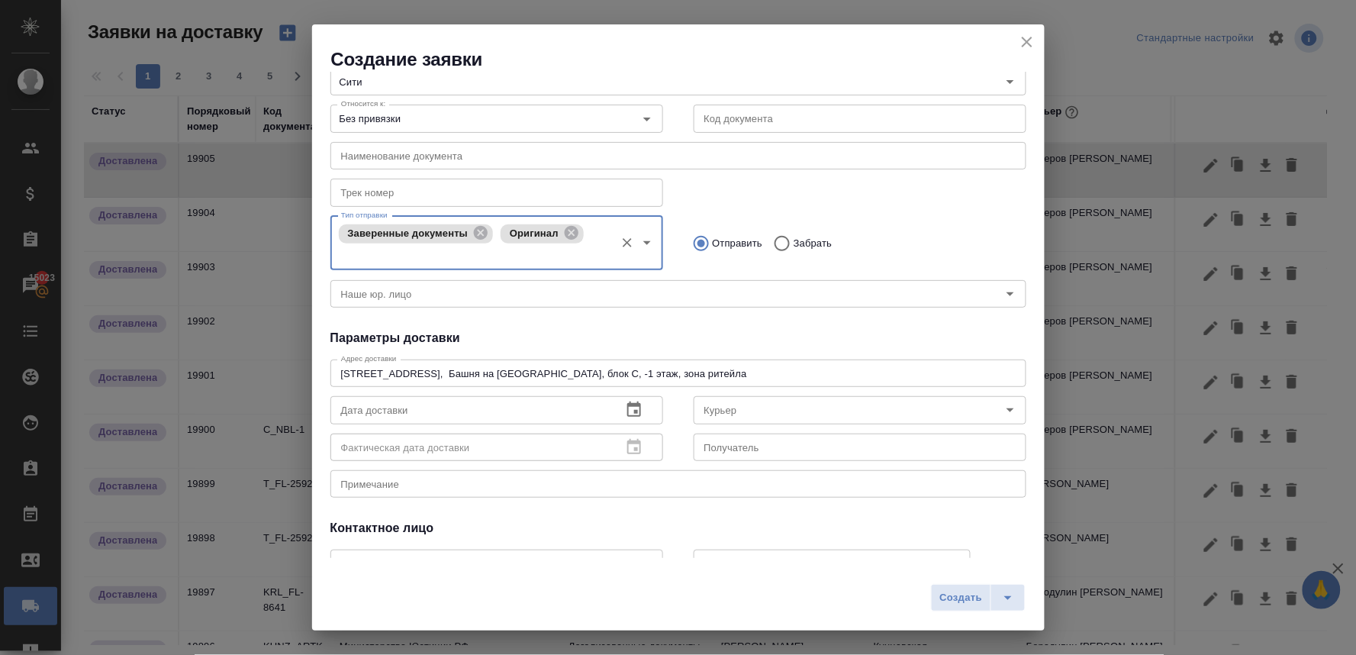
click at [625, 408] on icon "button" at bounding box center [634, 410] width 18 height 18
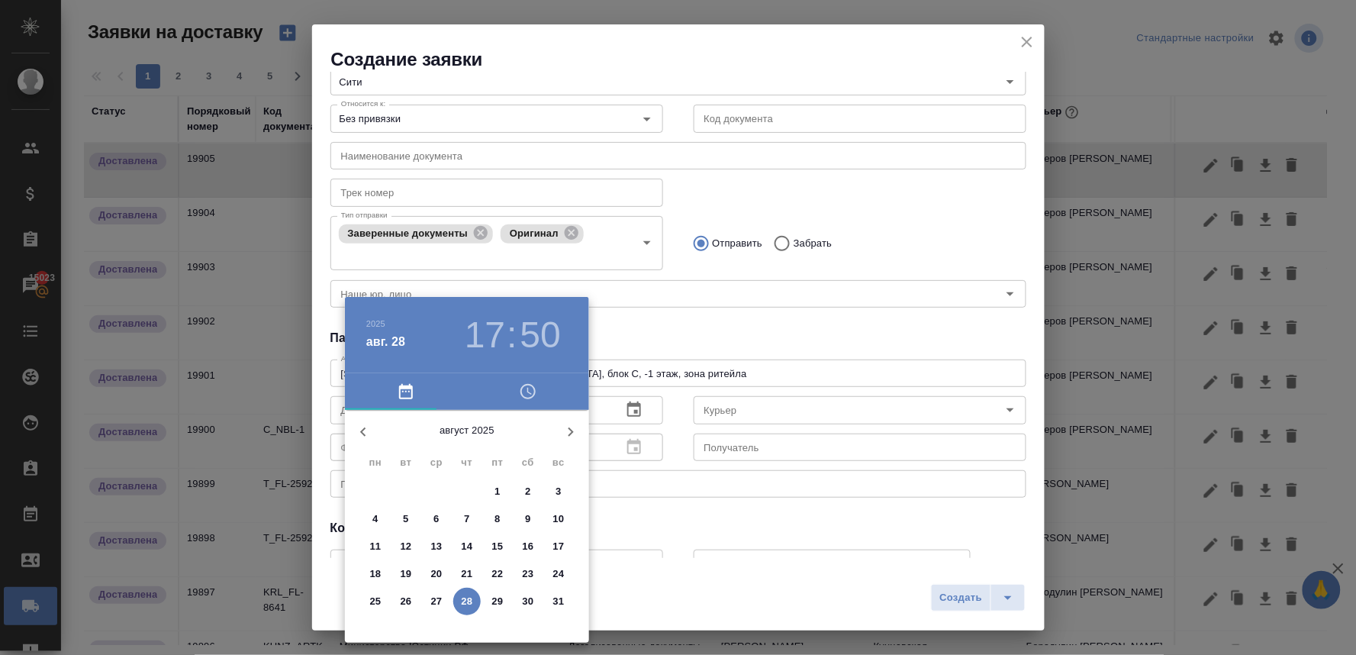
click at [538, 388] on span "button" at bounding box center [528, 391] width 104 height 18
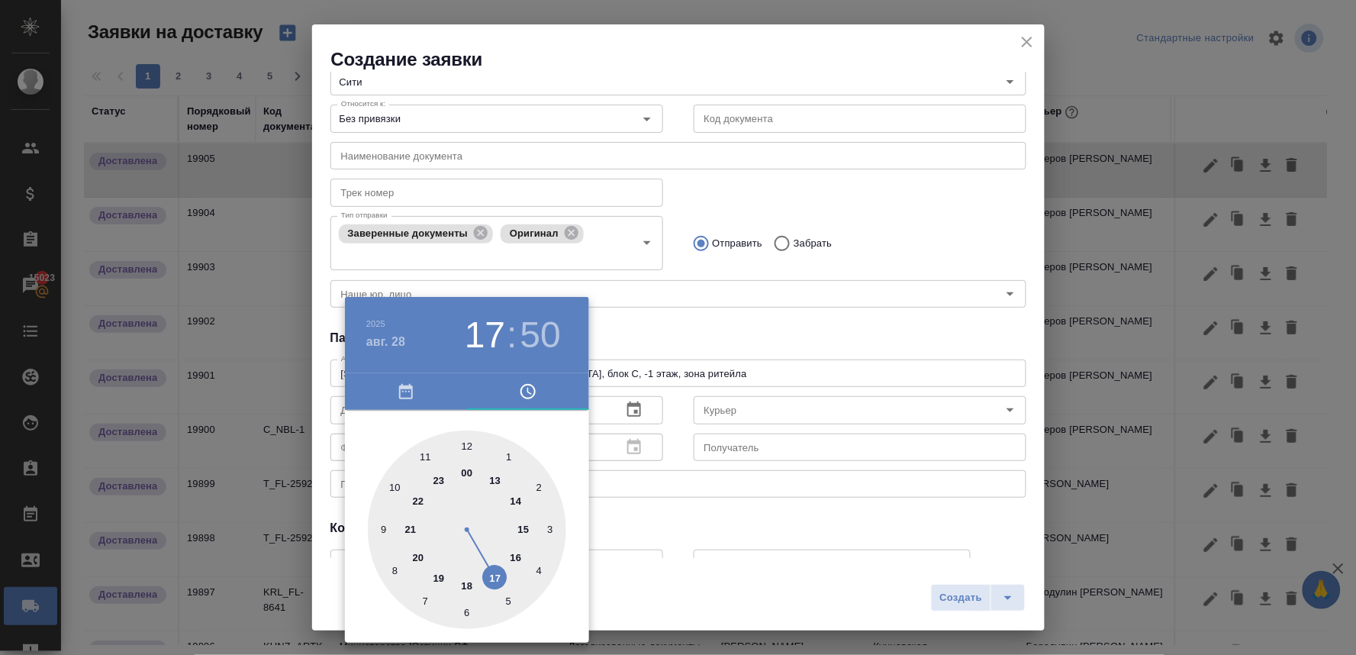
click at [462, 588] on div at bounding box center [467, 529] width 198 height 198
type input "28.08.2025 18:50"
click at [669, 523] on div at bounding box center [678, 327] width 1356 height 655
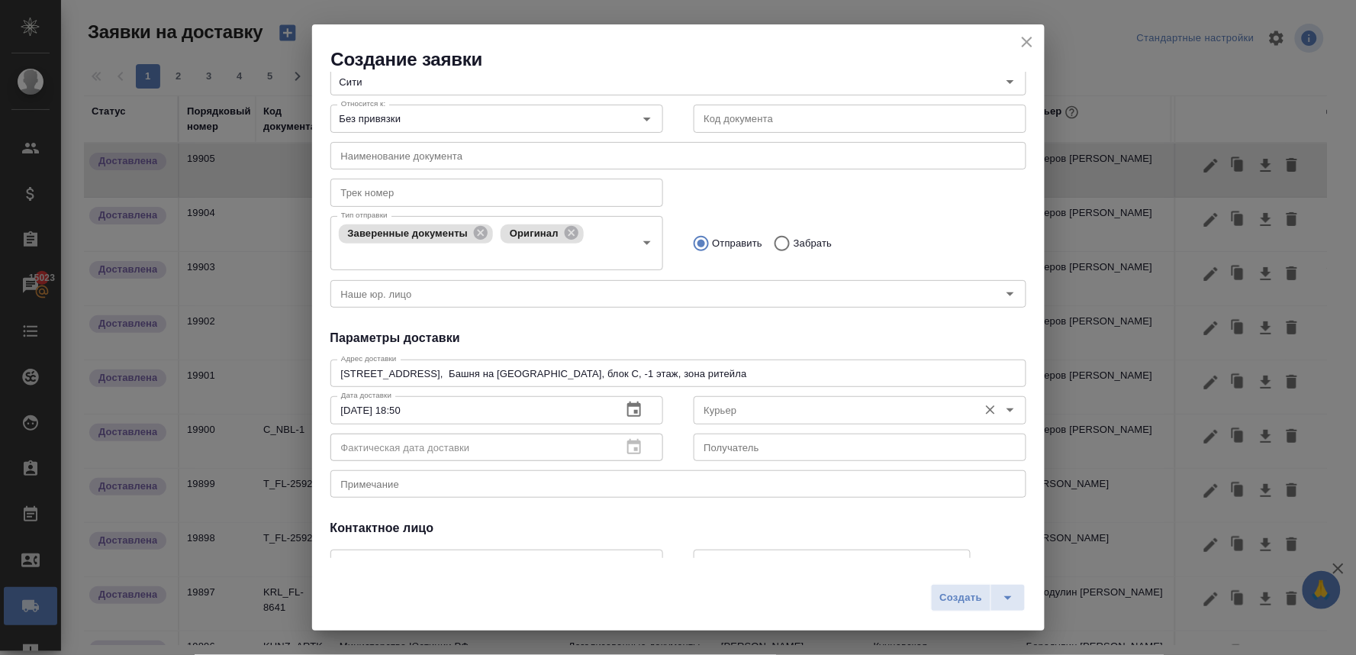
click at [730, 406] on input "Курьер" at bounding box center [834, 410] width 272 height 18
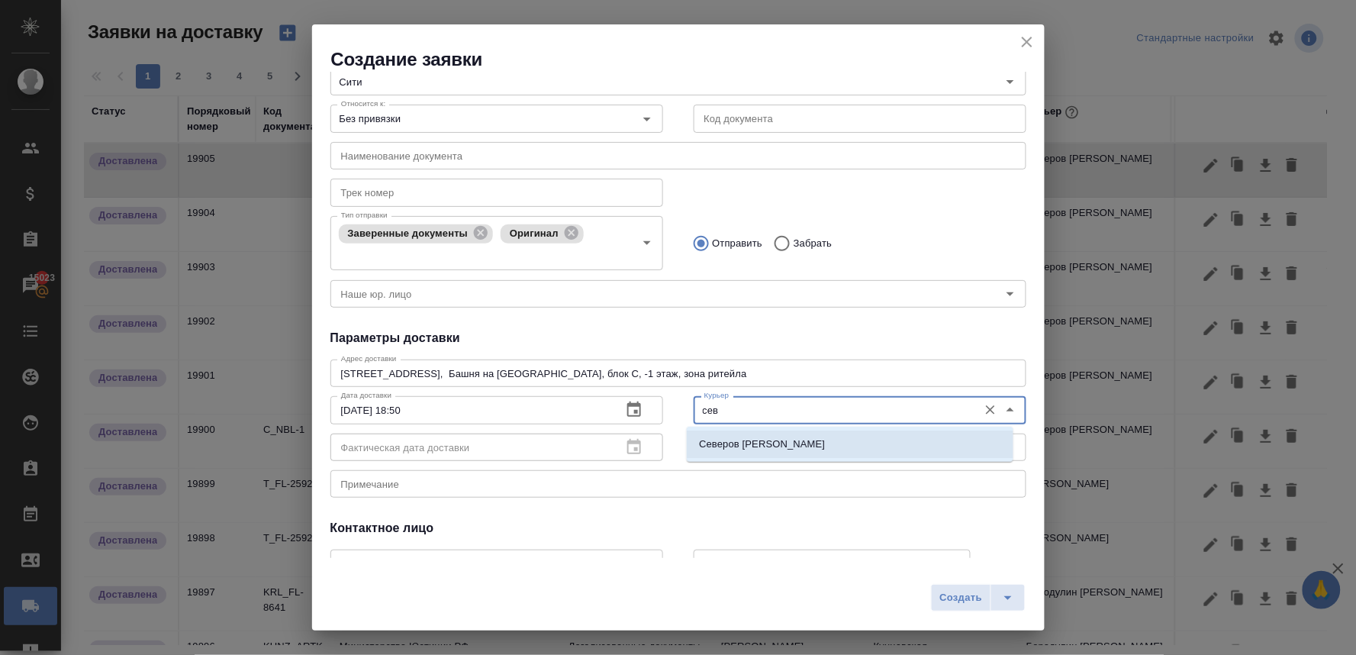
click at [733, 443] on p "Северов Олег" at bounding box center [762, 444] width 126 height 15
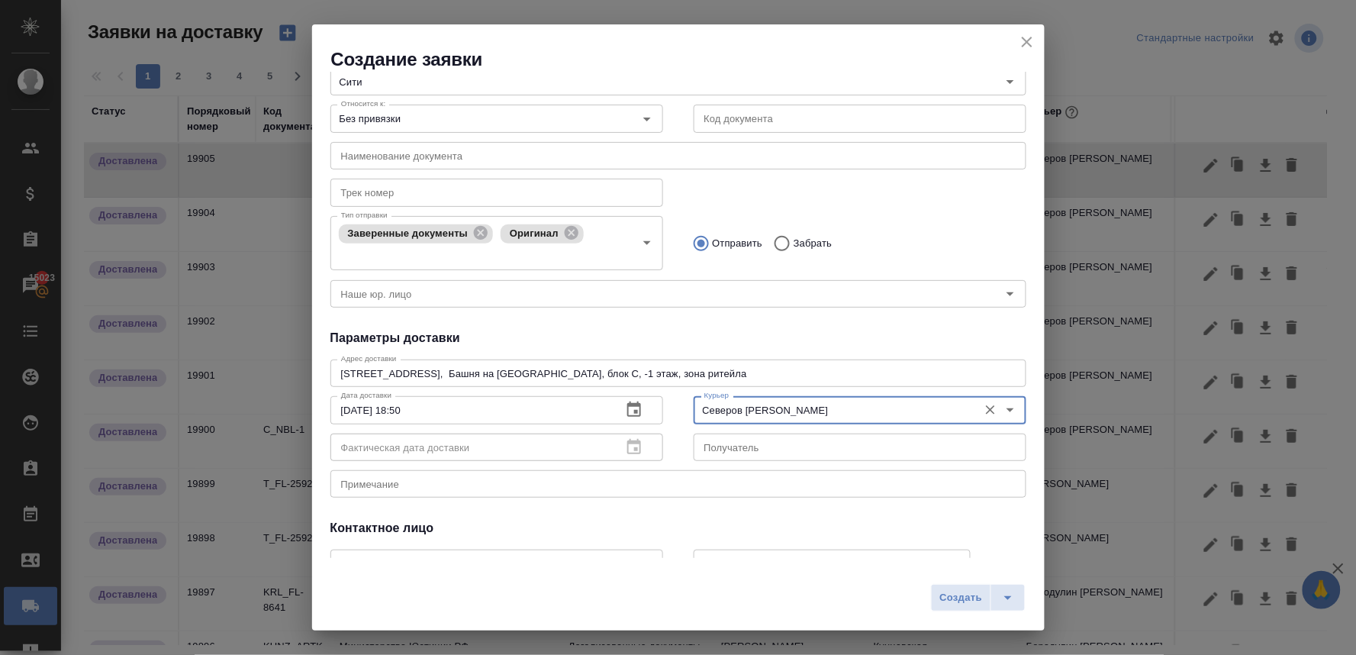
type input "Северов Олег"
click at [653, 482] on textarea at bounding box center [678, 484] width 675 height 11
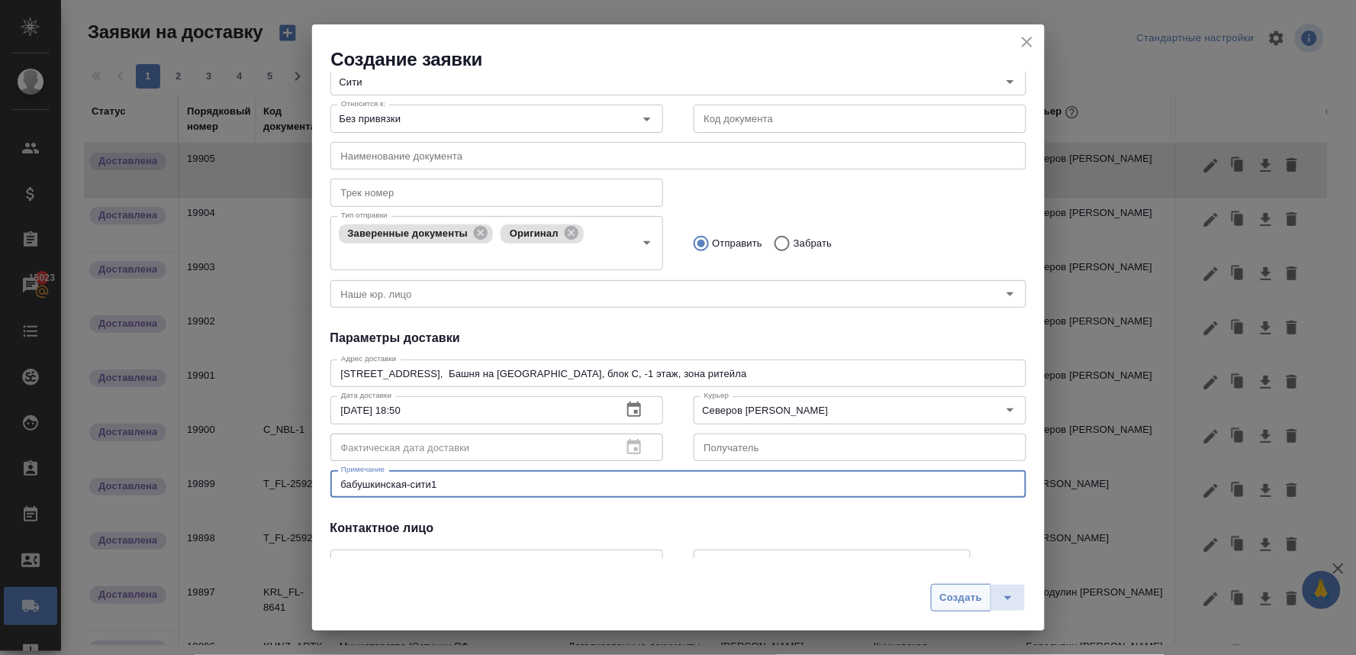
type textarea "бабушкинская-сити1"
click at [956, 598] on span "Создать" at bounding box center [961, 598] width 43 height 18
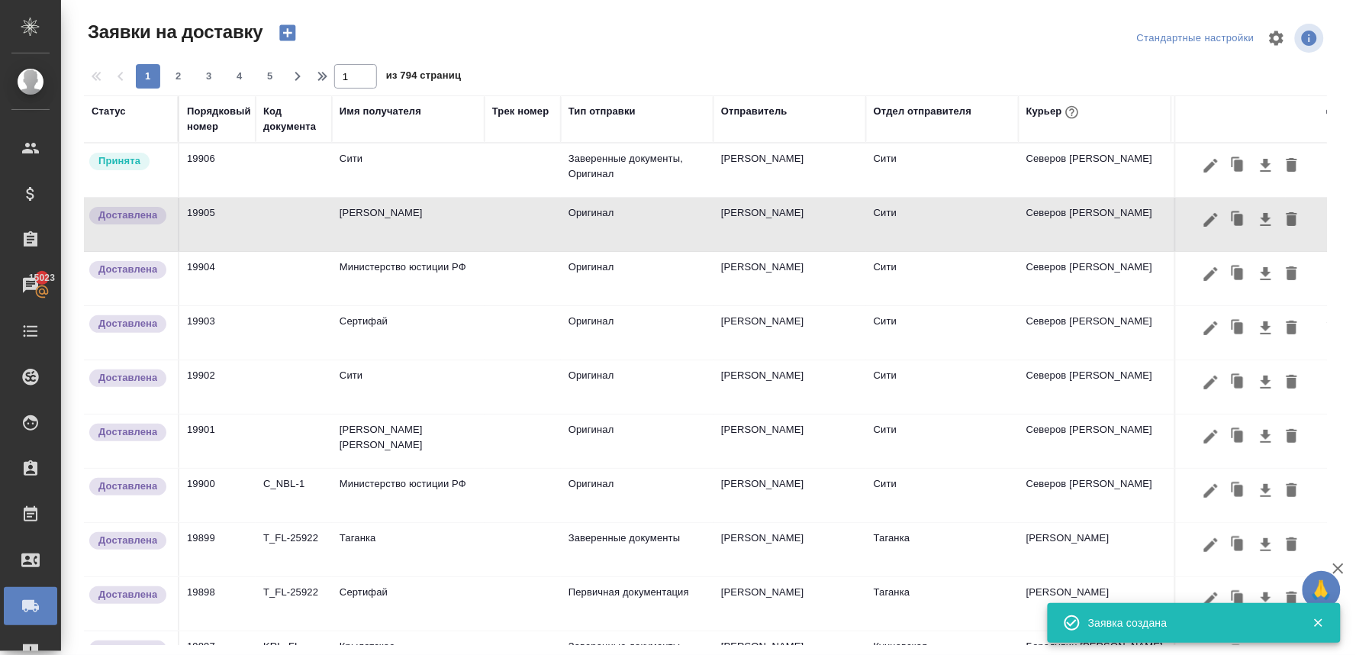
click at [367, 162] on td "Сити" at bounding box center [408, 169] width 153 height 53
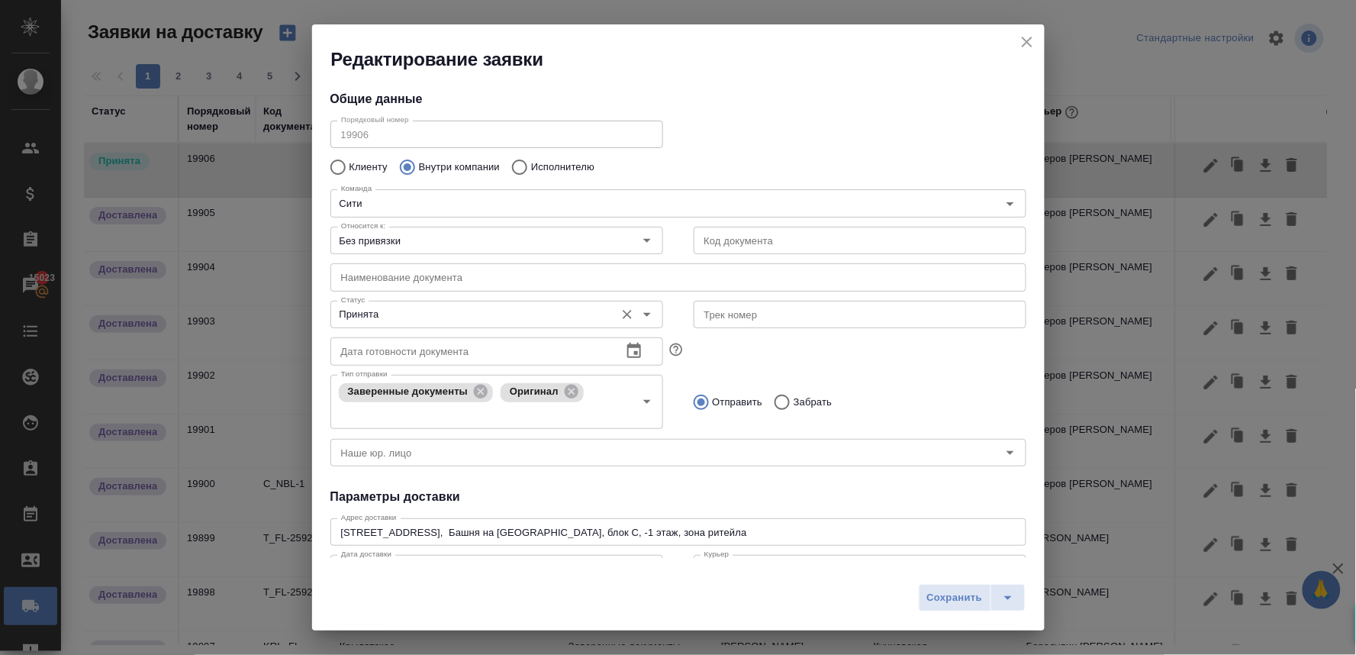
click at [412, 325] on div "Принята Статус" at bounding box center [496, 314] width 333 height 27
click at [418, 314] on input "Принята" at bounding box center [471, 314] width 272 height 18
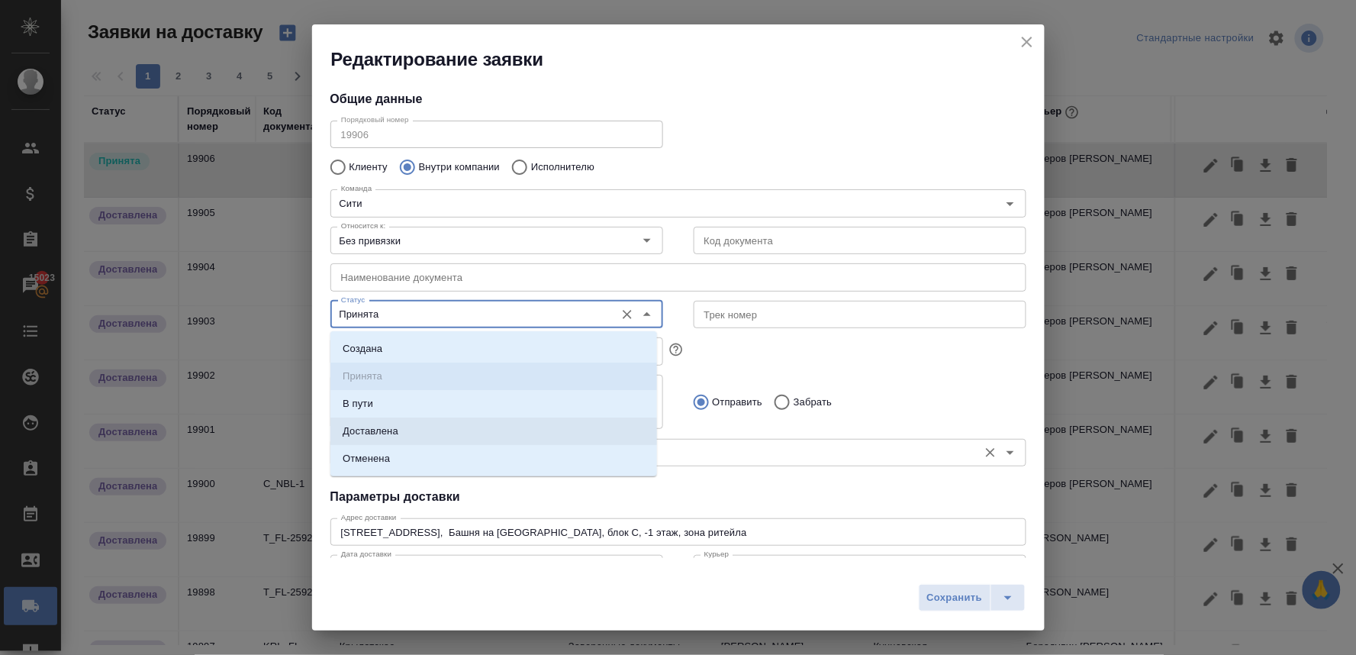
click at [424, 435] on li "Доставлена" at bounding box center [493, 431] width 327 height 27
type input "Доставлена"
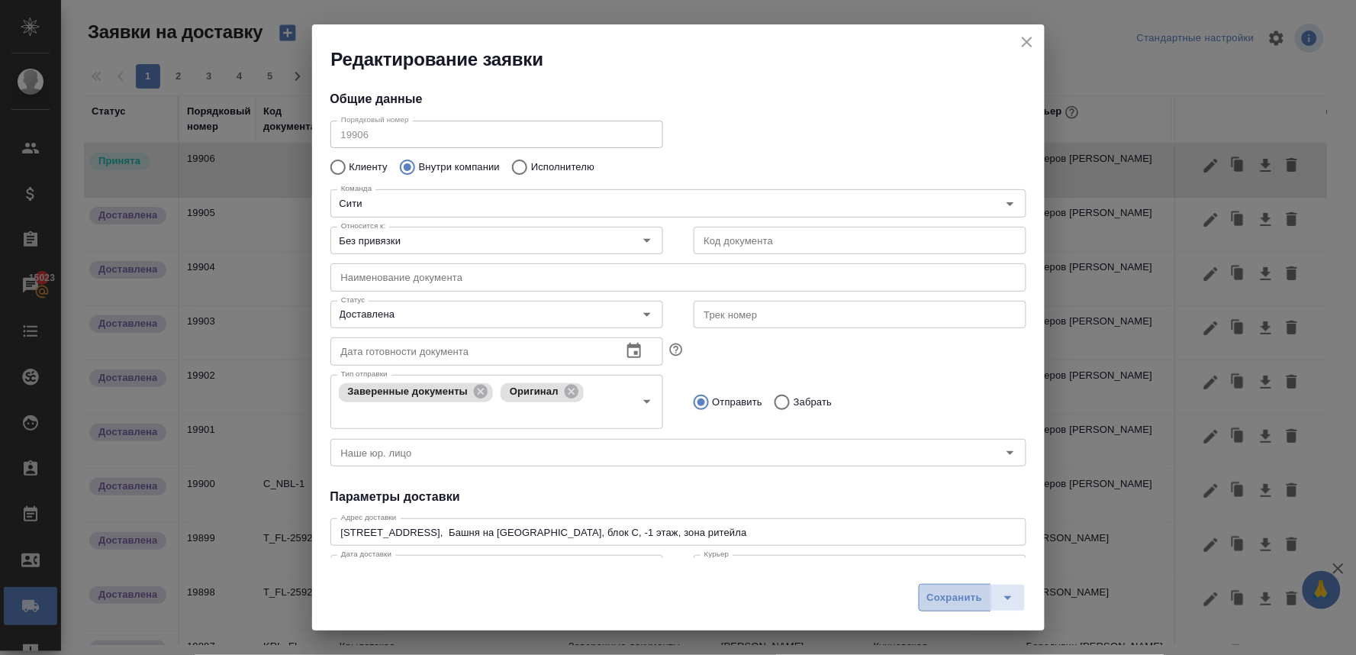
click at [937, 601] on span "Сохранить" at bounding box center [955, 598] width 56 height 18
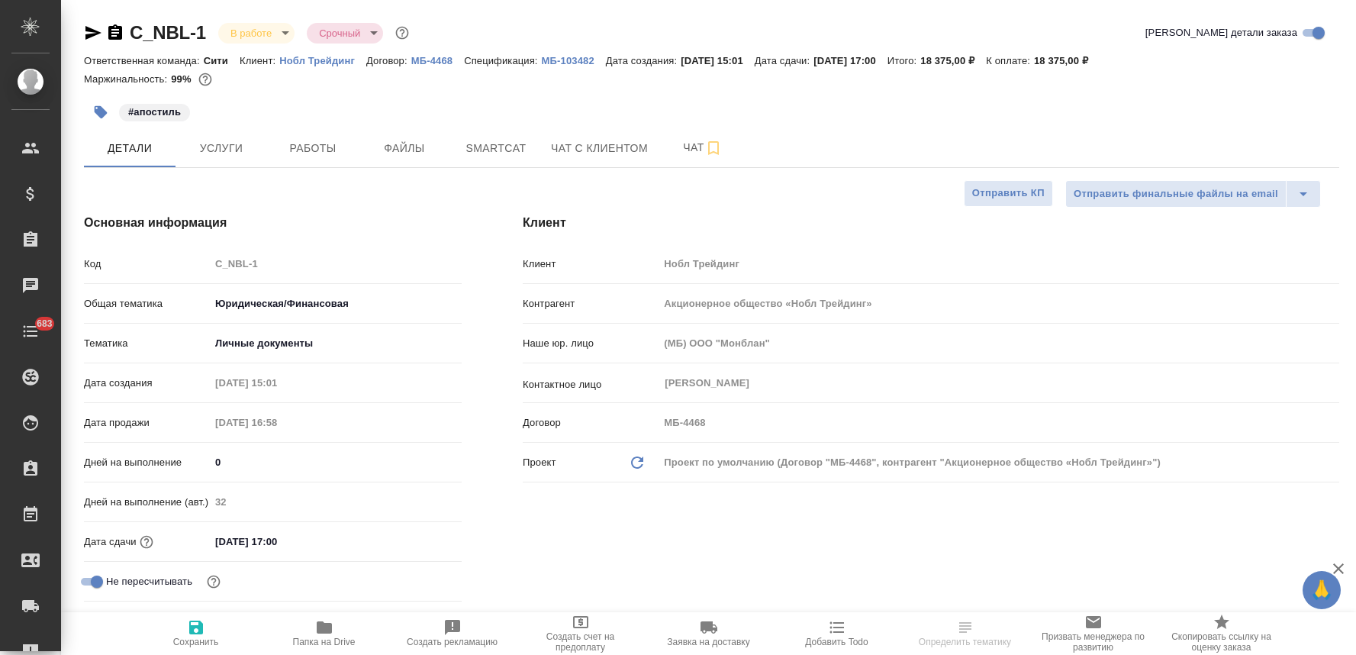
select select "RU"
click at [206, 262] on div "Код C_NBL-1" at bounding box center [273, 263] width 378 height 27
select select "RU"
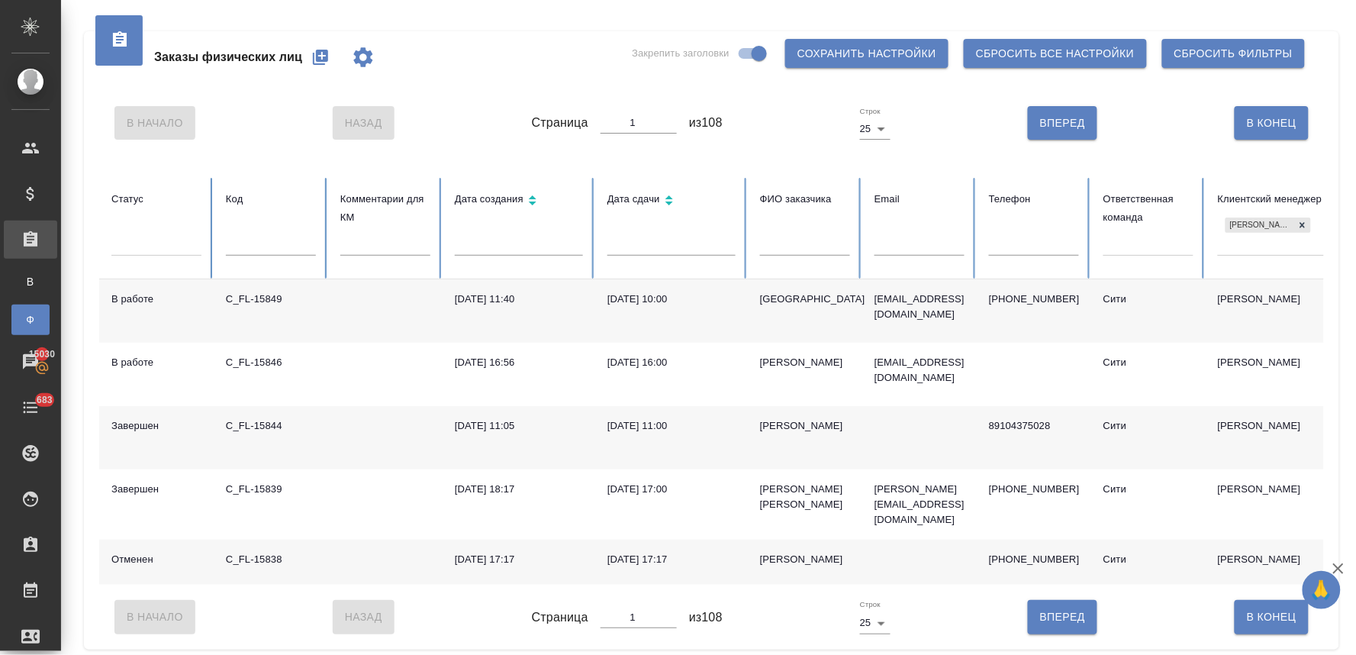
click at [317, 56] on icon "button" at bounding box center [320, 57] width 15 height 15
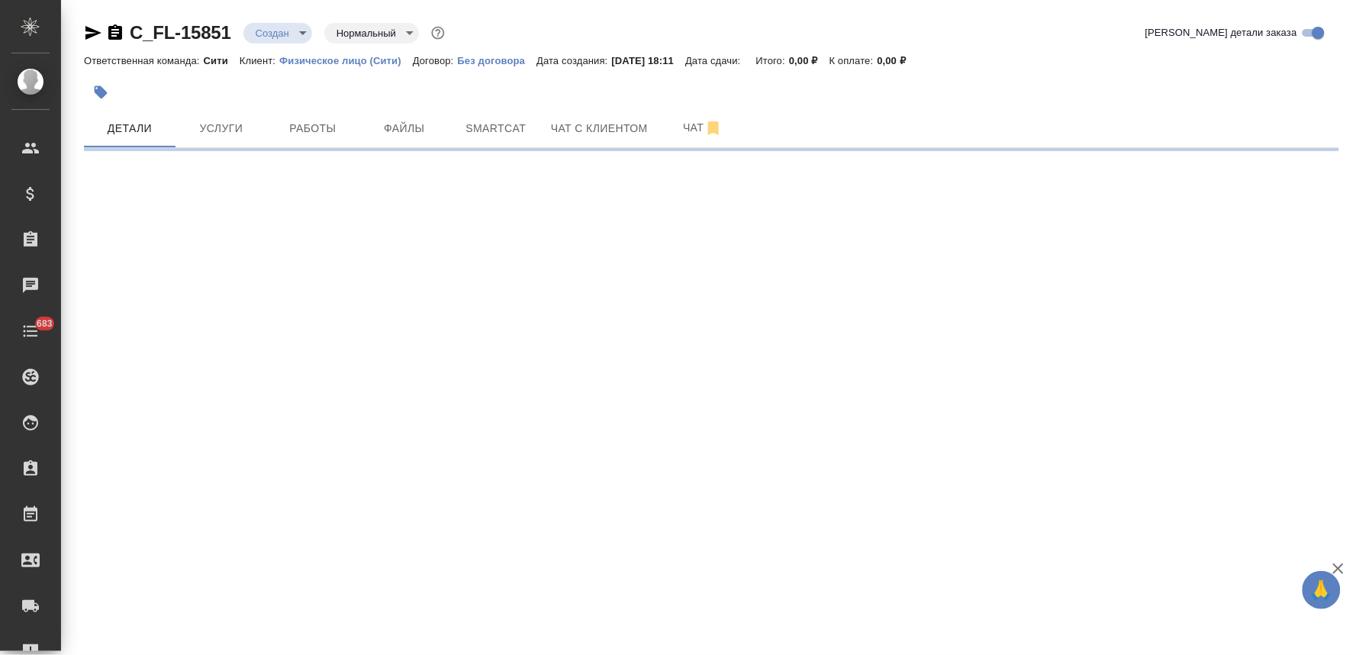
select select "RU"
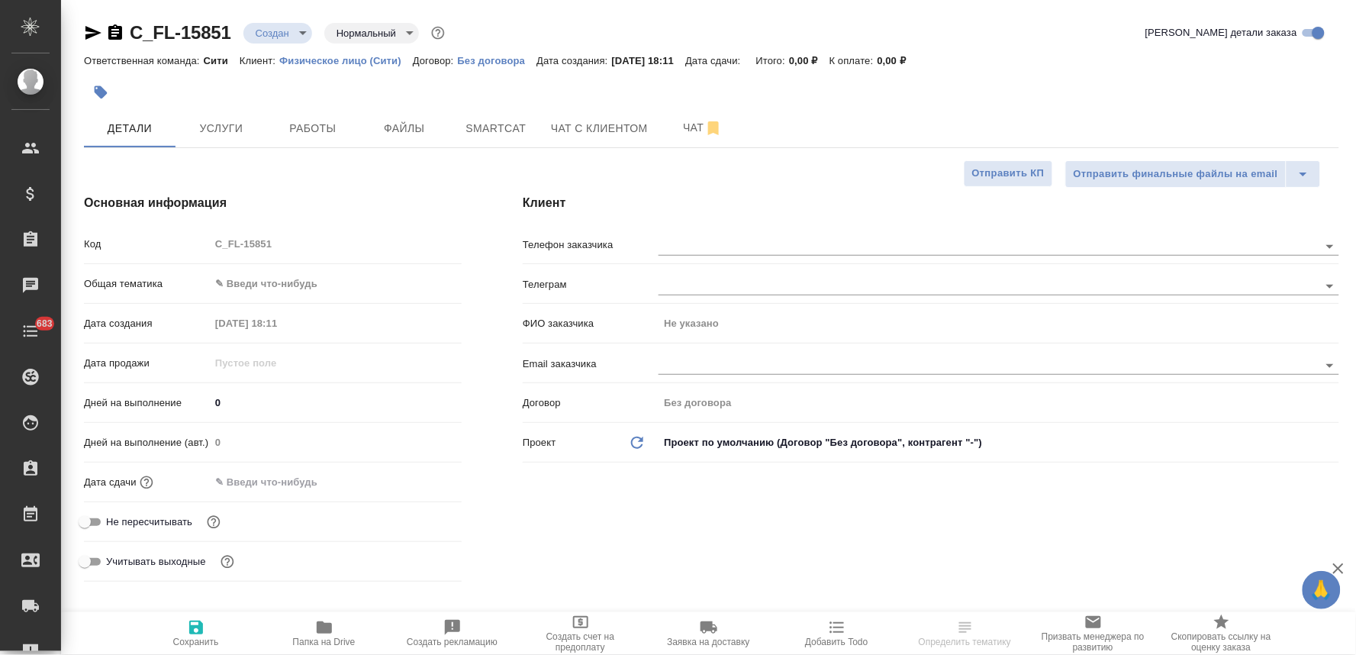
type textarea "x"
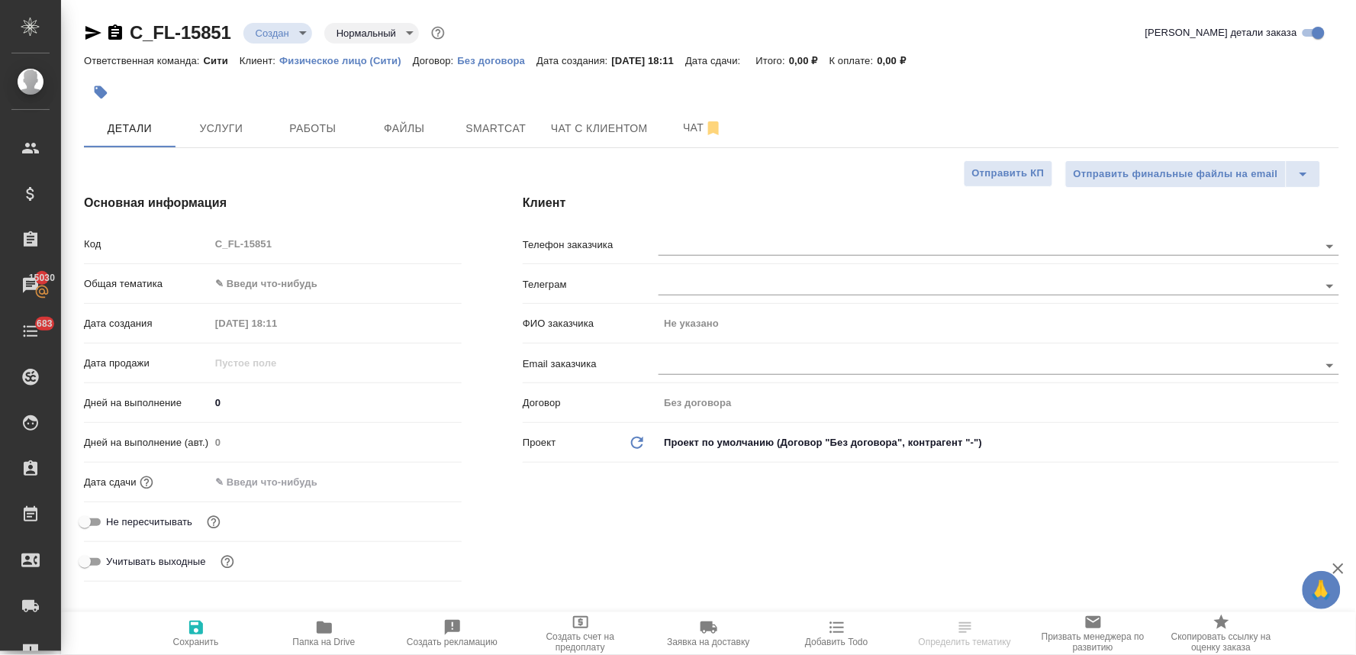
type textarea "x"
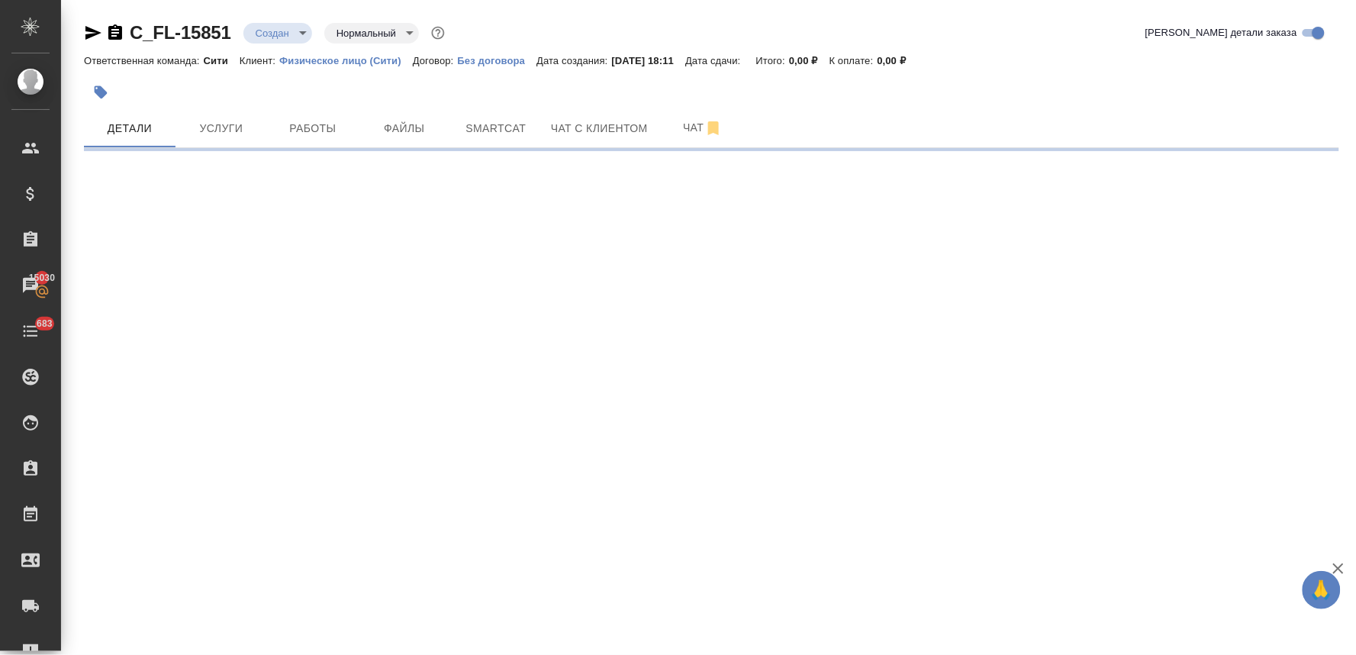
select select "RU"
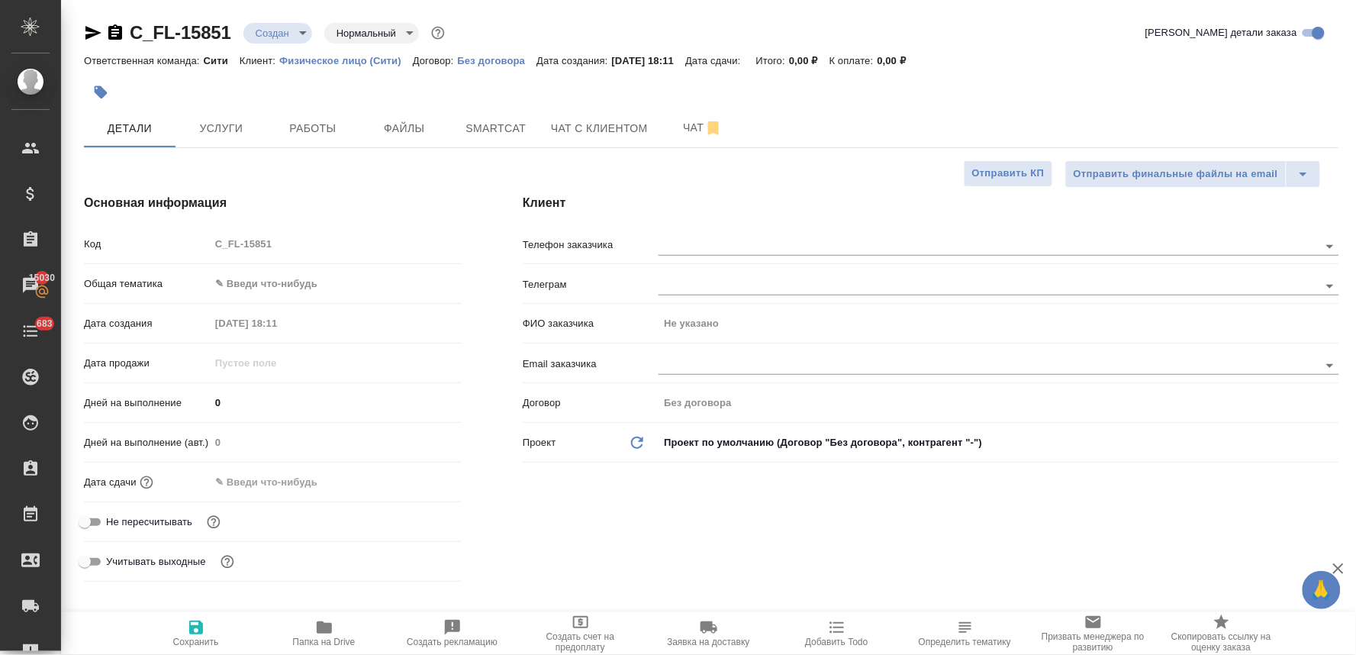
type textarea "x"
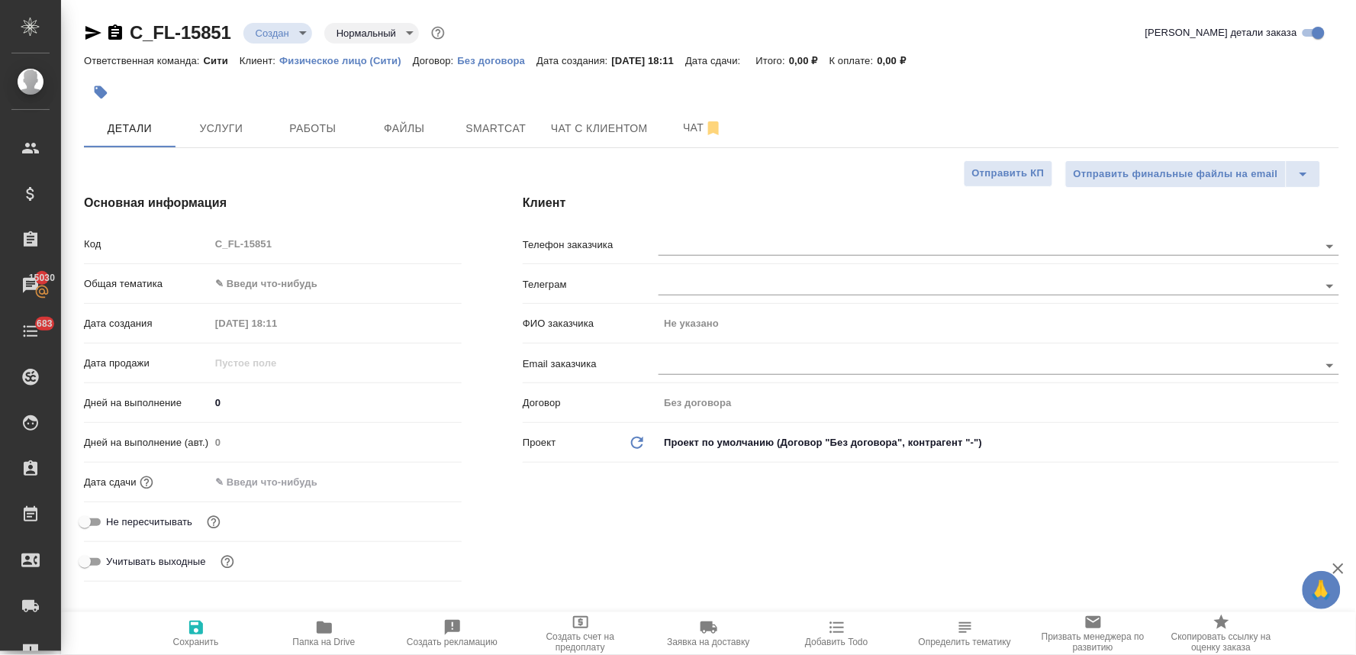
type textarea "x"
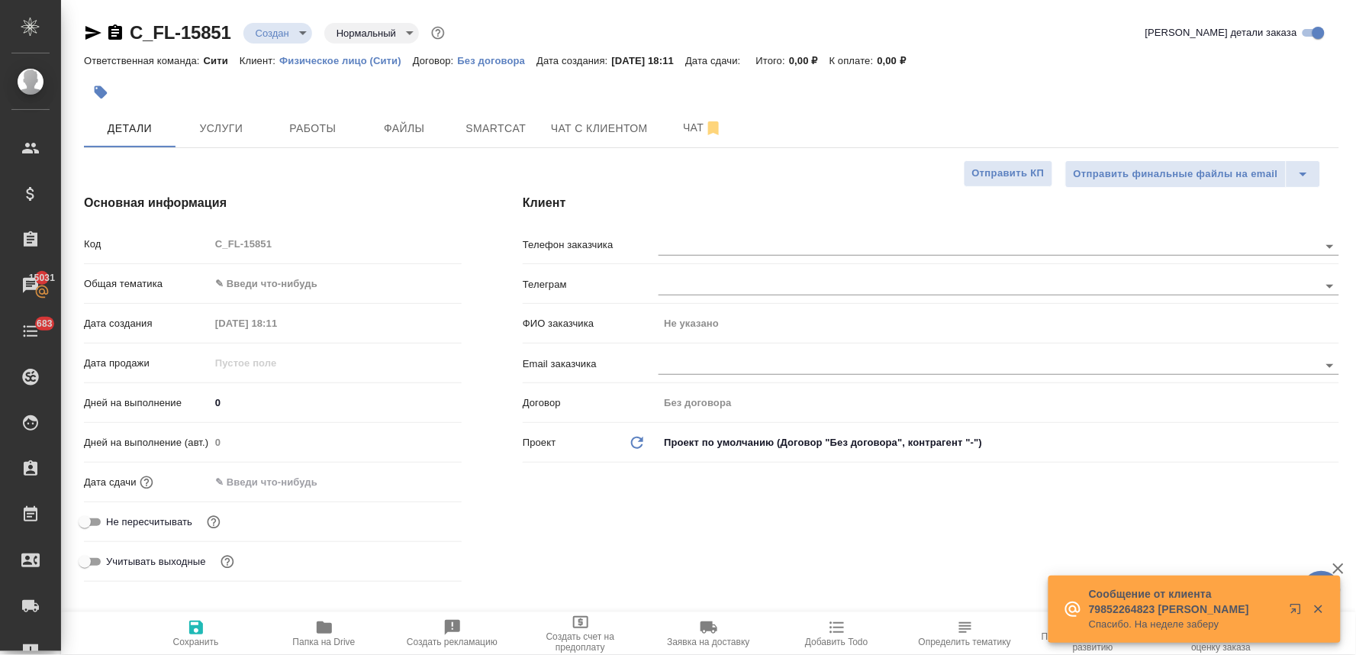
click at [170, 524] on span "Не пересчитывать" at bounding box center [149, 521] width 86 height 15
click at [112, 524] on input "Не пересчитывать" at bounding box center [84, 522] width 55 height 18
checkbox input "true"
type textarea "x"
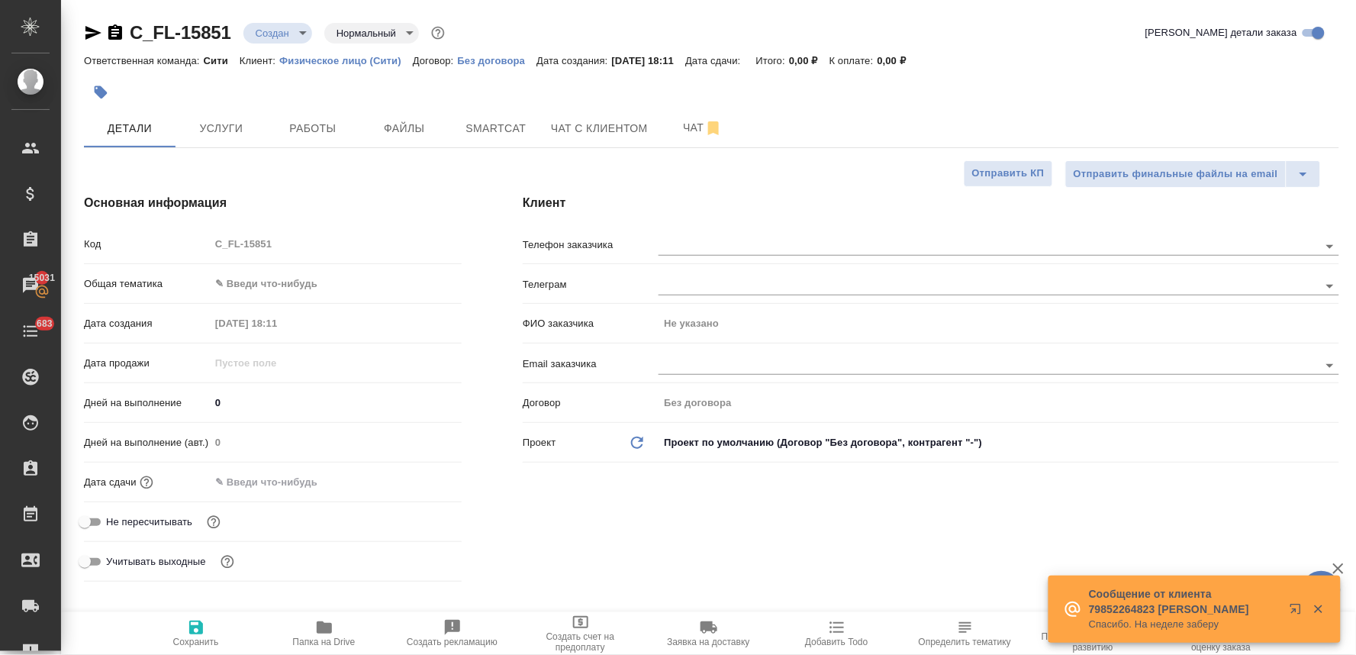
type textarea "x"
click at [200, 232] on div "Код C_FL-15851" at bounding box center [273, 244] width 378 height 27
click at [202, 628] on icon "button" at bounding box center [196, 628] width 14 height 14
type textarea "x"
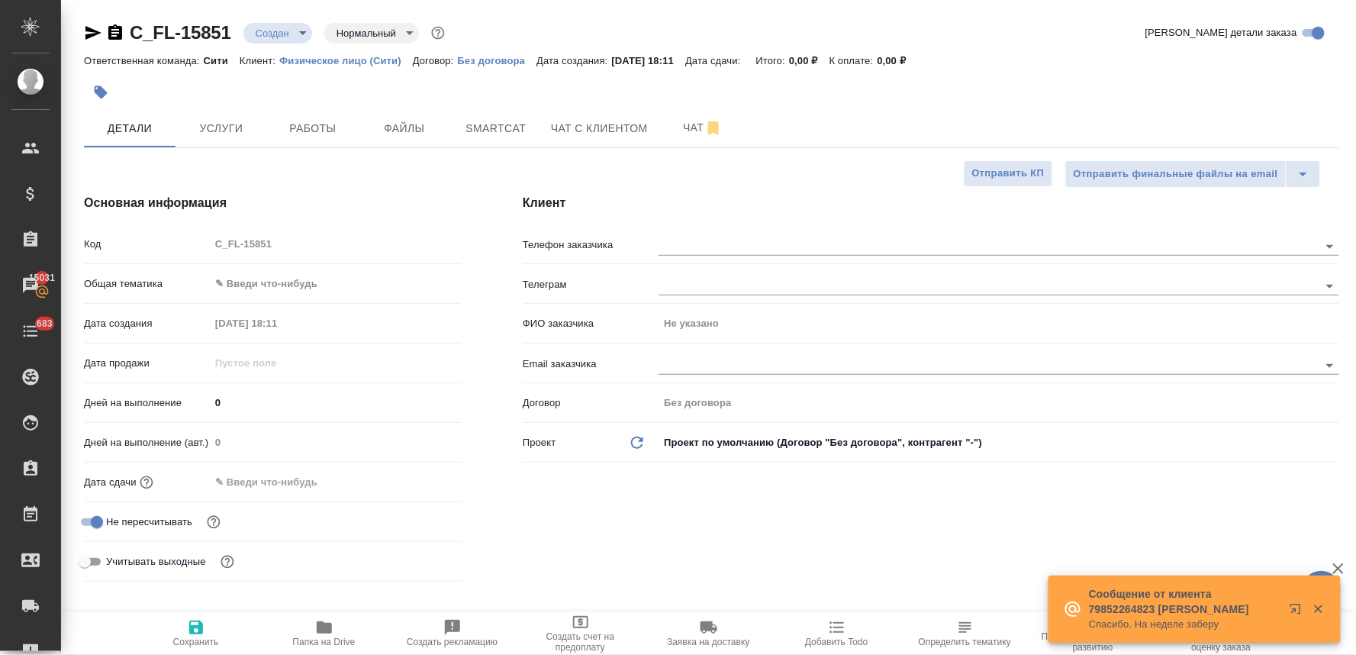
type textarea "x"
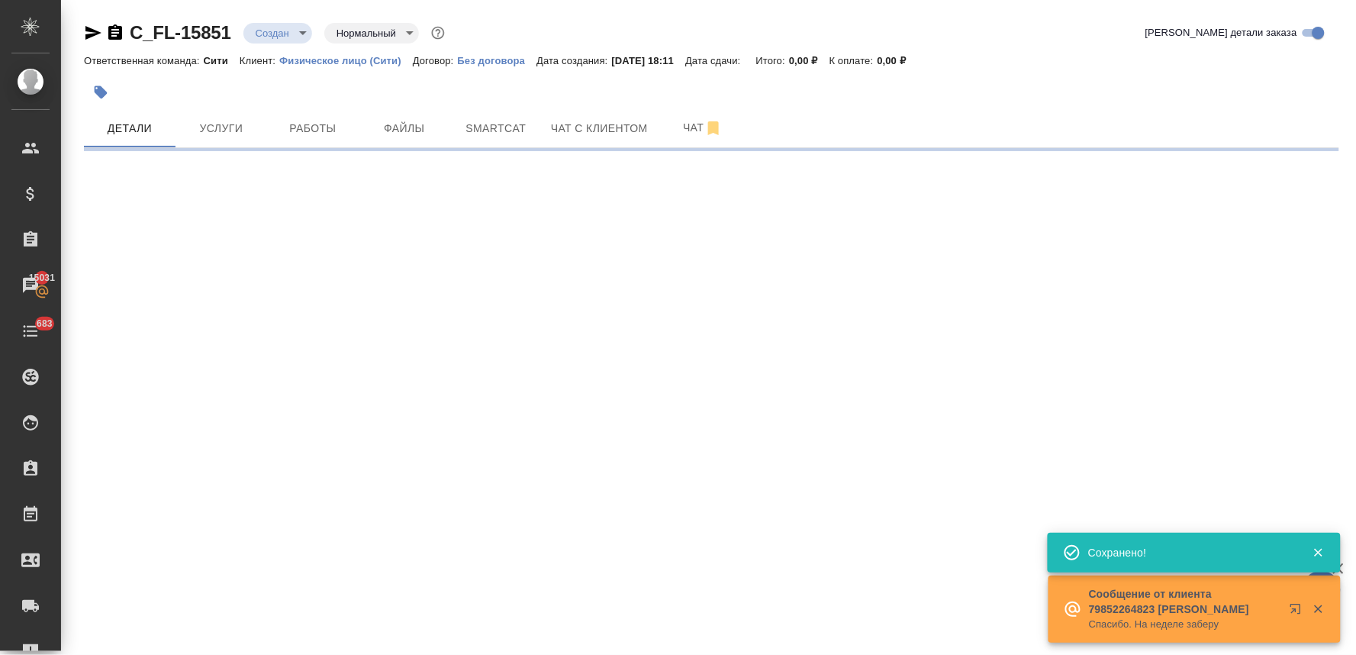
select select "RU"
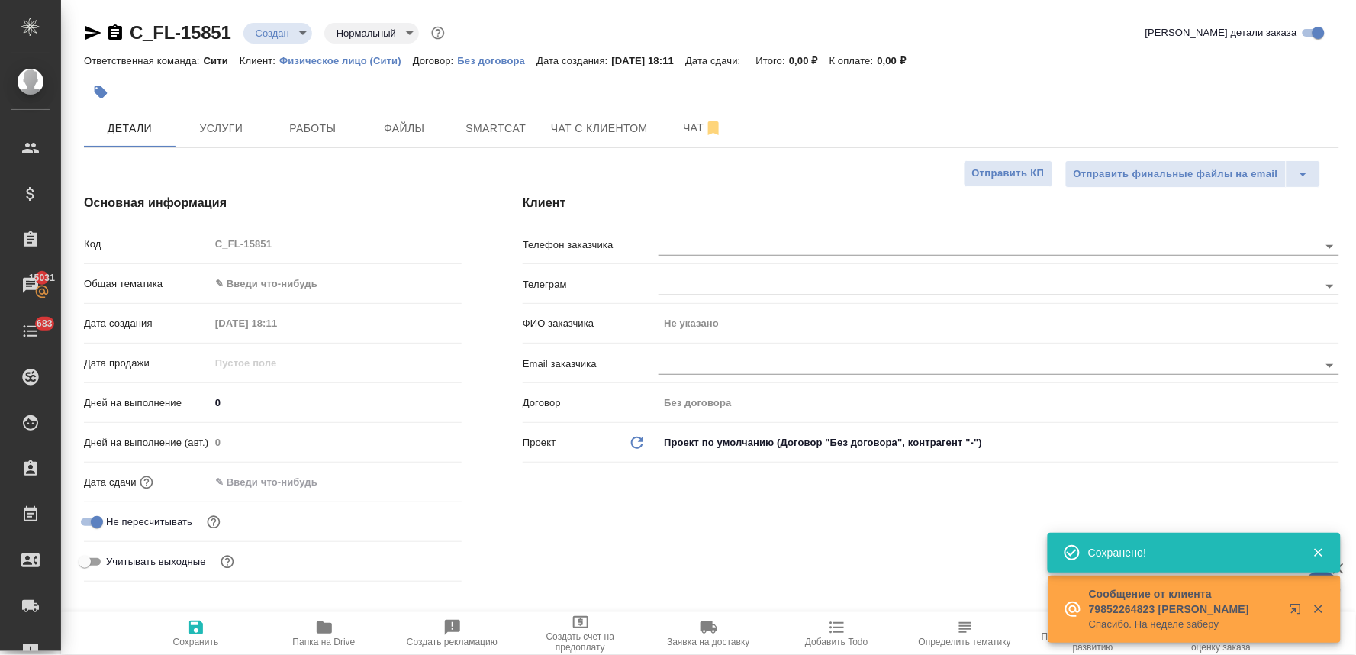
type textarea "x"
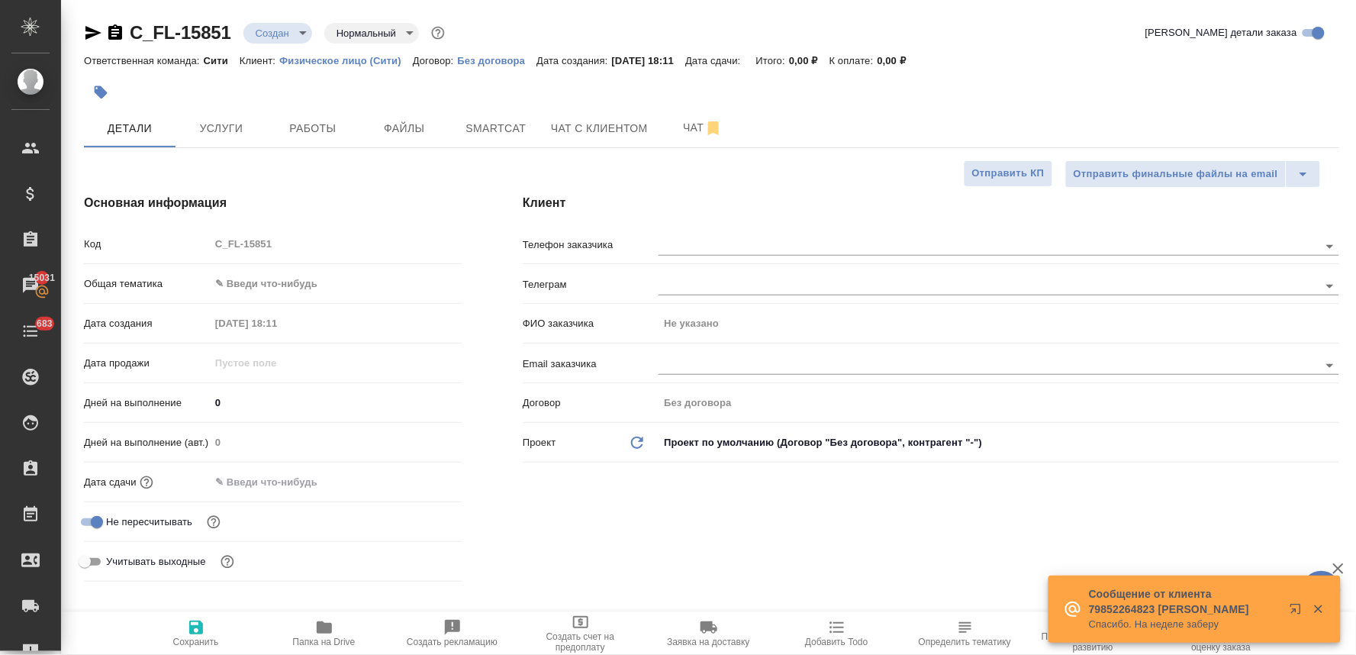
drag, startPoint x: 750, startPoint y: 556, endPoint x: 530, endPoint y: 360, distance: 294.1
click at [750, 556] on div "Клиент Телефон заказчика [PERSON_NAME] ФИО заказчика Не указано Email заказчика…" at bounding box center [931, 390] width 878 height 455
click at [397, 113] on button "Файлы" at bounding box center [405, 128] width 92 height 38
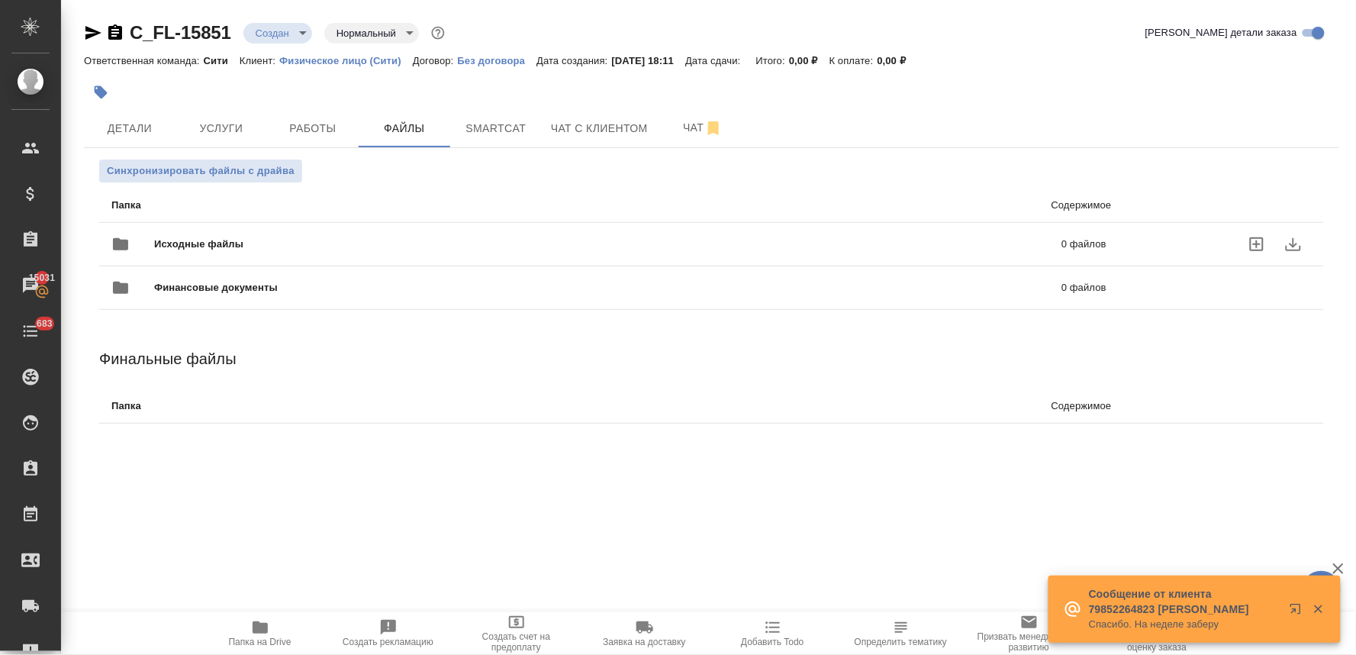
click at [1261, 247] on icon "uploadFiles" at bounding box center [1257, 244] width 18 height 18
click at [0, 0] on input "uploadFiles" at bounding box center [0, 0] width 0 height 0
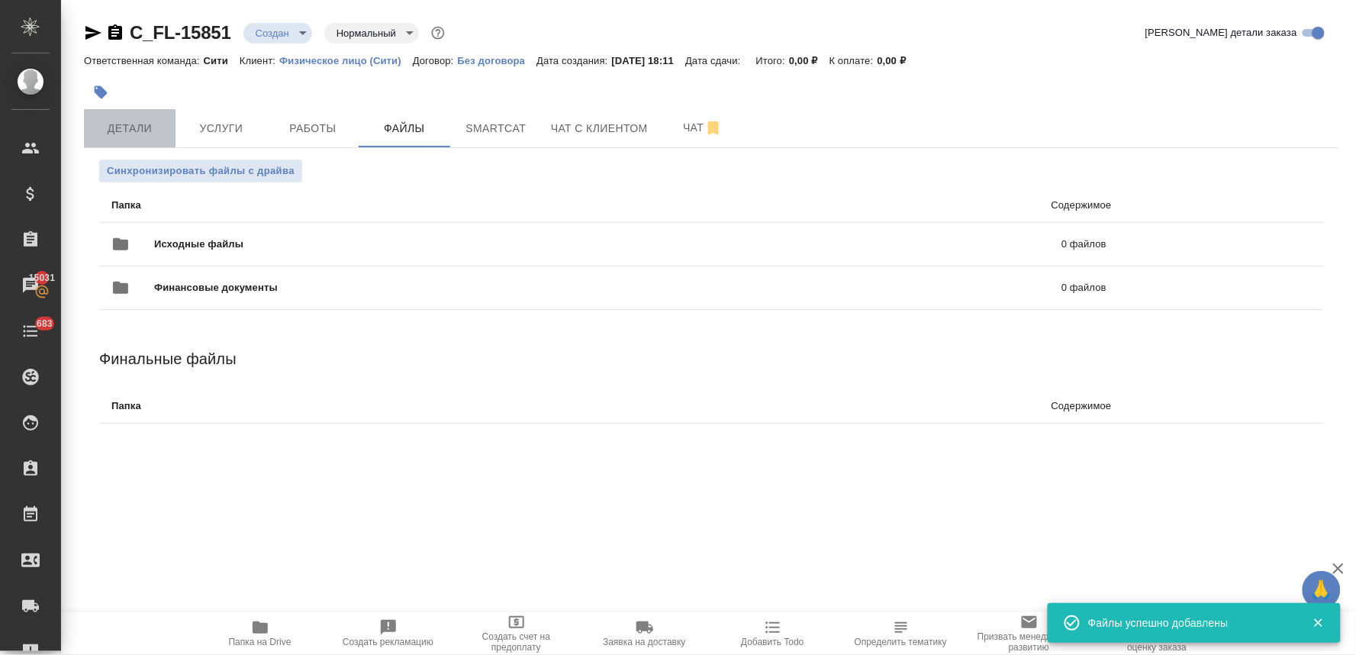
click at [137, 123] on span "Детали" at bounding box center [129, 128] width 73 height 19
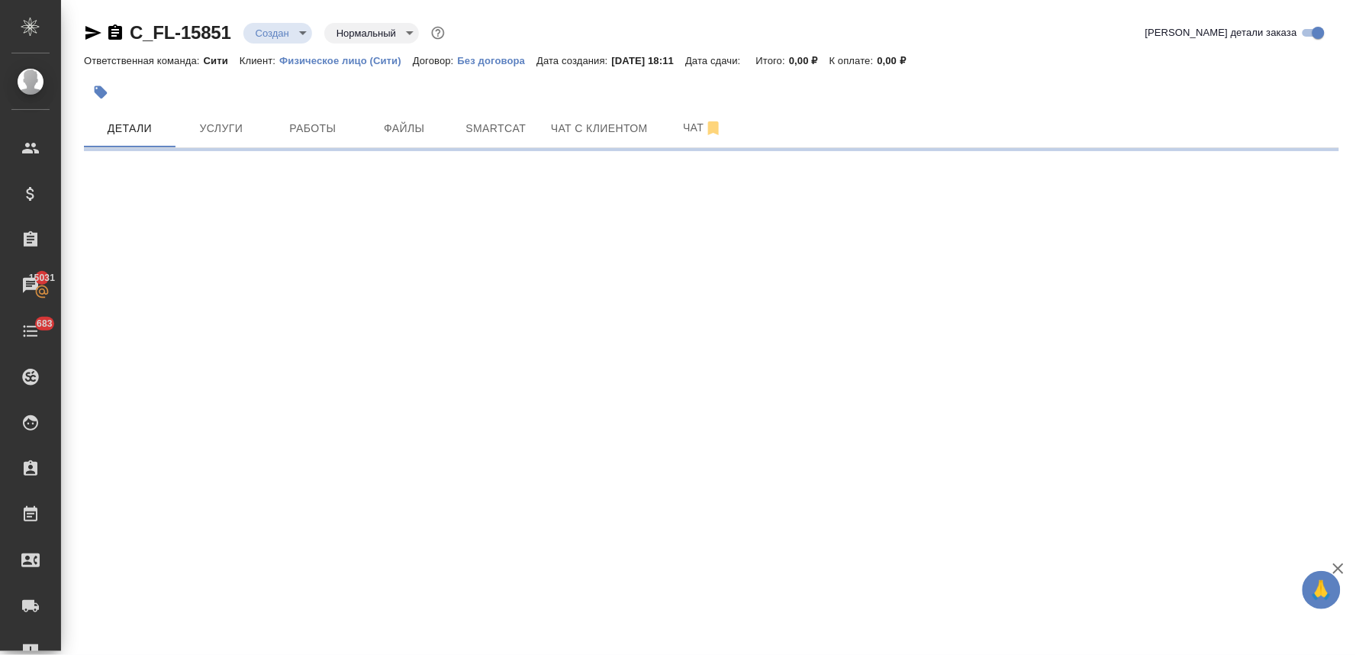
select select "RU"
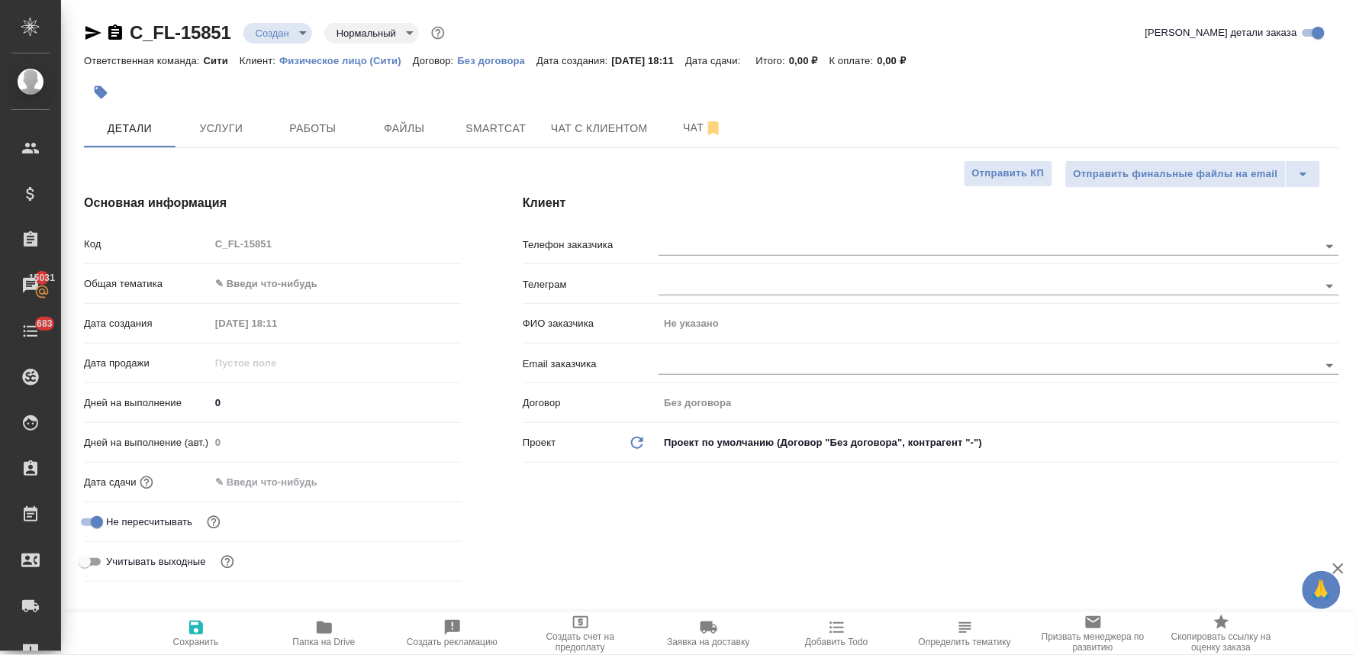
type textarea "x"
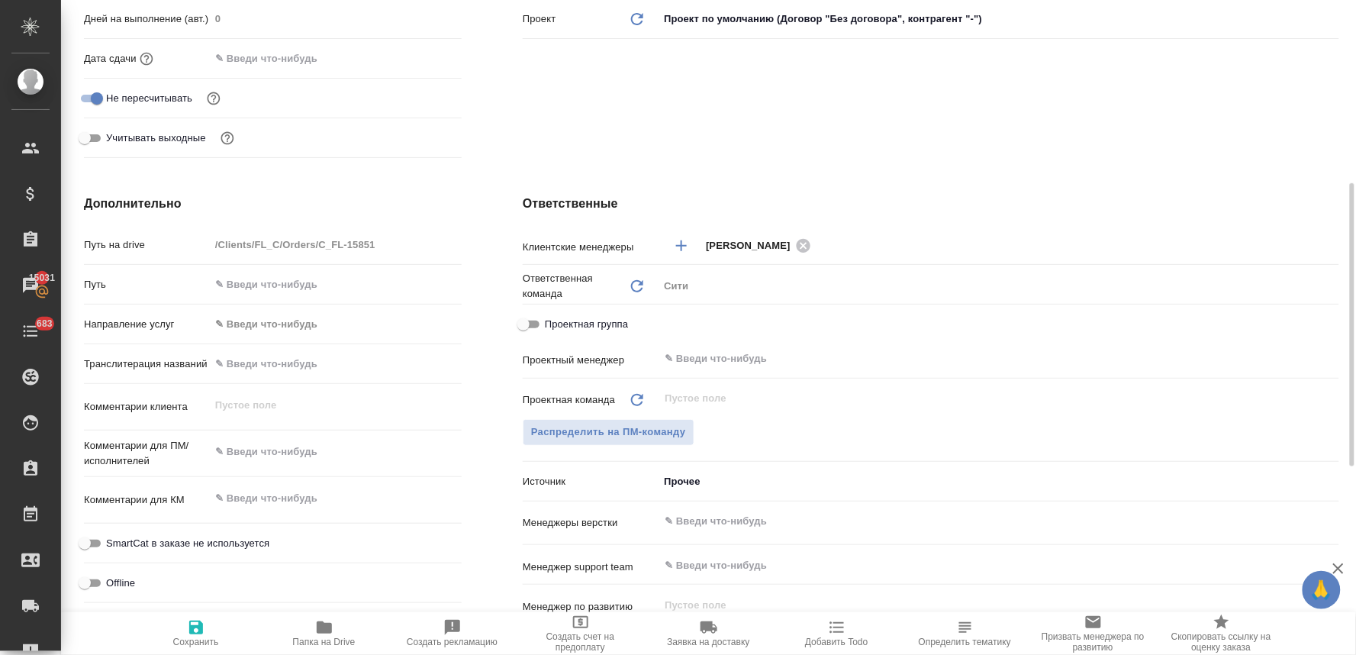
type textarea "x"
click at [285, 447] on textarea at bounding box center [336, 453] width 250 height 26
type textarea "п"
type textarea "x"
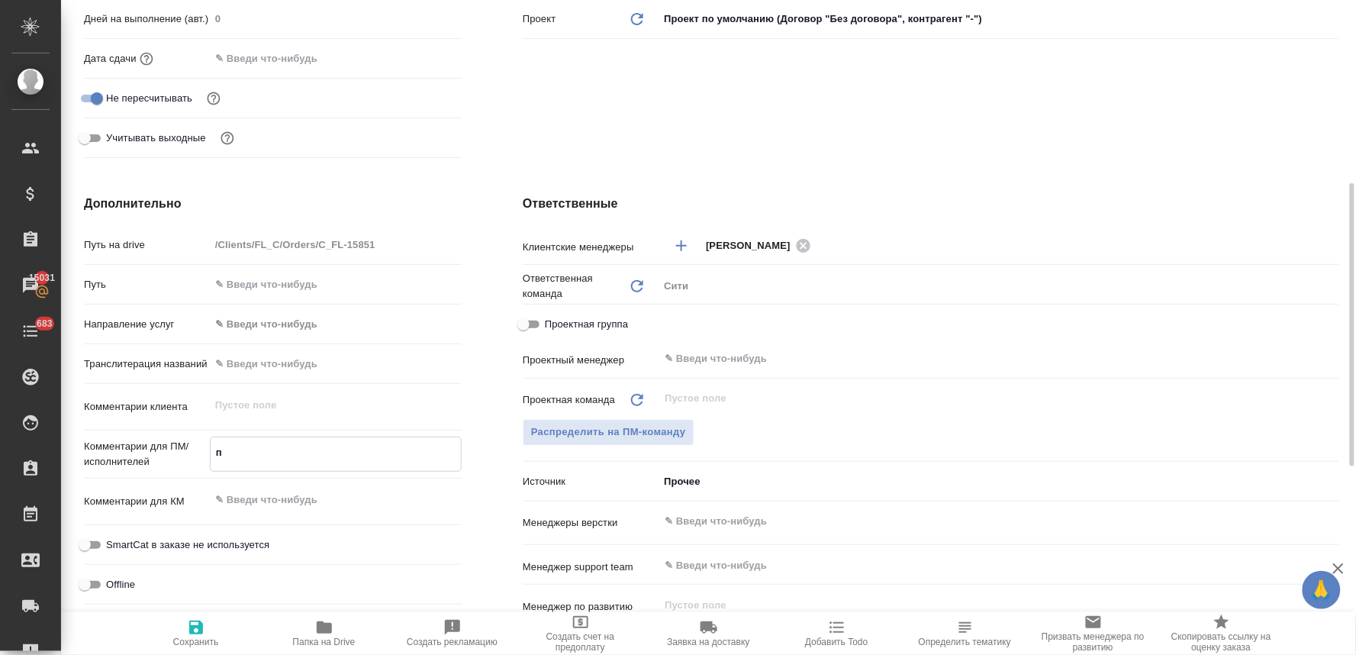
type textarea "x"
type textarea "по"
type textarea "x"
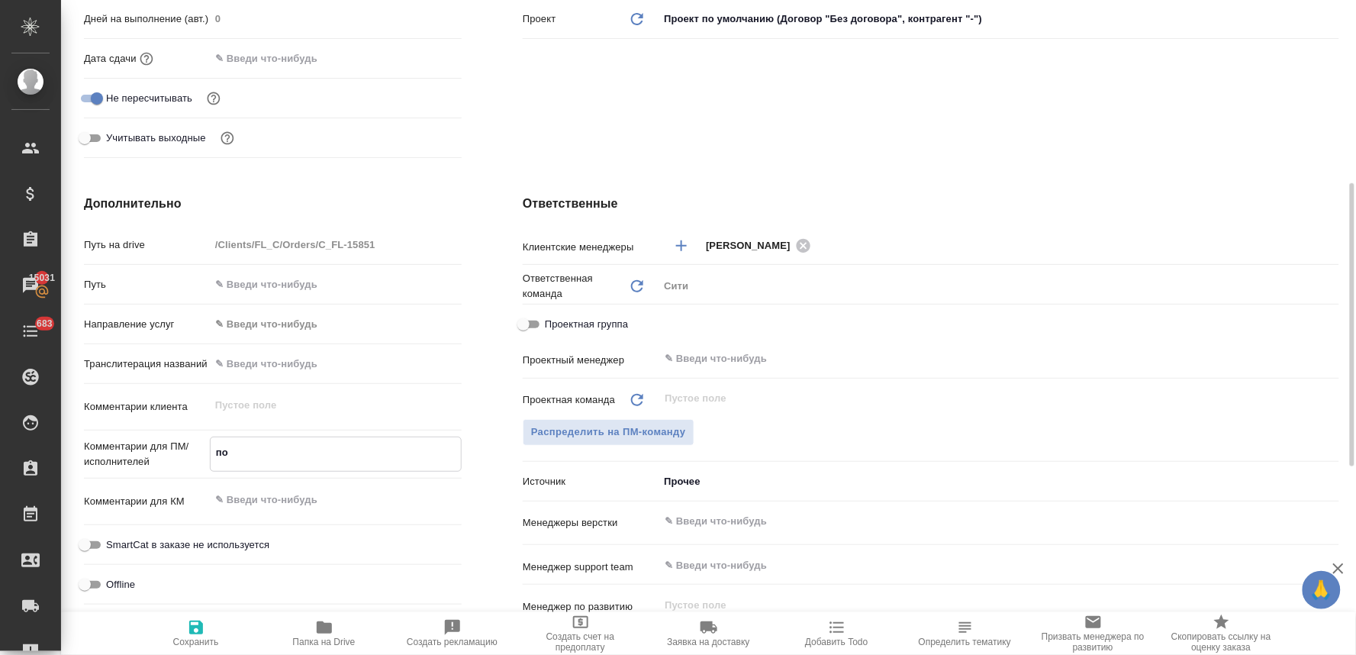
type textarea "x"
type textarea "пос"
type textarea "x"
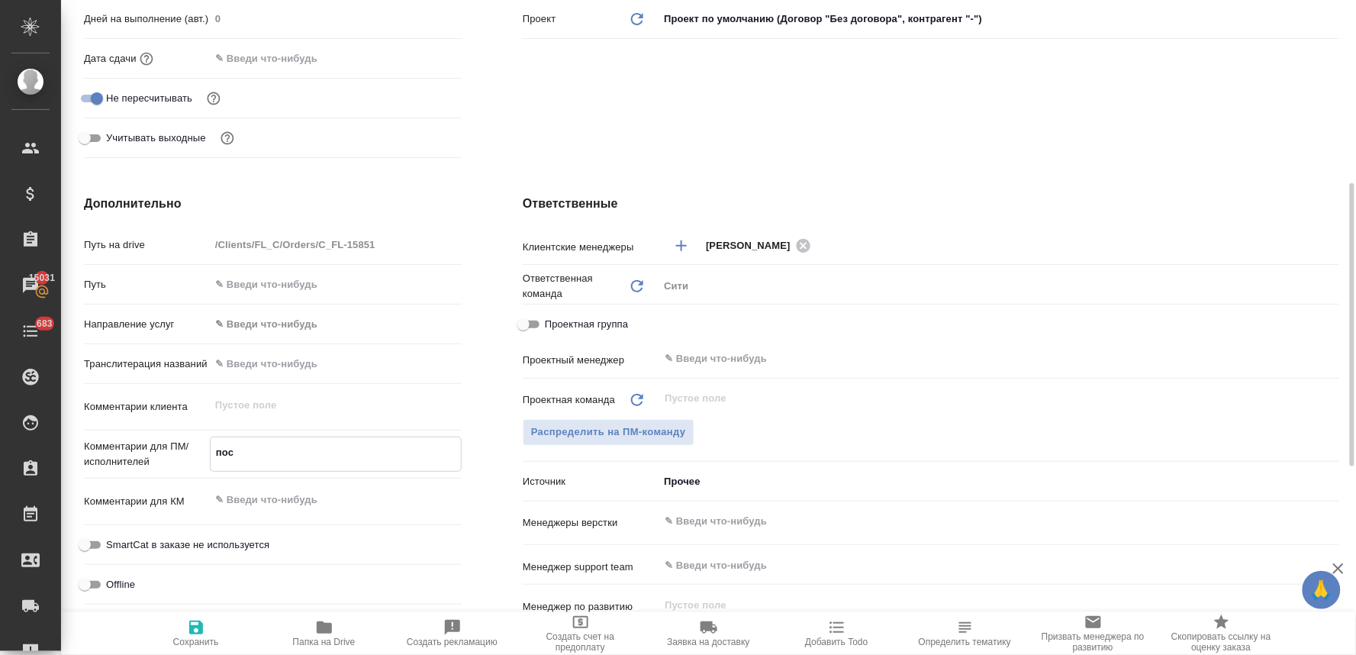
type textarea "посч"
type textarea "x"
type textarea "посчи"
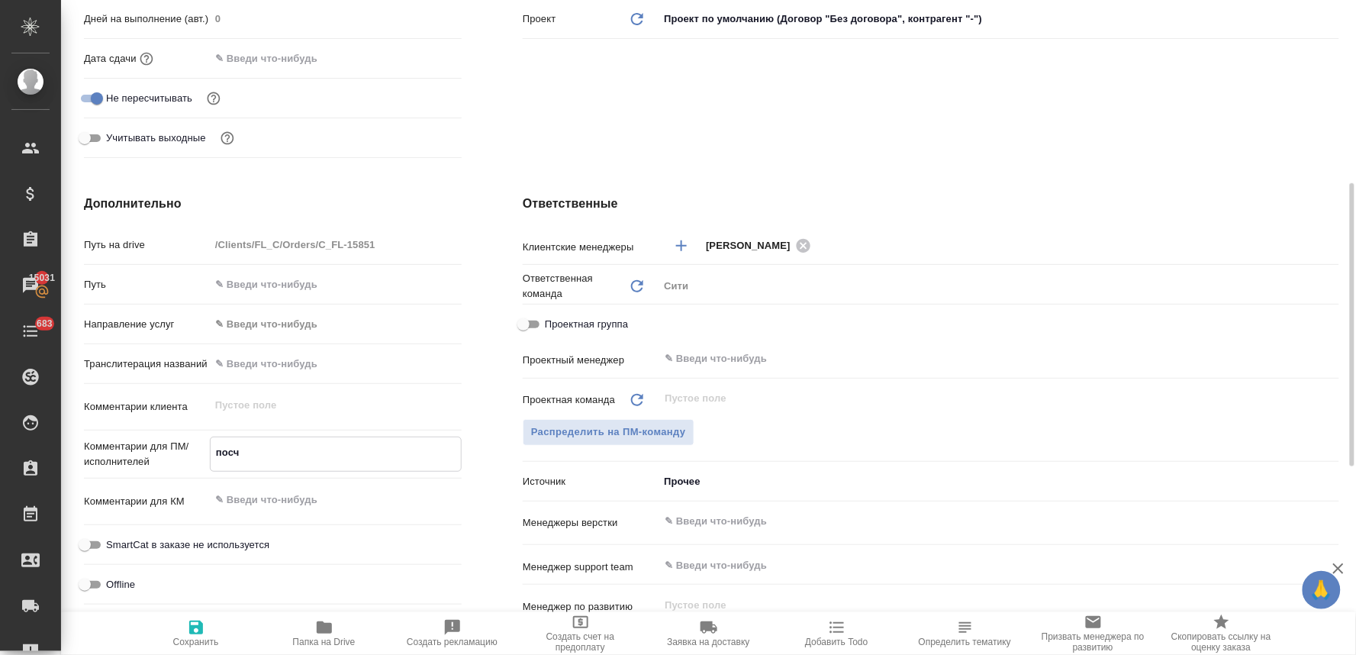
type textarea "x"
type textarea "посчит"
type textarea "x"
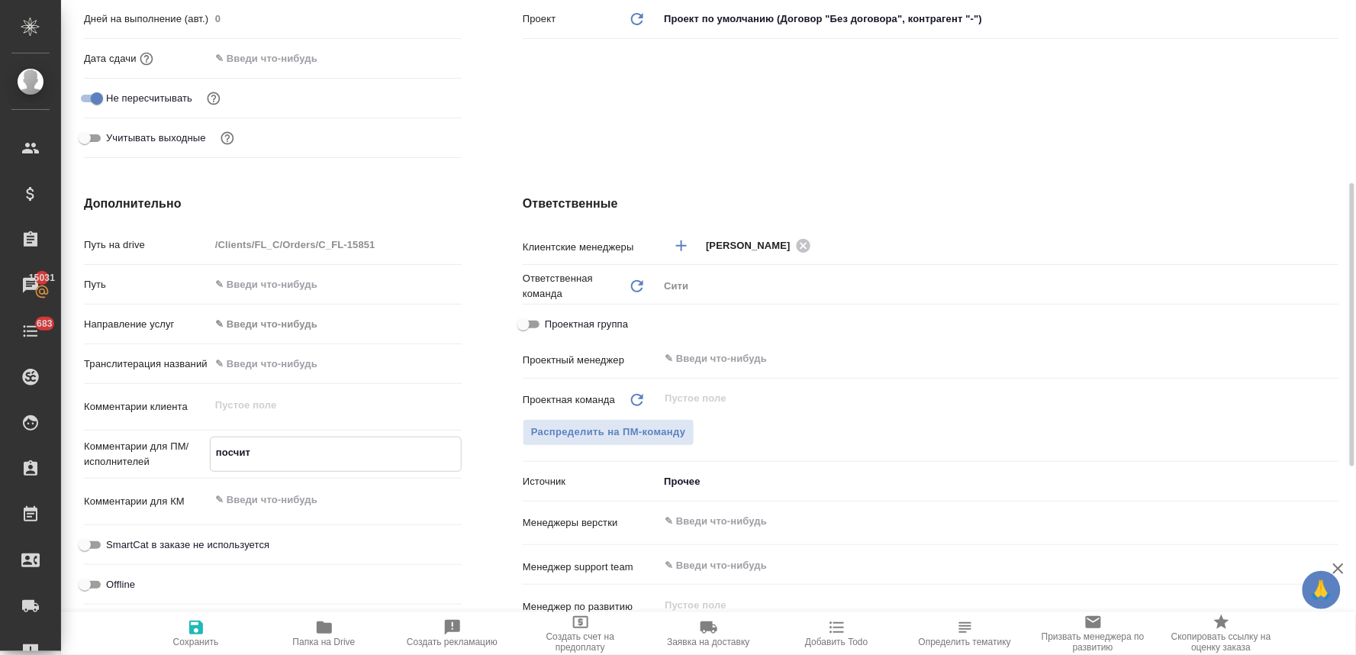
type textarea "x"
type textarea "посчита"
type textarea "x"
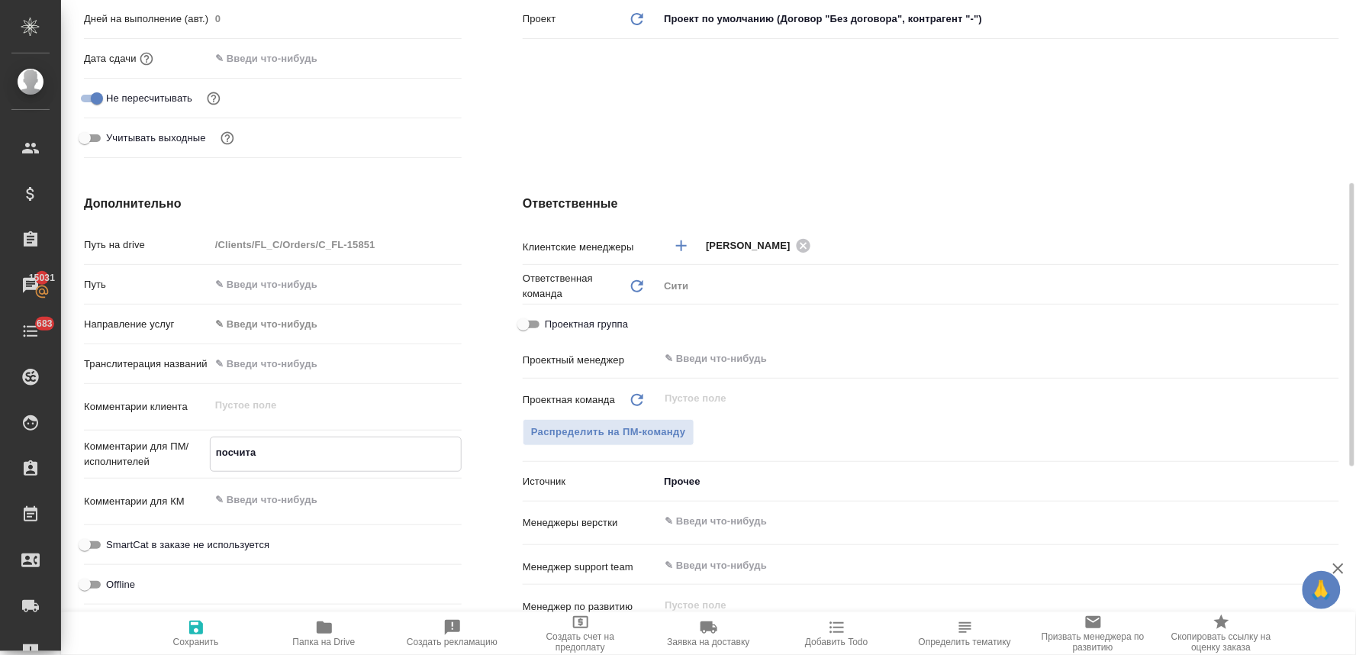
type textarea "x"
type textarea "посчитай"
type textarea "x"
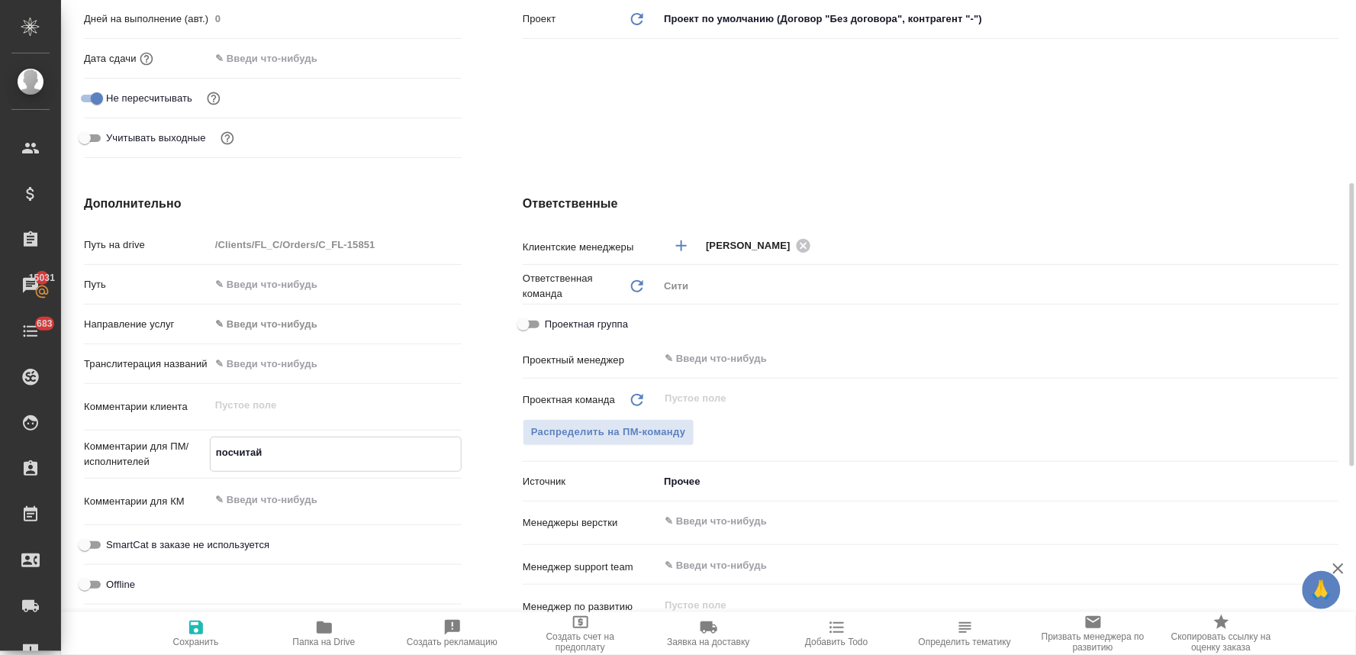
type textarea "посчитайт"
type textarea "x"
type textarea "посчитайте"
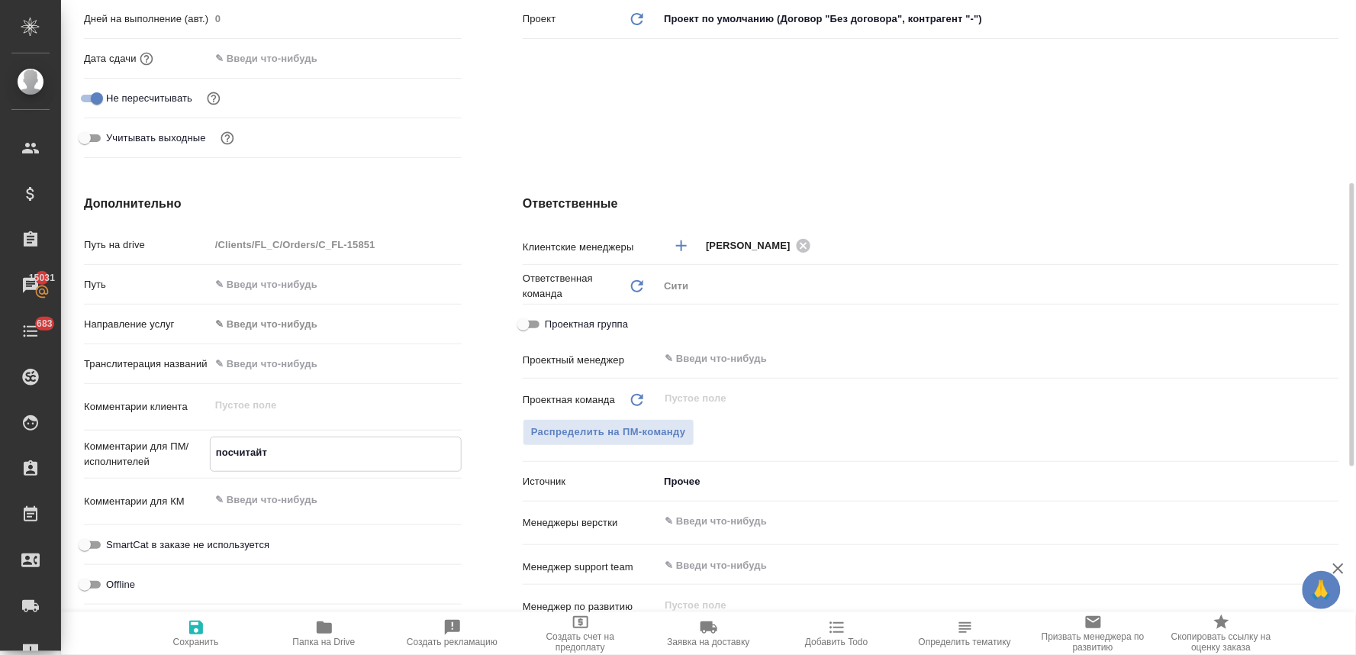
type textarea "x"
type textarea "посчитайте"
type textarea "x"
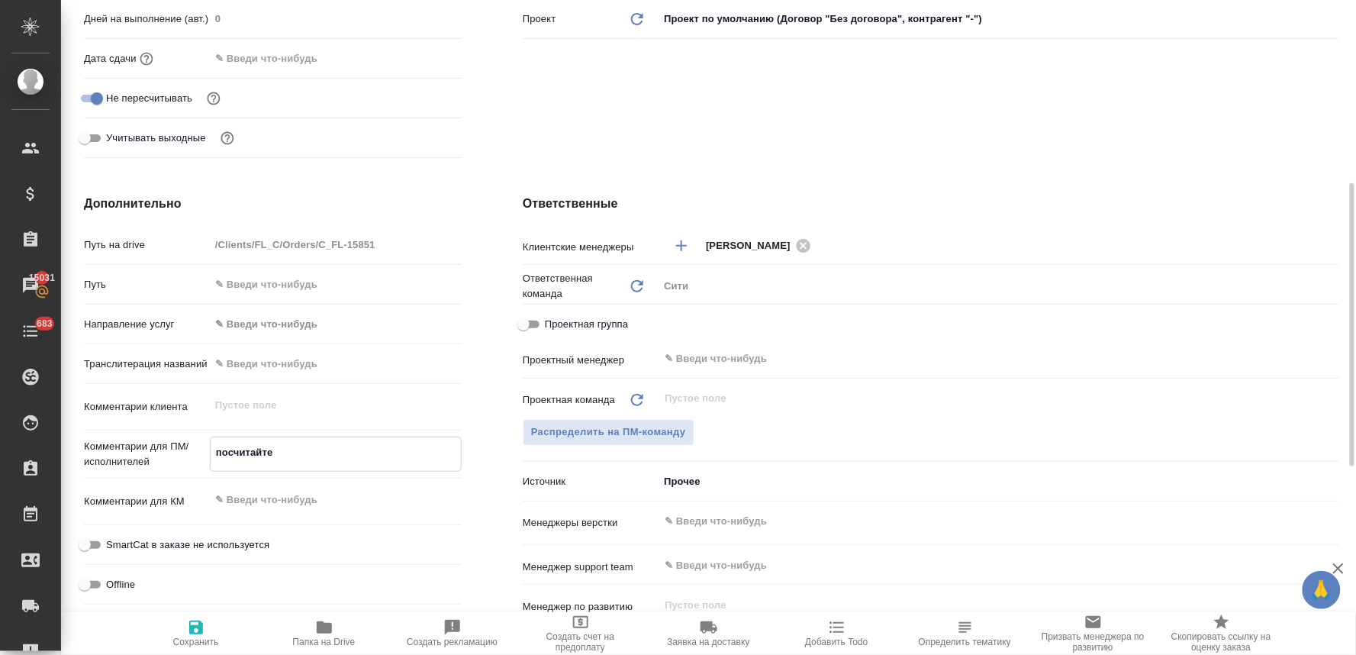
type textarea "x"
type textarea "посчитайте в"
type textarea "x"
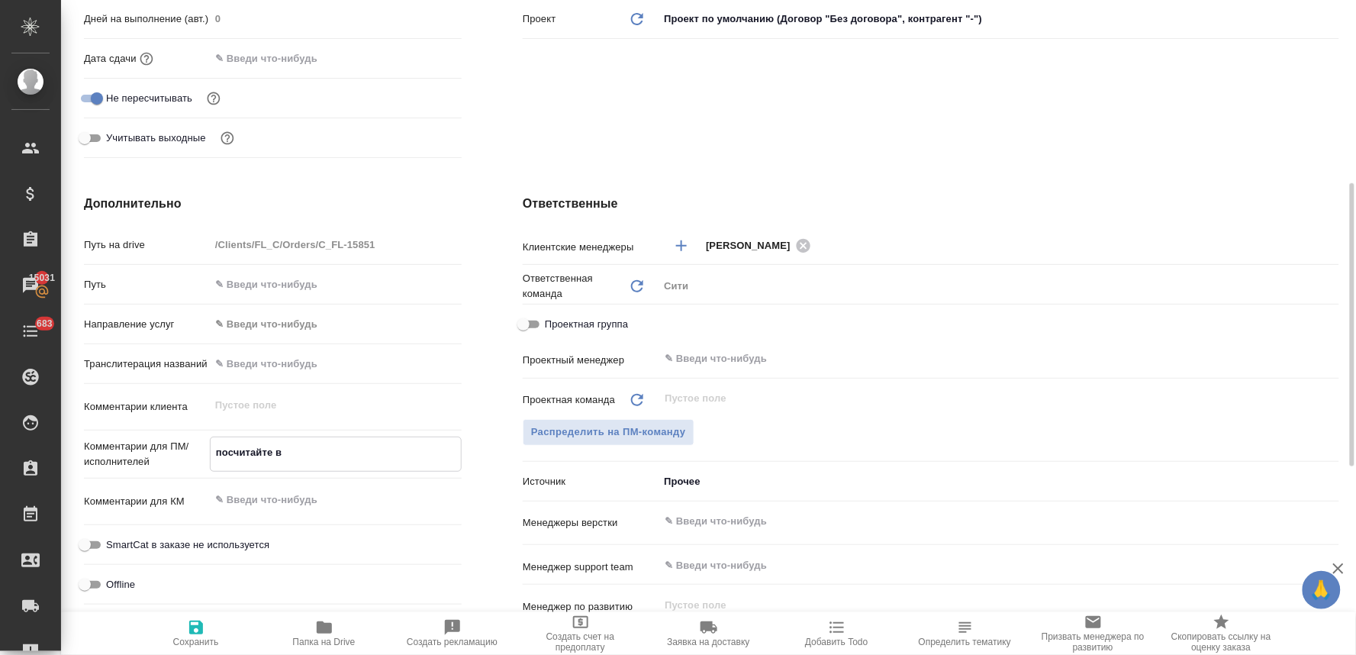
type textarea "посчитайте ве"
type textarea "x"
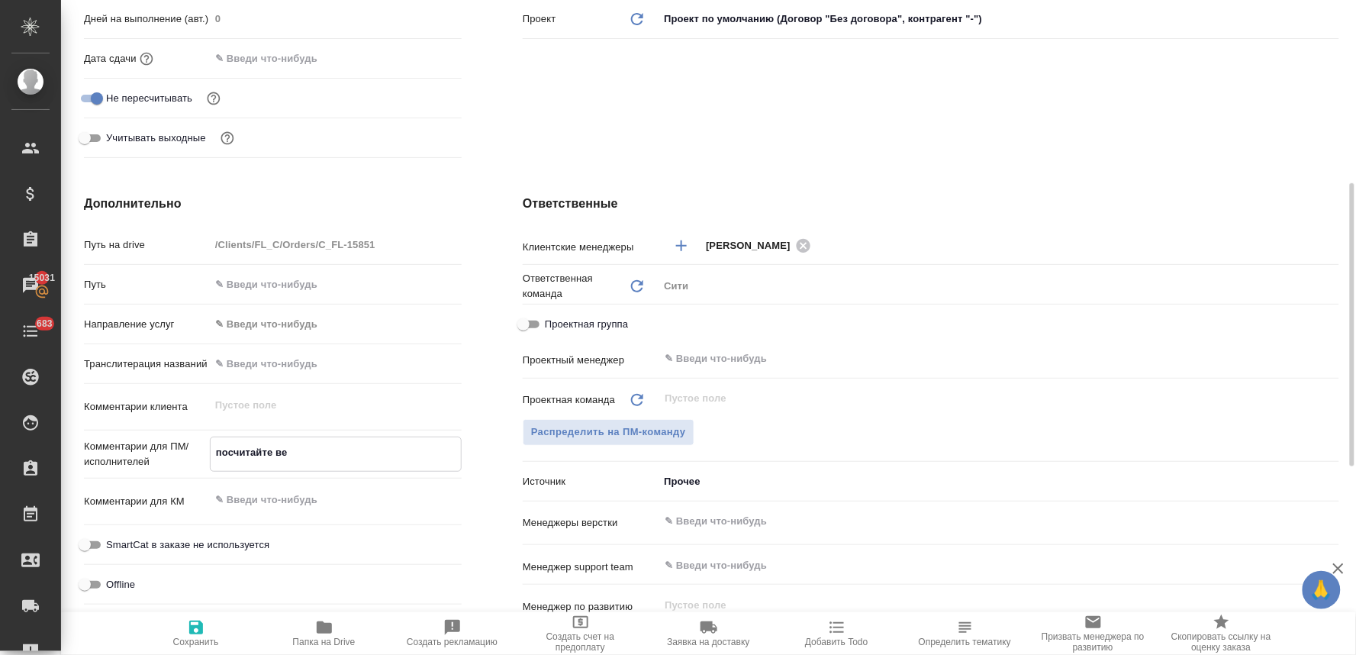
type textarea "посчитайте вер"
type textarea "x"
type textarea "посчитайте верс"
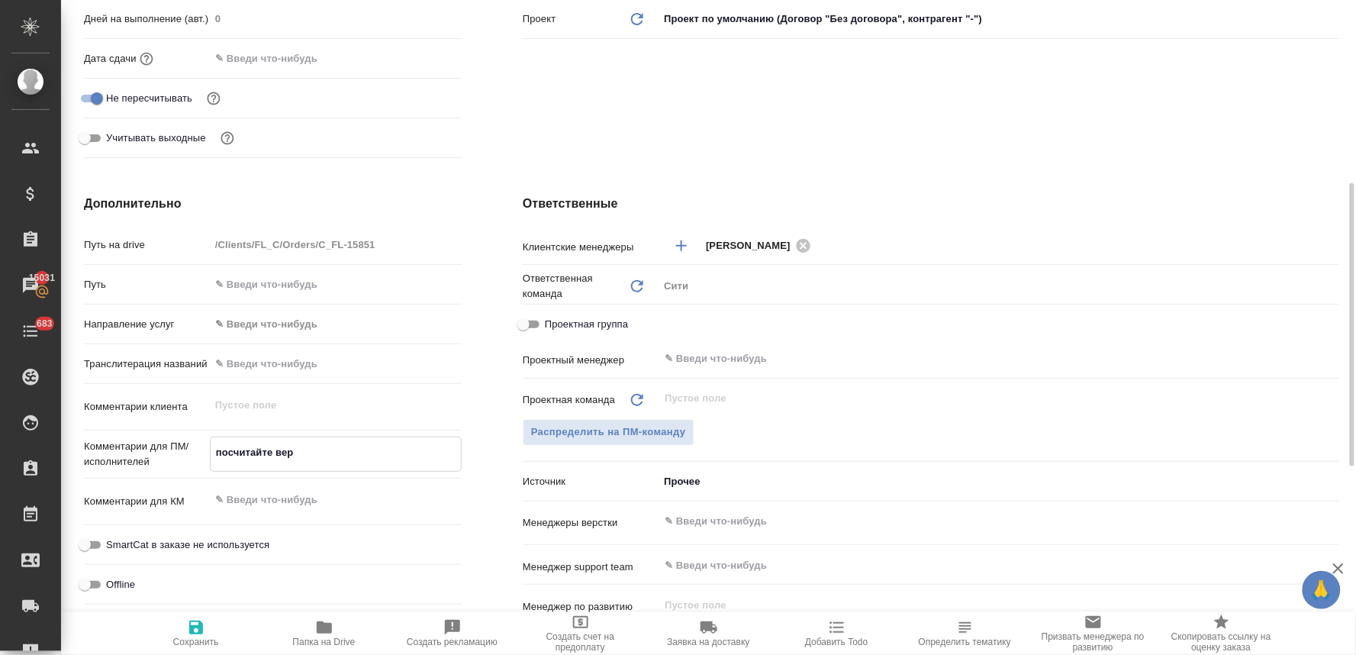
type textarea "x"
type textarea "посчитайте верст"
type textarea "x"
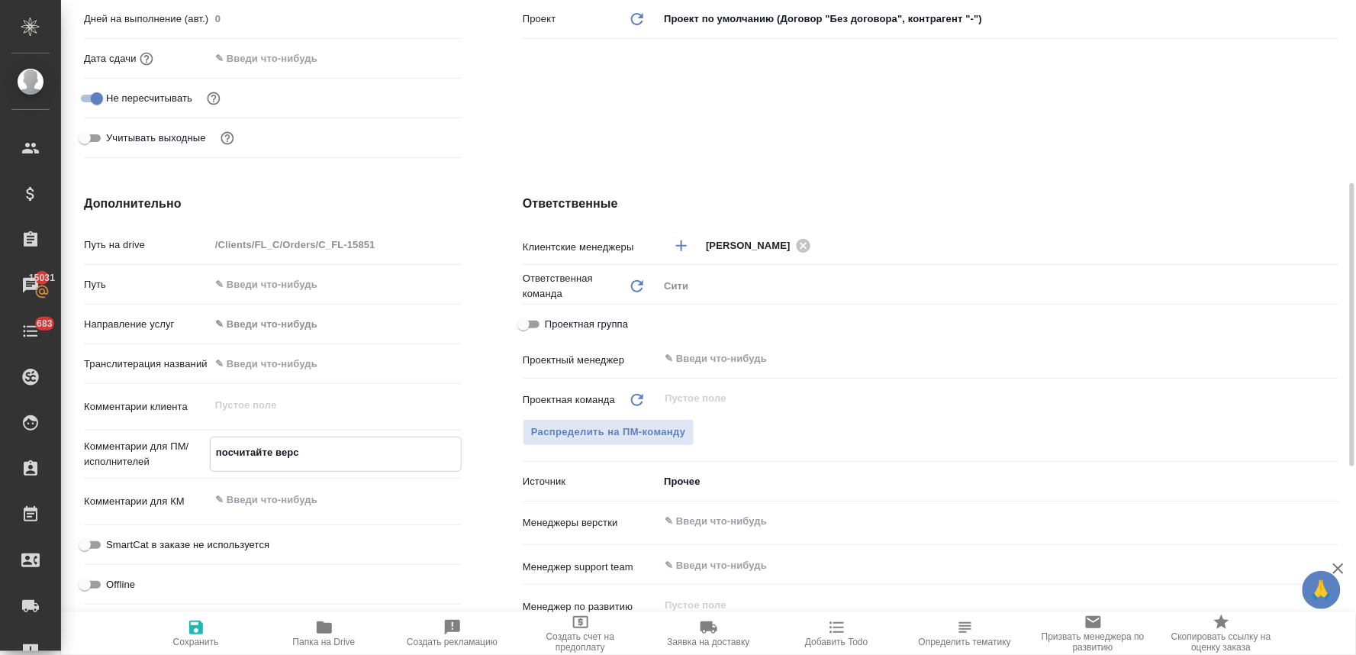
type textarea "x"
type textarea "посчитайте верстк"
type textarea "x"
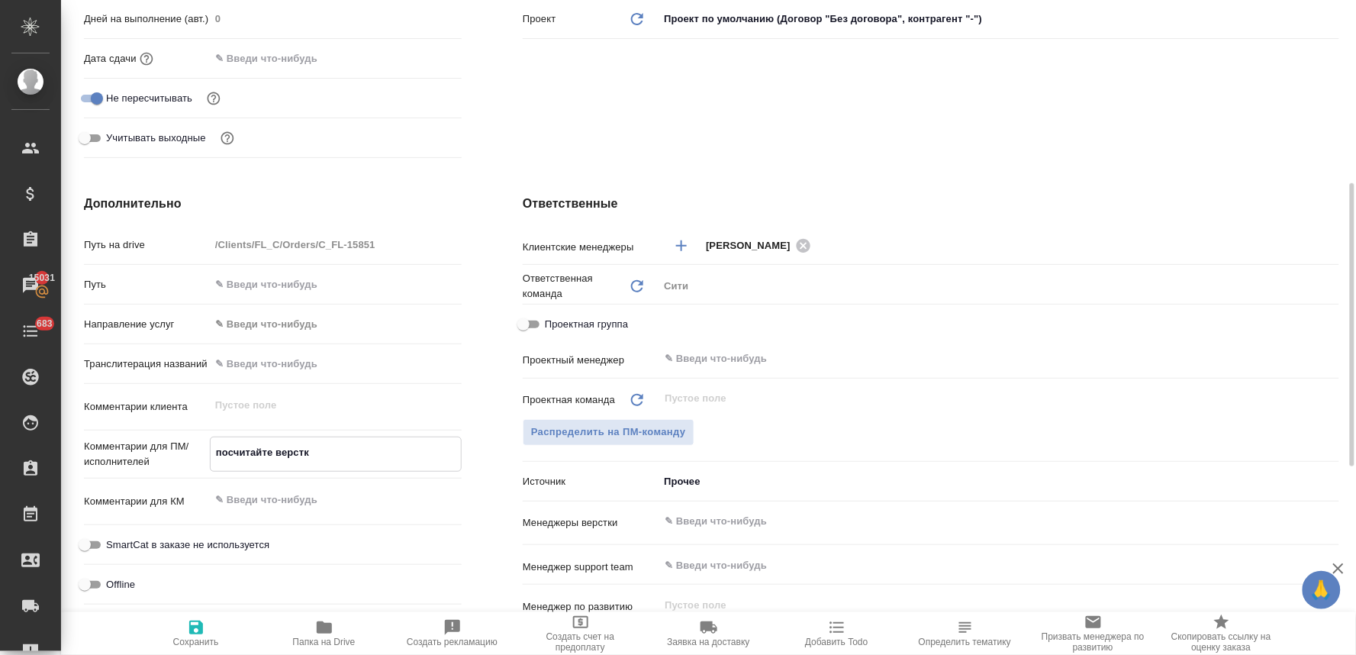
type textarea "посчитайте верстку"
type textarea "x"
type textarea "посчитайте верстку,"
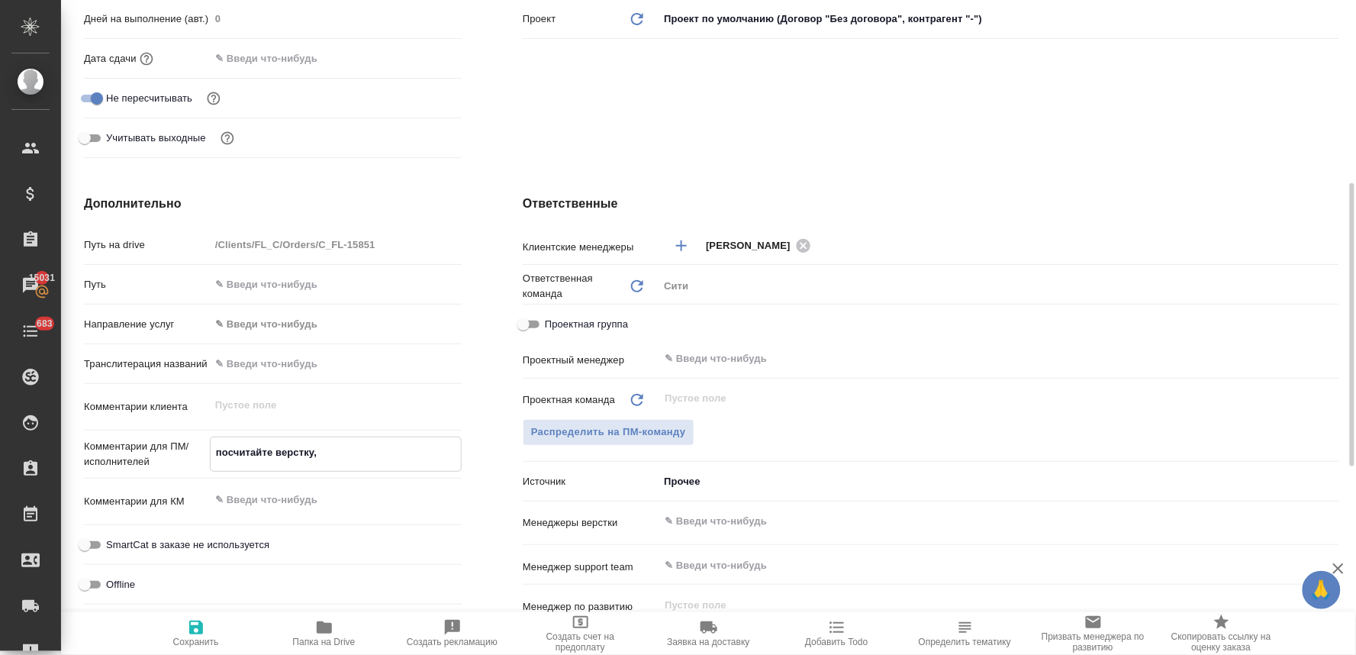
type textarea "x"
type textarea "посчитайте верстку,"
type textarea "x"
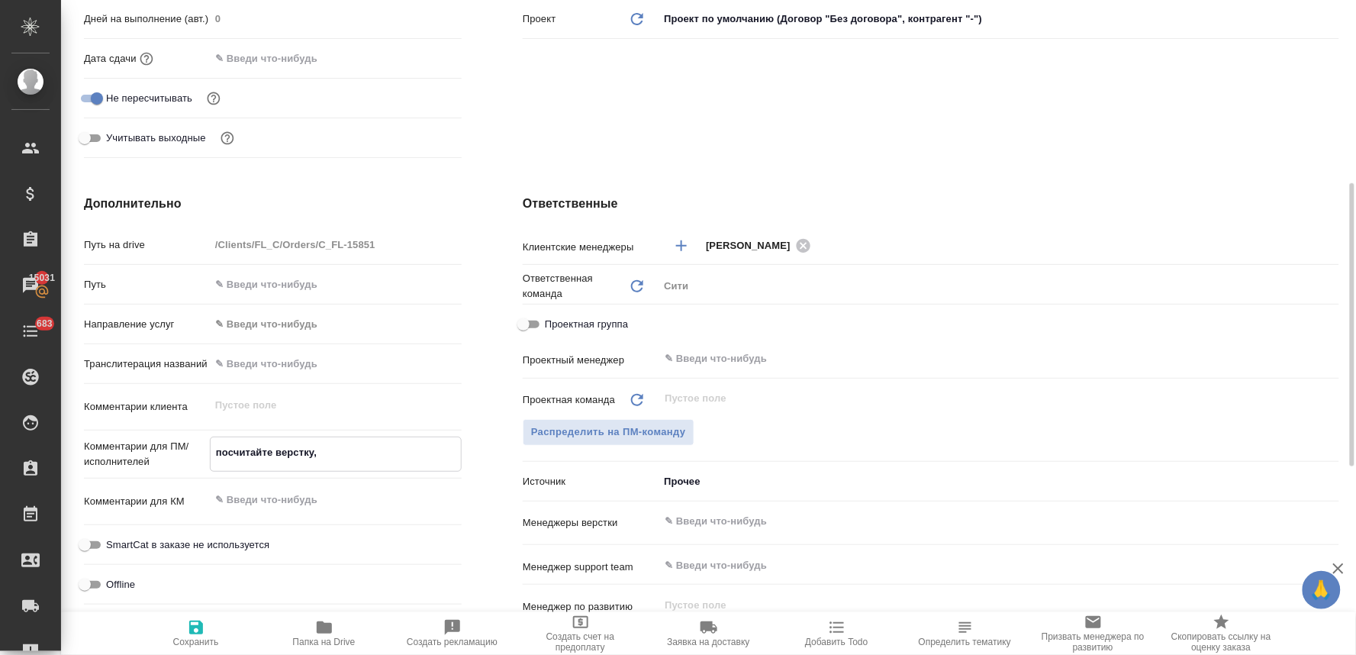
type textarea "x"
type textarea "посчитайте верстку, п"
type textarea "x"
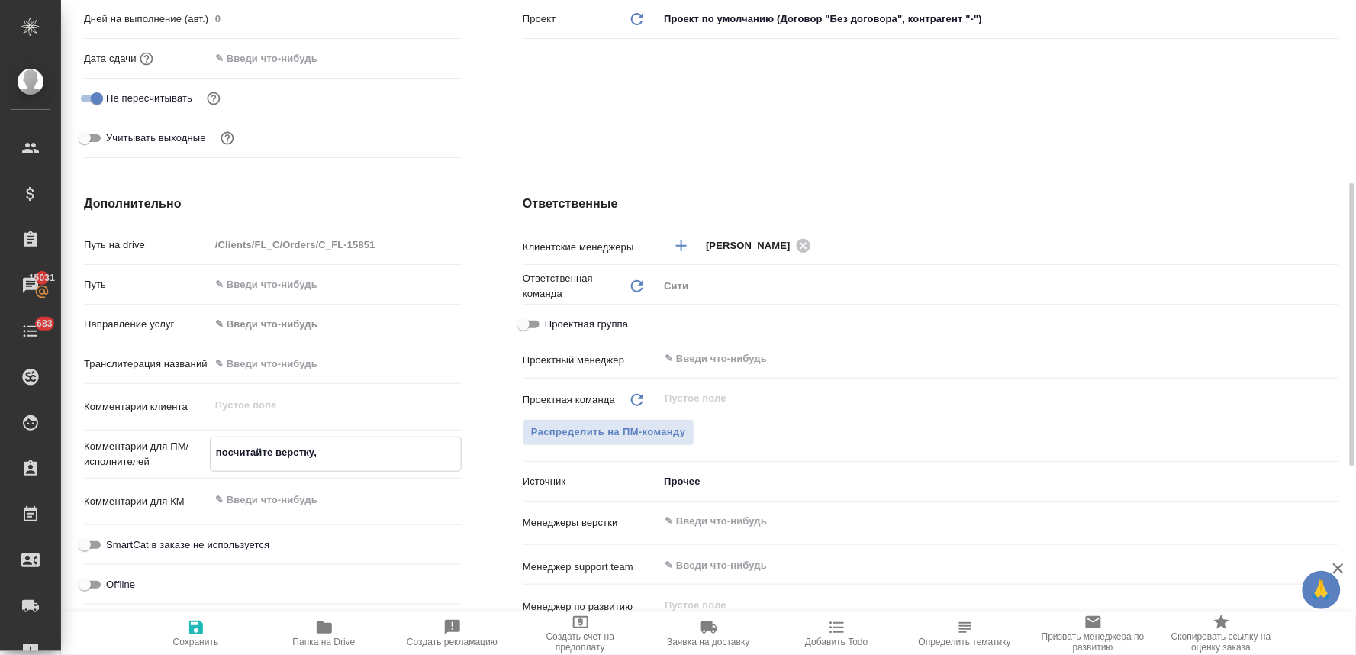
type textarea "x"
type textarea "посчитайте верстку, по"
type textarea "x"
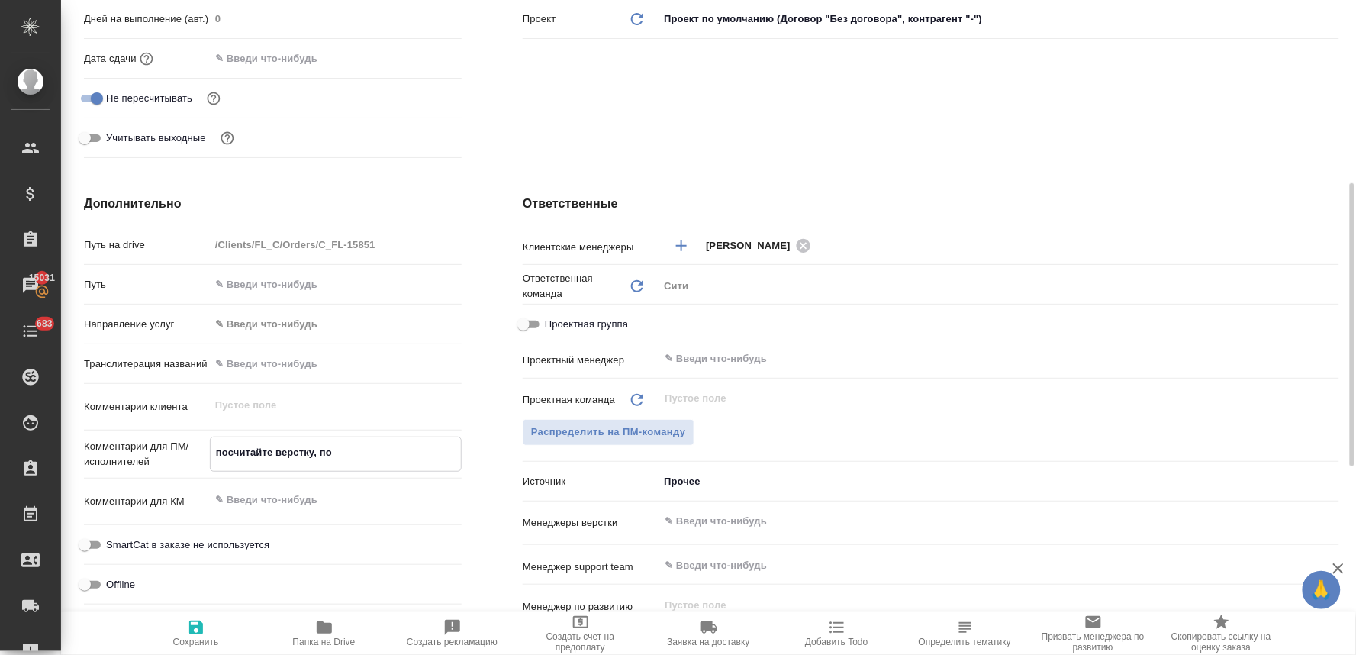
type textarea "x"
type textarea "посчитайте верстку, пож"
type textarea "x"
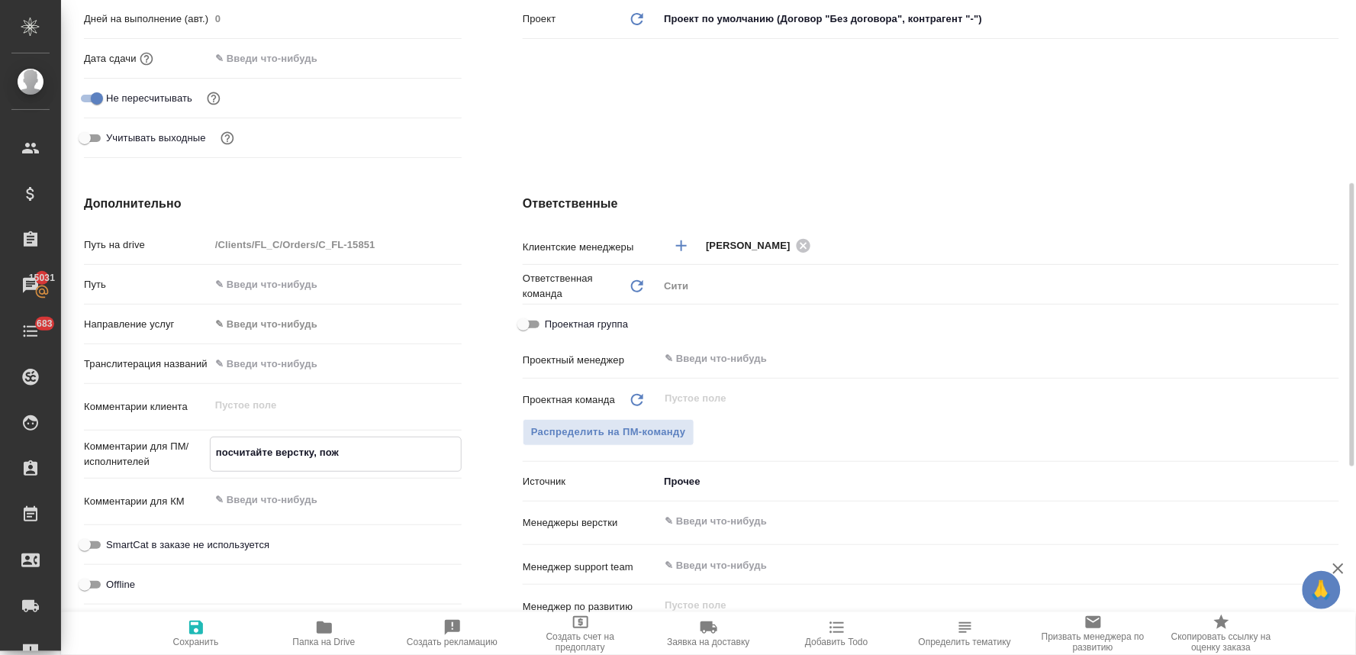
type textarea "посчитайте верстку, пожа"
type textarea "x"
type textarea "посчитайте верстку, пожал"
type textarea "x"
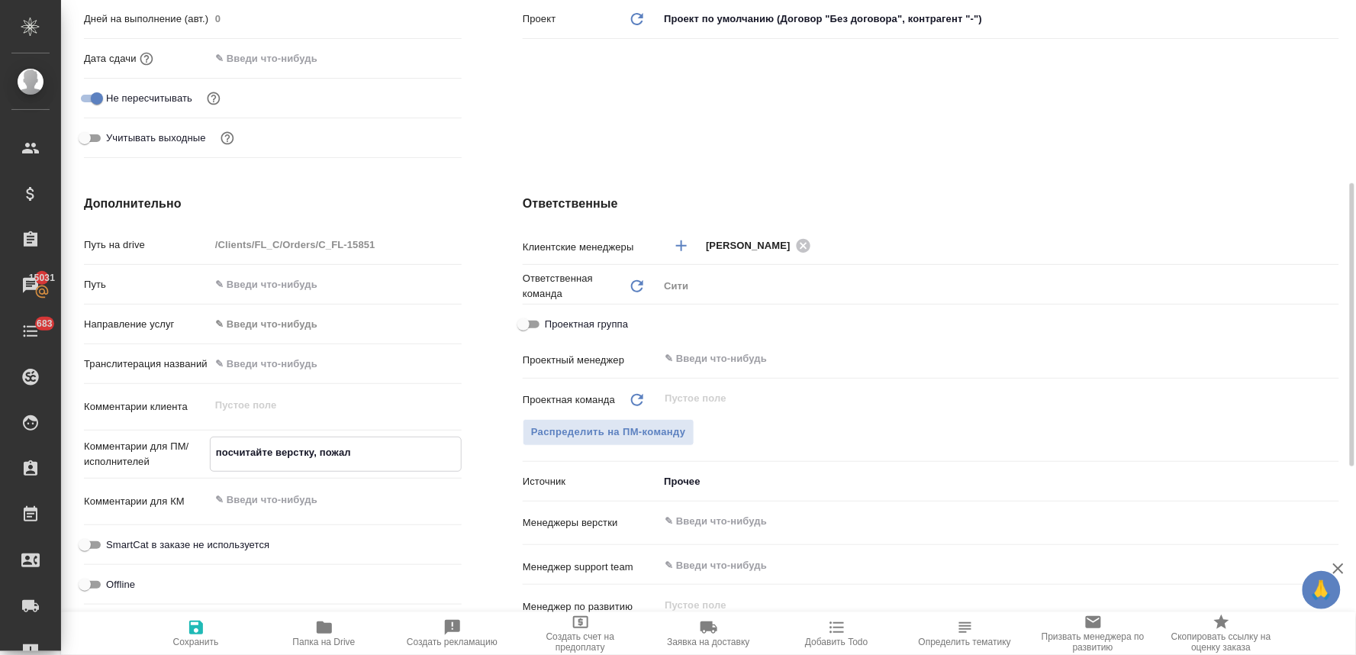
type textarea "x"
type textarea "посчитайте верстку, пожалу"
type textarea "x"
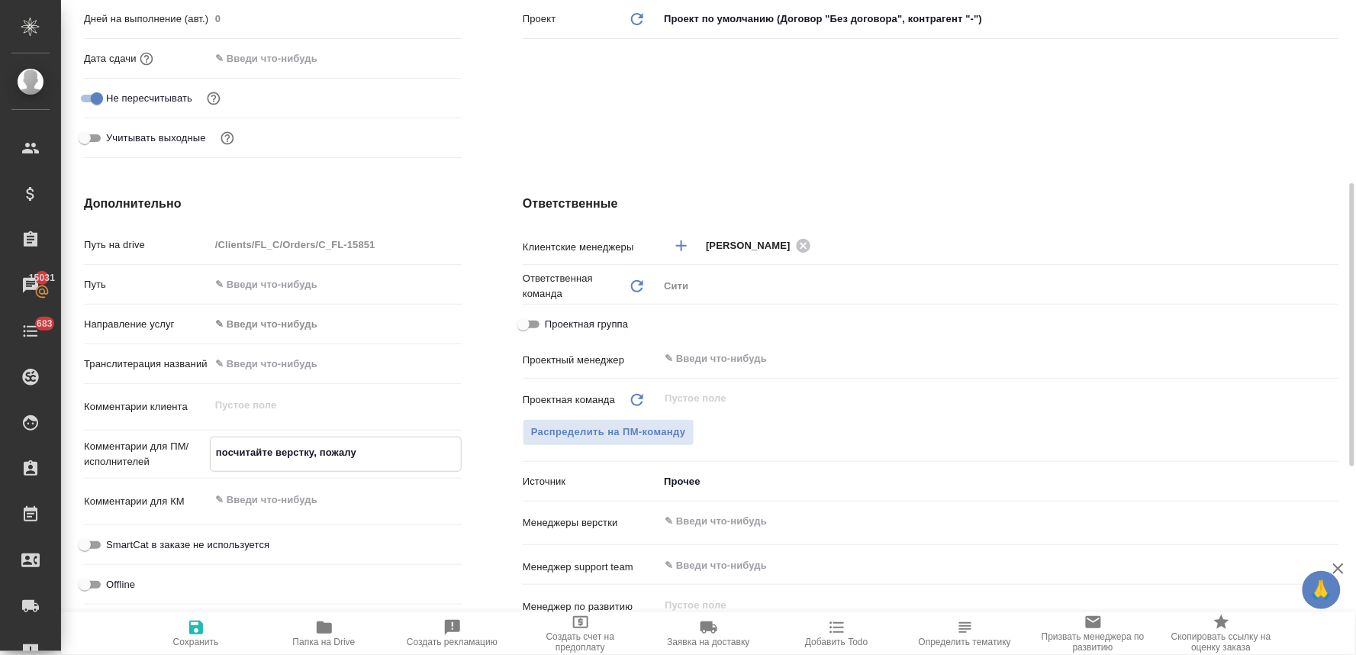
type textarea "x"
type textarea "посчитайте верстку, пожалуй"
type textarea "x"
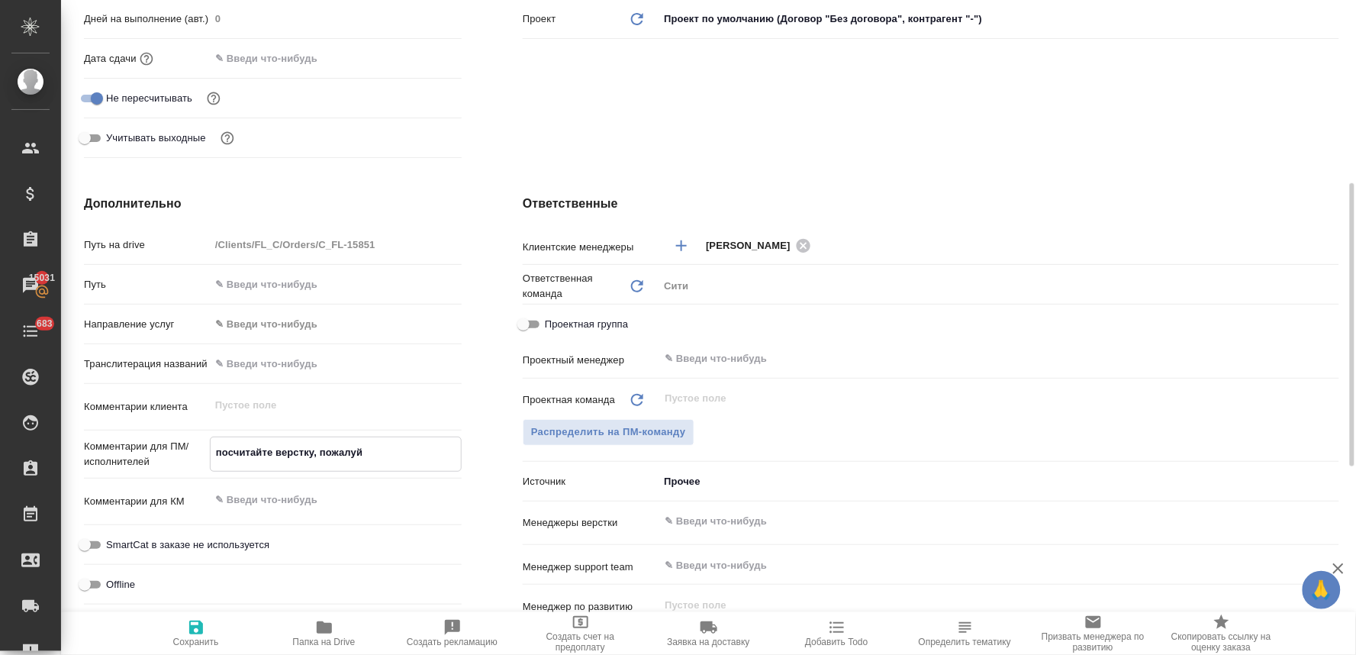
type textarea "x"
type textarea "посчитайте верстку, пожалуйс"
type textarea "x"
type textarea "посчитайте верстку, пожалуйст"
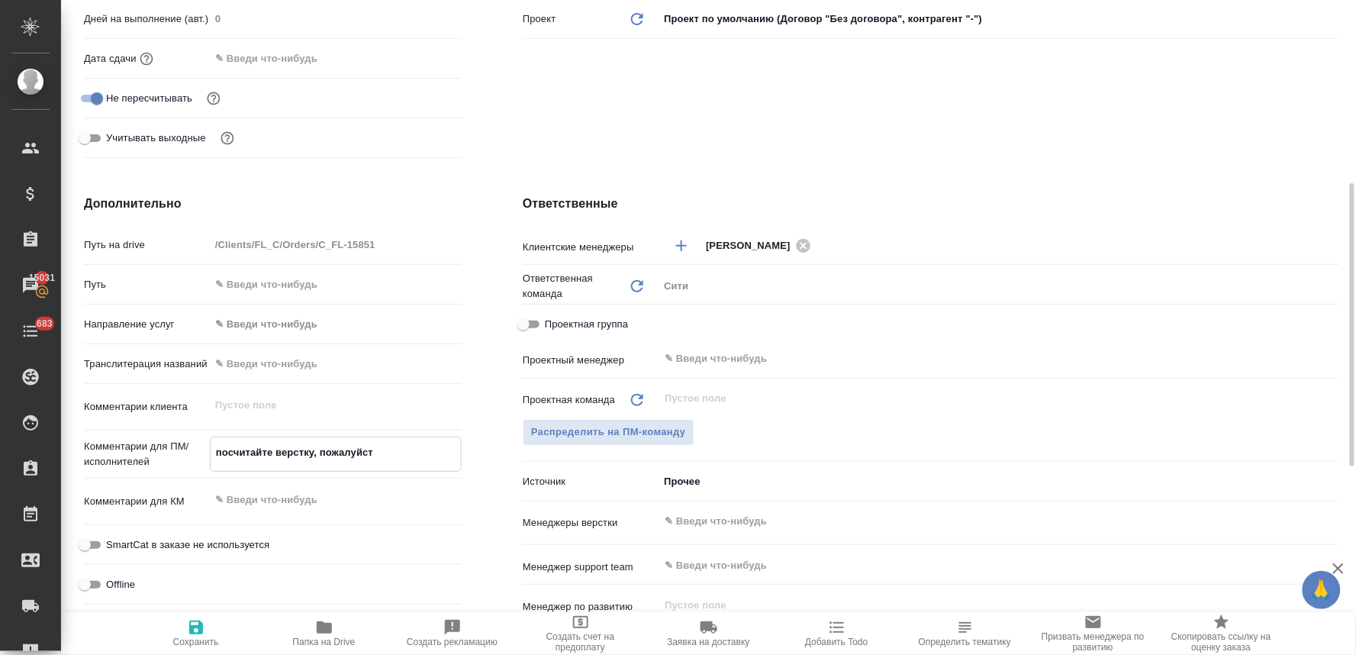
type textarea "x"
type textarea "посчитайте верстку, пожалуйста"
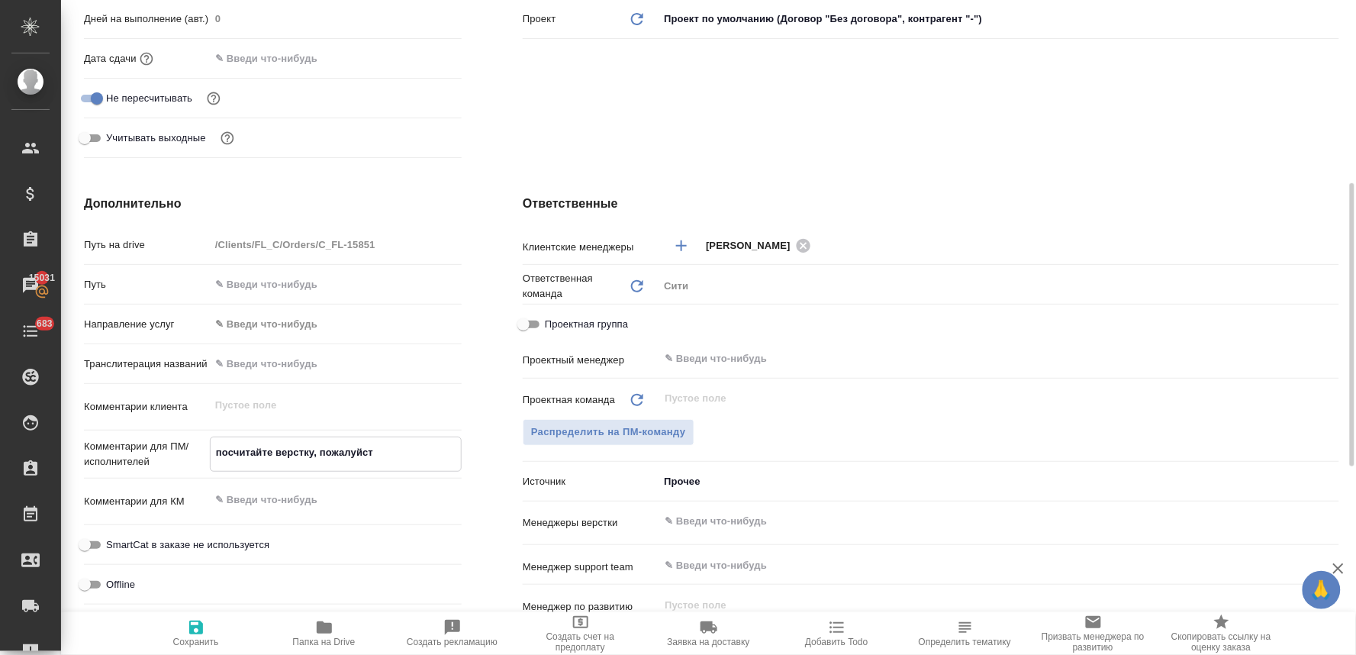
type textarea "x"
type textarea "посчитайте верстку, пожалуйста"
type textarea "x"
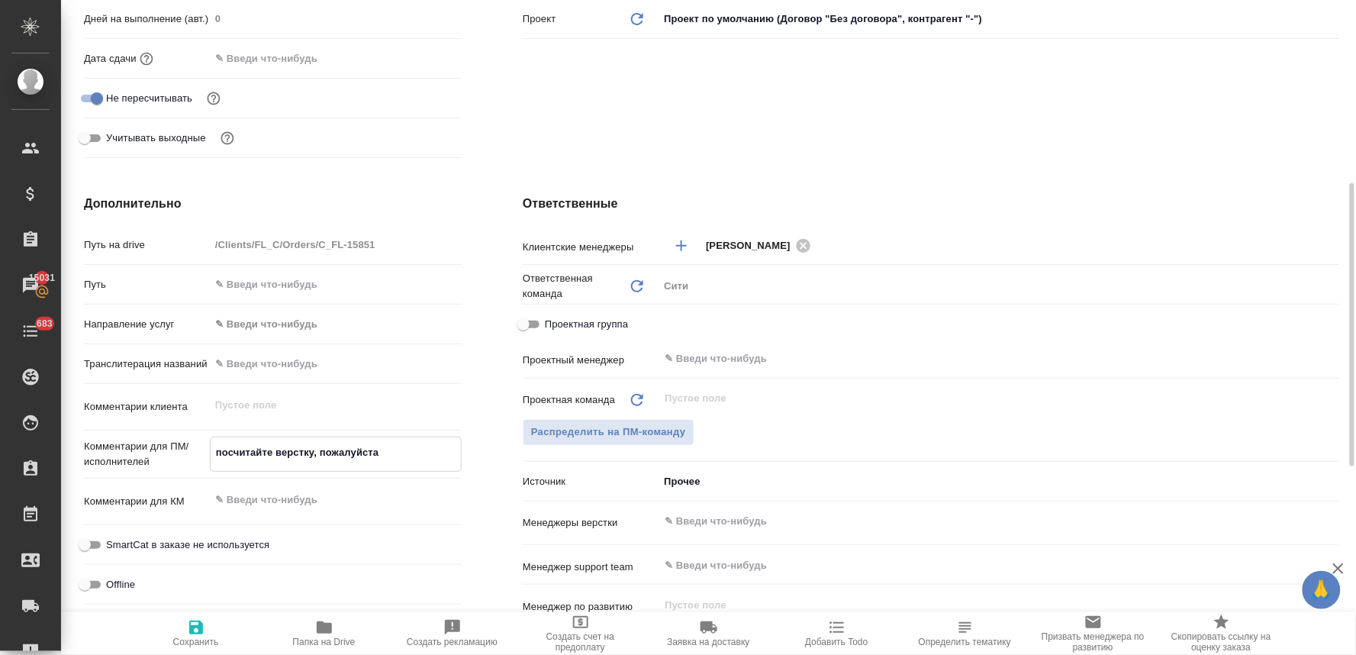
type textarea "x"
type textarea "посчитайте верстку, пожалуйста"
type textarea "x"
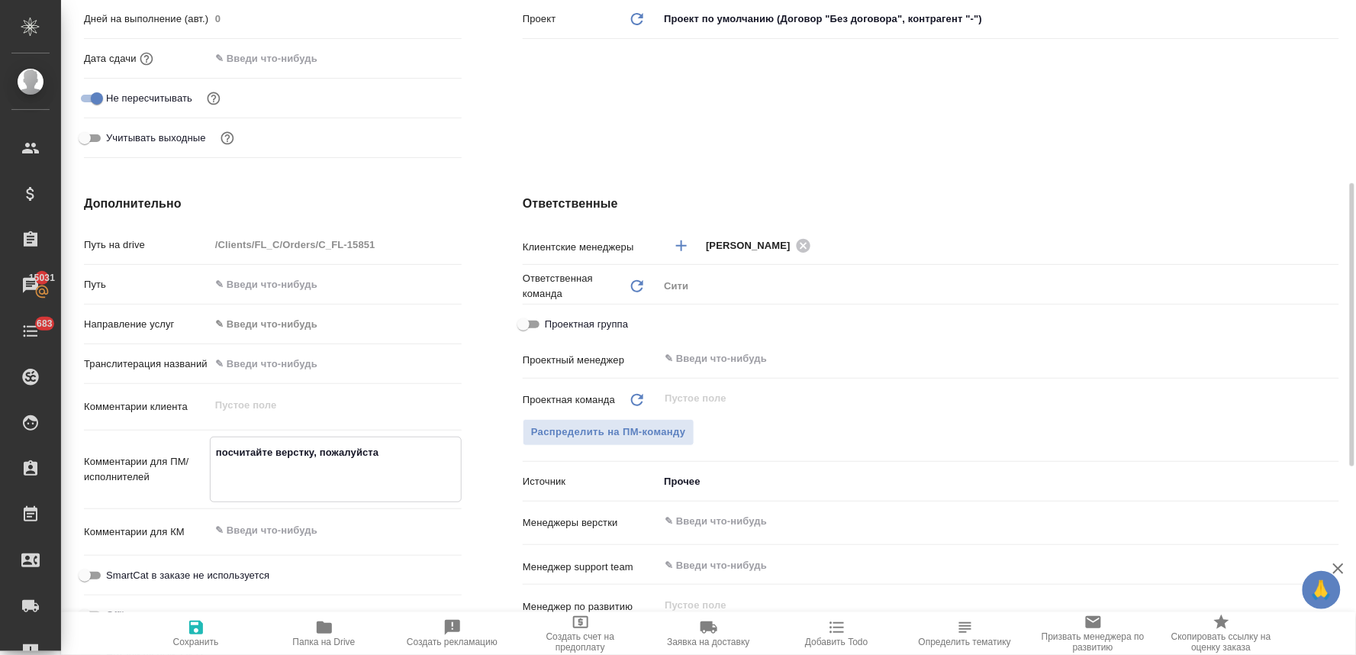
type textarea "x"
type textarea "посчитайте верстку, пожалуйста н"
type textarea "x"
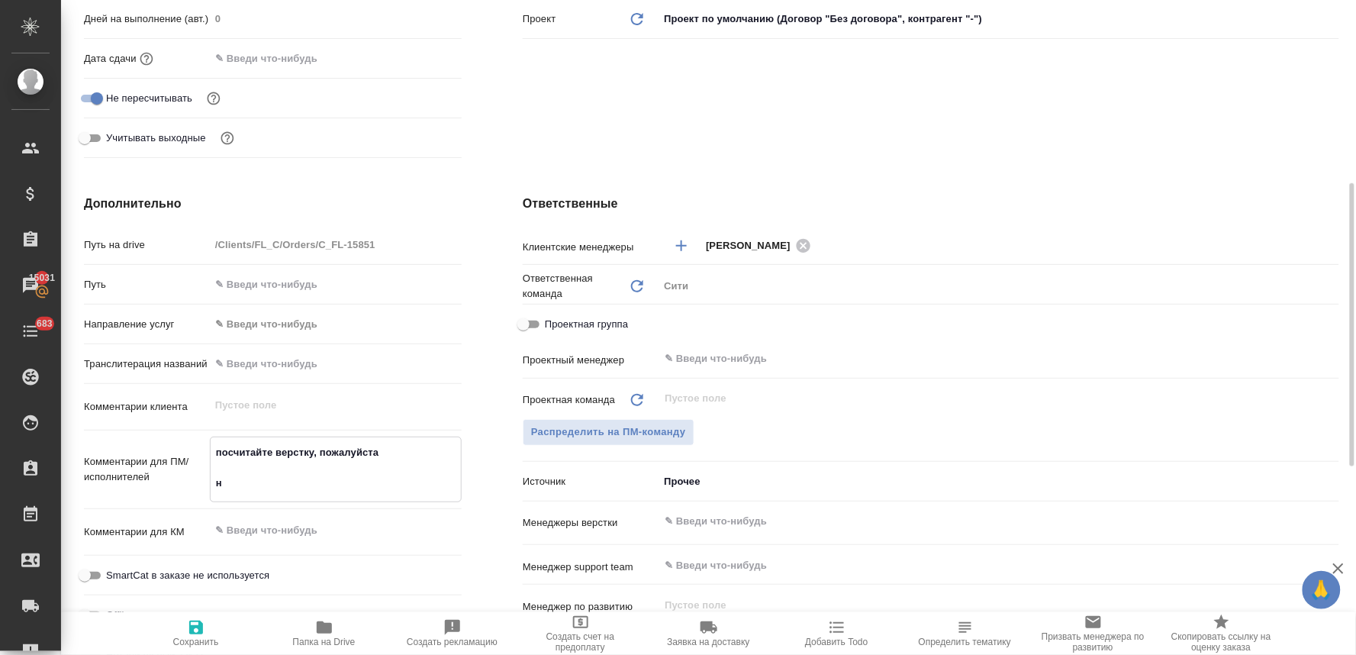
type textarea "посчитайте верстку, пожалуйста но"
type textarea "x"
type textarea "посчитайте верстку, пожалуйста нот"
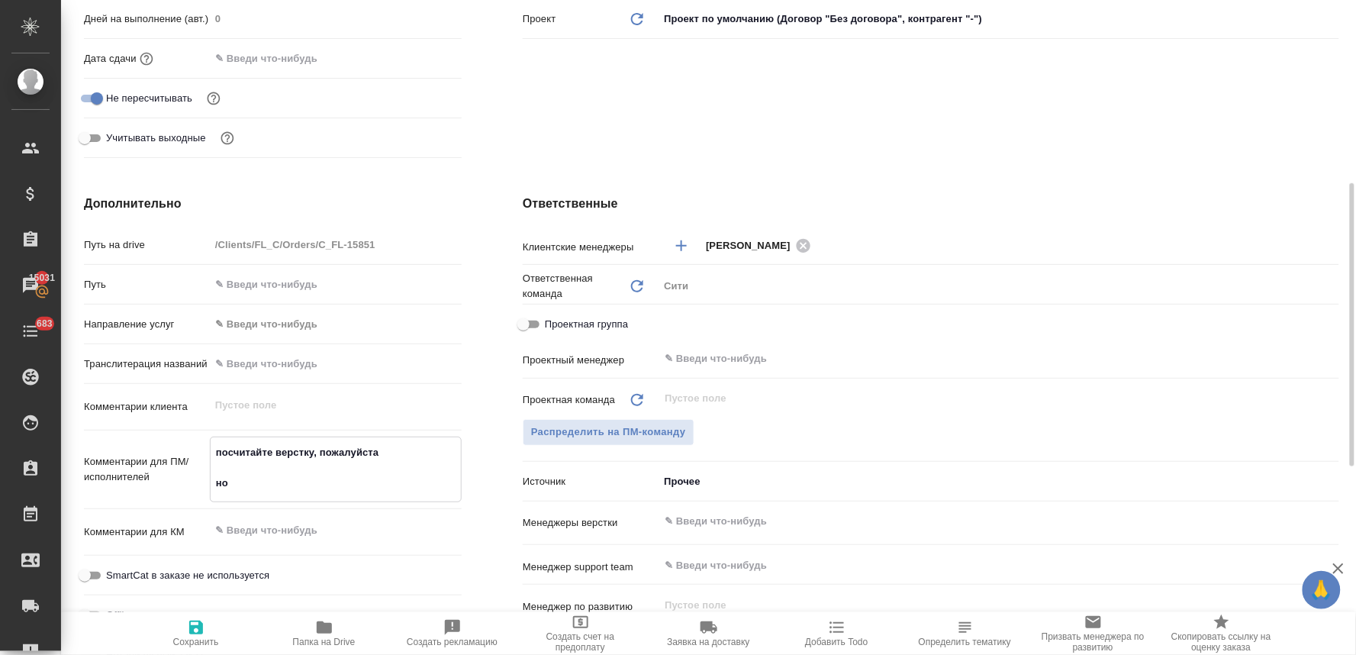
type textarea "x"
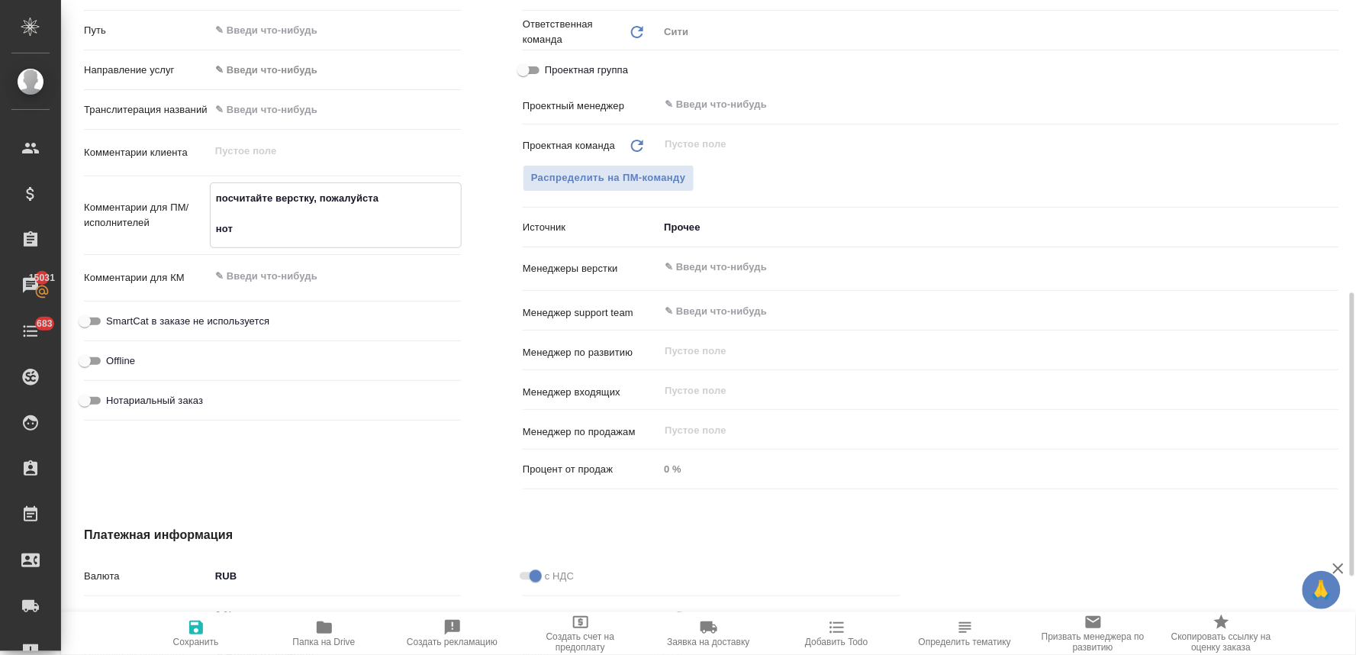
type textarea "посчитайте верстку, пожалуйста нот"
type textarea "x"
click at [180, 398] on span "Нотариальный заказ" at bounding box center [154, 400] width 97 height 15
click at [112, 398] on input "Нотариальный заказ" at bounding box center [84, 401] width 55 height 18
checkbox input "true"
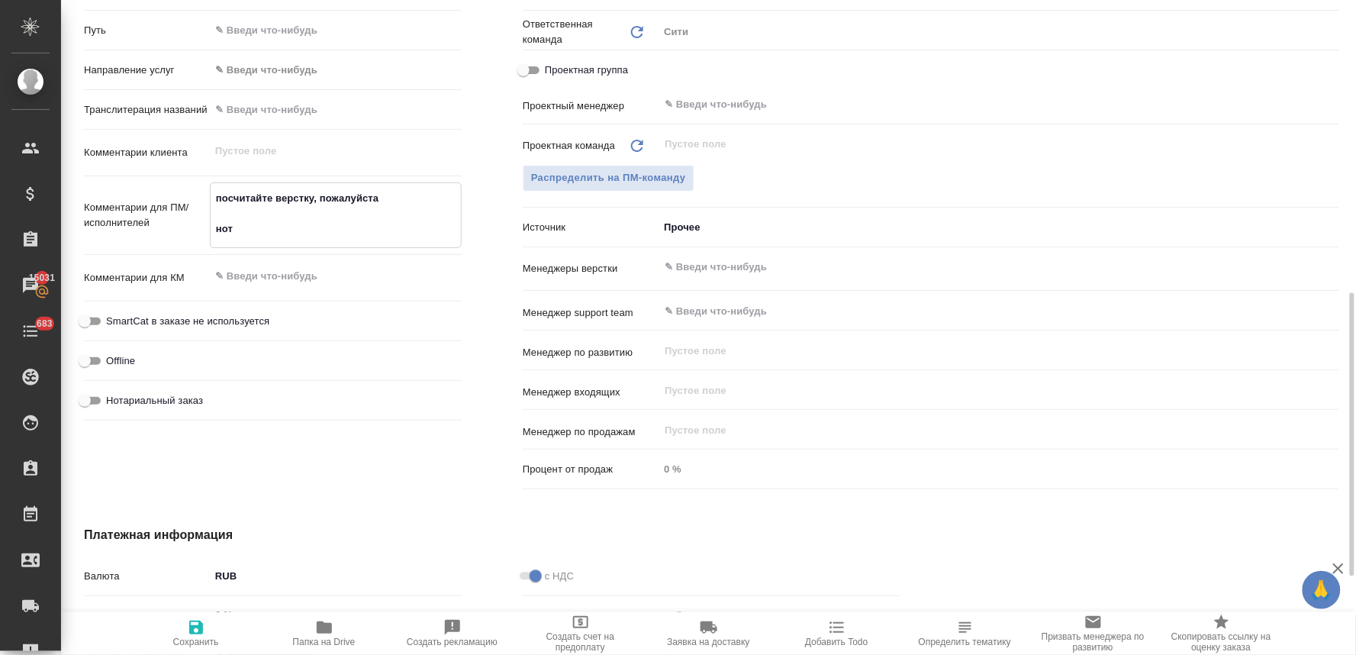
type textarea "x"
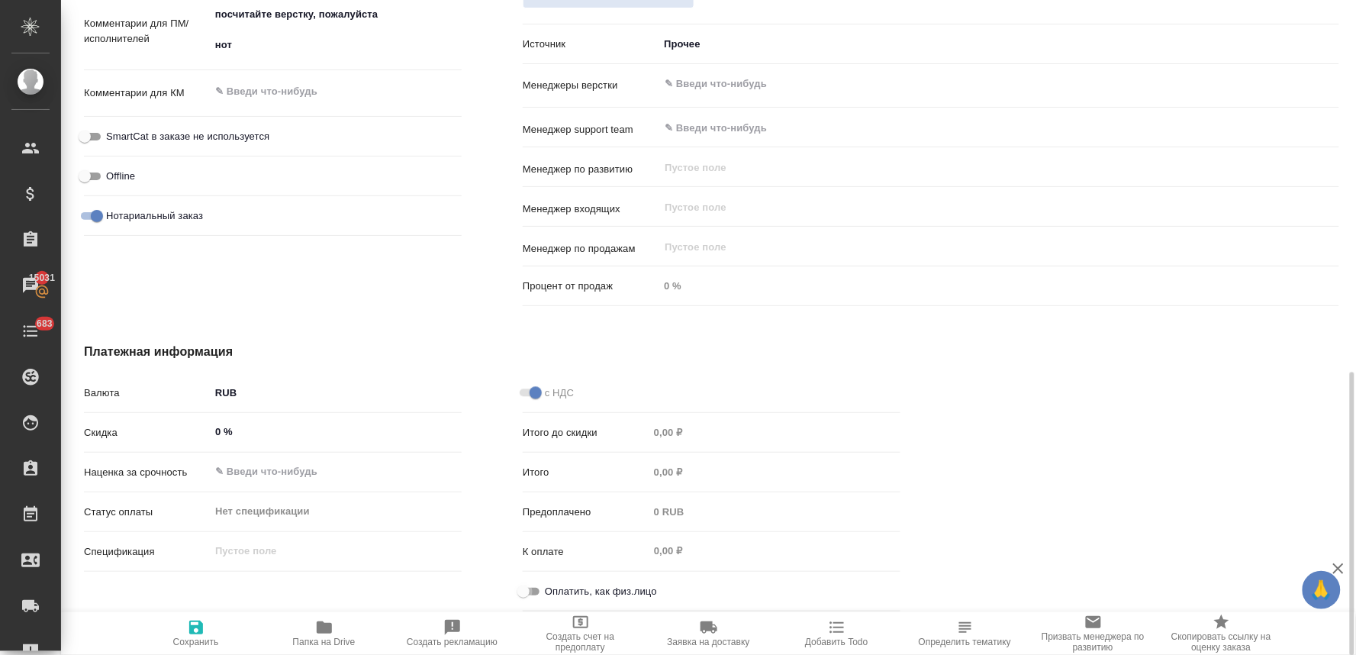
click at [534, 596] on input "Оплатить, как физ.лицо" at bounding box center [523, 591] width 55 height 18
checkbox input "true"
type textarea "x"
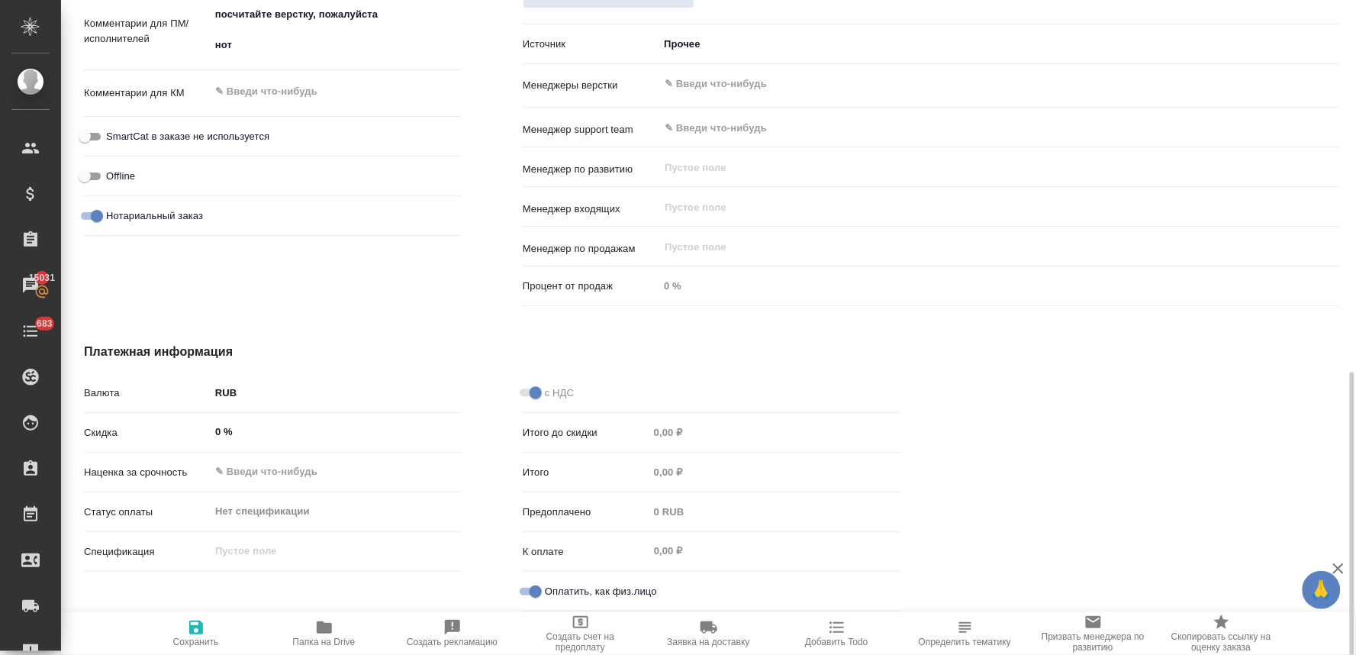
scroll to position [692, 0]
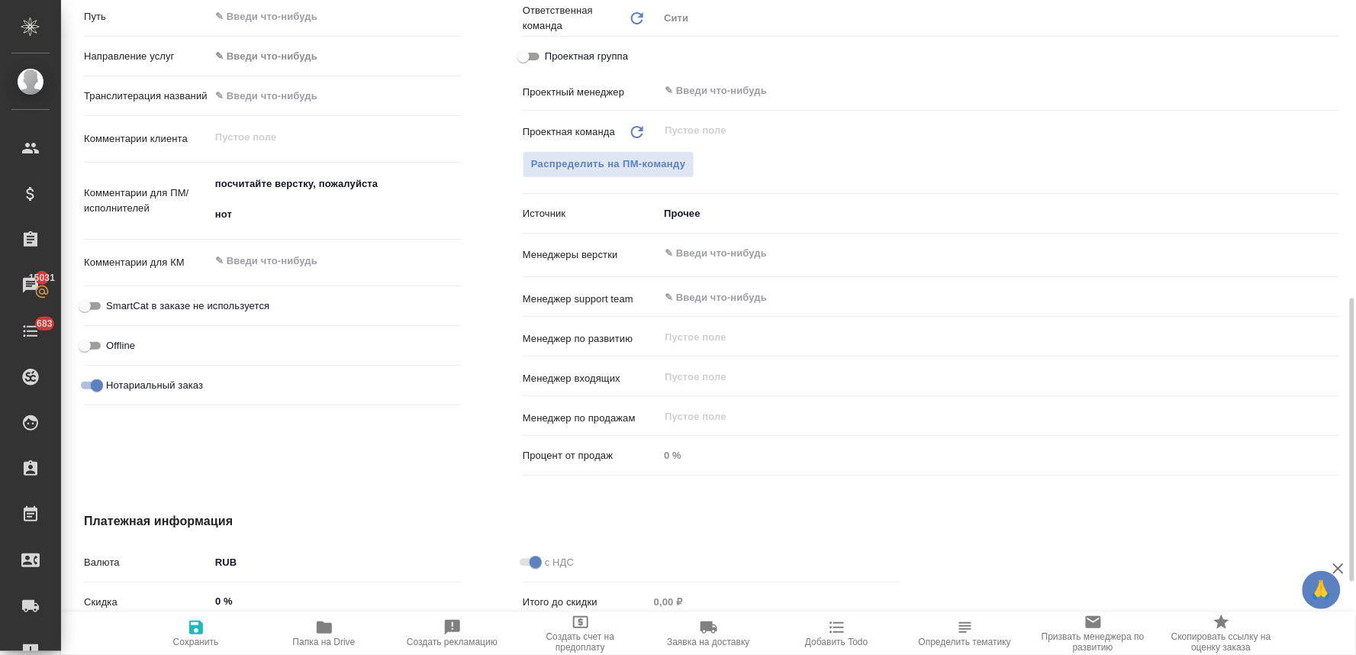
click at [692, 253] on input "text" at bounding box center [973, 253] width 621 height 18
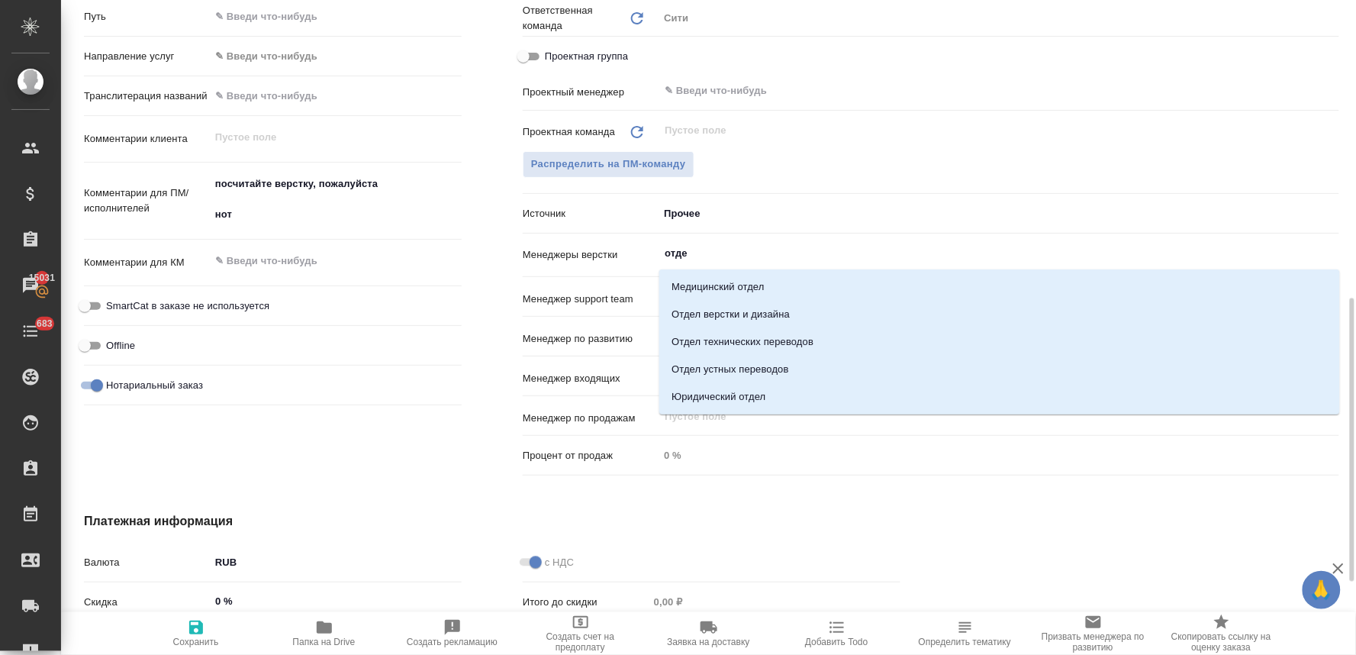
type input "отдел"
click at [727, 305] on li "Отдел верстки и дизайна" at bounding box center [999, 314] width 681 height 27
type textarea "x"
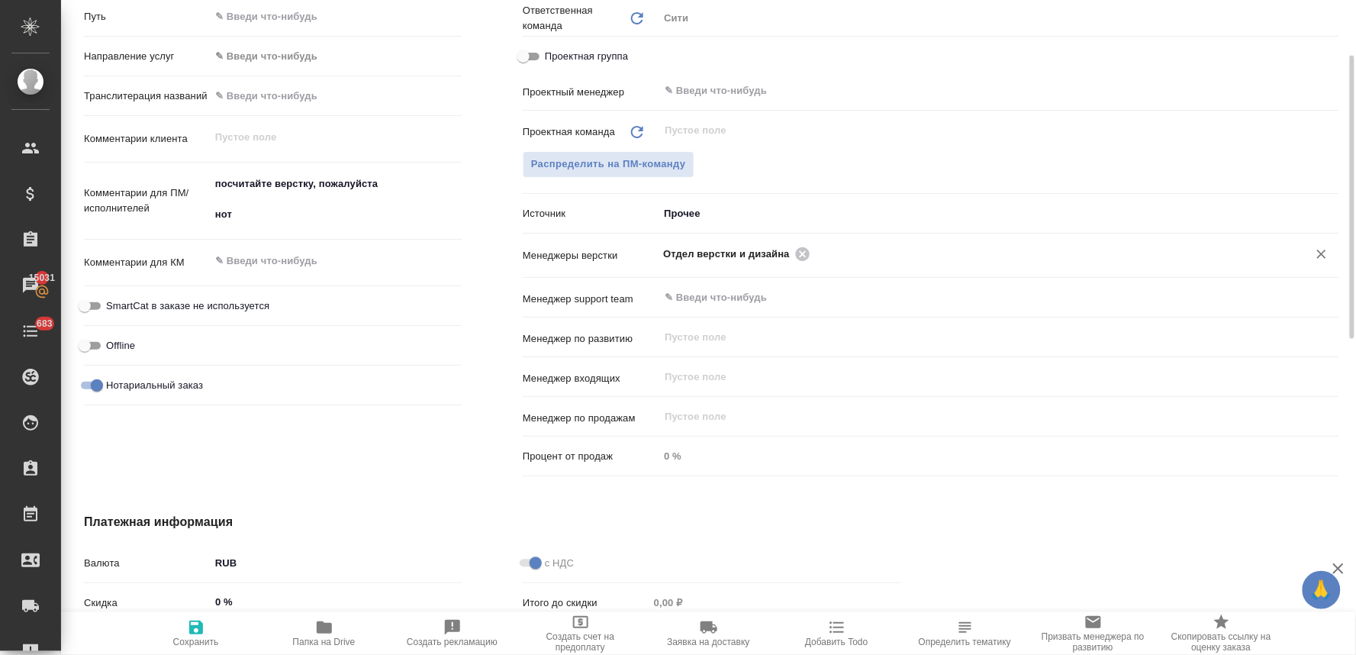
scroll to position [268, 0]
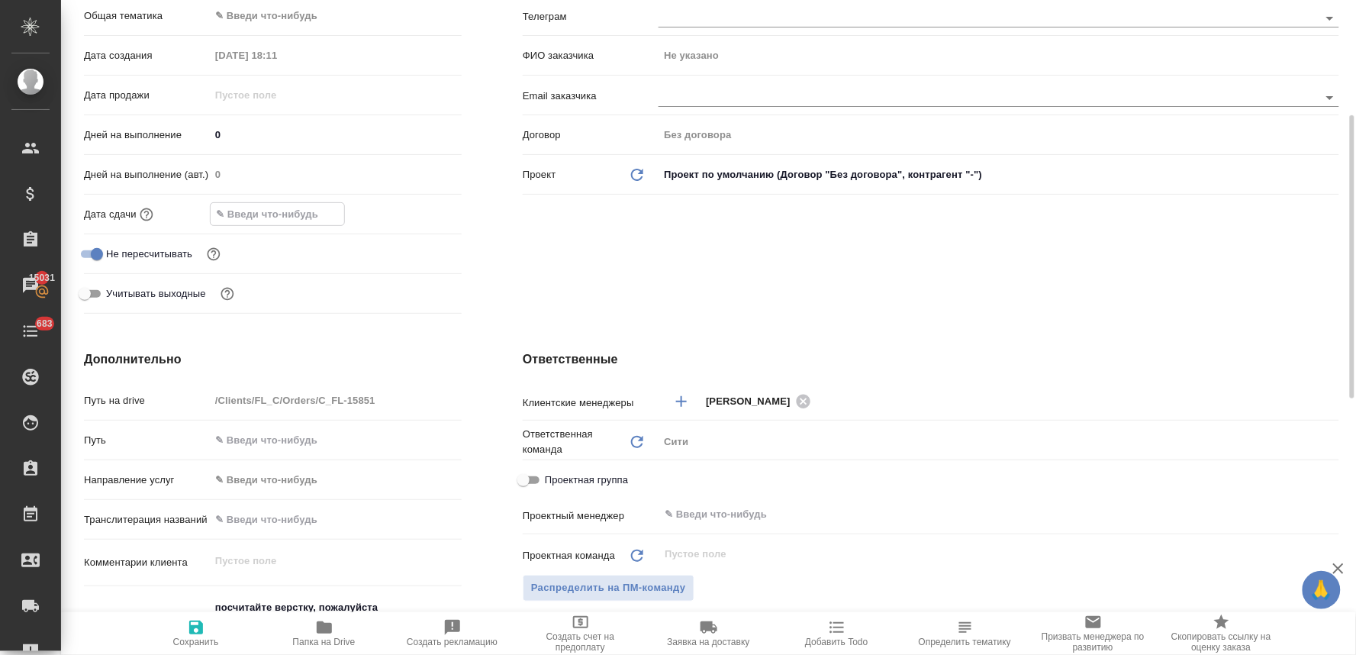
click at [324, 215] on input "text" at bounding box center [278, 214] width 134 height 22
click at [421, 218] on icon "button" at bounding box center [417, 214] width 18 height 18
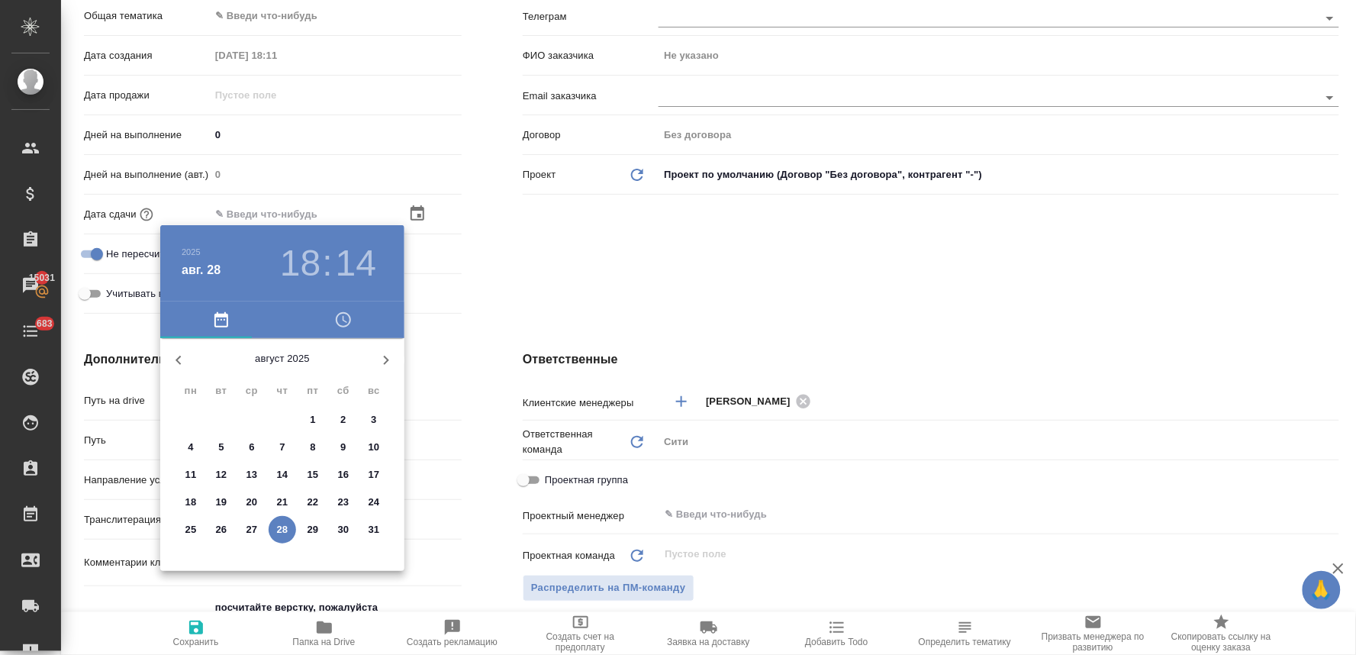
click at [334, 321] on icon "button" at bounding box center [343, 320] width 18 height 18
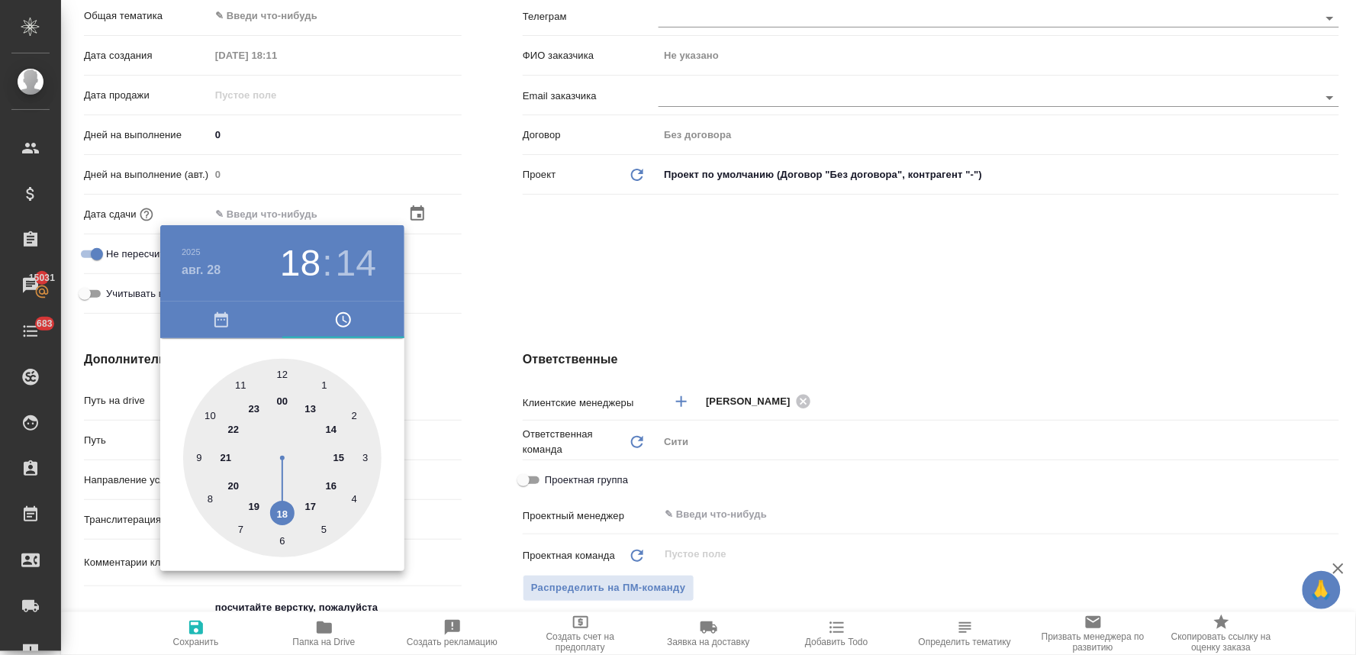
click at [285, 514] on div at bounding box center [282, 458] width 198 height 198
type input "28.08.2025 18:14"
type textarea "x"
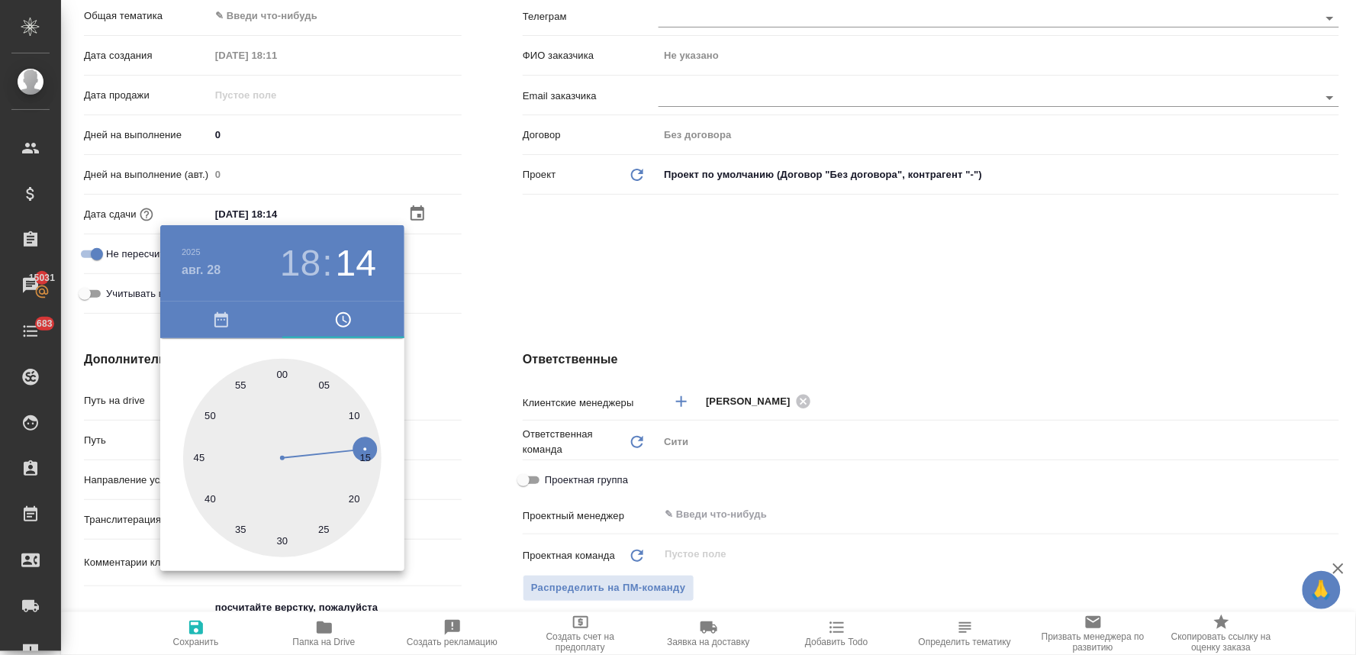
click at [324, 527] on div at bounding box center [282, 458] width 198 height 198
type input "28.08.2025 18:25"
type textarea "x"
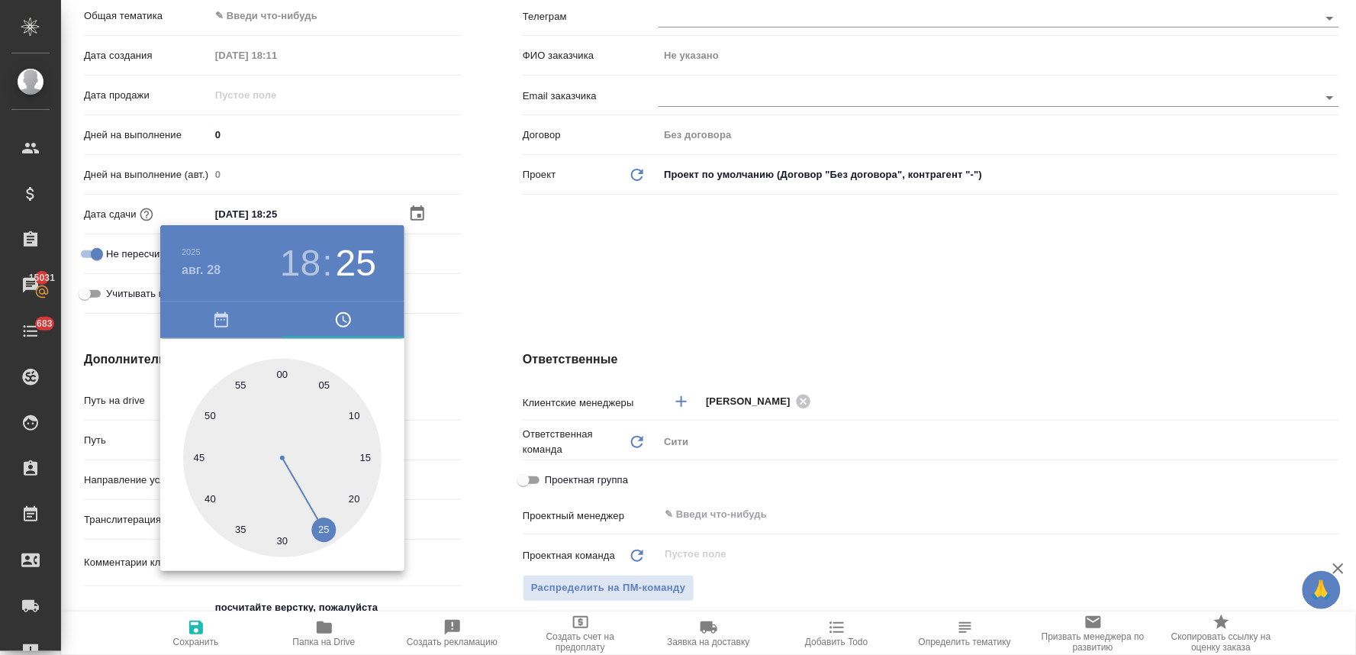
click at [523, 352] on div at bounding box center [678, 327] width 1356 height 655
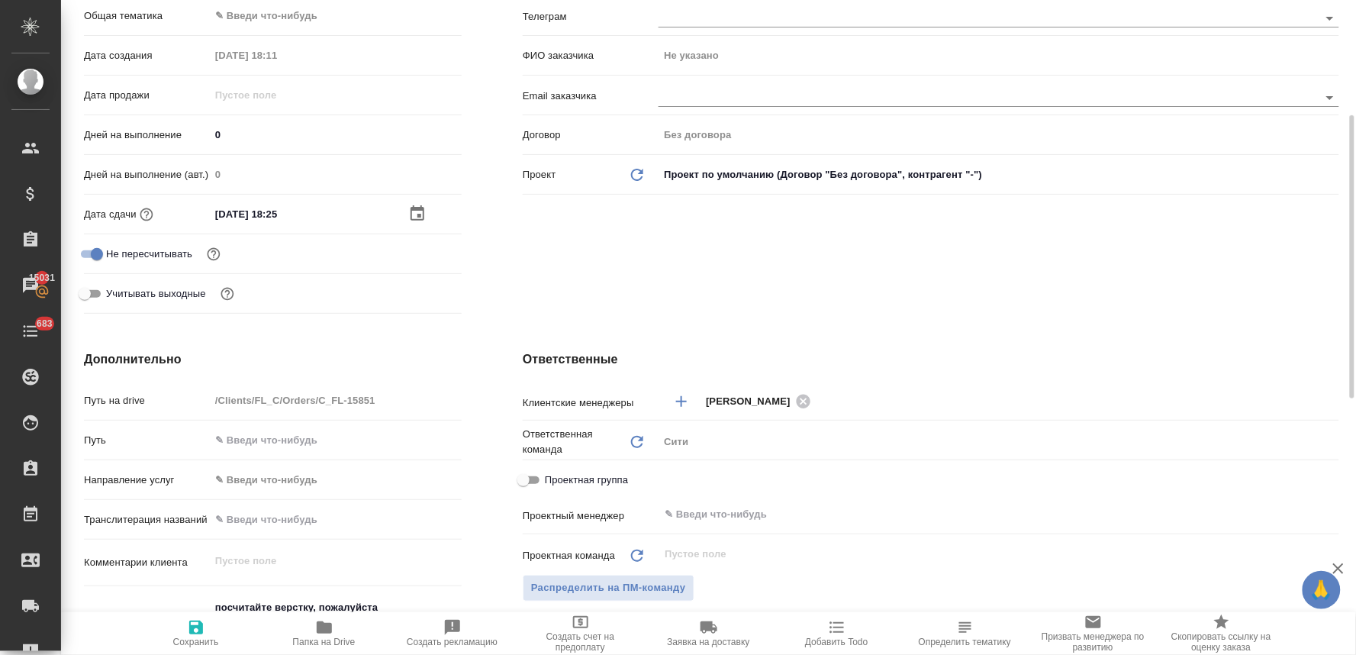
scroll to position [0, 0]
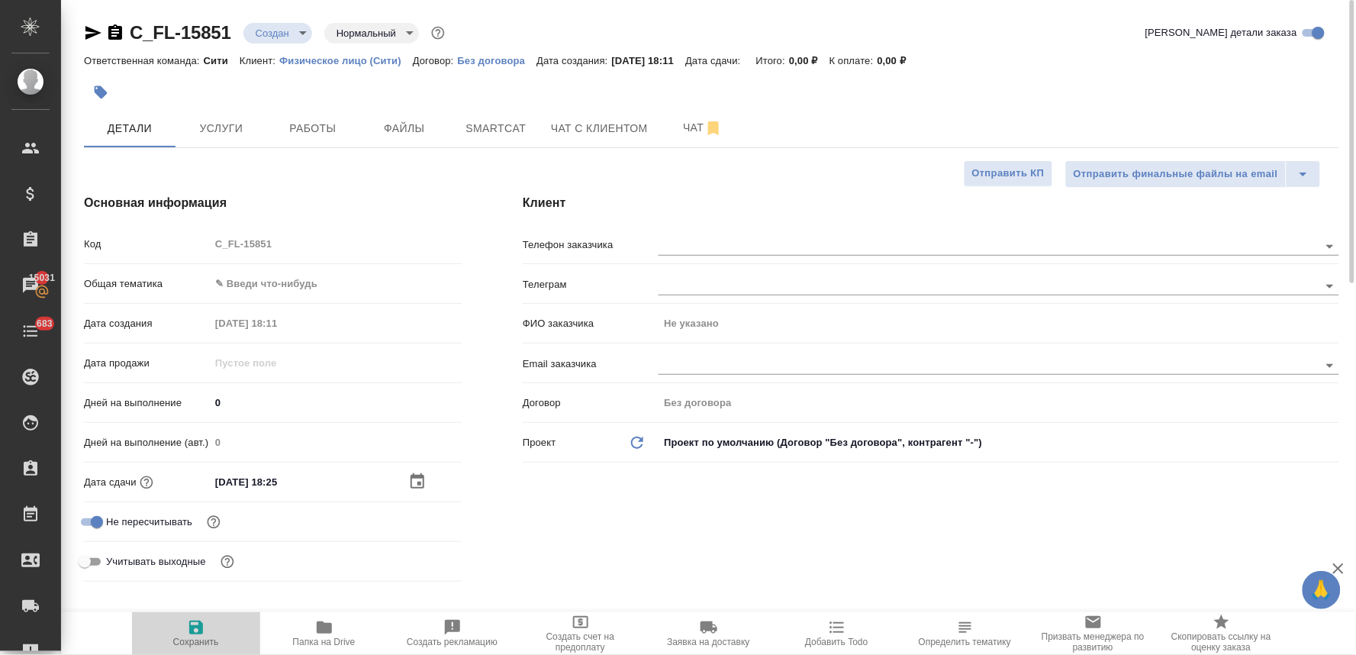
click at [200, 637] on span "Сохранить" at bounding box center [196, 642] width 46 height 11
type textarea "x"
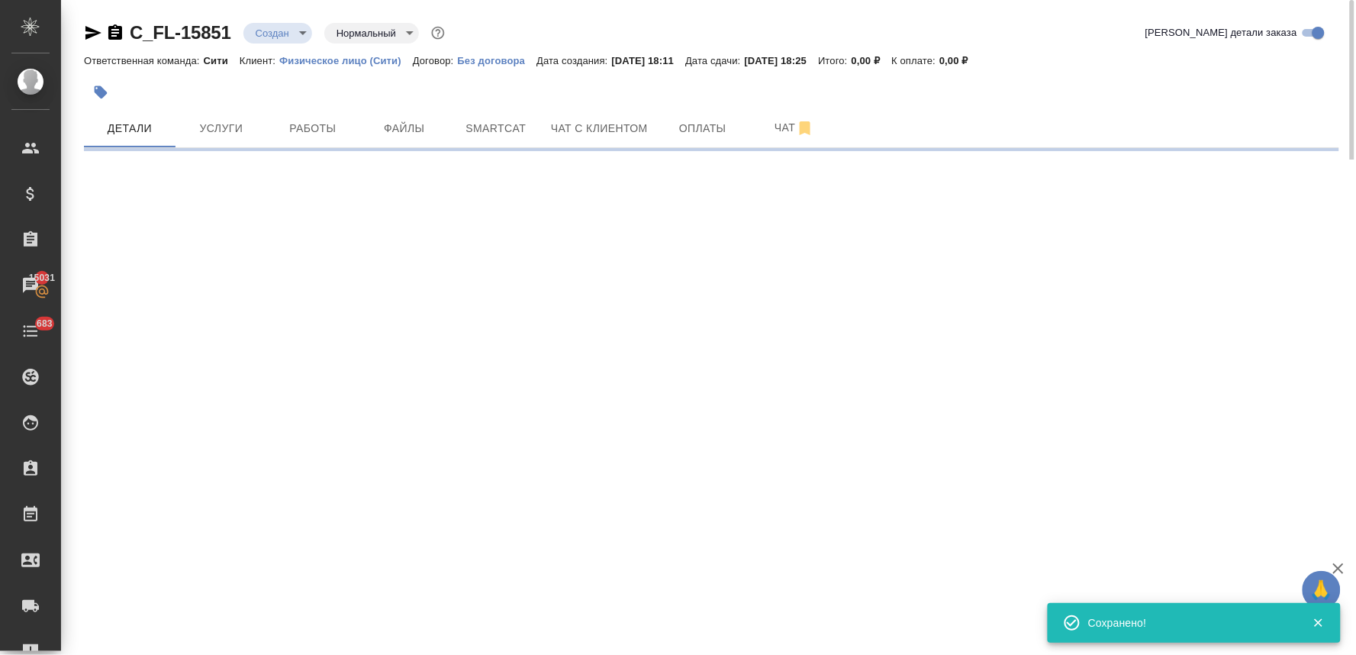
click at [294, 35] on body "🙏 .cls-1 fill:#fff; AWATERA Lyamina Nadezhda Клиенты Спецификации Заказы 15031 …" at bounding box center [678, 327] width 1356 height 655
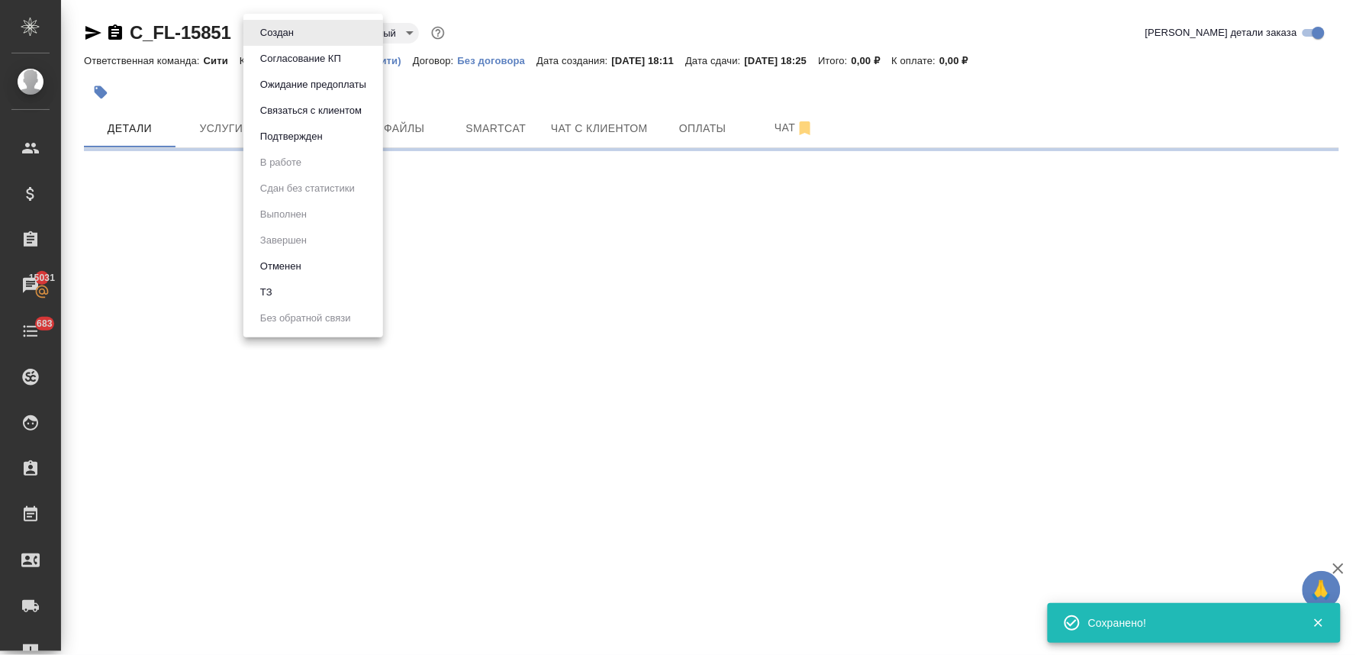
click at [287, 287] on li "ТЗ" at bounding box center [313, 292] width 140 height 26
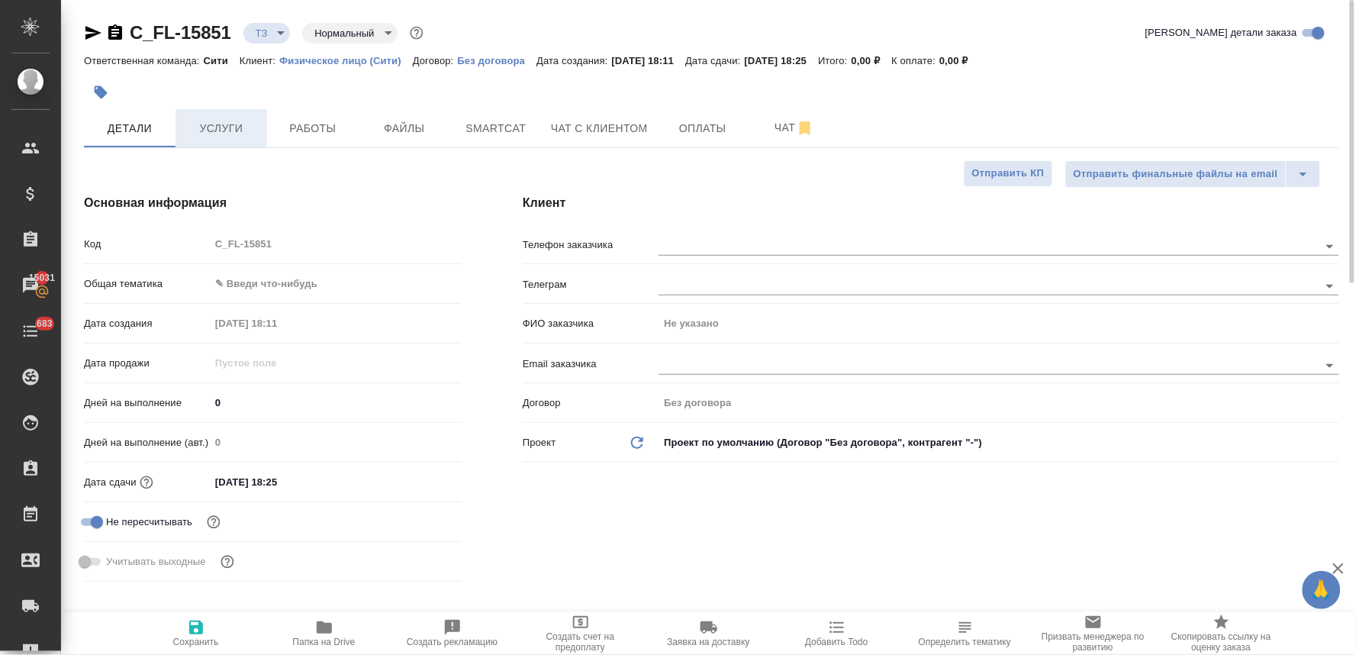
click at [216, 118] on button "Услуги" at bounding box center [222, 128] width 92 height 38
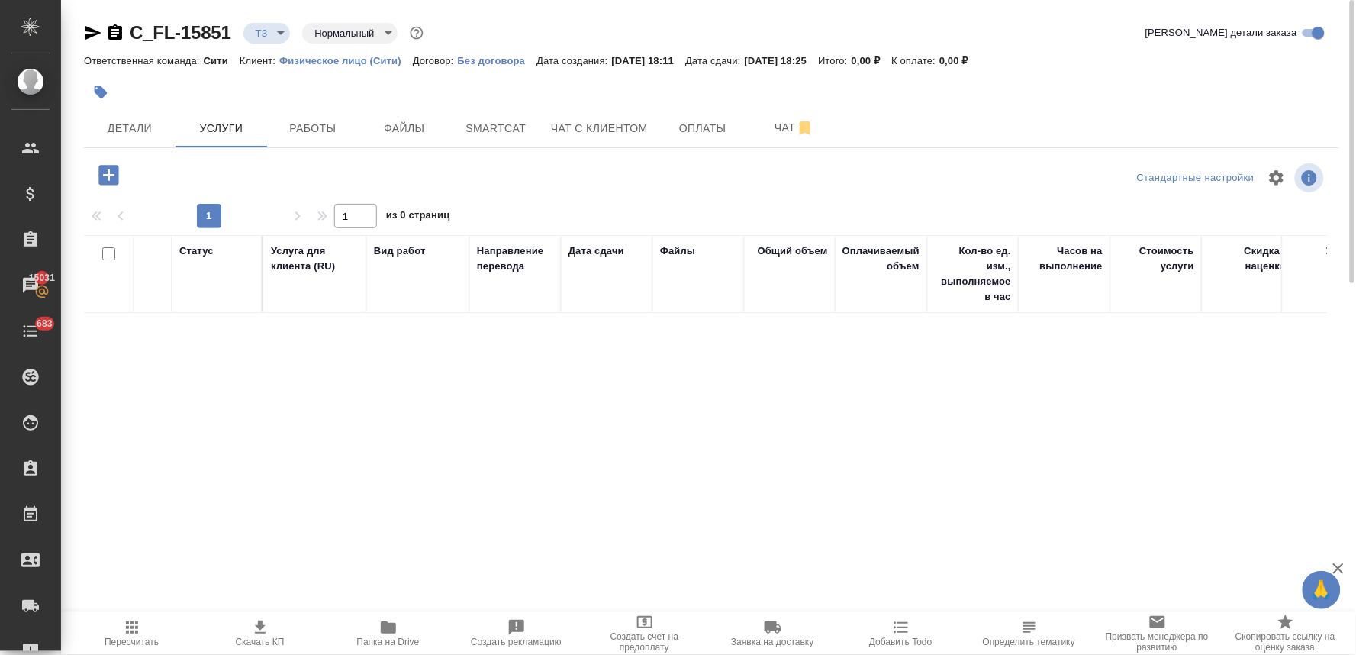
click at [1295, 85] on div at bounding box center [712, 93] width 1256 height 34
click at [116, 172] on icon "button" at bounding box center [108, 175] width 20 height 20
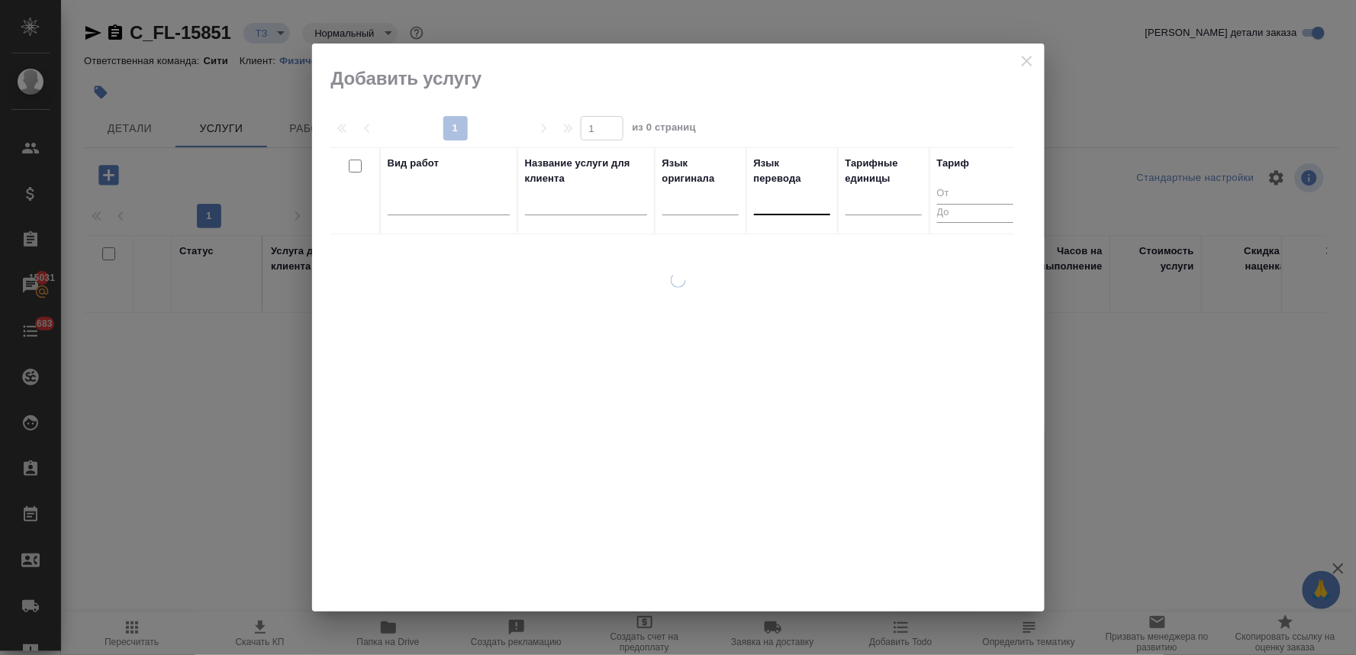
click at [766, 202] on div at bounding box center [792, 200] width 76 height 22
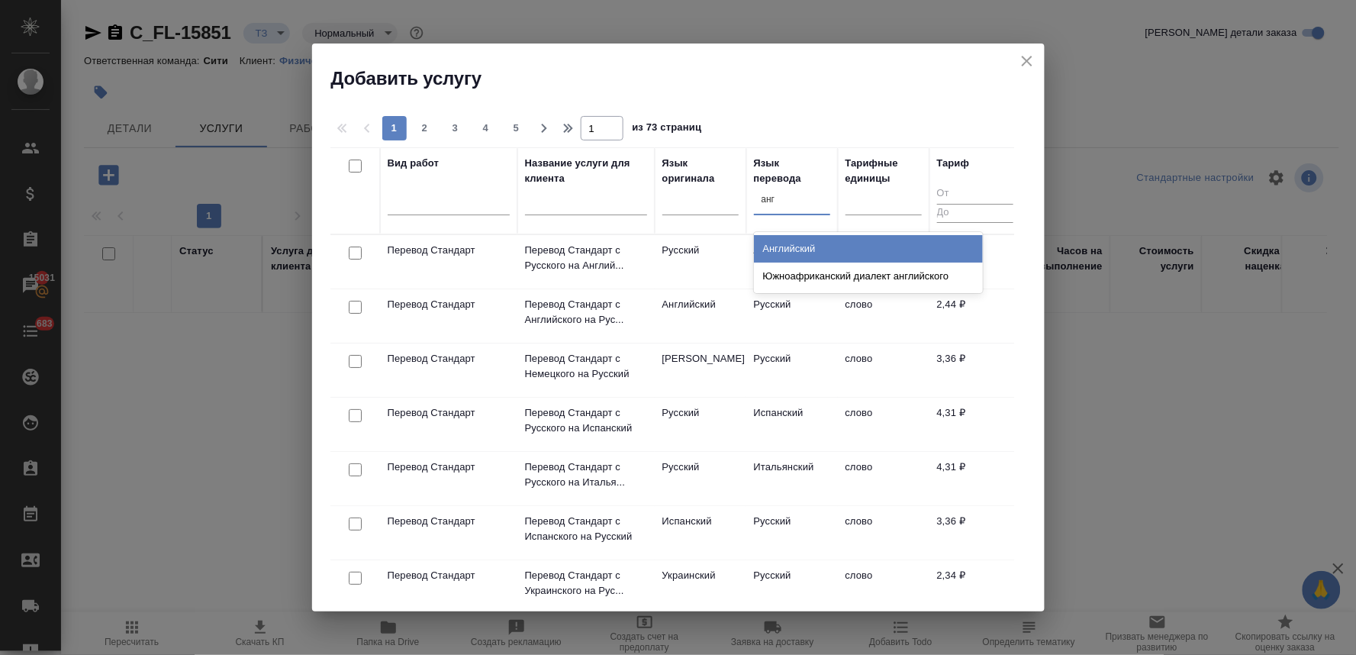
click at [768, 253] on div "Английский" at bounding box center [868, 248] width 229 height 27
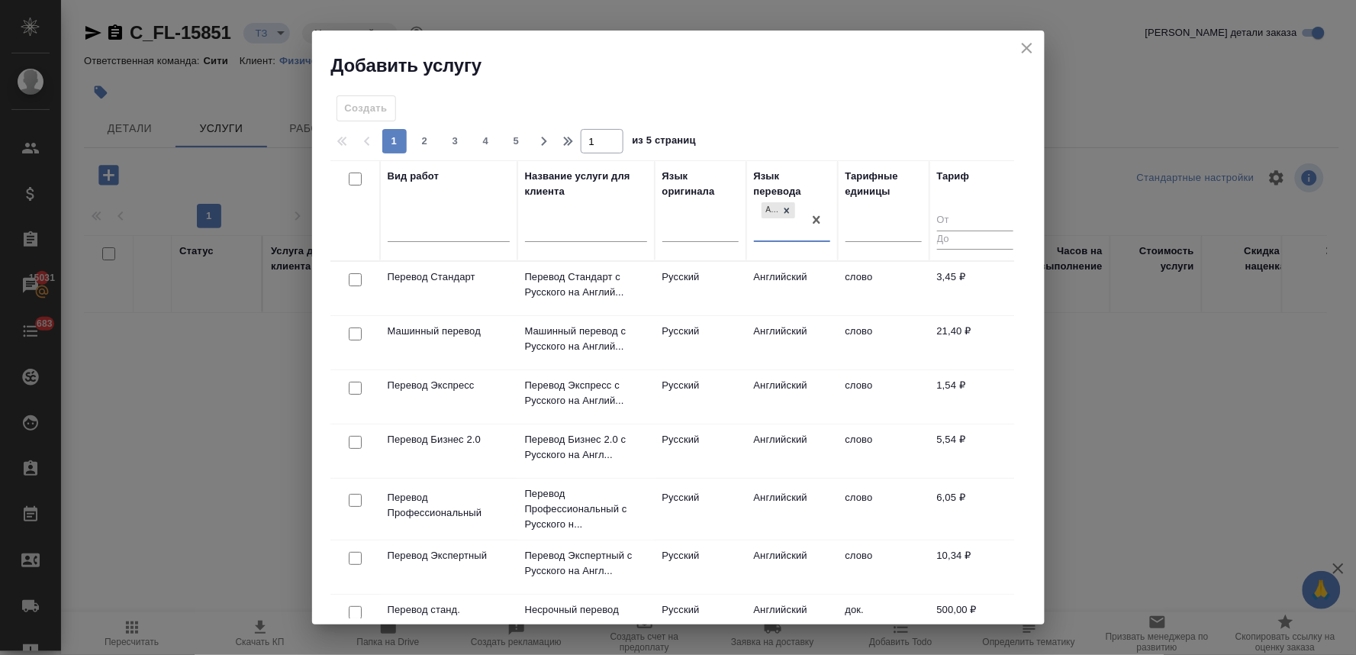
click at [356, 279] on input "checkbox" at bounding box center [355, 279] width 13 height 13
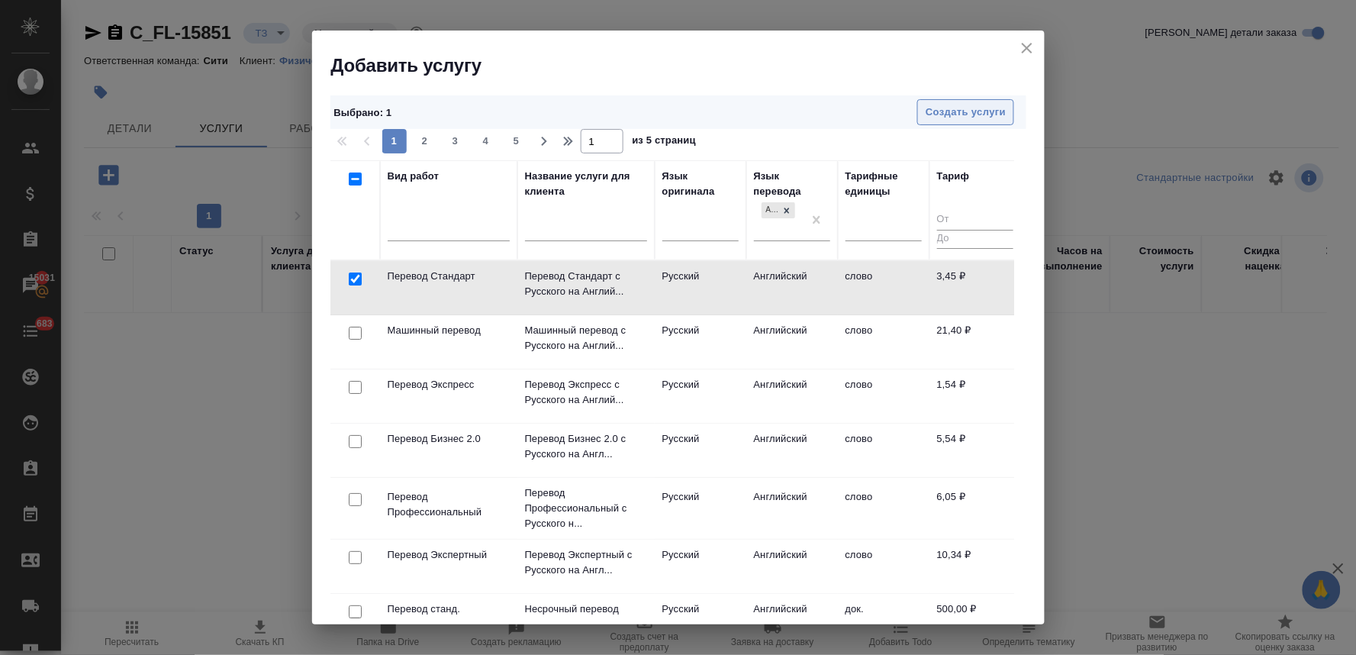
click at [937, 111] on span "Создать услуги" at bounding box center [966, 113] width 80 height 18
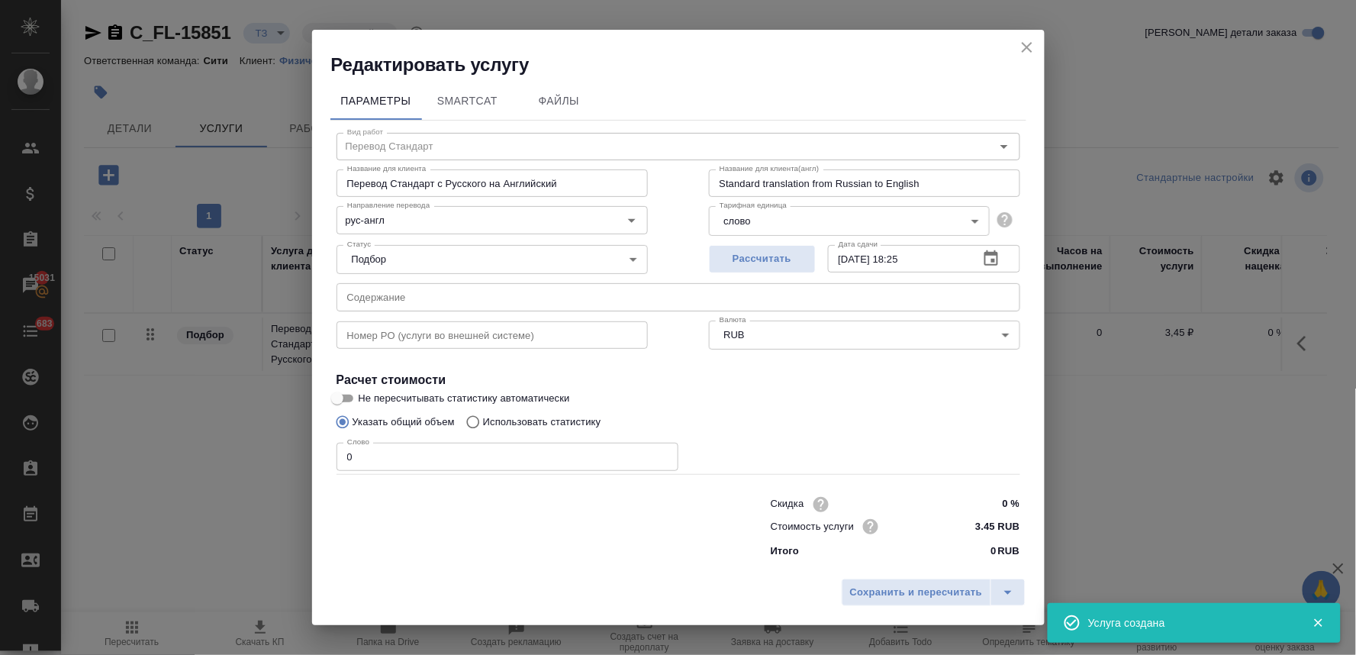
click at [379, 451] on input "0" at bounding box center [508, 456] width 342 height 27
click at [904, 597] on span "Сохранить и пересчитать" at bounding box center [916, 593] width 133 height 18
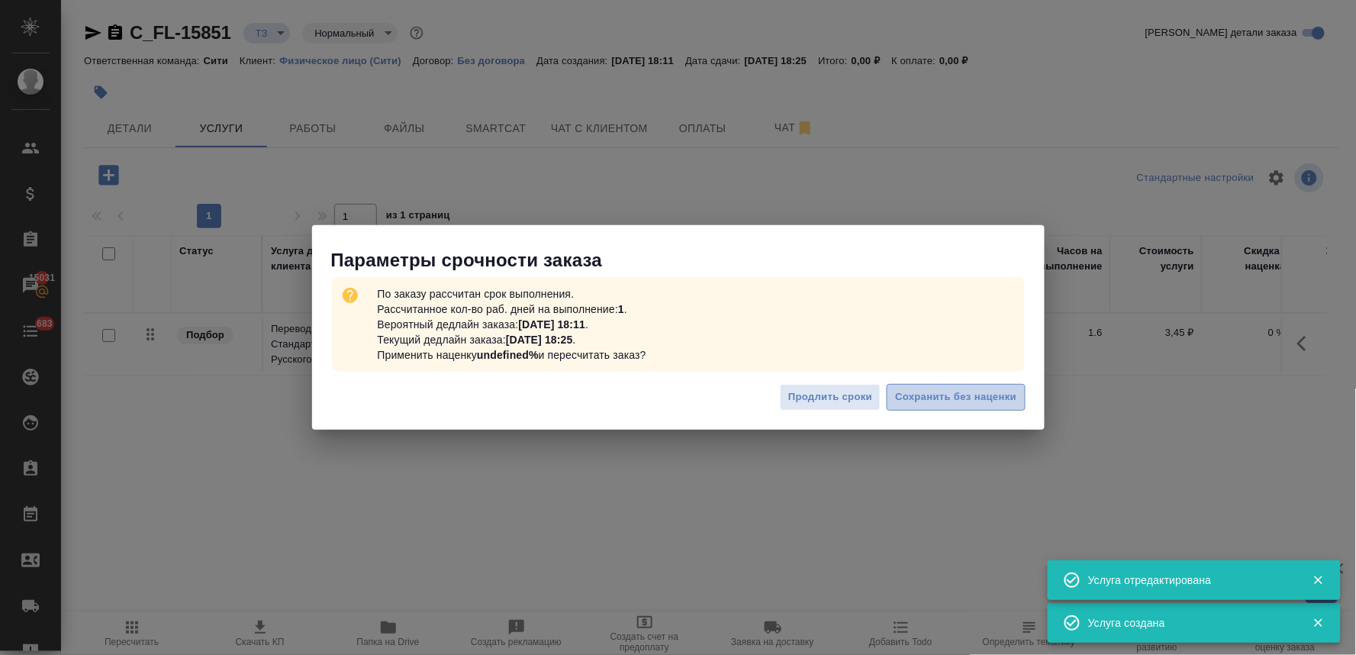
click at [975, 392] on span "Сохранить без наценки" at bounding box center [955, 398] width 121 height 18
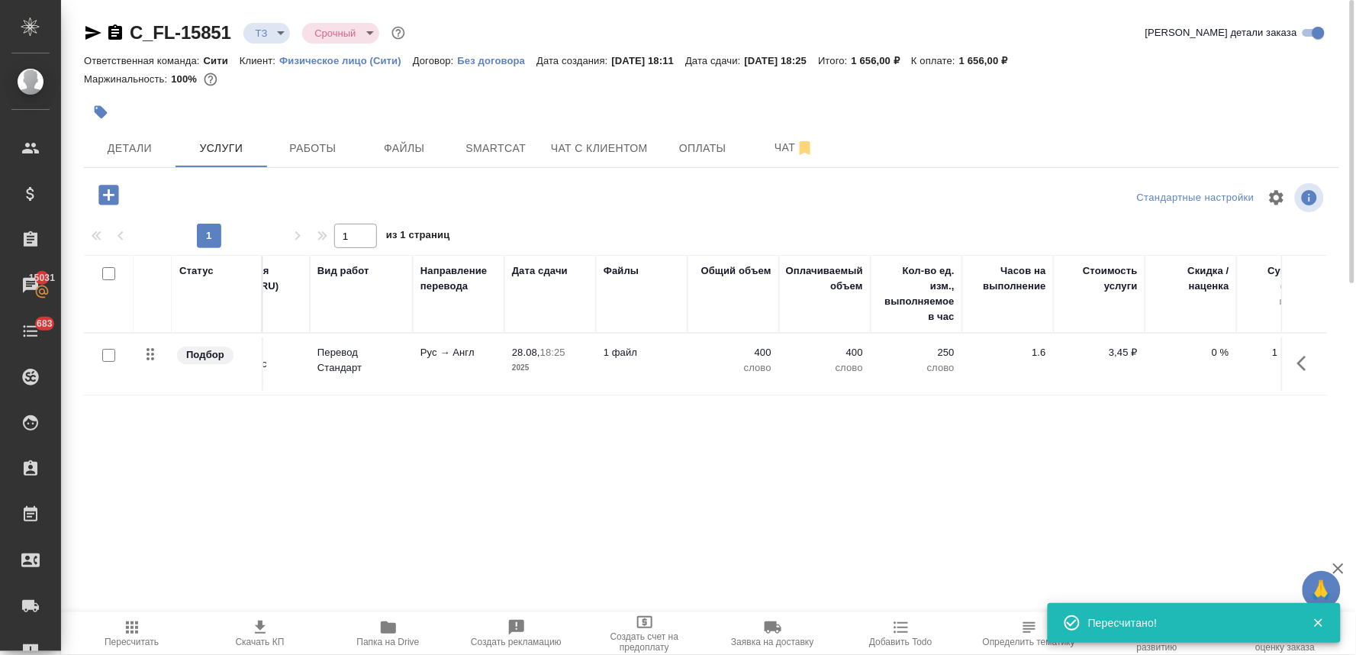
scroll to position [0, 194]
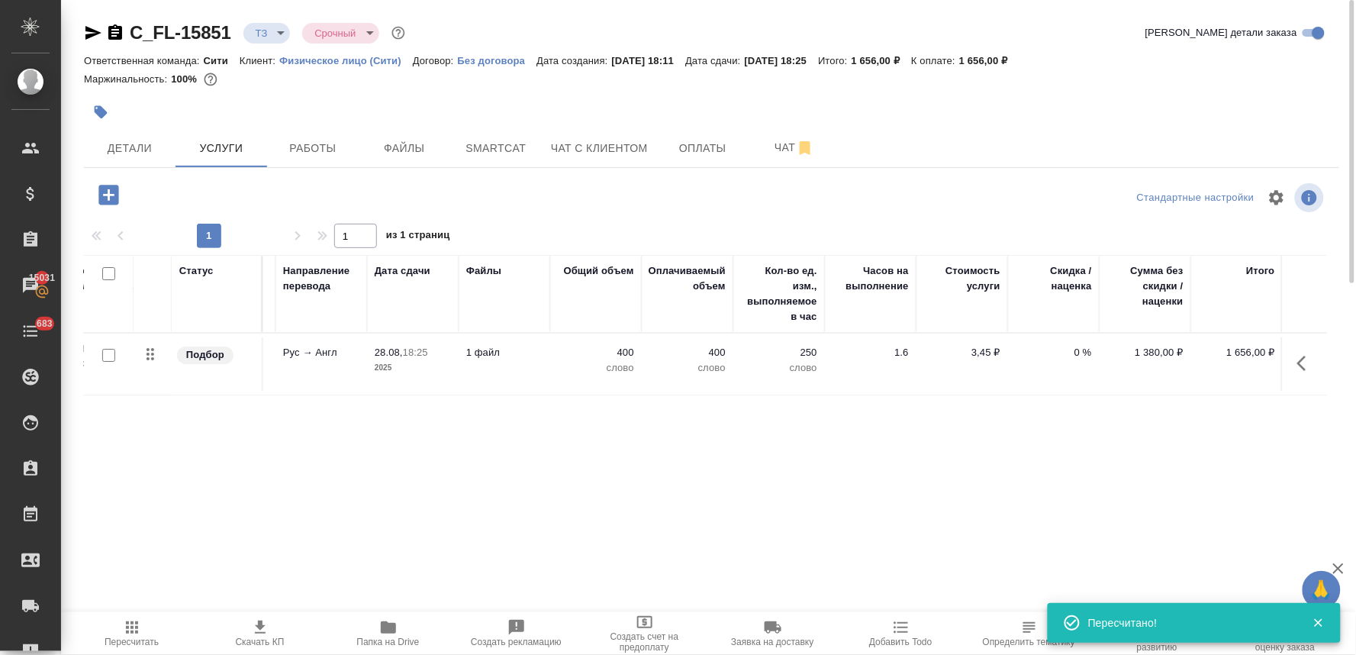
click at [1074, 348] on p "0 %" at bounding box center [1054, 352] width 76 height 15
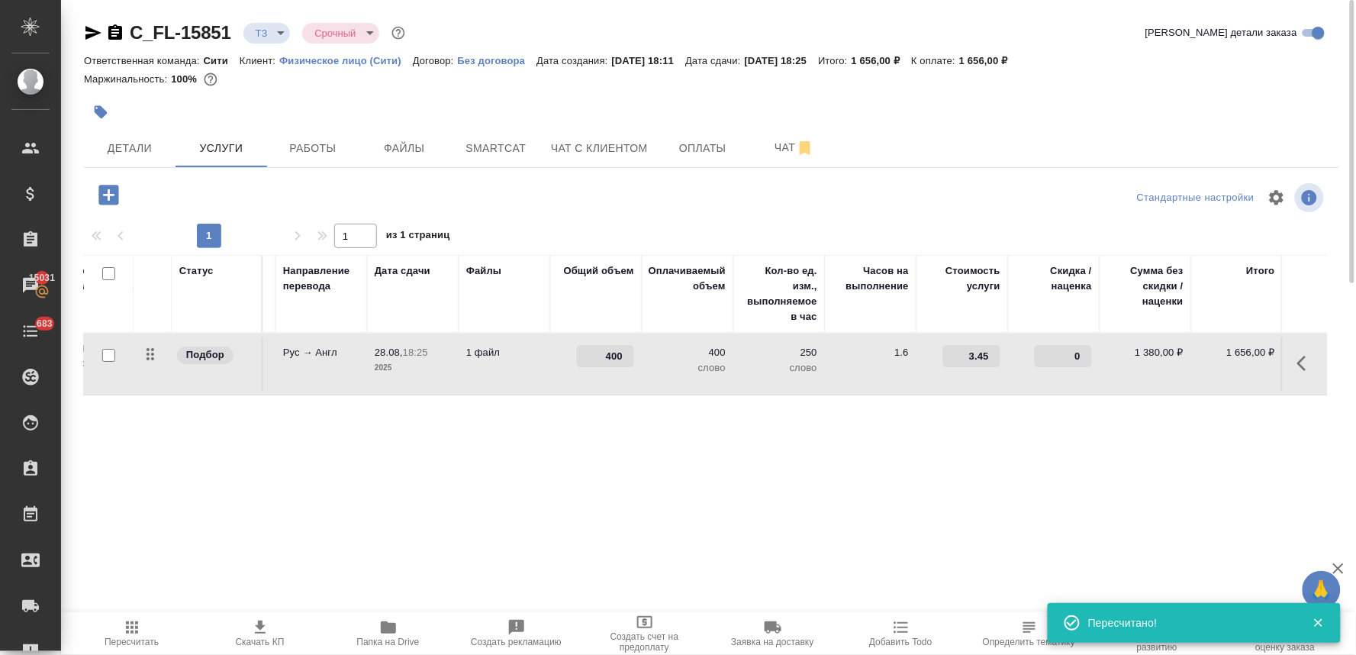
click at [1055, 353] on input "0" at bounding box center [1063, 356] width 57 height 22
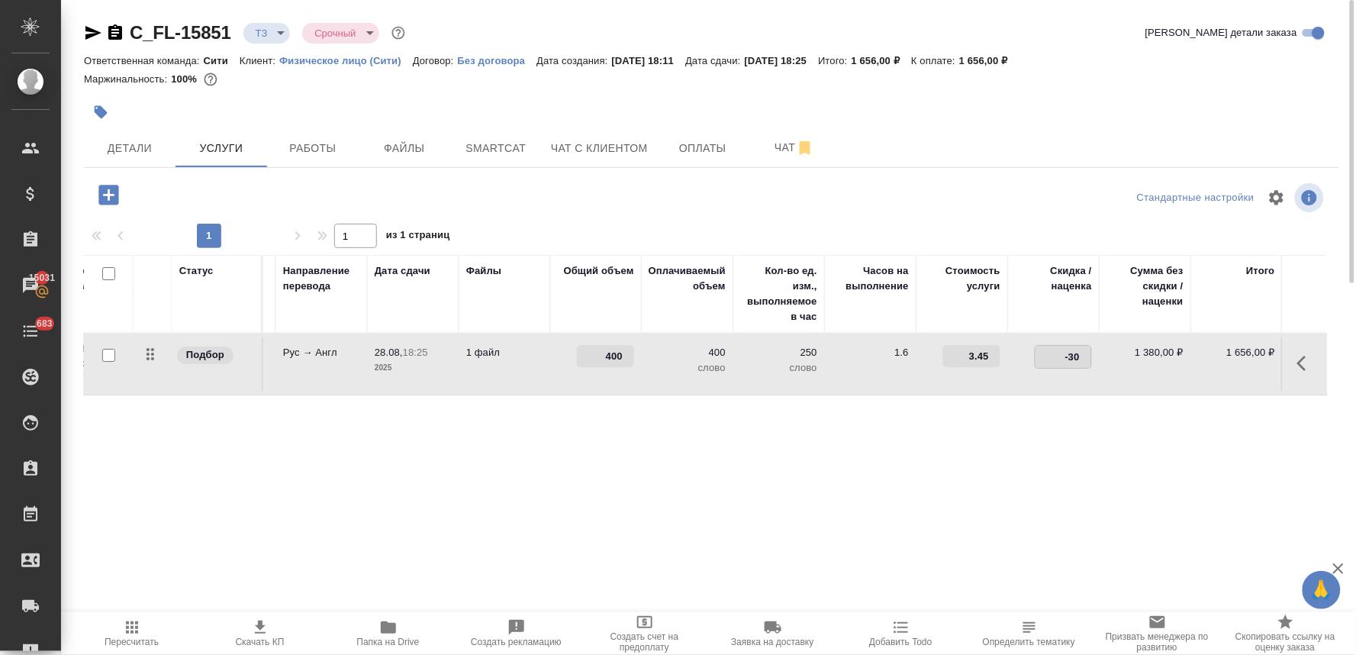
click at [1028, 452] on div "Статус Услуга для клиента (RU) Вид работ Направление перевода Дата сдачи Файлы …" at bounding box center [705, 419] width 1243 height 328
click at [162, 173] on div "C_FL-15851 ТЗ tz Срочный urgent Кратко детали заказа Ответственная команда: Сит…" at bounding box center [712, 311] width 1272 height 622
click at [172, 196] on span "Сохранить и пересчитать" at bounding box center [216, 194] width 133 height 18
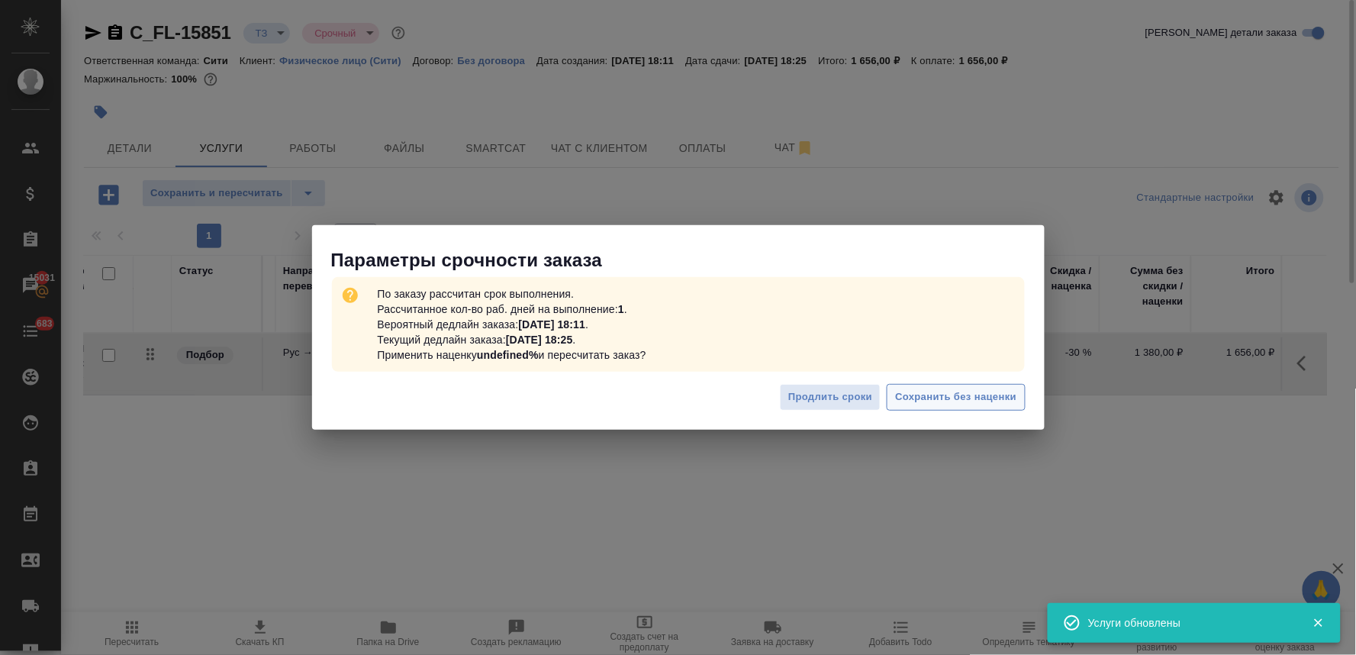
click at [962, 397] on span "Сохранить без наценки" at bounding box center [955, 398] width 121 height 18
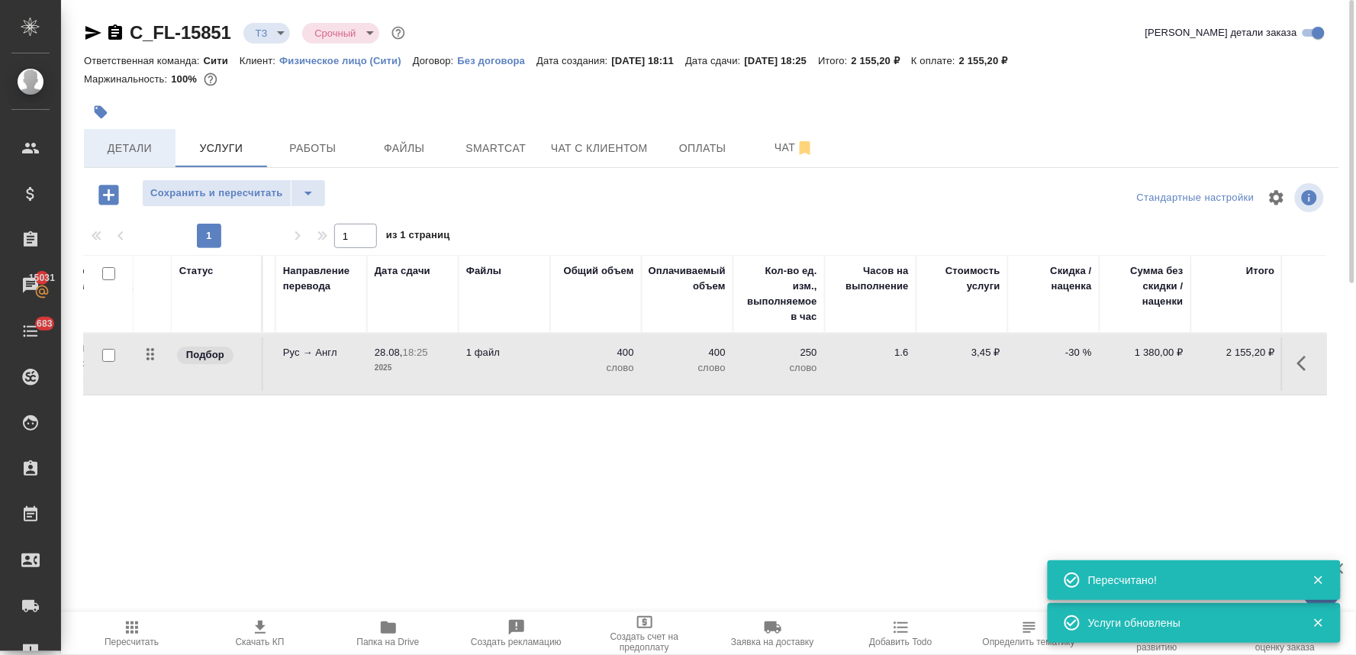
click at [125, 143] on span "Детали" at bounding box center [129, 148] width 73 height 19
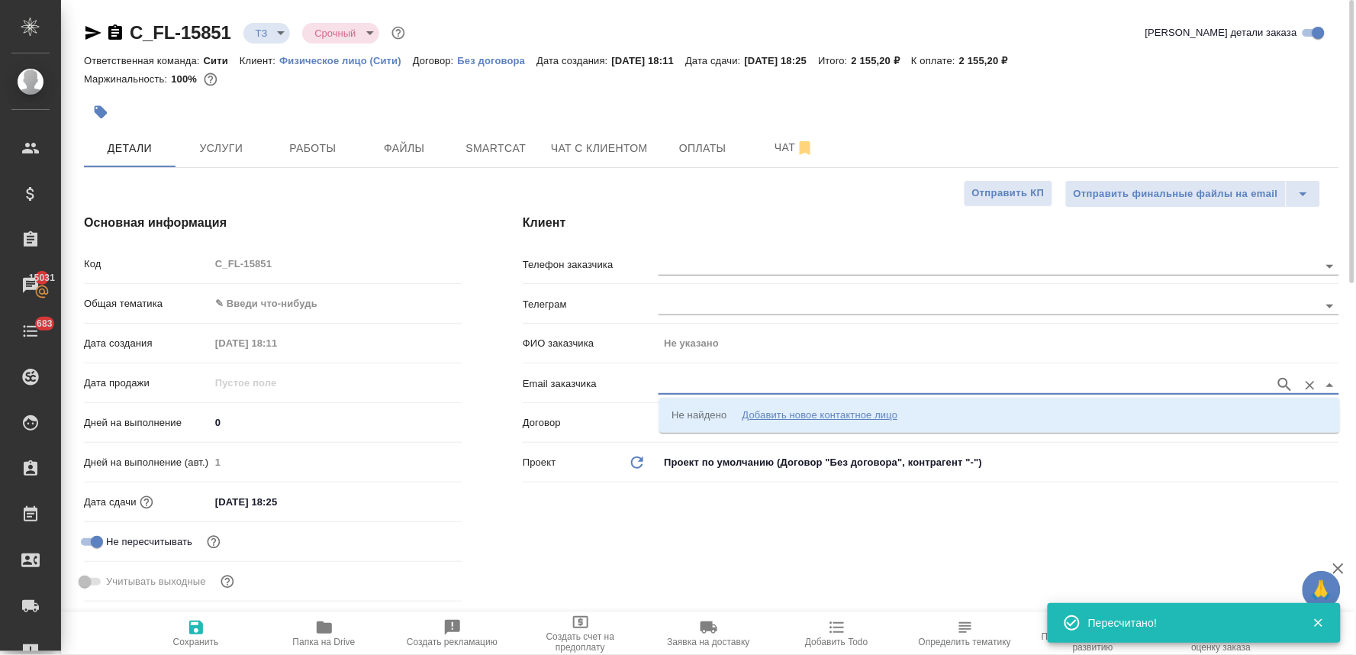
click at [702, 380] on input "text" at bounding box center [963, 385] width 609 height 18
paste input "Roslova.Elena@Pavlik-Gold.ru"
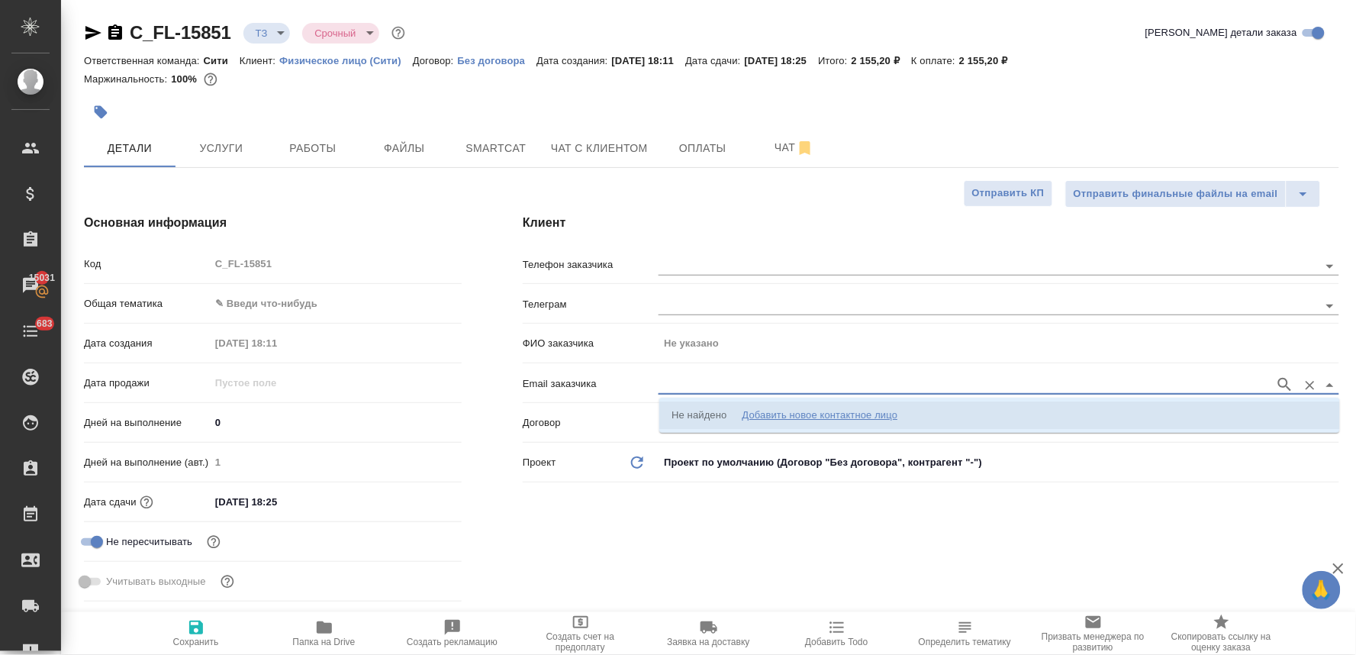
click at [776, 416] on div "Добавить новое контактное лицо" at bounding box center [820, 415] width 156 height 15
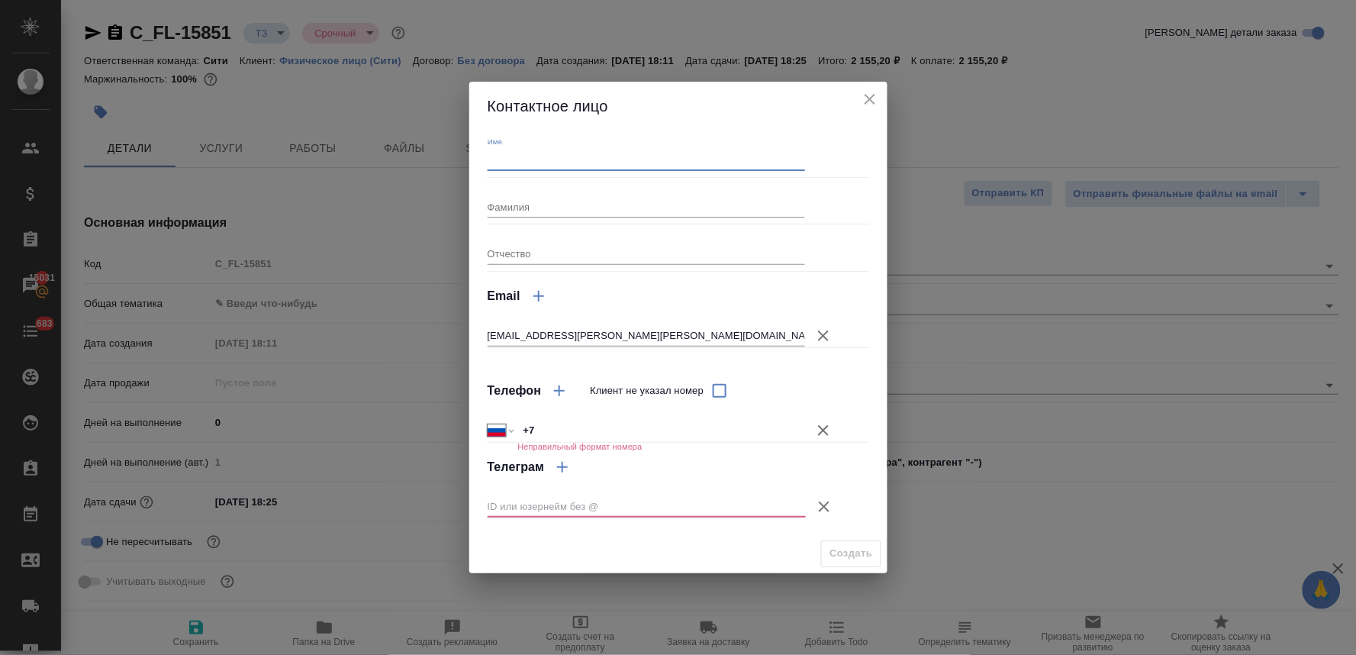
click at [591, 153] on input "Имя" at bounding box center [647, 159] width 318 height 21
click at [547, 204] on input "Фамилия" at bounding box center [647, 206] width 318 height 21
click at [572, 432] on input "+7" at bounding box center [661, 430] width 286 height 22
drag, startPoint x: 563, startPoint y: 432, endPoint x: 497, endPoint y: 435, distance: 65.7
click at [515, 433] on div "Международный Австралия Австрия Азербайджан Албания Алжир Американское Самоа Ан…" at bounding box center [647, 430] width 318 height 24
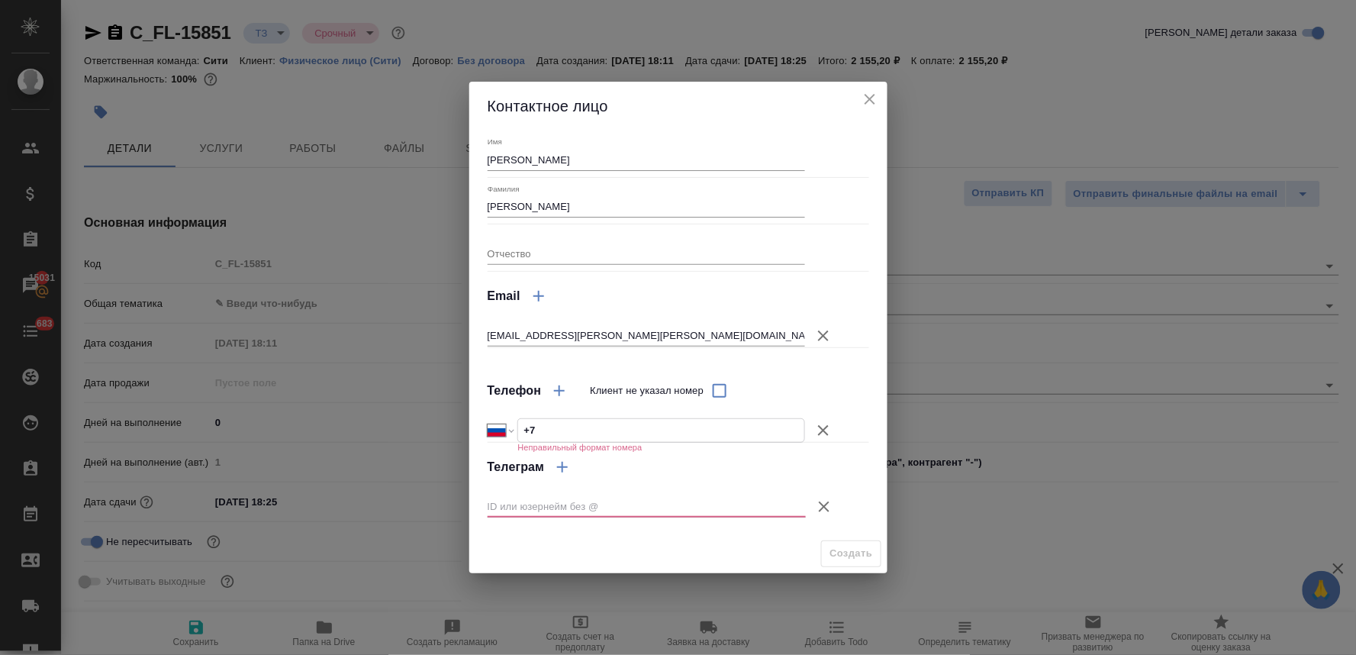
paste input "49536355271133"
click at [829, 428] on icon "button" at bounding box center [823, 430] width 18 height 18
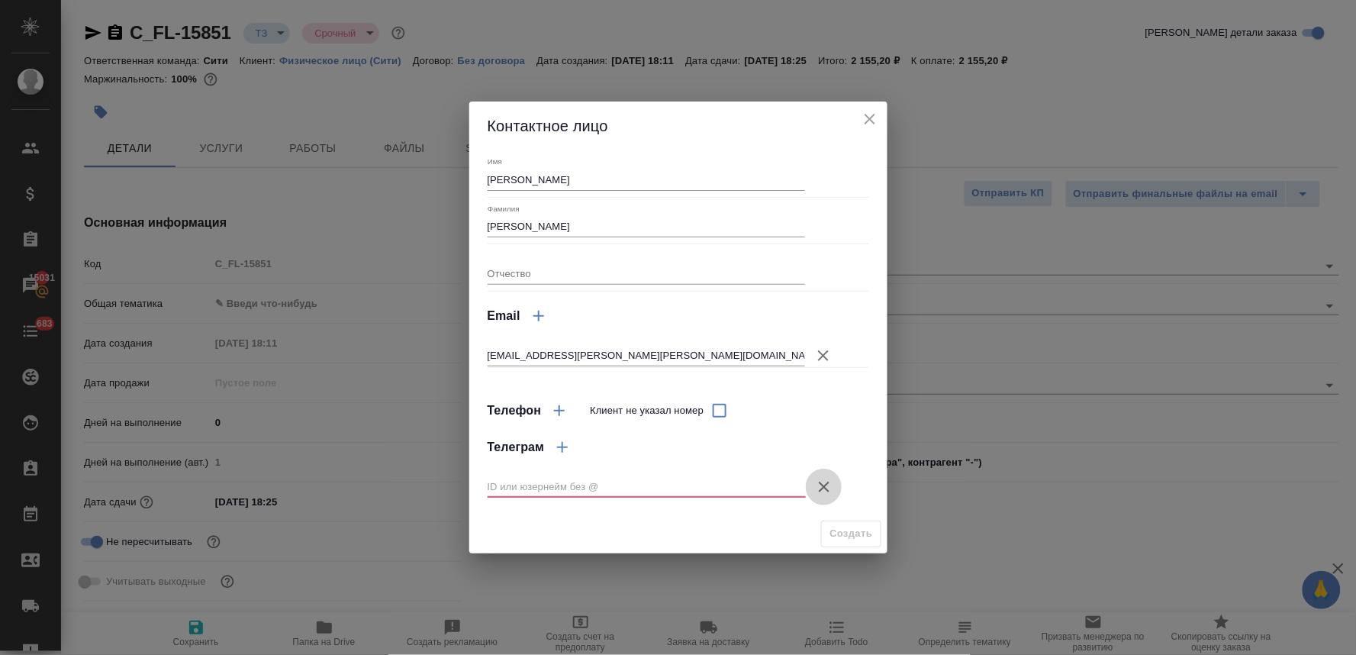
click at [824, 487] on icon "button" at bounding box center [824, 487] width 11 height 11
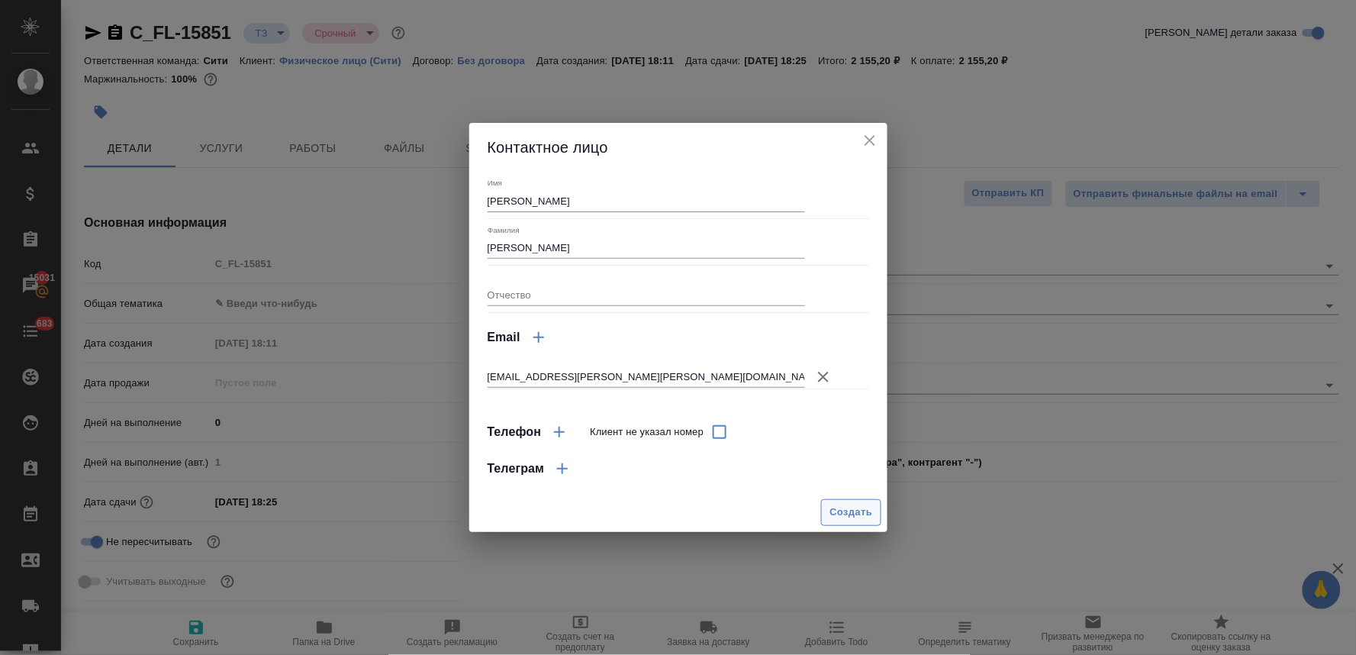
click at [859, 513] on span "Создать" at bounding box center [851, 513] width 43 height 18
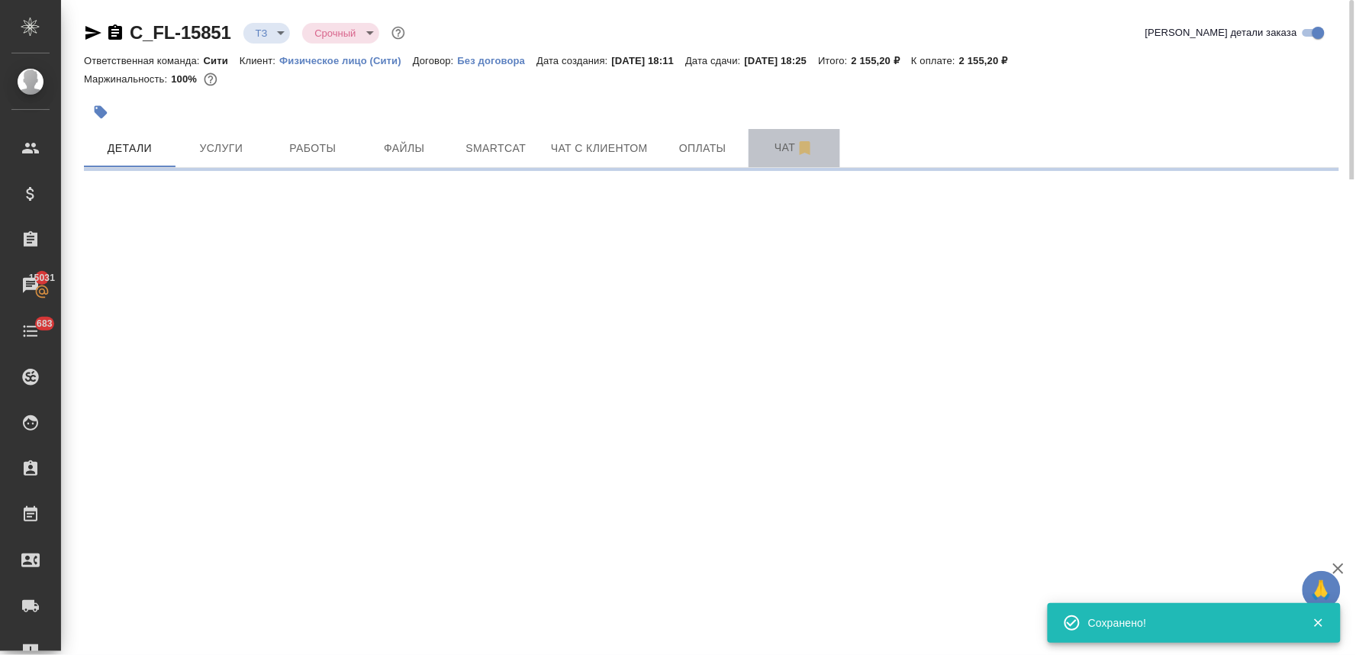
click at [775, 148] on span "Чат" at bounding box center [794, 147] width 73 height 19
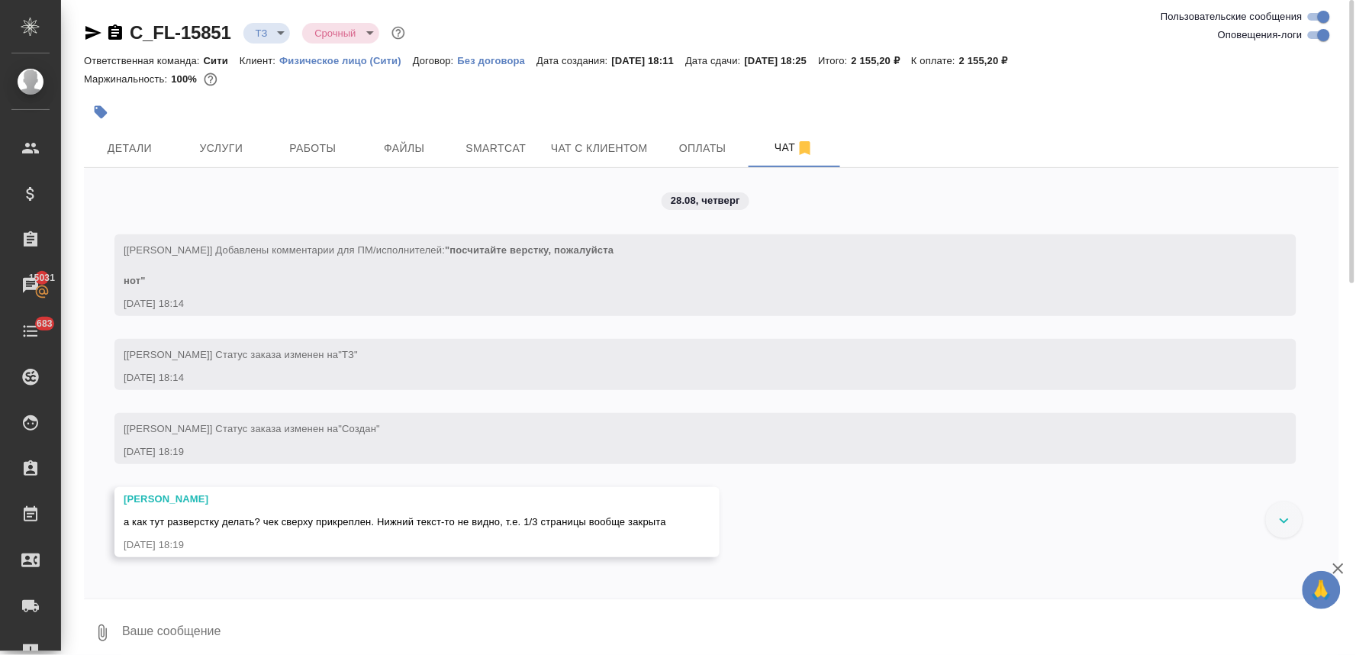
click at [260, 627] on textarea at bounding box center [730, 633] width 1219 height 52
click at [232, 629] on textarea at bounding box center [730, 633] width 1219 height 52
click at [192, 608] on textarea at bounding box center [730, 633] width 1219 height 52
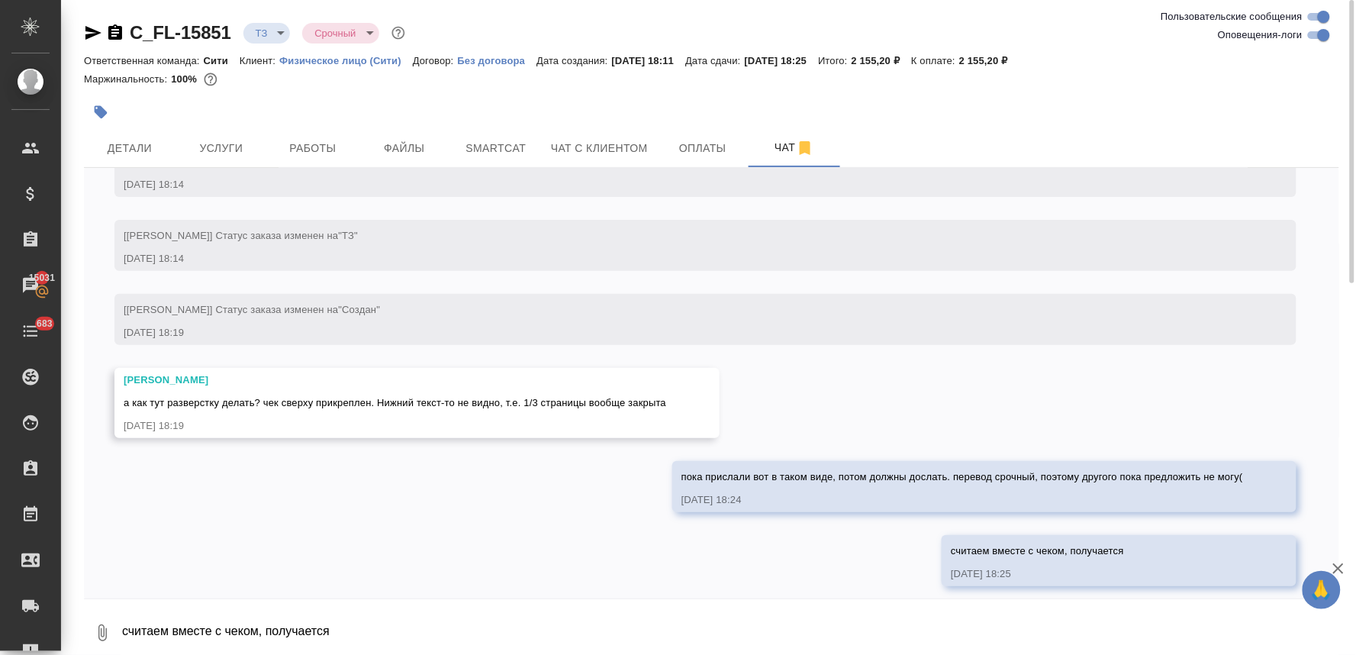
scroll to position [128, 0]
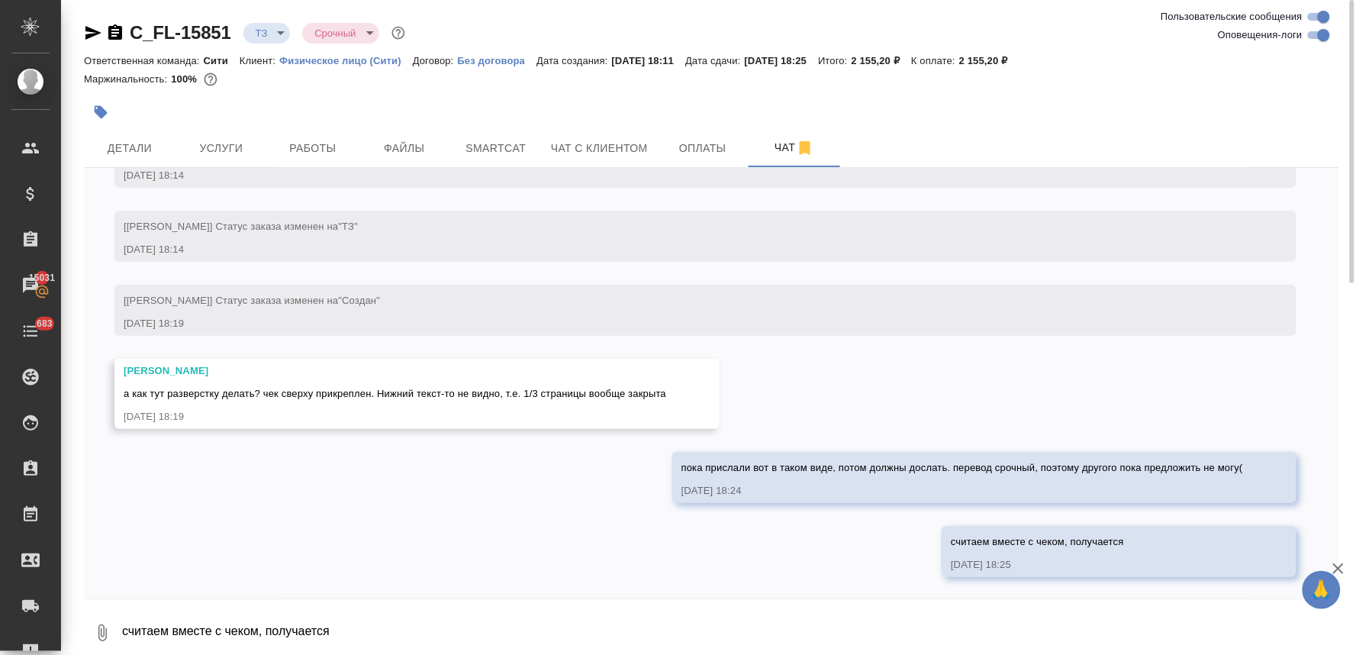
click at [443, 530] on div "28.08, четверг [Лямина Надежда] Добавлены комментарии для ПМ/исполнителей: "пос…" at bounding box center [712, 383] width 1256 height 430
click at [378, 145] on span "Файлы" at bounding box center [404, 148] width 73 height 19
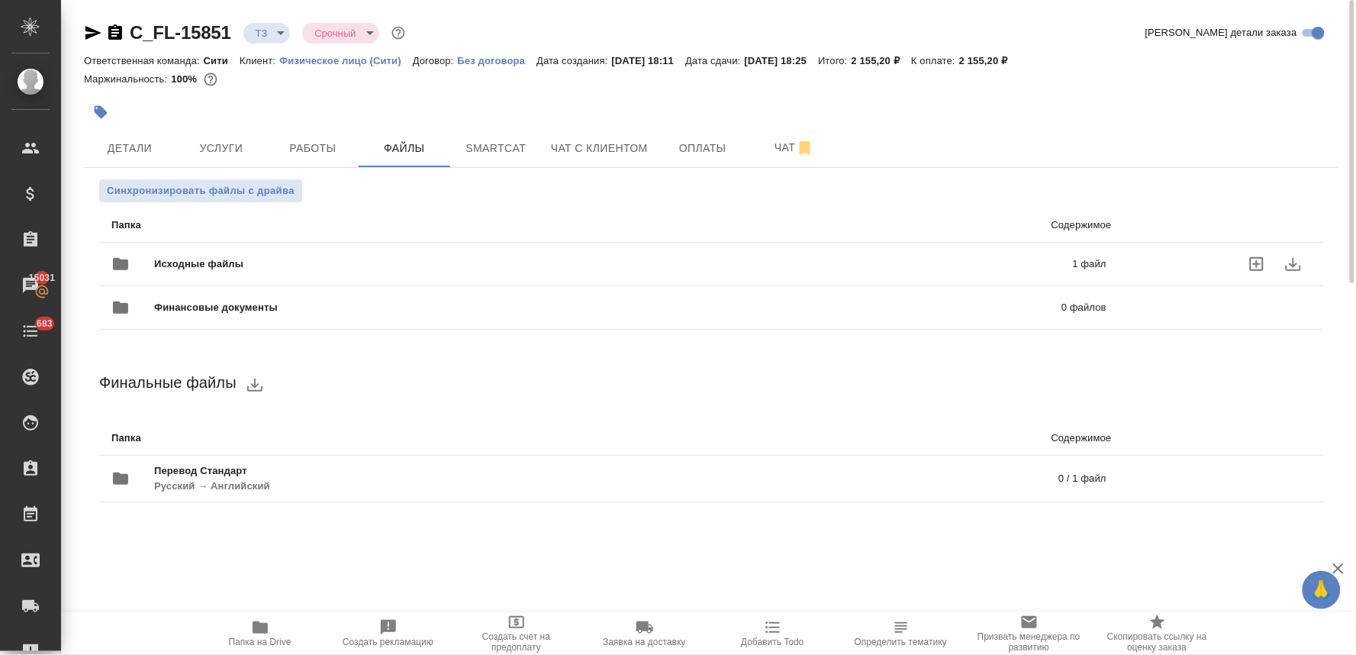
click at [1256, 265] on icon "uploadFiles" at bounding box center [1257, 264] width 18 height 18
click at [0, 0] on input "uploadFiles" at bounding box center [0, 0] width 0 height 0
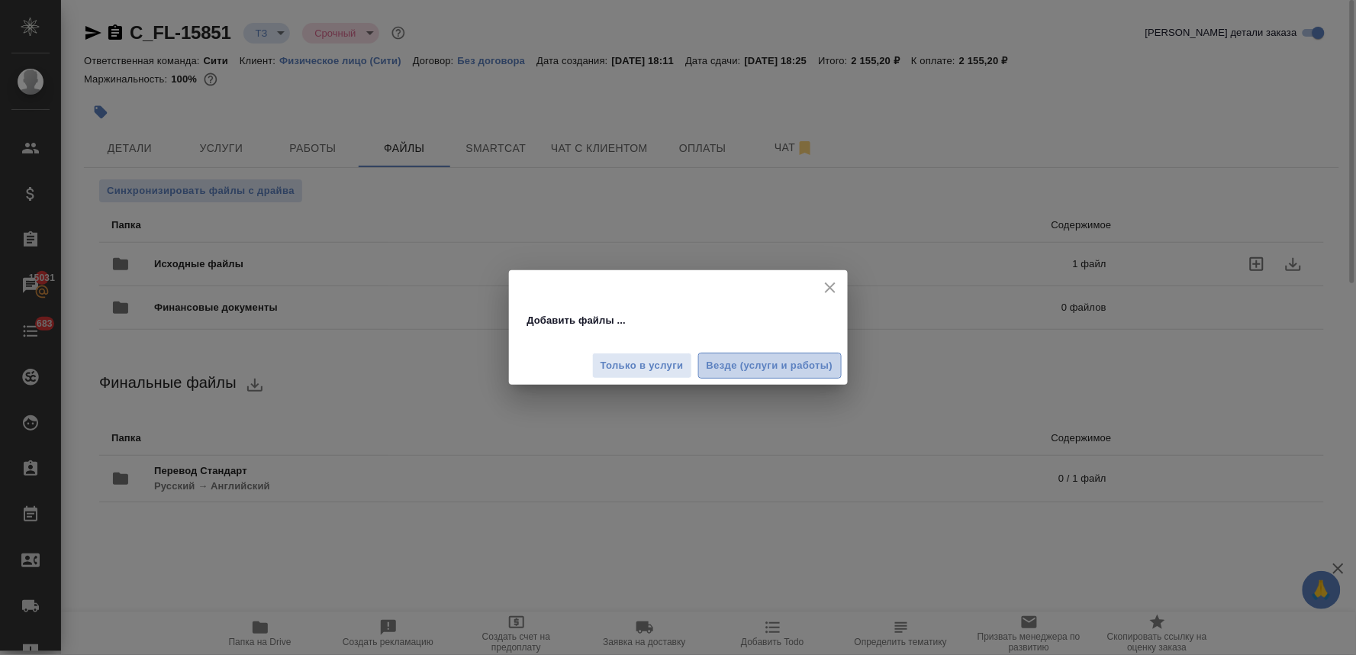
click at [814, 367] on span "Везде (услуги и работы)" at bounding box center [770, 366] width 127 height 18
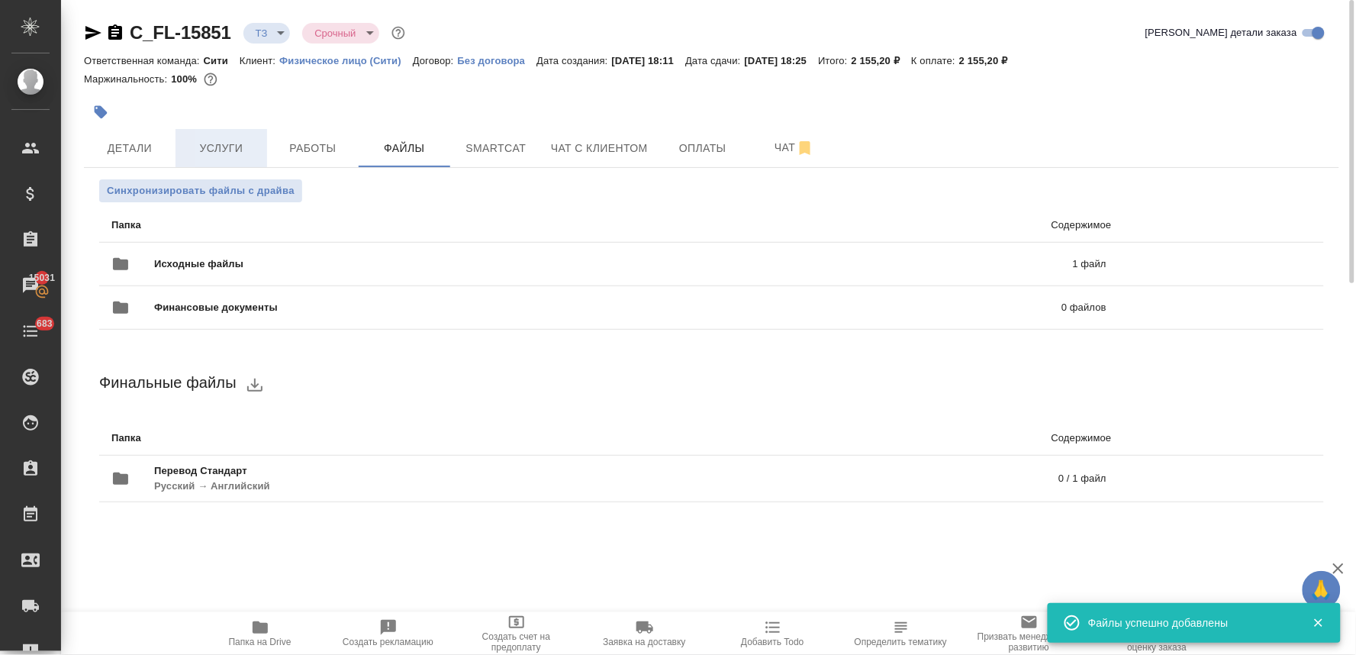
click at [219, 154] on span "Услуги" at bounding box center [221, 148] width 73 height 19
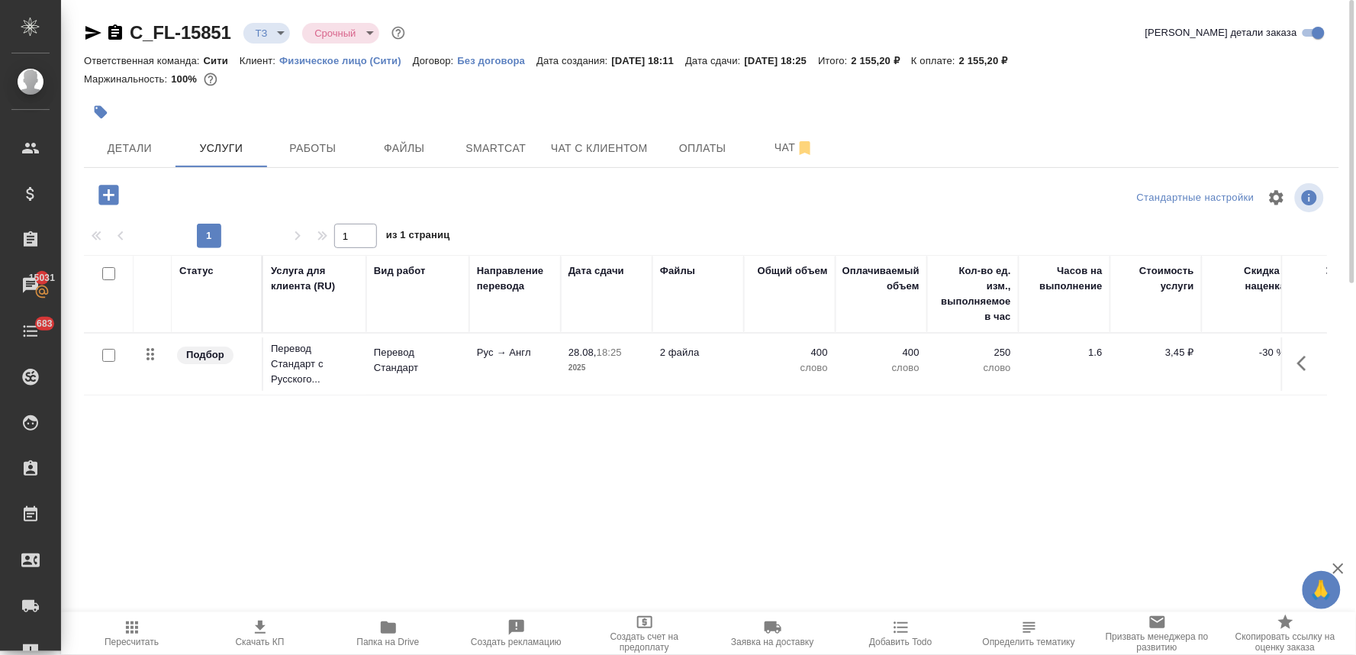
click at [1253, 143] on div "Детали Услуги Работы Файлы Smartcat Чат с клиентом Оплаты Чат" at bounding box center [712, 148] width 1256 height 38
click at [821, 346] on p "400" at bounding box center [790, 352] width 76 height 15
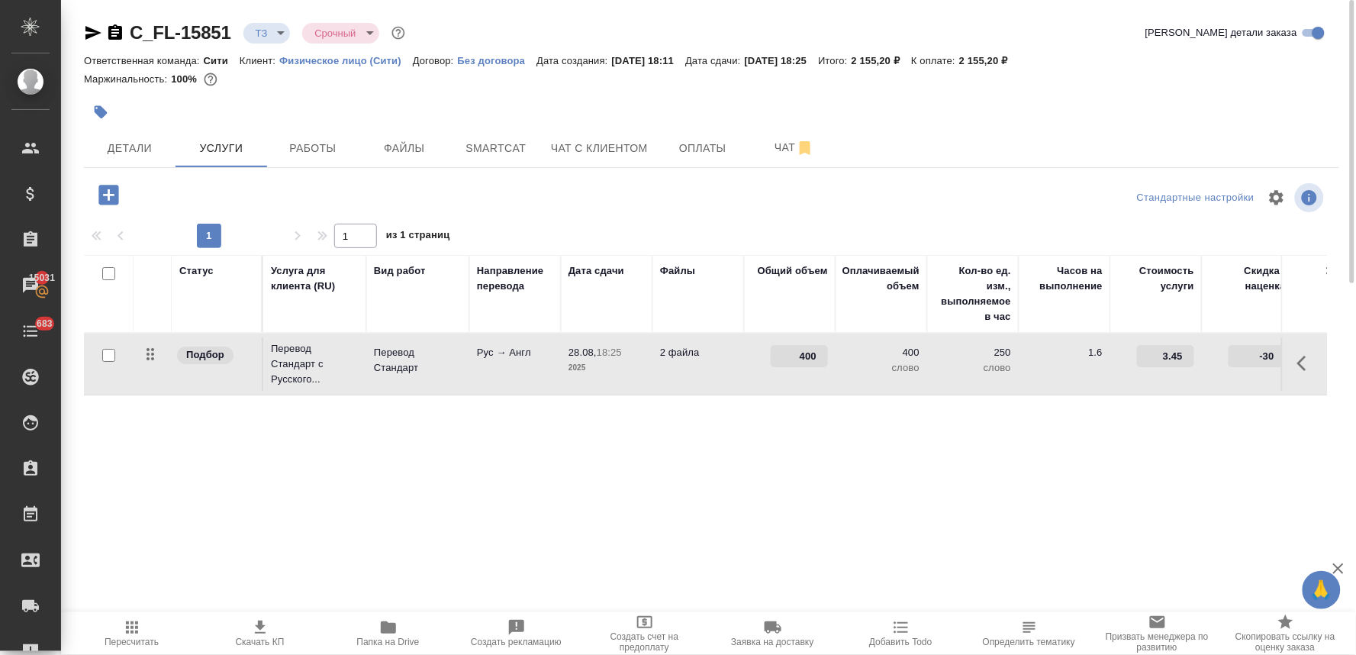
click at [801, 352] on input "400" at bounding box center [799, 356] width 57 height 22
click at [862, 463] on div "Статус Услуга для клиента (RU) Вид работ Направление перевода Дата сдачи Файлы …" at bounding box center [705, 419] width 1243 height 328
click at [203, 185] on span "Сохранить и пересчитать" at bounding box center [216, 194] width 133 height 18
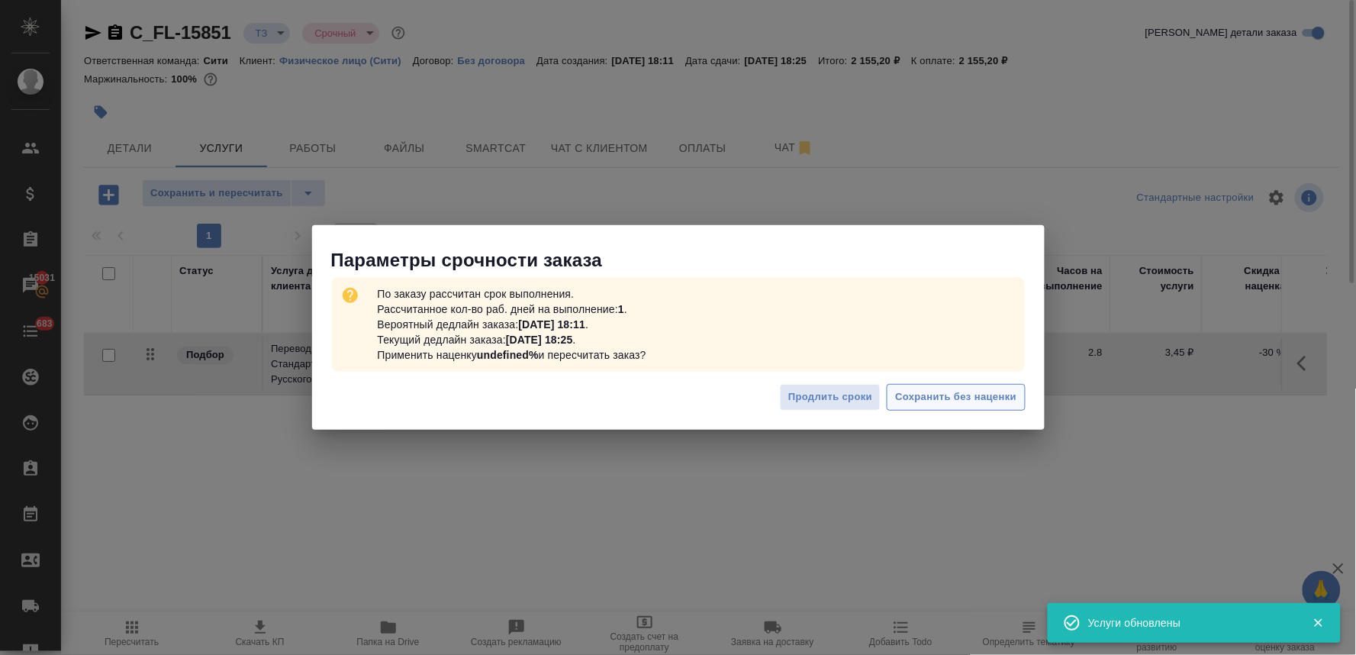
click at [958, 391] on span "Сохранить без наценки" at bounding box center [955, 398] width 121 height 18
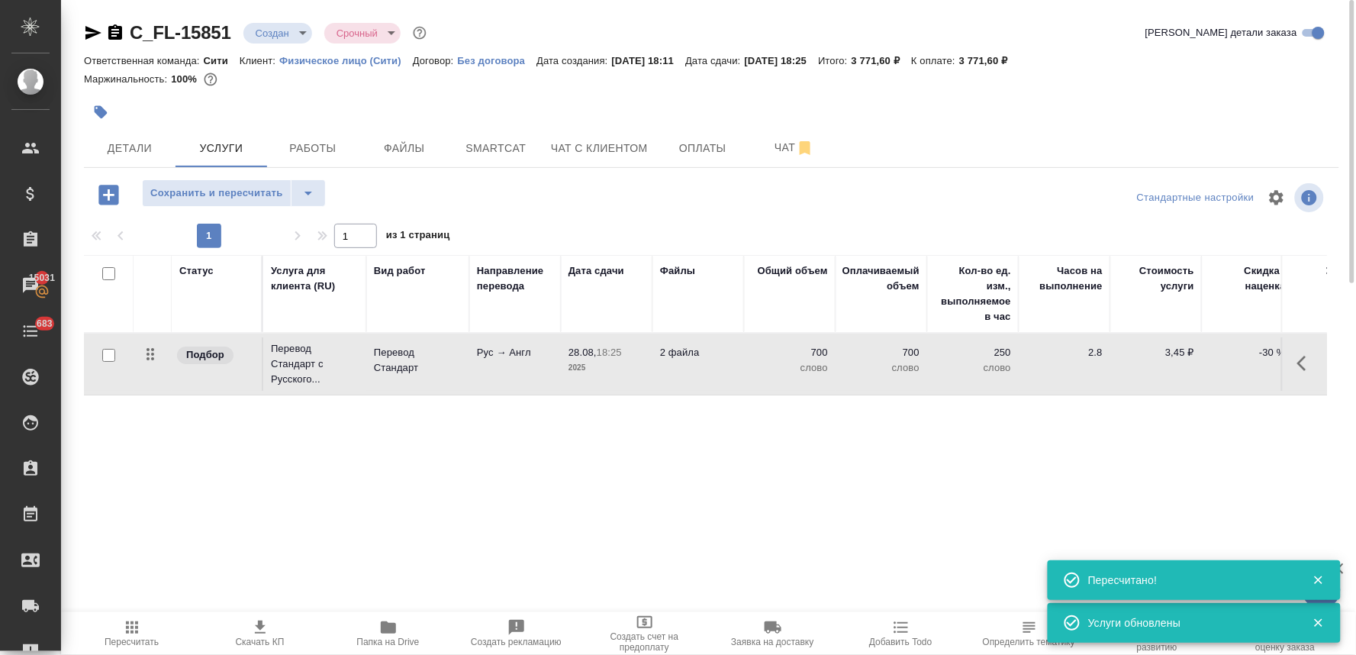
click at [103, 195] on icon "button" at bounding box center [108, 195] width 27 height 27
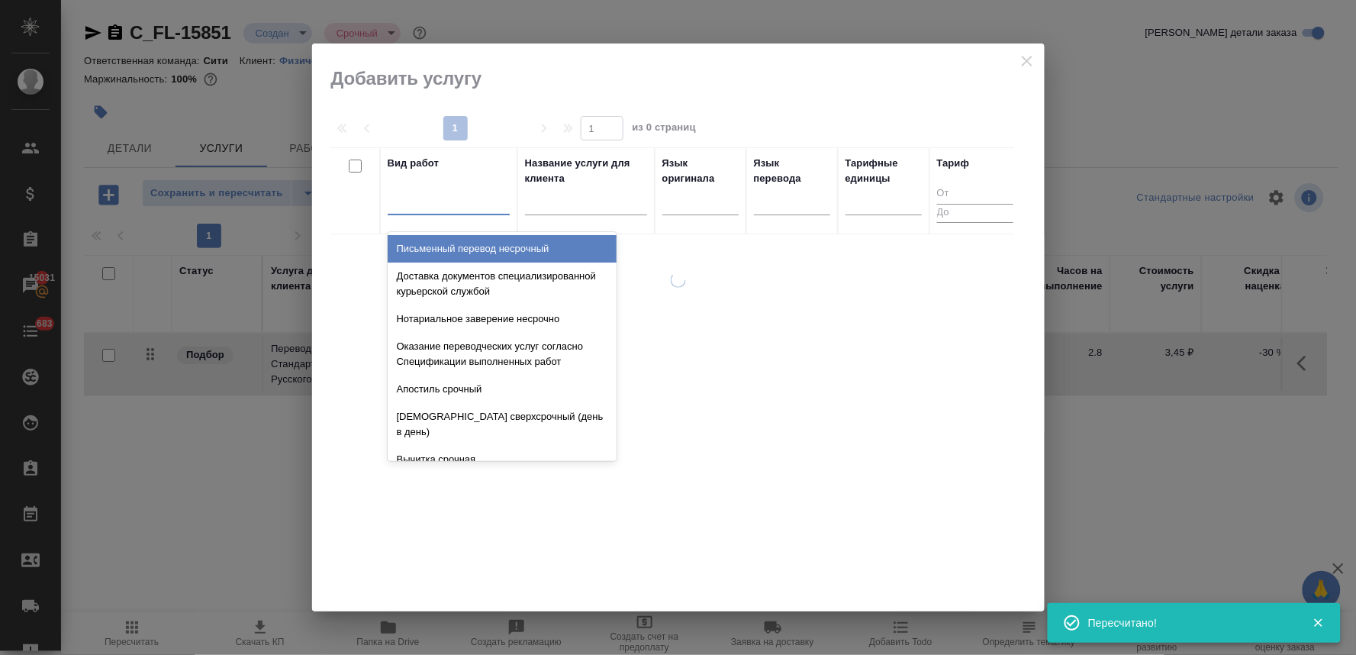
click at [437, 211] on div at bounding box center [449, 200] width 122 height 22
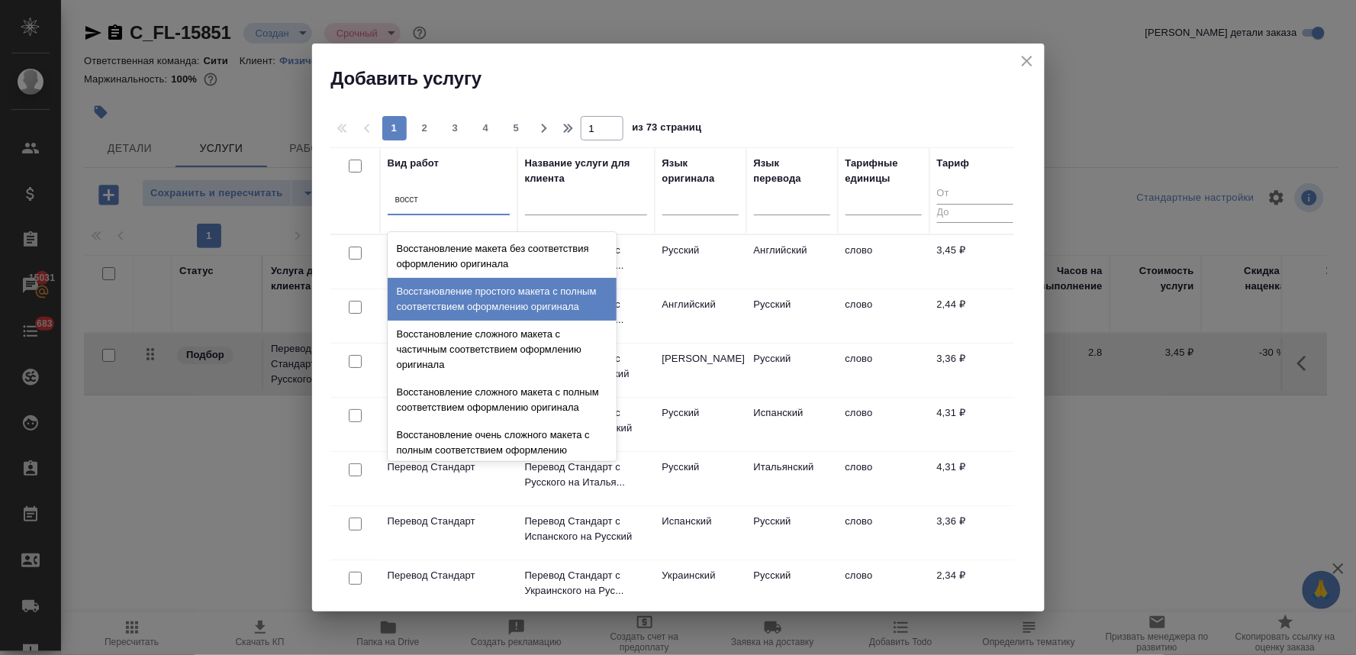
scroll to position [85, 0]
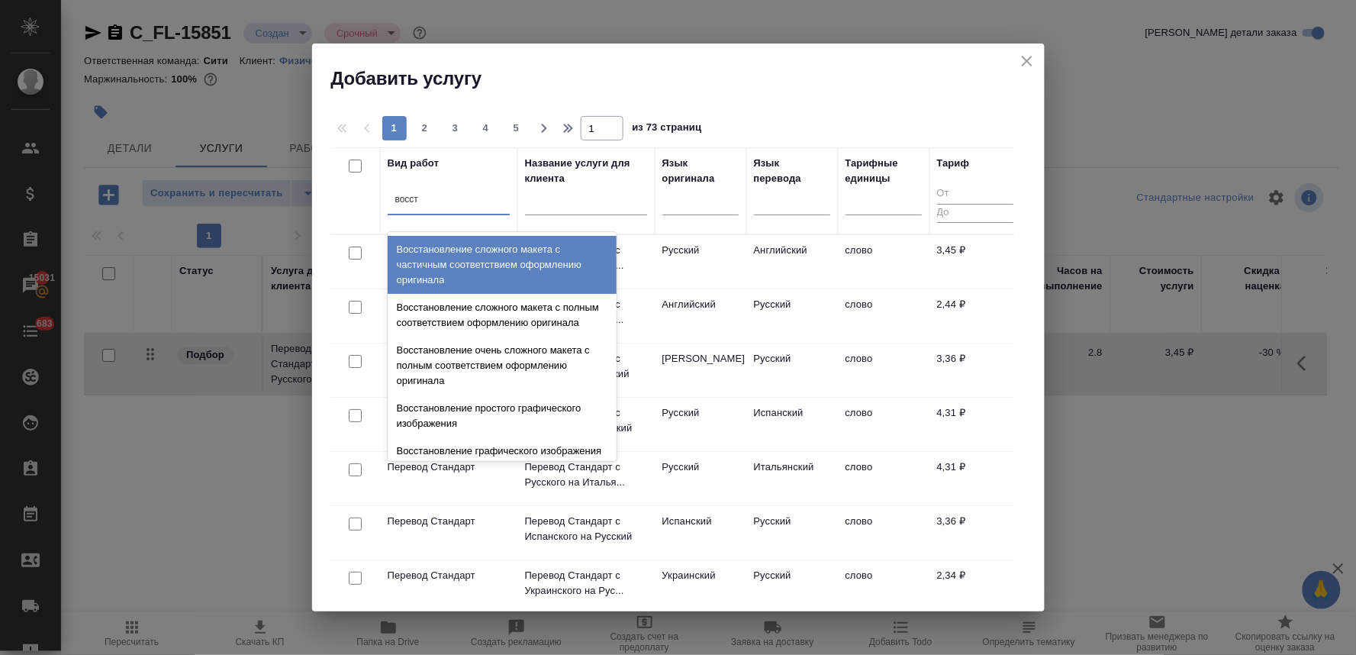
click at [504, 280] on div "Восстановление сложного макета с частичным соответствием оформлению оригинала" at bounding box center [502, 265] width 229 height 58
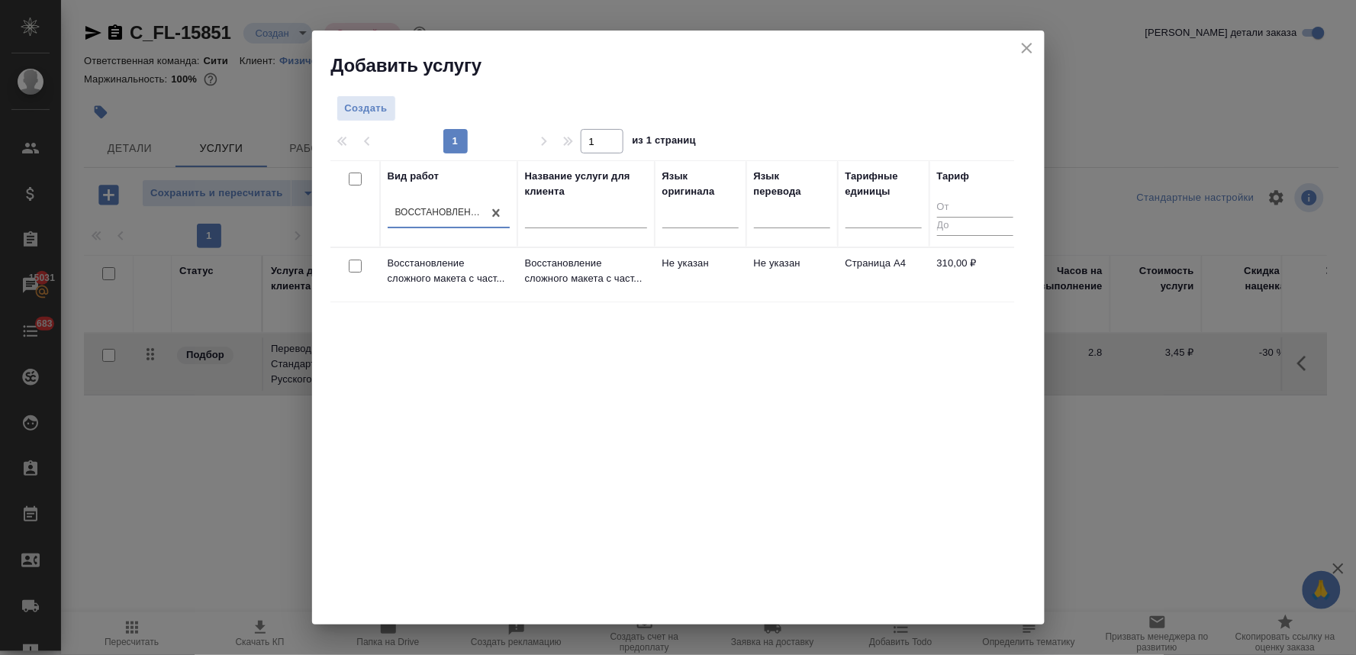
click at [353, 266] on input "checkbox" at bounding box center [355, 266] width 13 height 13
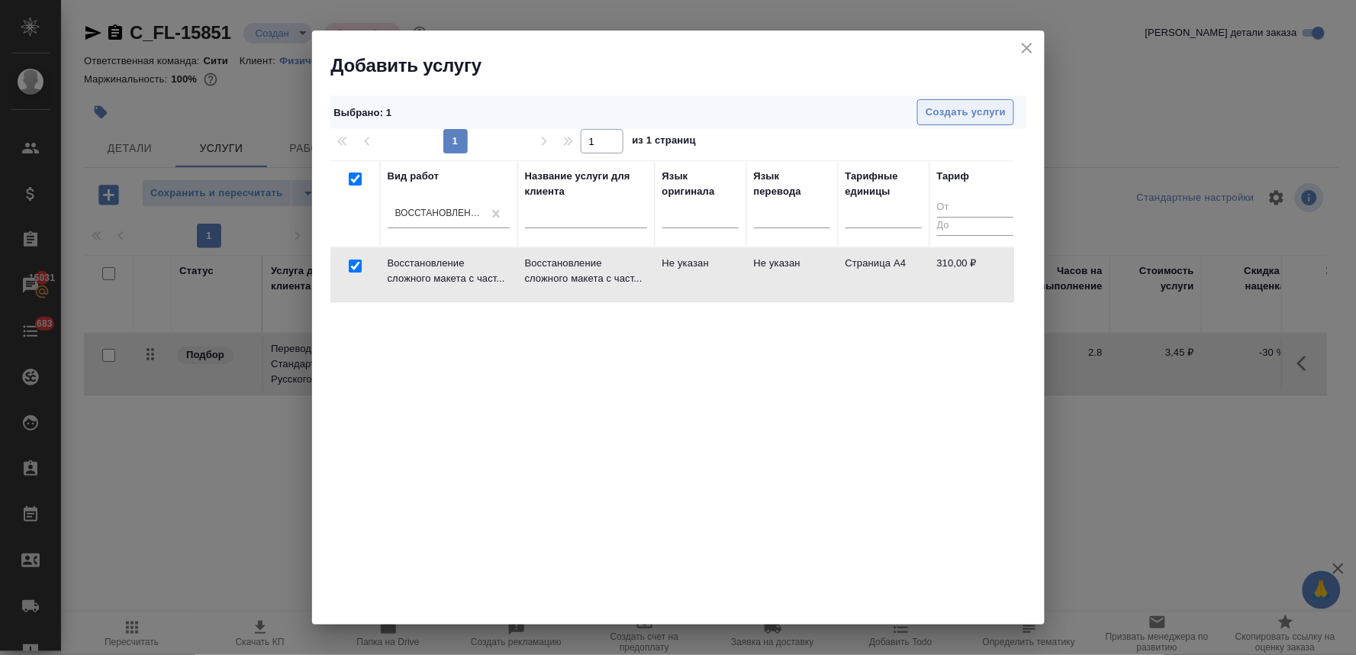
click at [960, 118] on span "Создать услуги" at bounding box center [966, 113] width 80 height 18
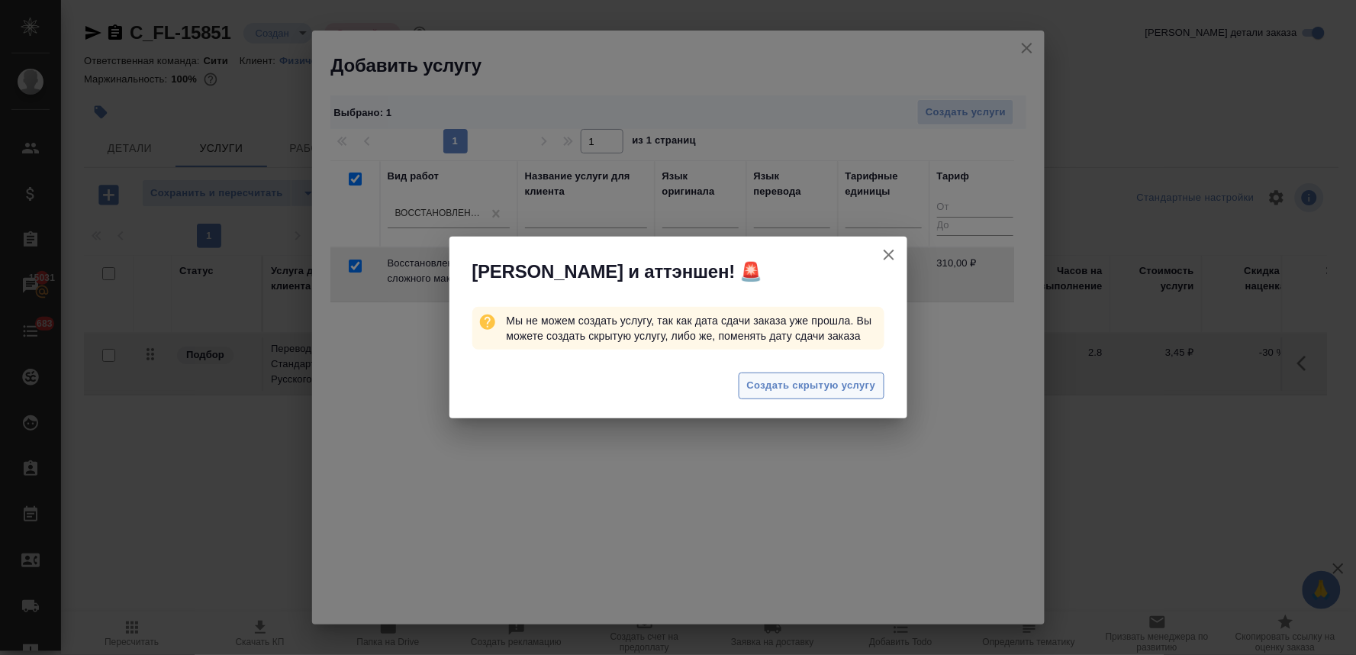
click at [782, 392] on span "Создать скрытую услугу" at bounding box center [811, 386] width 129 height 18
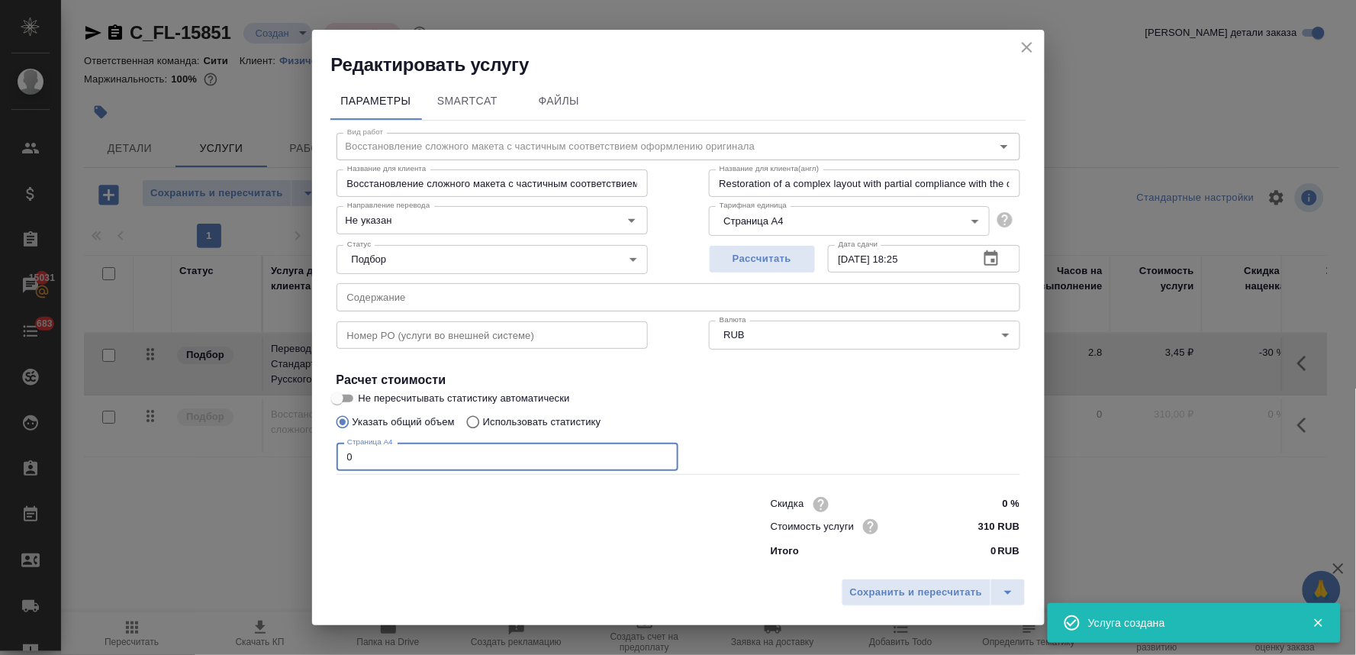
drag, startPoint x: 388, startPoint y: 462, endPoint x: 301, endPoint y: 466, distance: 87.1
click at [301, 466] on div "Редактировать услугу Параметры SmartCat Файлы Вид работ Восстановление сложного…" at bounding box center [678, 327] width 1356 height 655
click at [882, 588] on span "Сохранить и пересчитать" at bounding box center [916, 593] width 133 height 18
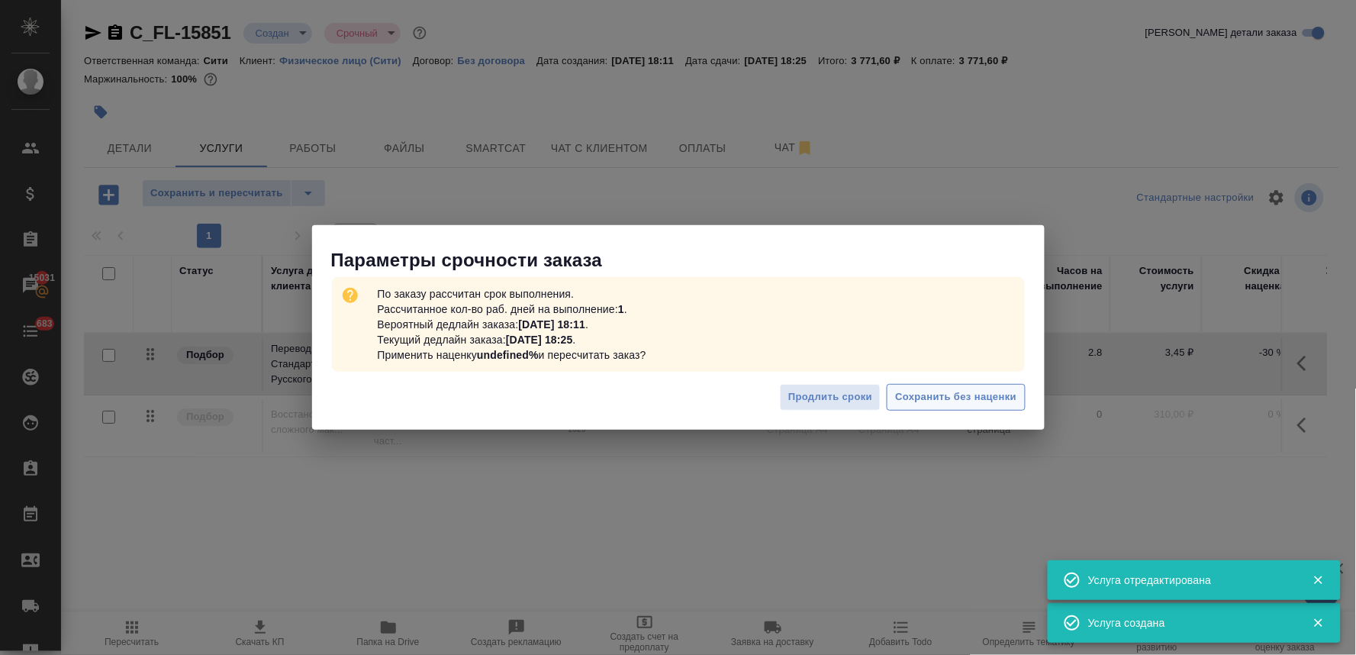
click at [977, 401] on span "Сохранить без наценки" at bounding box center [955, 398] width 121 height 18
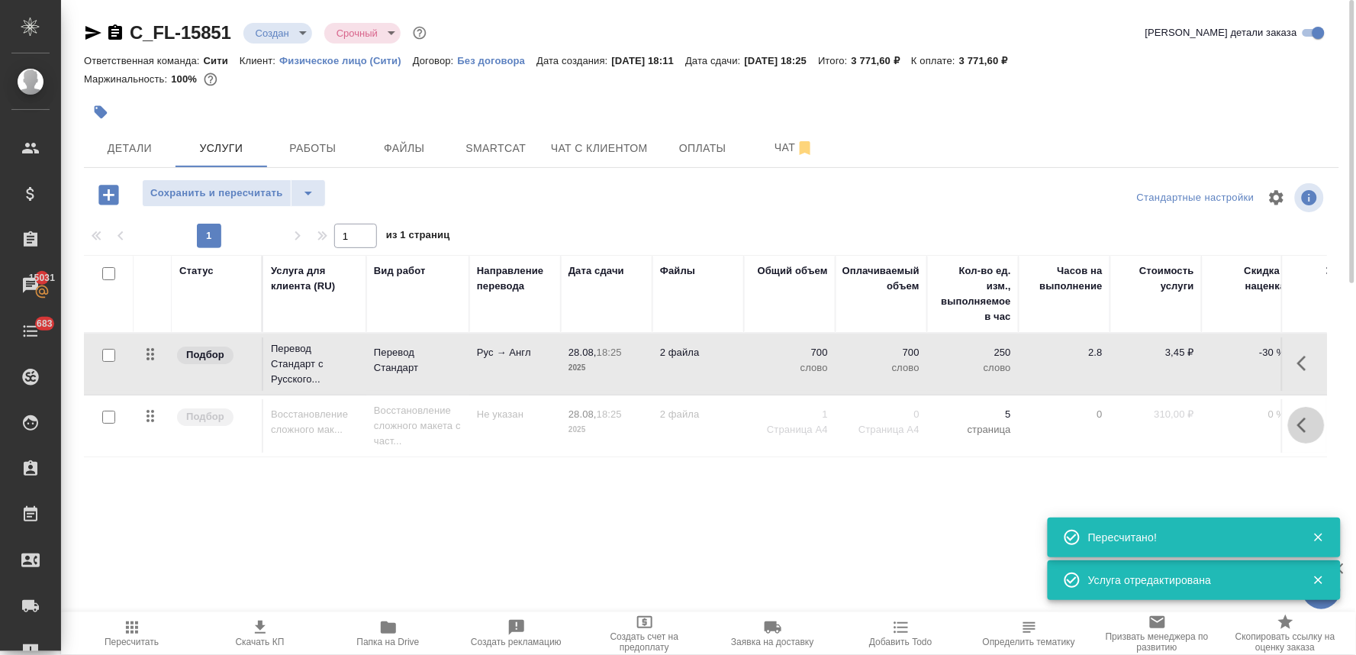
click at [1309, 424] on icon "button" at bounding box center [1307, 425] width 18 height 18
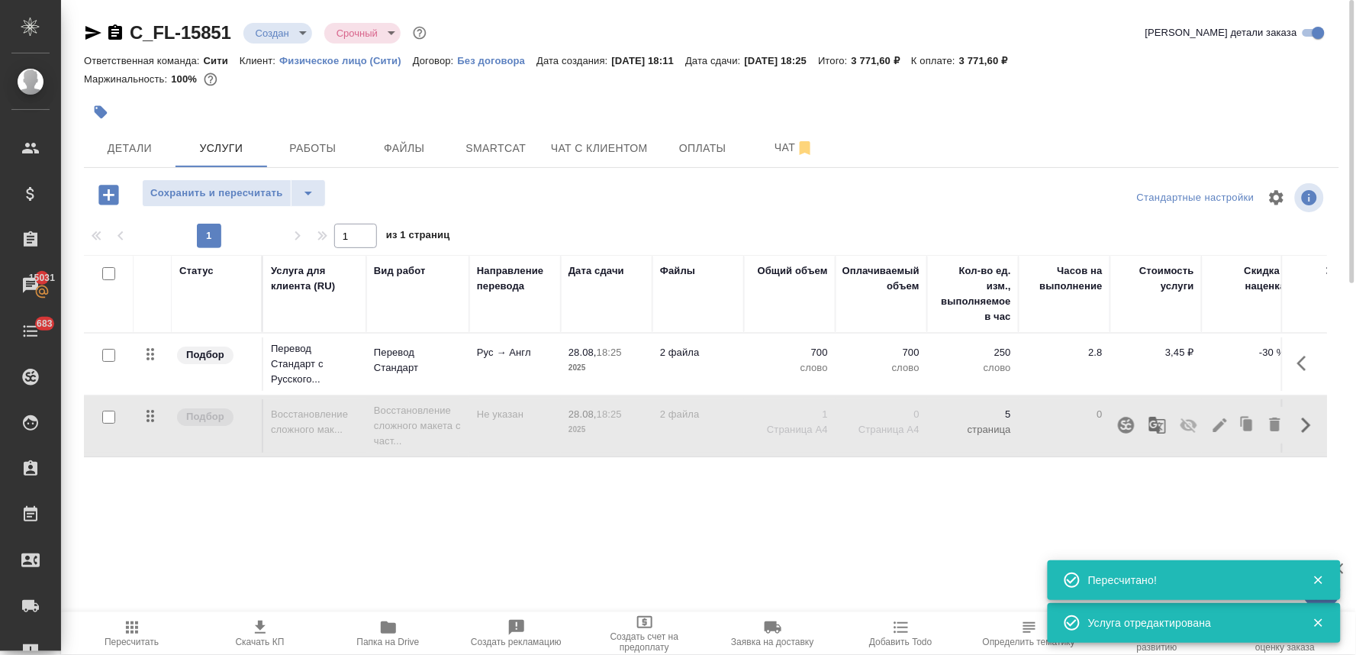
click at [1188, 426] on icon "button" at bounding box center [1189, 425] width 17 height 15
click at [111, 189] on icon "button" at bounding box center [108, 195] width 20 height 20
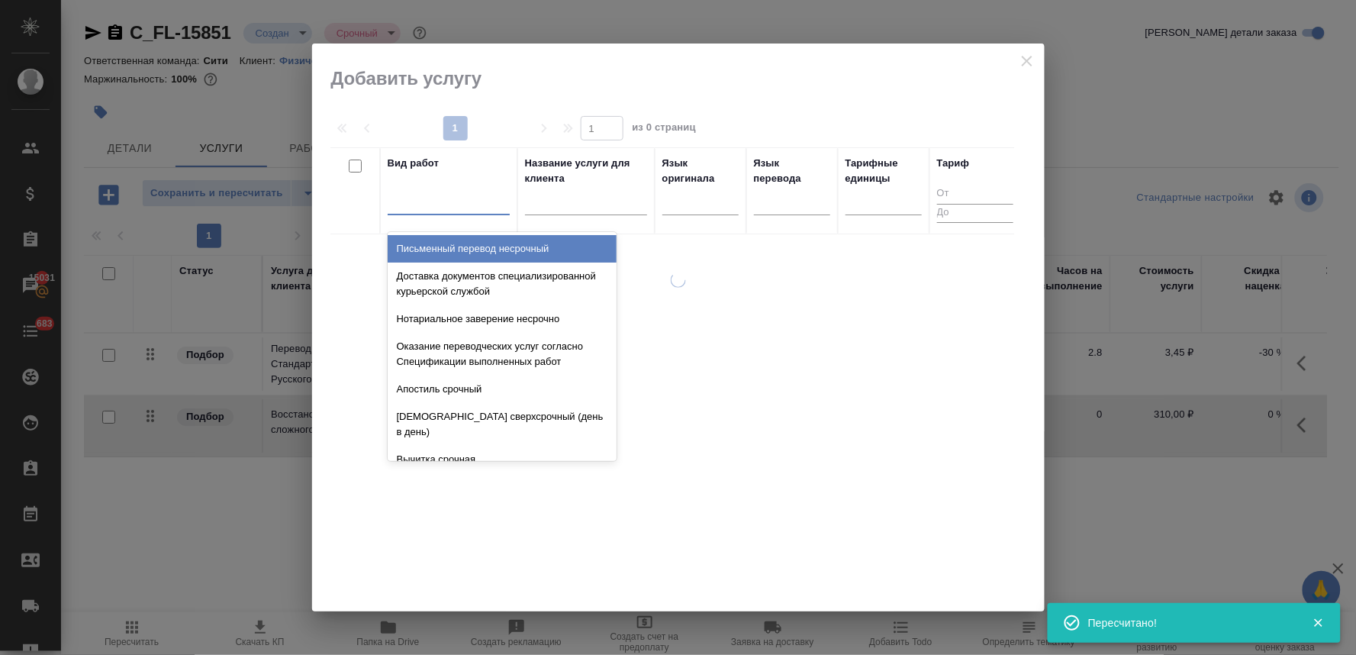
click at [470, 202] on div at bounding box center [449, 200] width 122 height 22
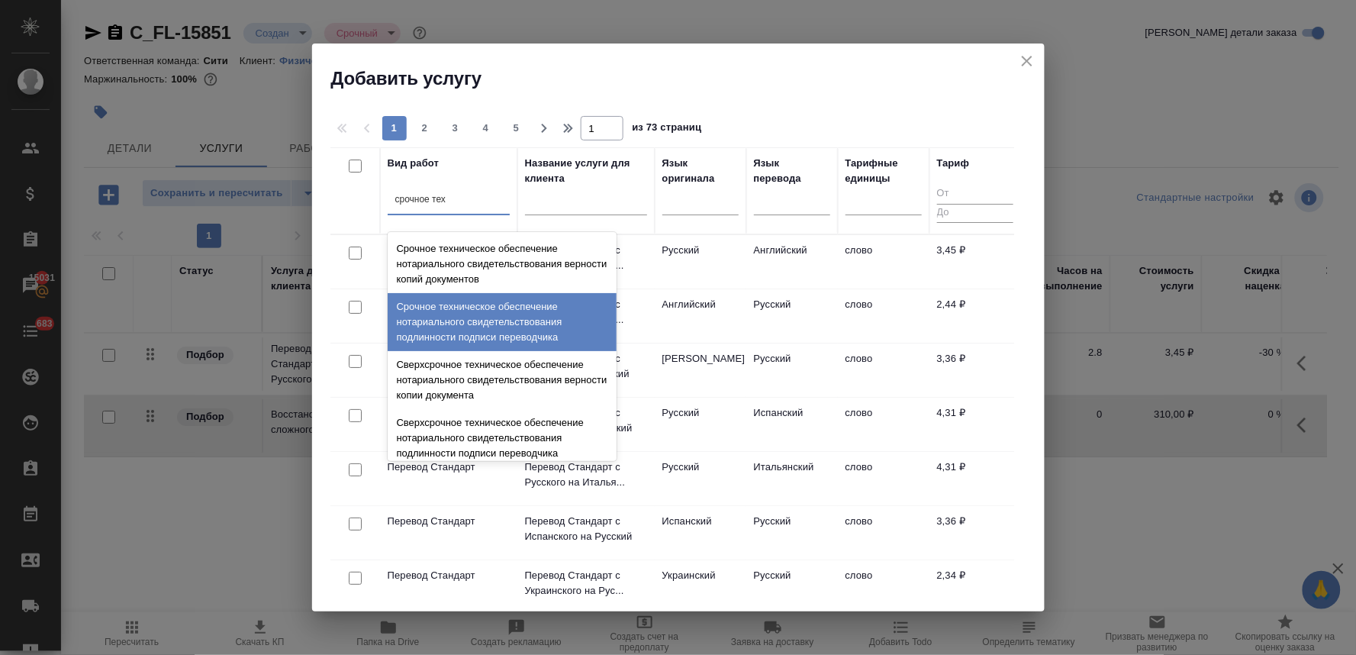
click at [502, 328] on div "Срочное техническое обеспечение нотариального свидетельствования подлинности по…" at bounding box center [502, 322] width 229 height 58
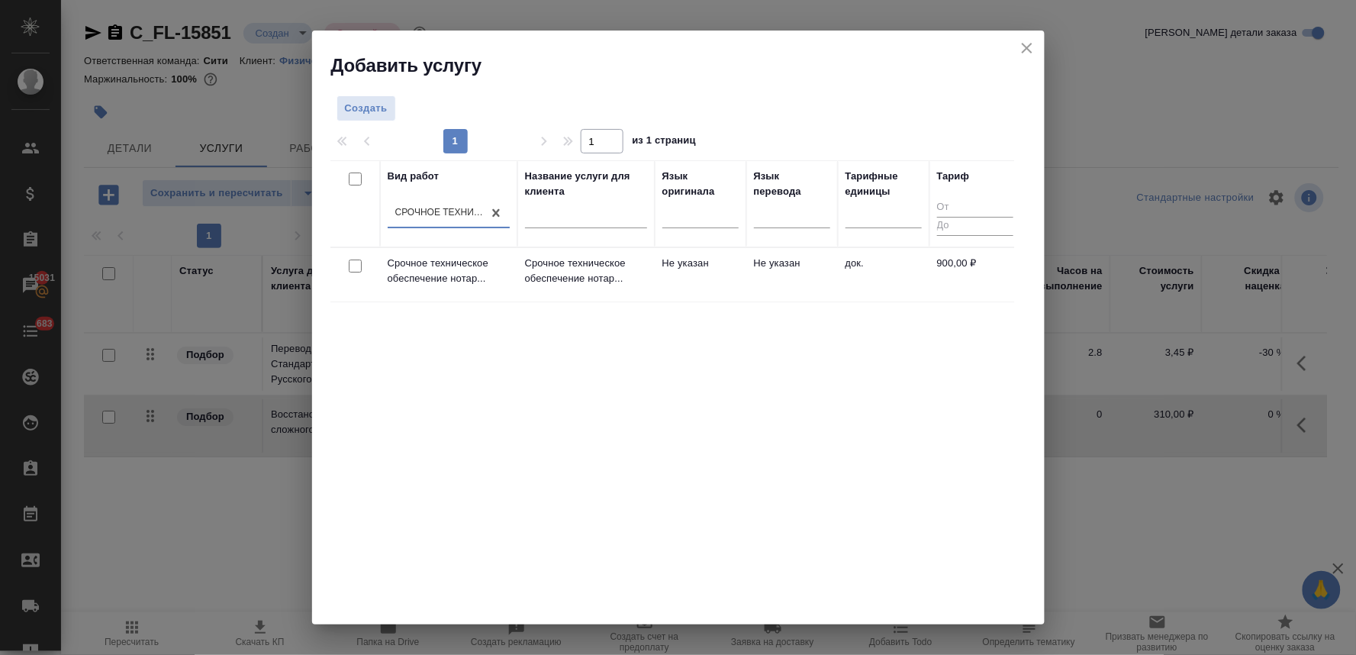
click at [353, 266] on input "checkbox" at bounding box center [355, 266] width 13 height 13
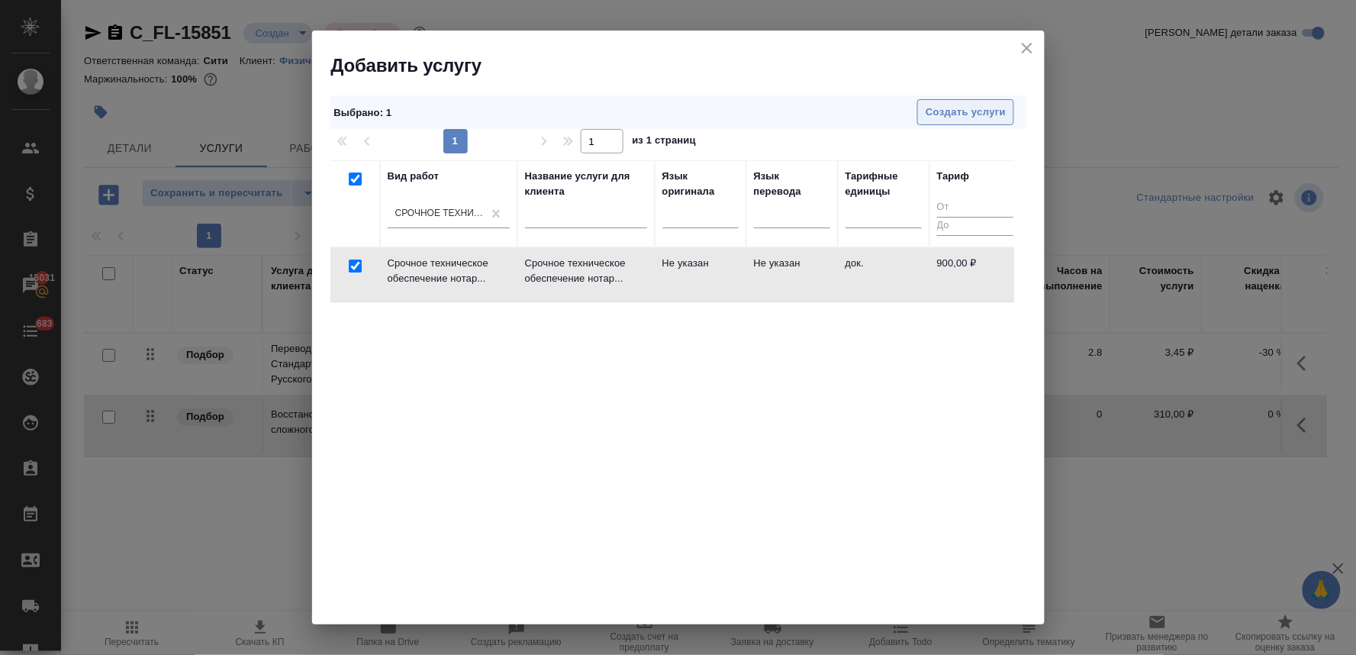
click at [950, 114] on span "Создать услуги" at bounding box center [966, 113] width 80 height 18
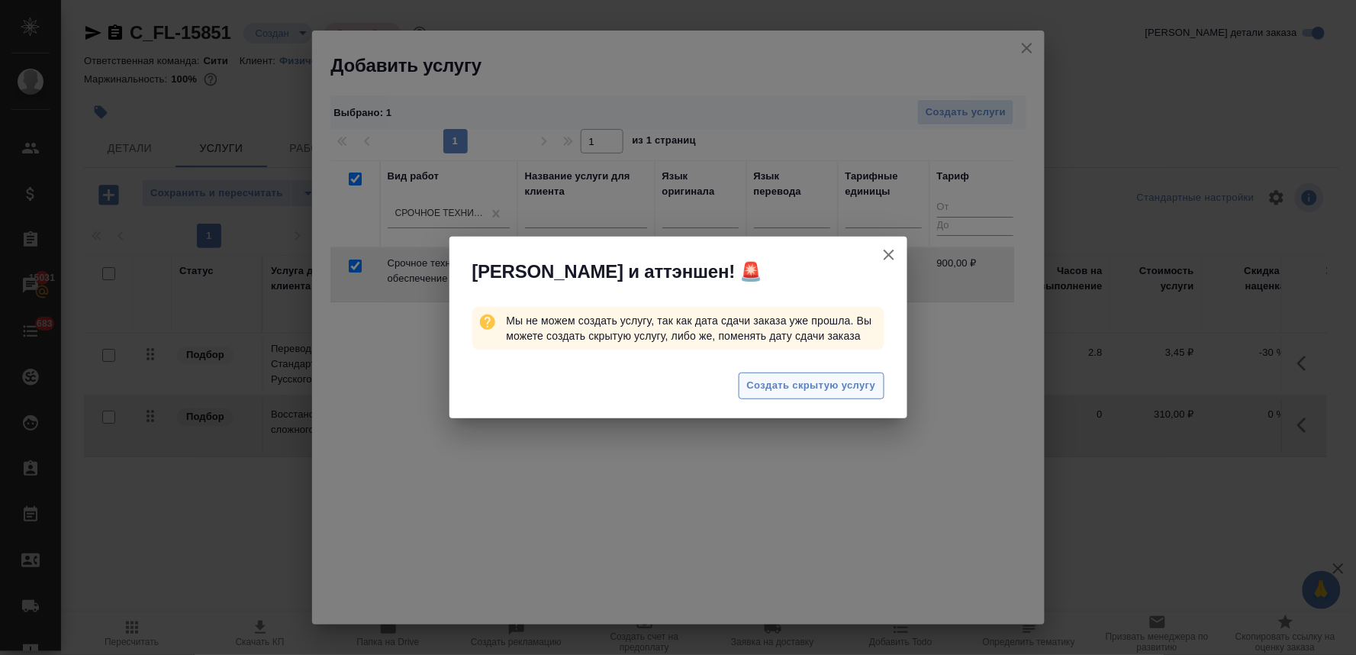
click at [804, 377] on span "Создать скрытую услугу" at bounding box center [811, 386] width 129 height 18
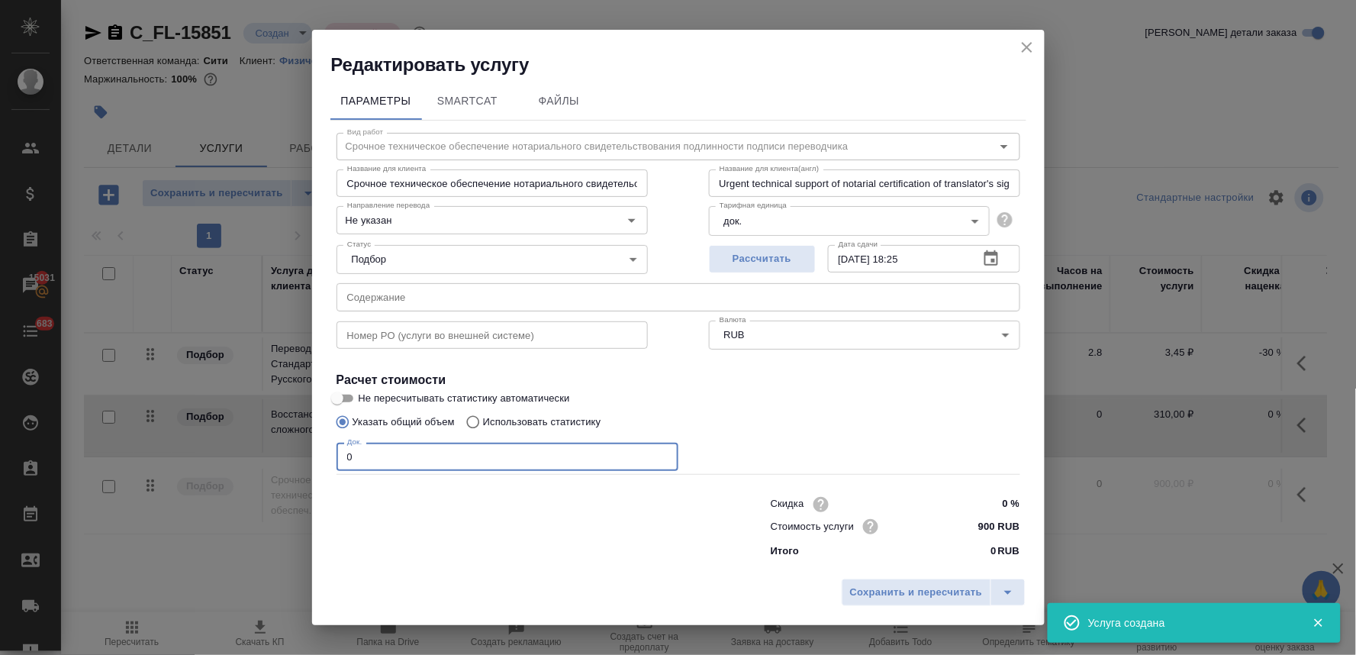
drag, startPoint x: 329, startPoint y: 461, endPoint x: 289, endPoint y: 459, distance: 40.5
click at [291, 459] on div "Редактировать услугу Параметры SmartCat Файлы Вид работ Срочное техническое обе…" at bounding box center [678, 327] width 1356 height 655
click at [921, 598] on span "Сохранить и пересчитать" at bounding box center [916, 593] width 133 height 18
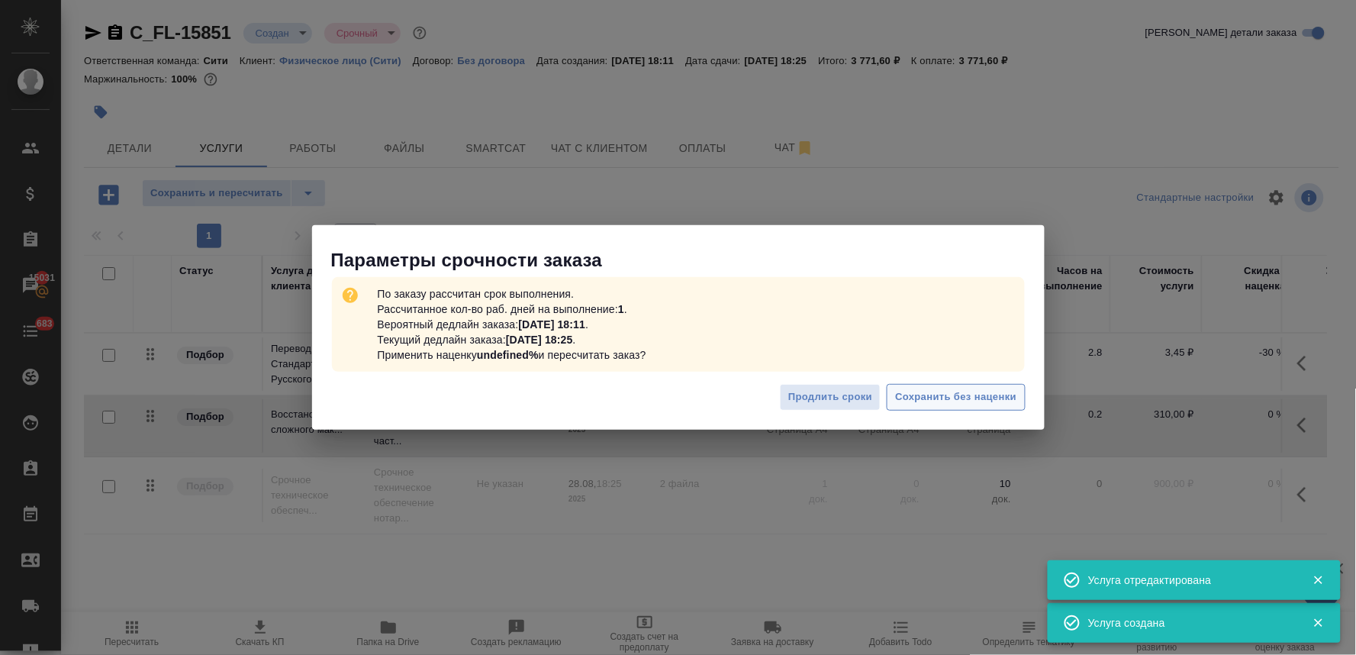
click at [977, 403] on span "Сохранить без наценки" at bounding box center [955, 398] width 121 height 18
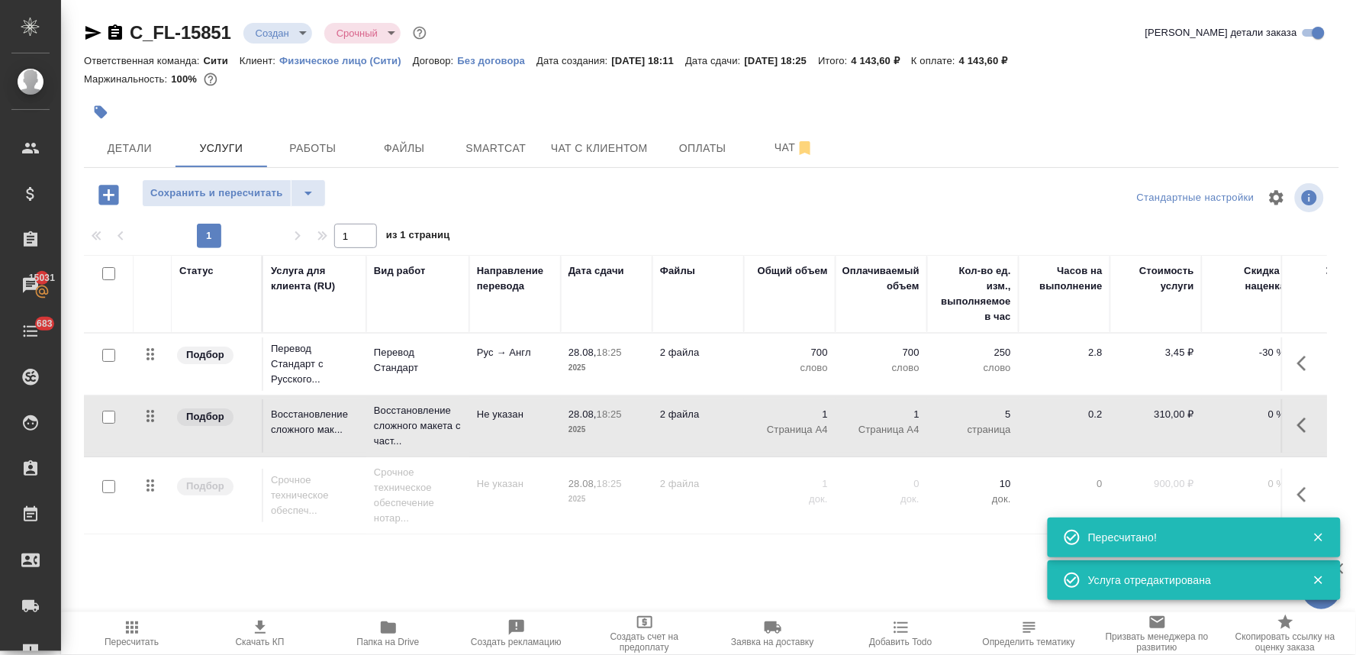
click at [1307, 496] on icon "button" at bounding box center [1307, 494] width 18 height 18
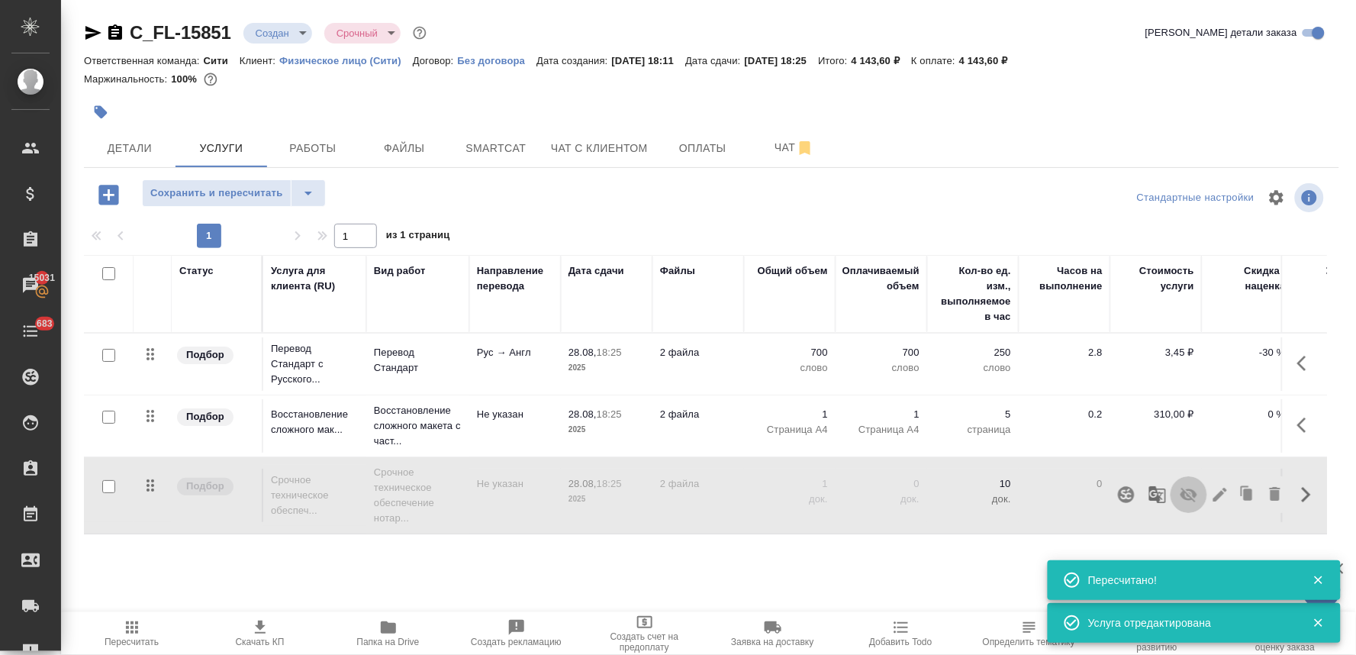
click at [1189, 490] on icon "button" at bounding box center [1189, 495] width 17 height 15
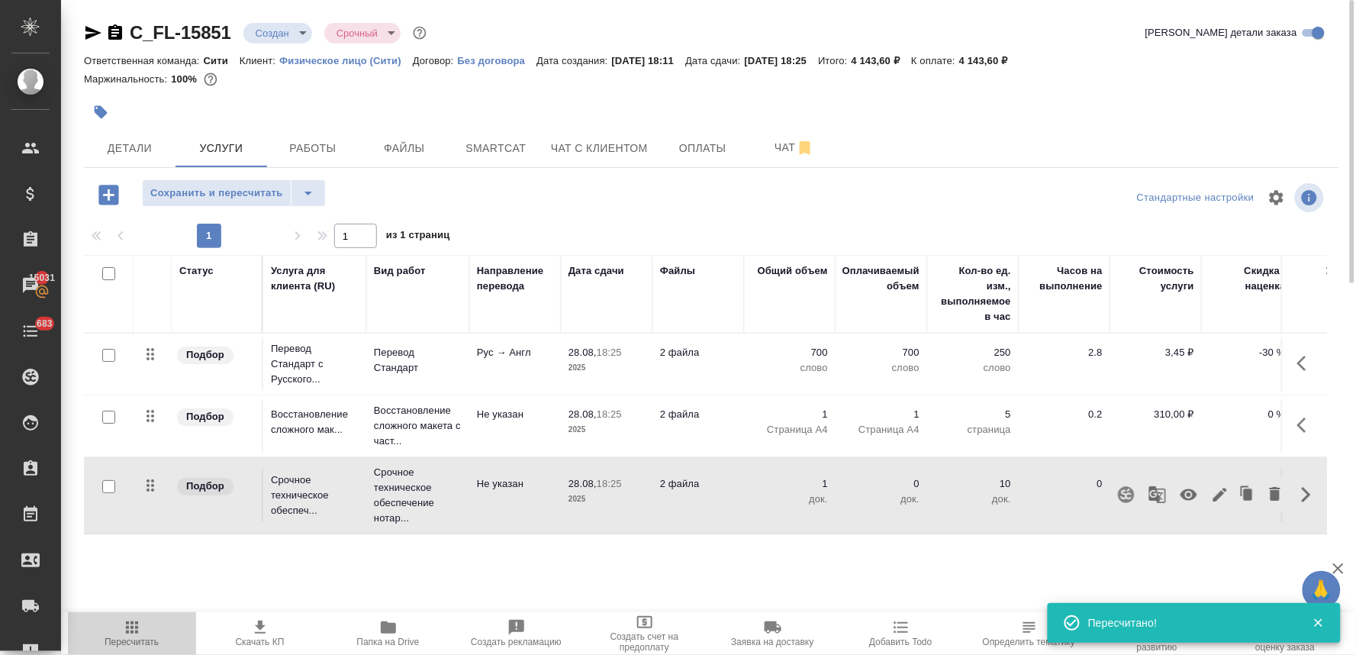
click at [142, 634] on span "Пересчитать" at bounding box center [132, 632] width 110 height 29
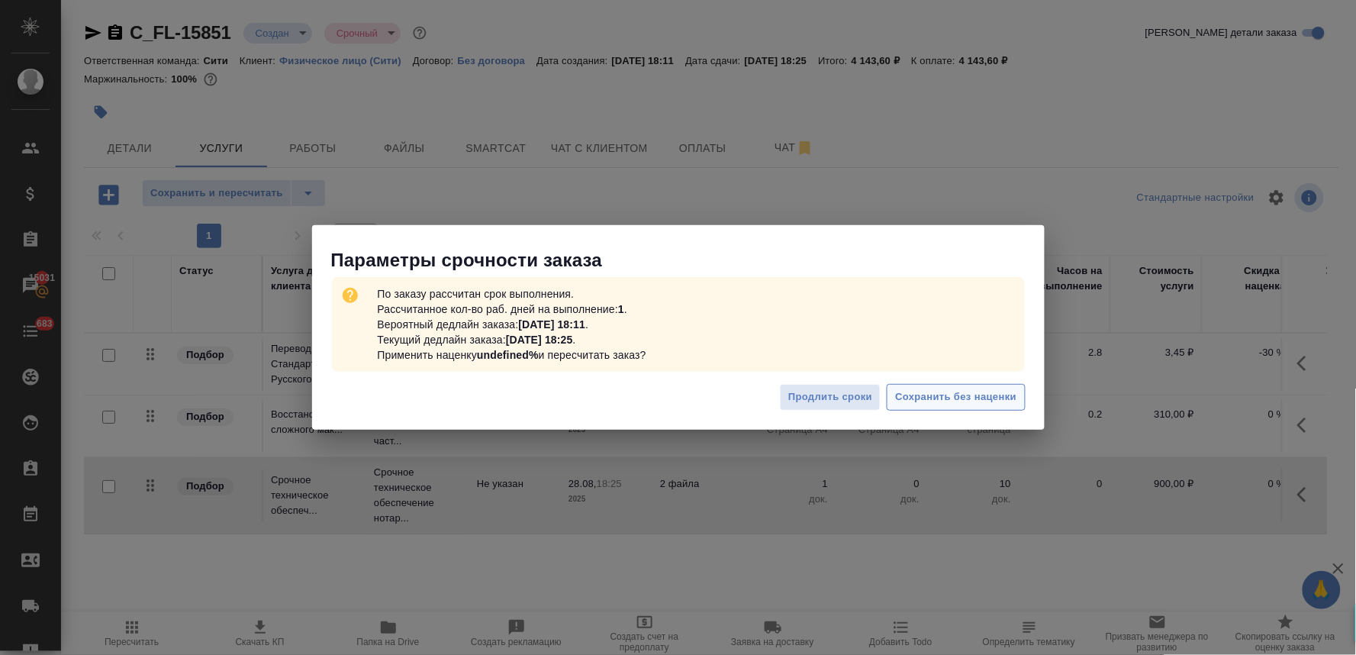
click at [939, 395] on span "Сохранить без наценки" at bounding box center [955, 398] width 121 height 18
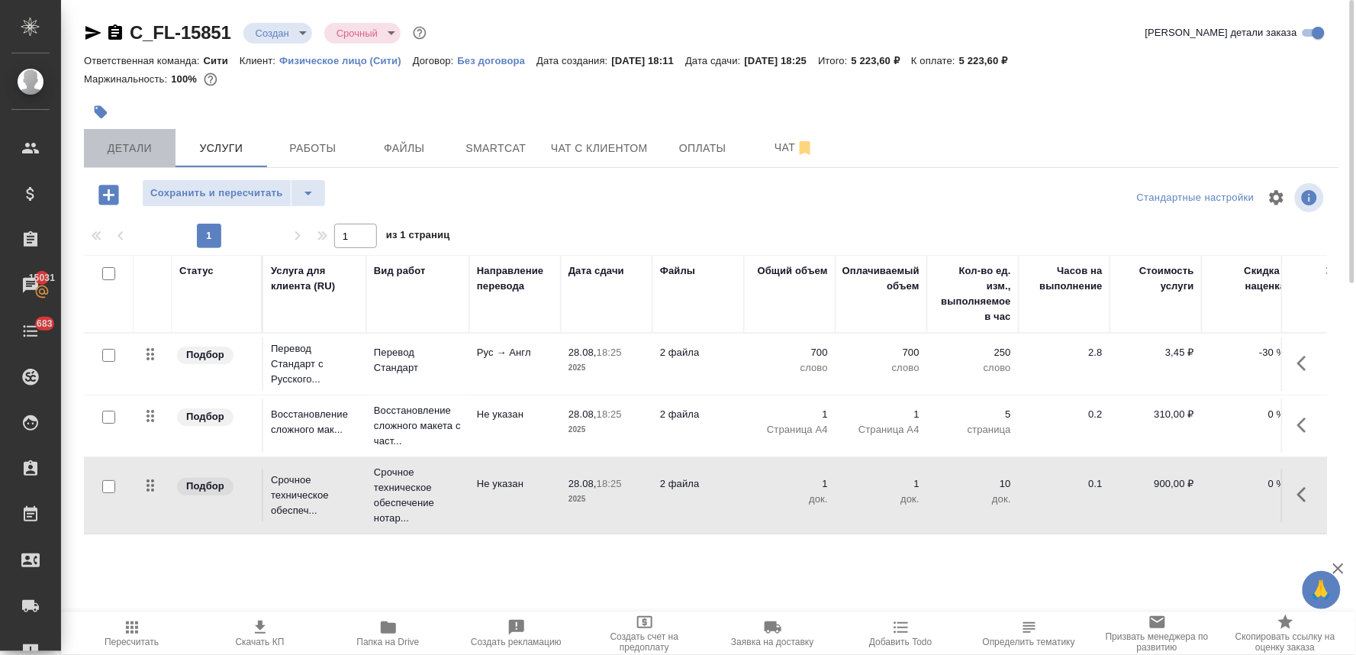
click at [159, 150] on span "Детали" at bounding box center [129, 148] width 73 height 19
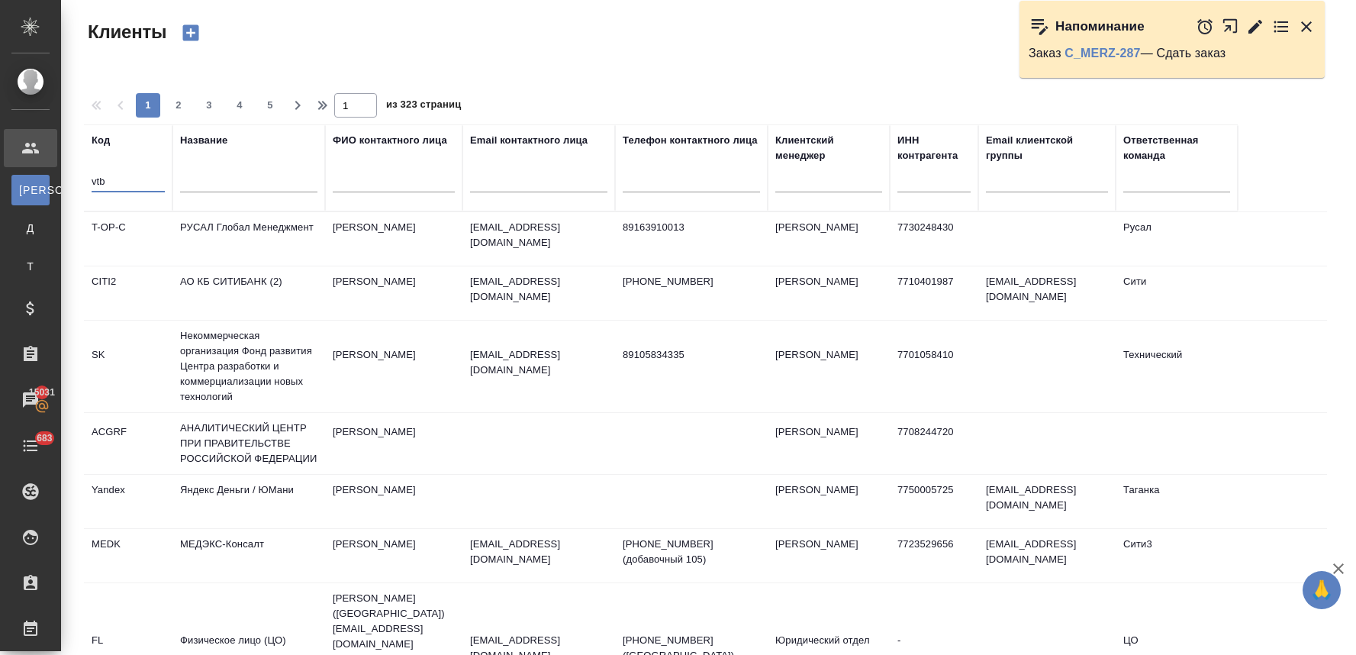
select select "RU"
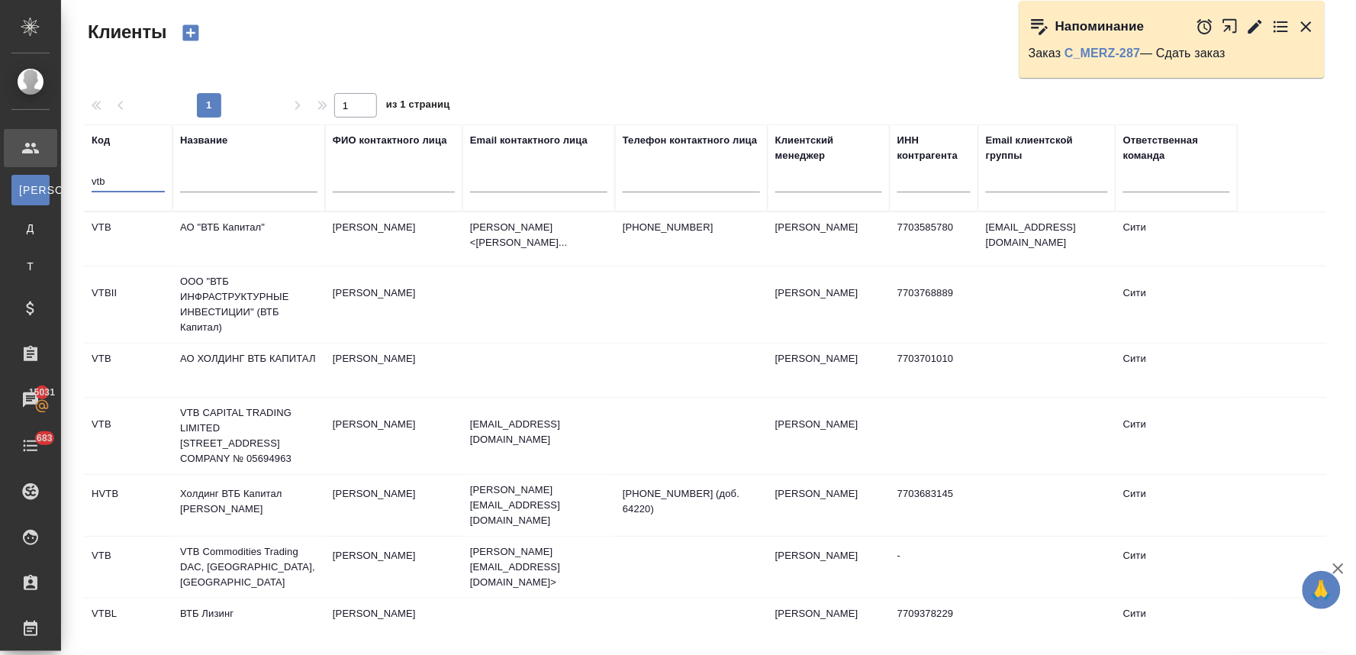
type input "vtb"
drag, startPoint x: 0, startPoint y: 0, endPoint x: 1310, endPoint y: 18, distance: 1309.9
click at [1310, 18] on icon "button" at bounding box center [1307, 27] width 18 height 18
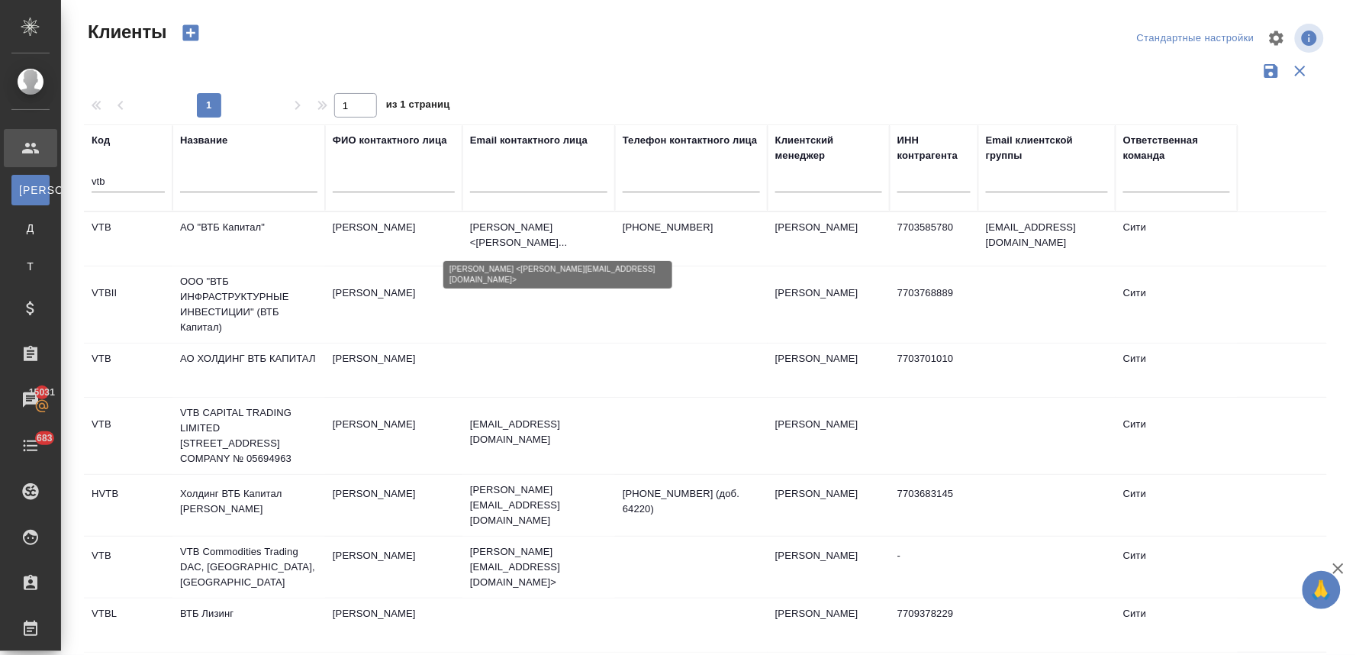
click at [530, 227] on p "[PERSON_NAME] <[PERSON_NAME]..." at bounding box center [538, 235] width 137 height 31
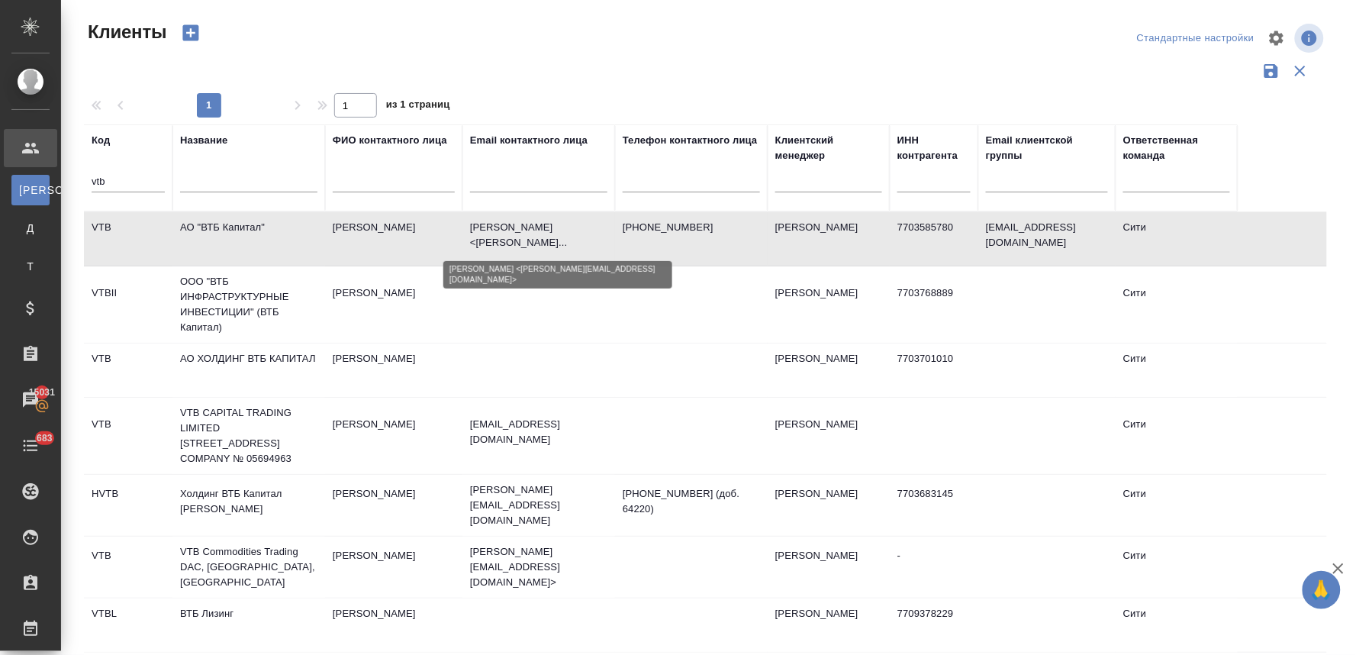
click at [530, 227] on p "[PERSON_NAME] <[PERSON_NAME]..." at bounding box center [538, 235] width 137 height 31
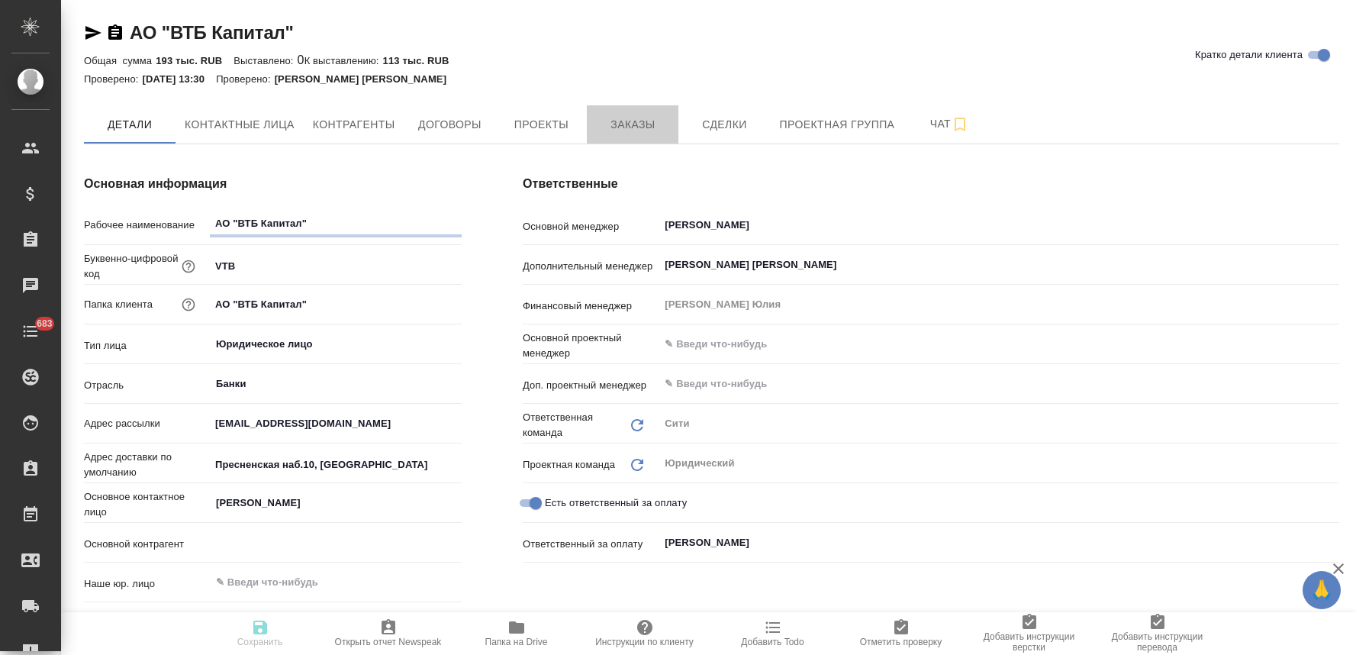
click at [643, 120] on span "Заказы" at bounding box center [632, 124] width 73 height 19
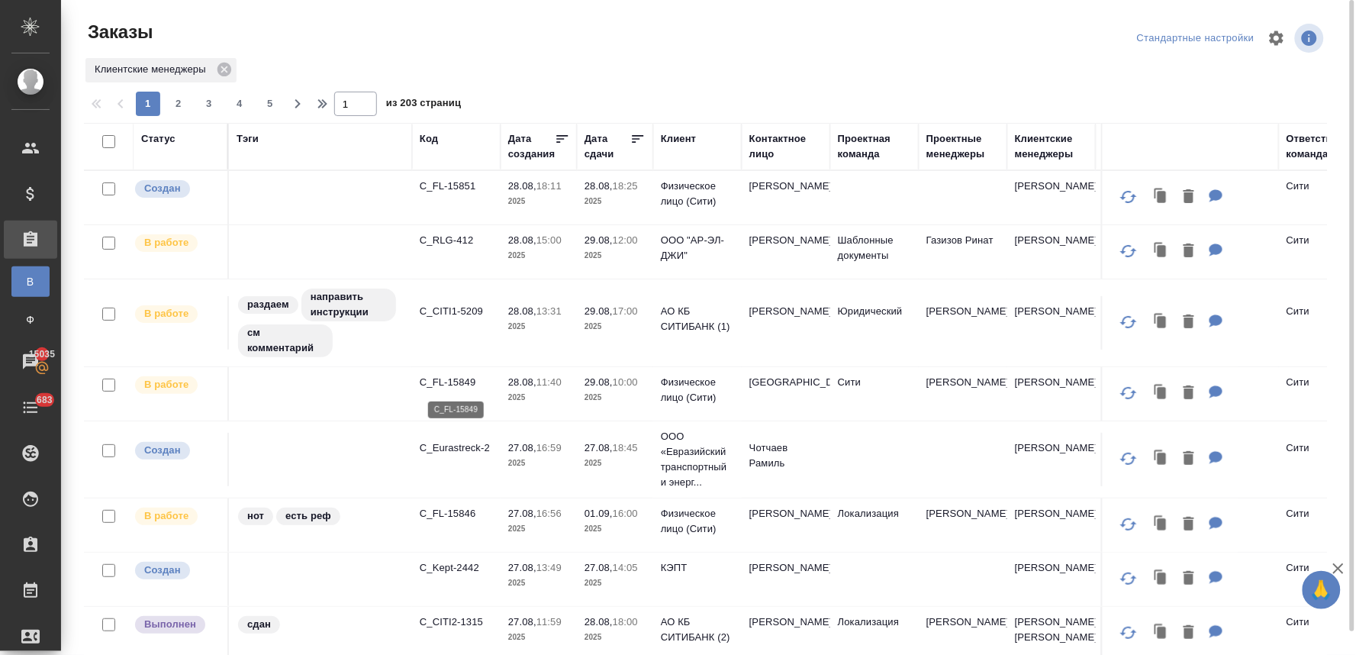
click at [463, 382] on p "C_FL-15849" at bounding box center [456, 382] width 73 height 15
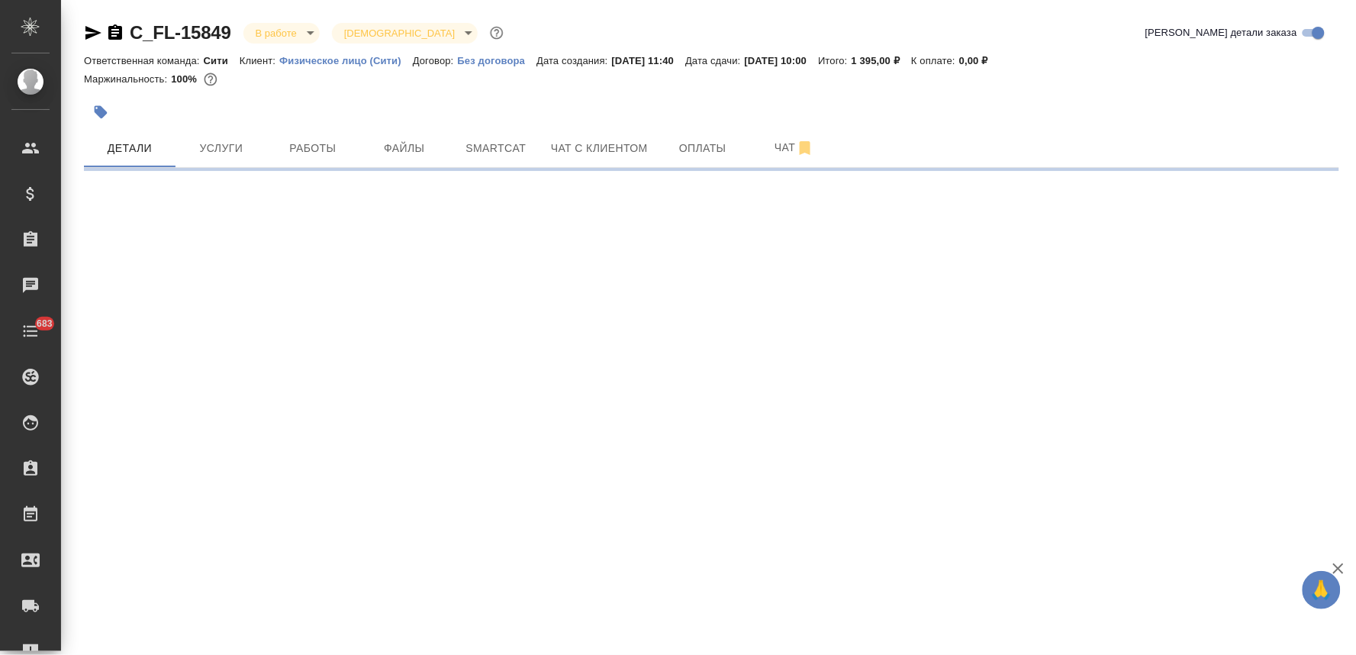
select select "RU"
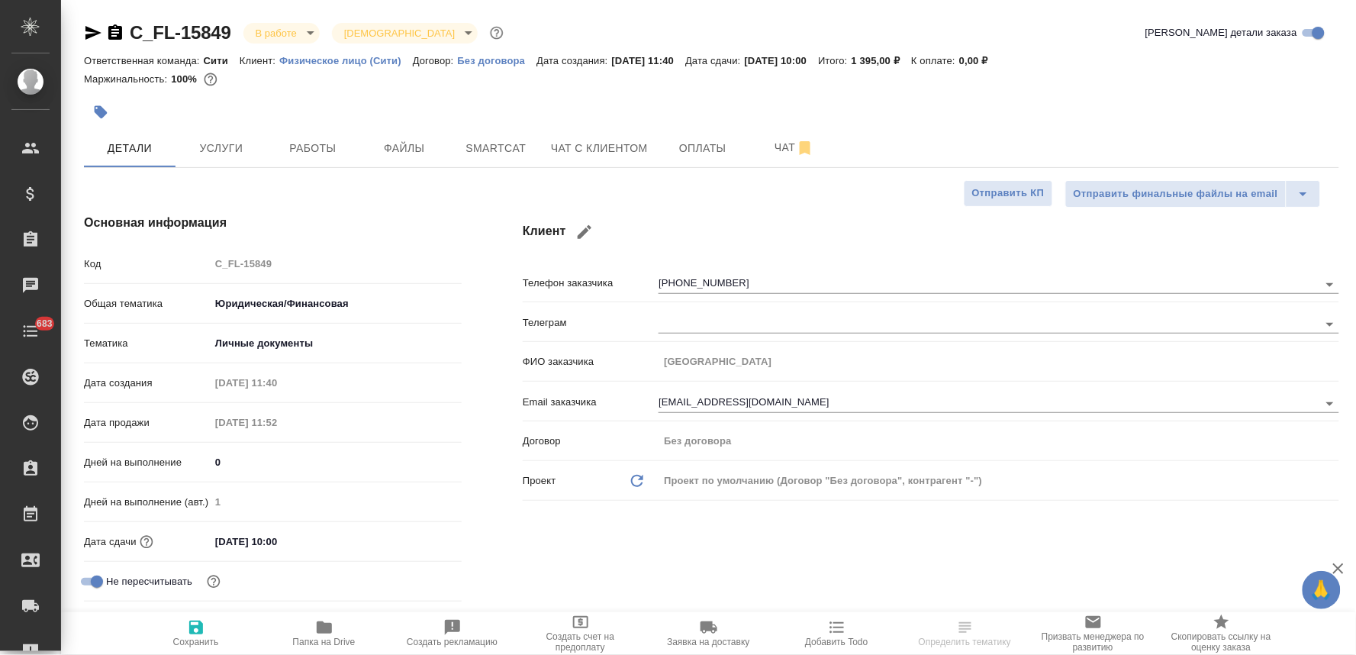
type textarea "x"
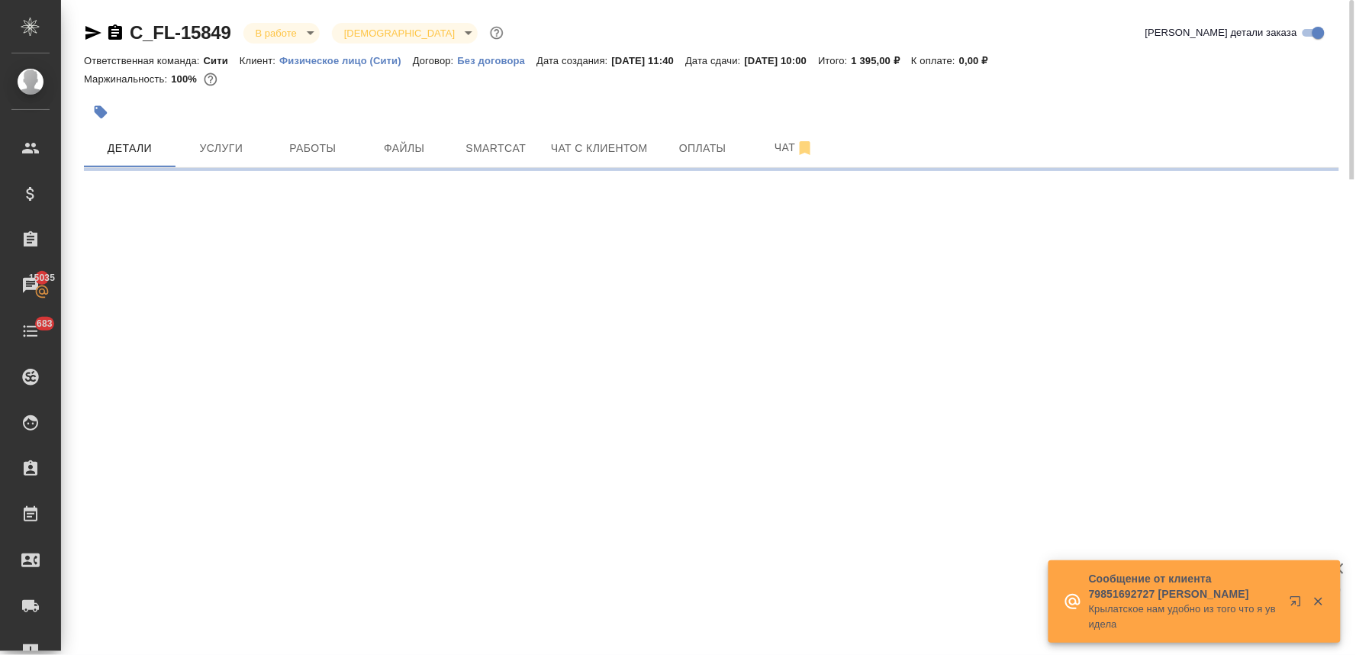
select select "RU"
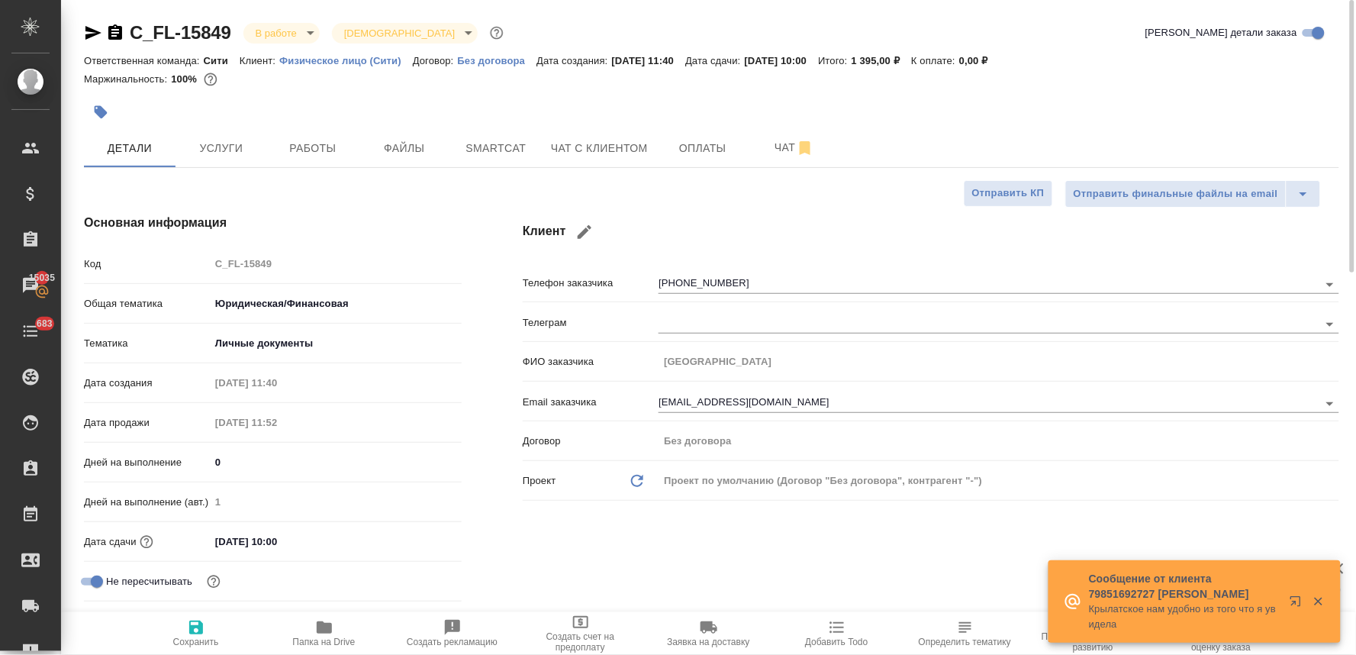
type textarea "x"
click at [715, 557] on div "Клиент Телефон заказчика [PHONE_NUMBER] Телеграм ФИО заказчика [PERSON_NAME] Em…" at bounding box center [931, 430] width 878 height 495
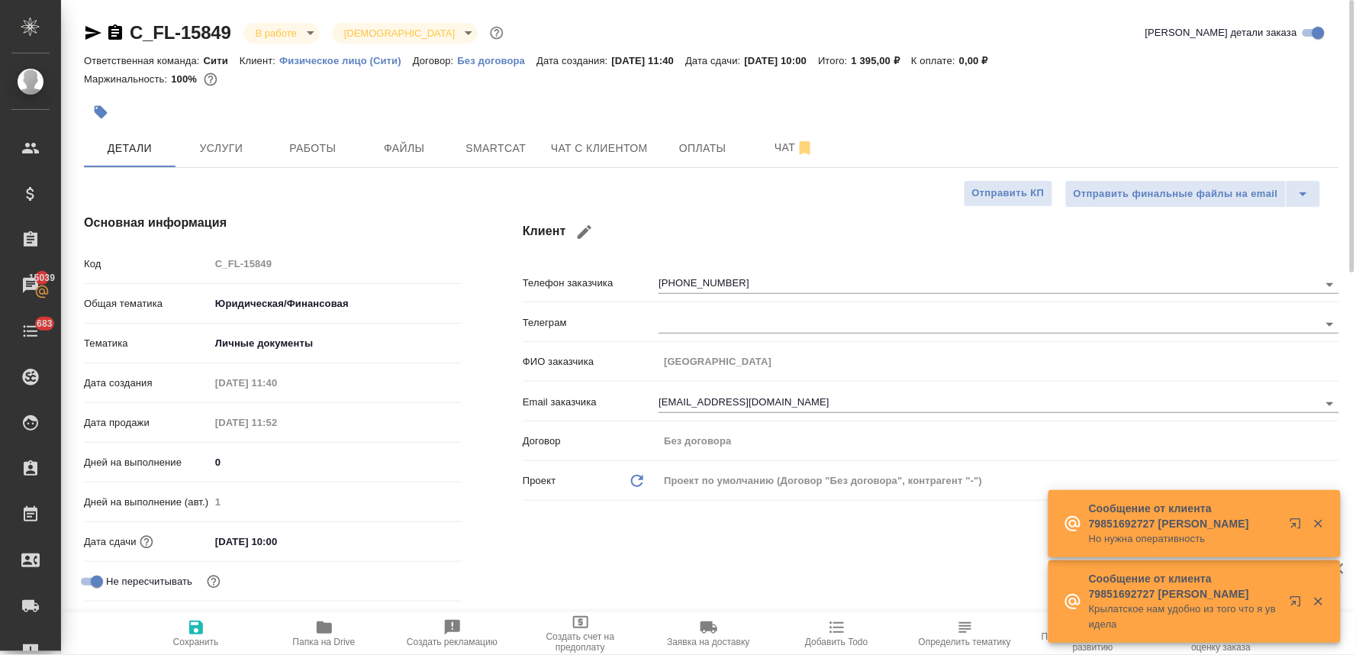
click at [575, 545] on div "Клиент Телефон заказчика [PHONE_NUMBER] Телеграм ФИО заказчика [PERSON_NAME] Em…" at bounding box center [931, 430] width 878 height 495
click at [451, 417] on div "[DATE] 11:52" at bounding box center [336, 422] width 252 height 22
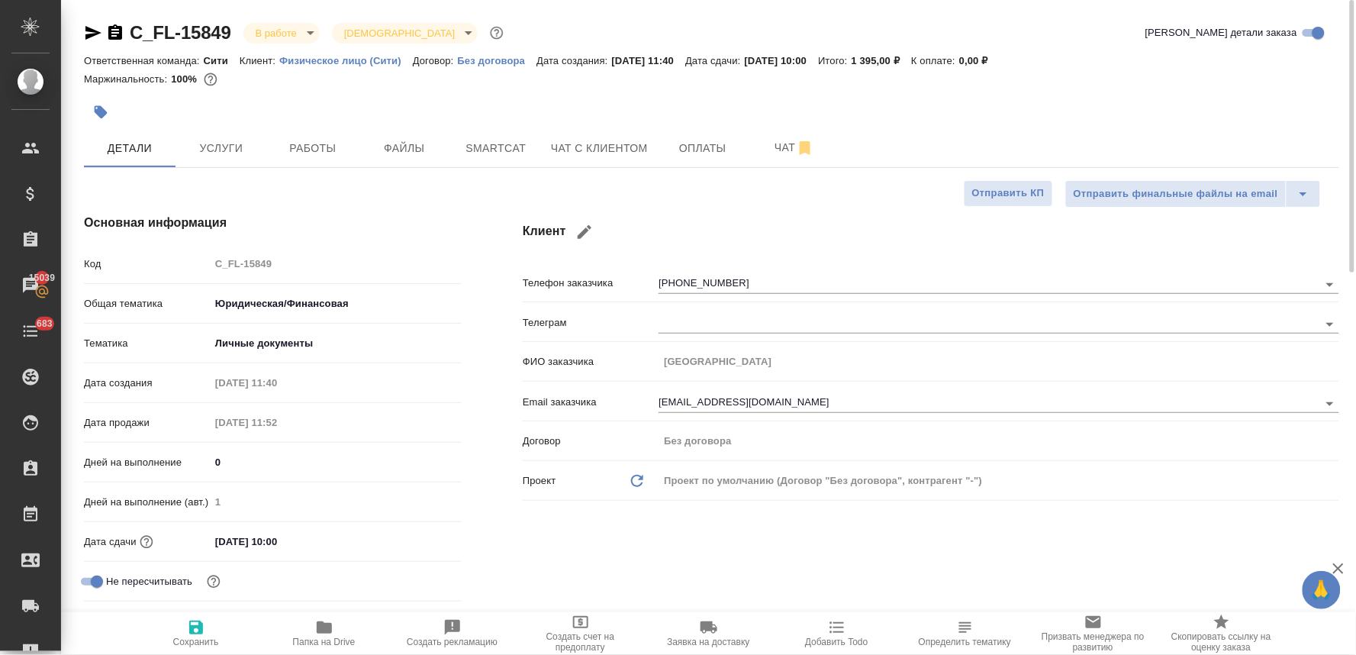
click at [846, 634] on span "Добавить Todo" at bounding box center [837, 632] width 110 height 29
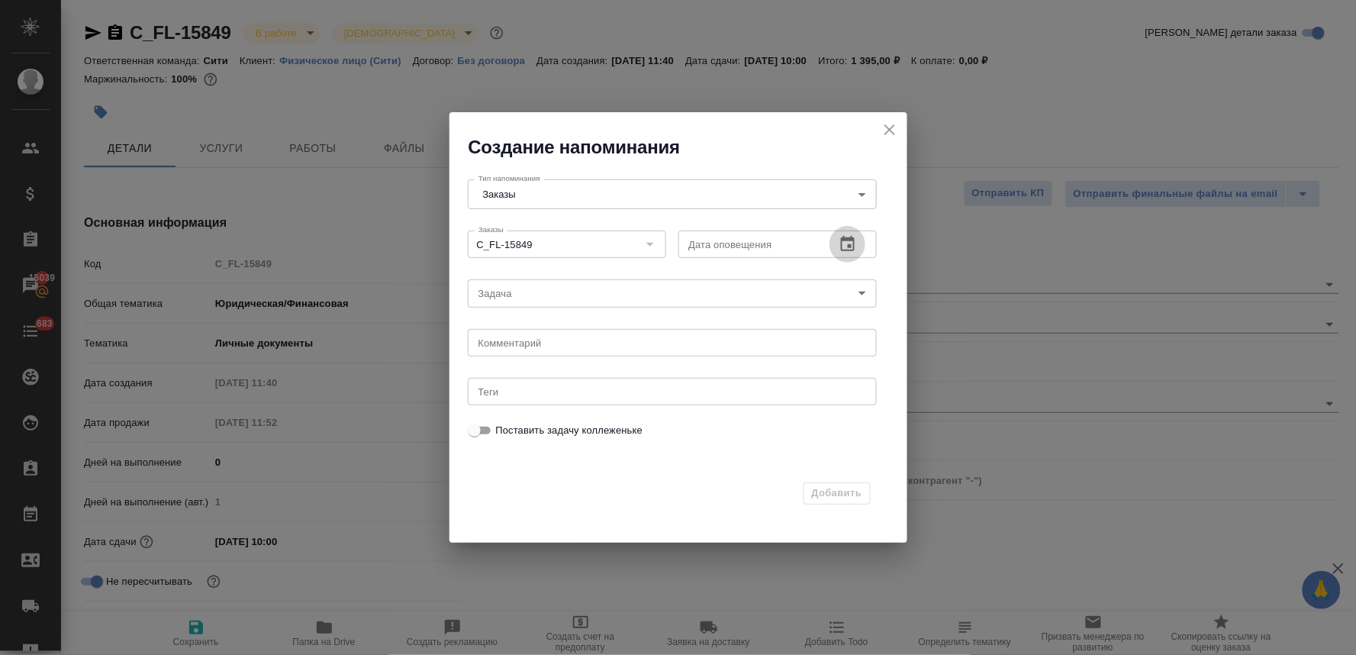
click at [843, 244] on icon "button" at bounding box center [848, 244] width 18 height 18
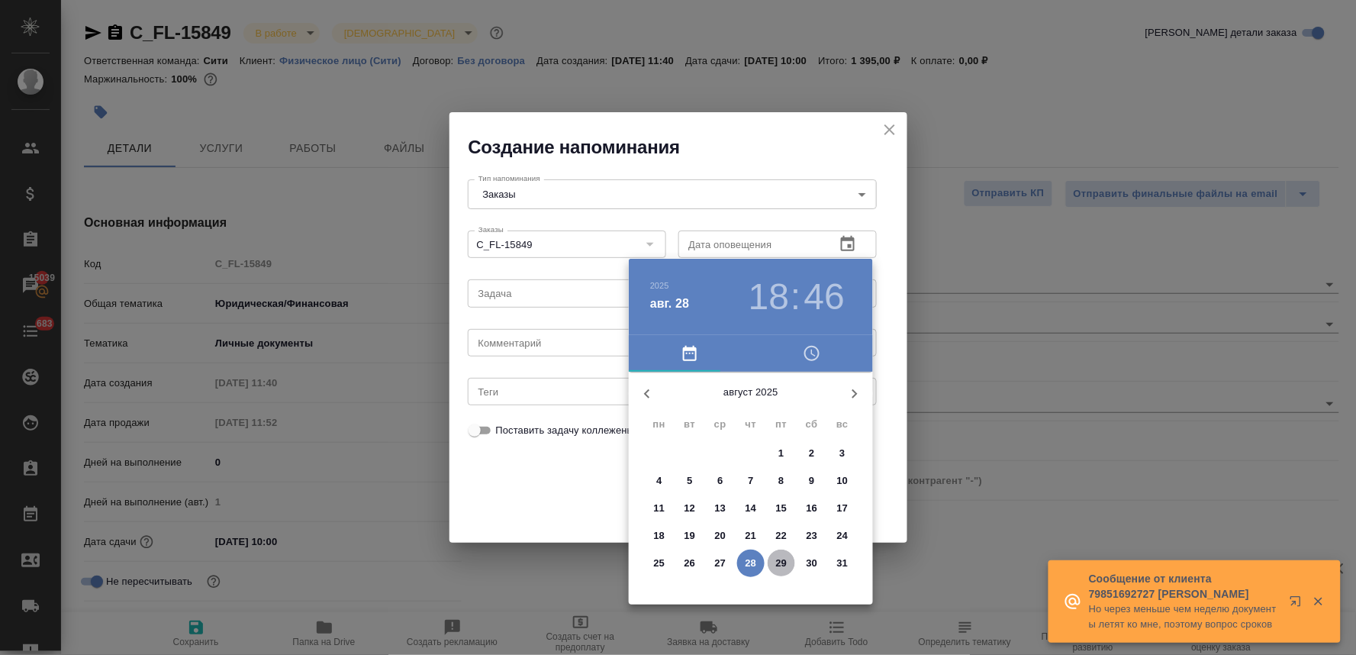
click at [786, 561] on p "29" at bounding box center [781, 563] width 11 height 15
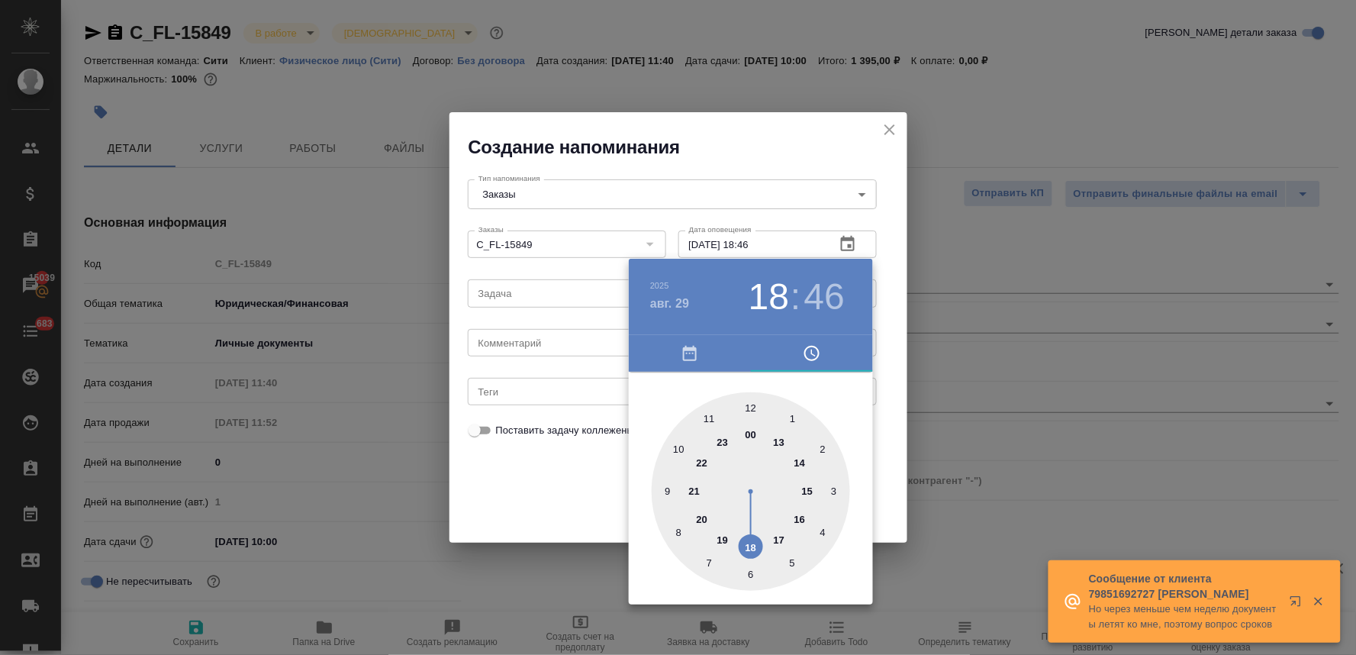
click at [677, 449] on div at bounding box center [751, 491] width 198 height 198
type input "[DATE] 10:30"
click at [752, 575] on div at bounding box center [751, 491] width 198 height 198
click at [532, 505] on div at bounding box center [678, 327] width 1356 height 655
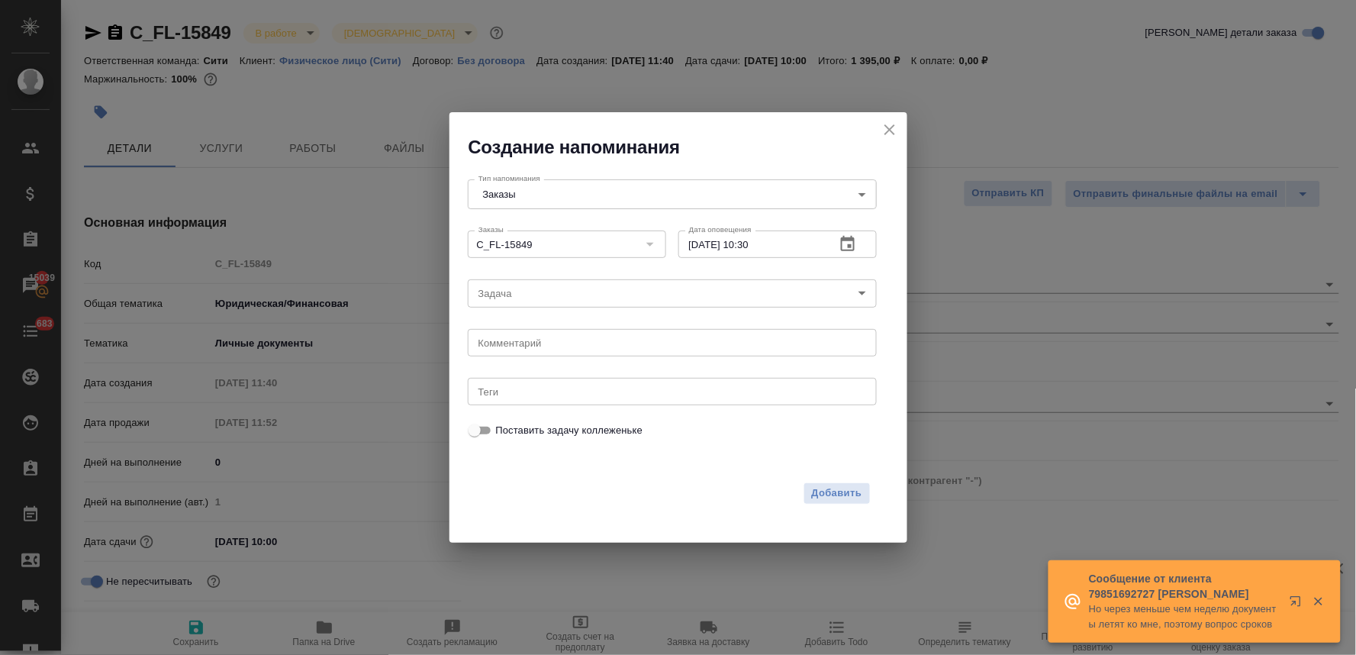
click at [539, 287] on body "🙏 .cls-1 fill:#fff; AWATERA [PERSON_NAME] Спецификации Заказы 15039 Чаты 683 To…" at bounding box center [678, 327] width 1356 height 655
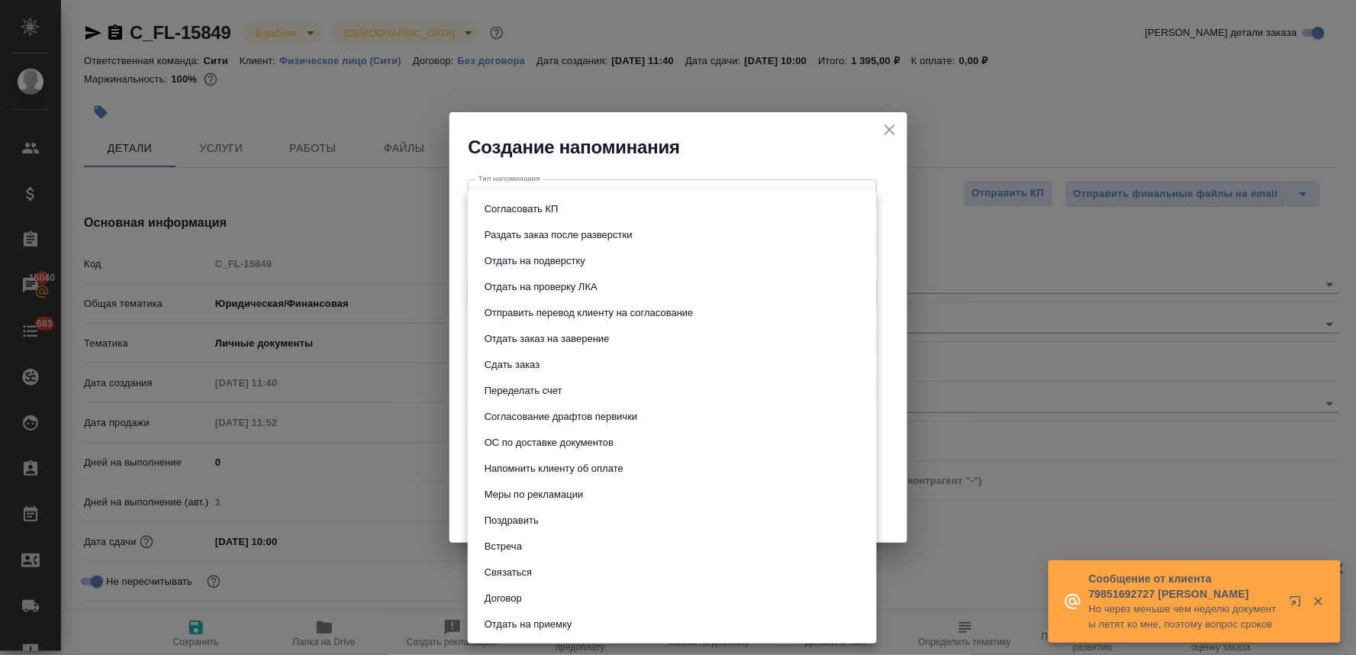
click at [537, 326] on li "Отдать заказ на заверение" at bounding box center [672, 339] width 409 height 26
type input "Отдать заказ на заверение"
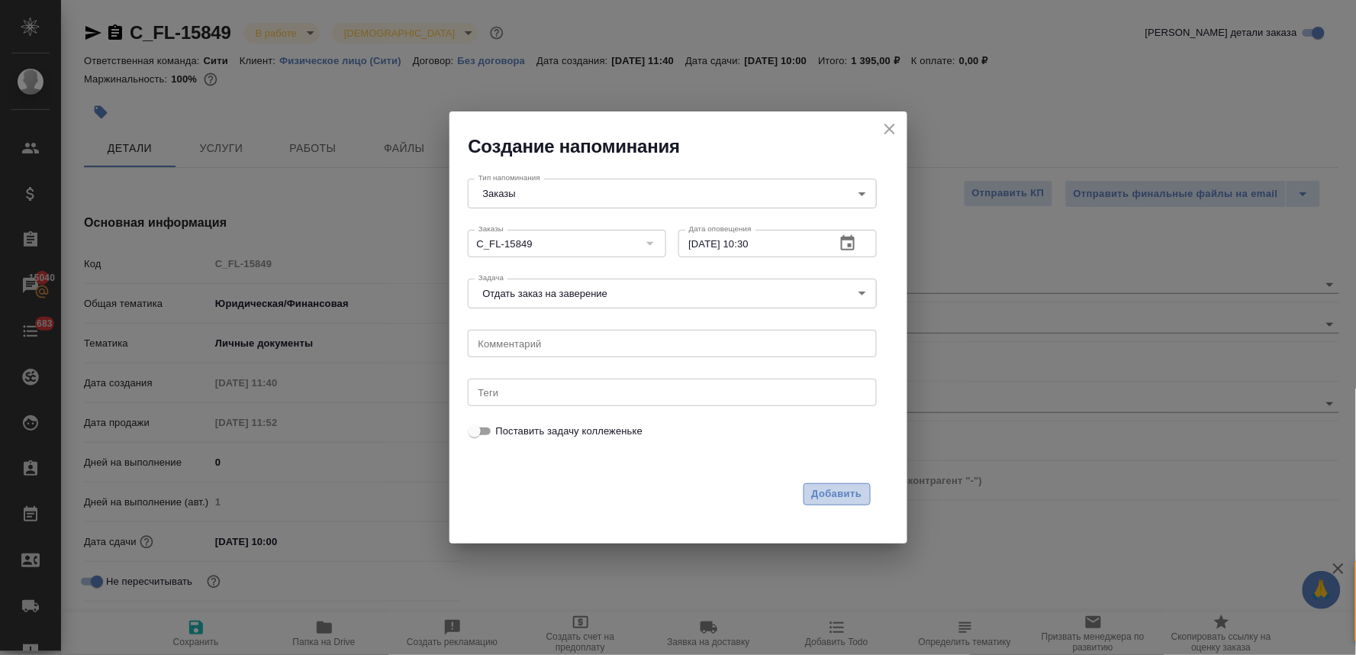
click at [848, 489] on span "Добавить" at bounding box center [837, 494] width 50 height 18
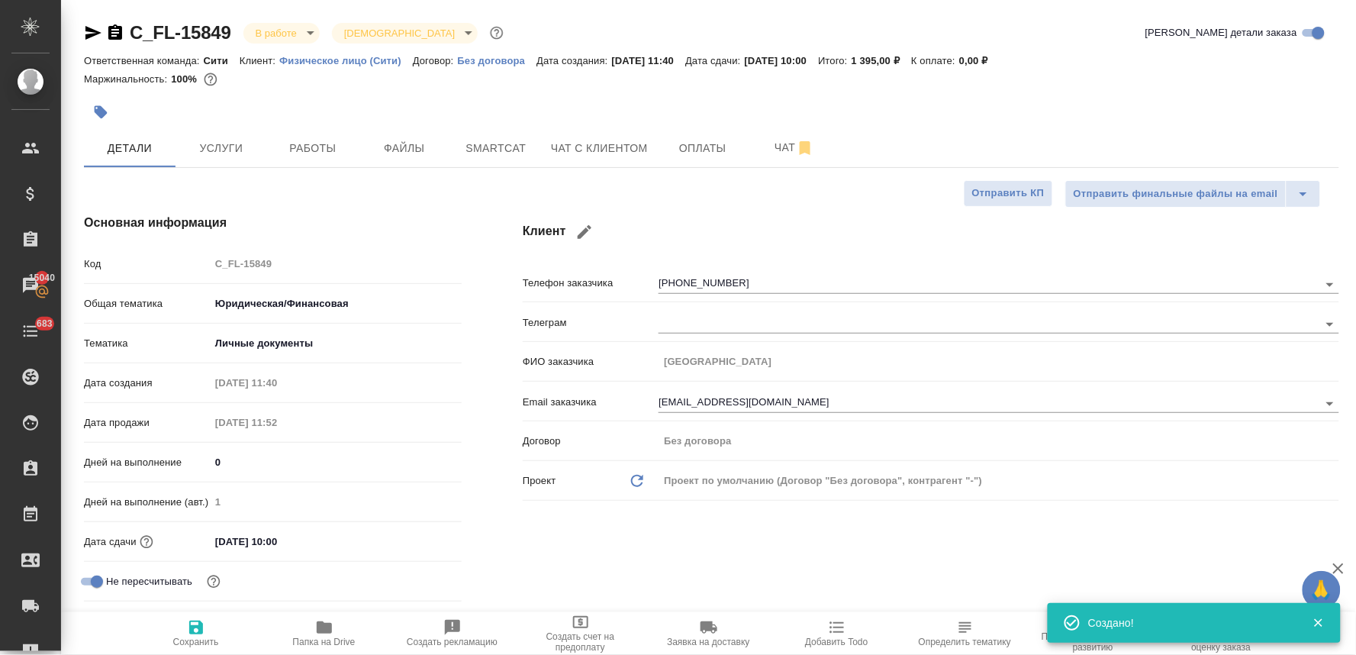
type textarea "x"
click at [287, 33] on body "🙏 .cls-1 fill:#fff; AWATERA [PERSON_NAME] Спецификации Заказы 15040 Чаты 684 To…" at bounding box center [678, 327] width 1356 height 655
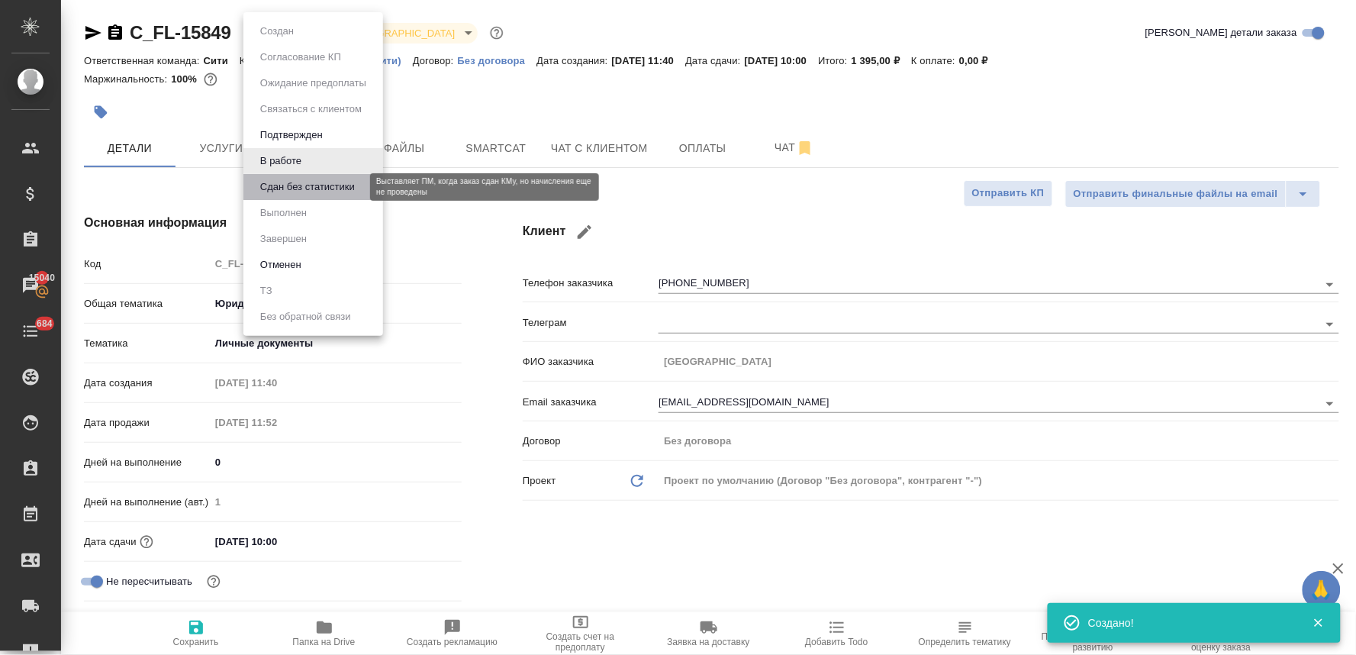
click at [316, 185] on button "Сдан без статистики" at bounding box center [308, 187] width 104 height 17
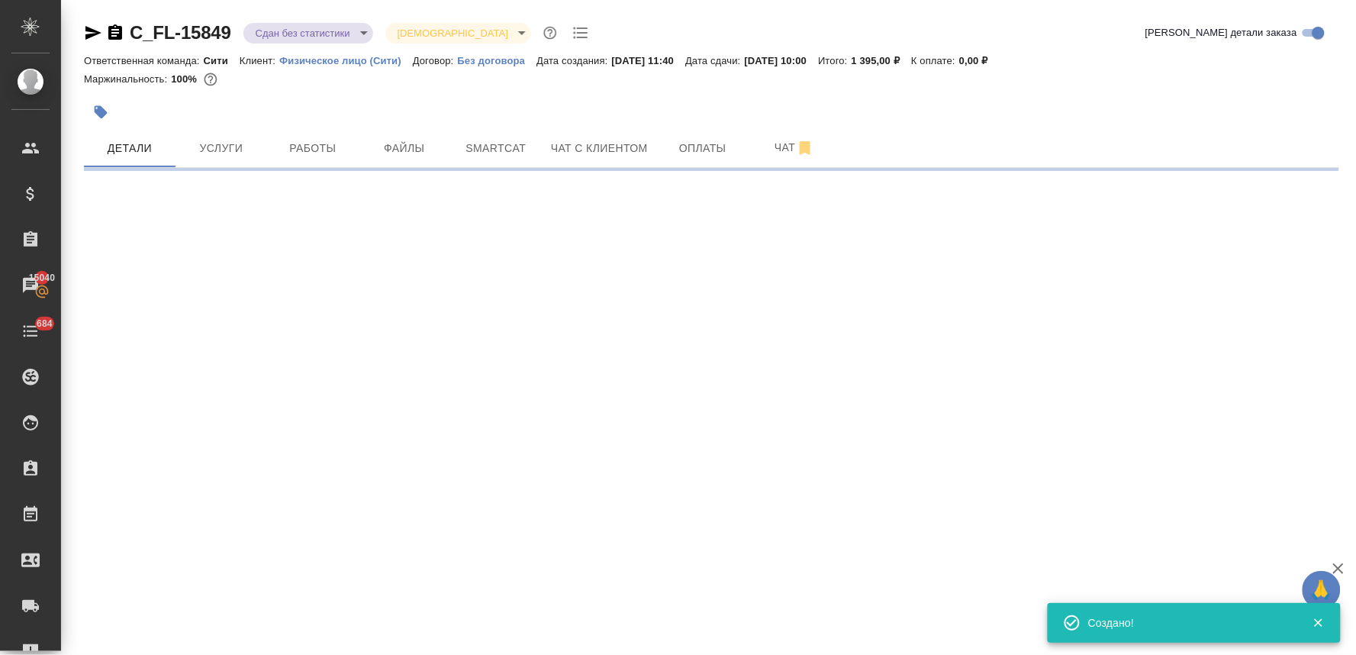
click at [281, 42] on body "🙏 .cls-1 fill:#fff; AWATERA [PERSON_NAME] Спецификации Заказы 15040 Чаты 684 To…" at bounding box center [678, 327] width 1356 height 655
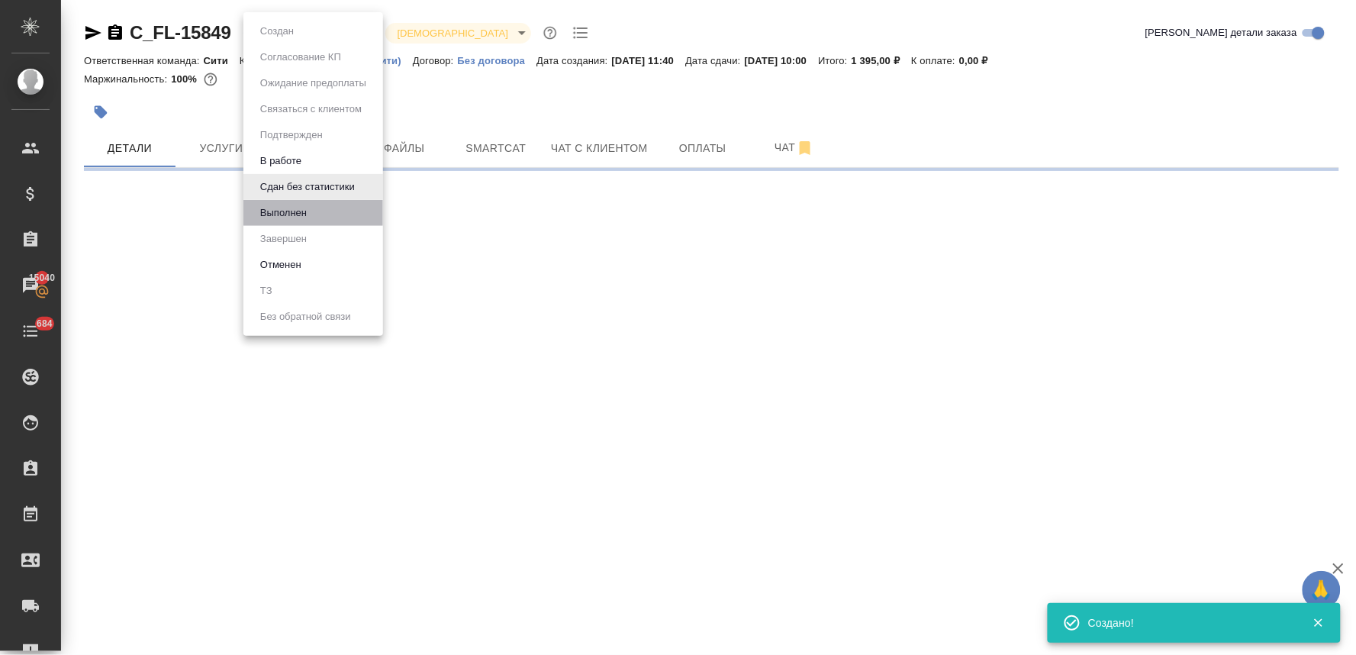
click at [324, 217] on li "Выполнен" at bounding box center [313, 213] width 140 height 26
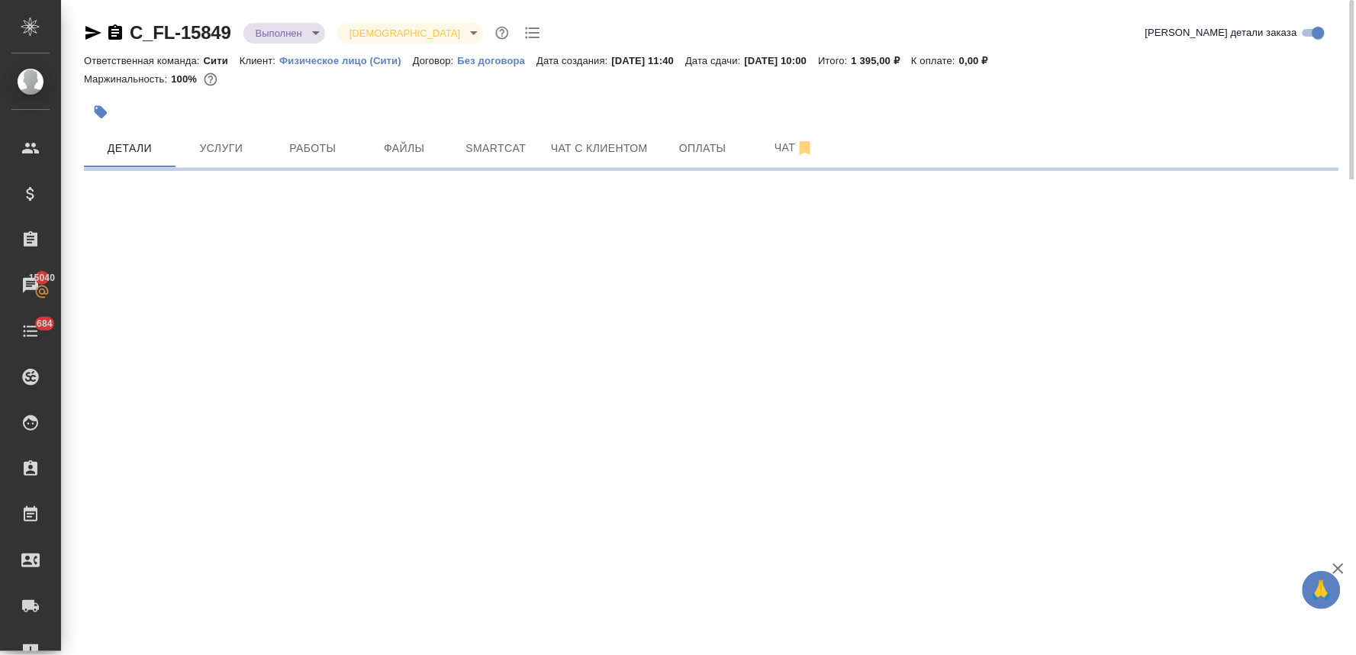
select select "RU"
